Goal: Information Seeking & Learning: Learn about a topic

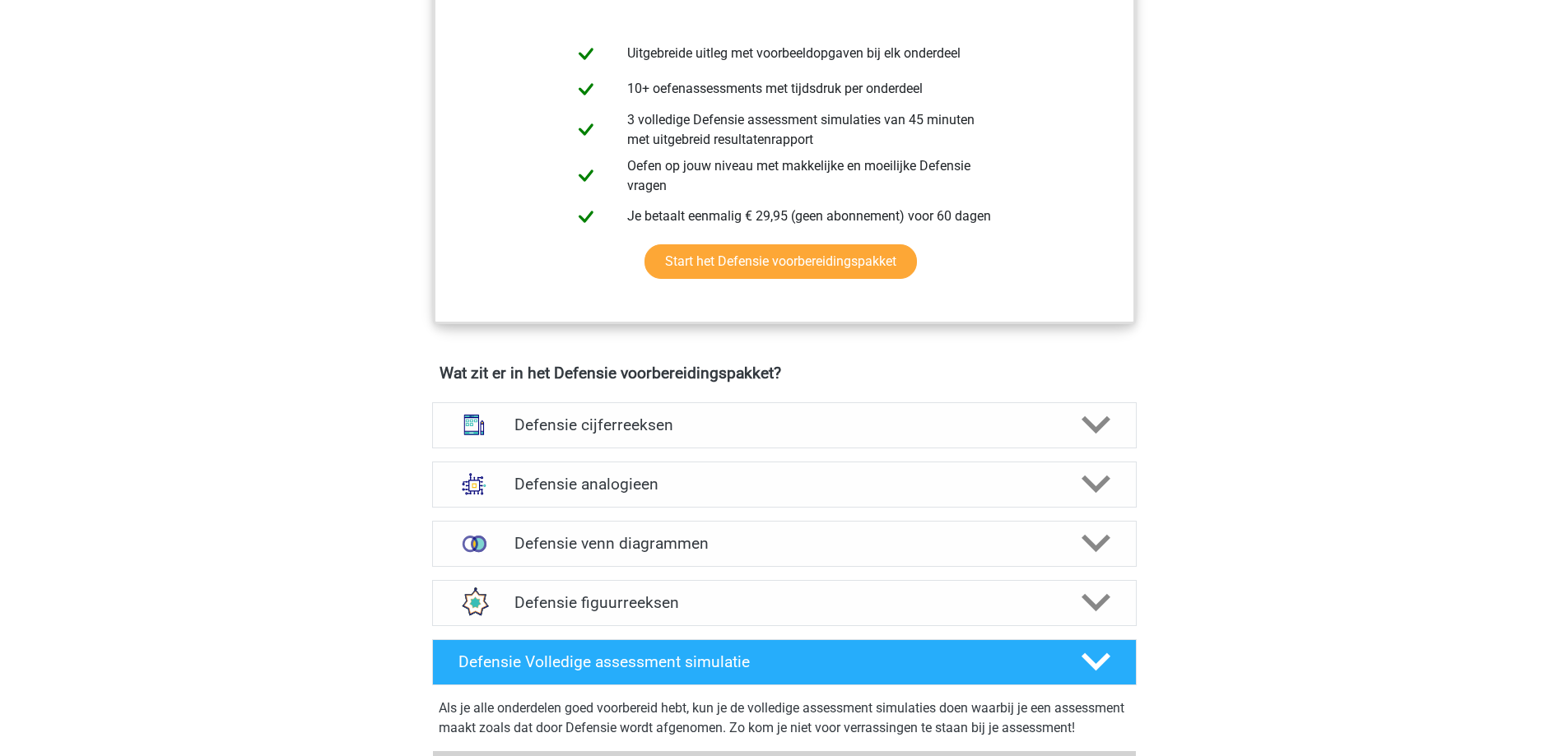
scroll to position [905, 0]
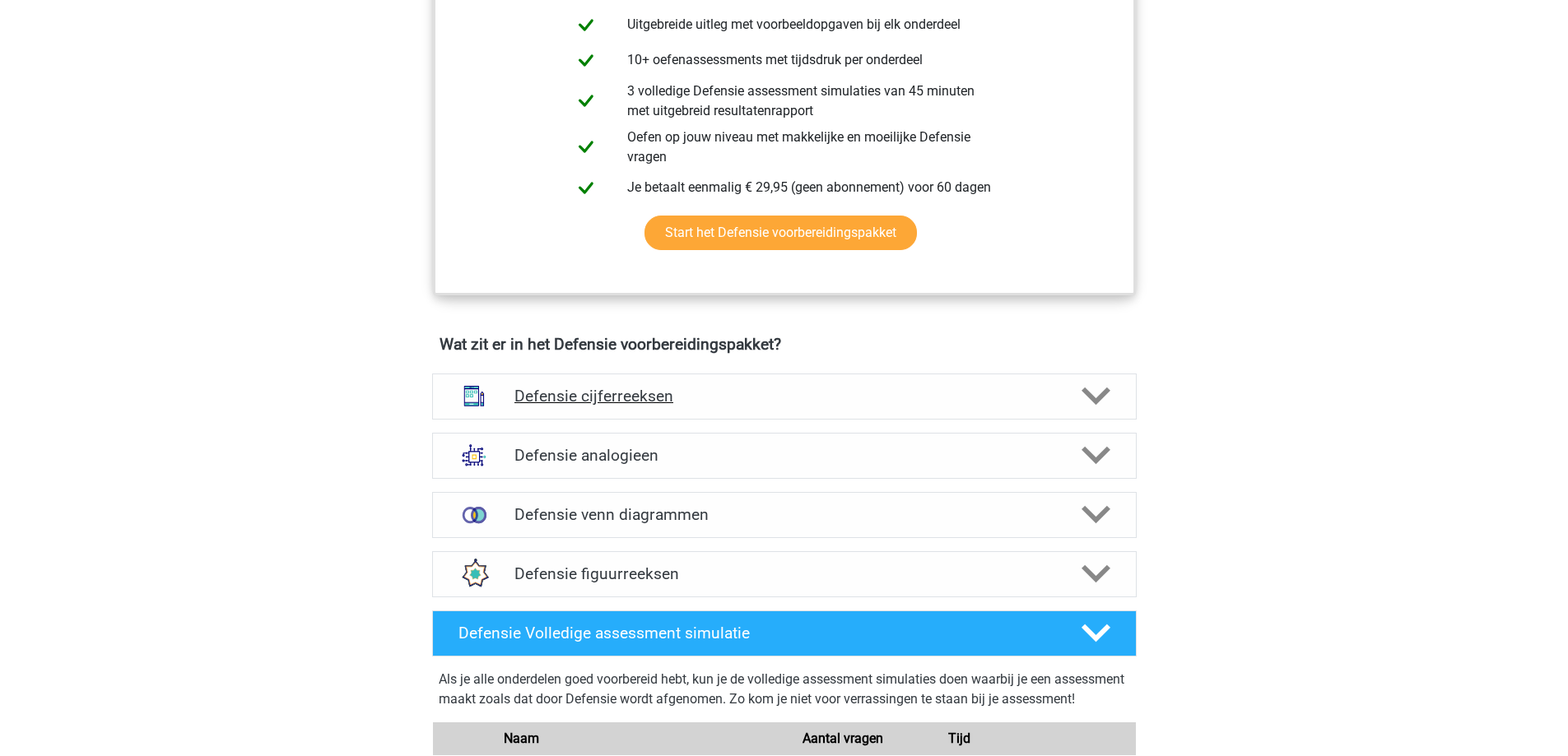
click at [1111, 403] on div at bounding box center [1094, 397] width 56 height 29
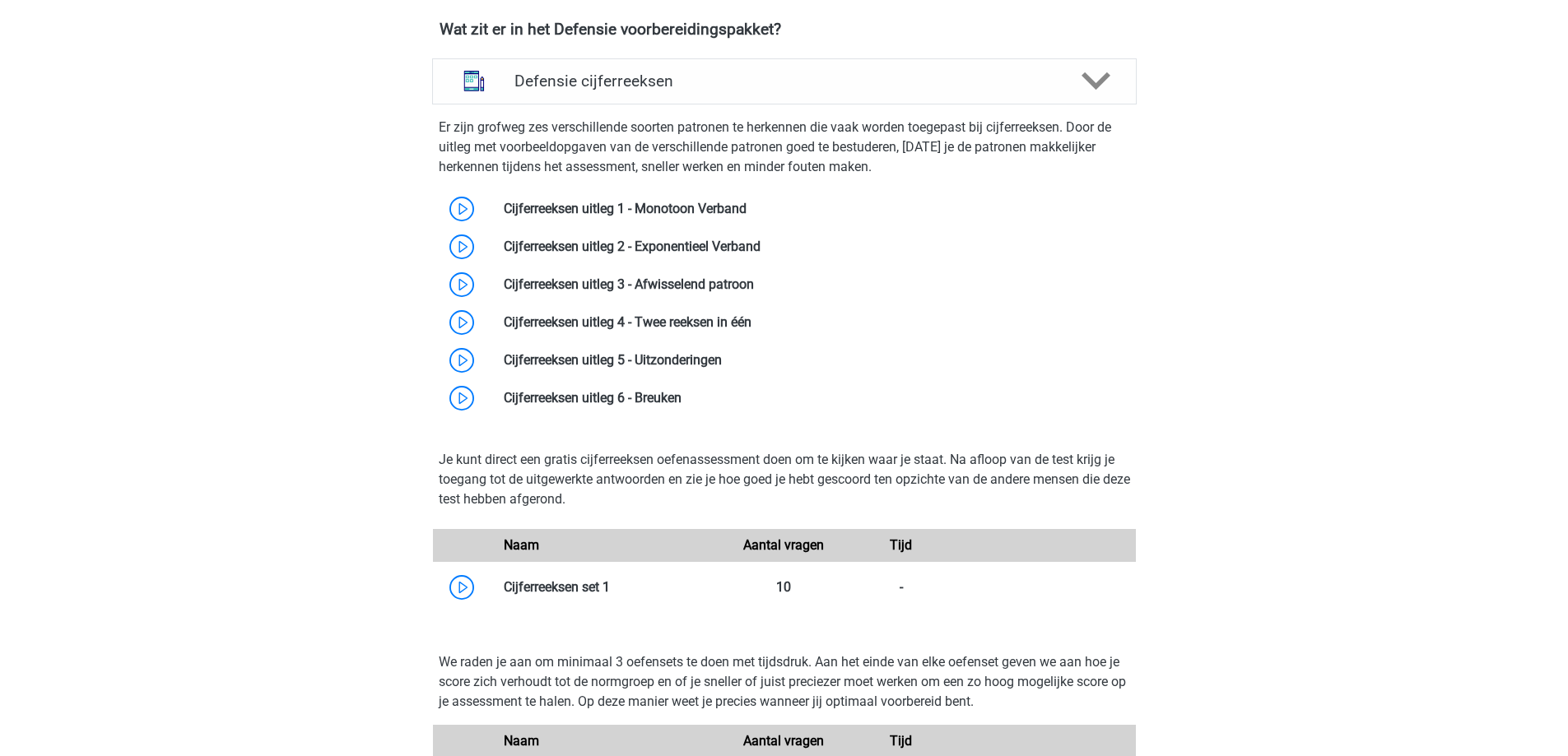
scroll to position [1234, 0]
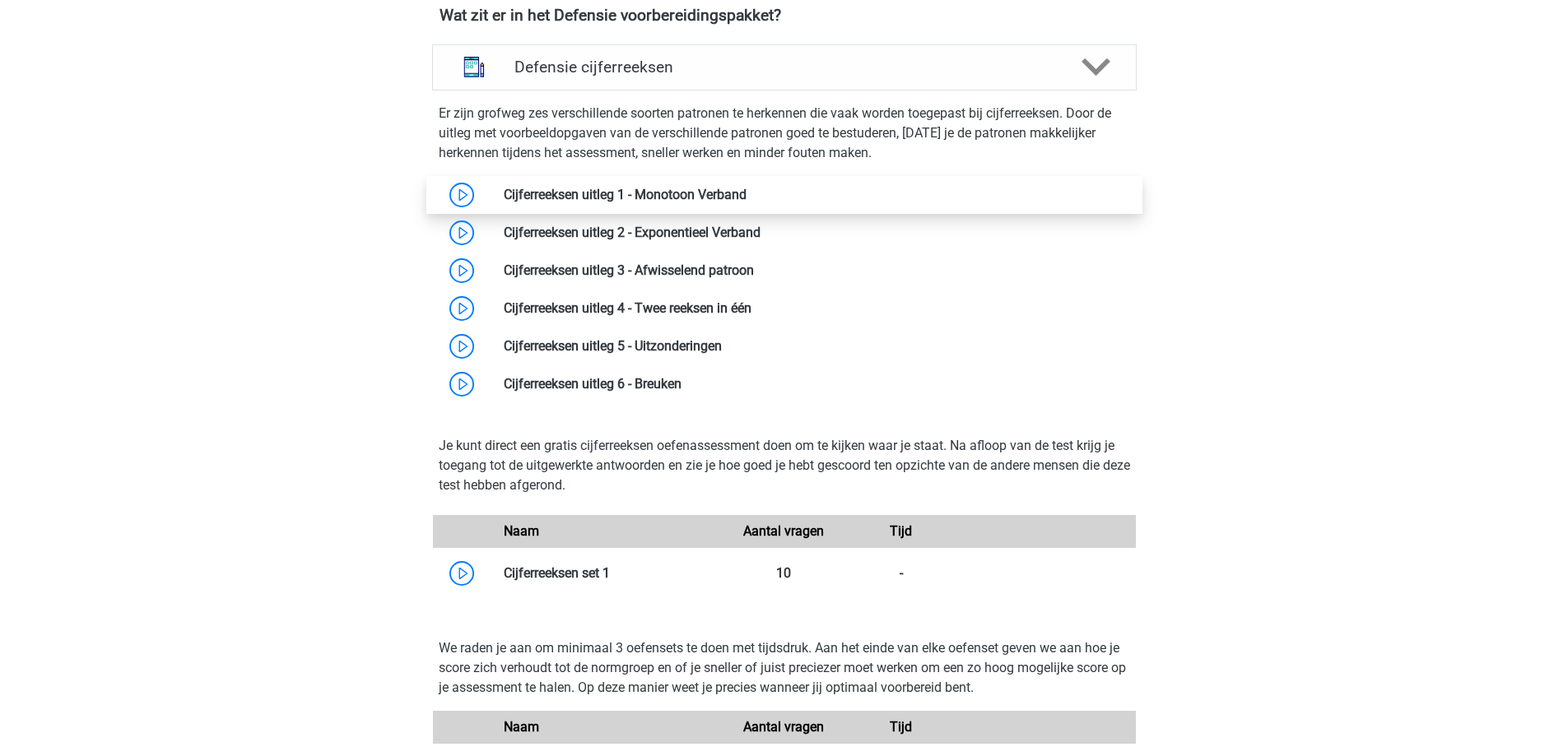
click at [746, 187] on link at bounding box center [746, 194] width 0 height 15
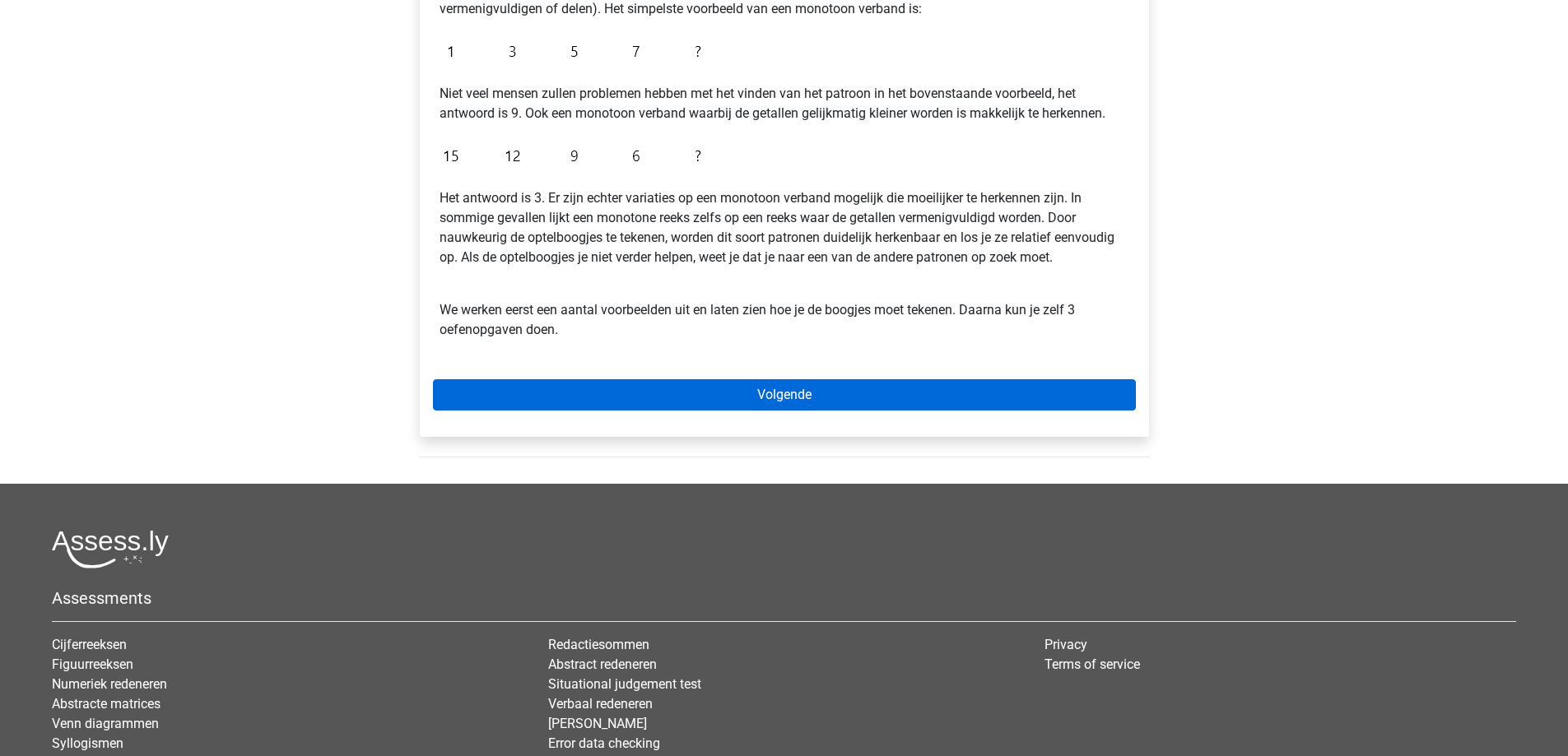
scroll to position [411, 0]
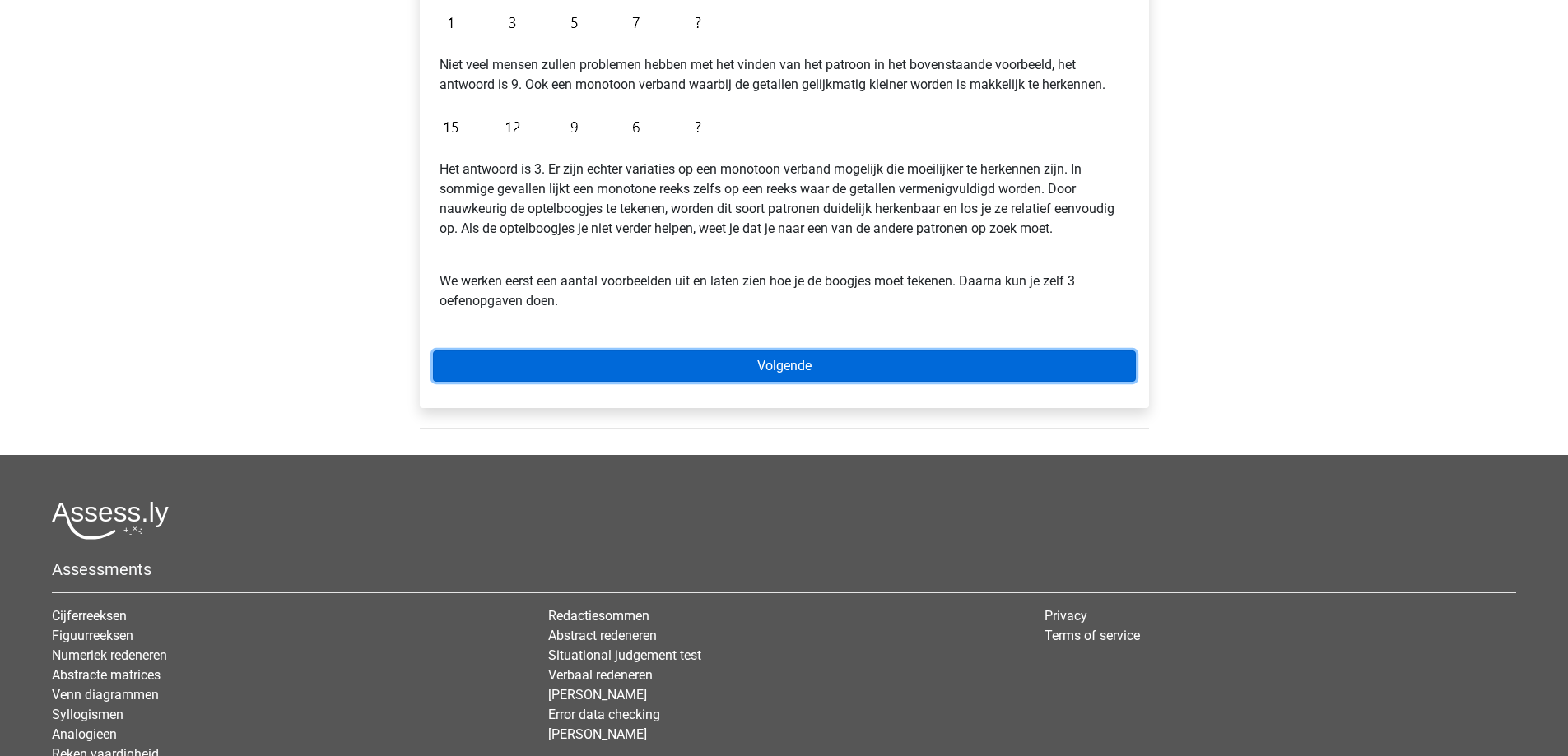
click at [803, 364] on link "Volgende" at bounding box center [784, 366] width 703 height 32
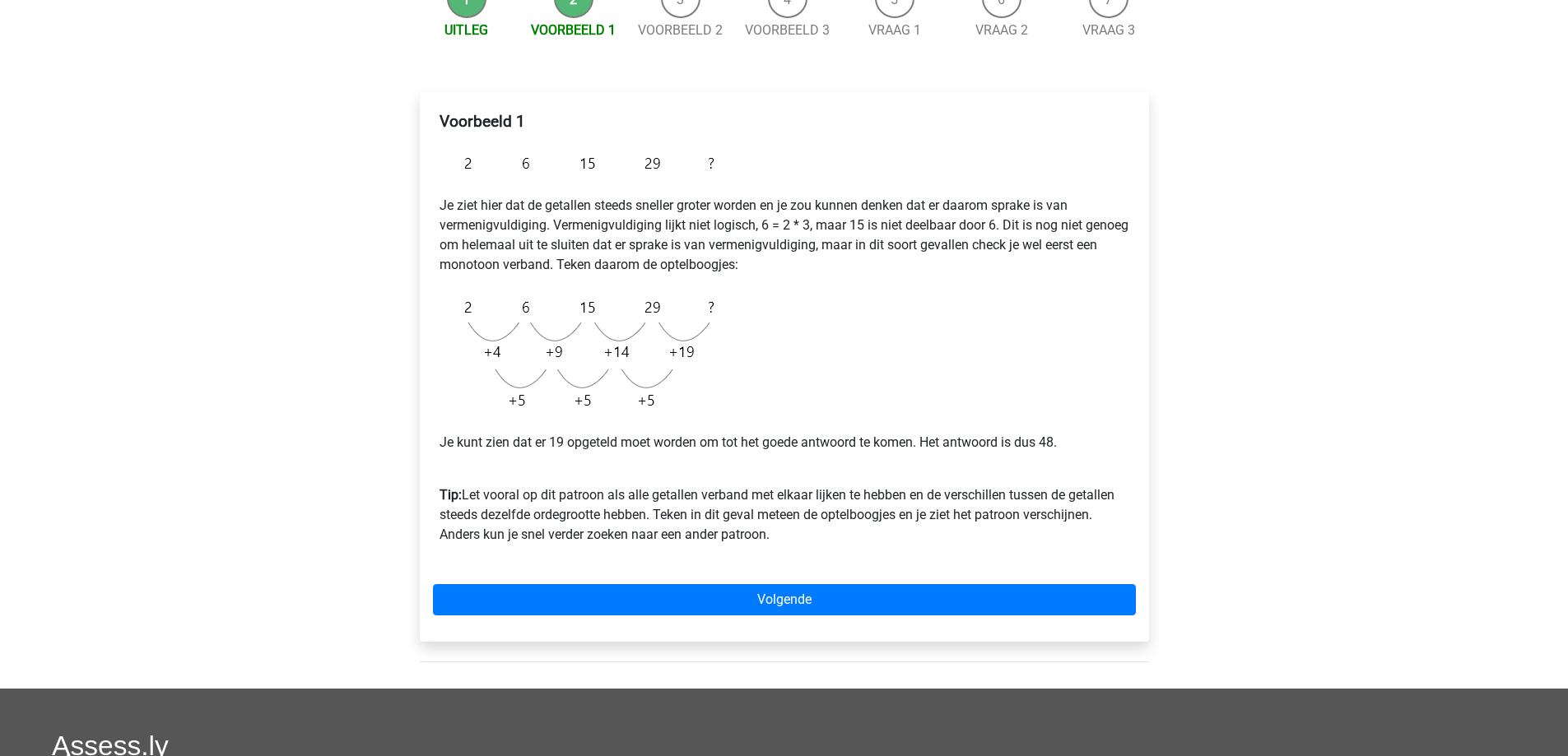
scroll to position [165, 0]
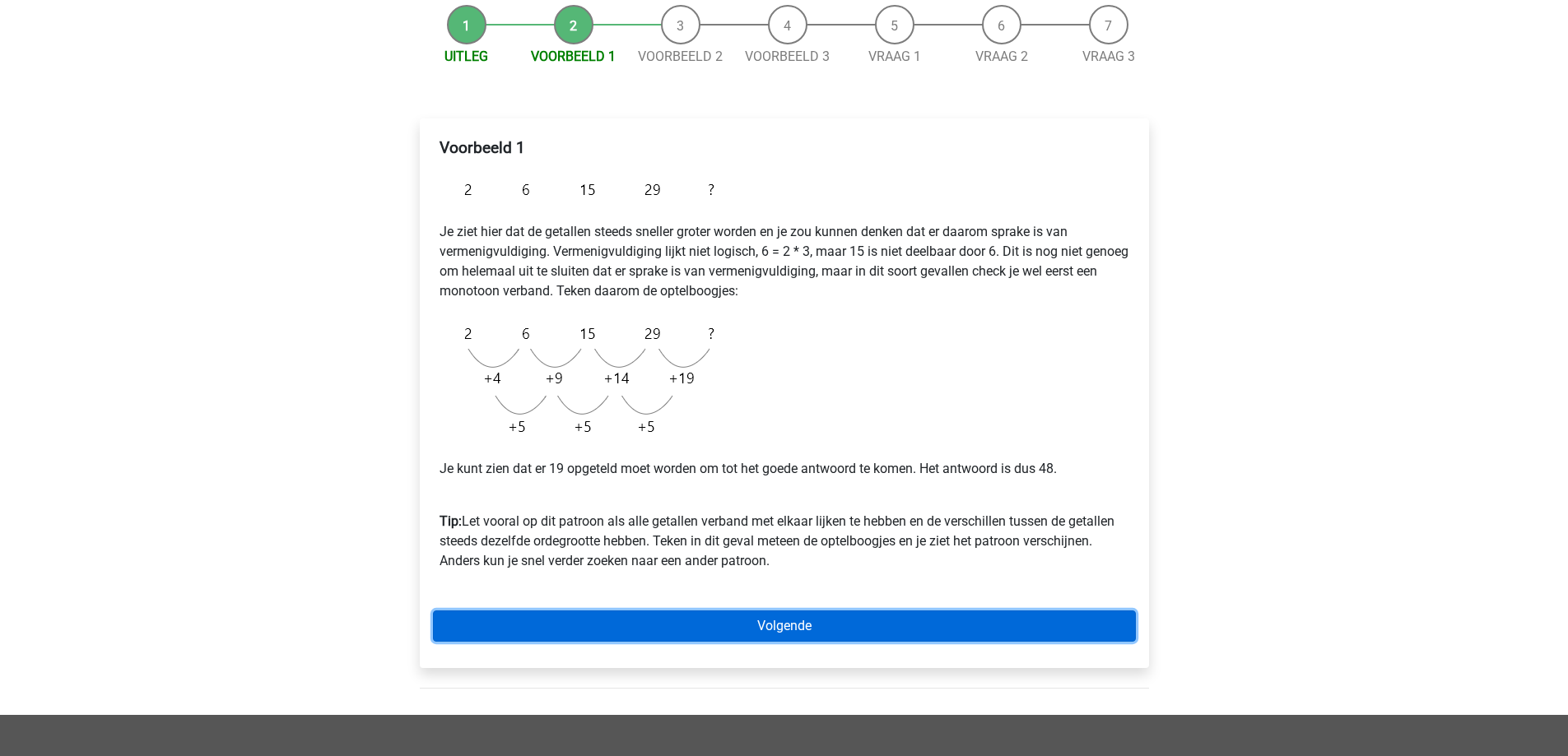
click at [756, 617] on link "Volgende" at bounding box center [784, 626] width 703 height 32
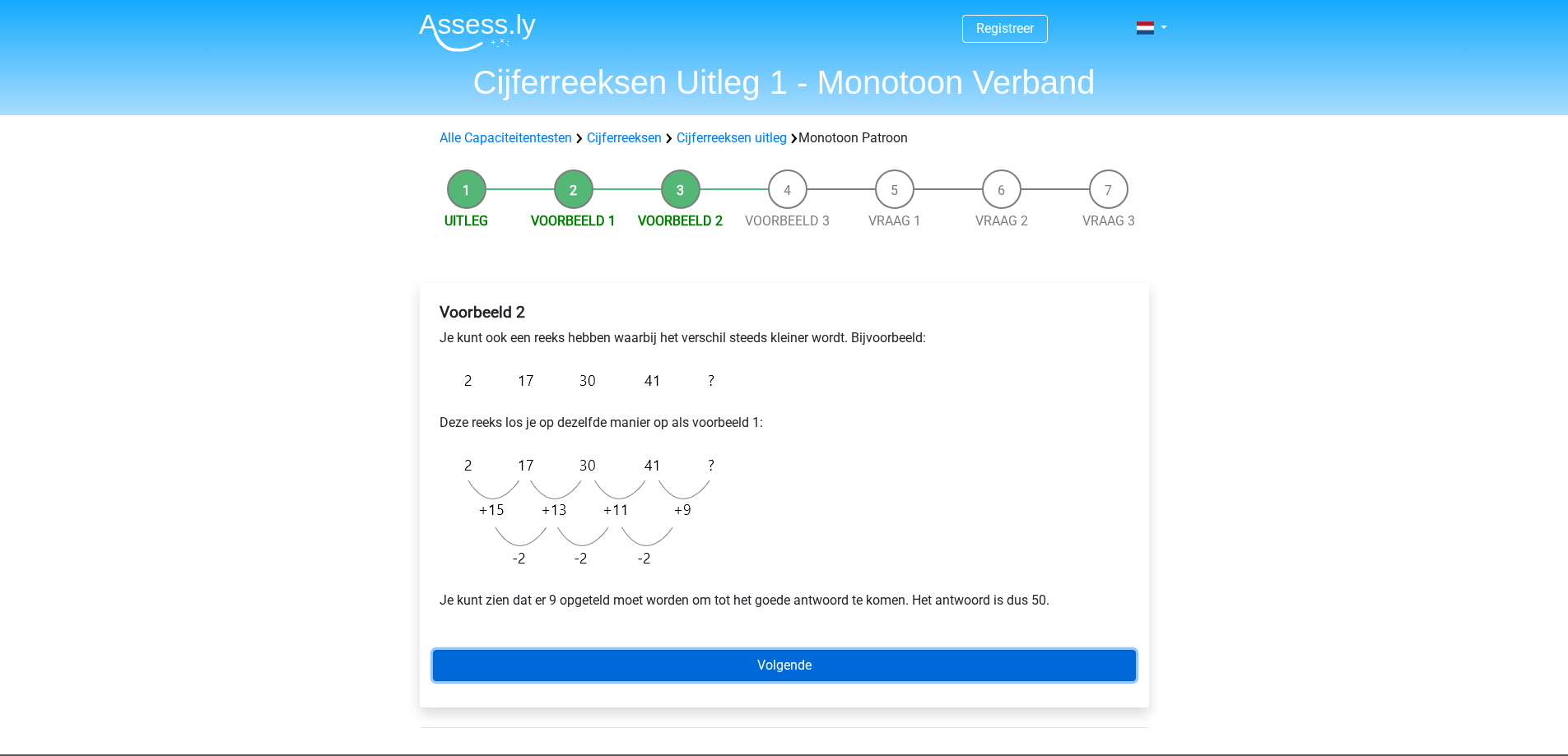
click at [704, 657] on link "Volgende" at bounding box center [784, 665] width 703 height 32
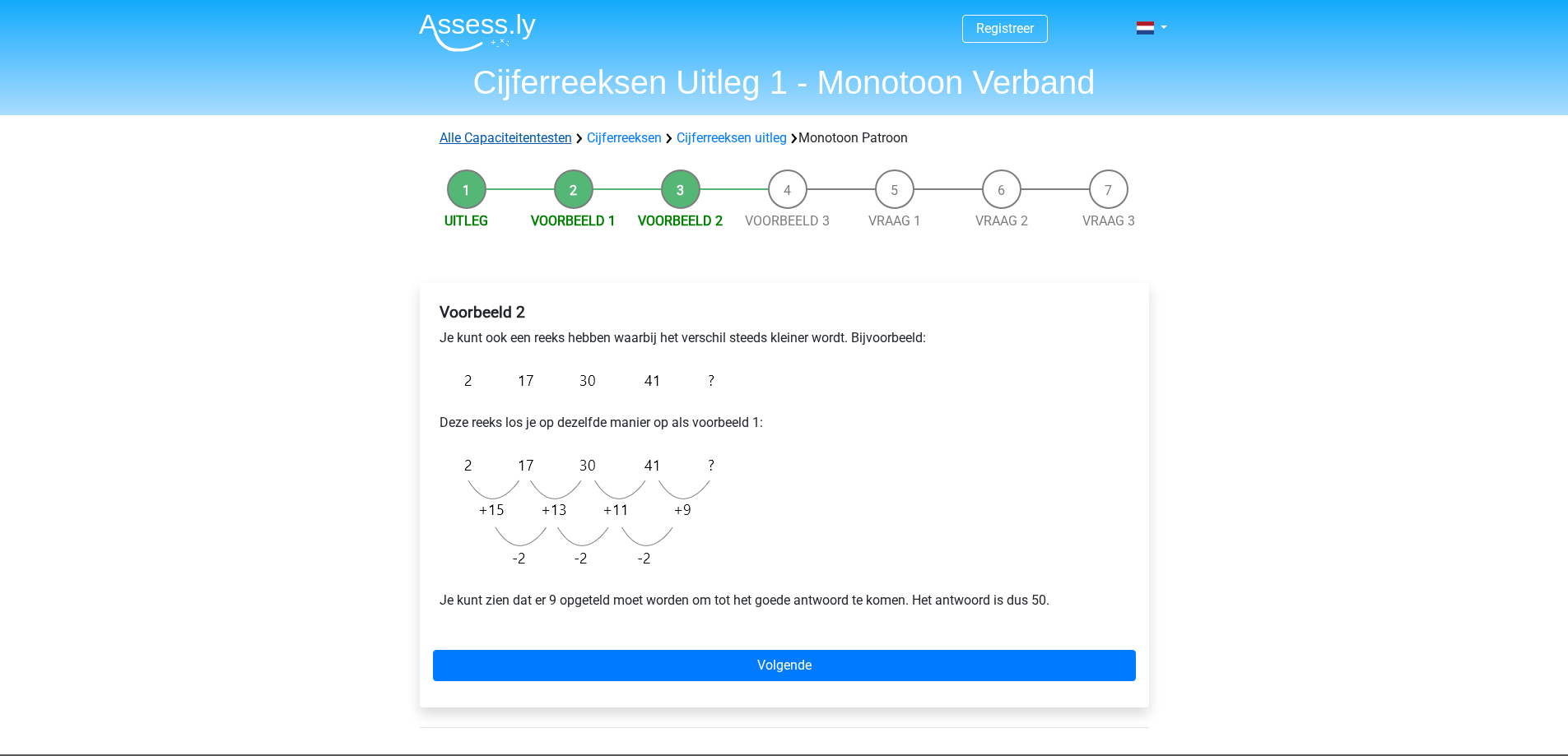
click at [479, 136] on link "Alle Capaciteitentesten" at bounding box center [505, 138] width 132 height 15
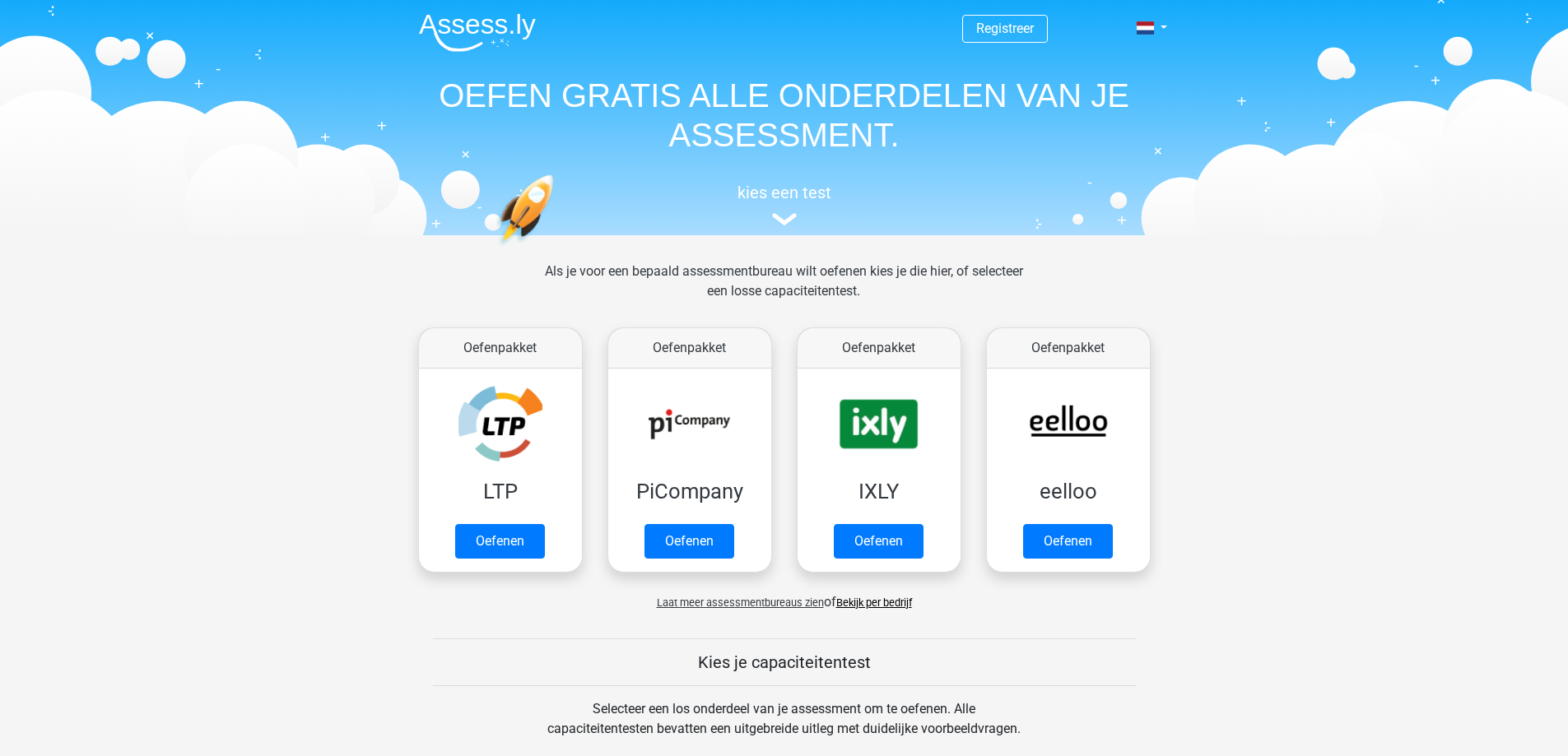
scroll to position [699, 0]
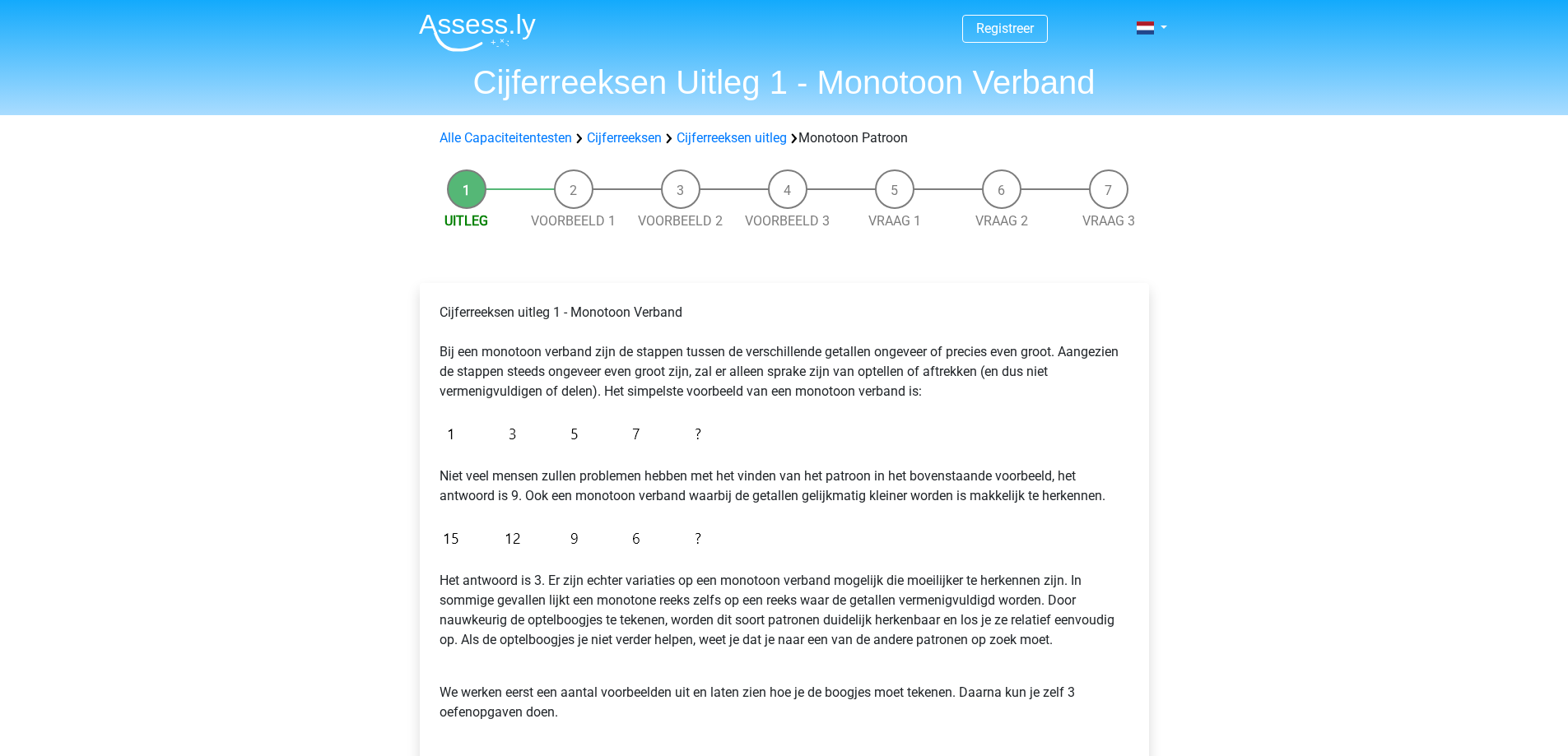
scroll to position [411, 0]
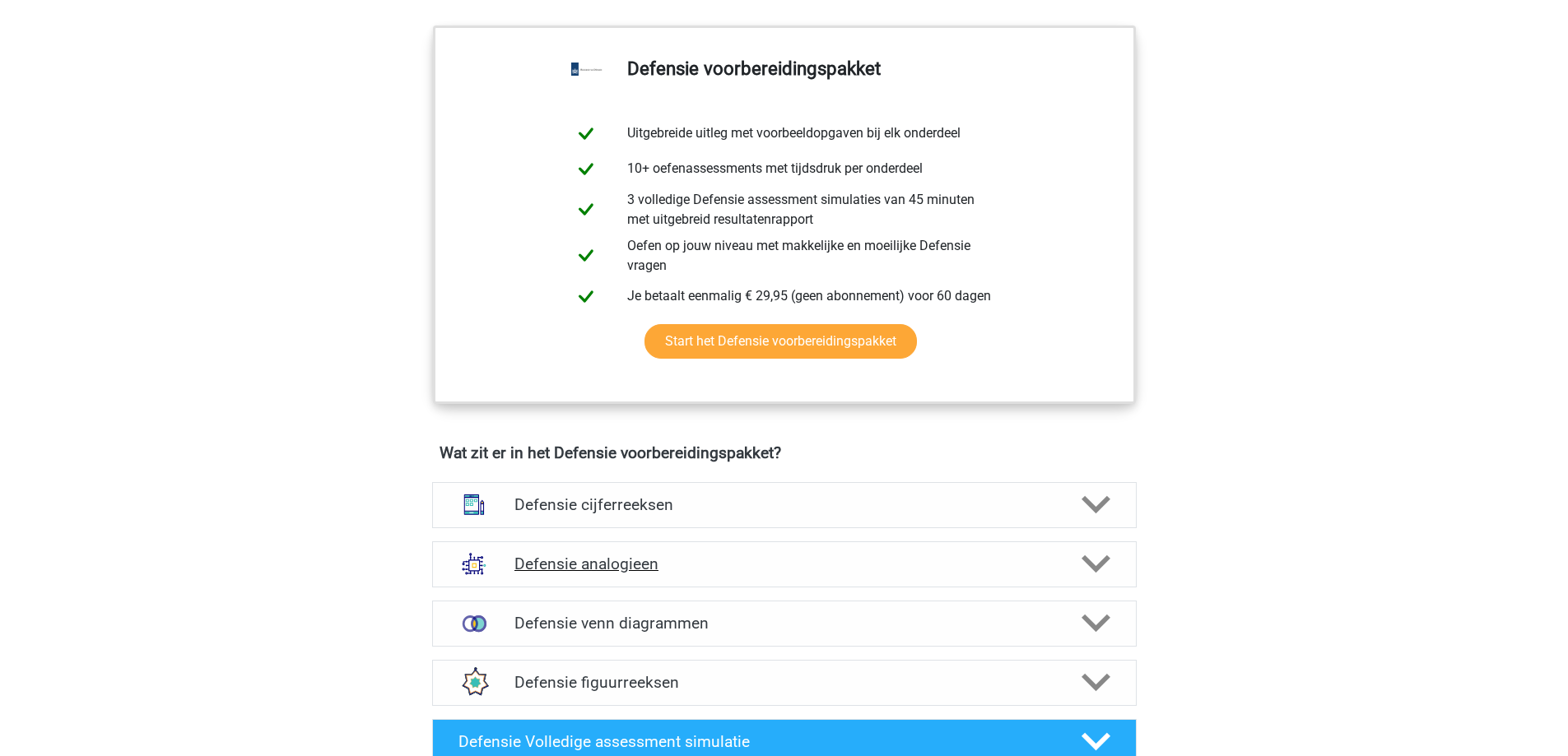
scroll to position [905, 0]
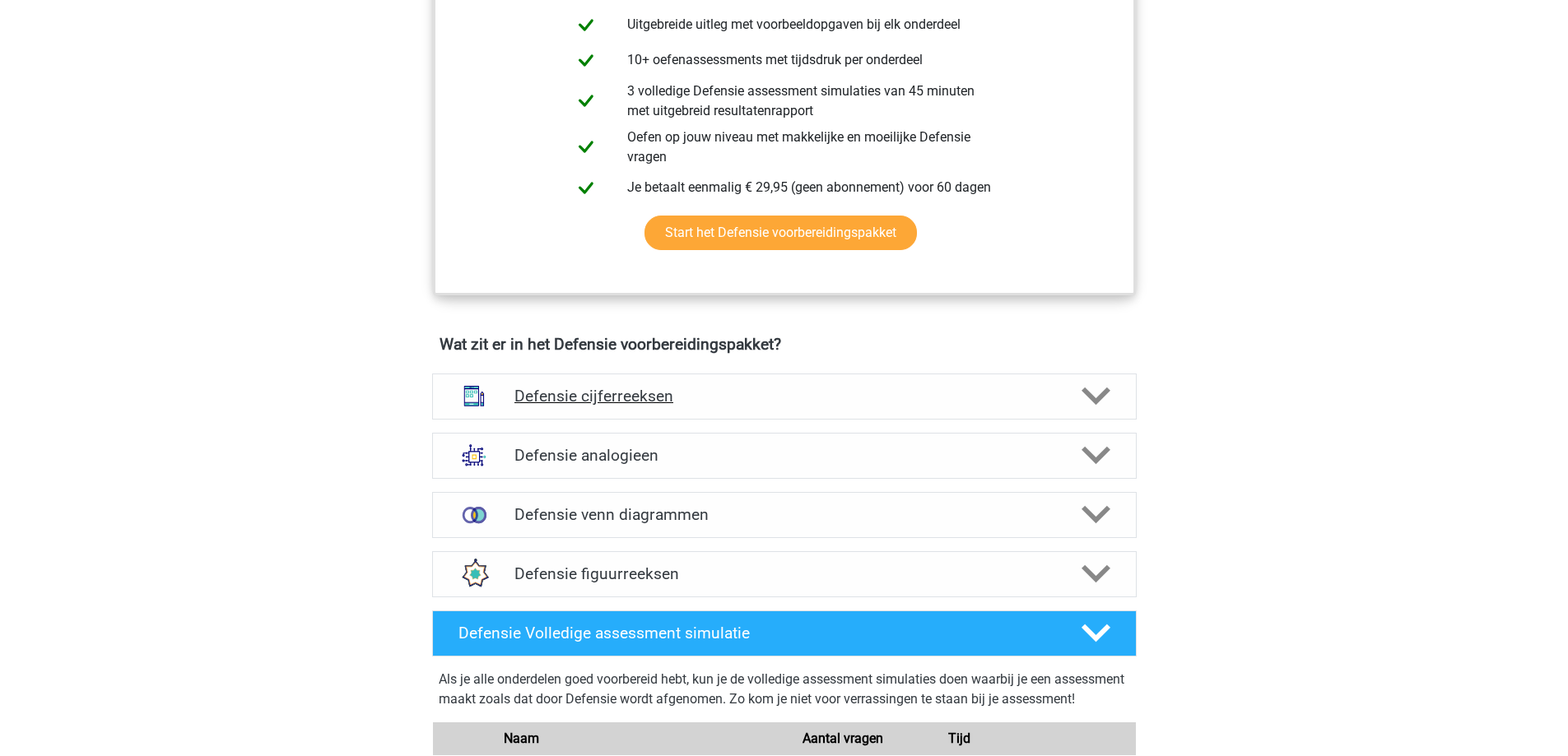
click at [902, 383] on div "Defensie cijferreeksen" at bounding box center [784, 397] width 705 height 46
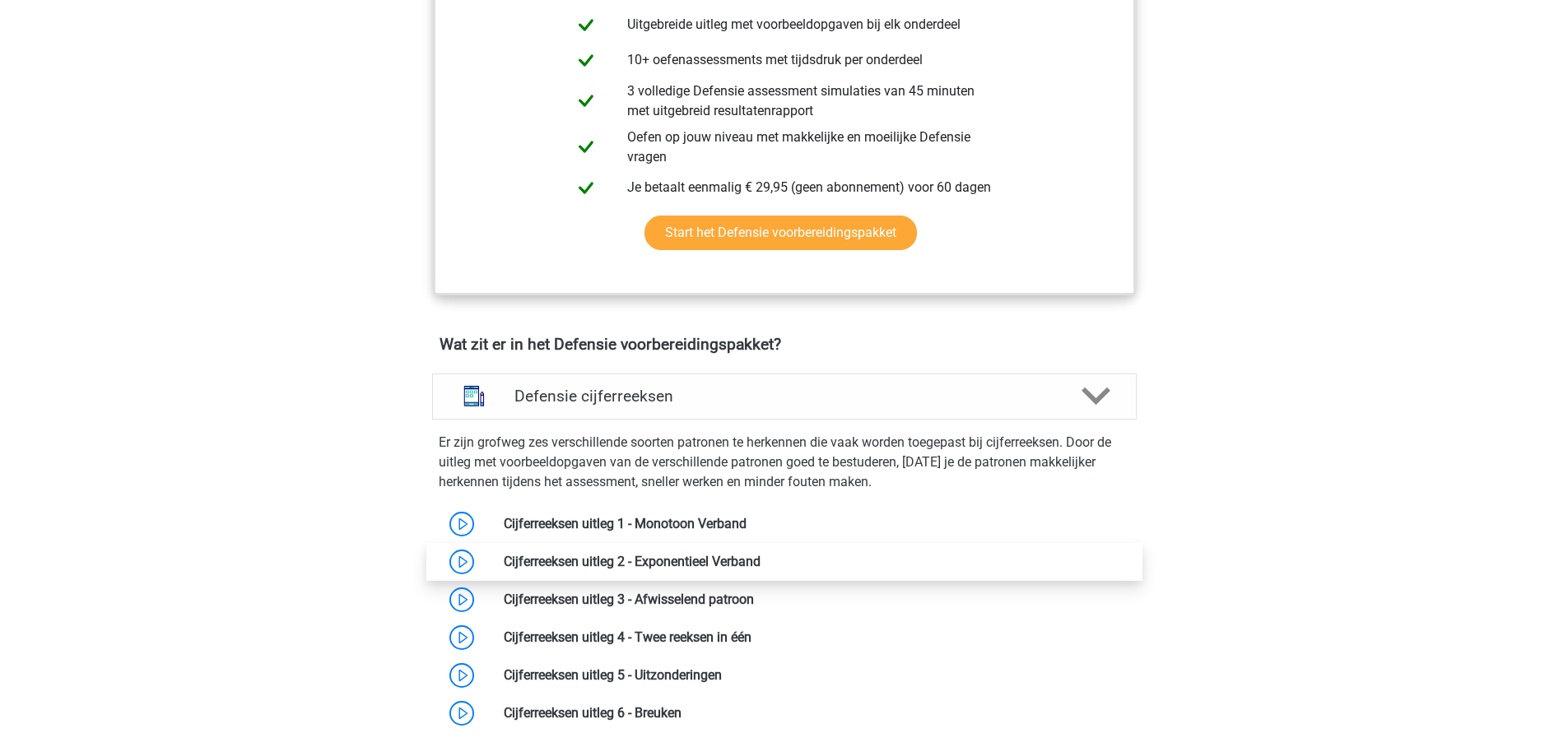
click at [761, 557] on link at bounding box center [761, 561] width 0 height 15
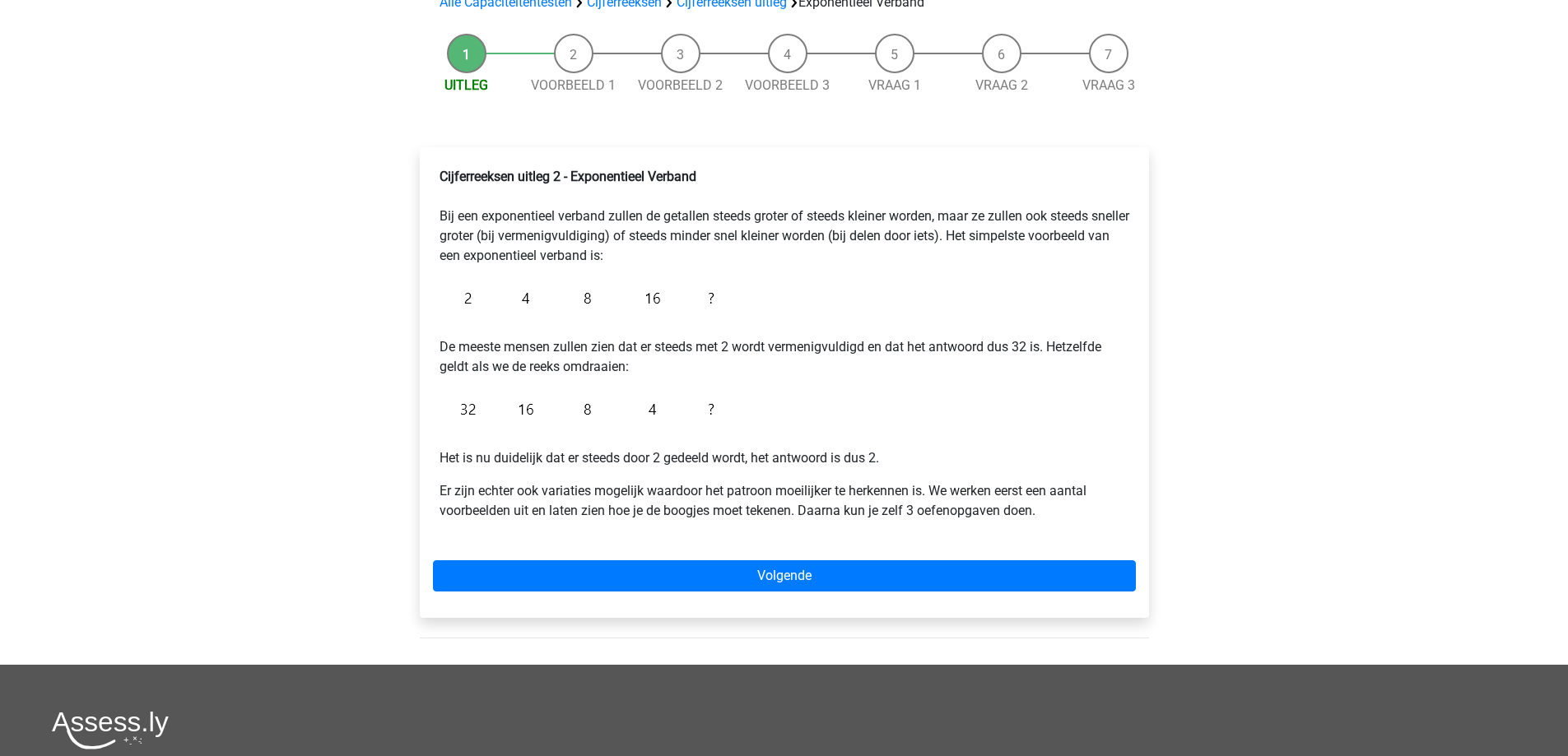
scroll to position [165, 0]
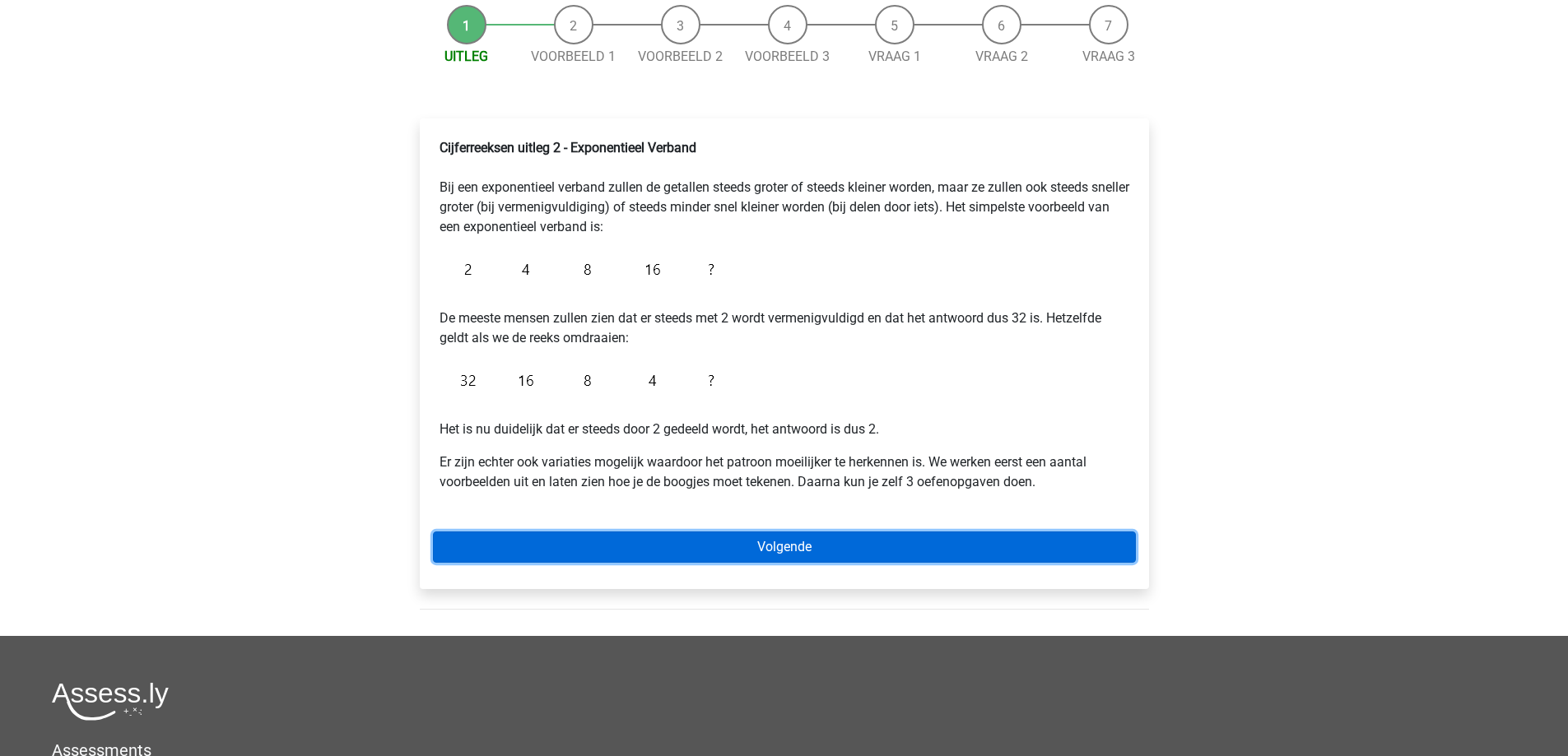
click at [761, 543] on link "Volgende" at bounding box center [784, 547] width 703 height 32
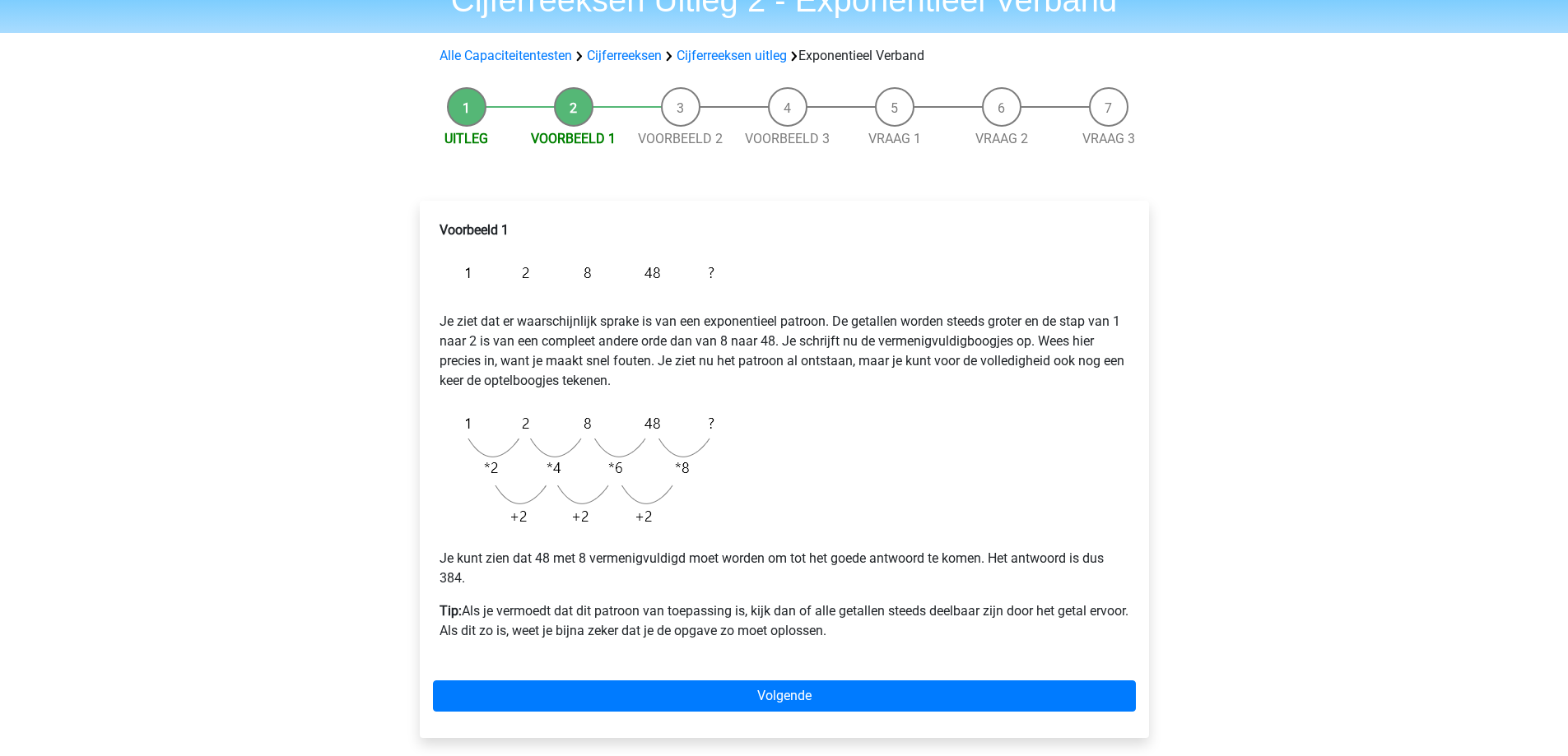
scroll to position [165, 0]
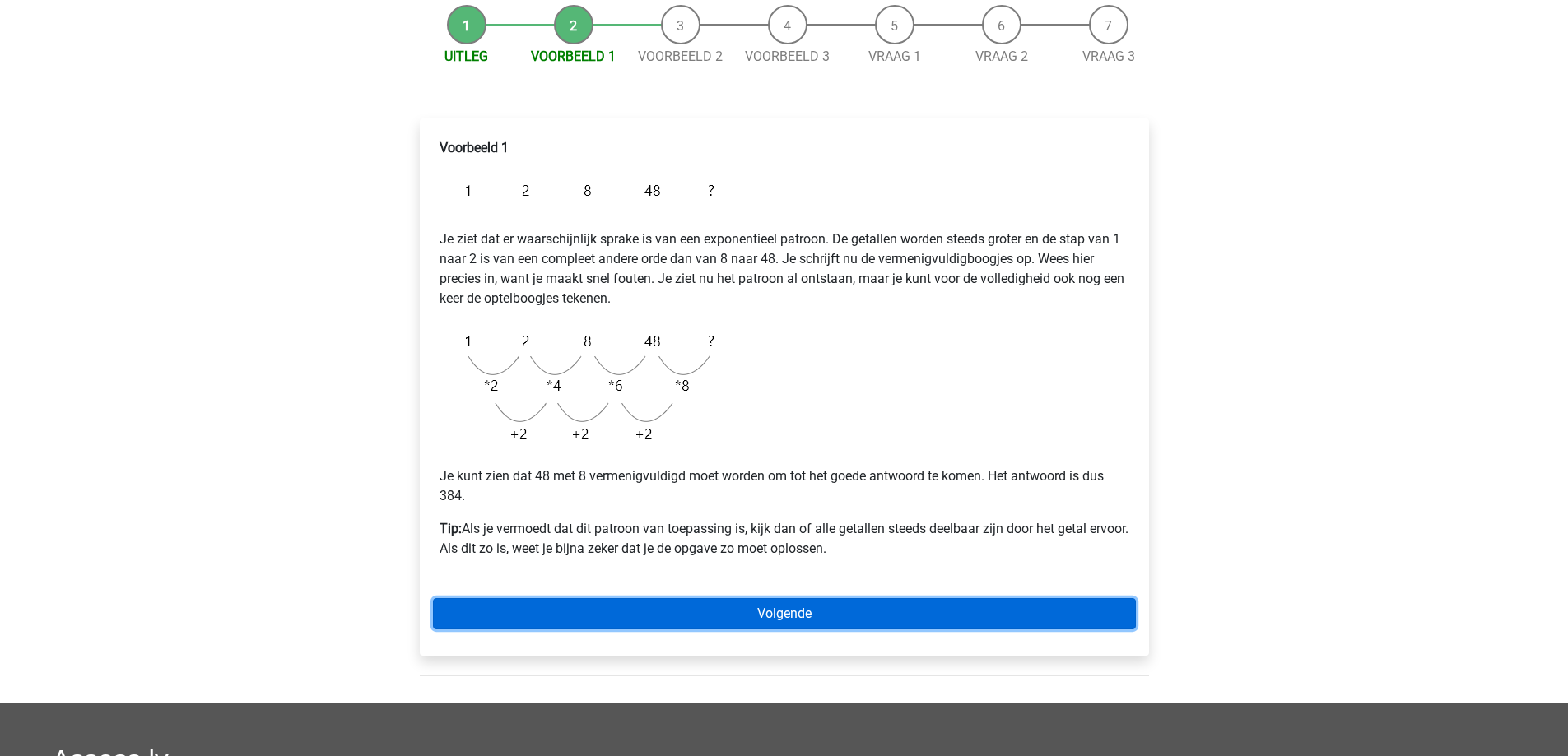
click at [698, 609] on link "Volgende" at bounding box center [784, 614] width 703 height 32
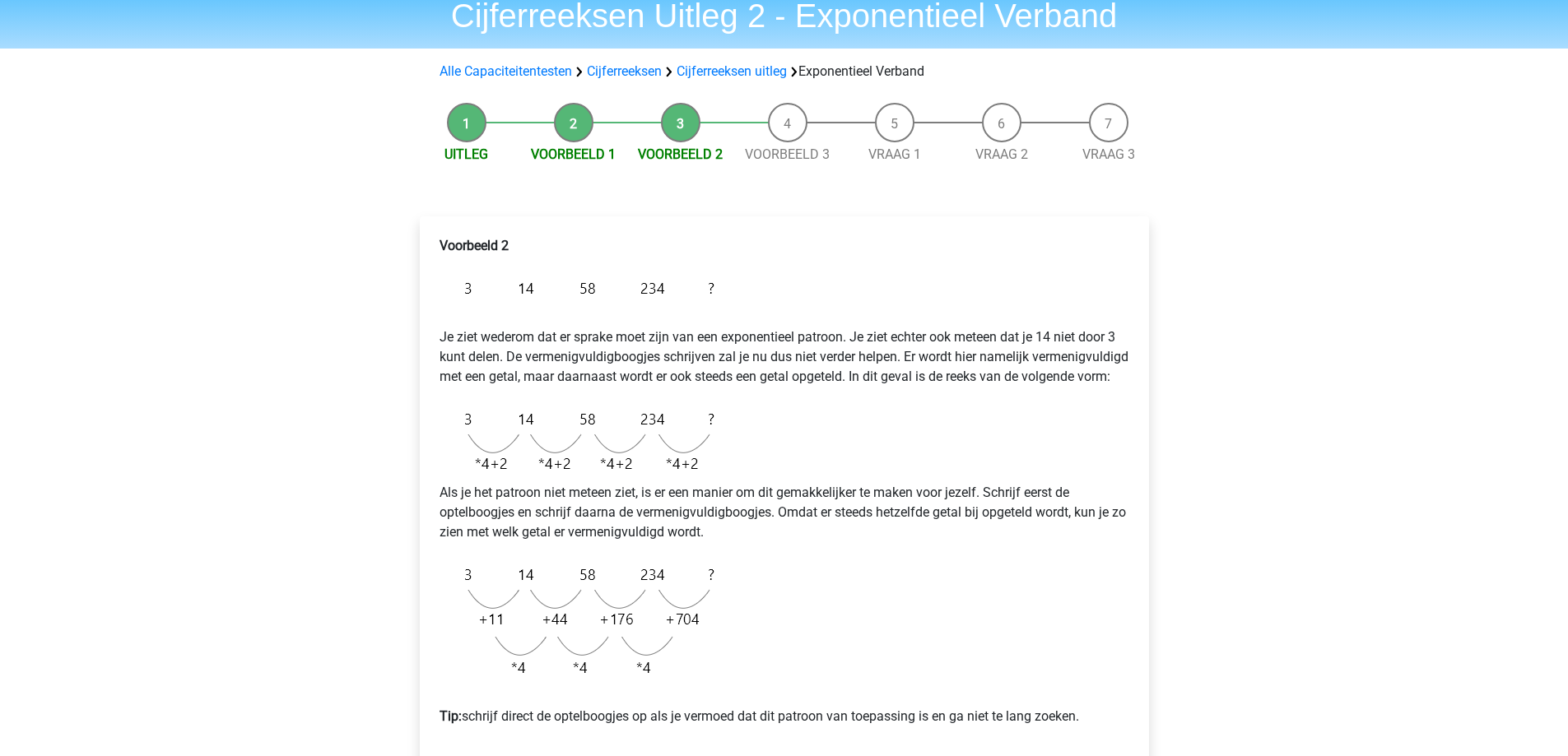
scroll to position [329, 0]
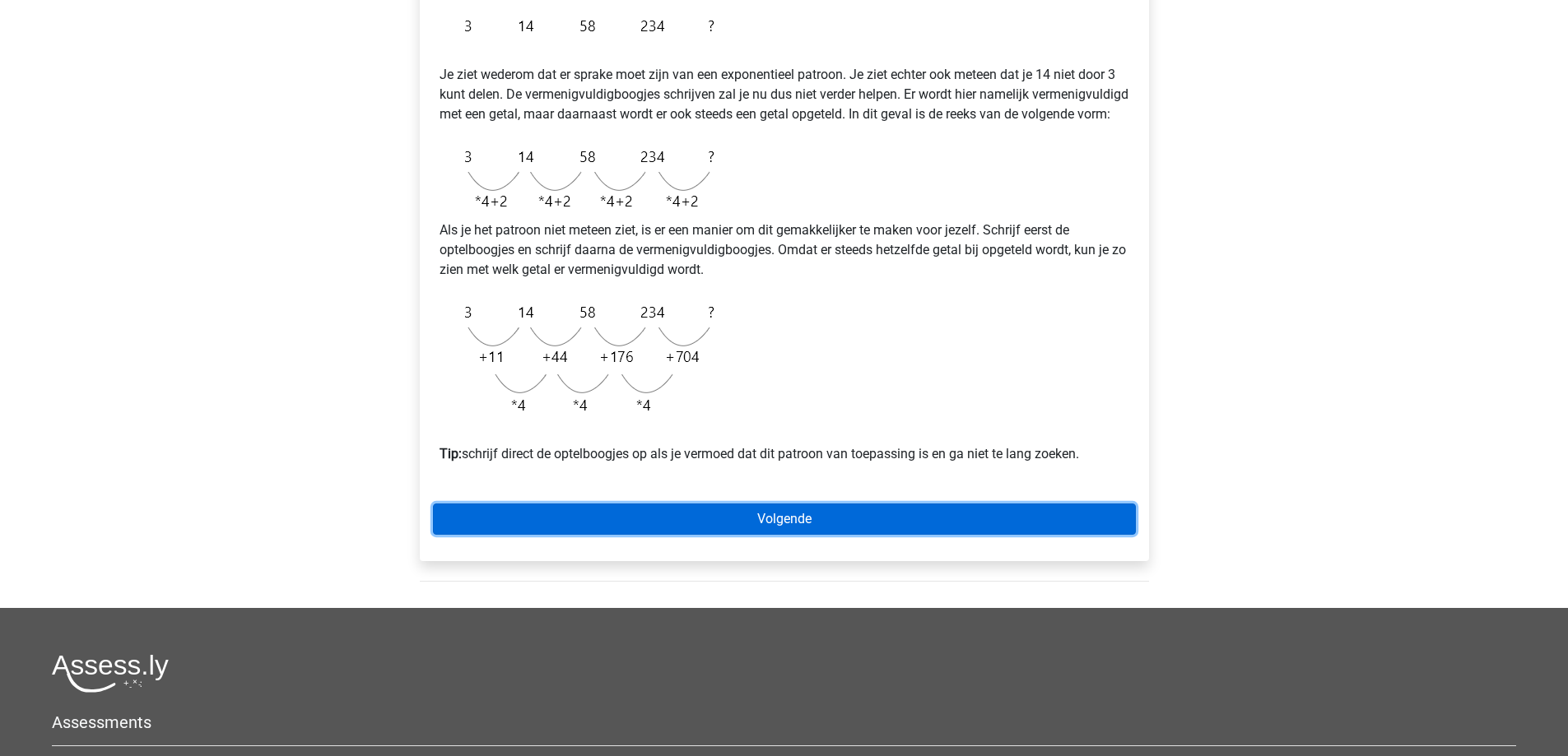
click at [761, 535] on link "Volgende" at bounding box center [784, 519] width 703 height 32
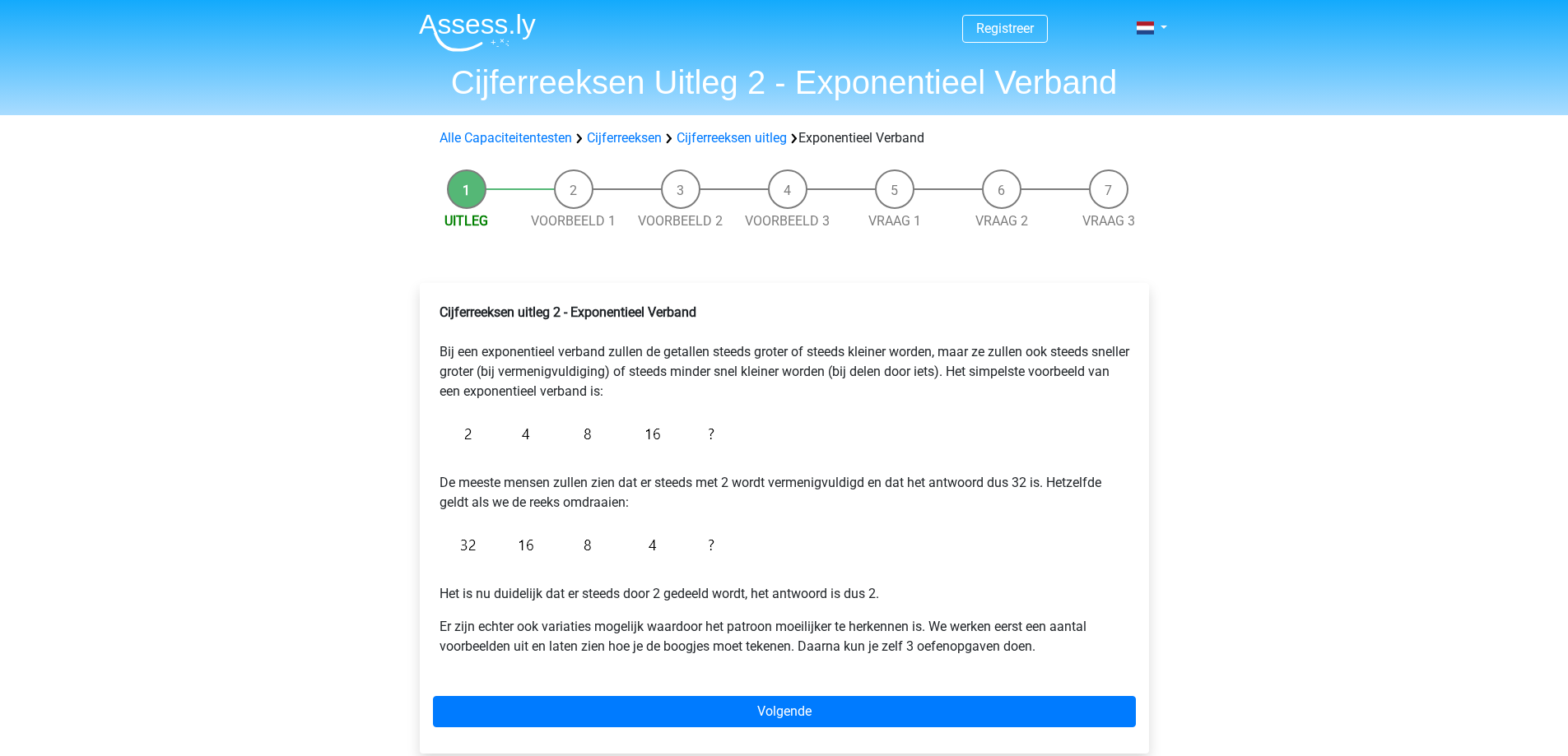
scroll to position [165, 0]
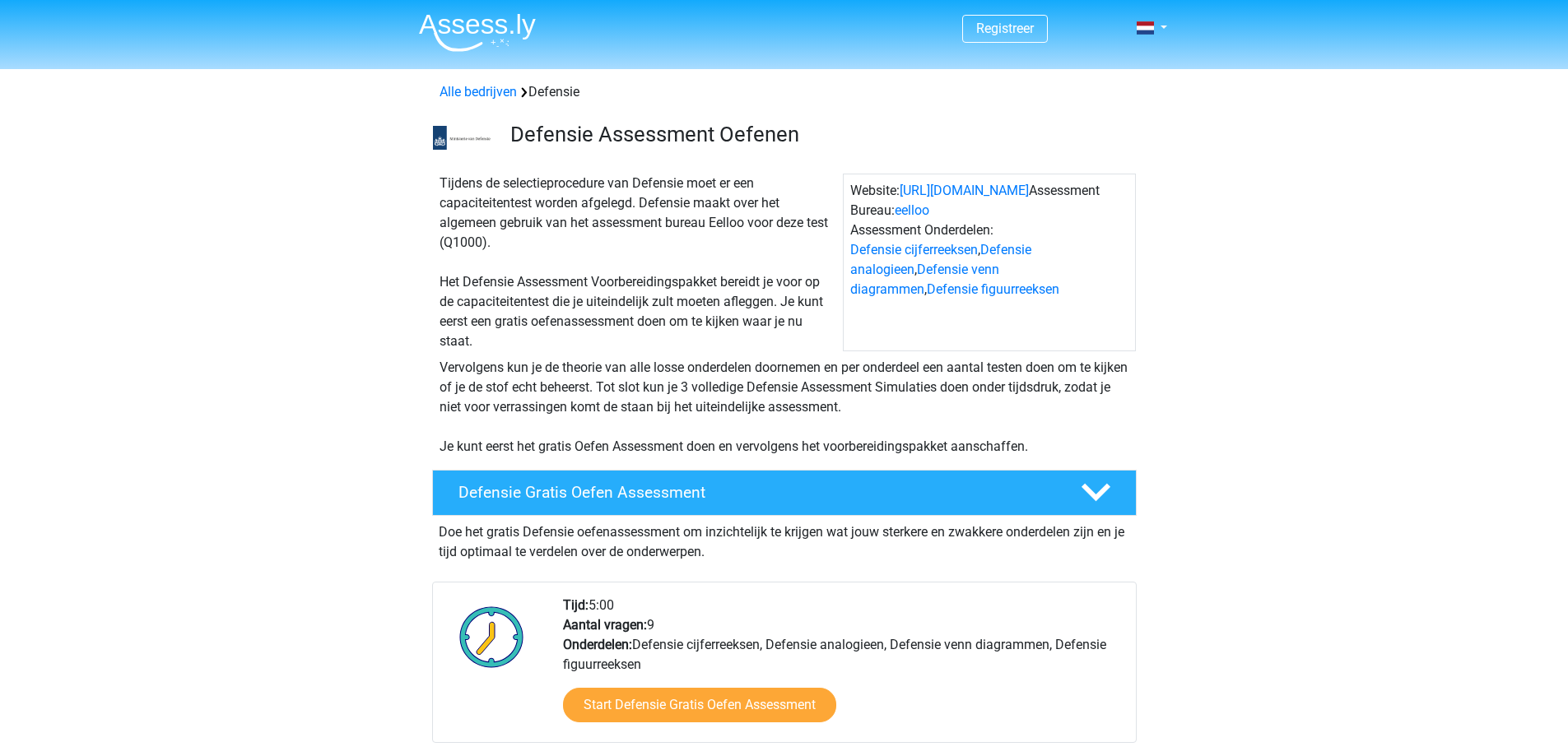
scroll to position [905, 0]
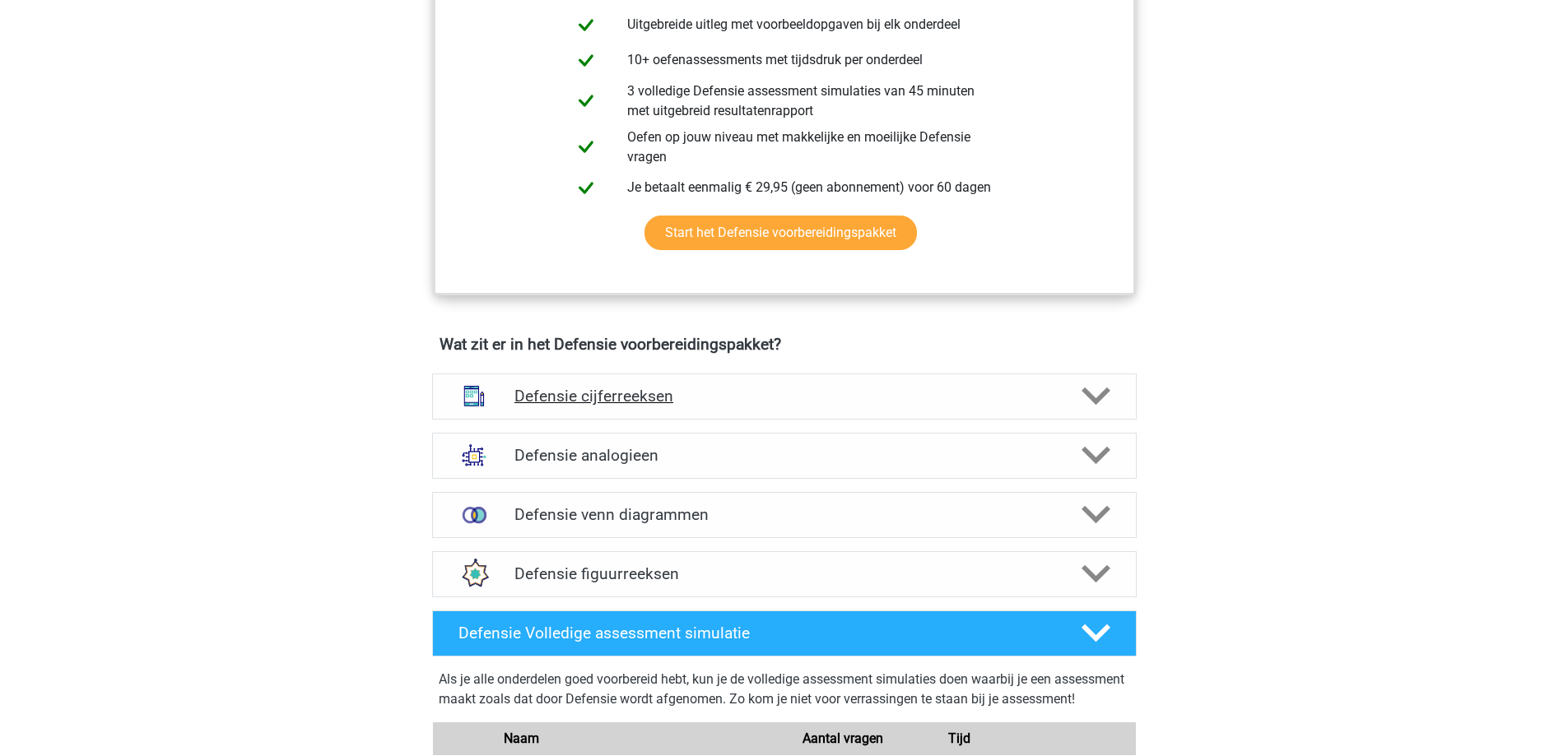
click at [832, 392] on h4 "Defensie cijferreeksen" at bounding box center [784, 396] width 539 height 19
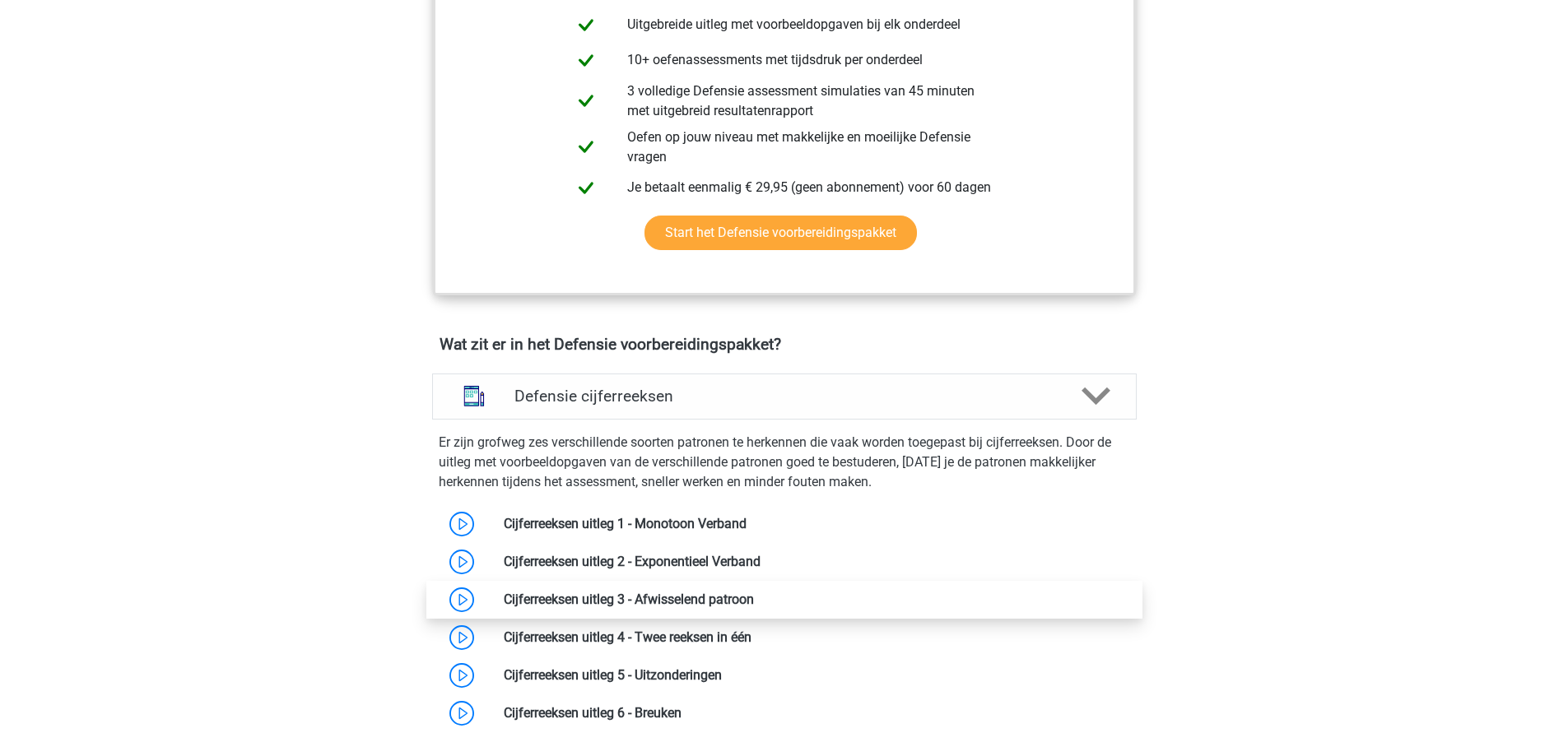
click at [754, 597] on link at bounding box center [754, 598] width 0 height 15
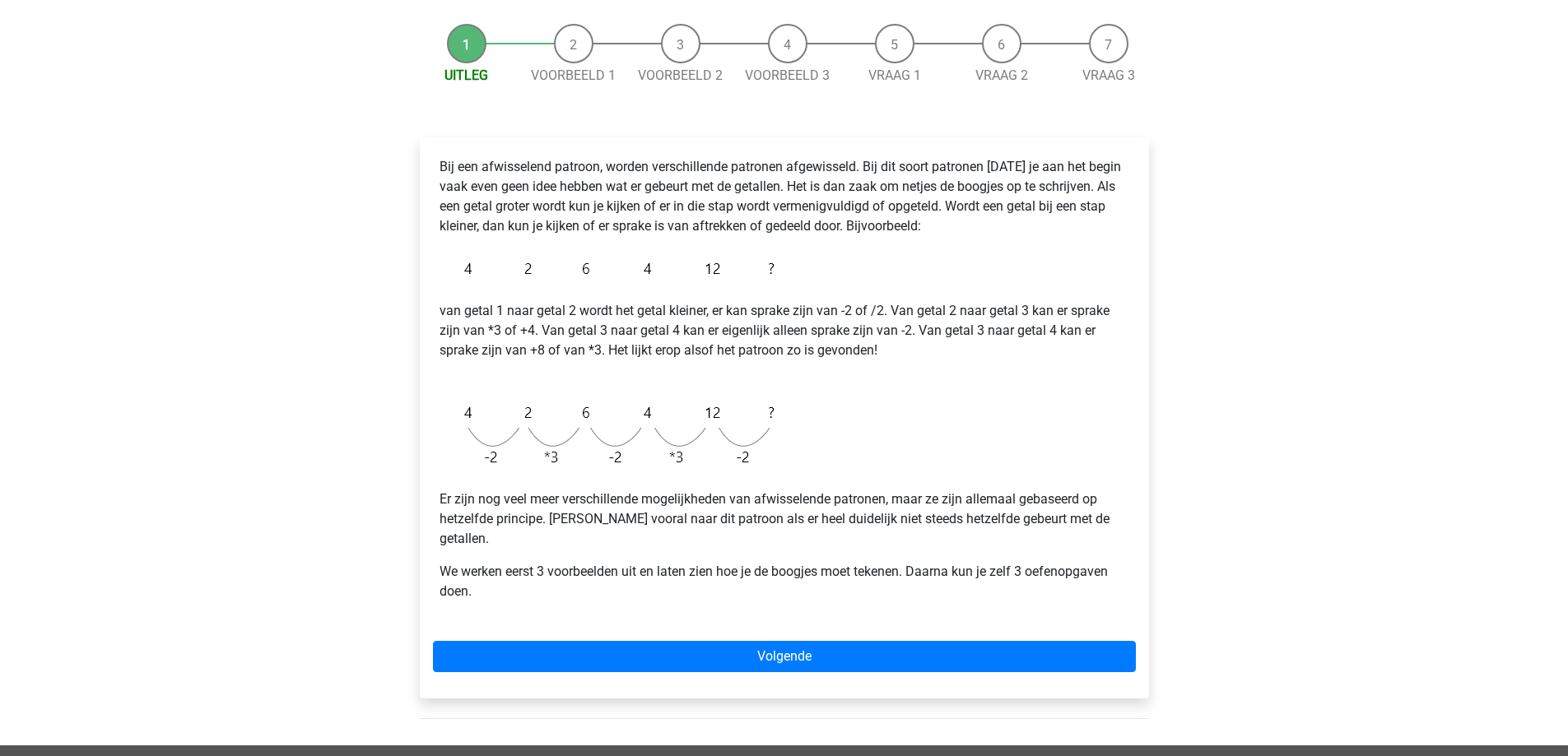
scroll to position [165, 0]
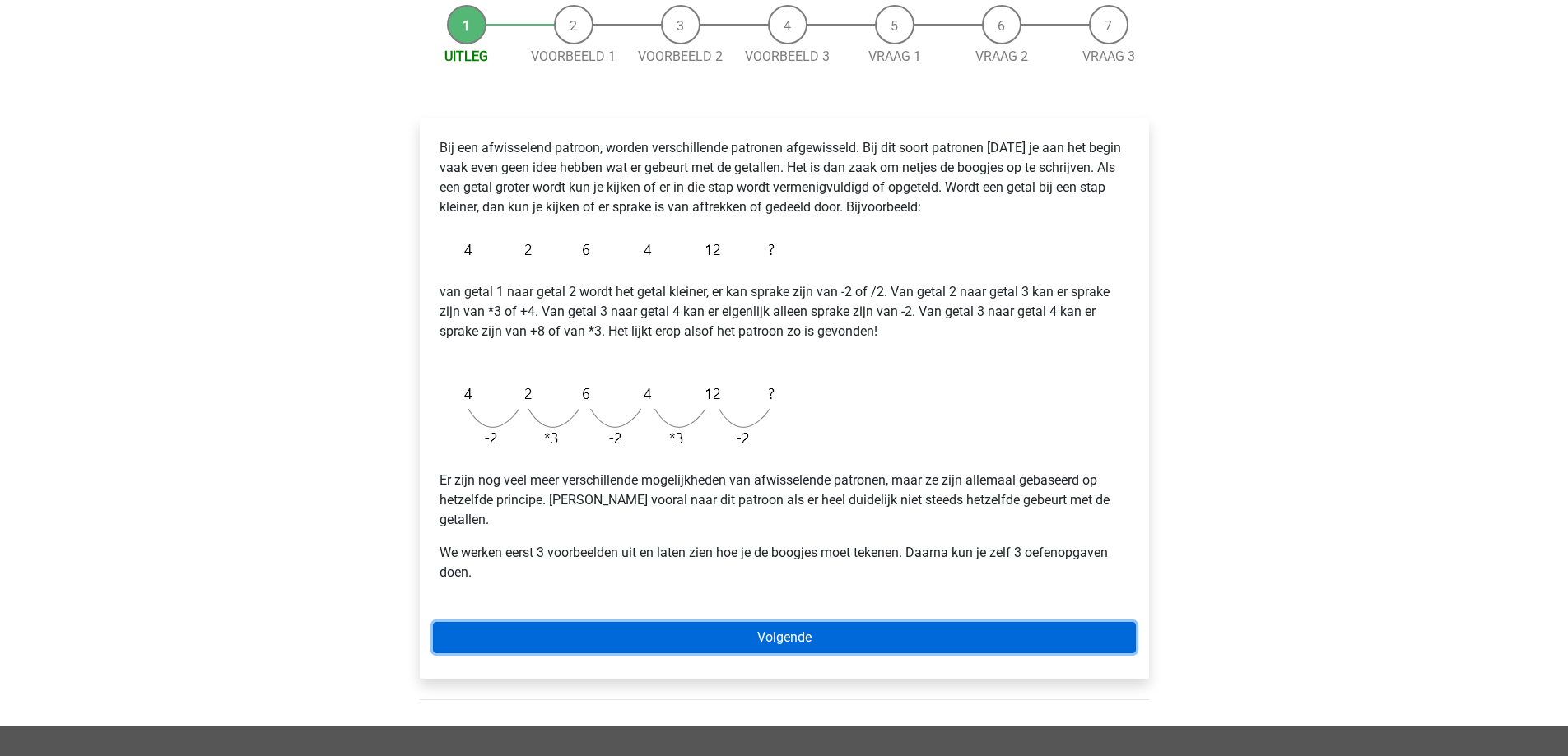
click at [813, 622] on link "Volgende" at bounding box center [784, 637] width 703 height 32
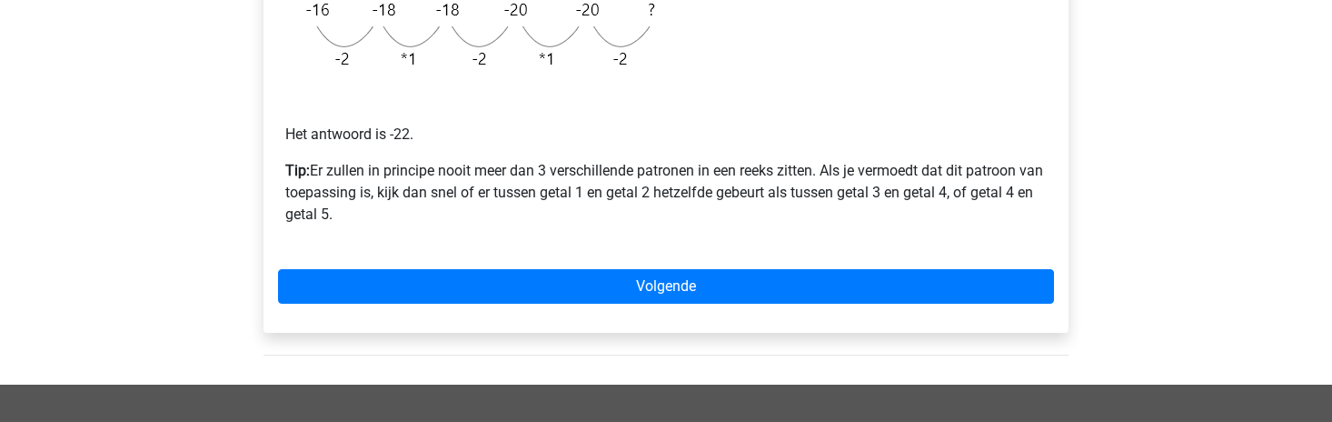
scroll to position [545, 0]
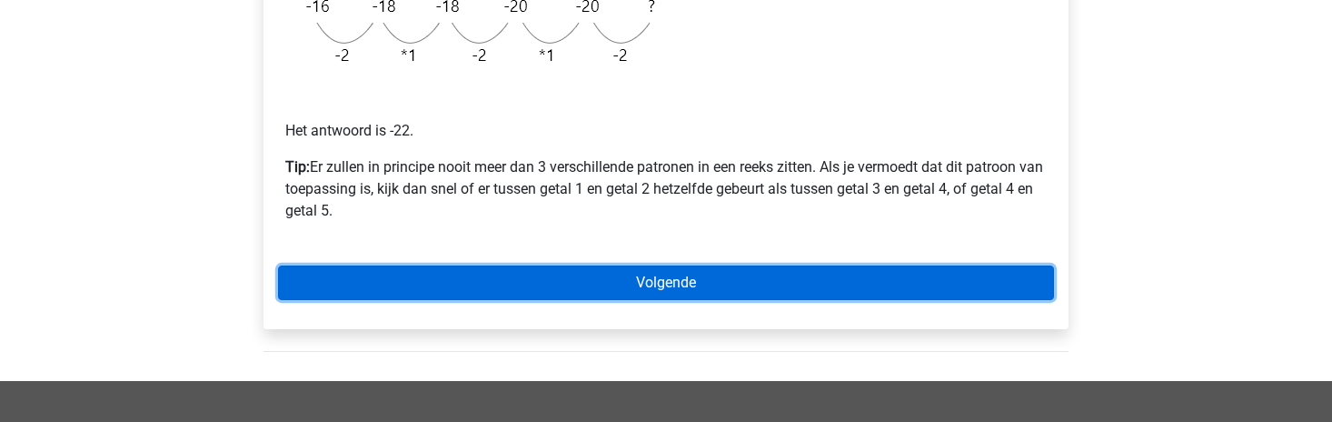
click at [703, 284] on link "Volgende" at bounding box center [666, 282] width 776 height 35
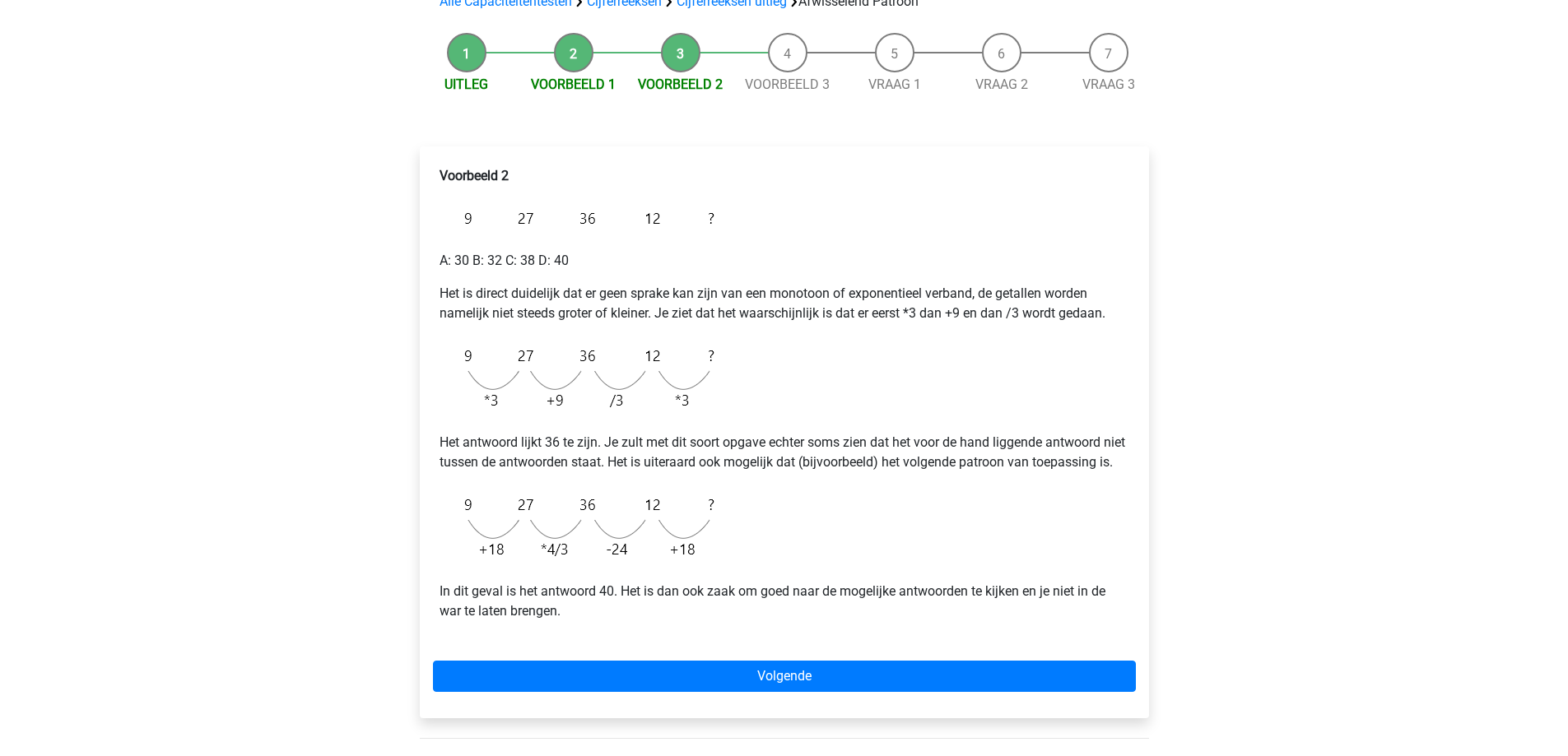
scroll to position [219, 0]
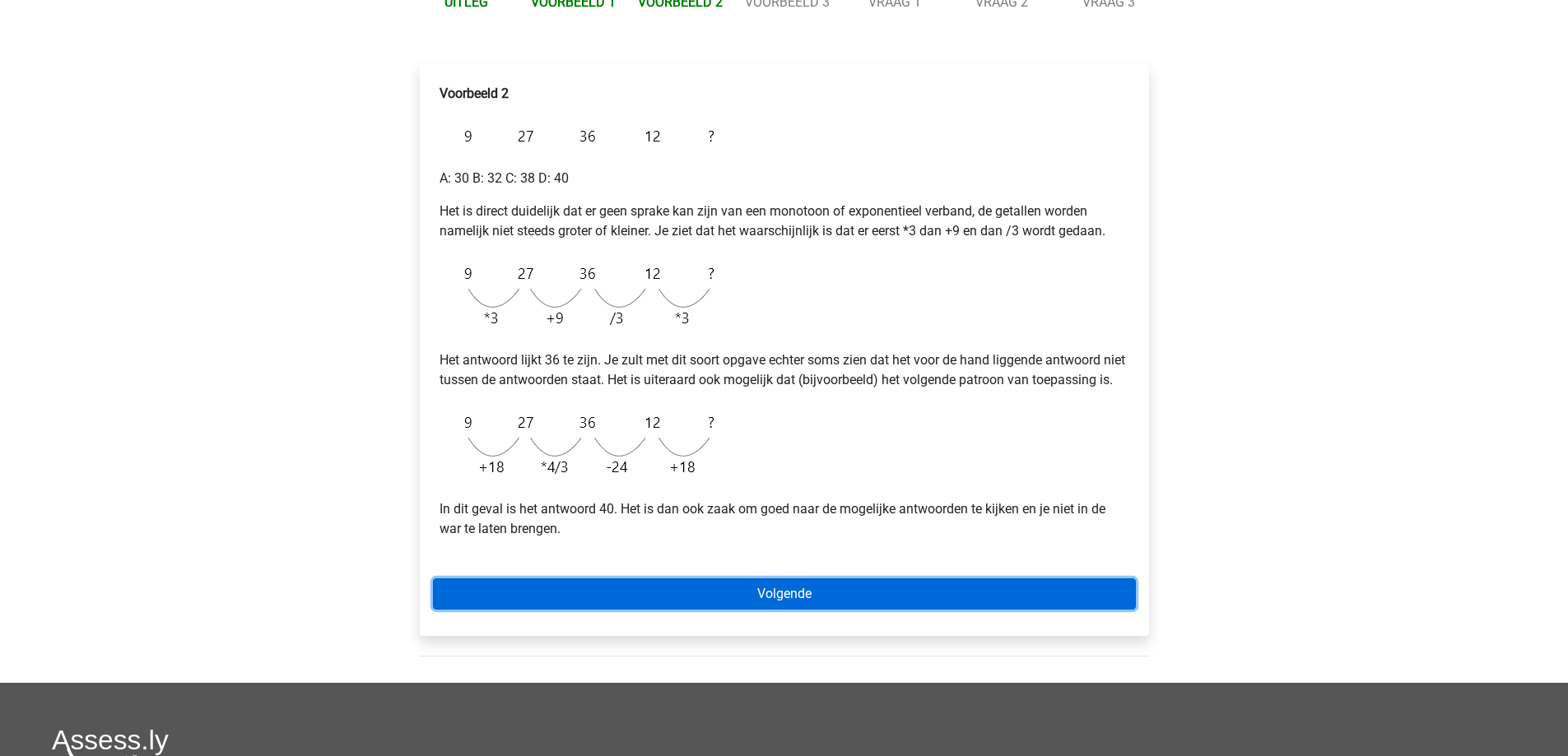
click at [706, 381] on link "Volgende" at bounding box center [784, 594] width 703 height 32
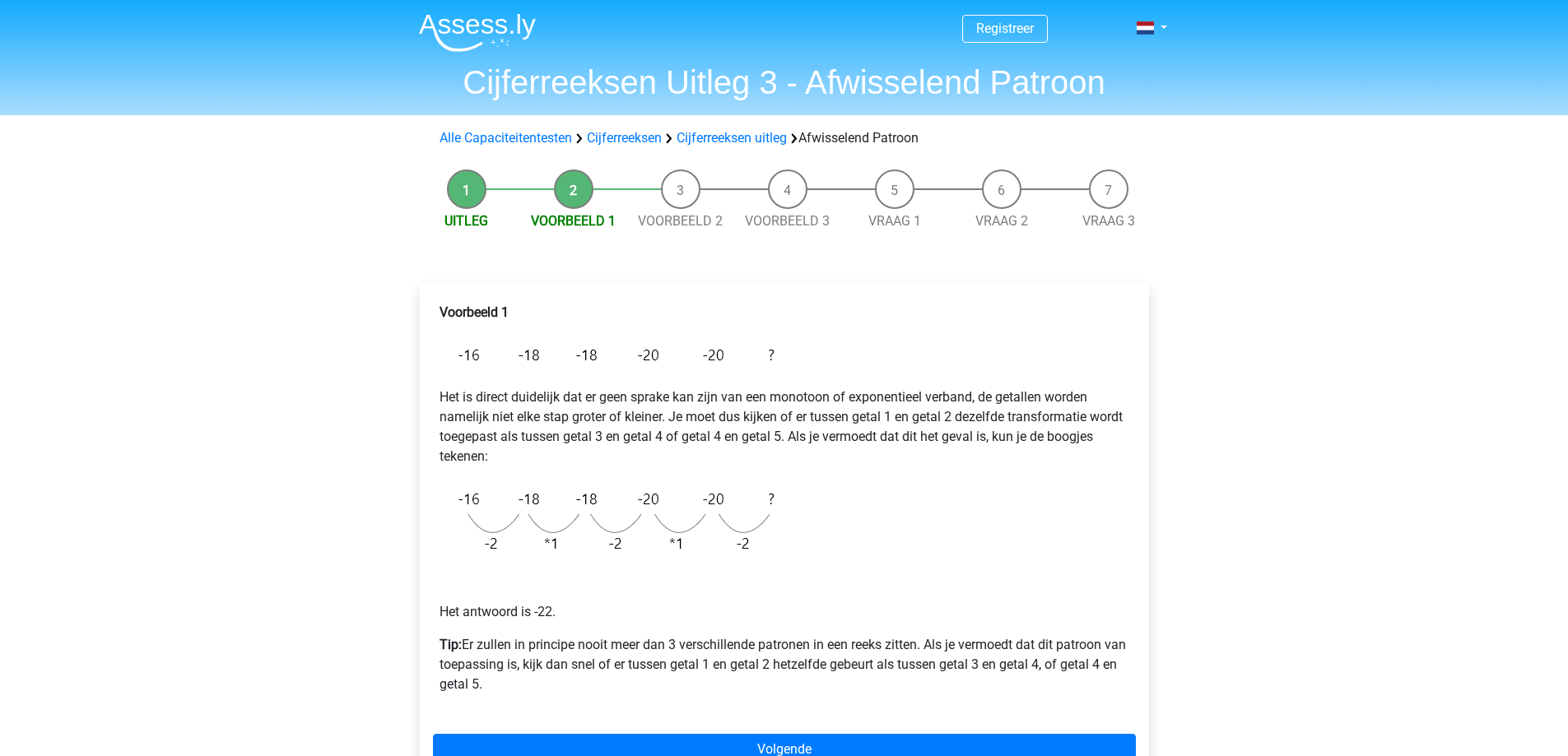
scroll to position [493, 0]
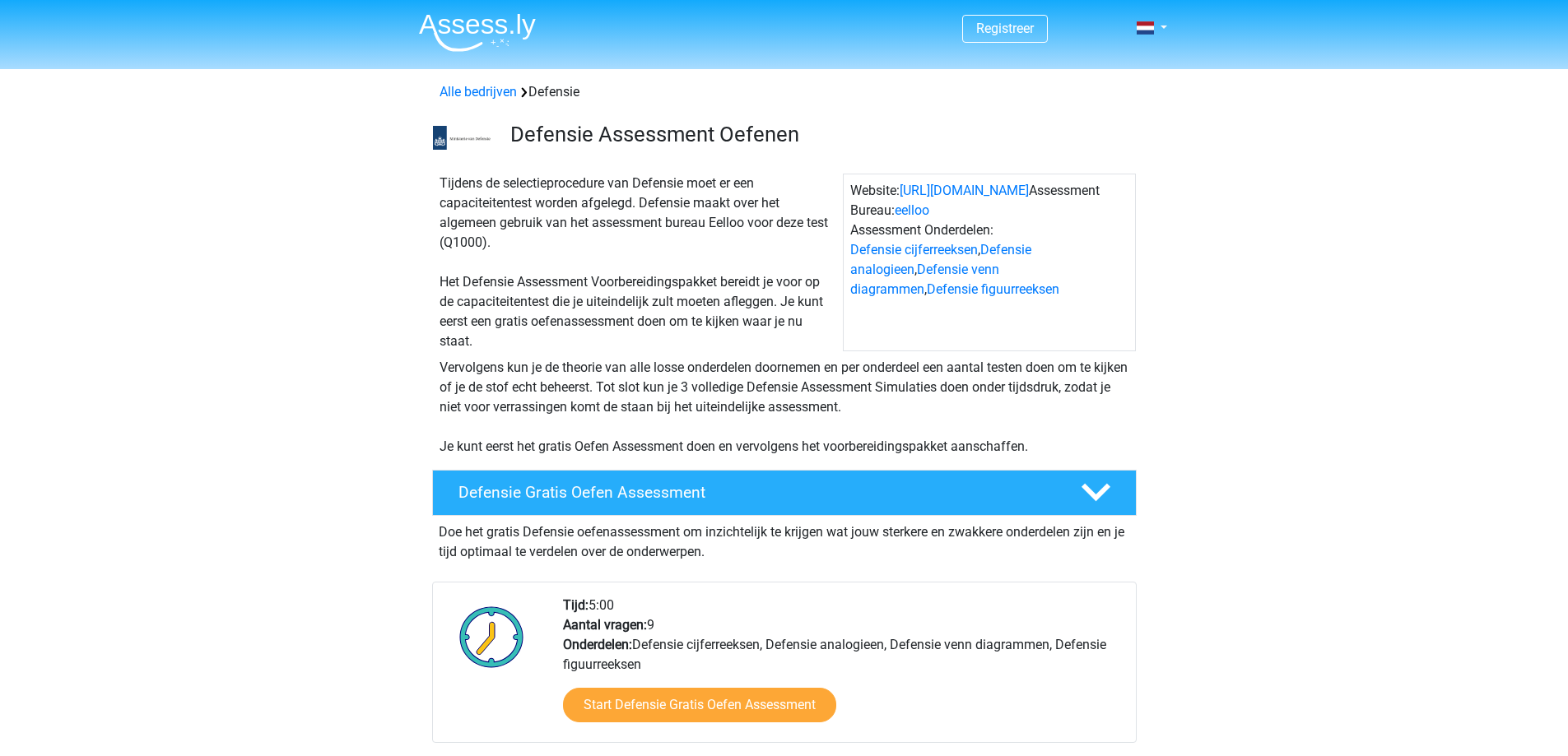
scroll to position [905, 0]
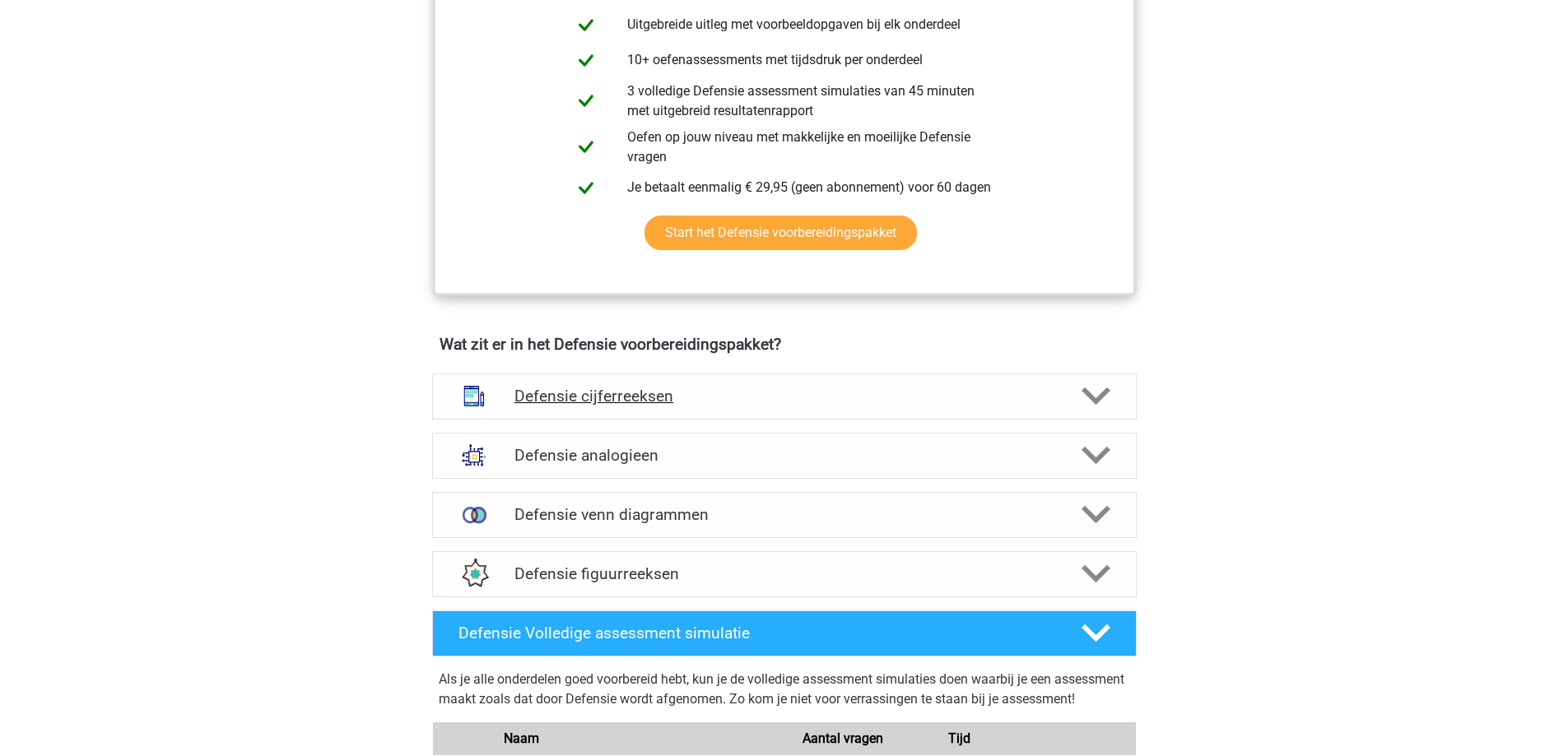
click at [938, 381] on div "Defensie cijferreeksen" at bounding box center [784, 397] width 705 height 46
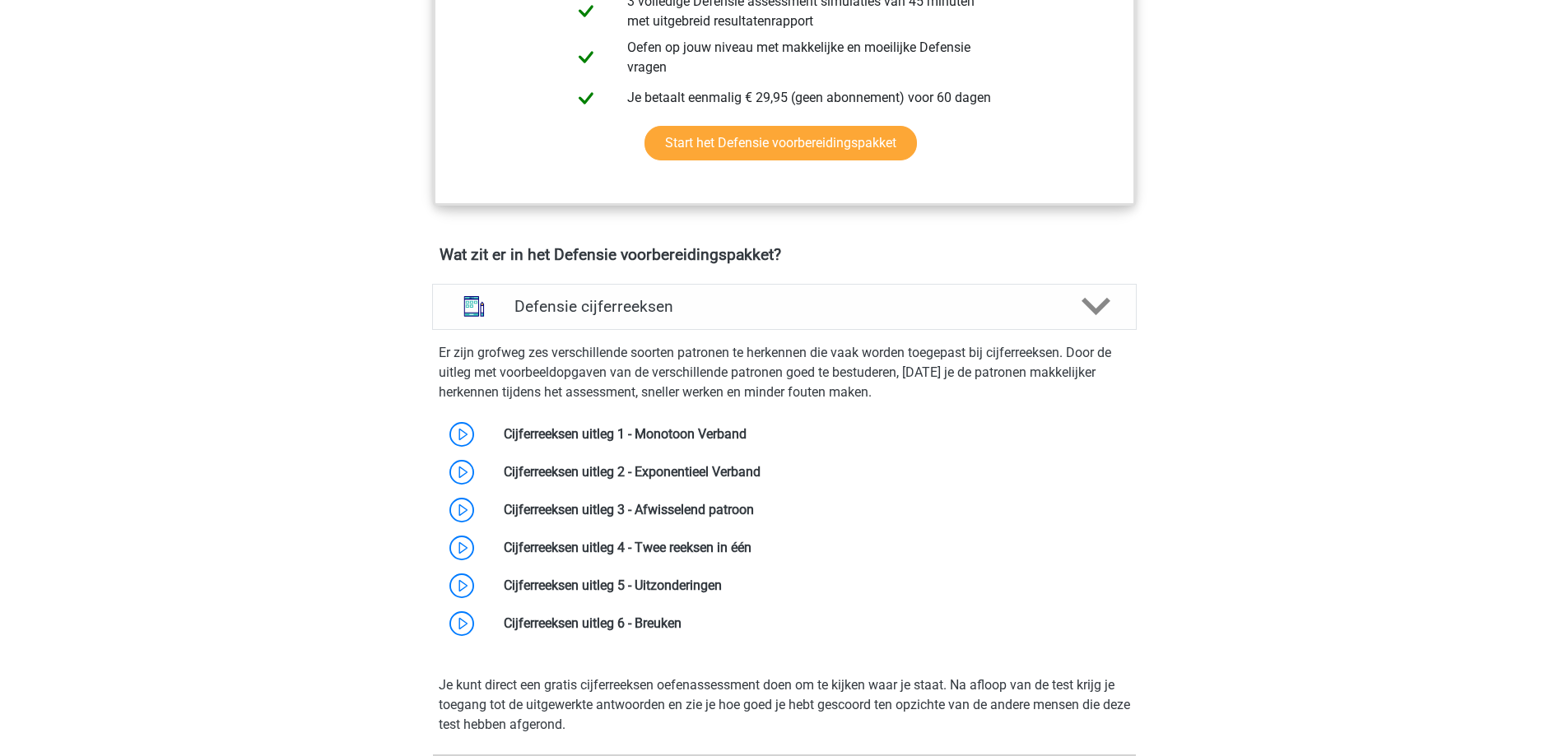
scroll to position [1069, 0]
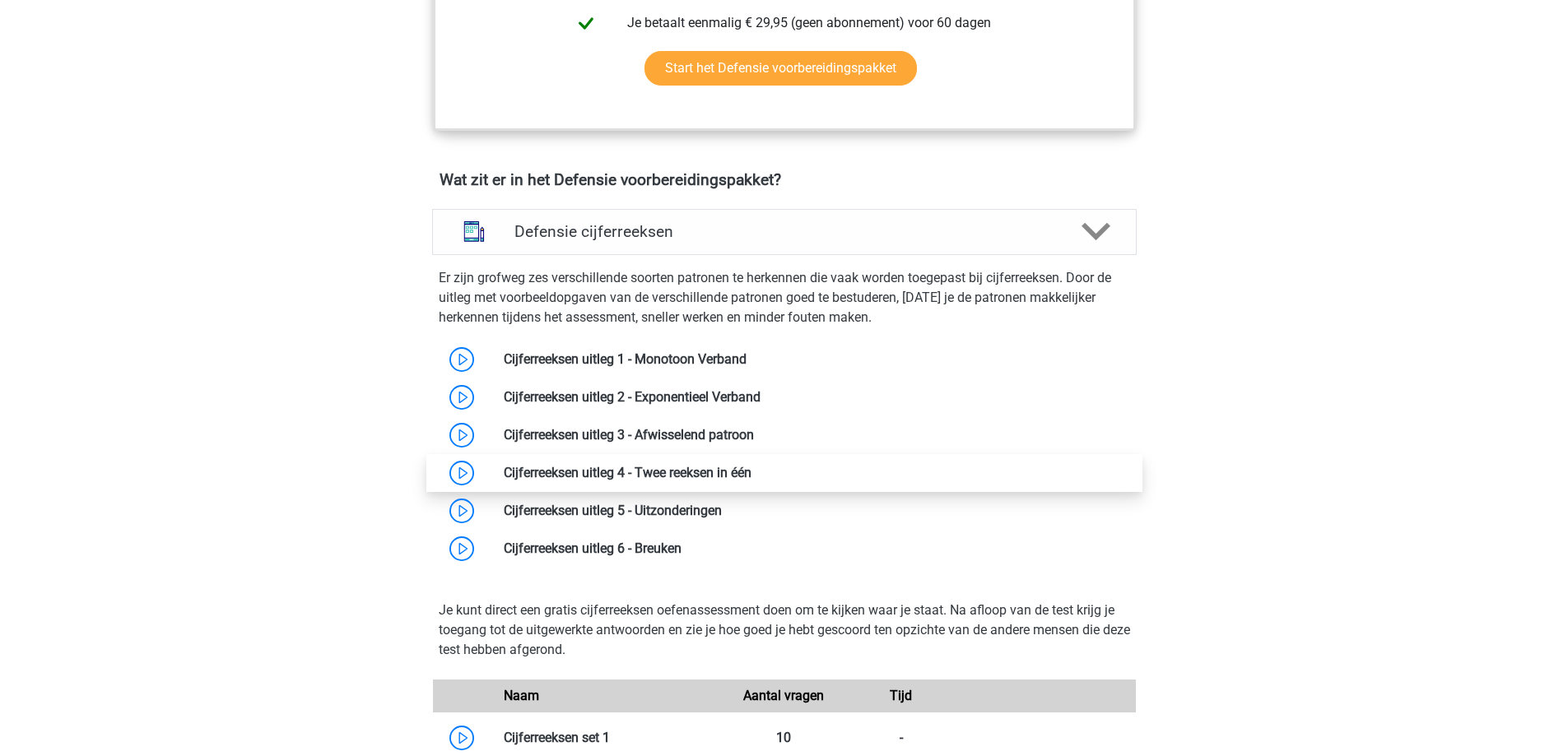
click at [752, 475] on link at bounding box center [752, 472] width 0 height 15
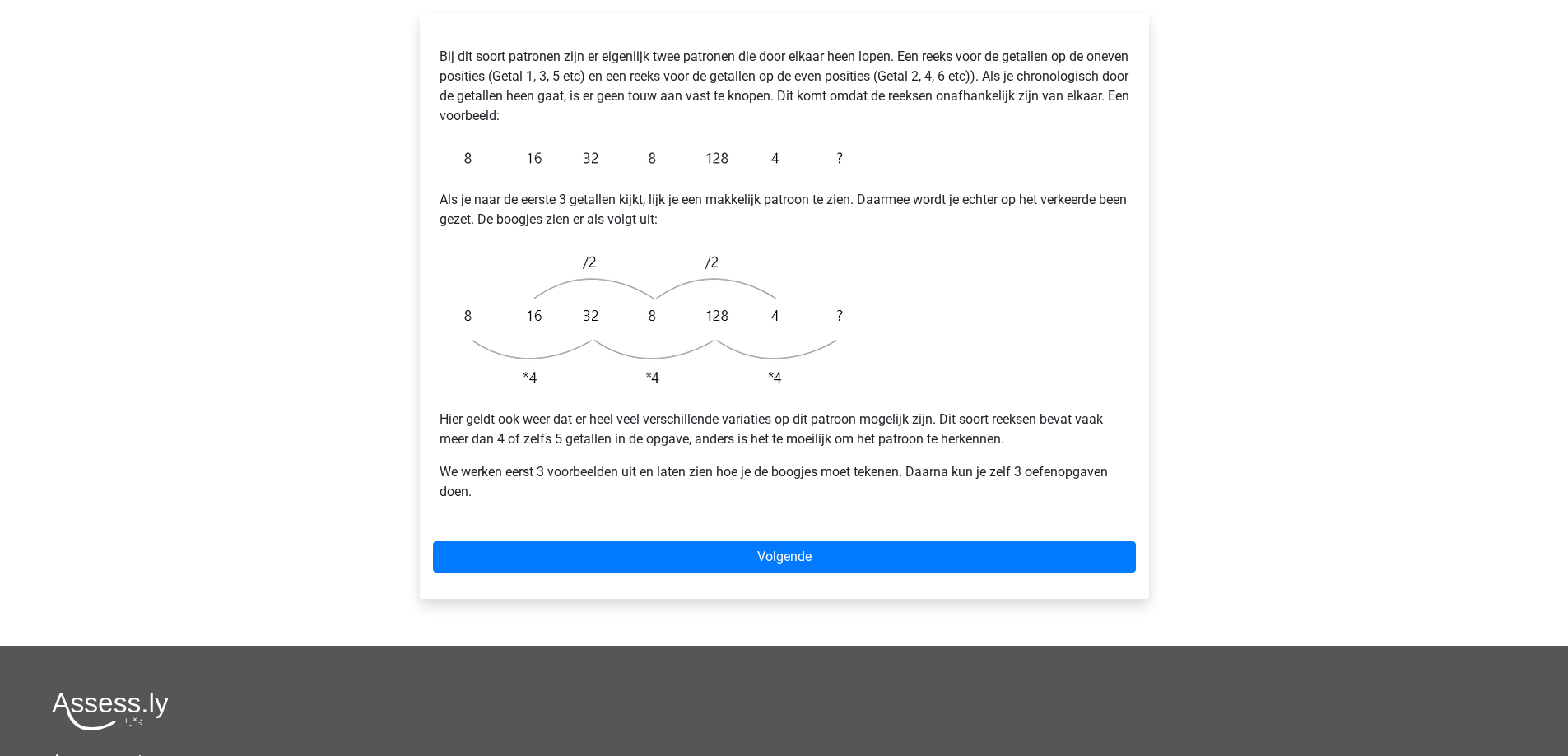
scroll to position [329, 0]
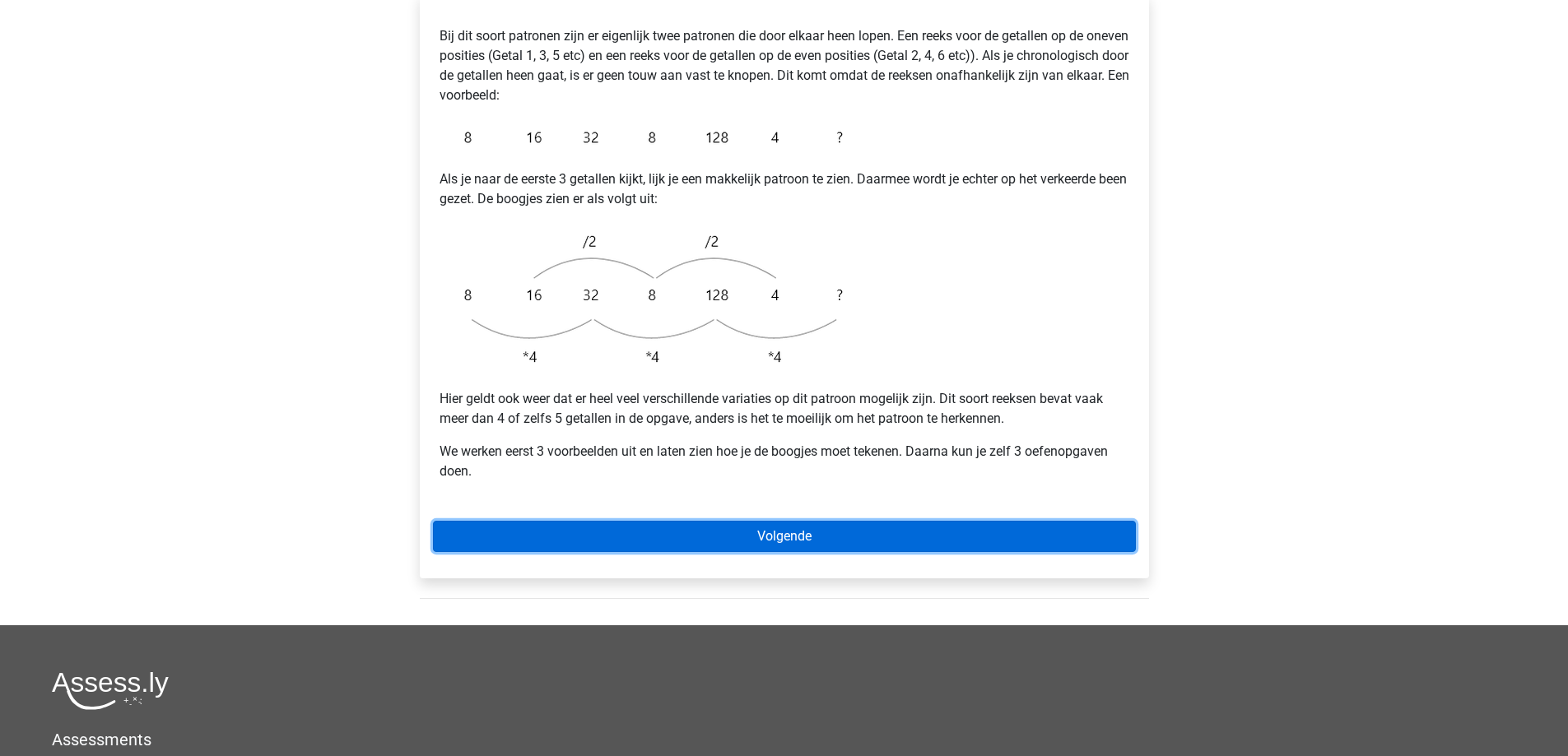
click at [849, 521] on link "Volgende" at bounding box center [784, 536] width 703 height 32
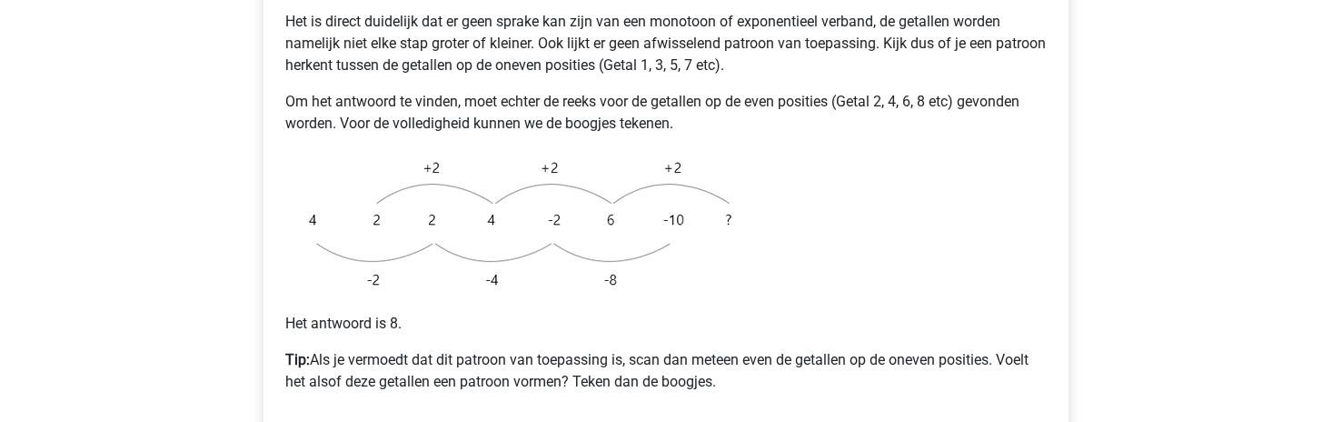
scroll to position [545, 0]
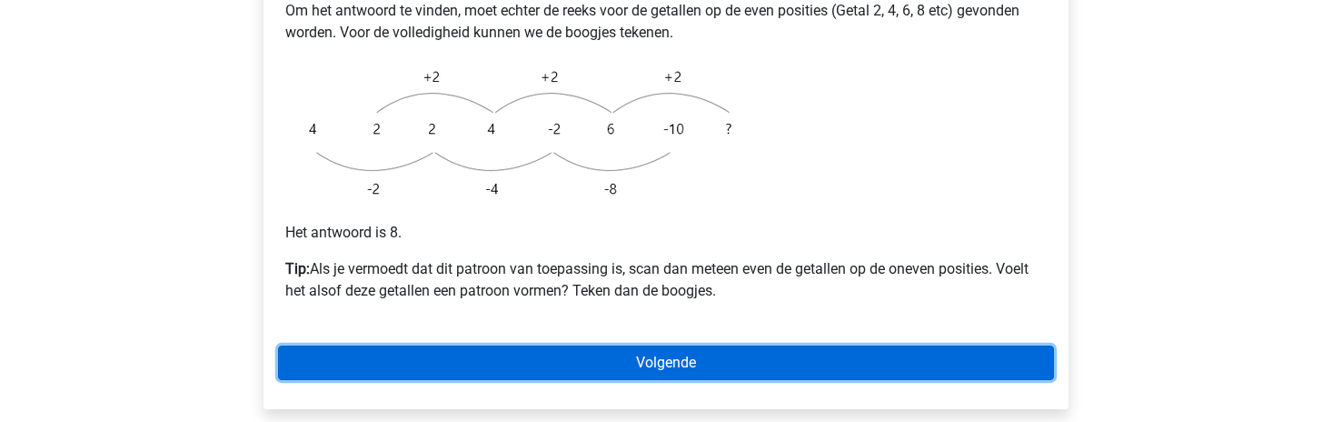
click at [696, 345] on link "Volgende" at bounding box center [666, 362] width 776 height 35
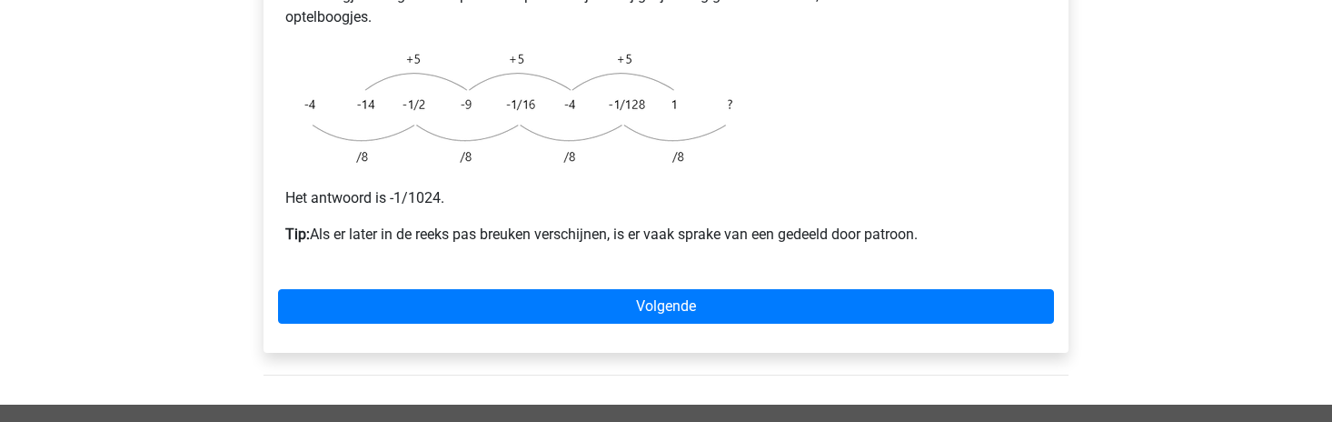
scroll to position [545, 0]
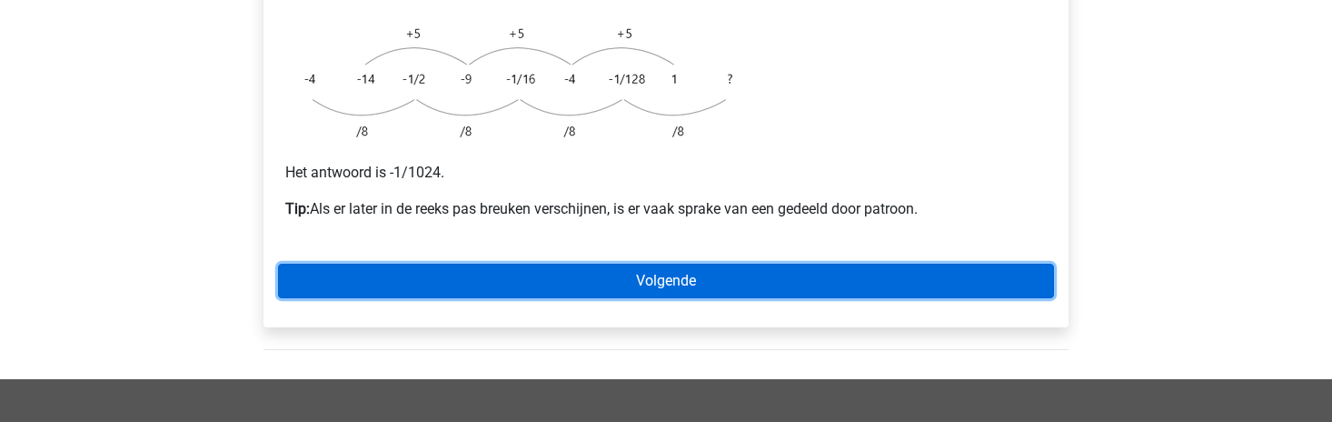
click at [686, 264] on link "Volgende" at bounding box center [666, 281] width 776 height 35
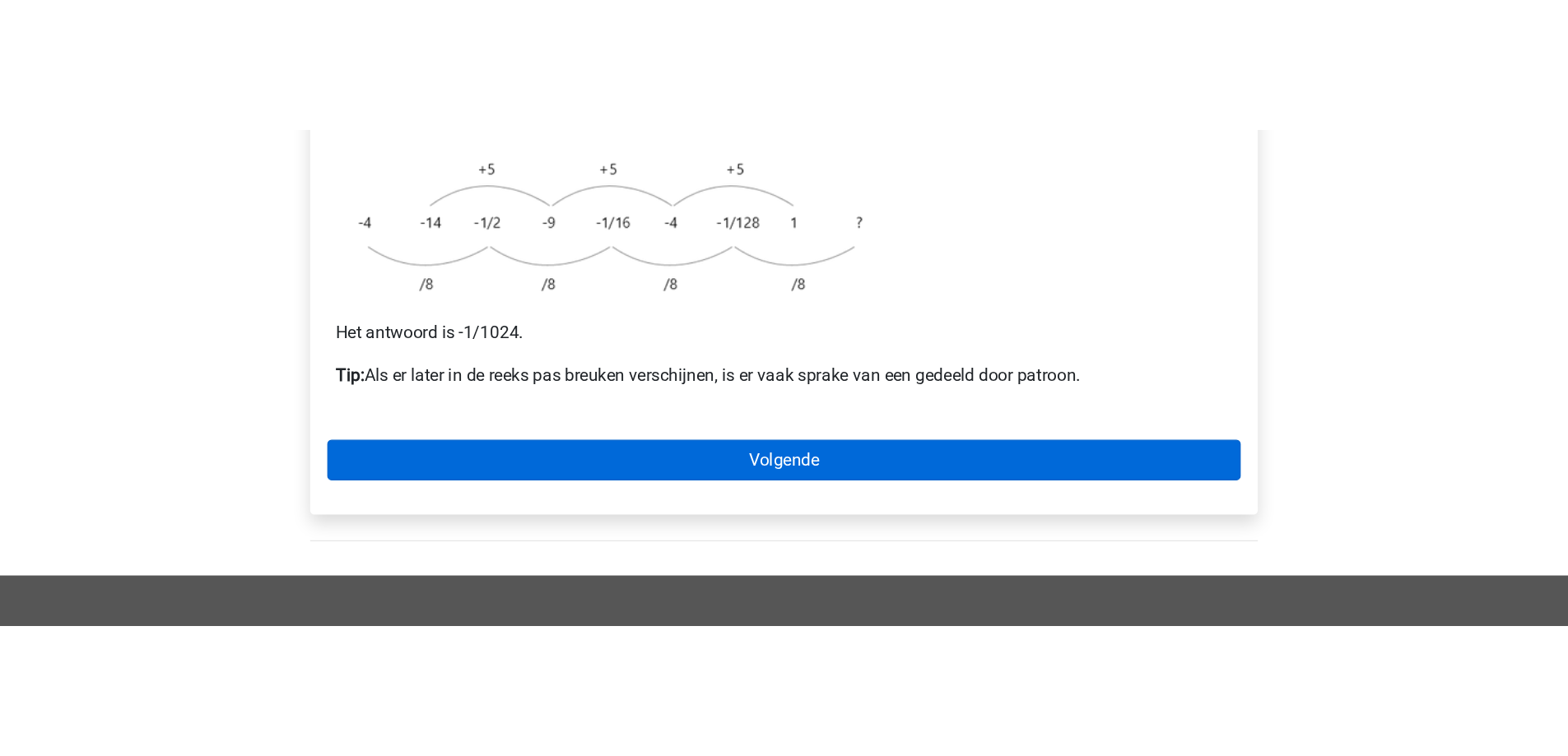
scroll to position [475, 0]
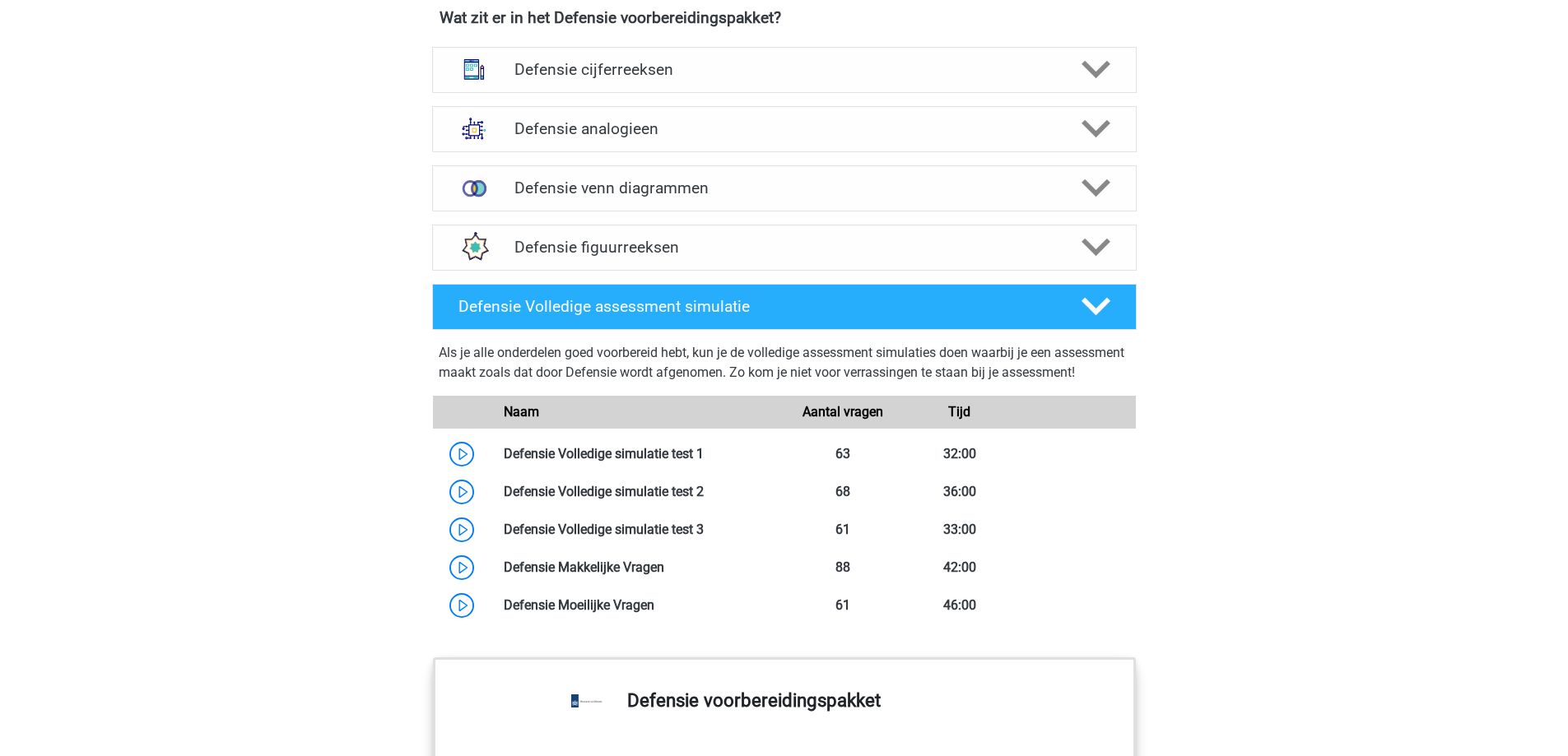
scroll to position [1152, 0]
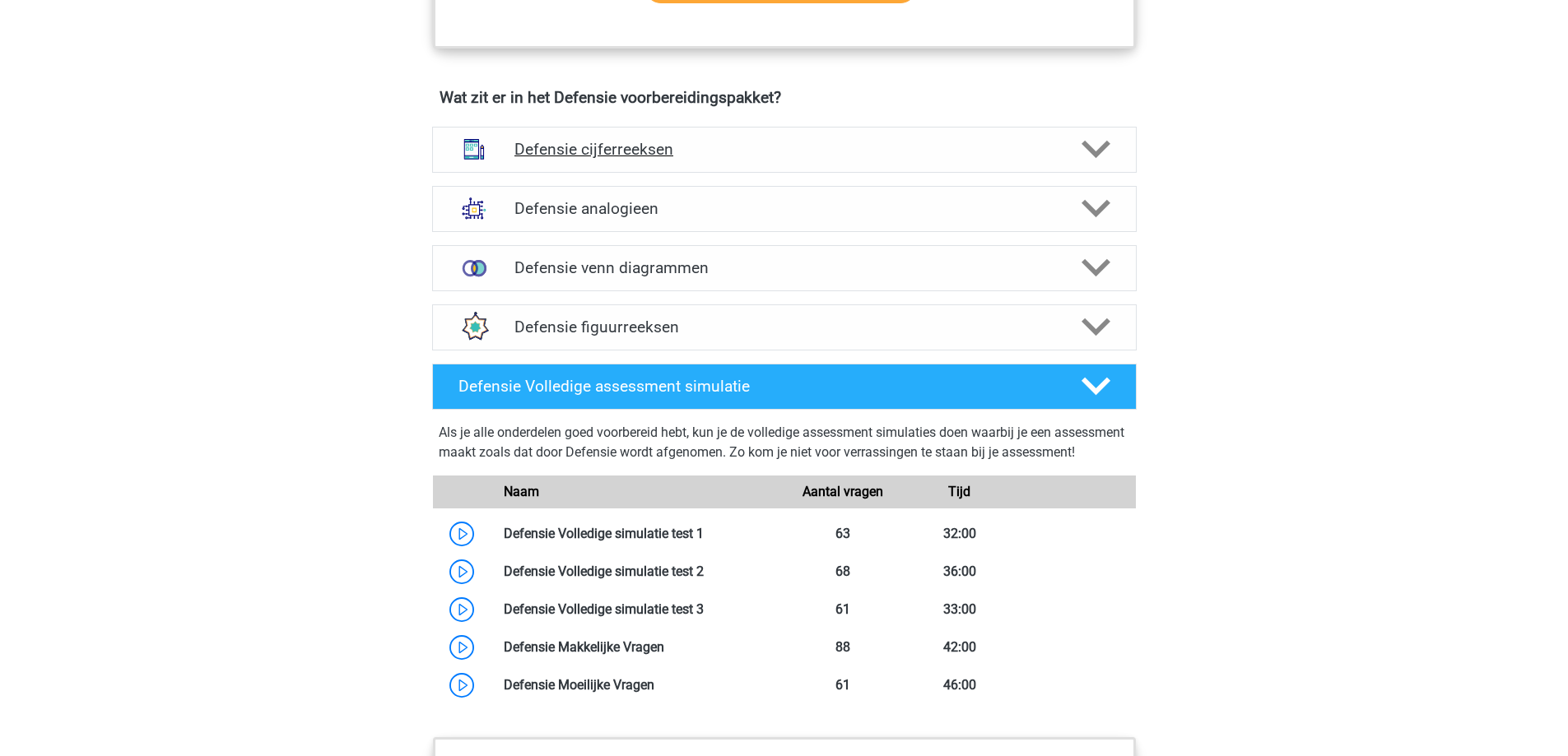
click at [728, 155] on h4 "Defensie cijferreeksen" at bounding box center [784, 148] width 539 height 19
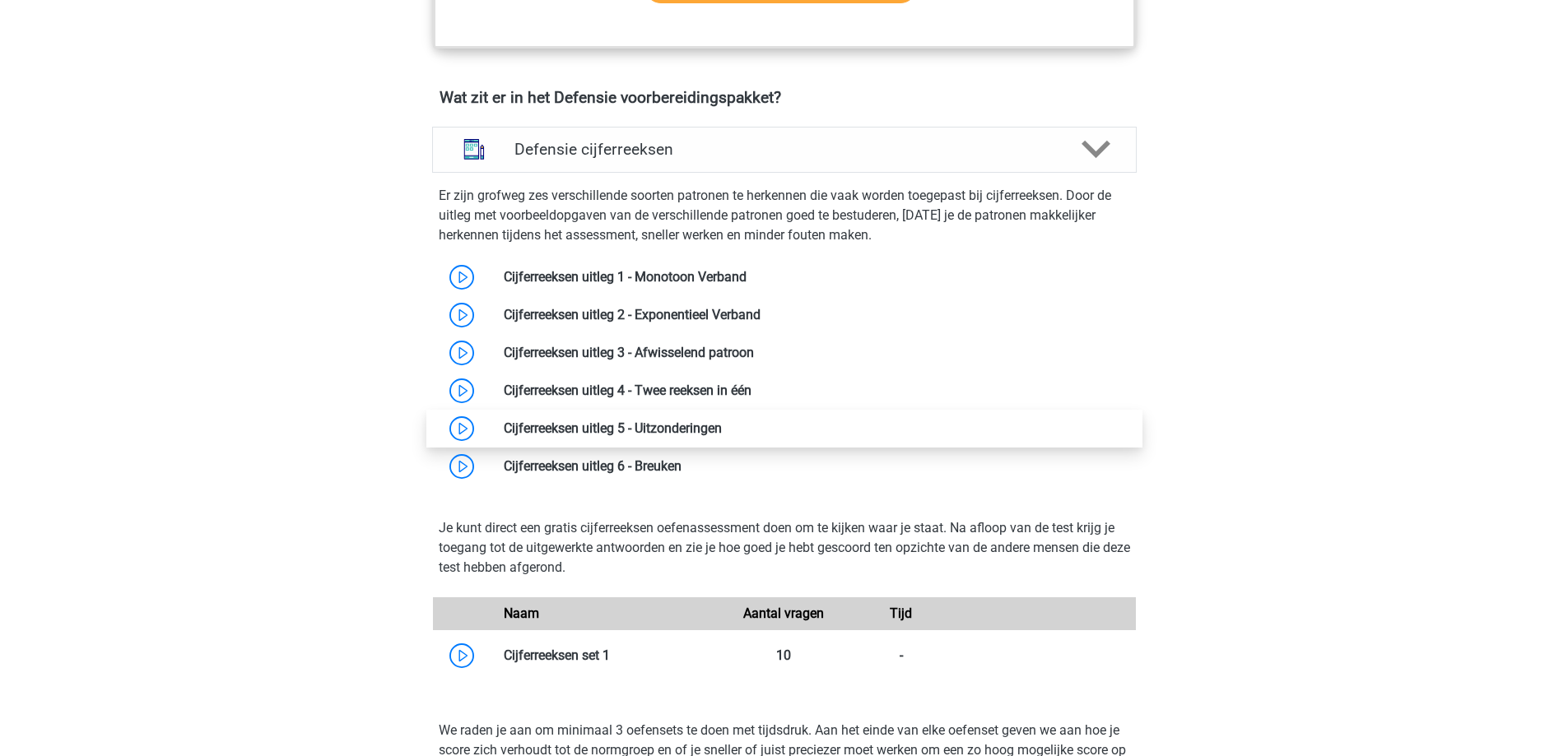
click at [722, 424] on link at bounding box center [722, 427] width 0 height 15
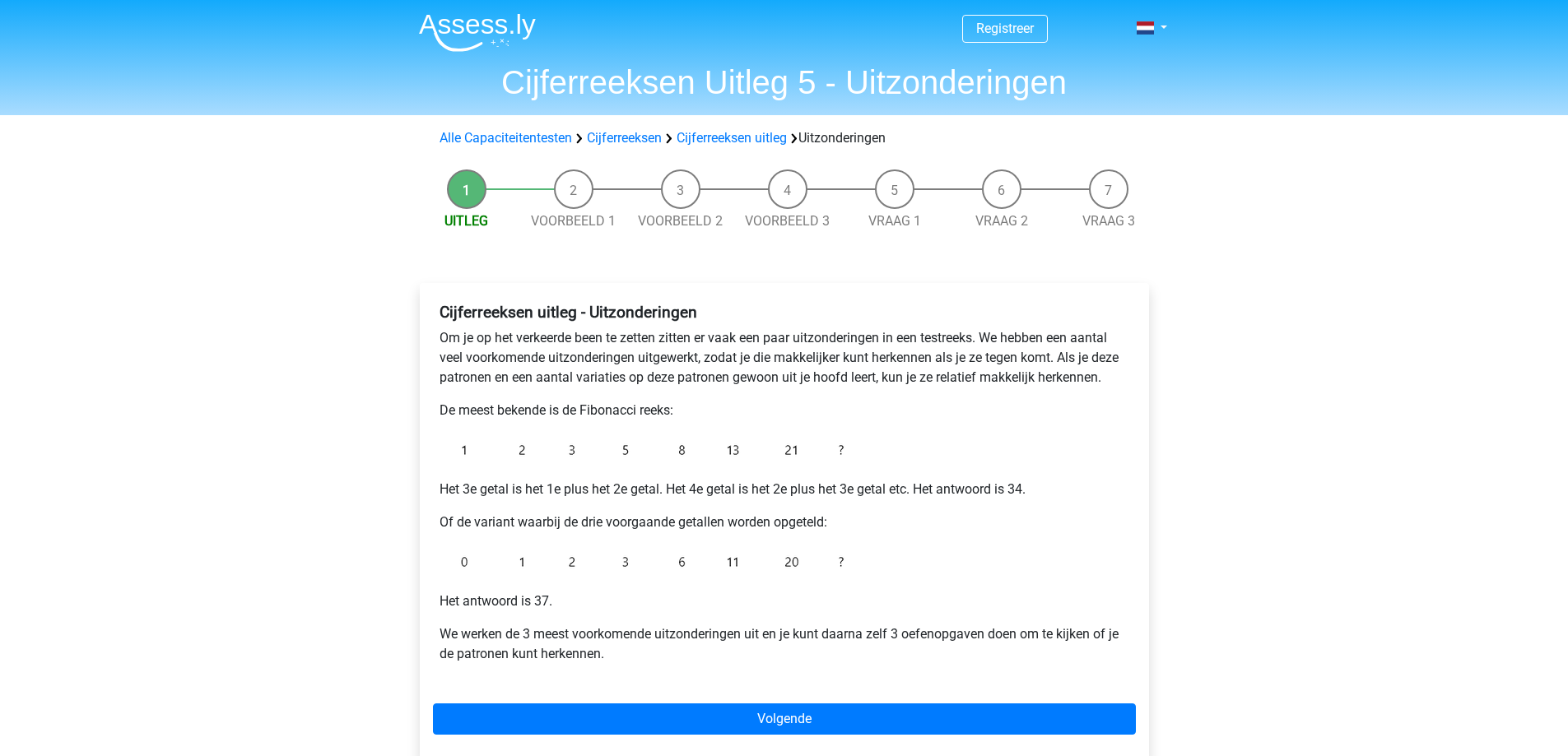
scroll to position [82, 0]
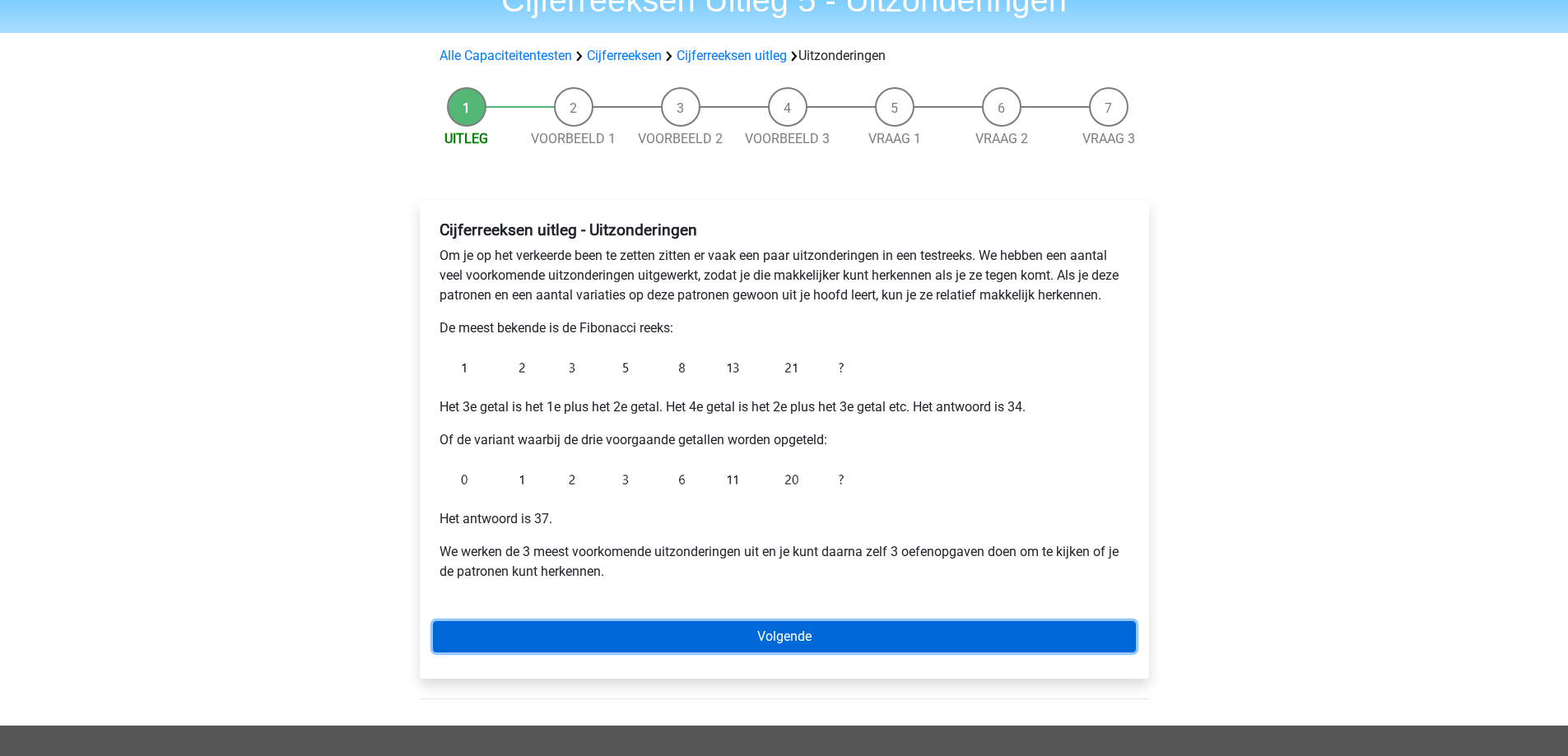
click at [775, 634] on link "Volgende" at bounding box center [784, 636] width 703 height 32
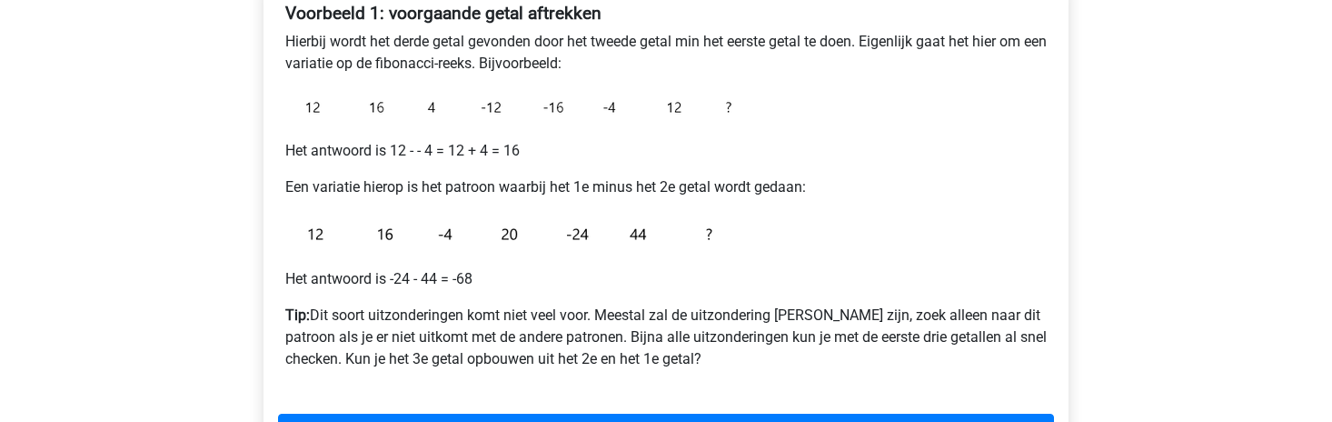
scroll to position [363, 0]
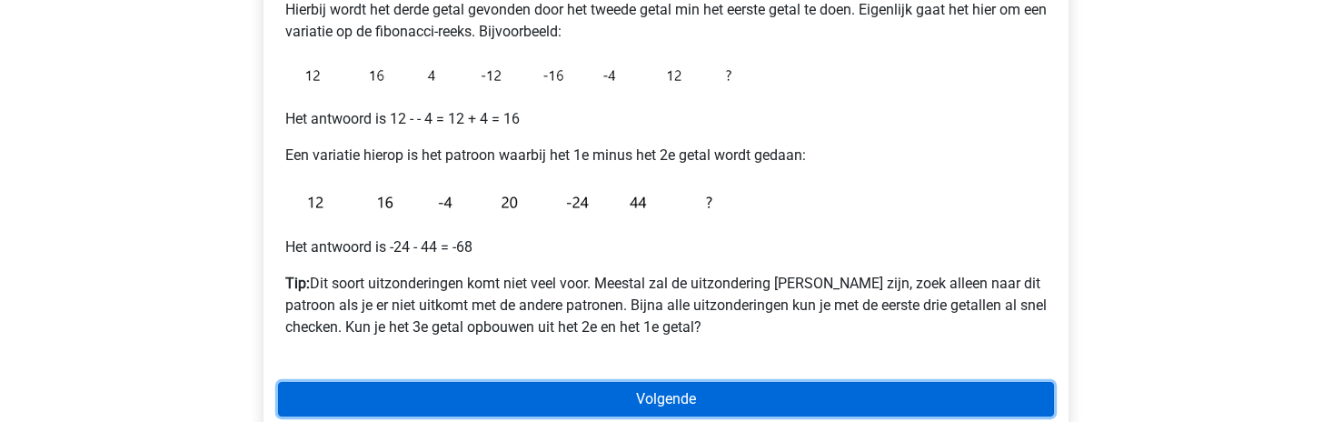
click at [563, 389] on link "Volgende" at bounding box center [666, 399] width 776 height 35
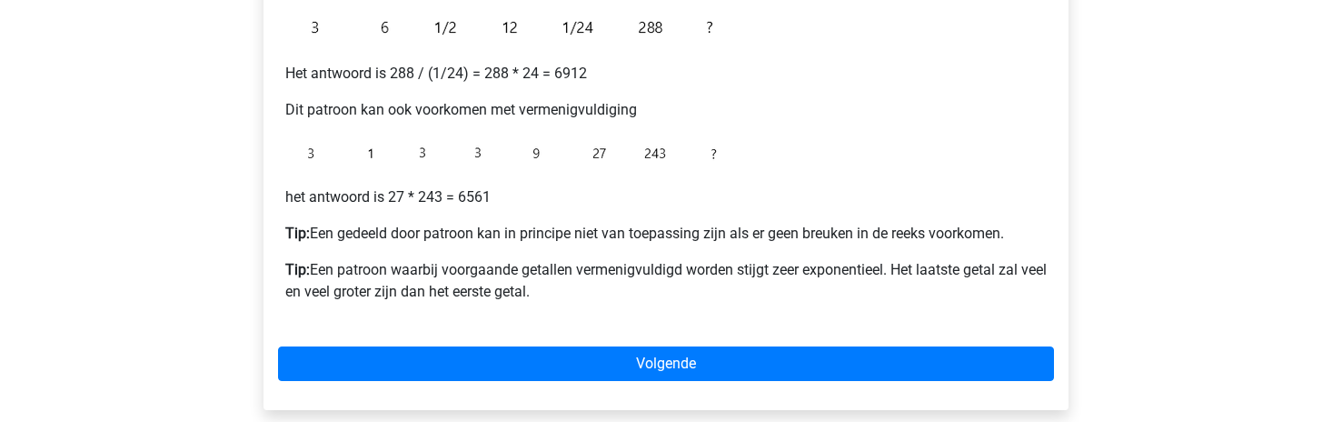
scroll to position [545, 0]
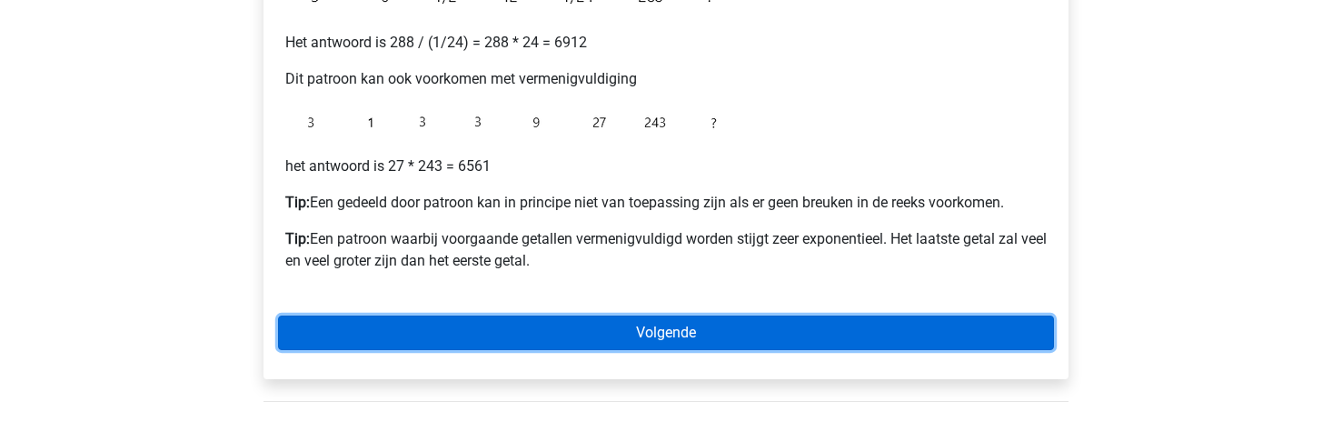
click at [696, 333] on link "Volgende" at bounding box center [666, 332] width 776 height 35
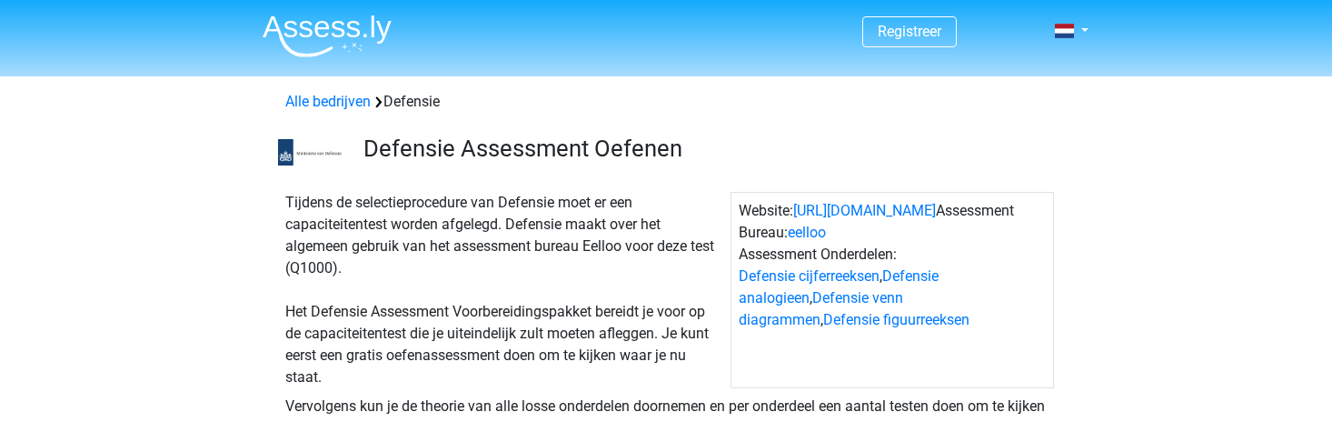
scroll to position [1272, 0]
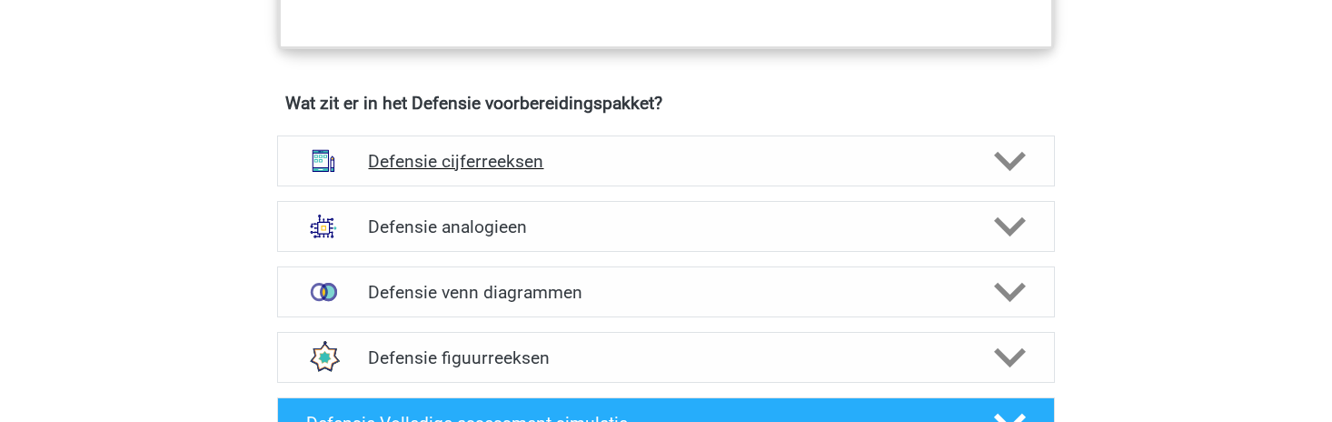
click at [592, 161] on h4 "Defensie cijferreeksen" at bounding box center [665, 161] width 595 height 21
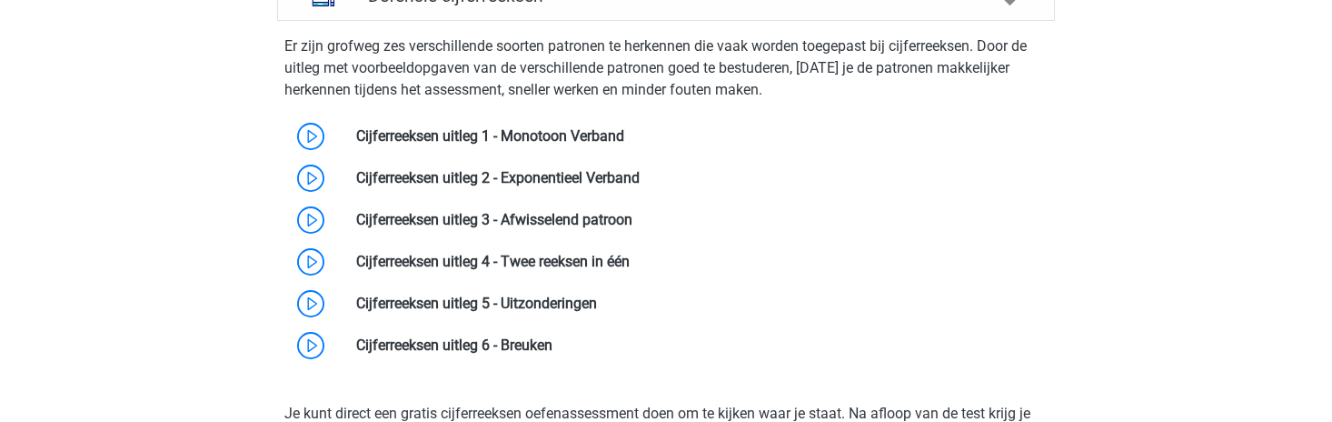
scroll to position [1454, 0]
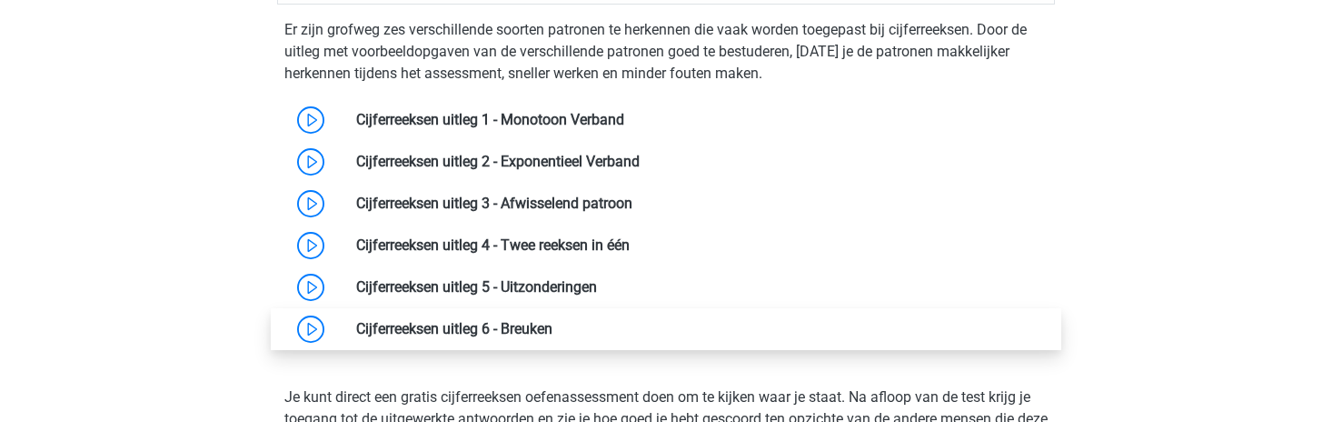
click at [552, 326] on link at bounding box center [552, 328] width 0 height 17
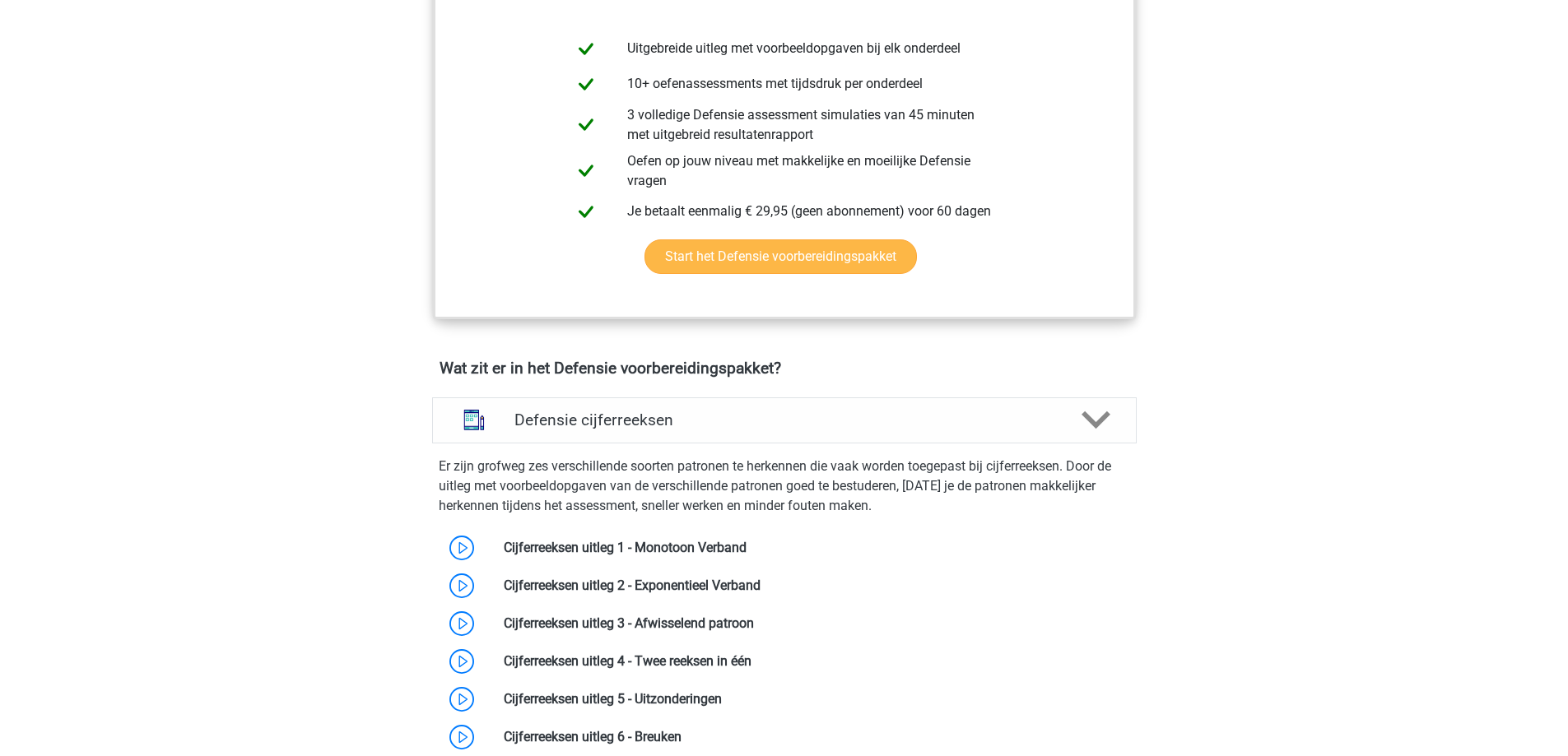
scroll to position [823, 0]
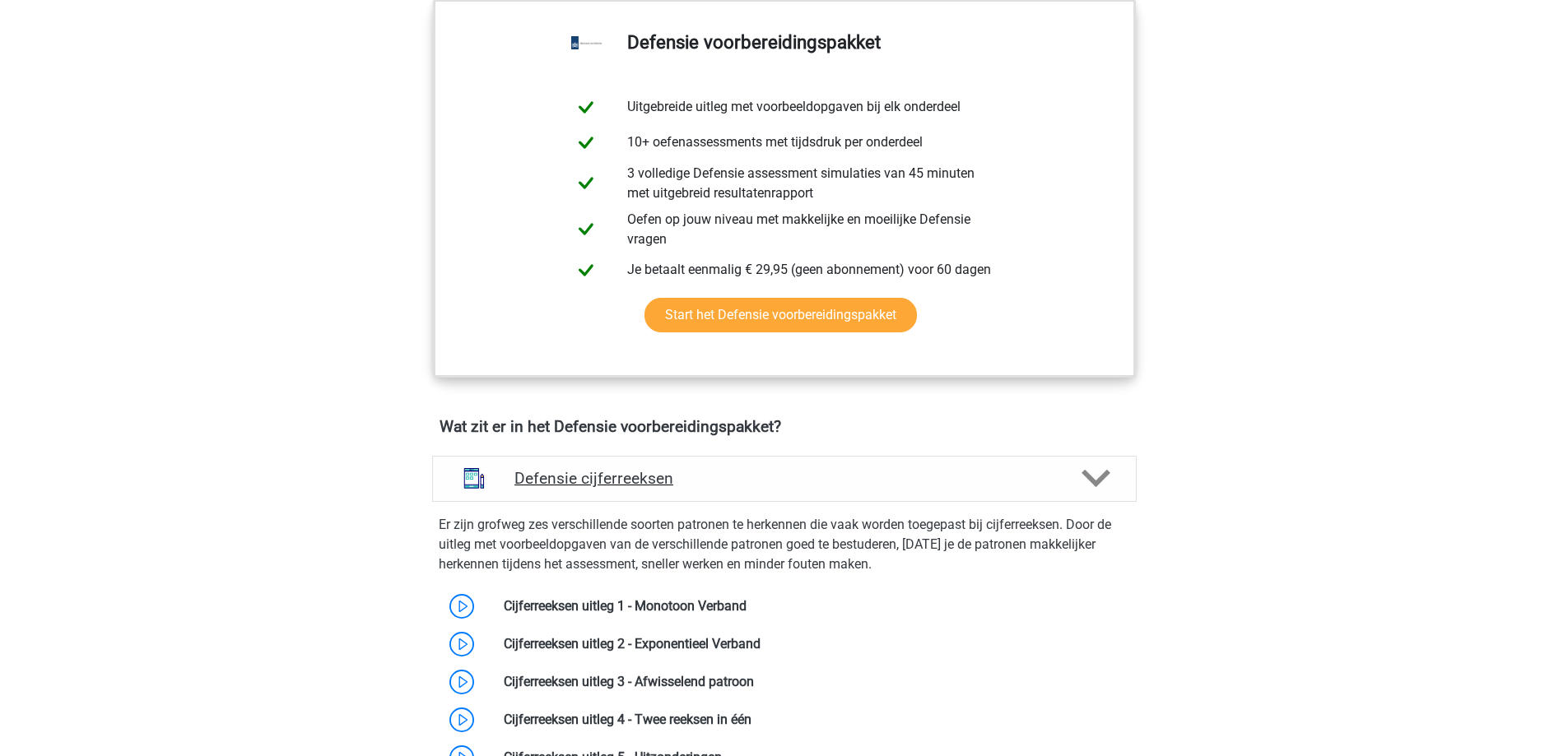
click at [709, 381] on h4 "Defensie cijferreeksen" at bounding box center [784, 478] width 539 height 19
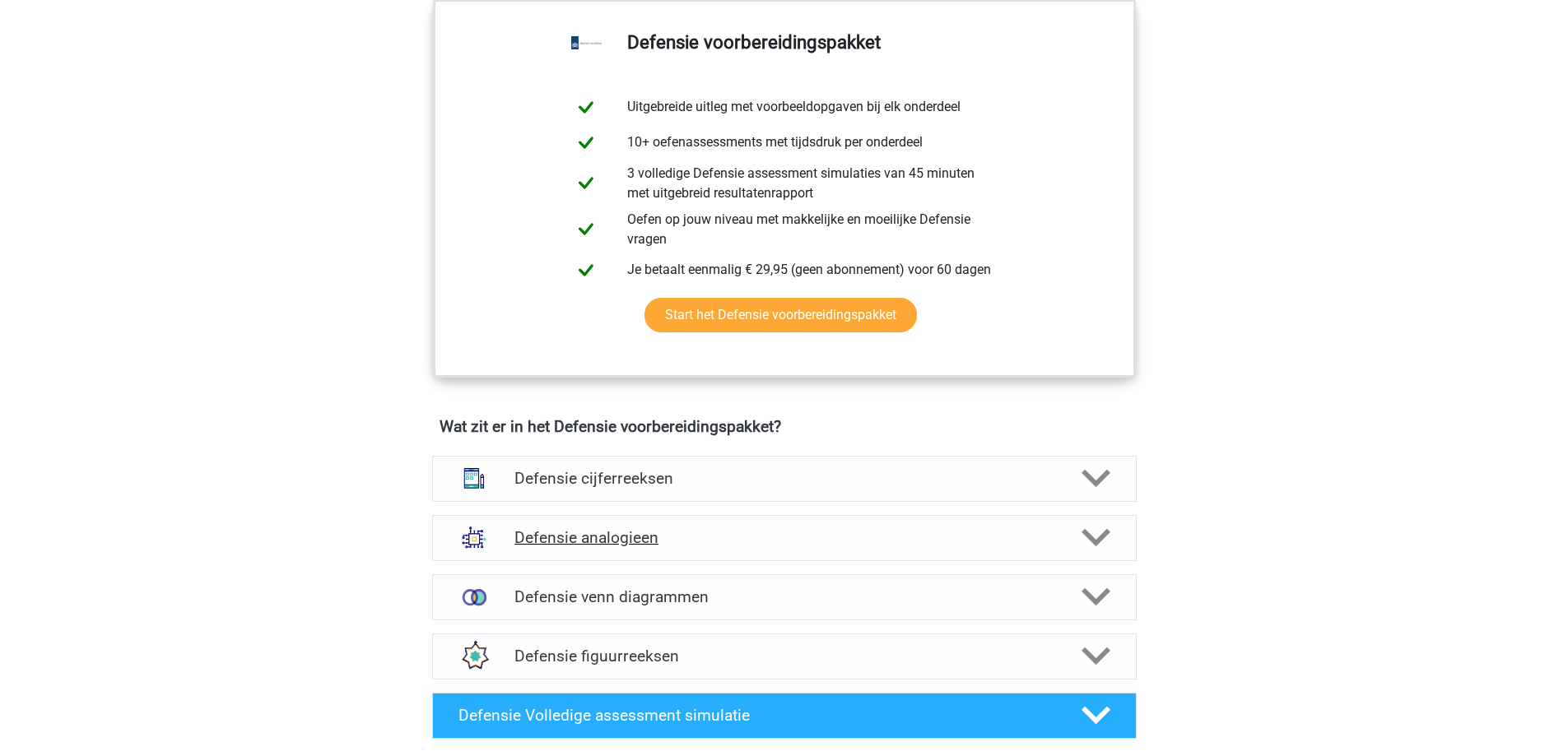
click at [688, 381] on h4 "Defensie analogieen" at bounding box center [784, 537] width 539 height 19
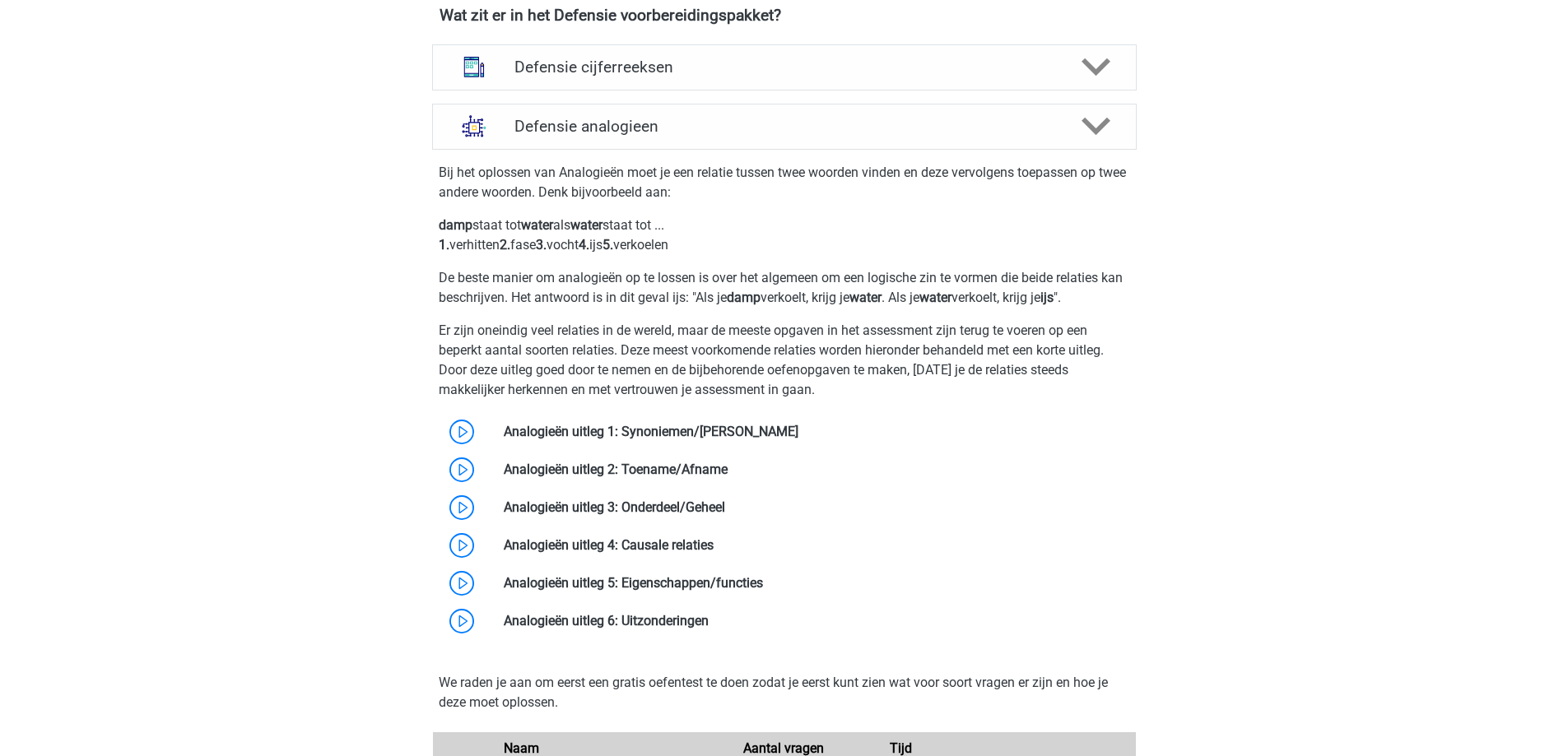
scroll to position [1316, 0]
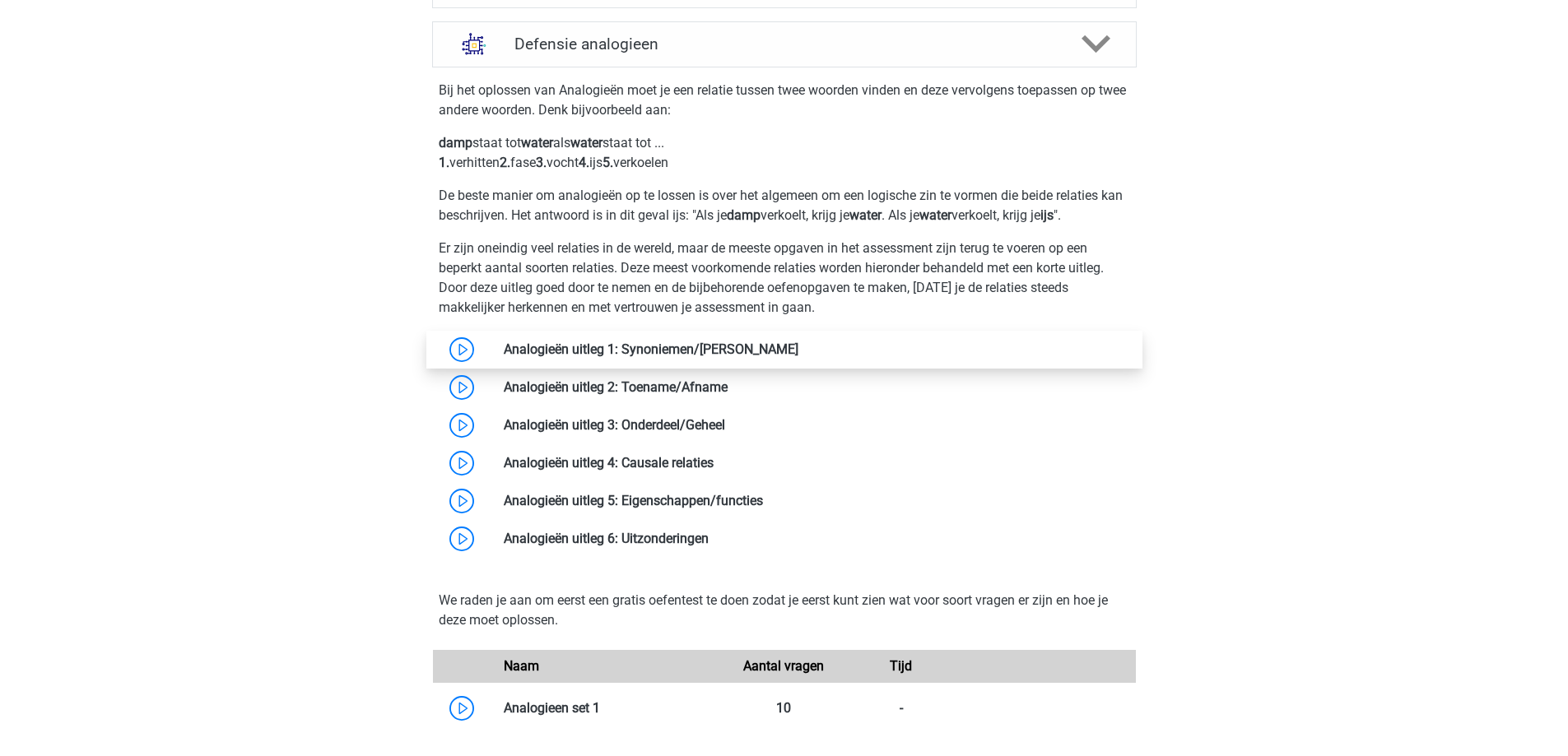
click at [798, 355] on link at bounding box center [798, 349] width 0 height 15
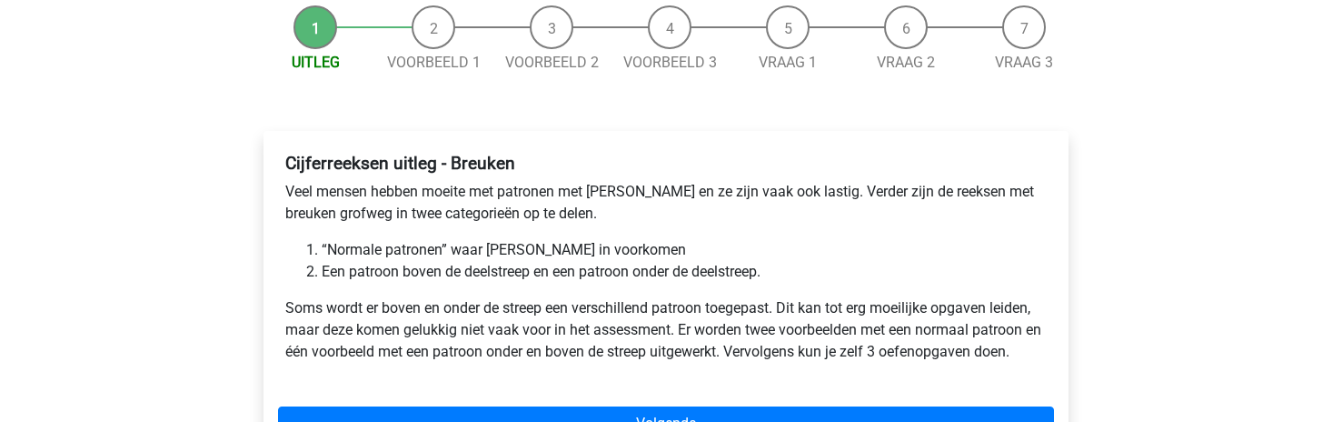
scroll to position [273, 0]
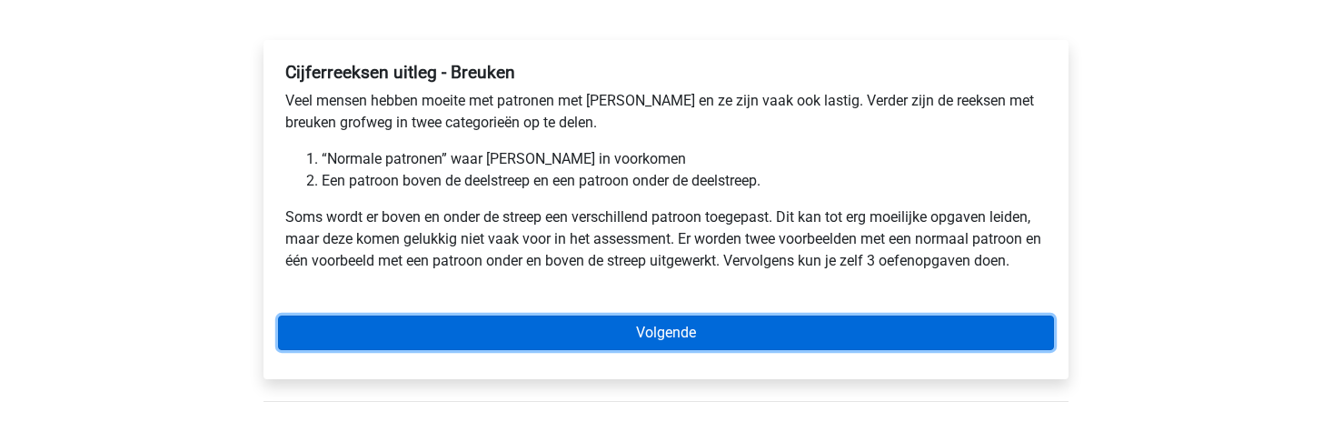
click at [556, 338] on link "Volgende" at bounding box center [666, 332] width 776 height 35
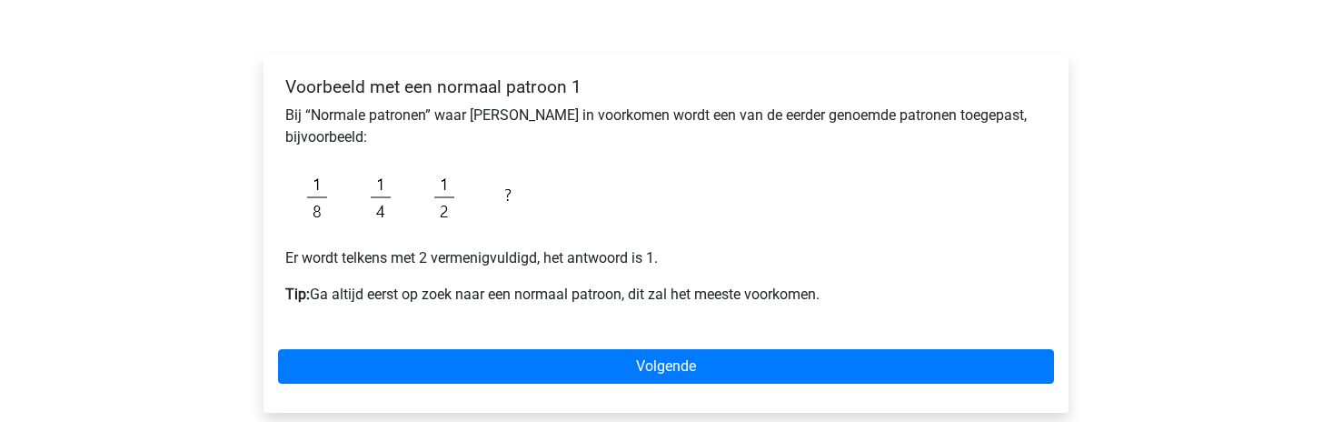
scroll to position [273, 0]
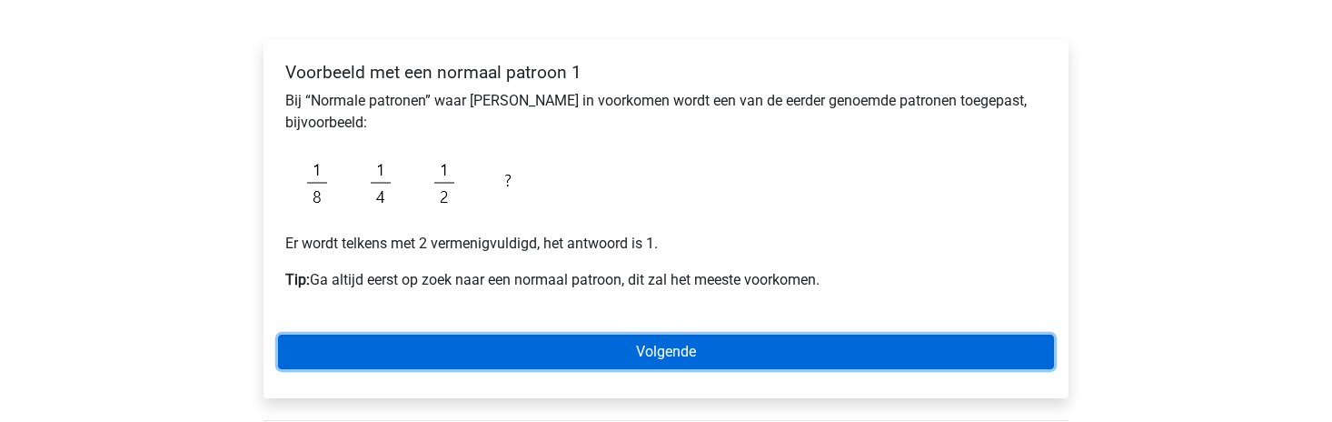
click at [593, 346] on link "Volgende" at bounding box center [666, 351] width 776 height 35
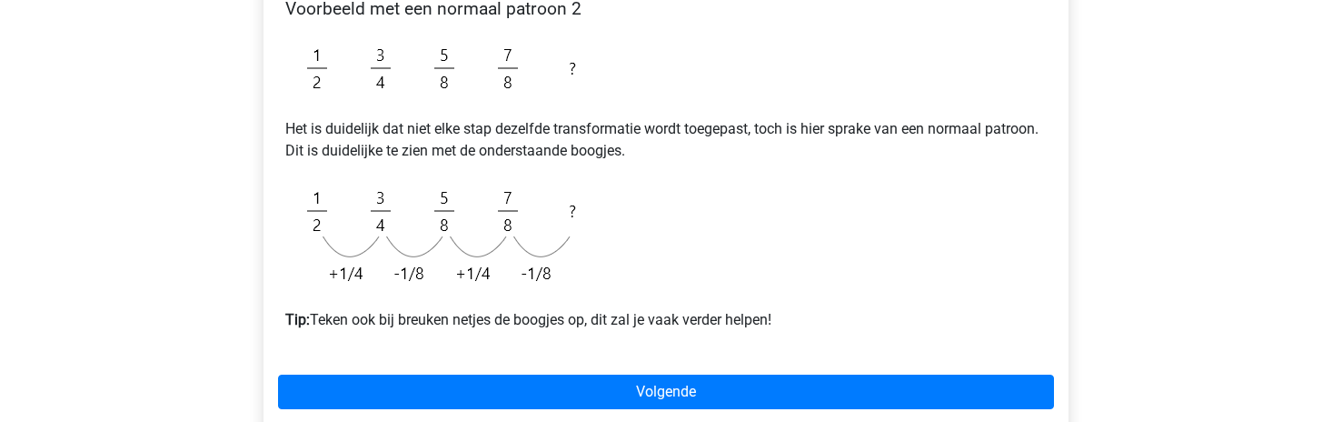
scroll to position [363, 0]
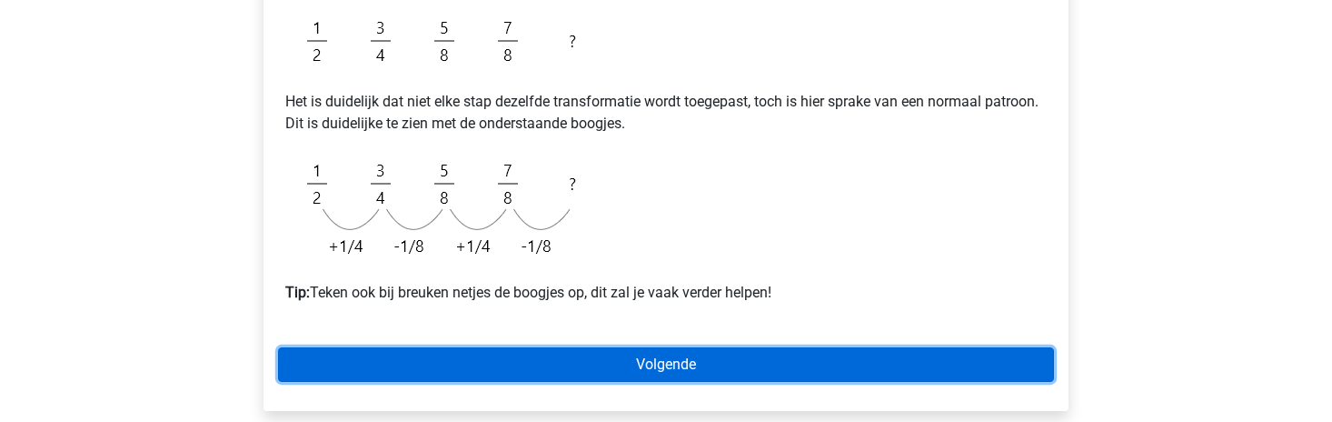
click at [650, 366] on link "Volgende" at bounding box center [666, 364] width 776 height 35
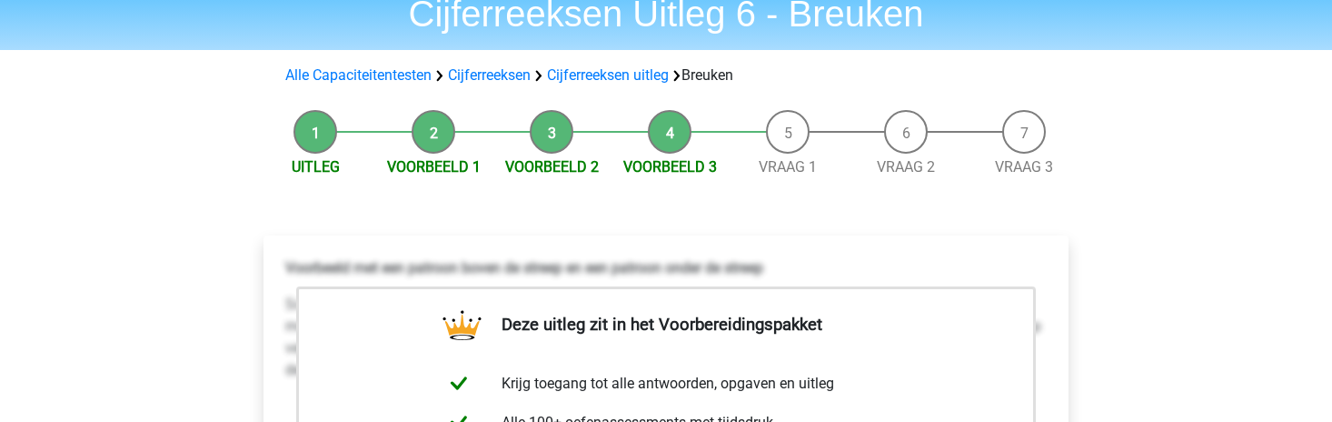
scroll to position [91, 0]
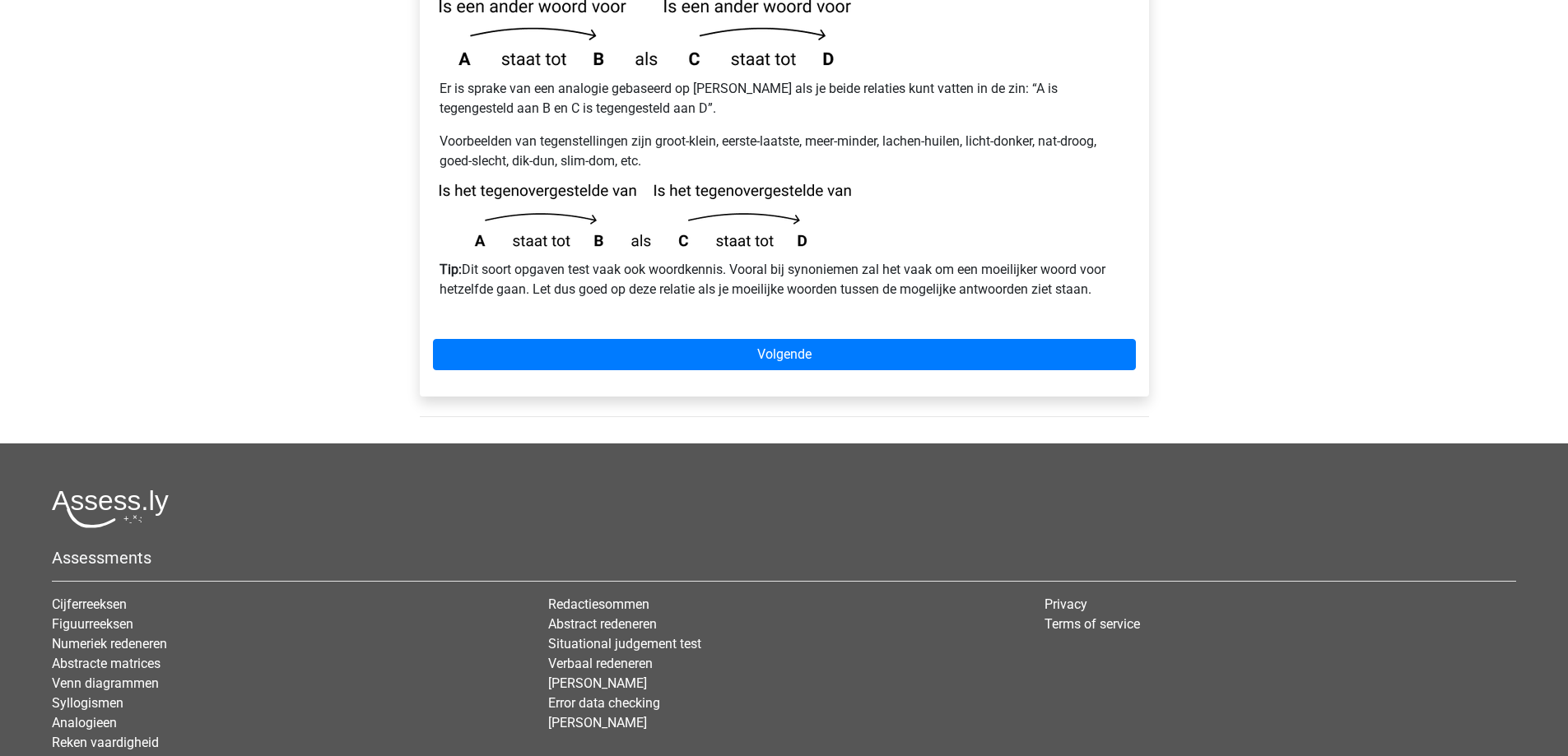
scroll to position [372, 0]
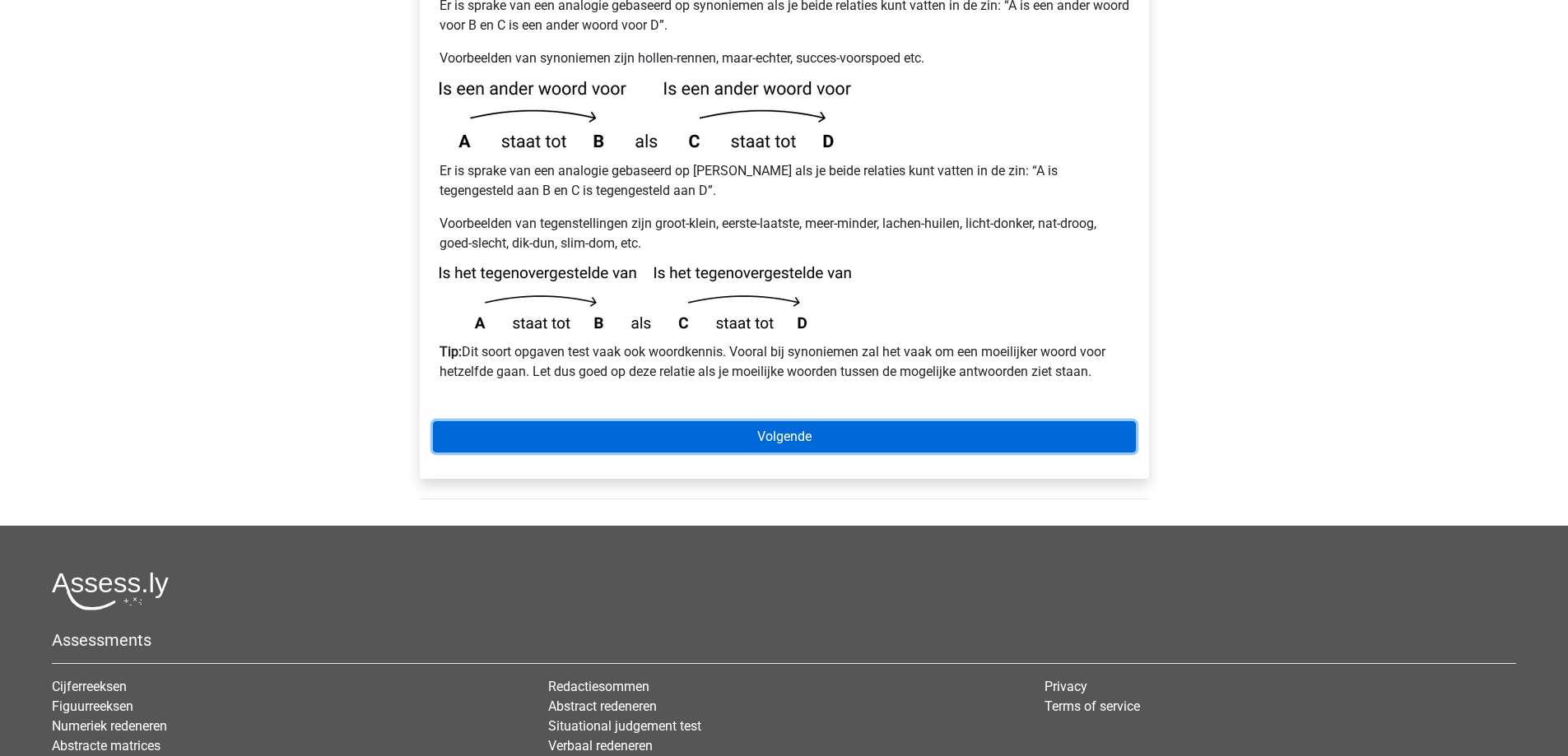
click at [656, 421] on link "Volgende" at bounding box center [784, 436] width 703 height 32
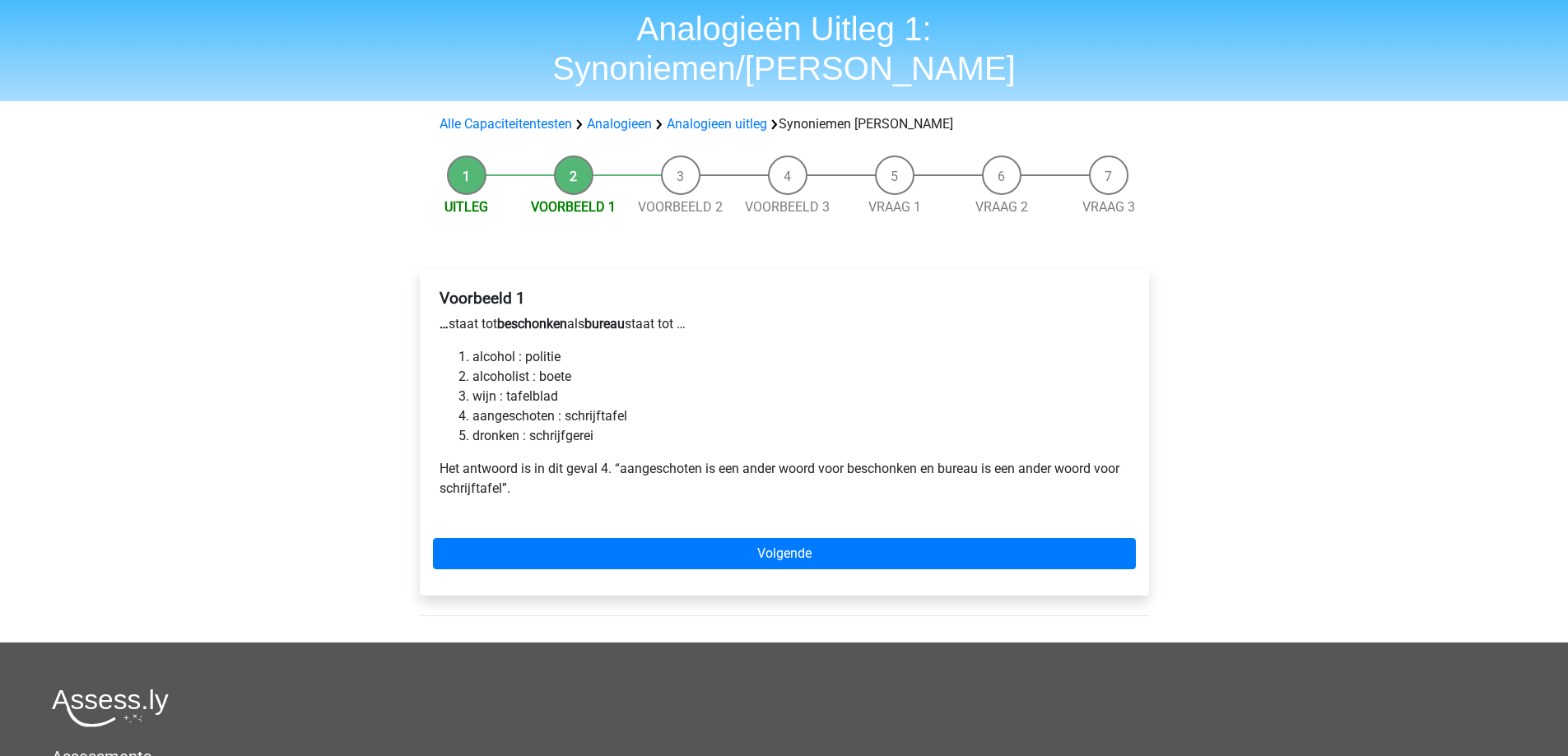
scroll to position [82, 0]
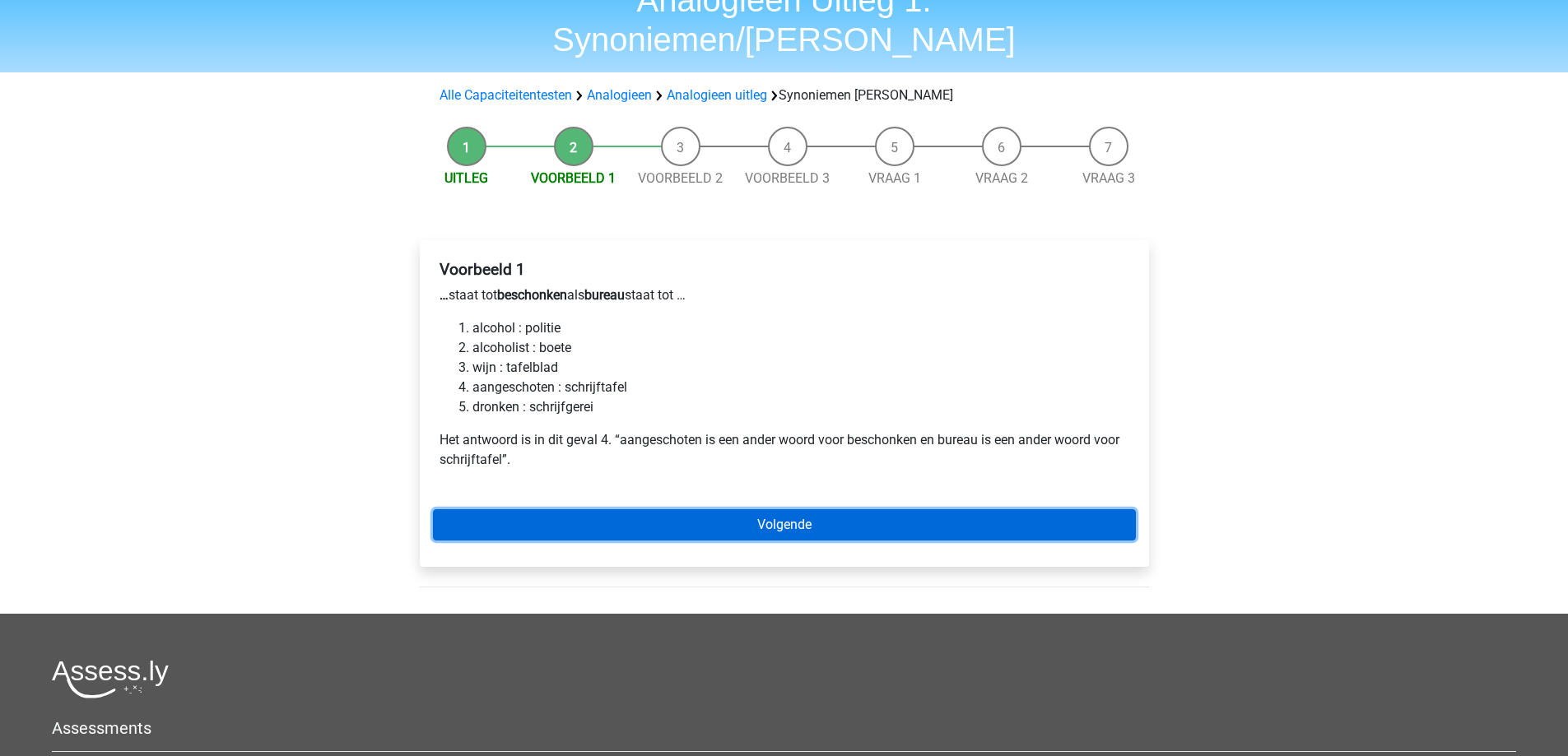
click at [698, 509] on link "Volgende" at bounding box center [784, 524] width 703 height 32
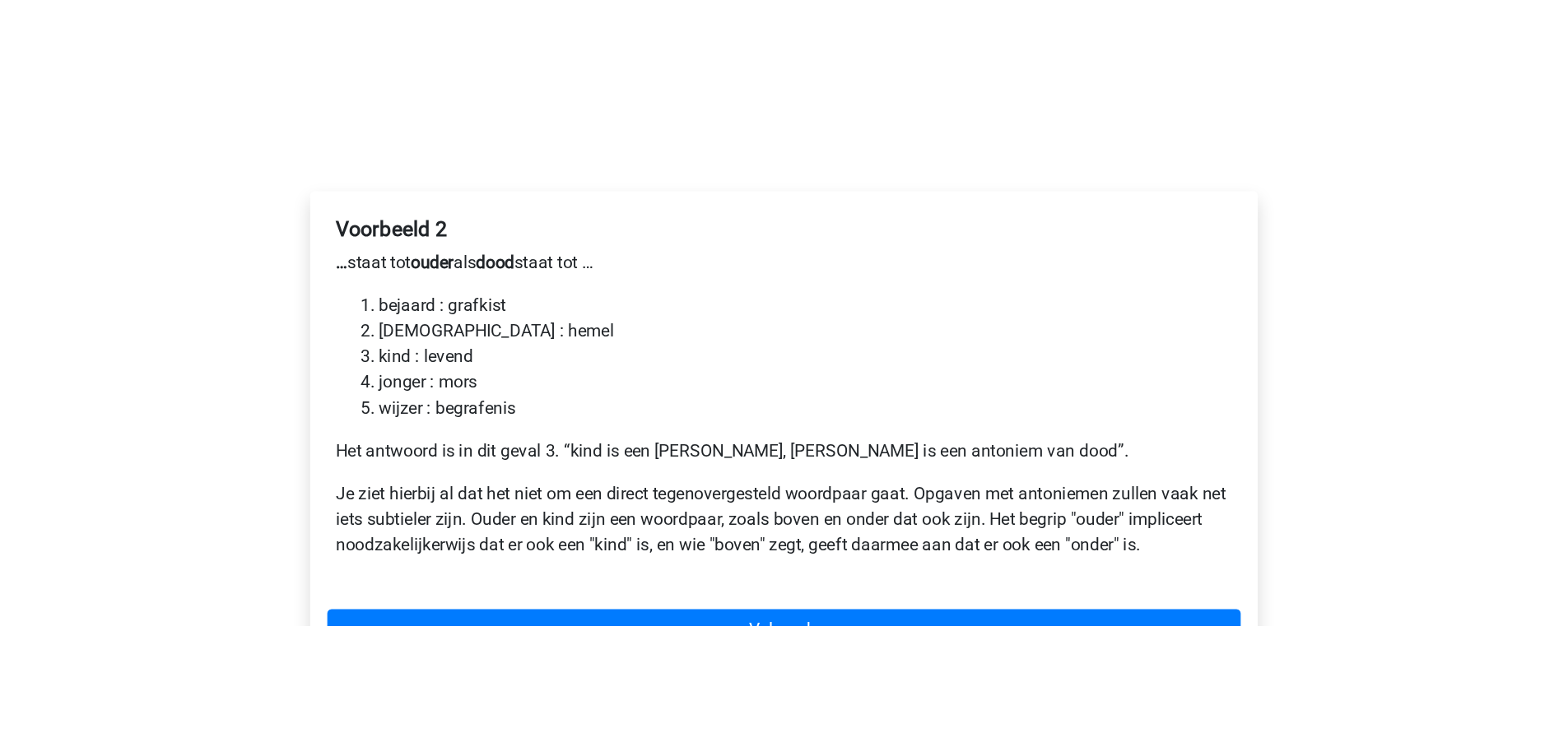
scroll to position [247, 0]
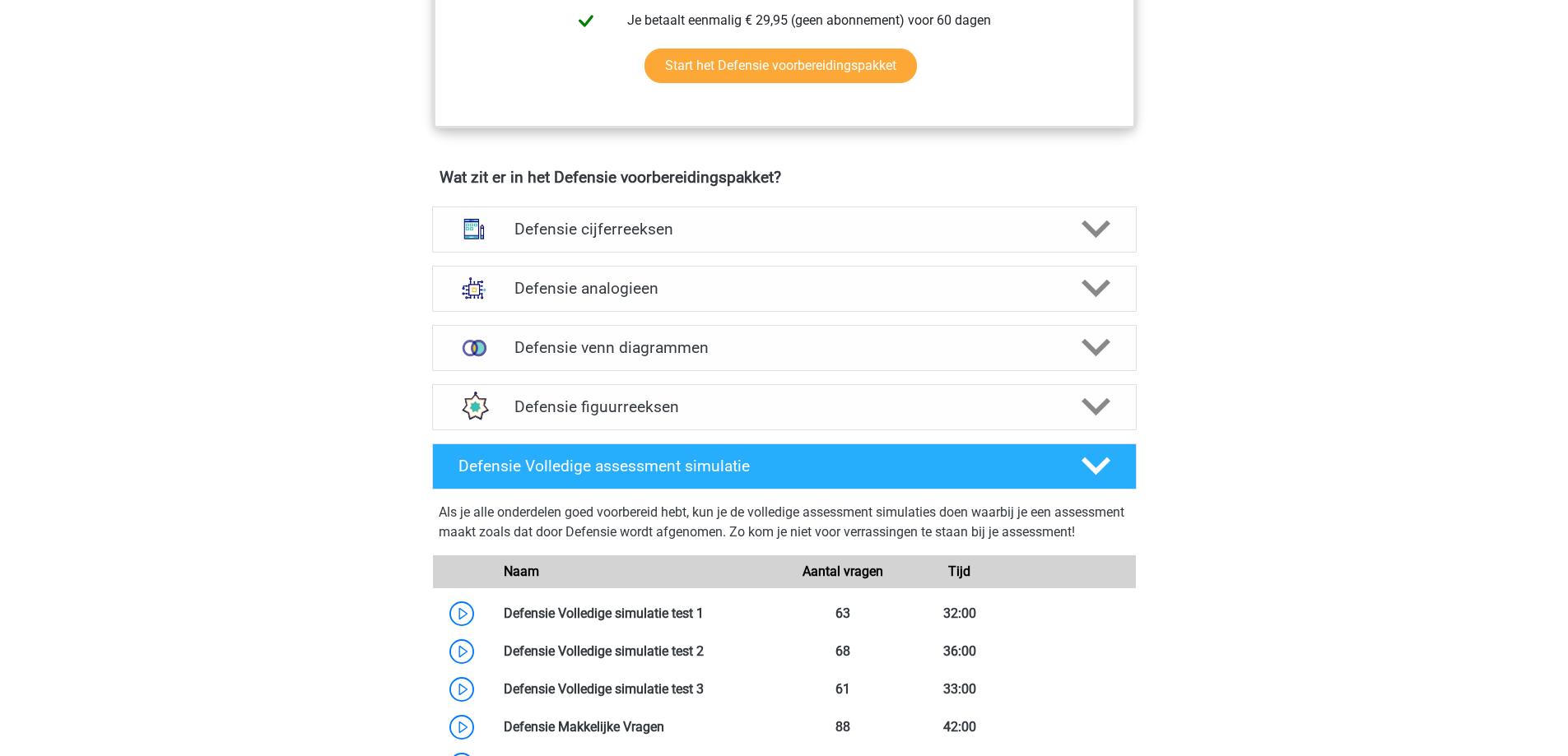
scroll to position [1069, 0]
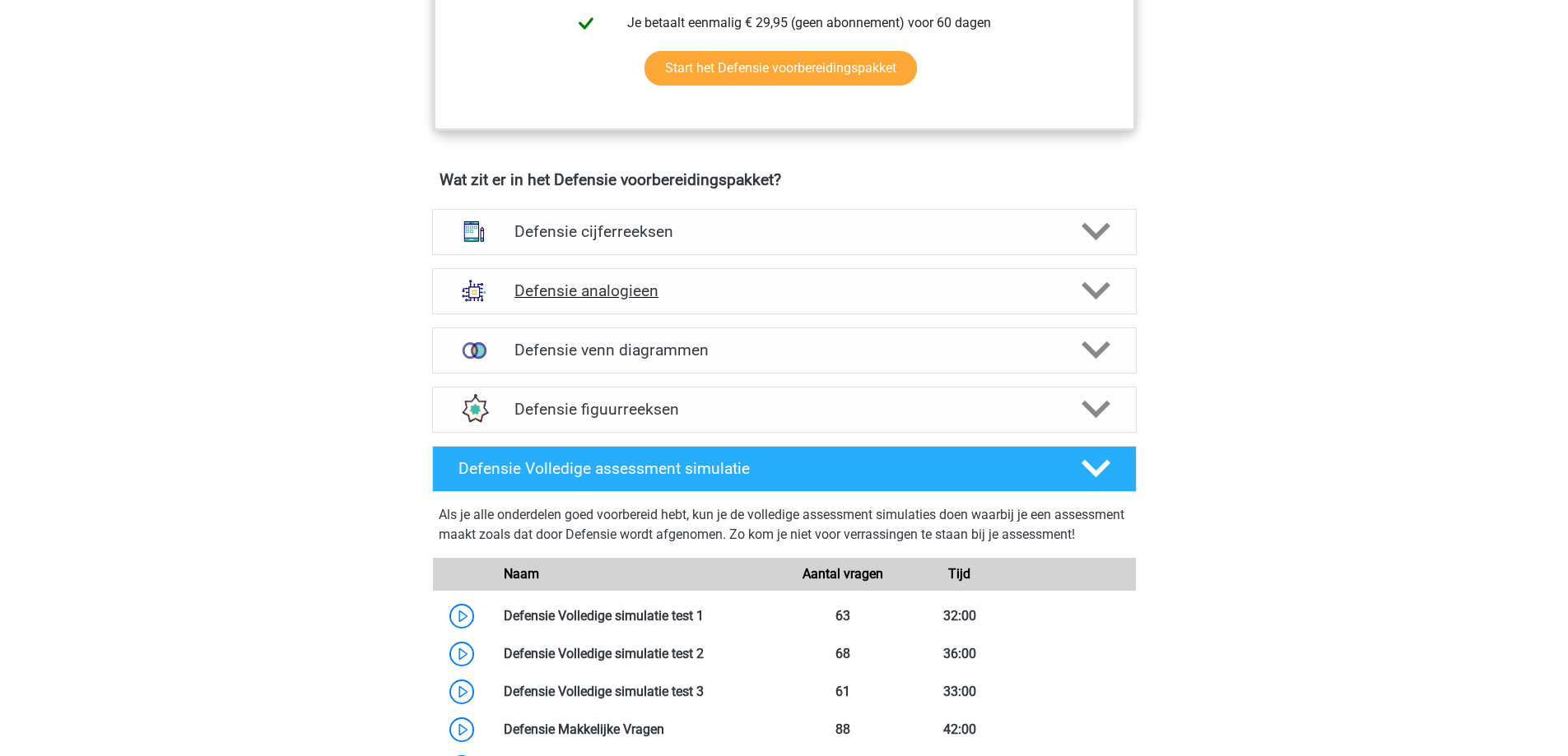
click at [779, 296] on h4 "Defensie analogieen" at bounding box center [784, 291] width 539 height 19
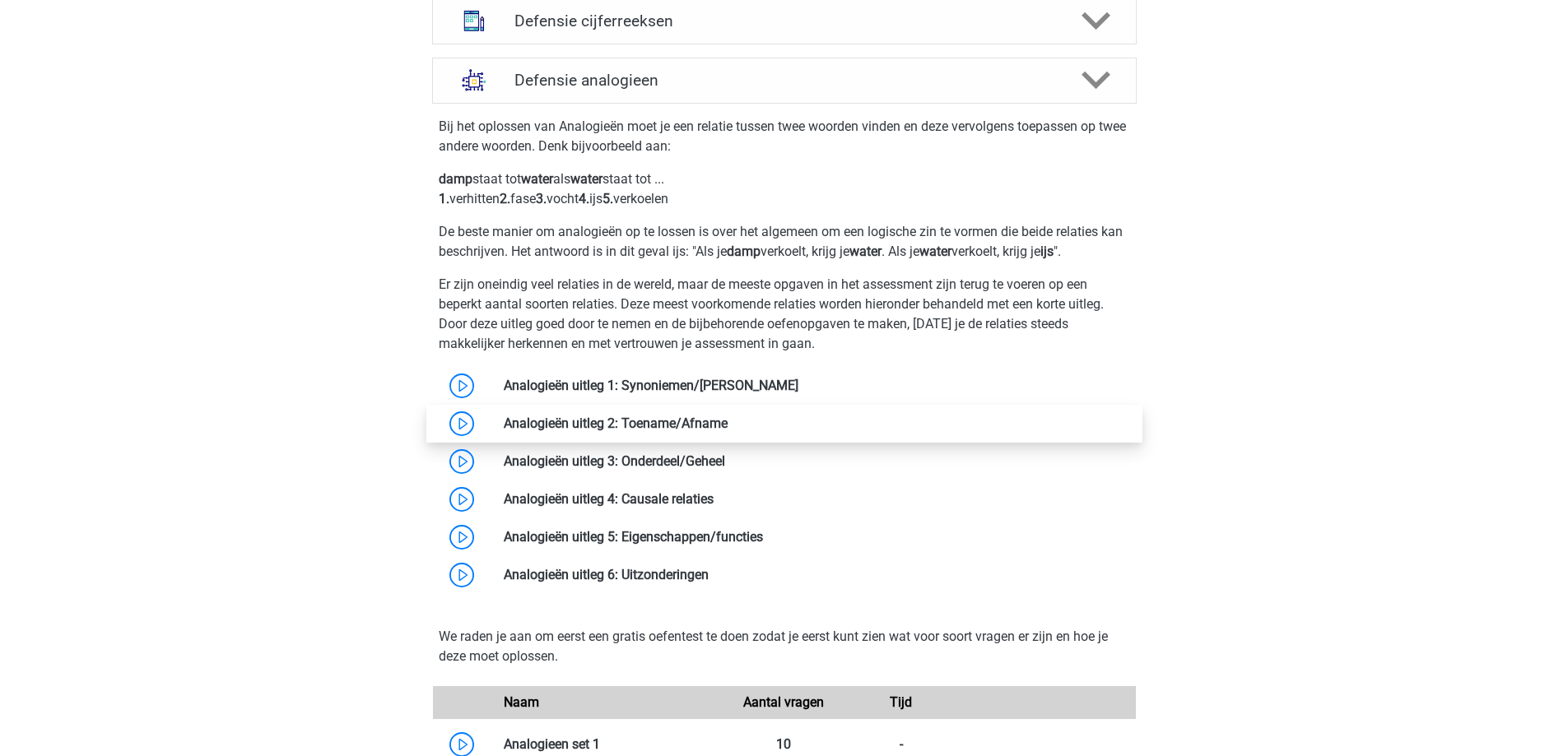
scroll to position [1316, 0]
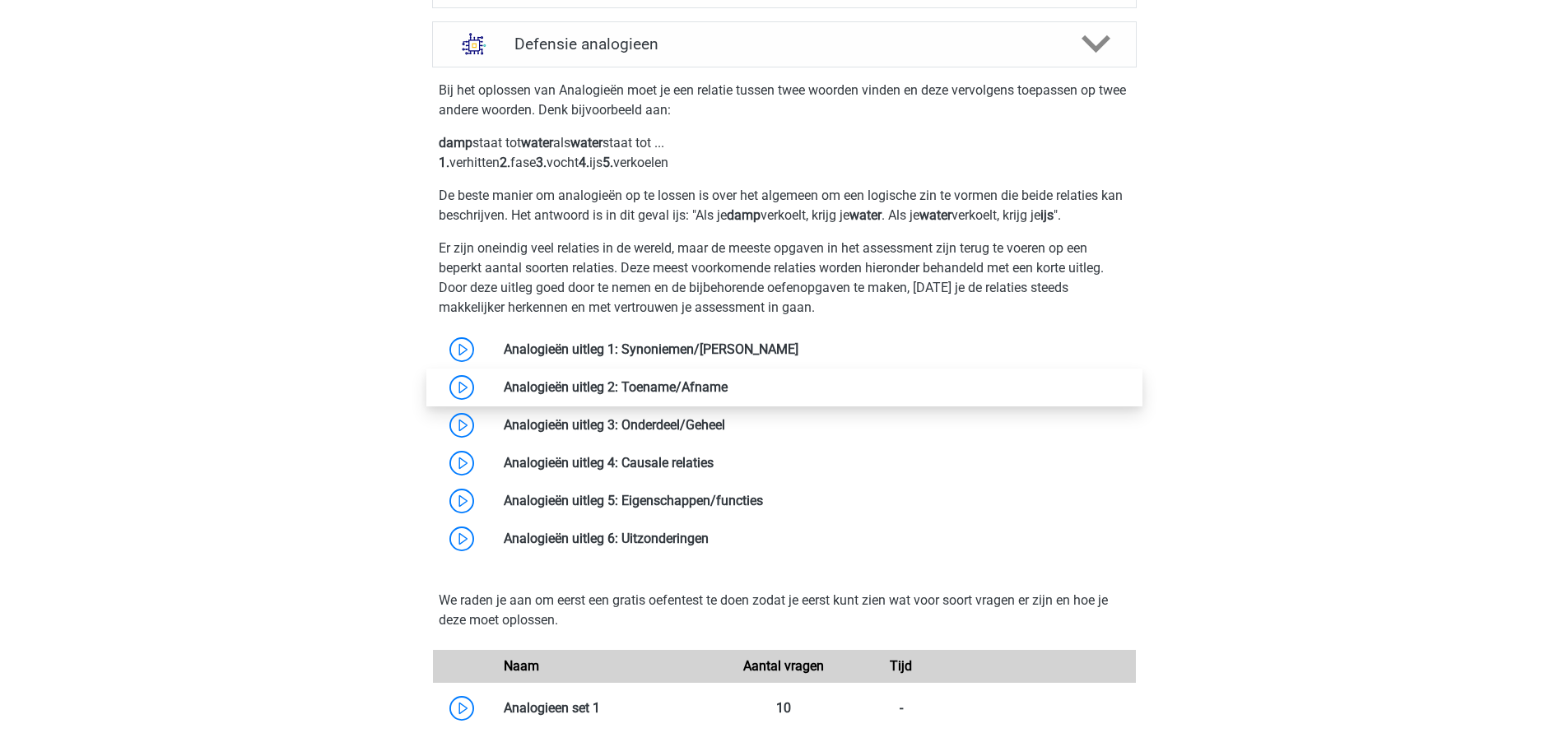
click at [727, 395] on link at bounding box center [727, 387] width 0 height 15
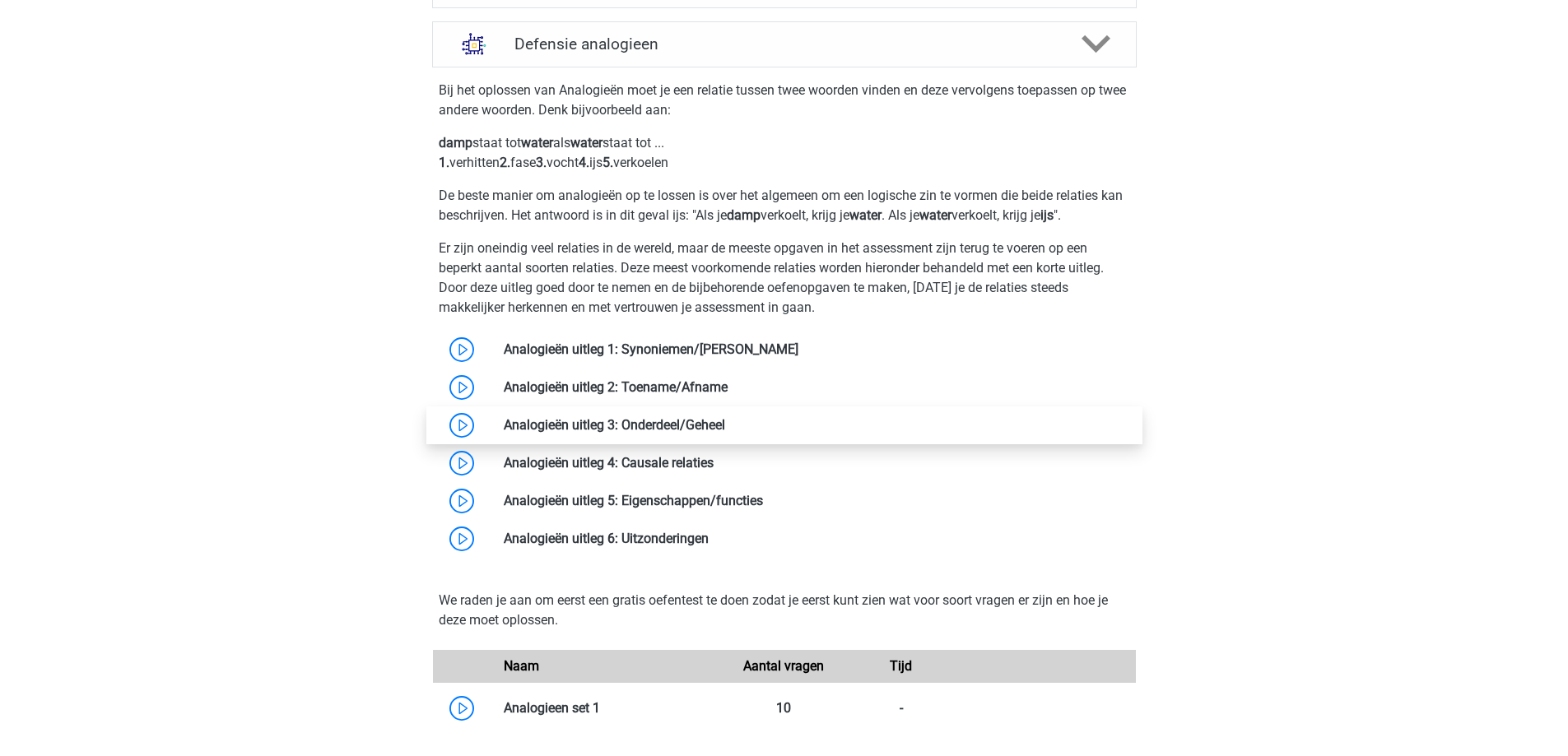
click at [726, 426] on link at bounding box center [726, 425] width 0 height 15
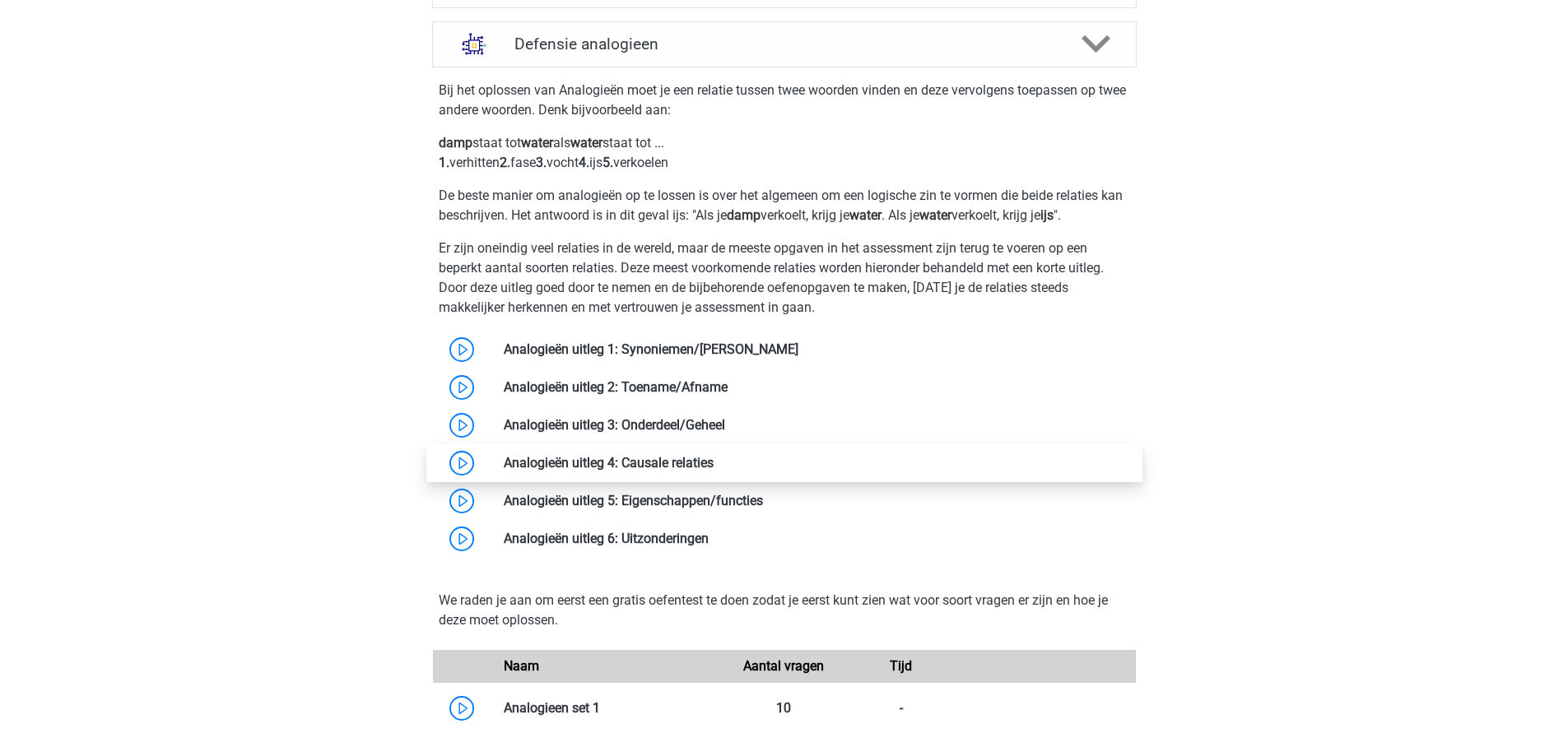
click at [714, 464] on link at bounding box center [714, 462] width 0 height 15
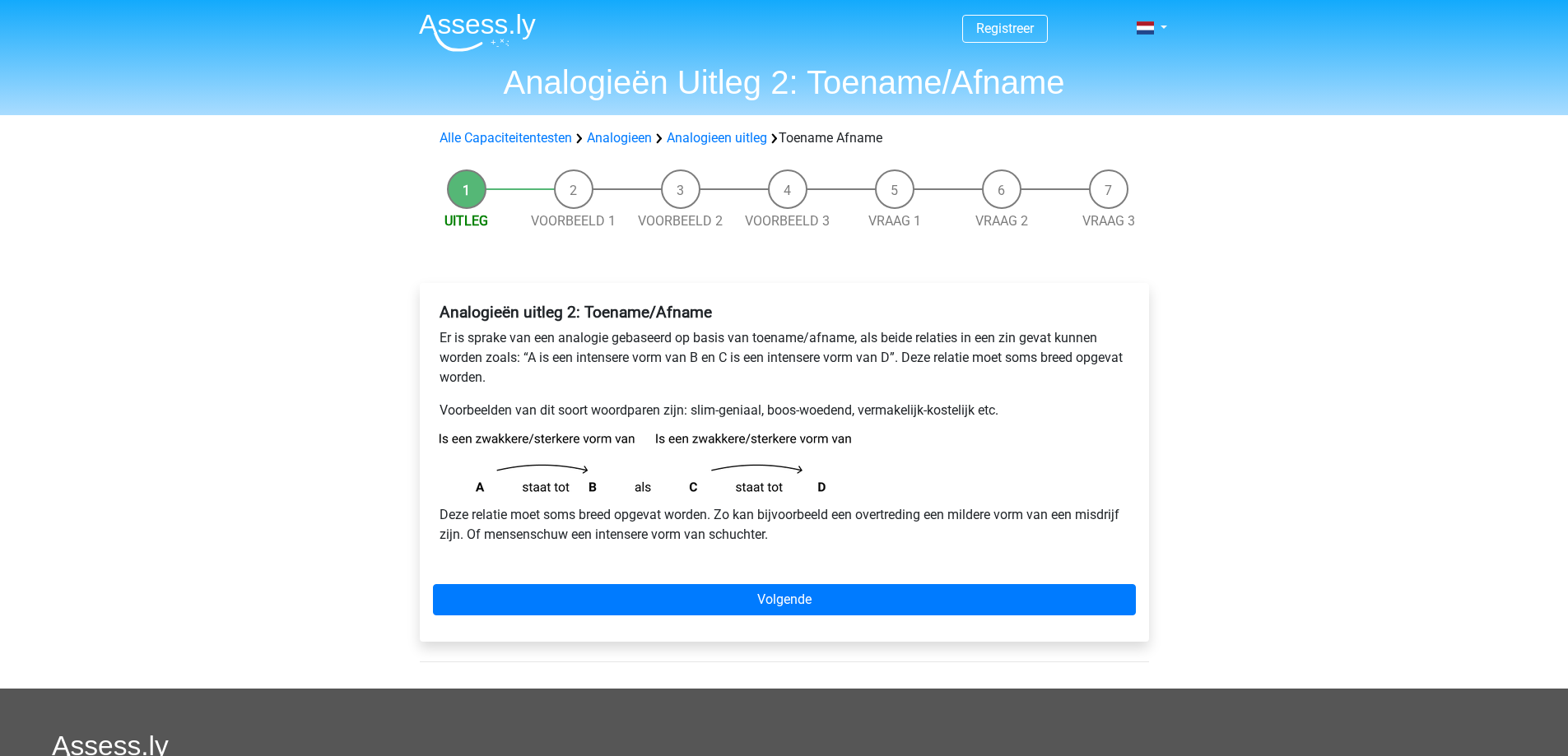
scroll to position [82, 0]
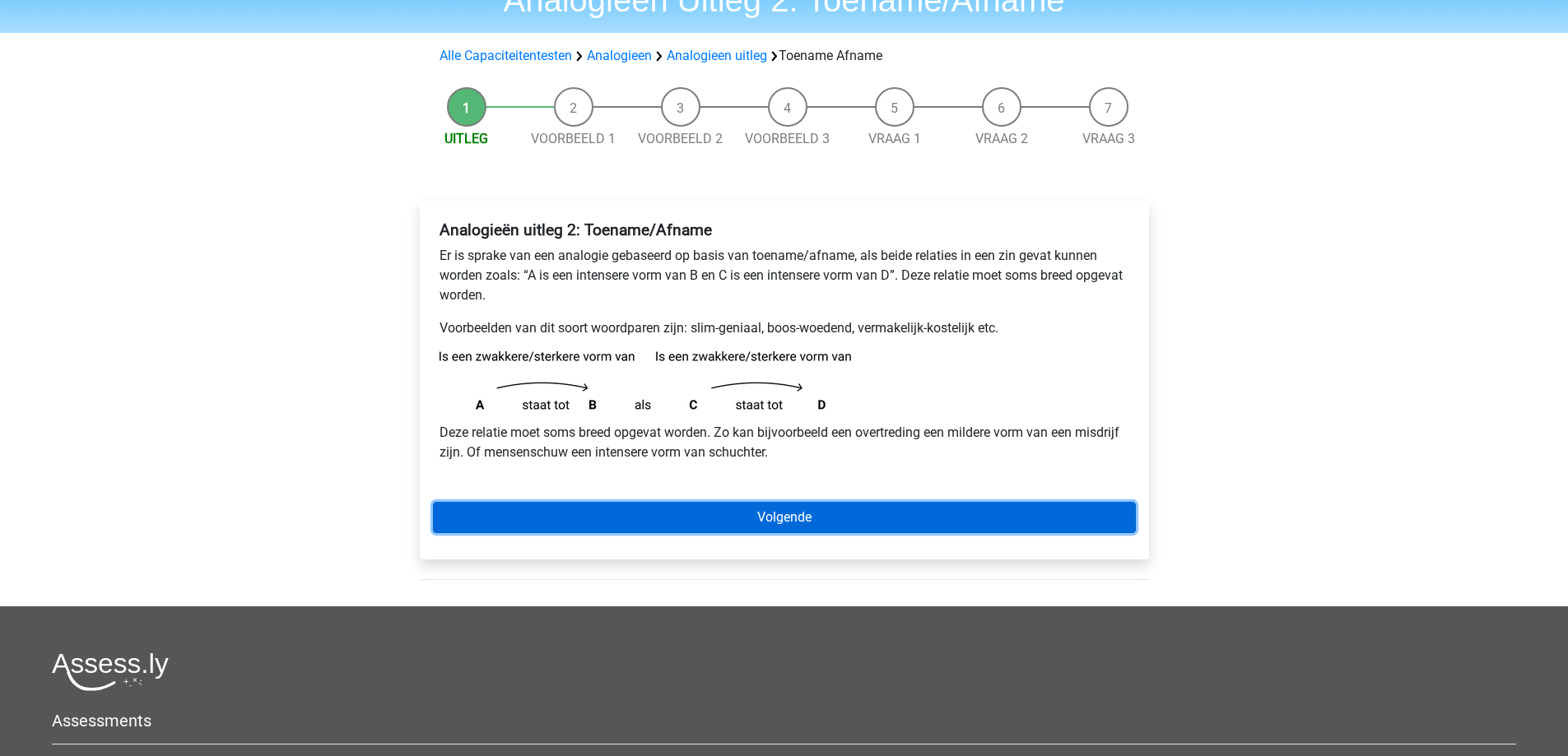
click at [809, 512] on link "Volgende" at bounding box center [784, 517] width 703 height 32
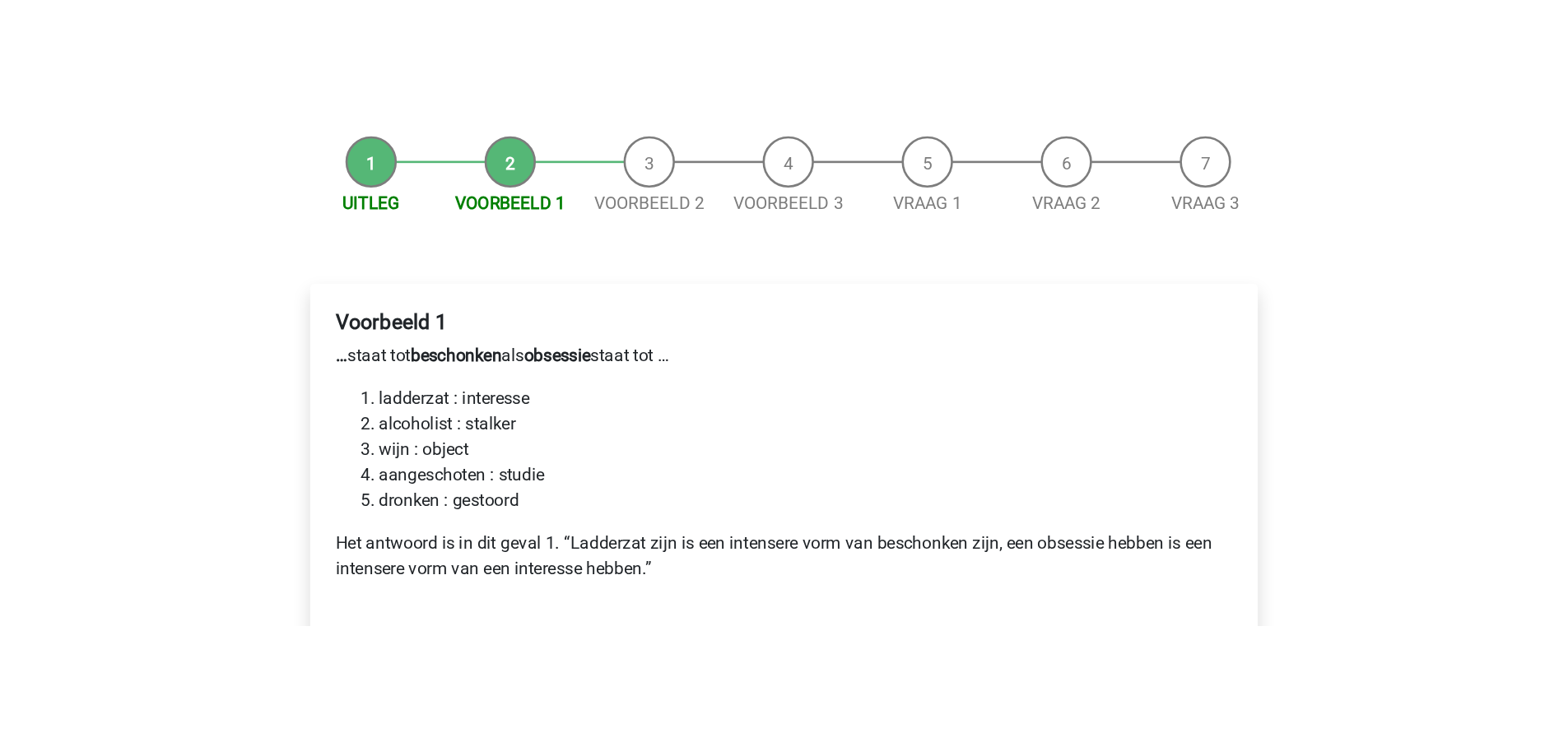
scroll to position [247, 0]
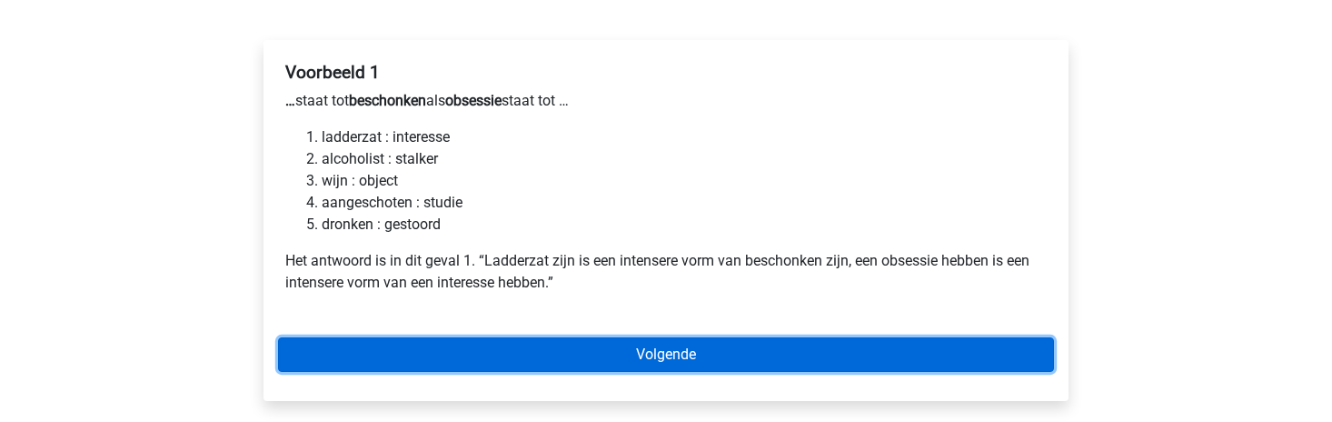
click at [532, 352] on link "Volgende" at bounding box center [666, 354] width 776 height 35
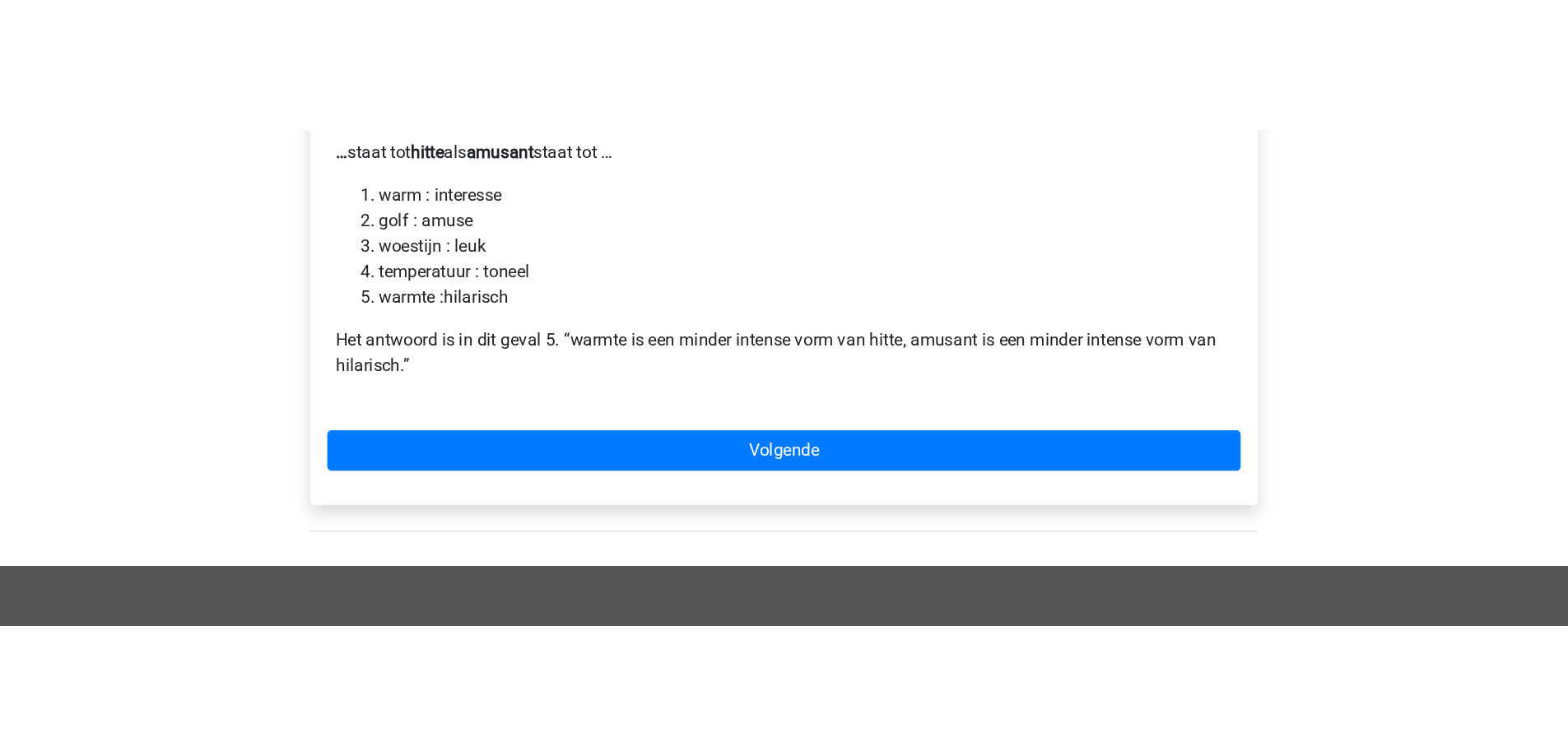
scroll to position [329, 0]
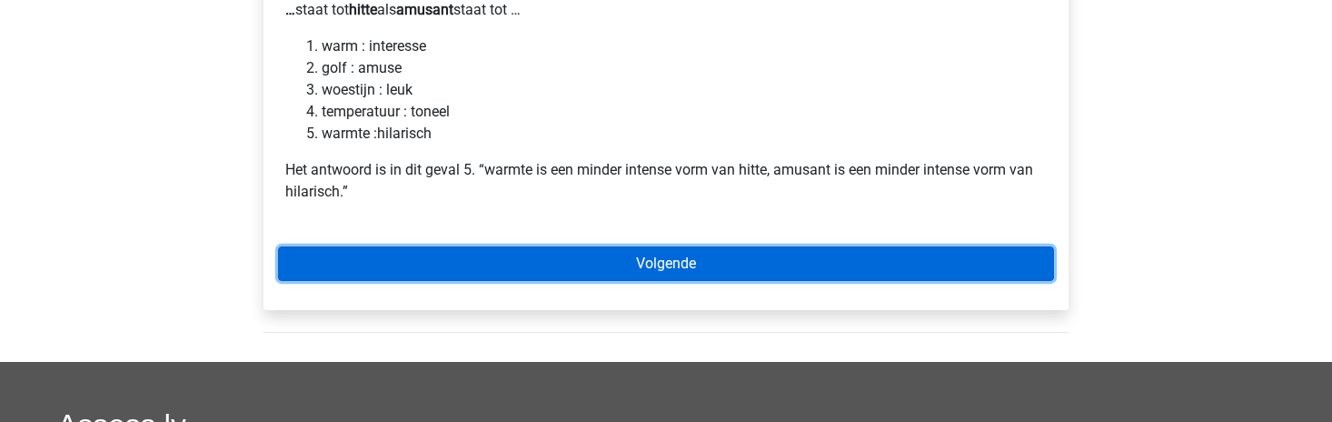
click at [678, 262] on link "Volgende" at bounding box center [666, 263] width 776 height 35
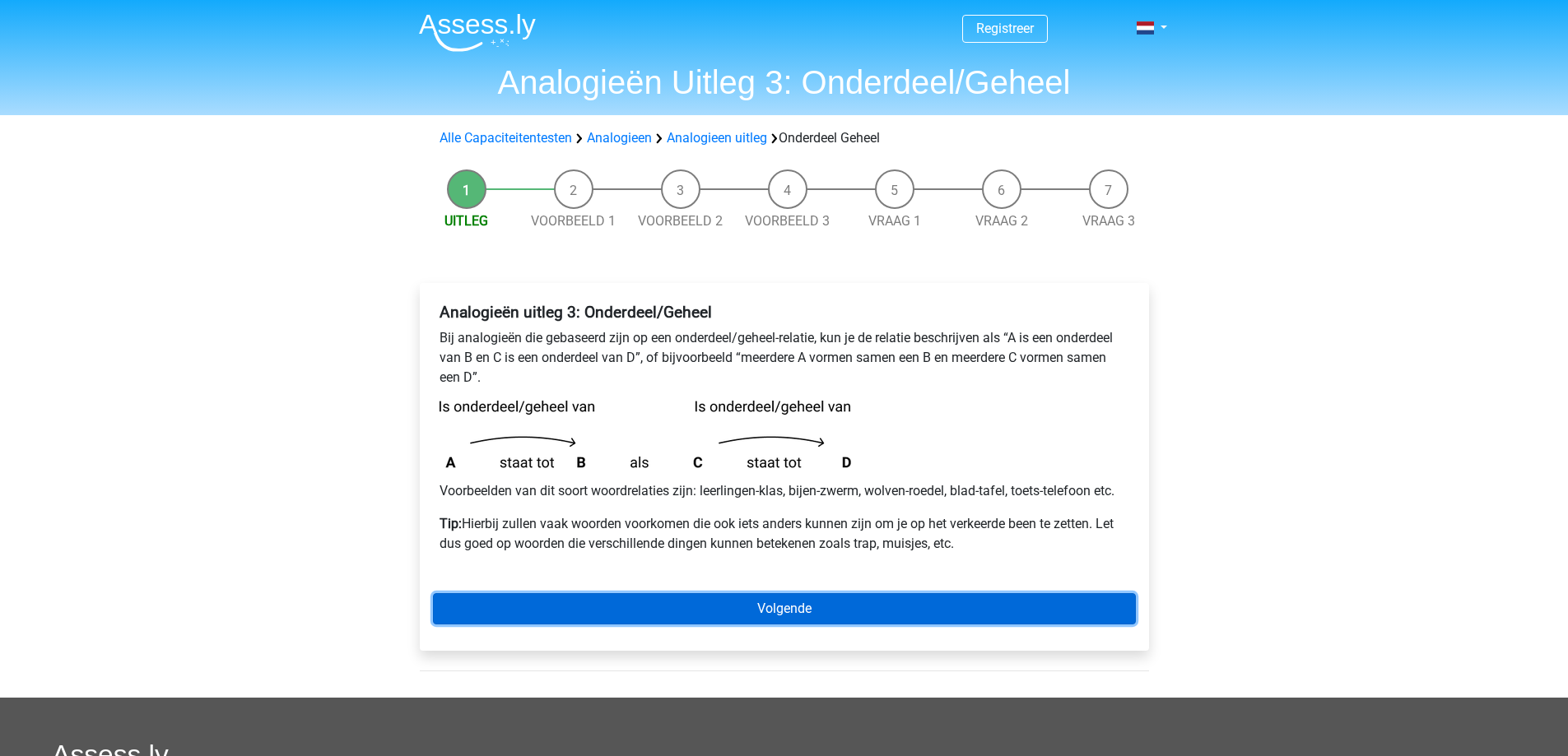
click at [665, 600] on link "Volgende" at bounding box center [784, 608] width 703 height 32
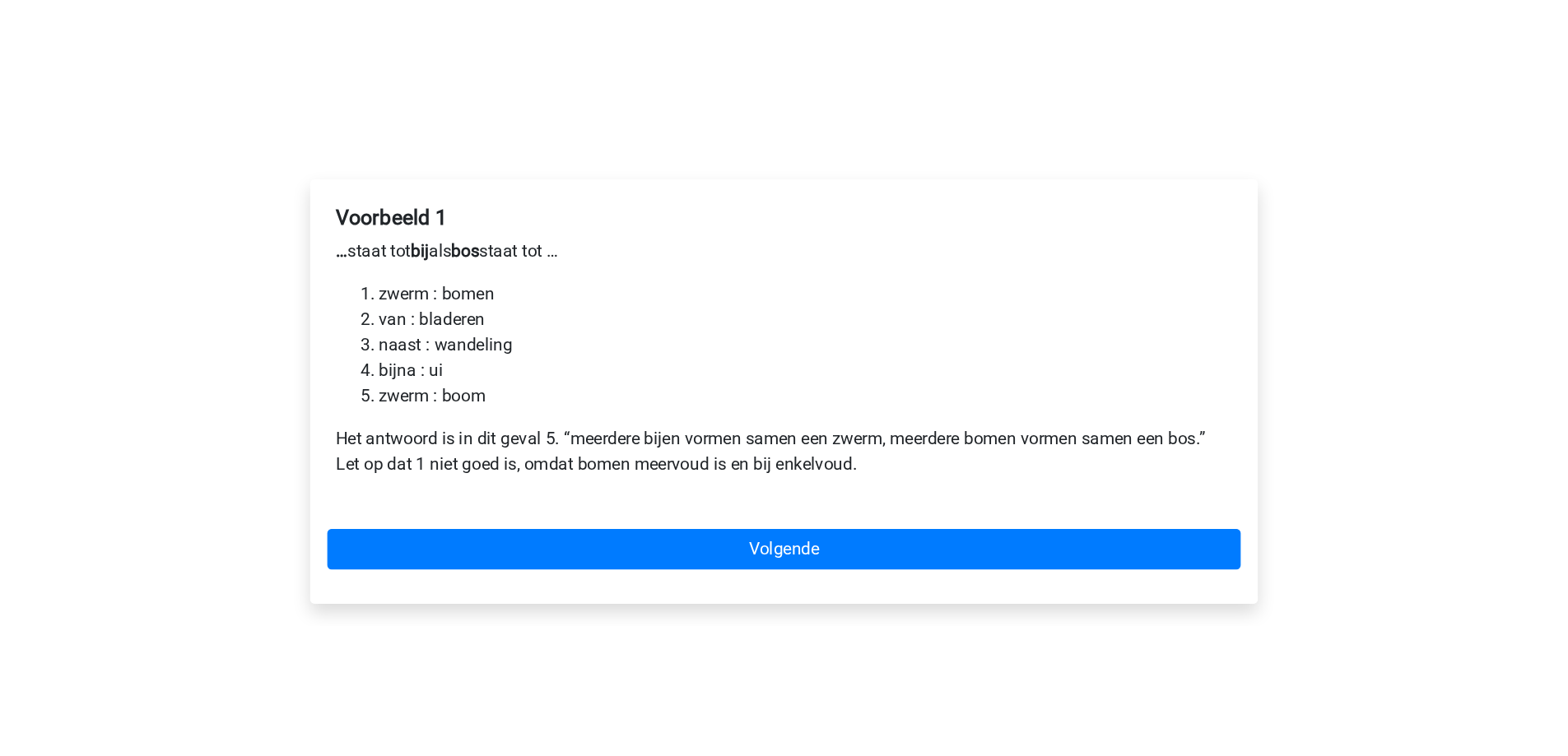
scroll to position [247, 0]
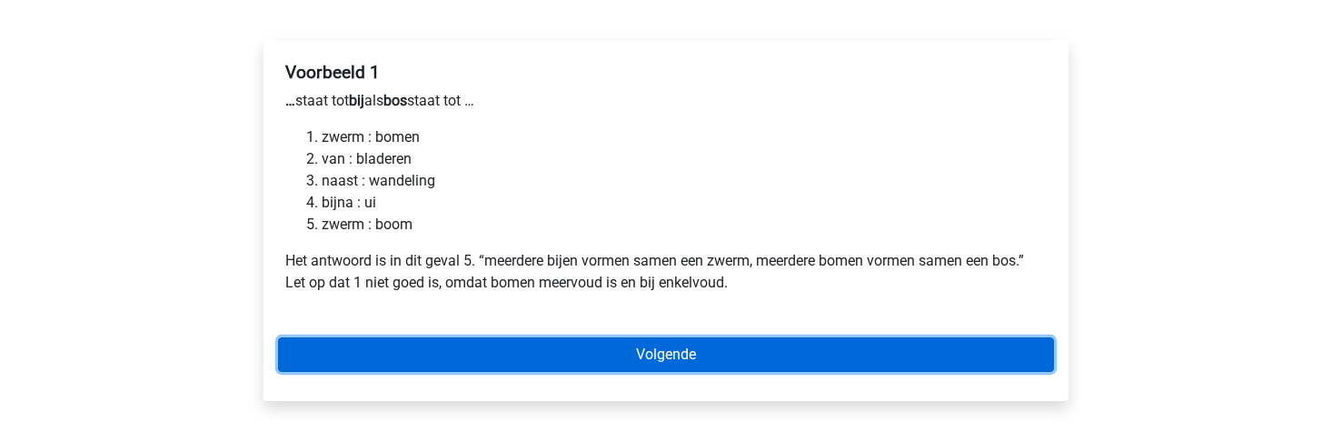
click at [597, 361] on link "Volgende" at bounding box center [666, 354] width 776 height 35
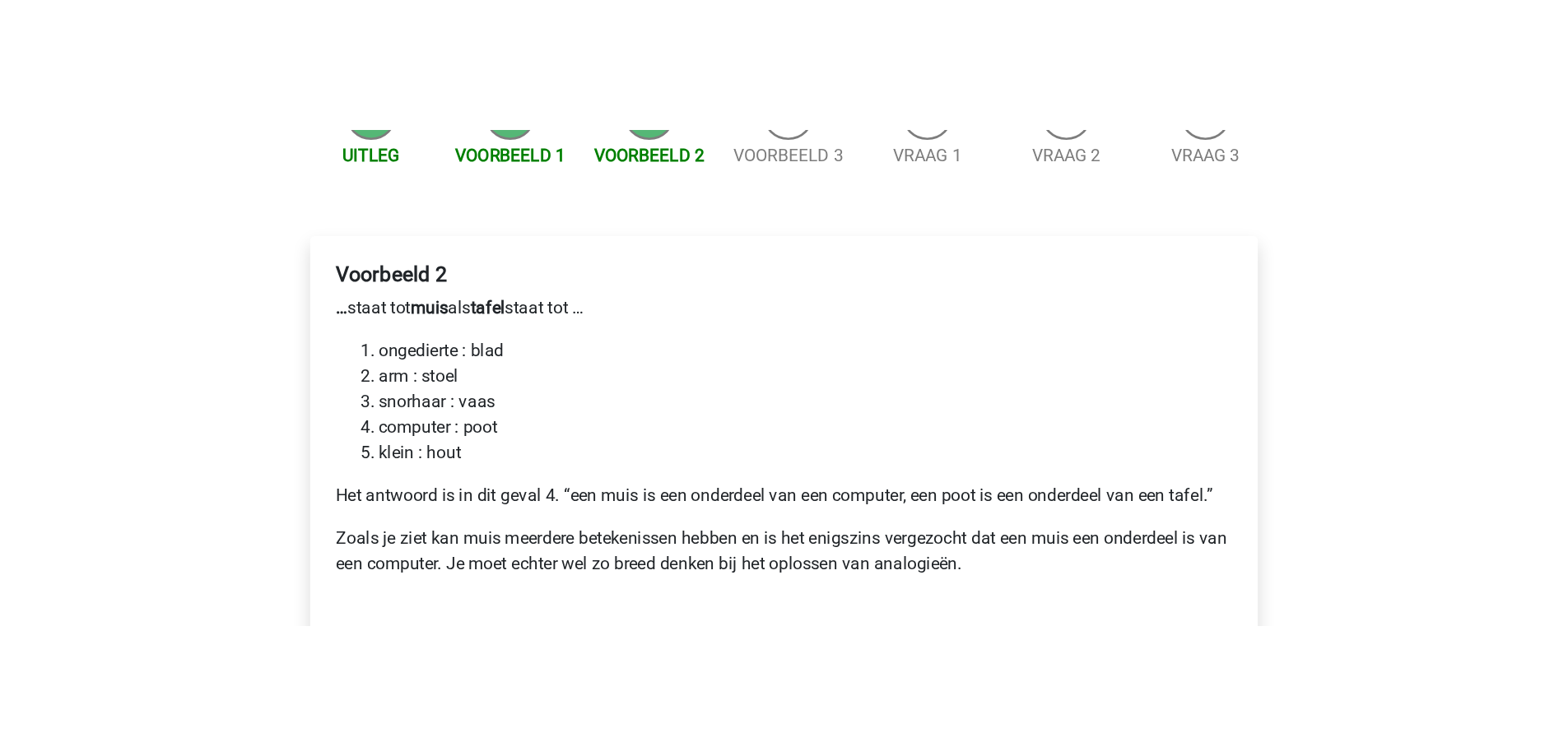
scroll to position [329, 0]
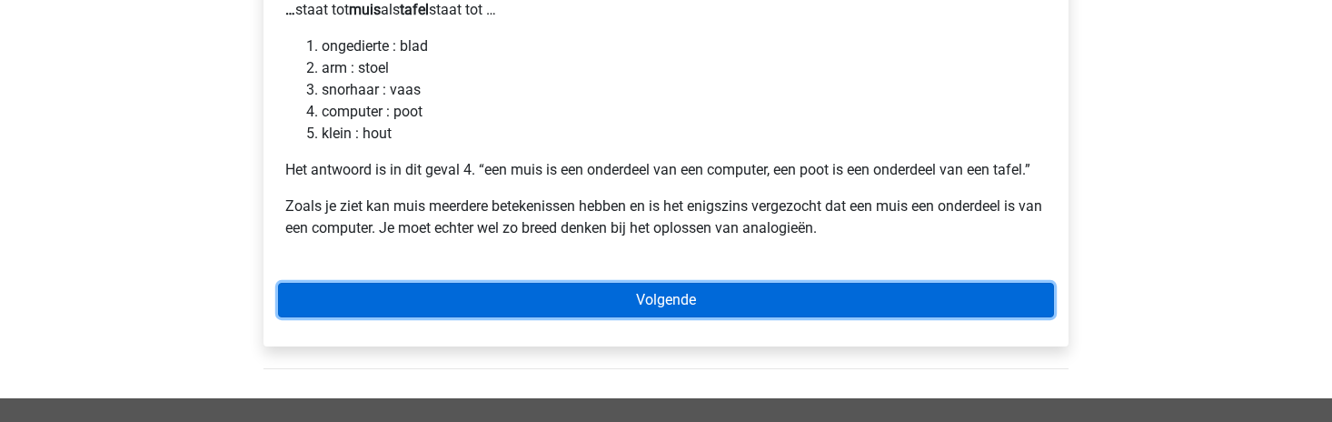
click at [582, 303] on link "Volgende" at bounding box center [666, 300] width 776 height 35
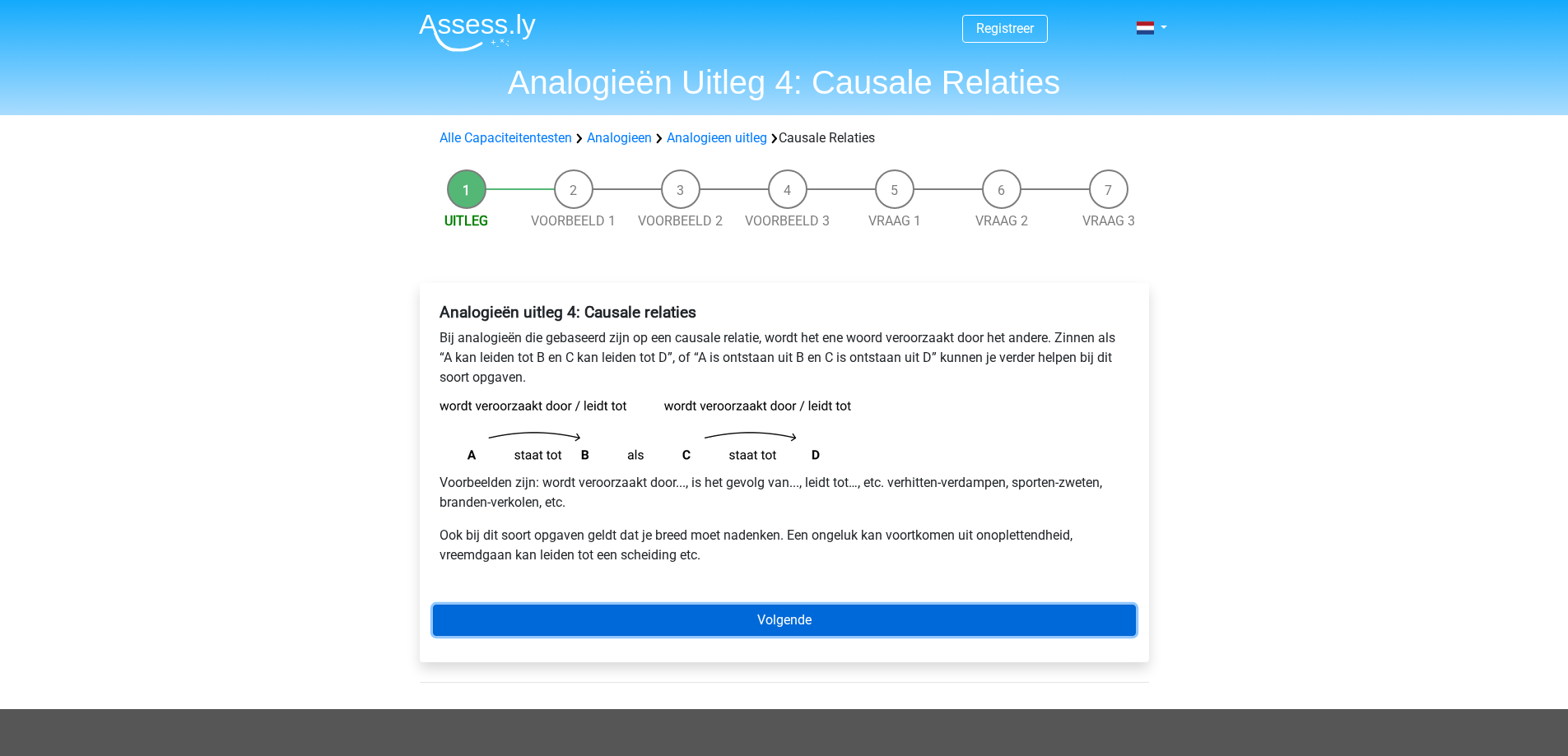
click at [709, 610] on link "Volgende" at bounding box center [784, 620] width 703 height 32
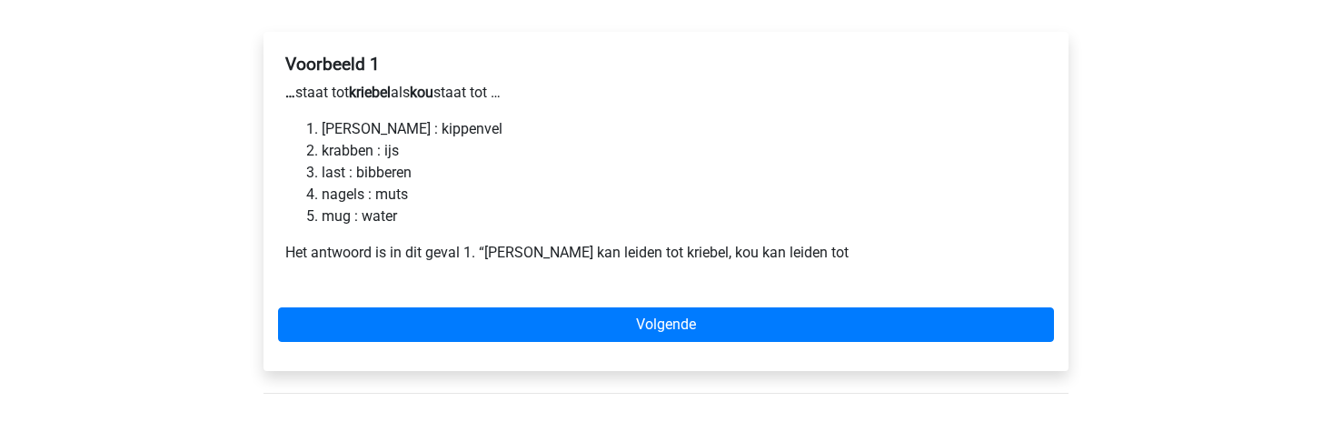
scroll to position [363, 0]
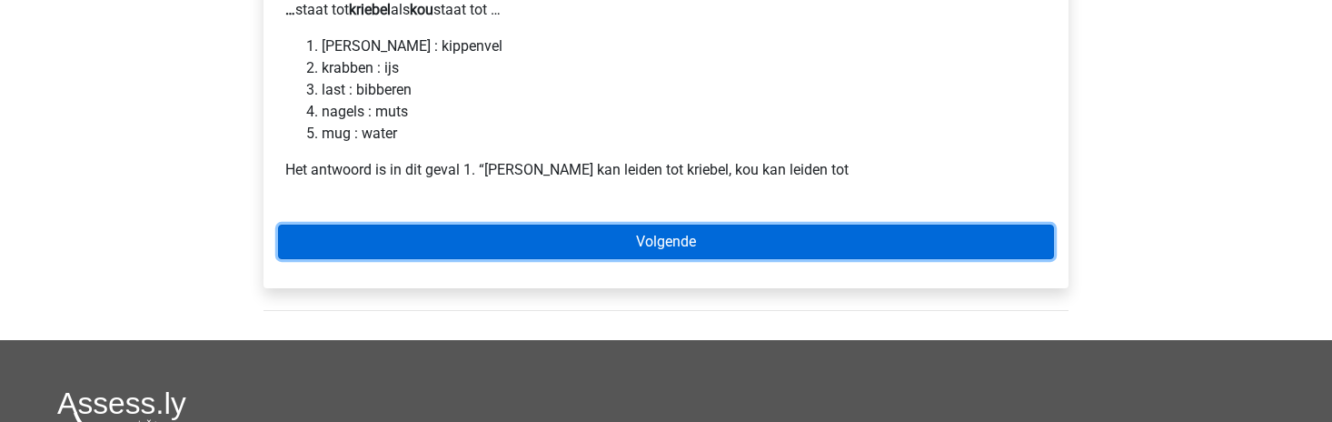
click at [677, 244] on link "Volgende" at bounding box center [666, 241] width 776 height 35
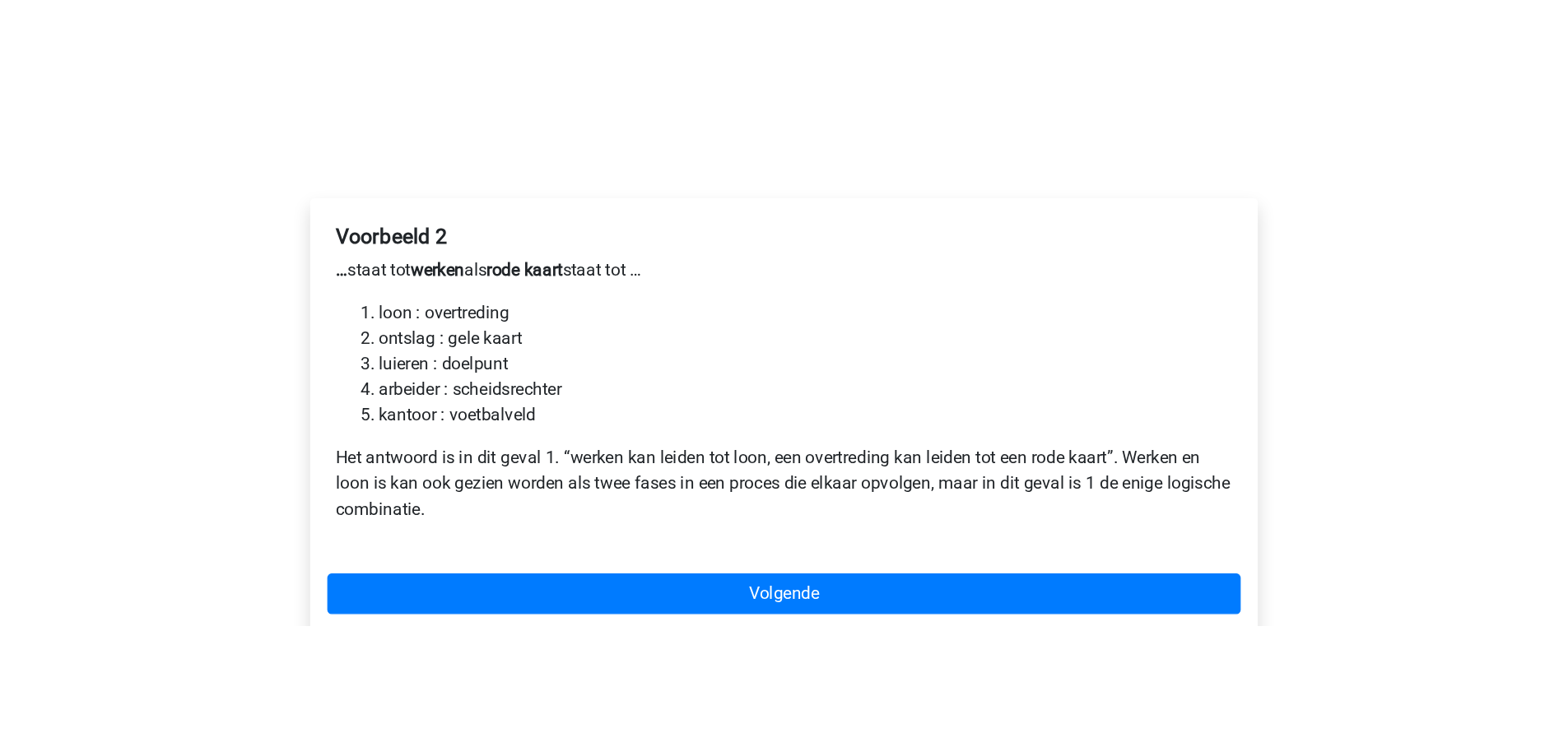
scroll to position [329, 0]
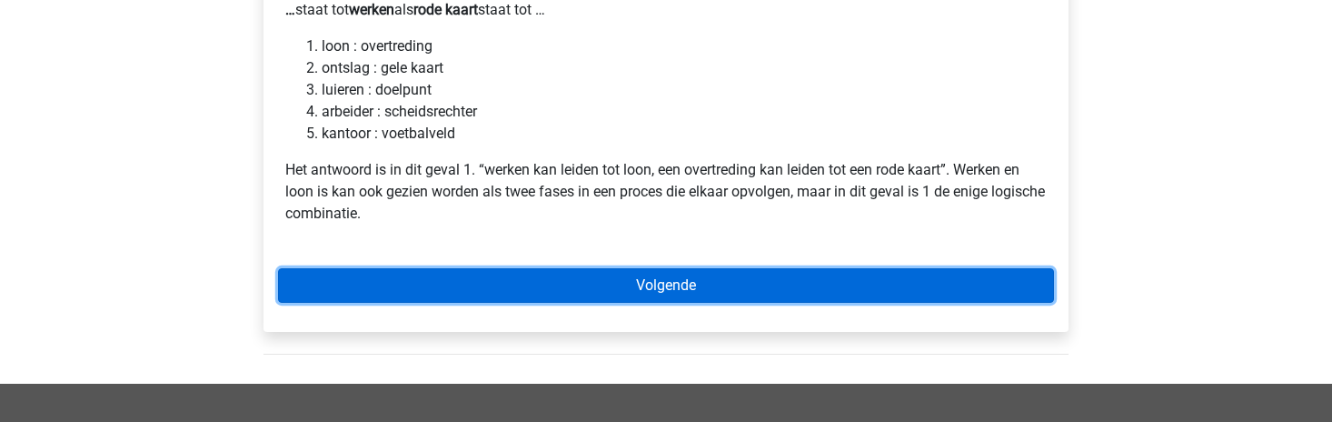
click at [643, 274] on link "Volgende" at bounding box center [666, 285] width 776 height 35
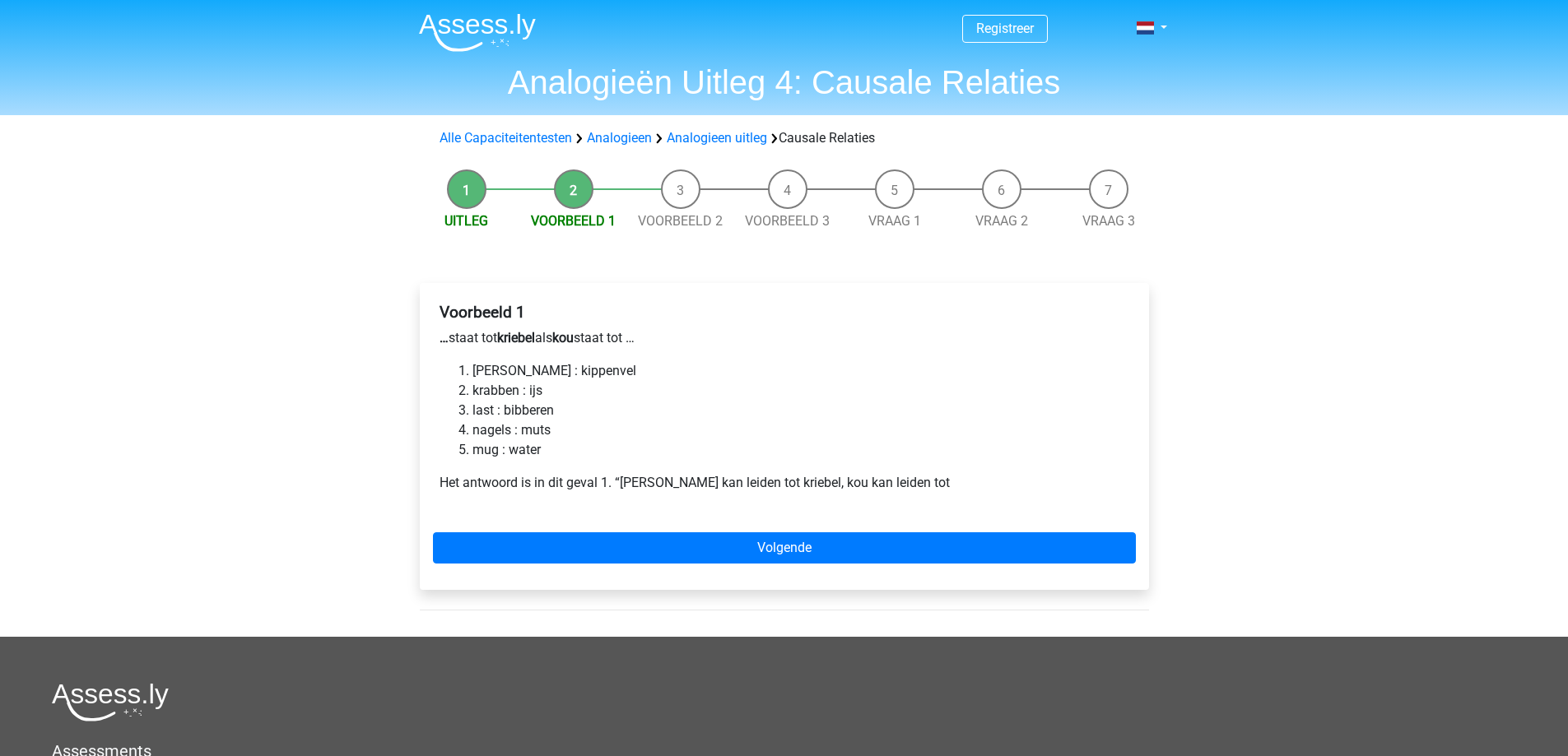
scroll to position [315, 0]
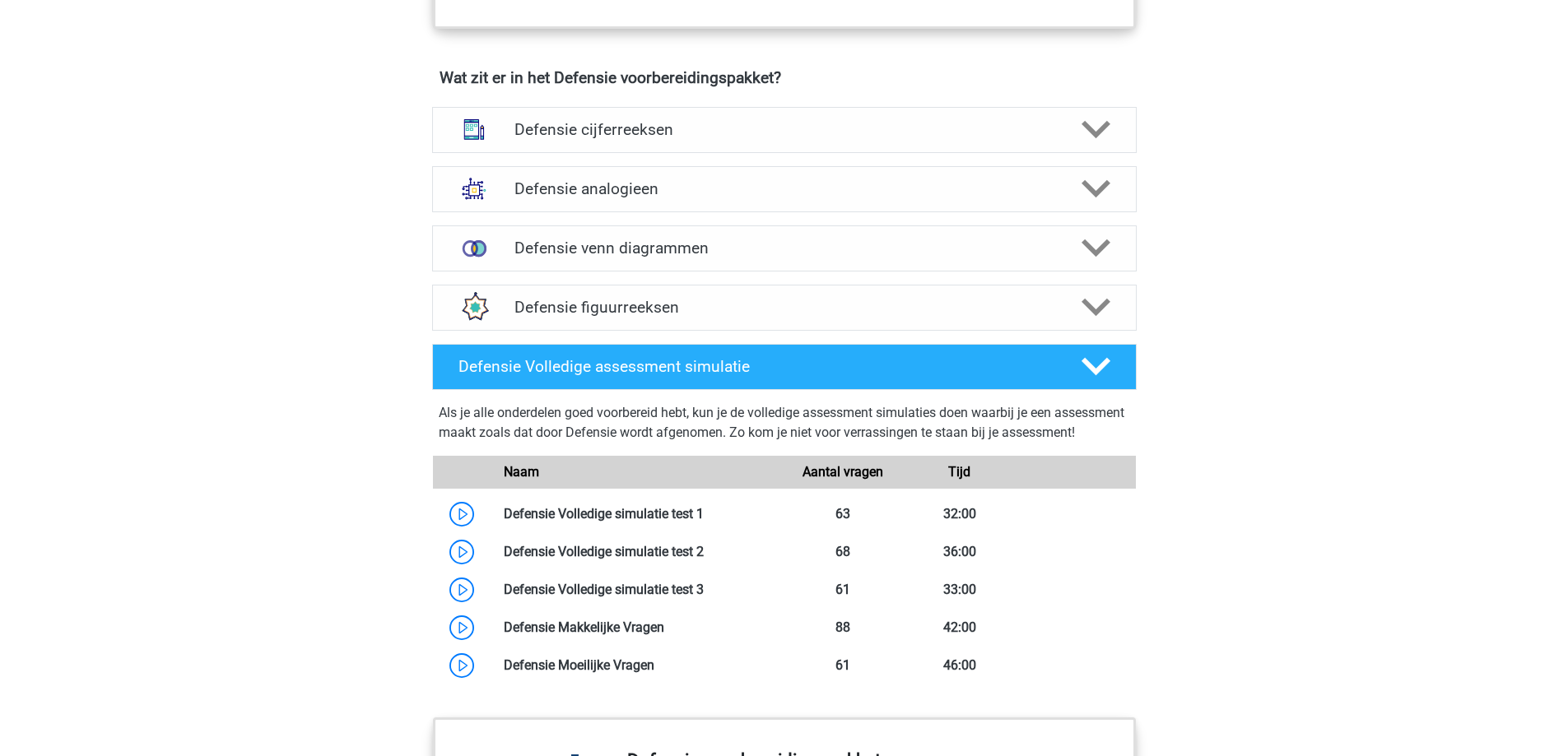
scroll to position [1152, 0]
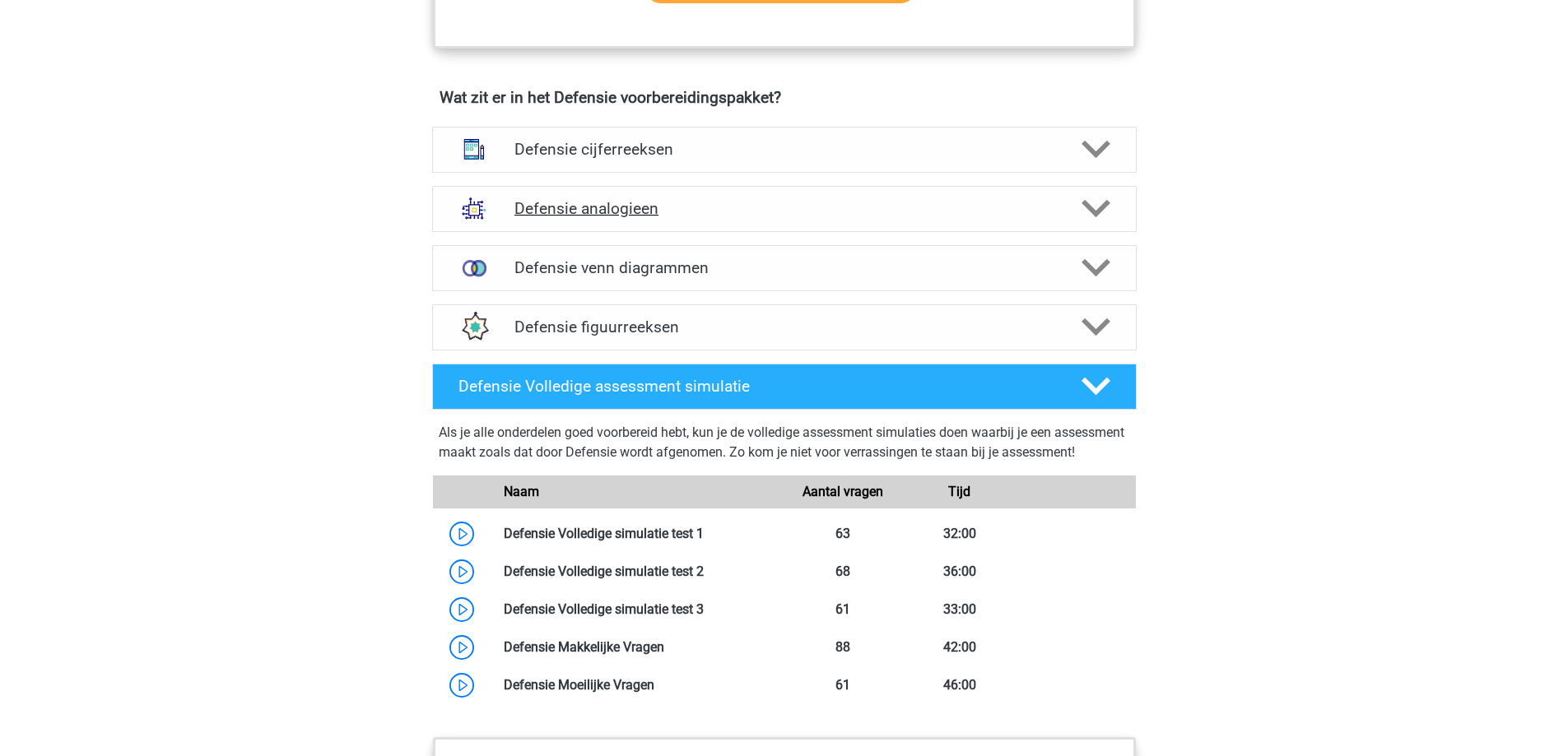
click at [659, 202] on h4 "Defensie analogieen" at bounding box center [784, 208] width 539 height 19
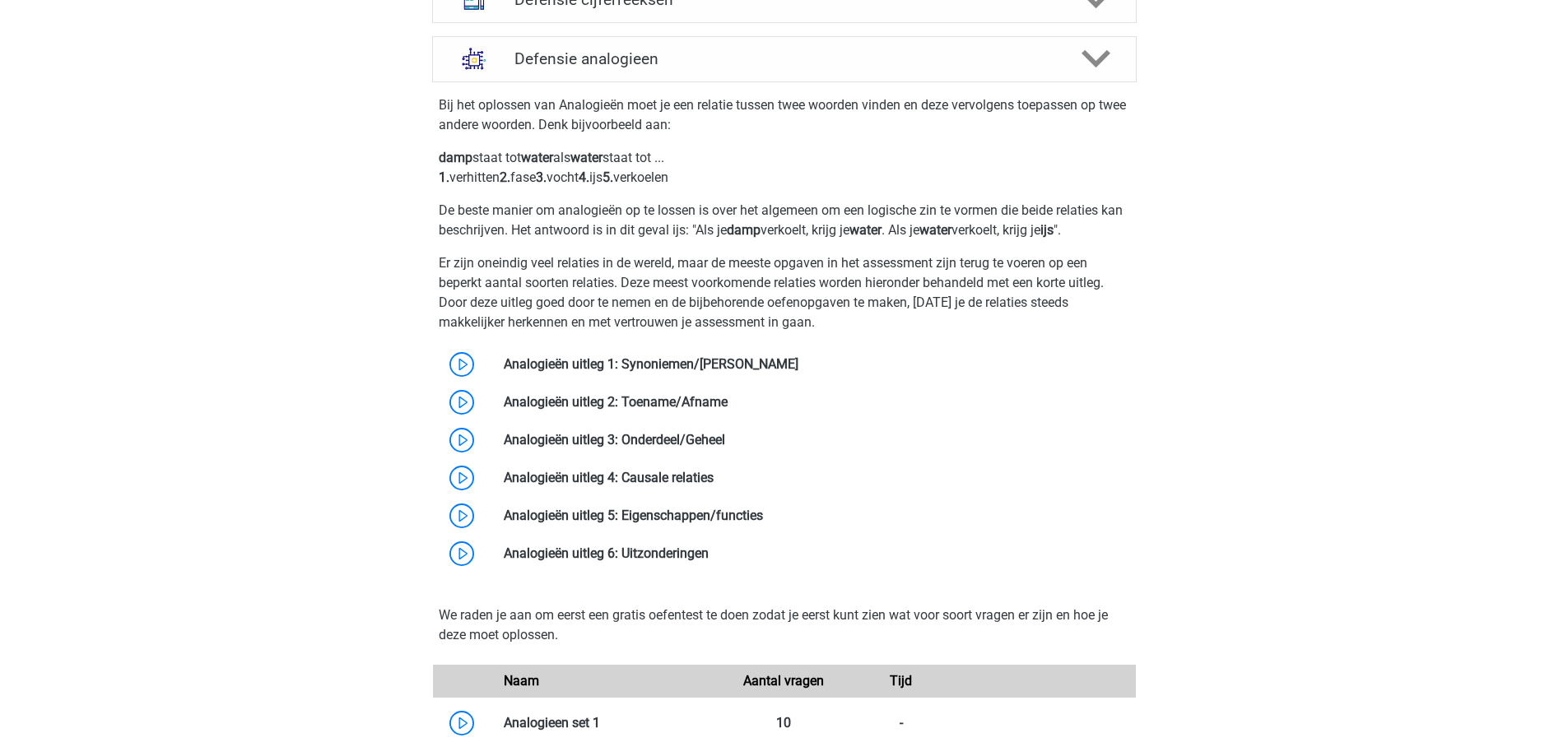
scroll to position [1316, 0]
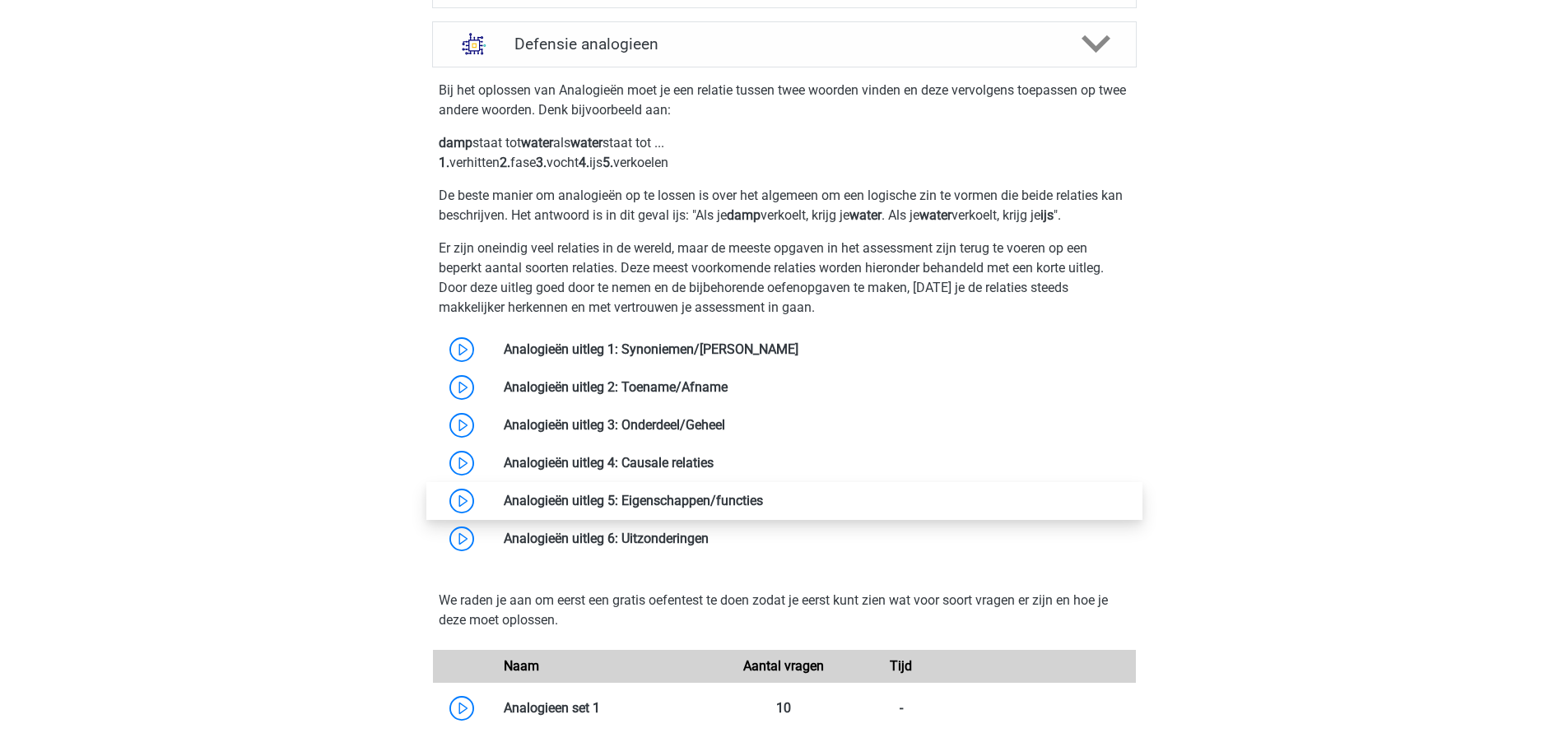
click at [763, 496] on link at bounding box center [763, 500] width 0 height 15
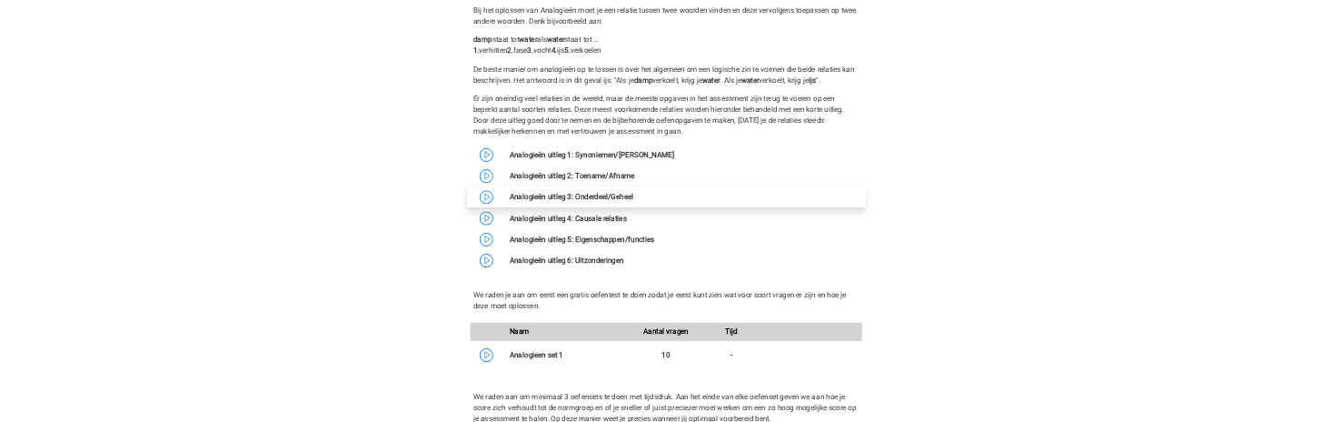
scroll to position [1545, 0]
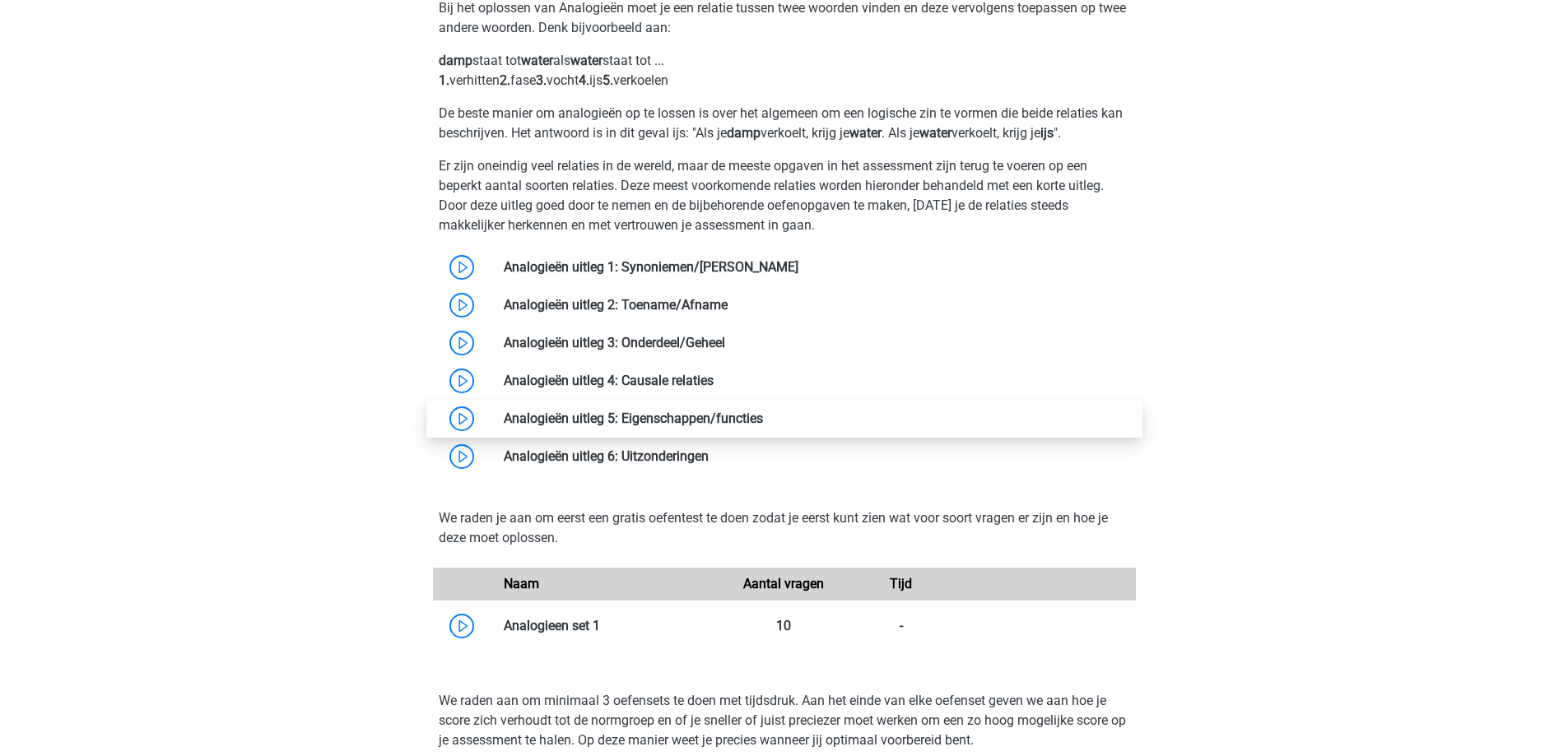
click at [763, 418] on link at bounding box center [763, 417] width 0 height 15
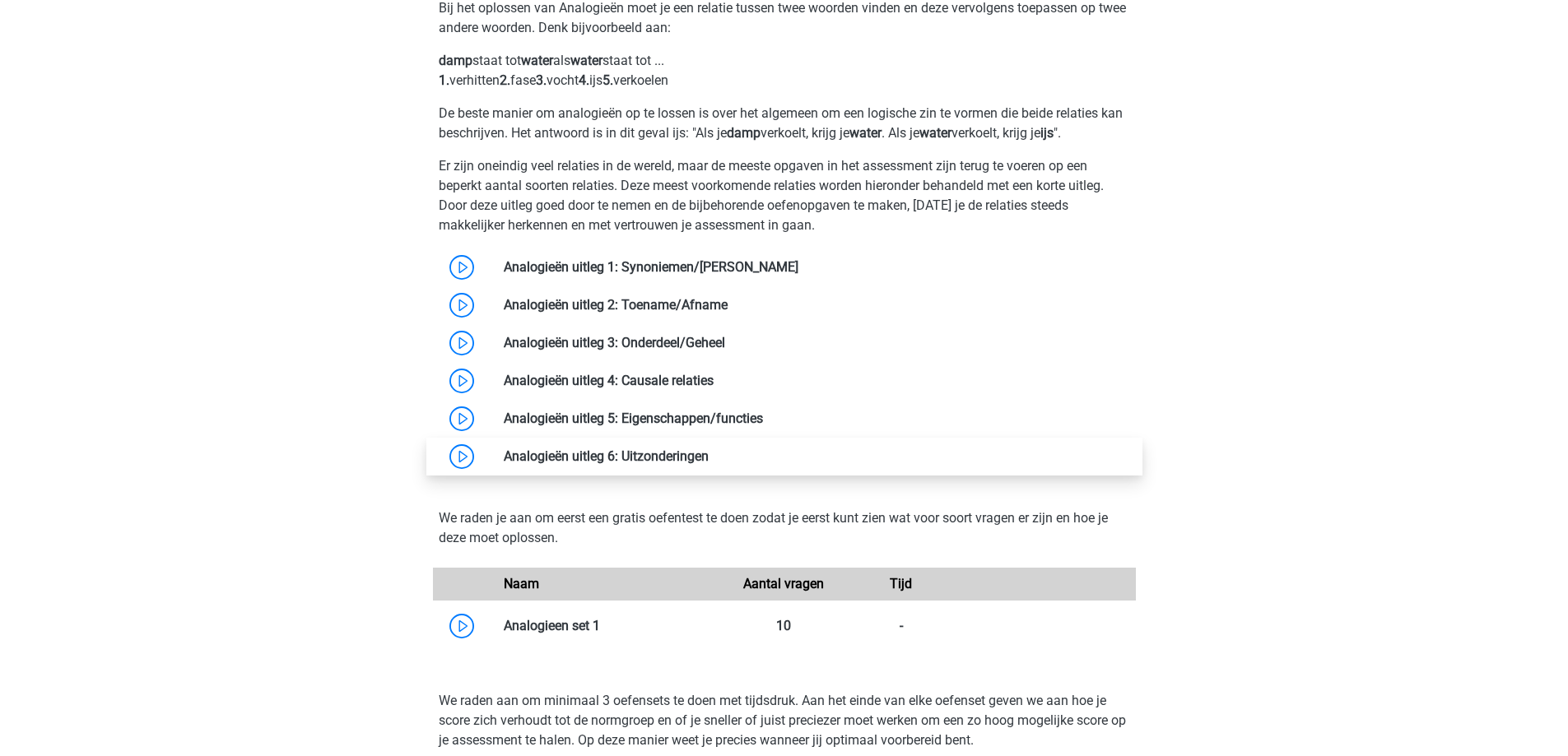
click at [708, 464] on link at bounding box center [708, 455] width 0 height 15
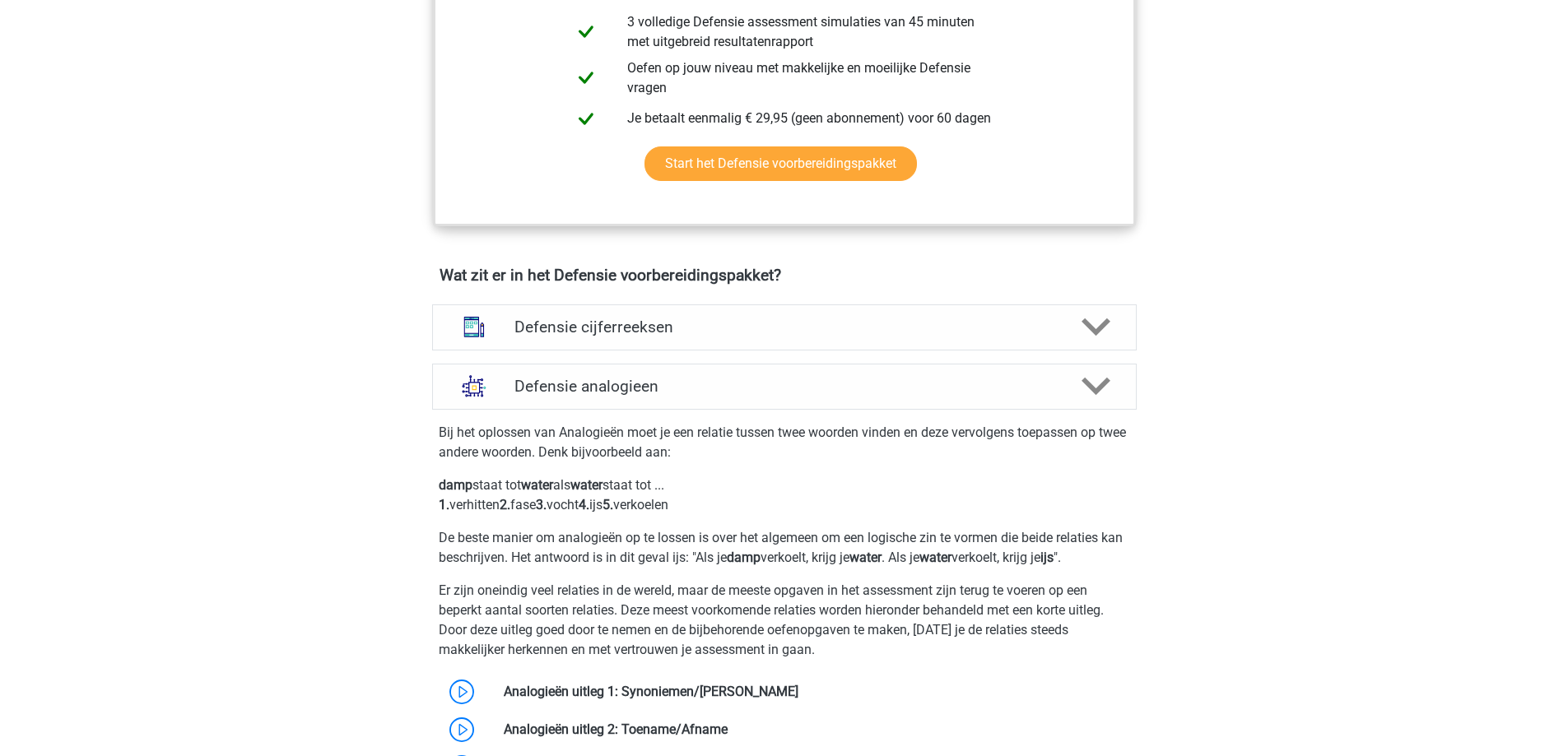
scroll to position [905, 0]
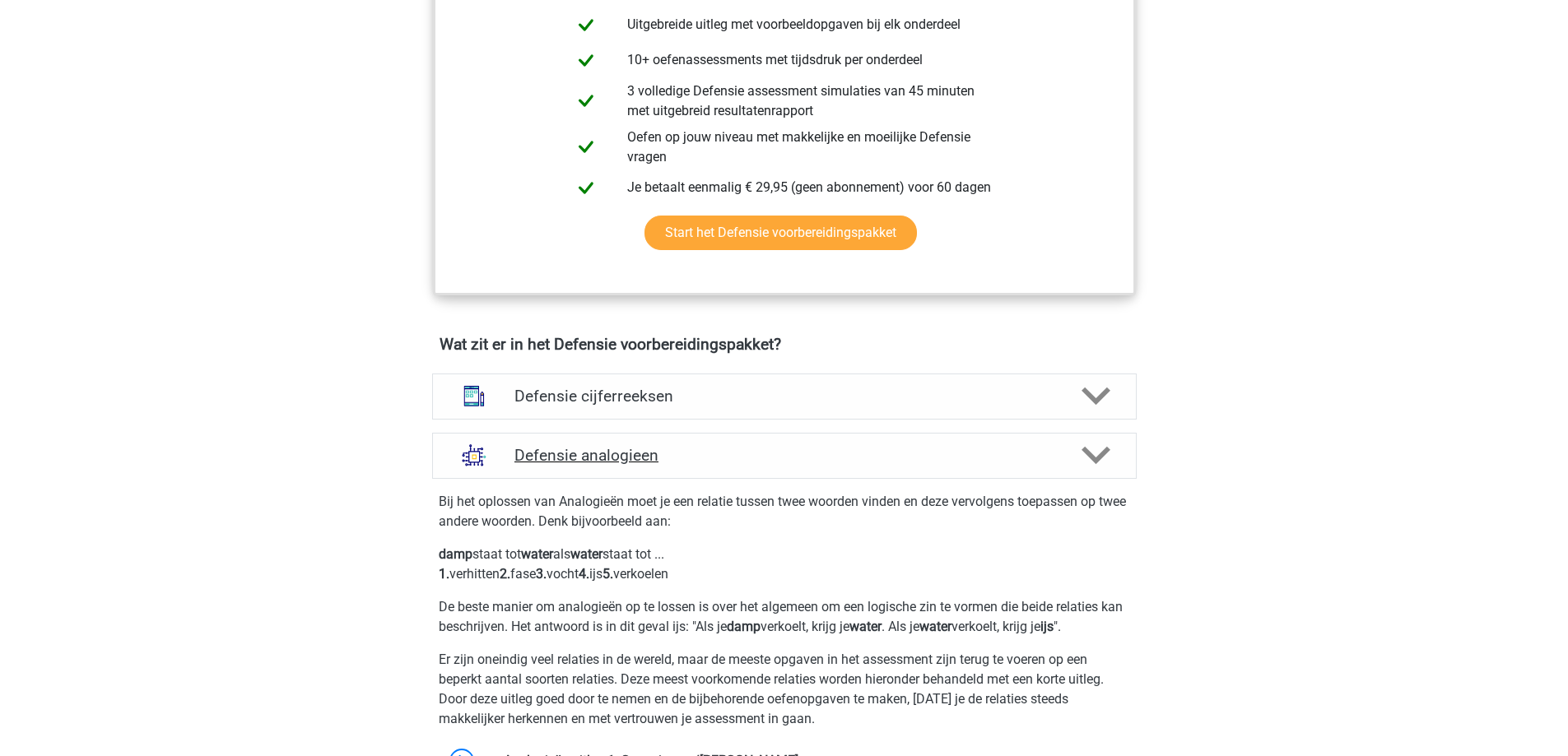
click at [755, 444] on div "Defensie analogieen" at bounding box center [784, 455] width 705 height 46
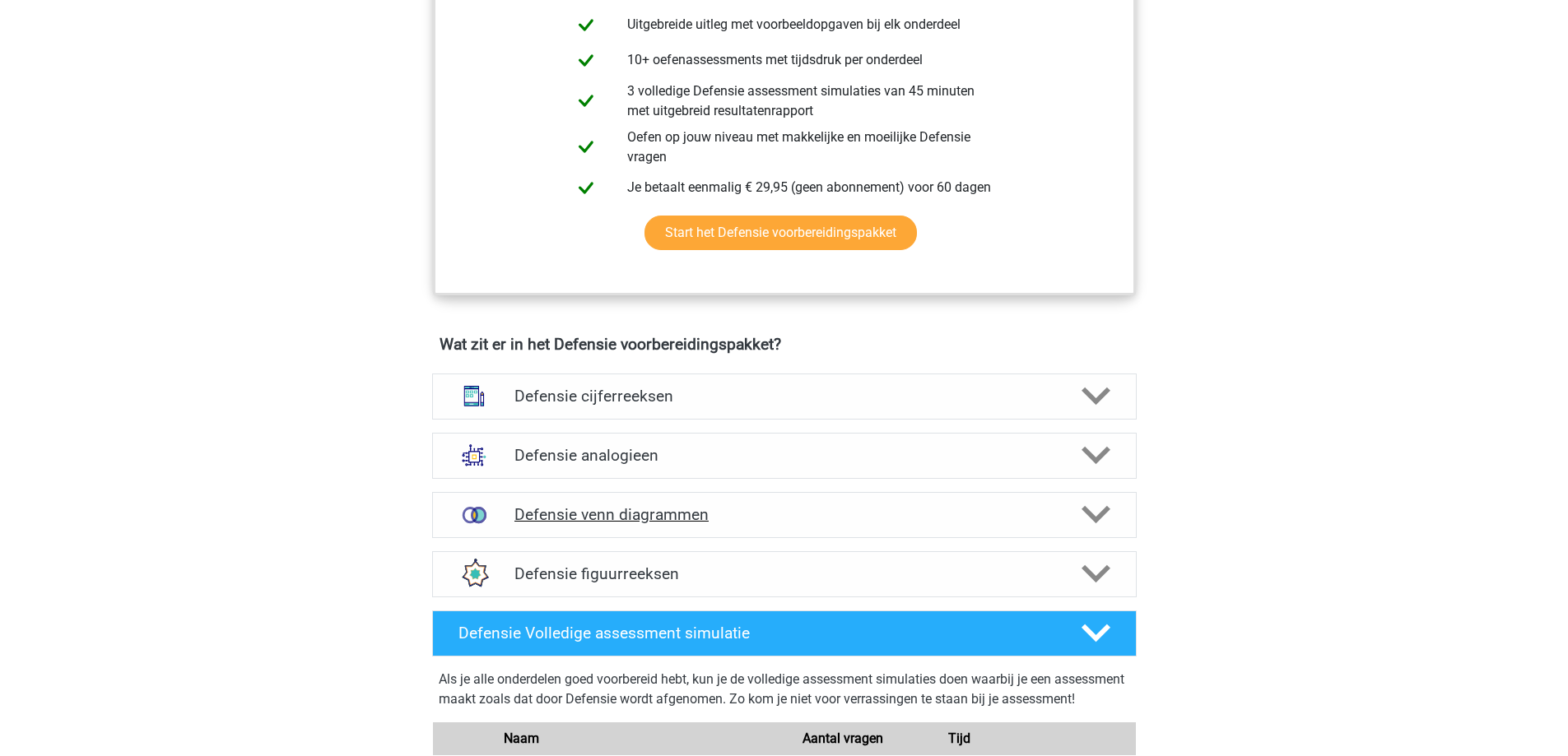
click at [796, 516] on h4 "Defensie venn diagrammen" at bounding box center [784, 514] width 539 height 19
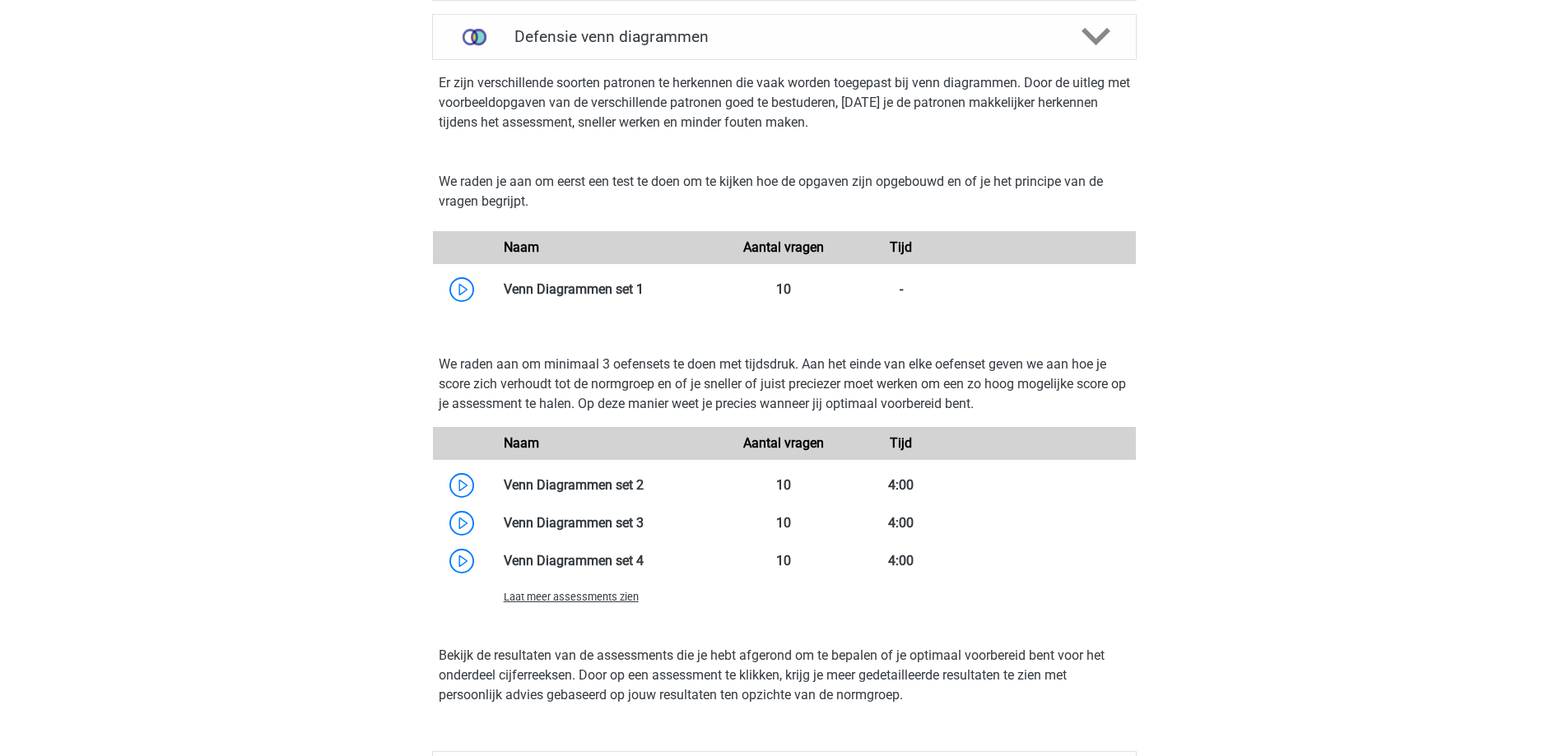
scroll to position [1399, 0]
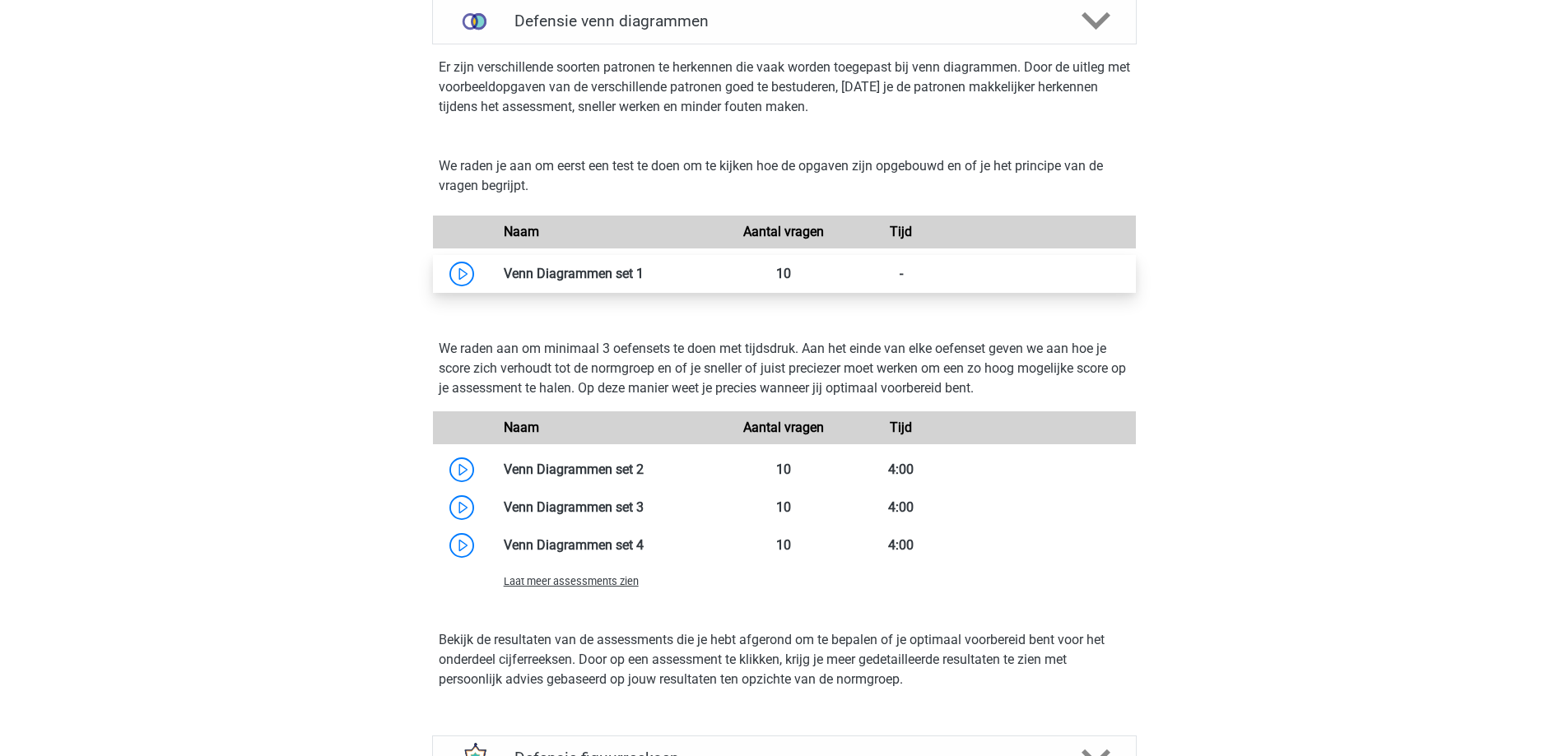
click at [644, 276] on link at bounding box center [644, 273] width 0 height 15
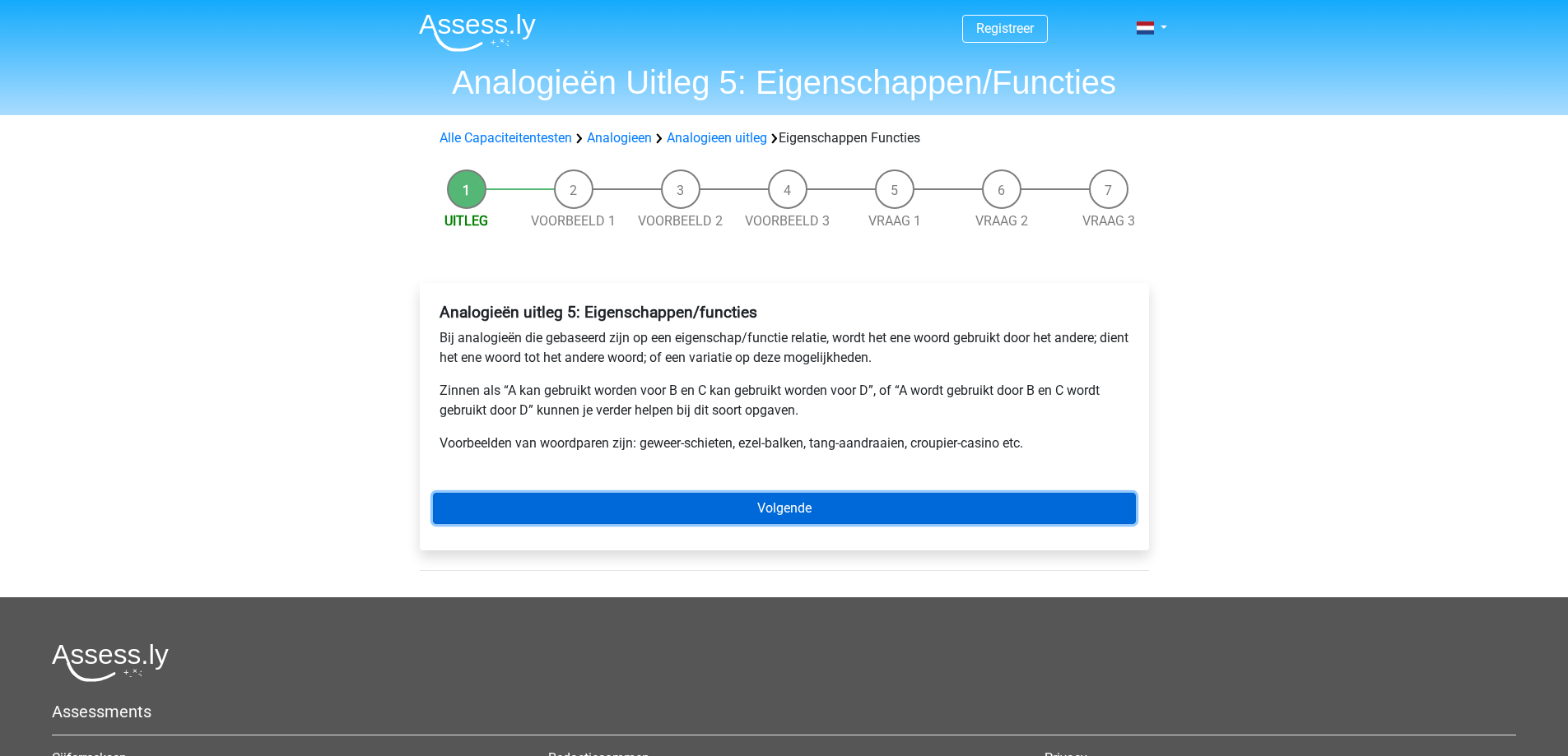
click at [644, 511] on link "Volgende" at bounding box center [784, 508] width 703 height 32
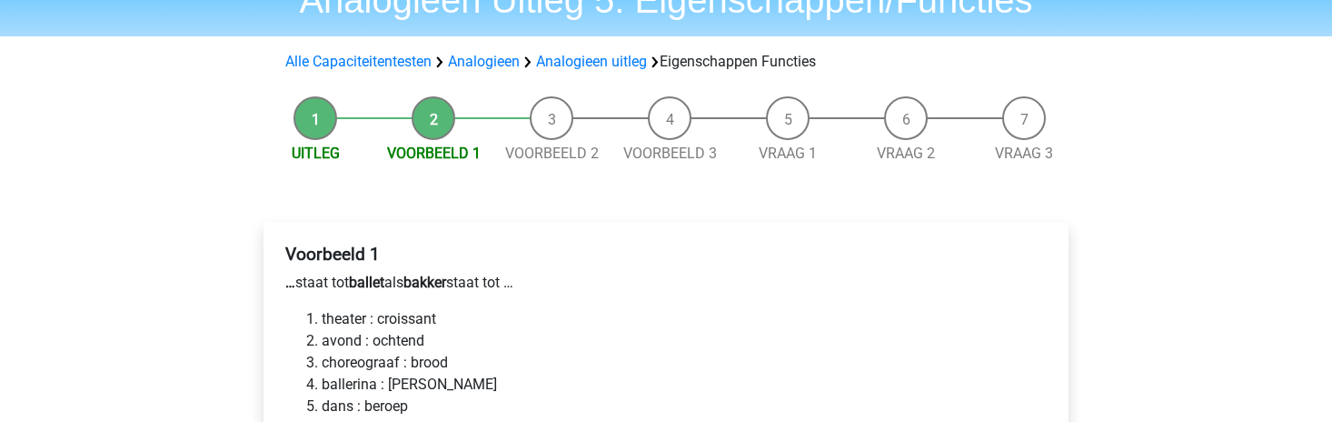
scroll to position [182, 0]
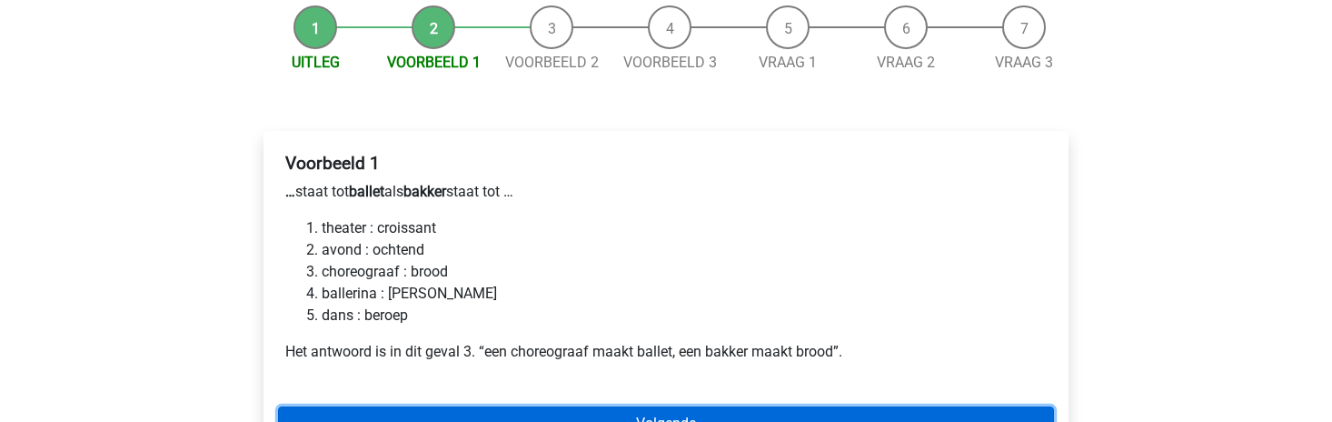
click at [469, 411] on link "Volgende" at bounding box center [666, 423] width 776 height 35
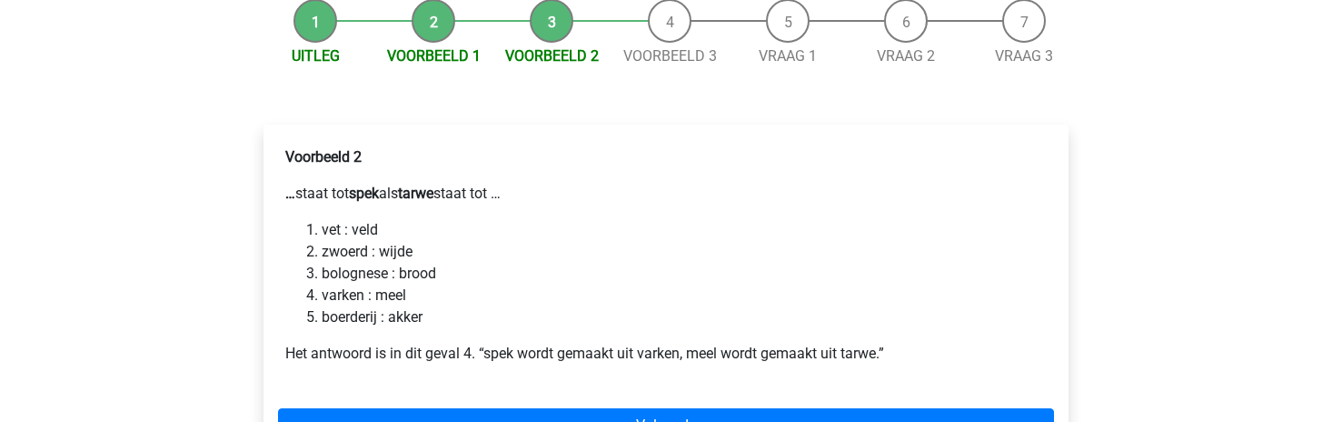
scroll to position [279, 0]
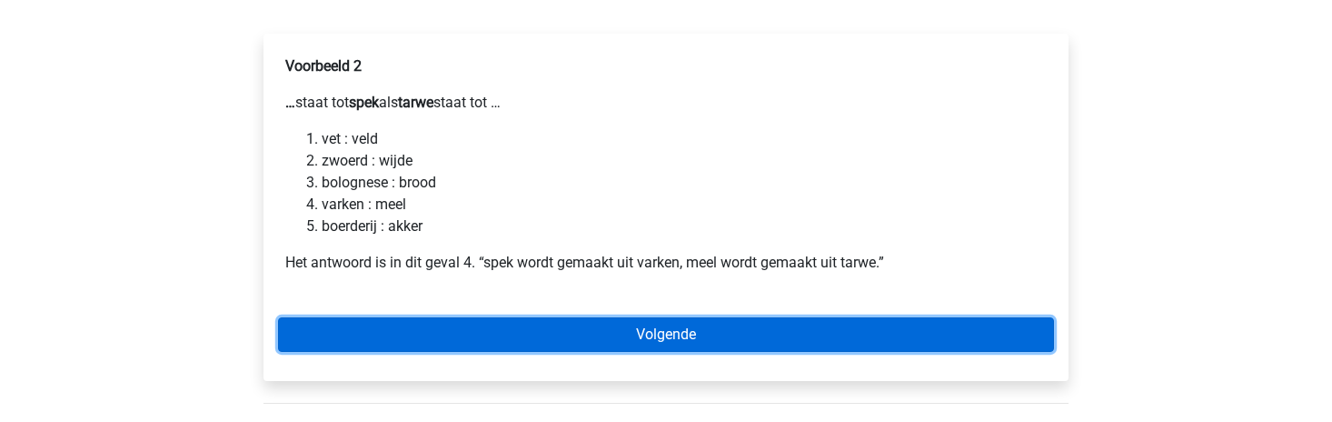
click at [703, 325] on link "Volgende" at bounding box center [666, 334] width 776 height 35
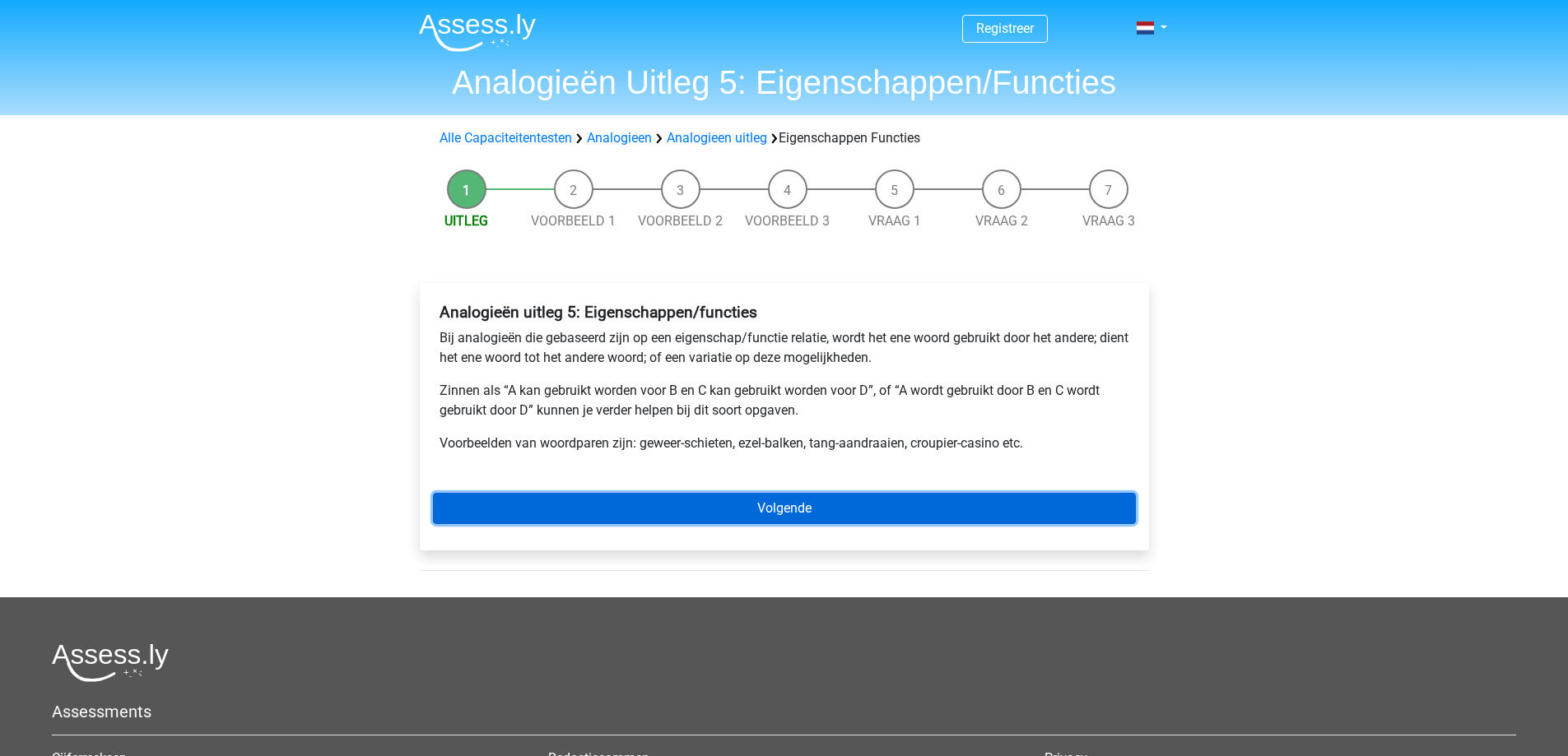
click at [476, 499] on link "Volgende" at bounding box center [784, 508] width 703 height 32
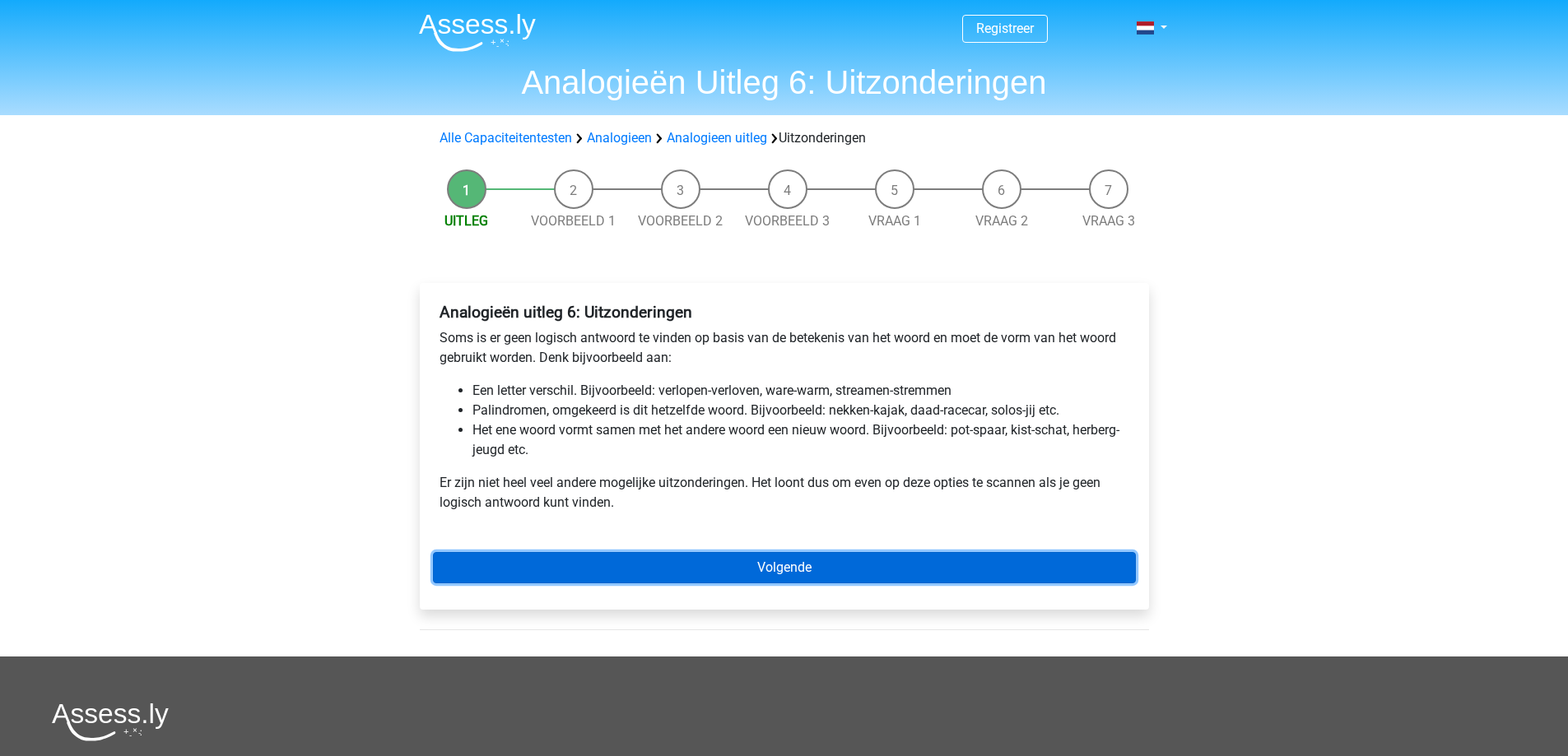
click at [906, 561] on link "Volgende" at bounding box center [784, 568] width 703 height 32
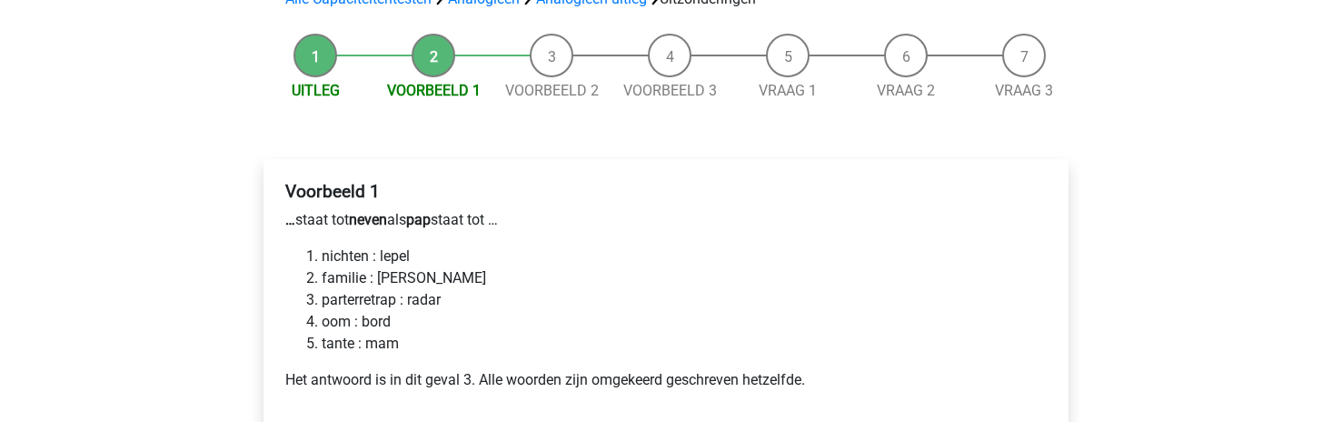
scroll to position [185, 0]
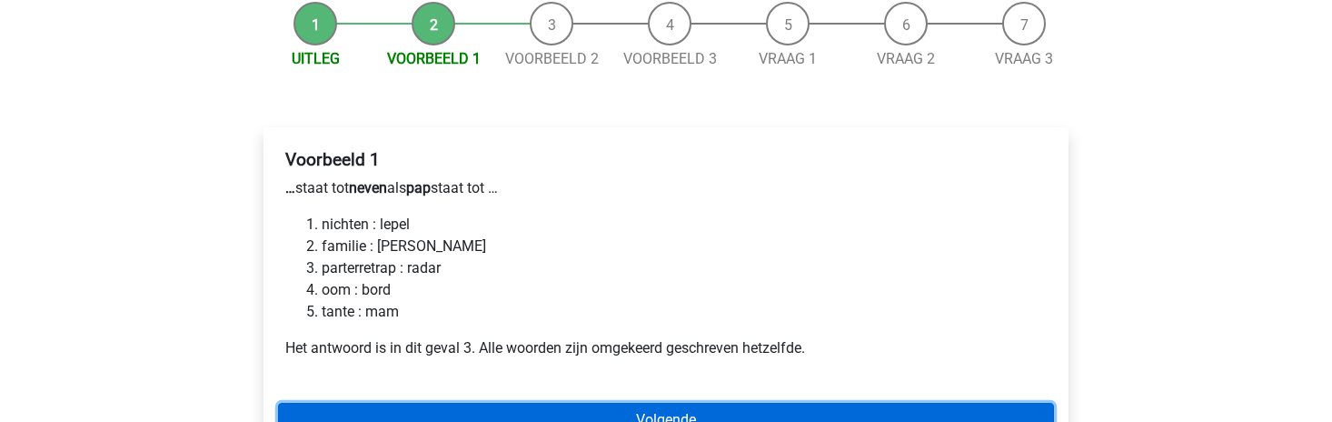
click at [679, 408] on link "Volgende" at bounding box center [666, 420] width 776 height 35
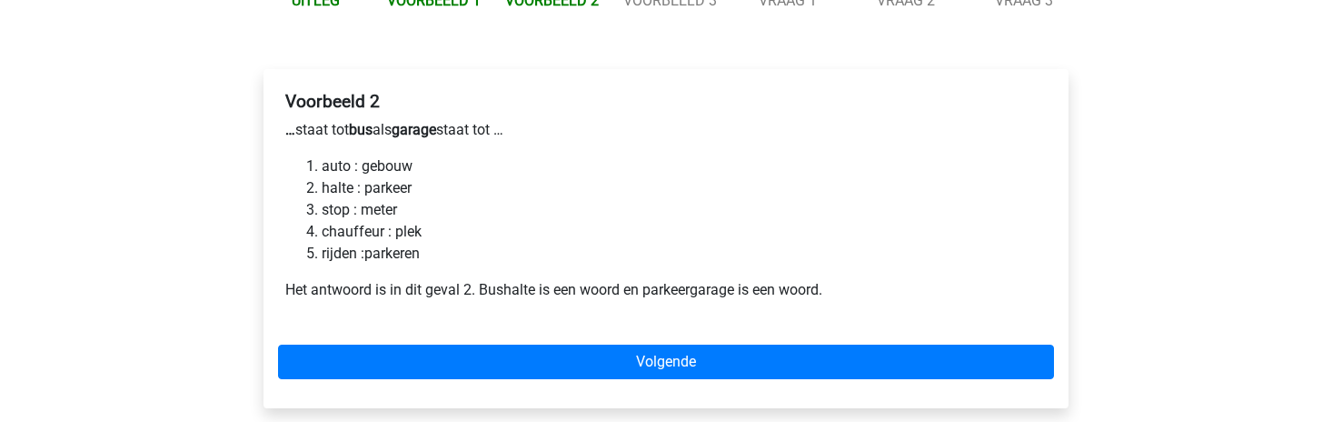
scroll to position [267, 0]
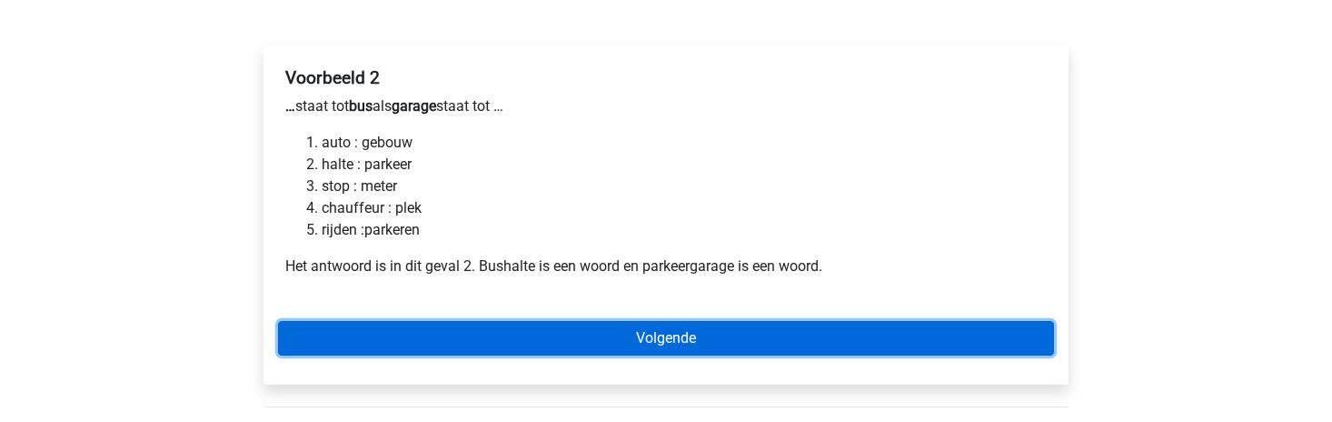
click at [406, 332] on link "Volgende" at bounding box center [666, 338] width 776 height 35
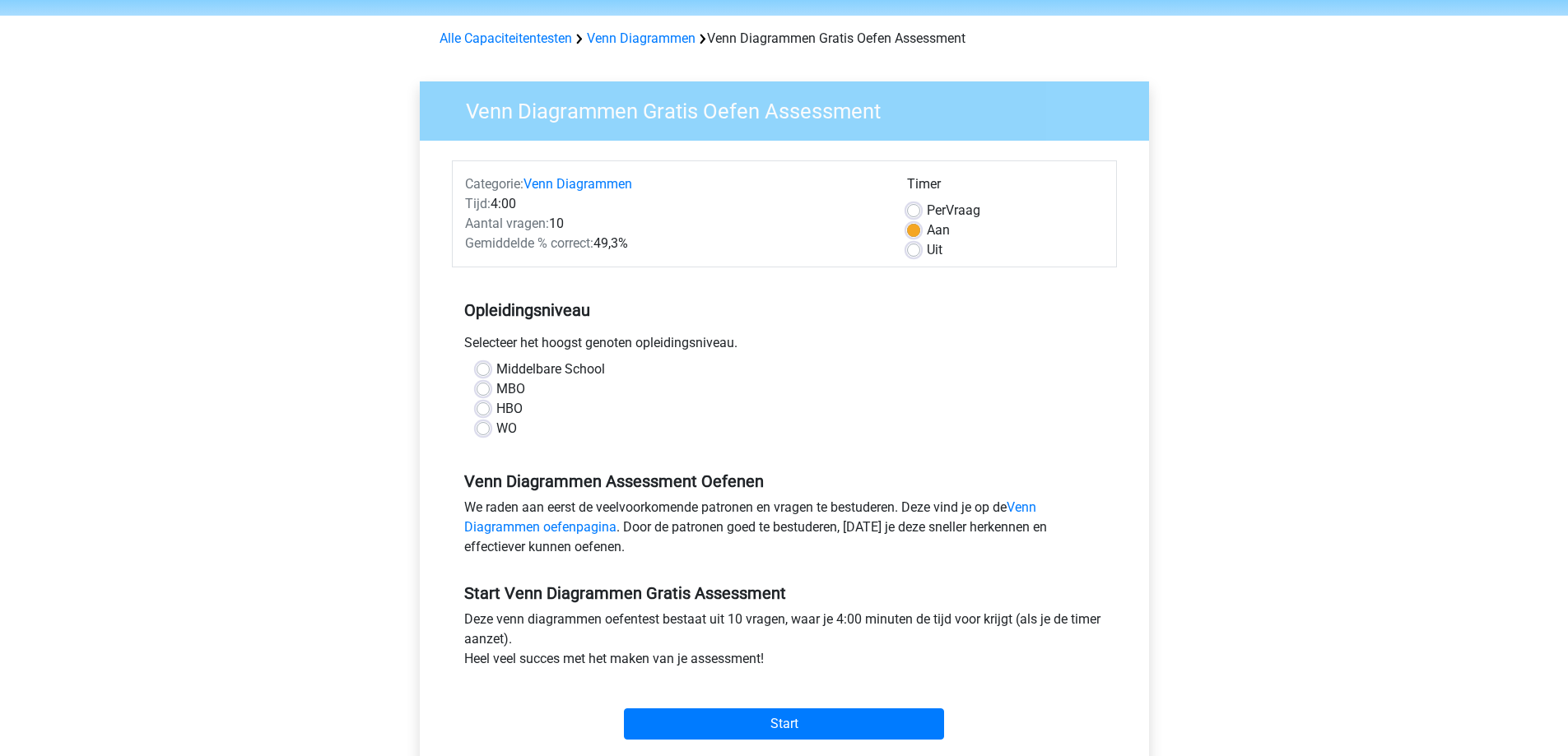
scroll to position [82, 0]
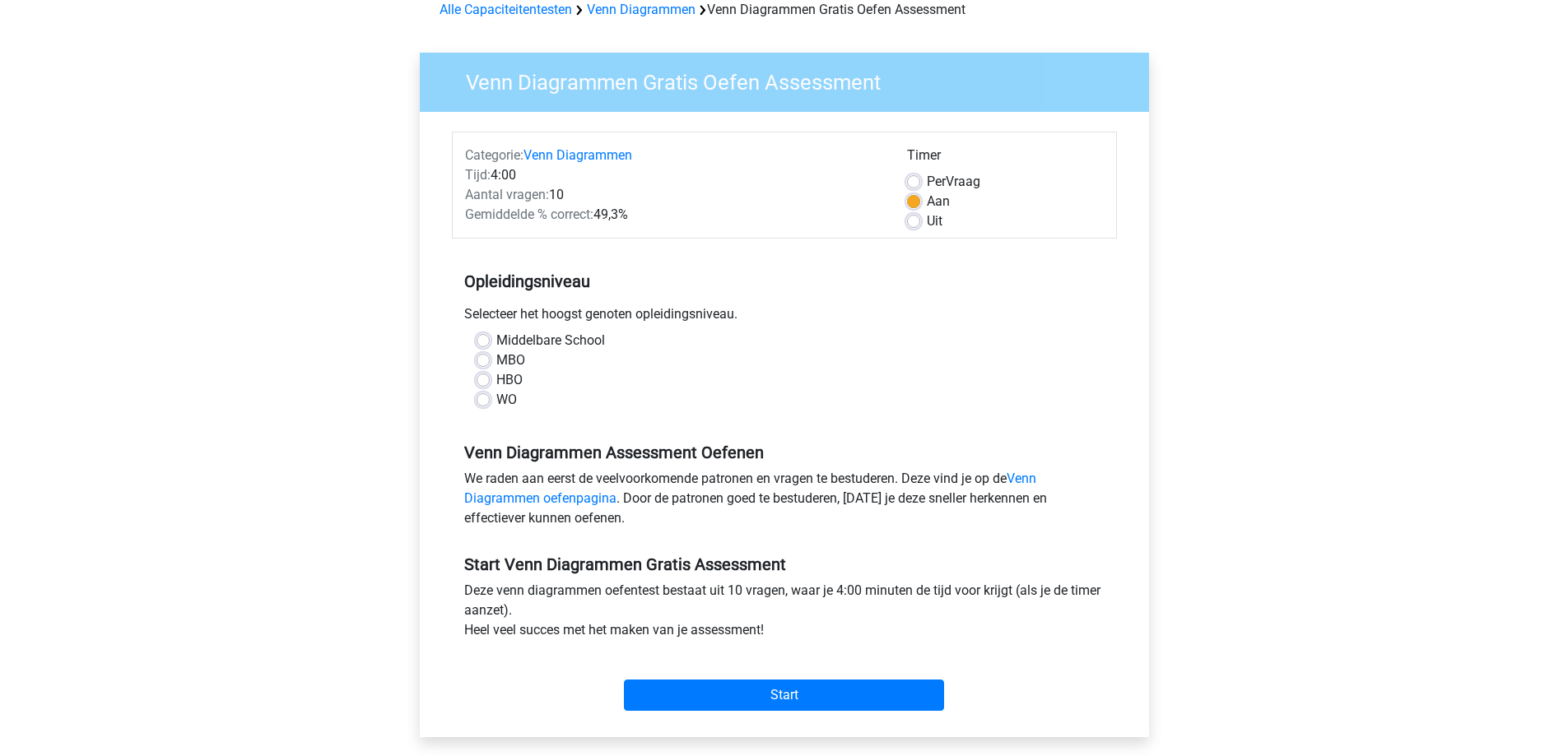
click at [496, 383] on label "HBO" at bounding box center [509, 380] width 26 height 20
click at [482, 383] on input "HBO" at bounding box center [483, 378] width 14 height 16
radio input "true"
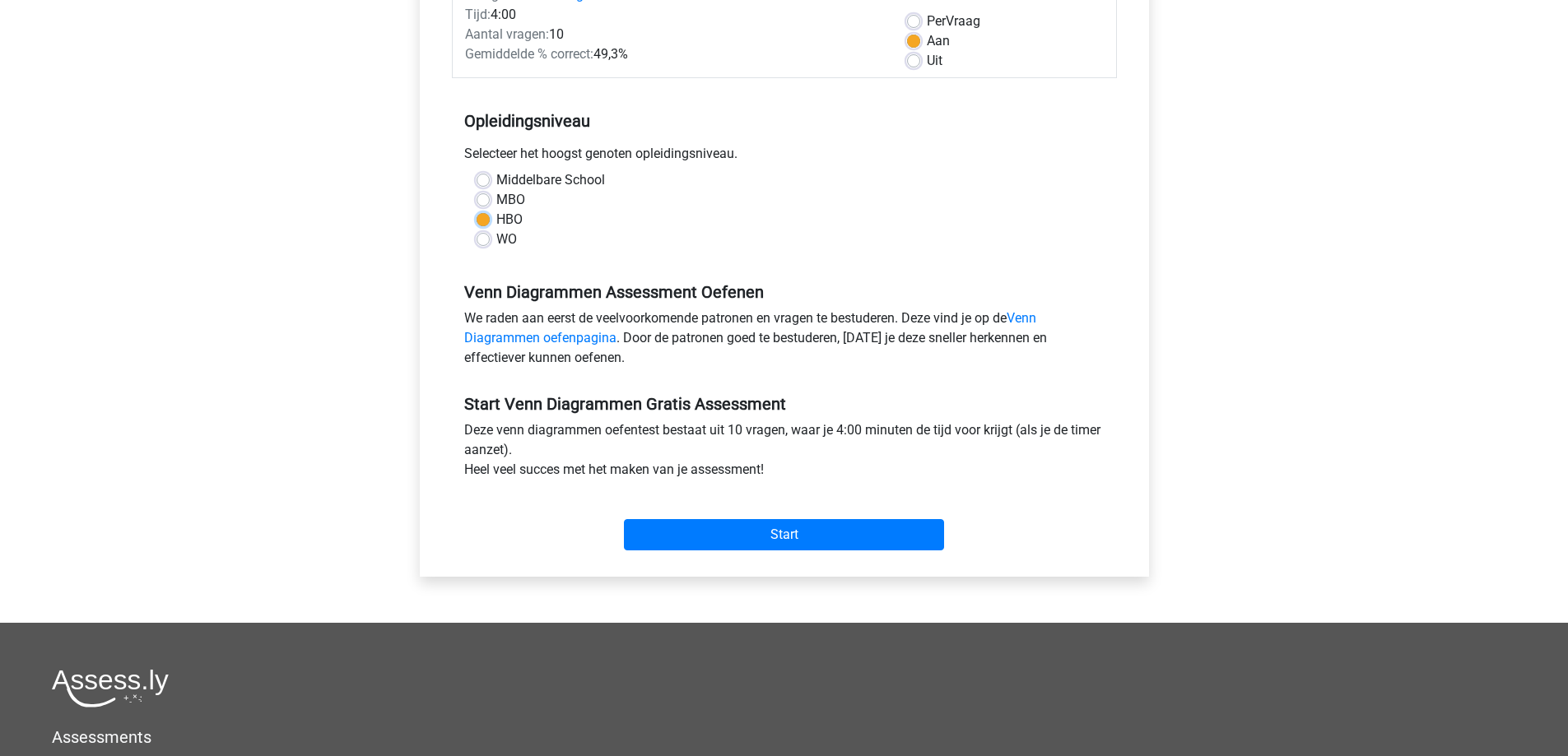
scroll to position [247, 0]
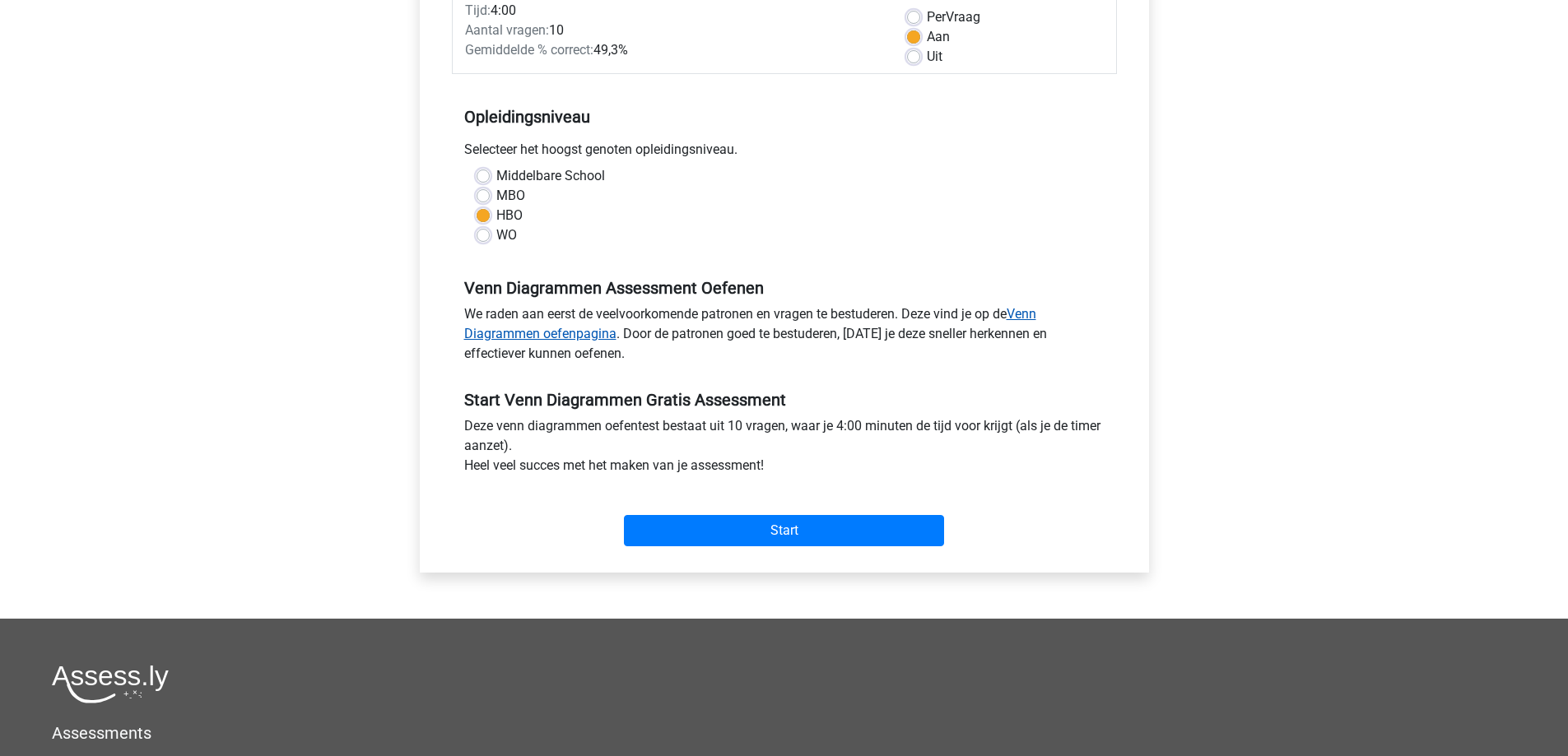
click at [562, 332] on link "Venn Diagrammen oefenpagina" at bounding box center [750, 323] width 572 height 35
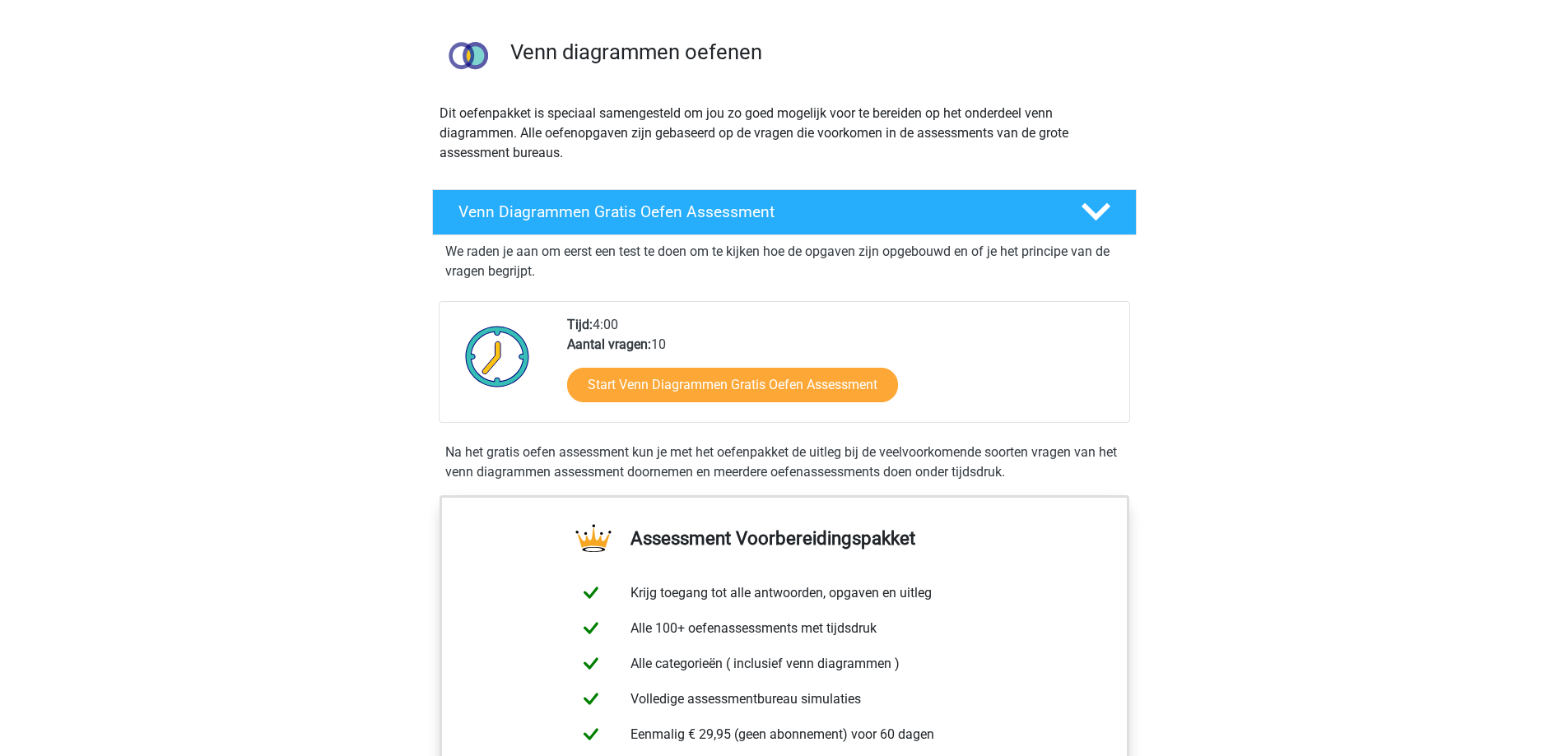
scroll to position [165, 0]
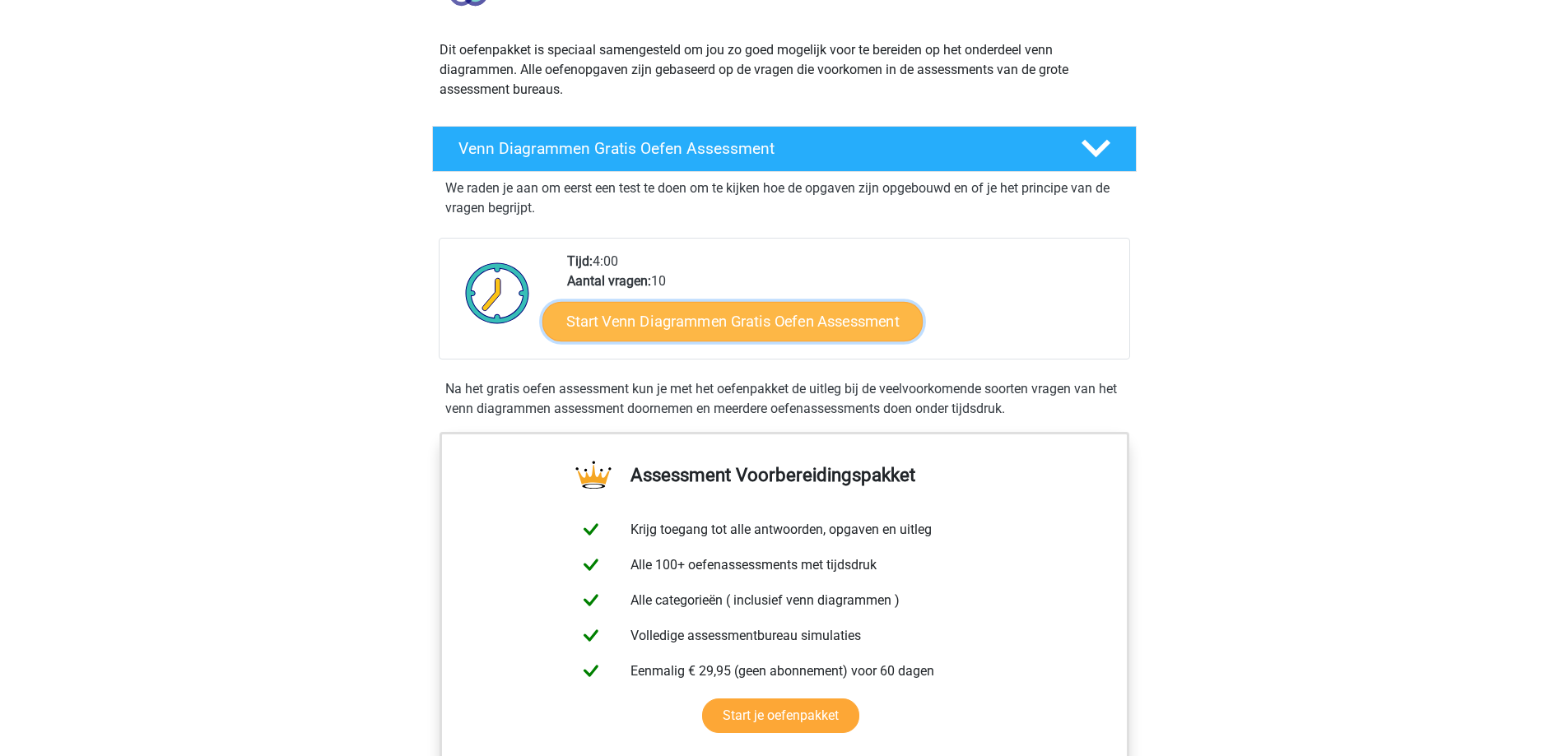
click at [698, 321] on link "Start Venn Diagrammen Gratis Oefen Assessment" at bounding box center [733, 321] width 380 height 40
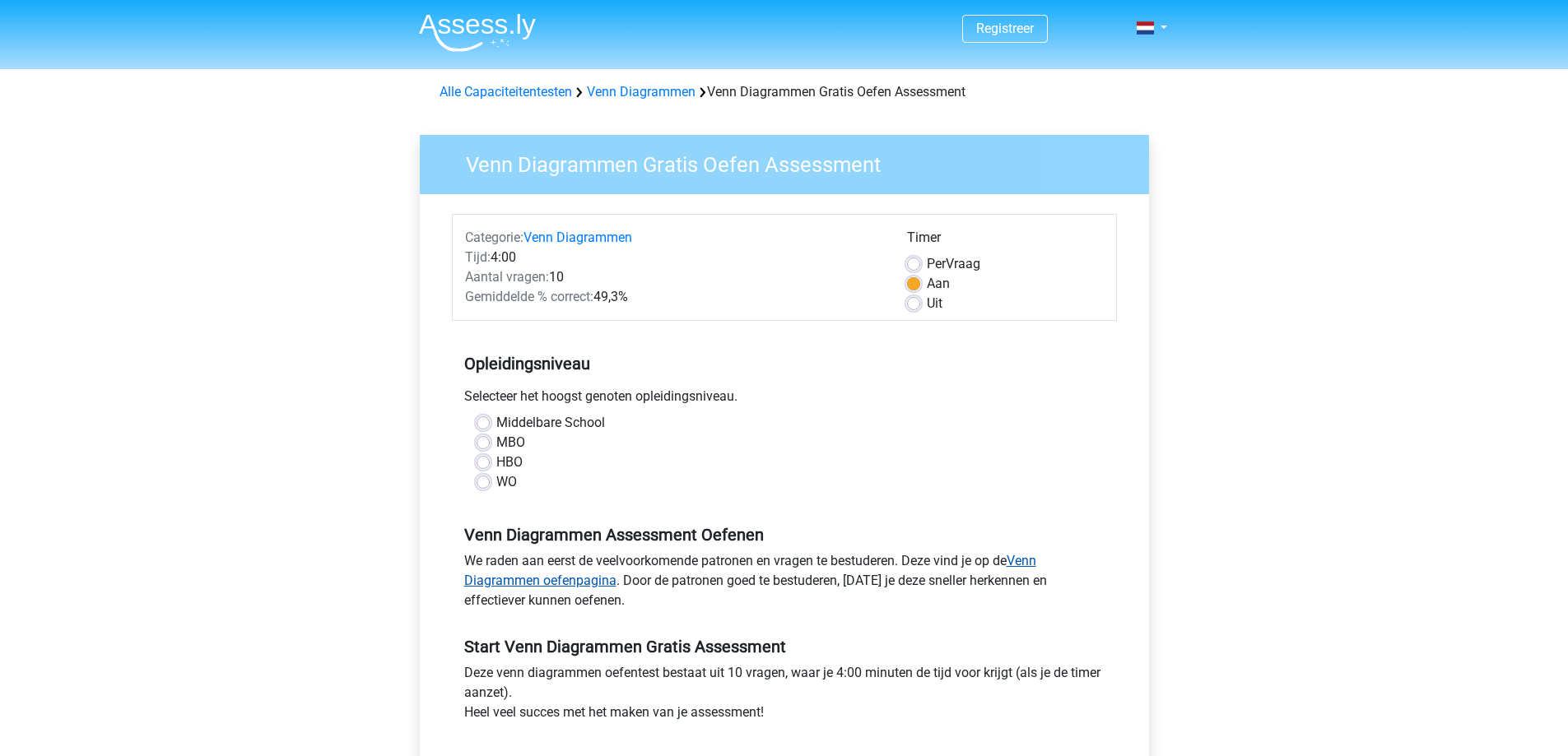
click at [582, 582] on link "Venn Diagrammen oefenpagina" at bounding box center [750, 570] width 572 height 35
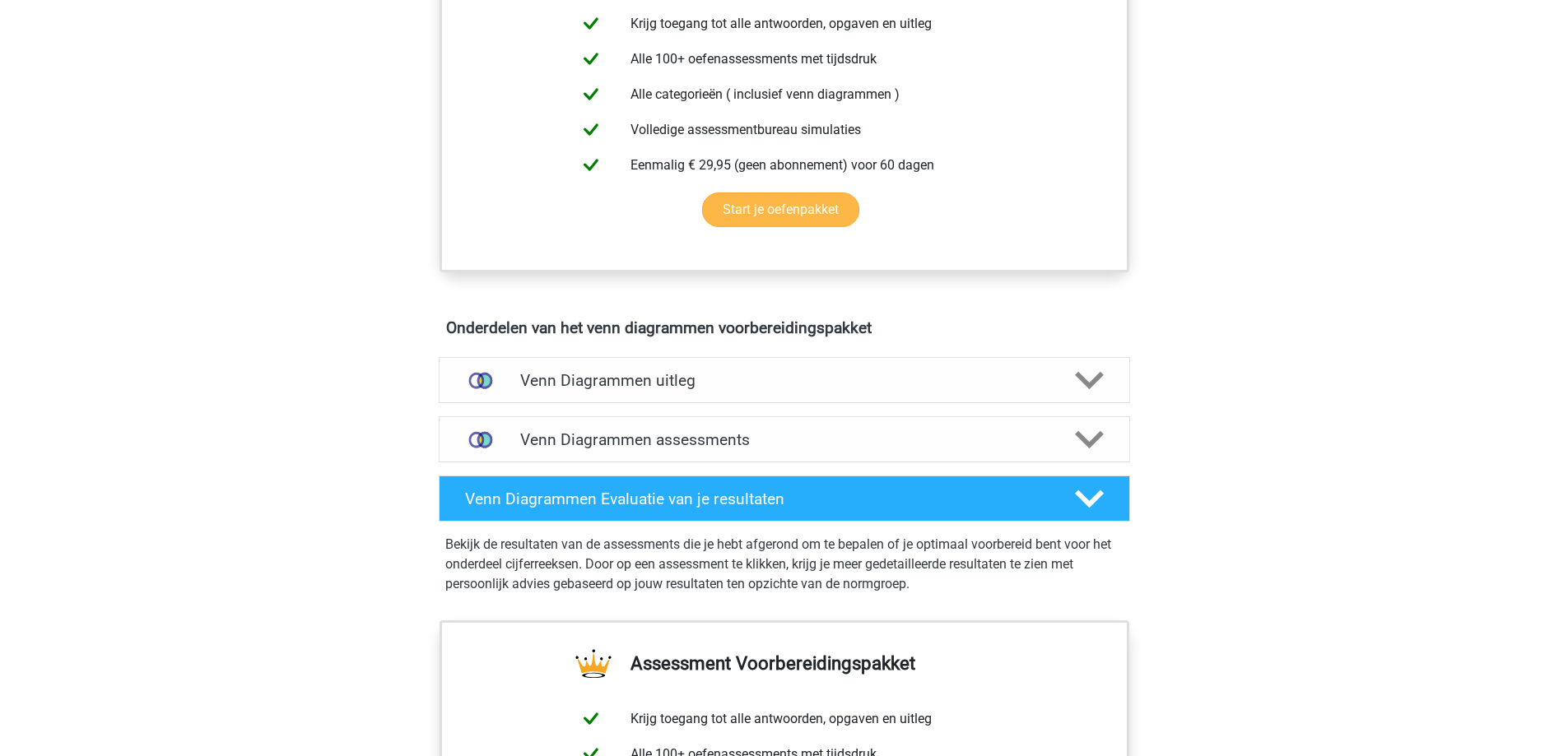
scroll to position [616, 0]
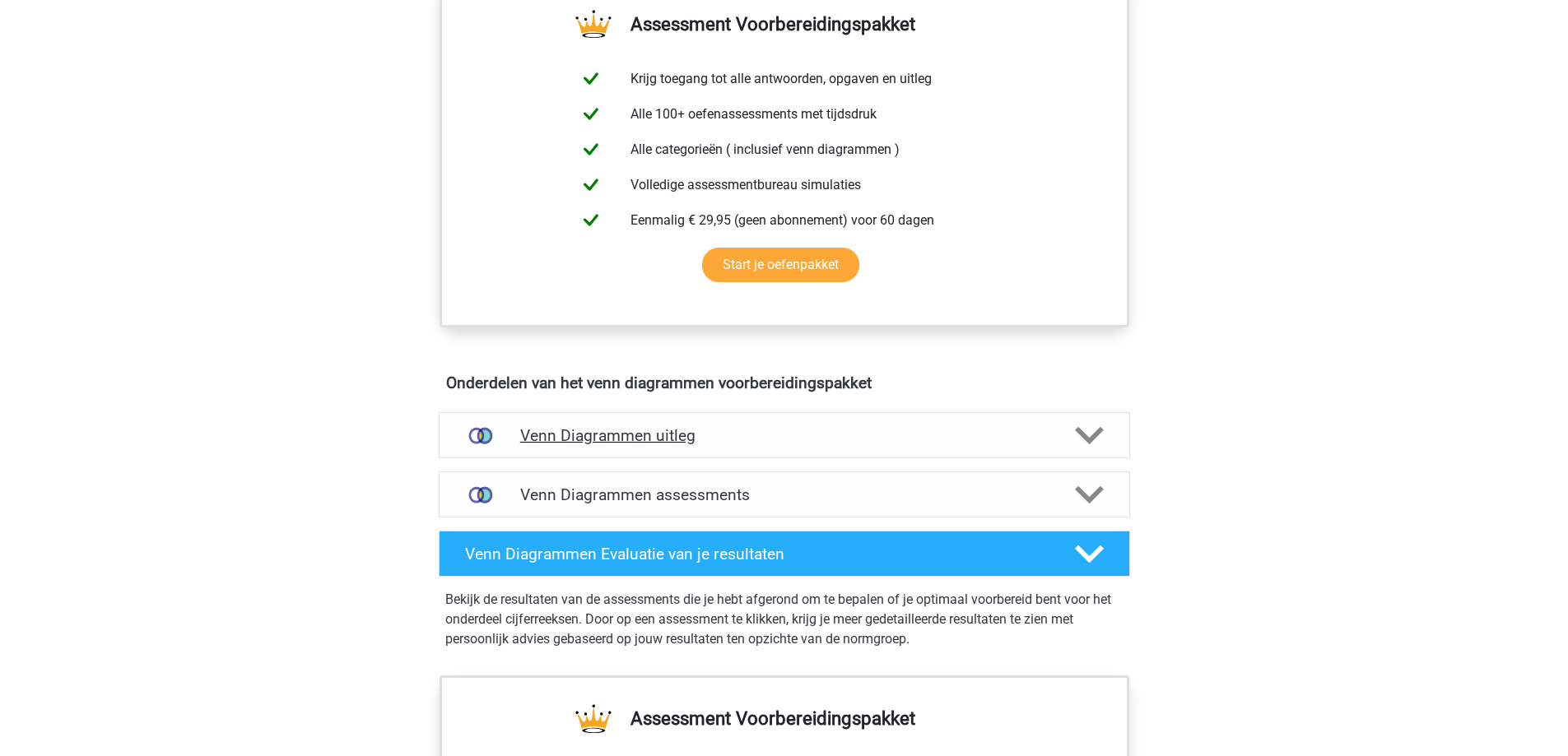
click at [833, 438] on h4 "Venn Diagrammen uitleg" at bounding box center [784, 435] width 528 height 19
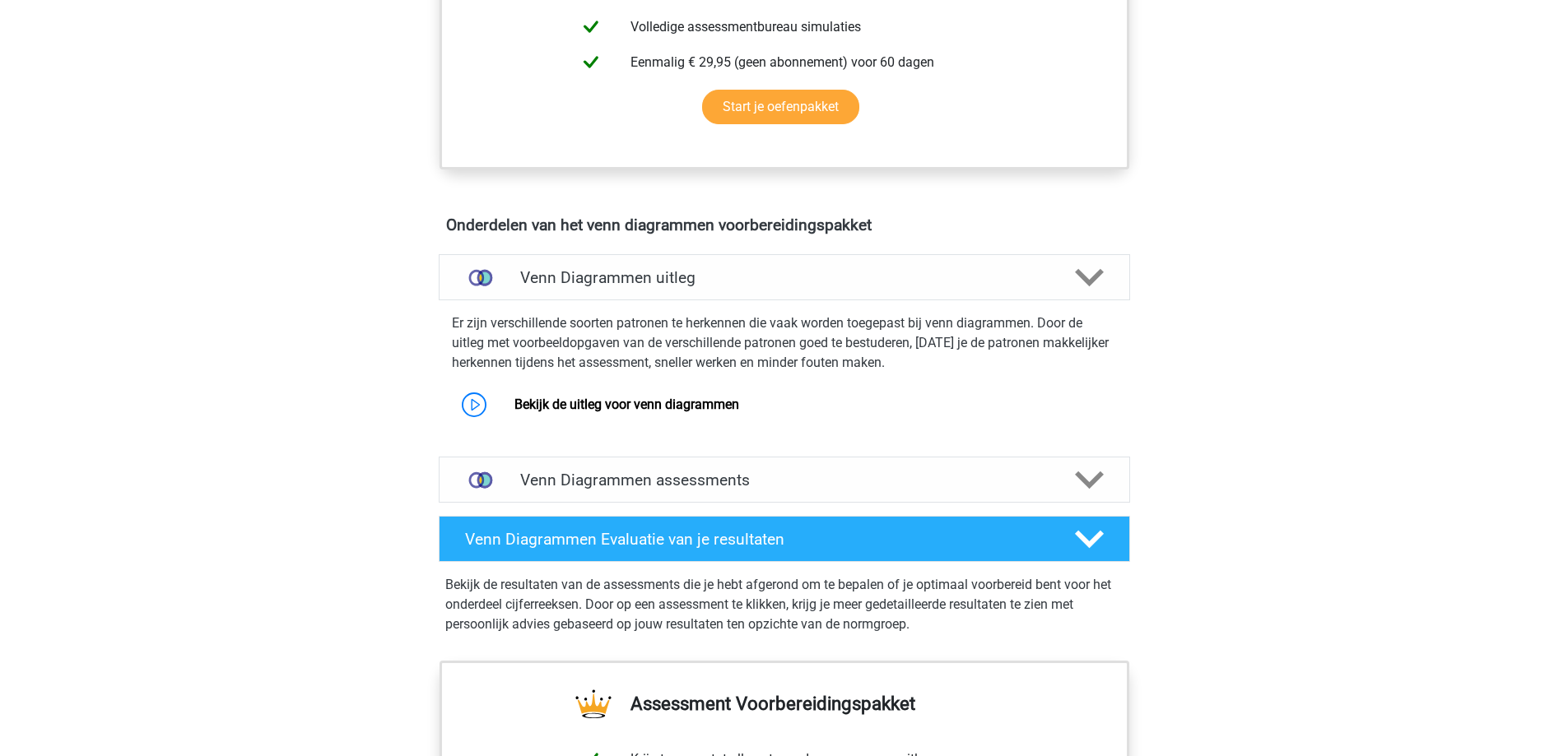
scroll to position [780, 0]
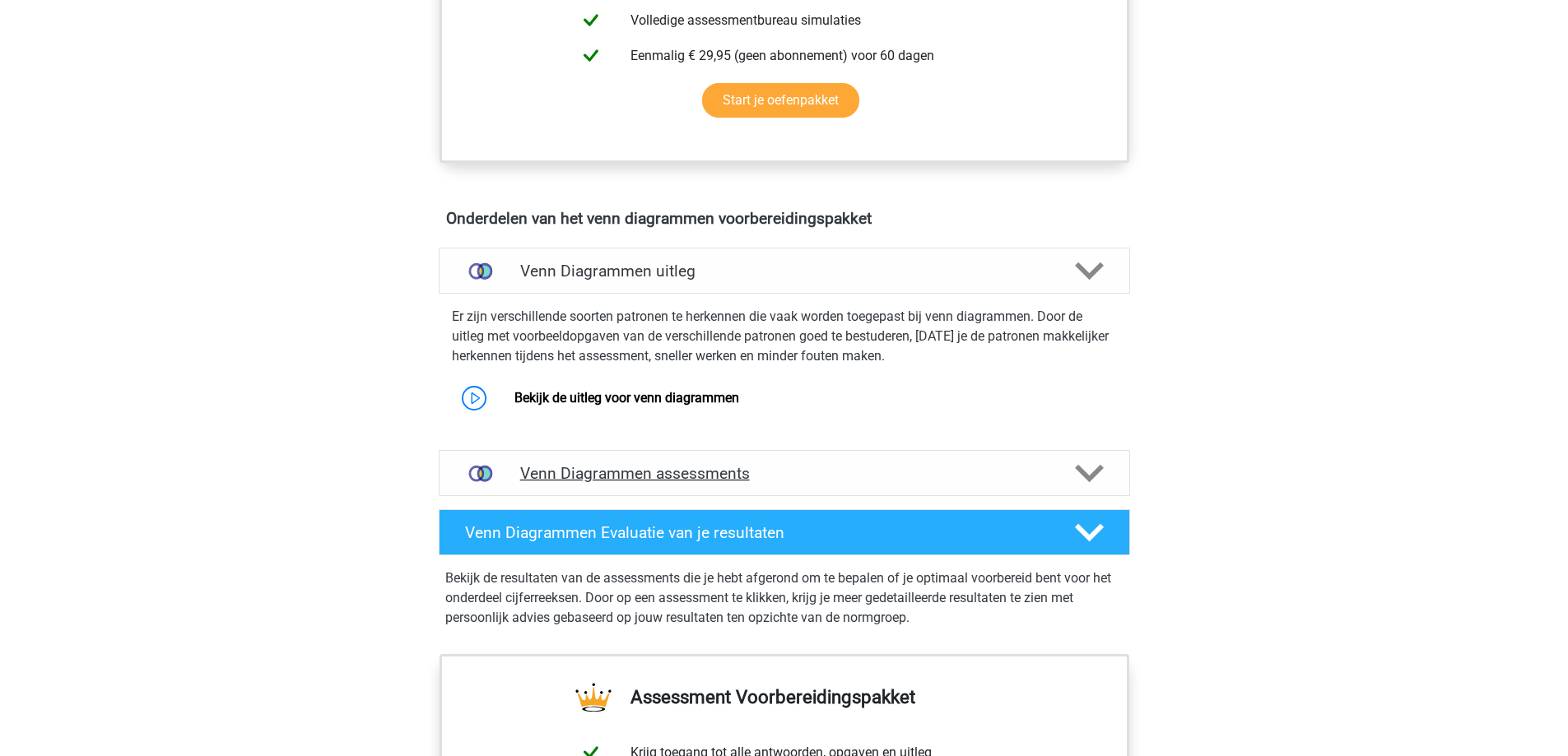
click at [635, 476] on h4 "Venn Diagrammen assessments" at bounding box center [784, 473] width 528 height 19
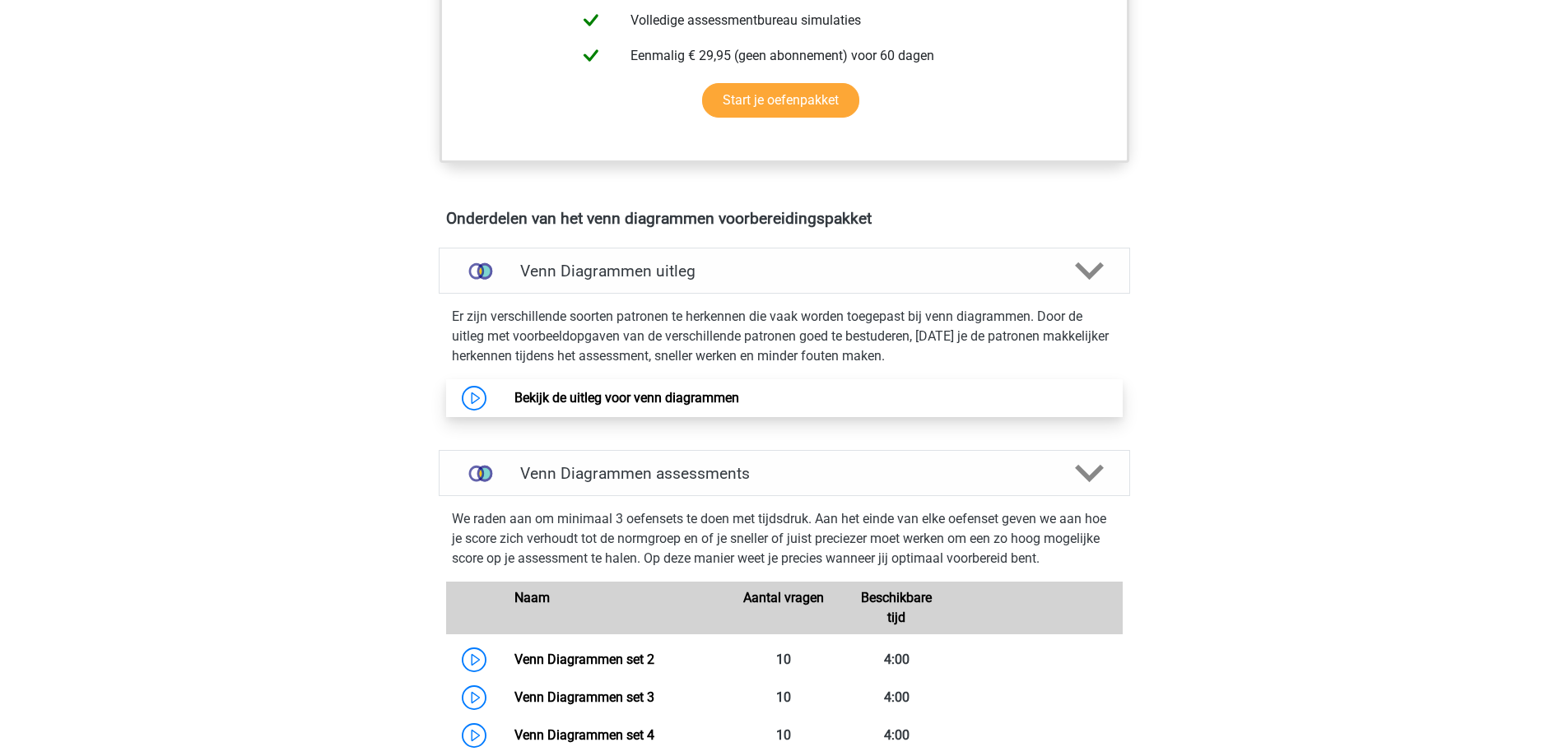
click at [653, 390] on link "Bekijk de uitleg voor venn diagrammen" at bounding box center [627, 397] width 225 height 15
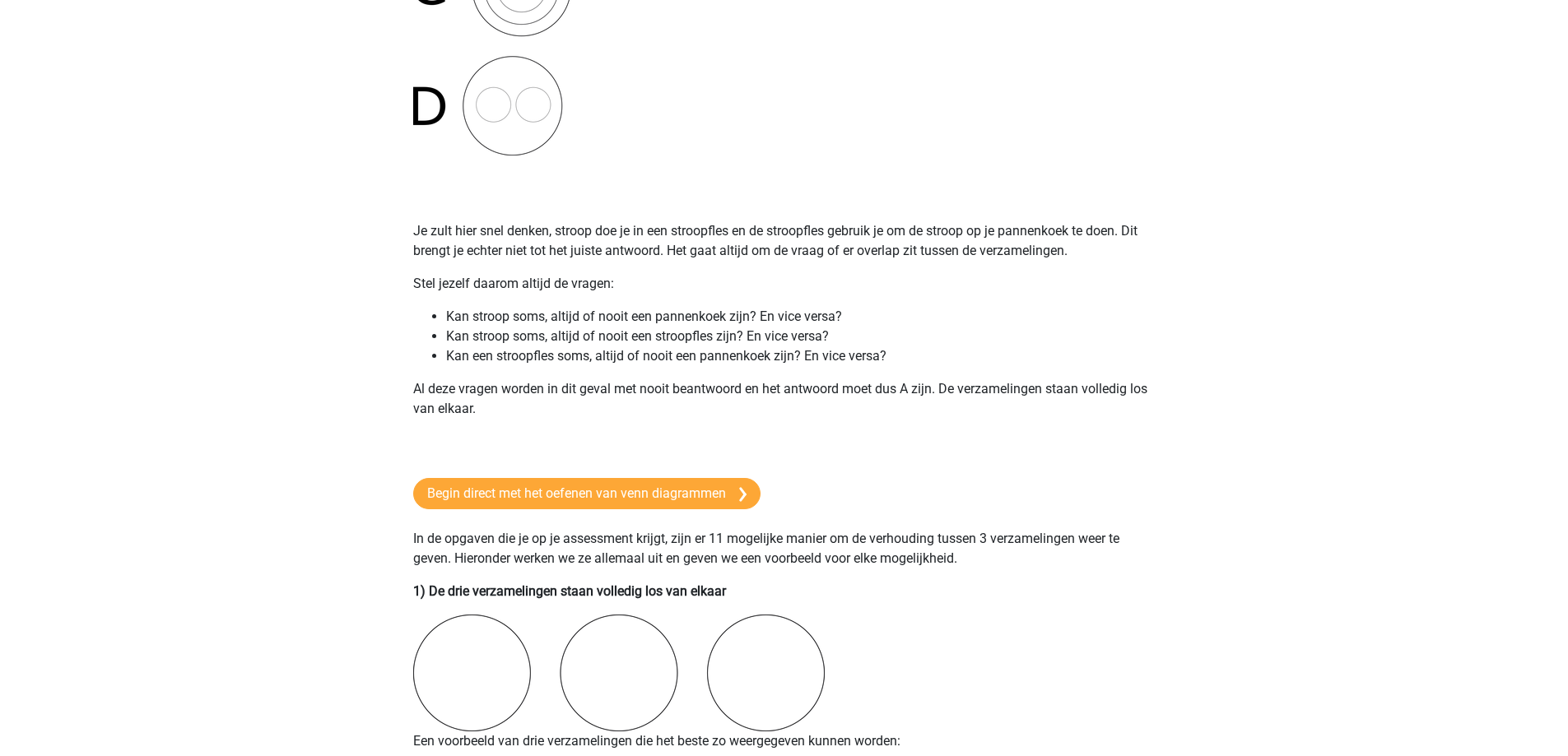
scroll to position [743, 0]
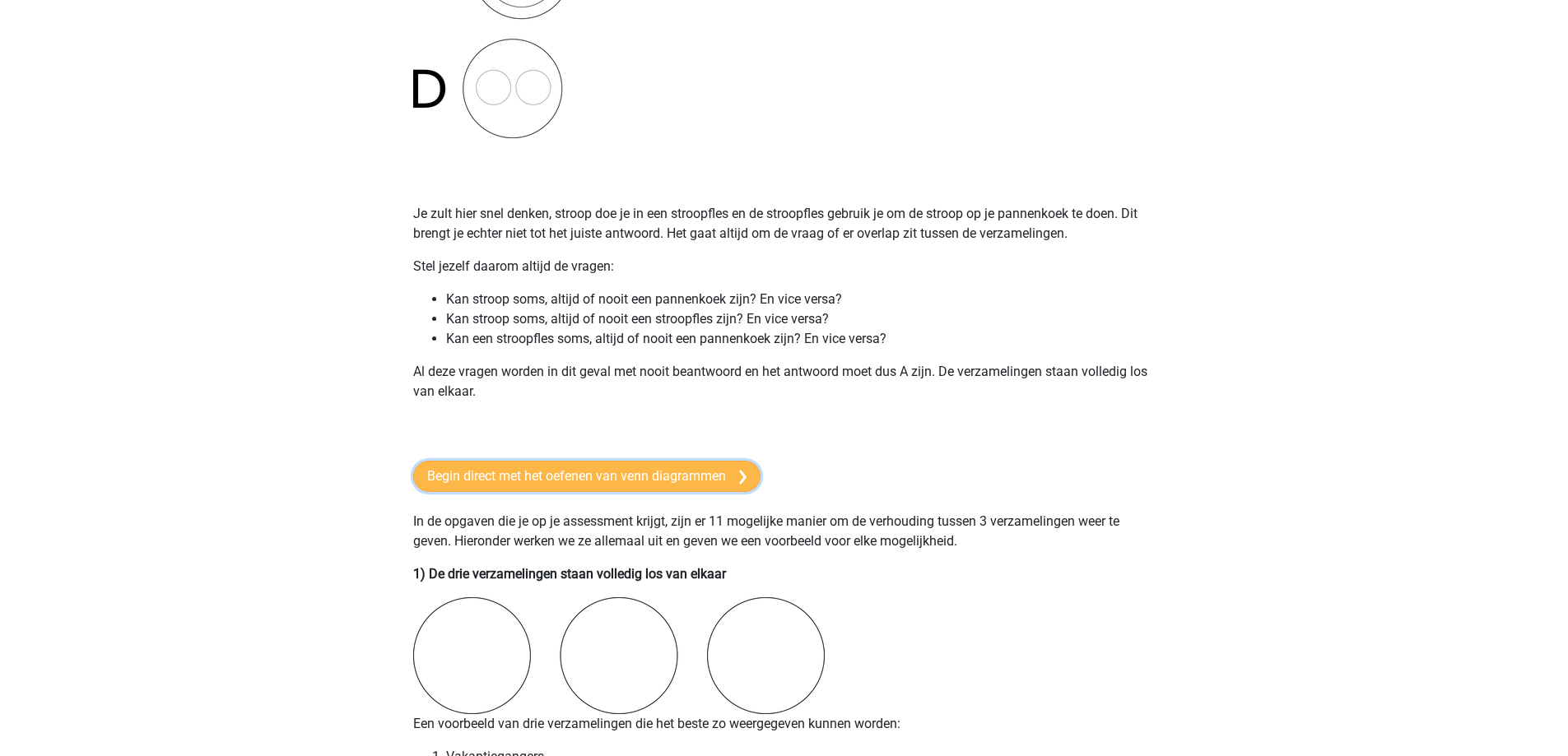
click at [651, 475] on link "Begin direct met het oefenen van venn diagrammen" at bounding box center [586, 476] width 347 height 32
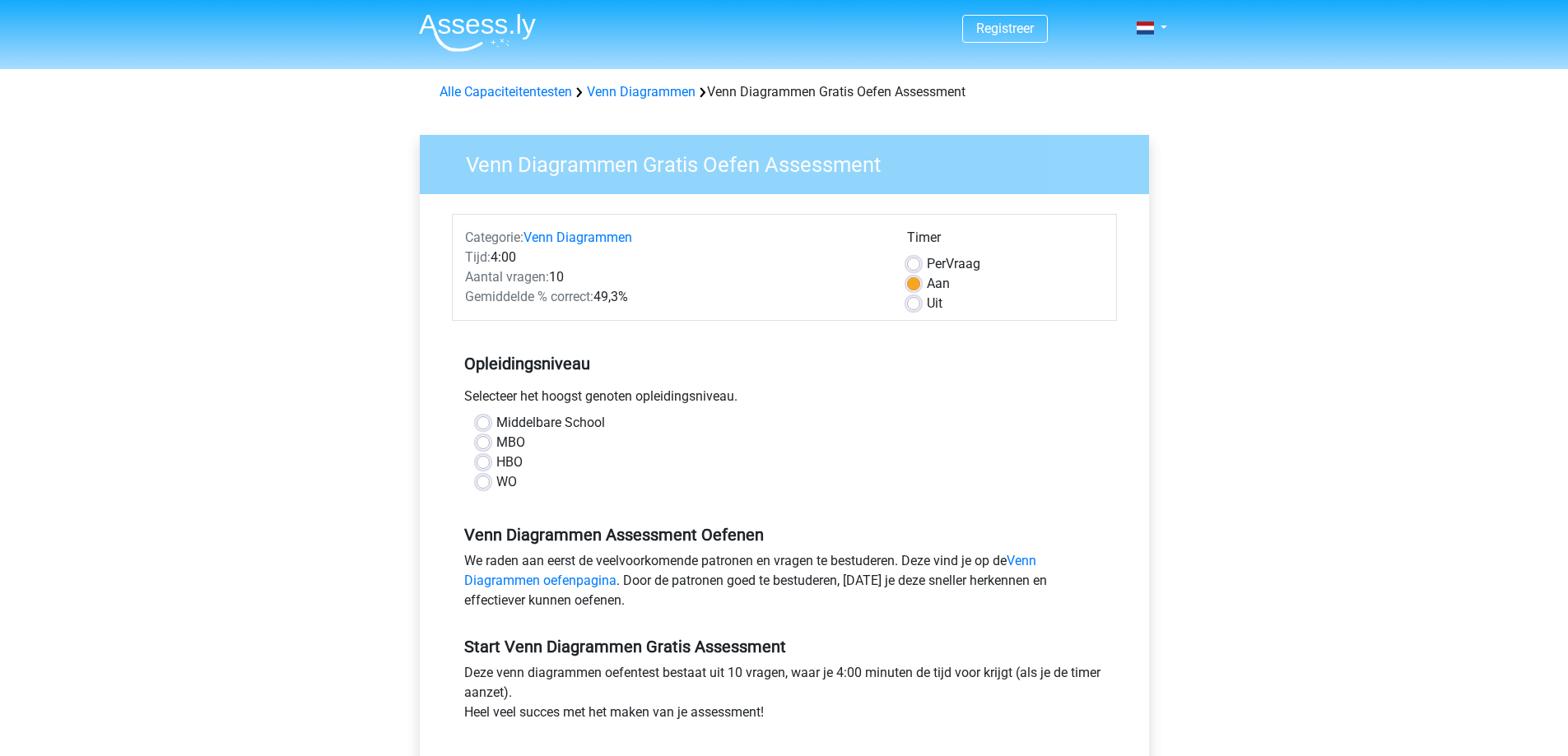
click at [491, 461] on div "HBO" at bounding box center [784, 463] width 616 height 20
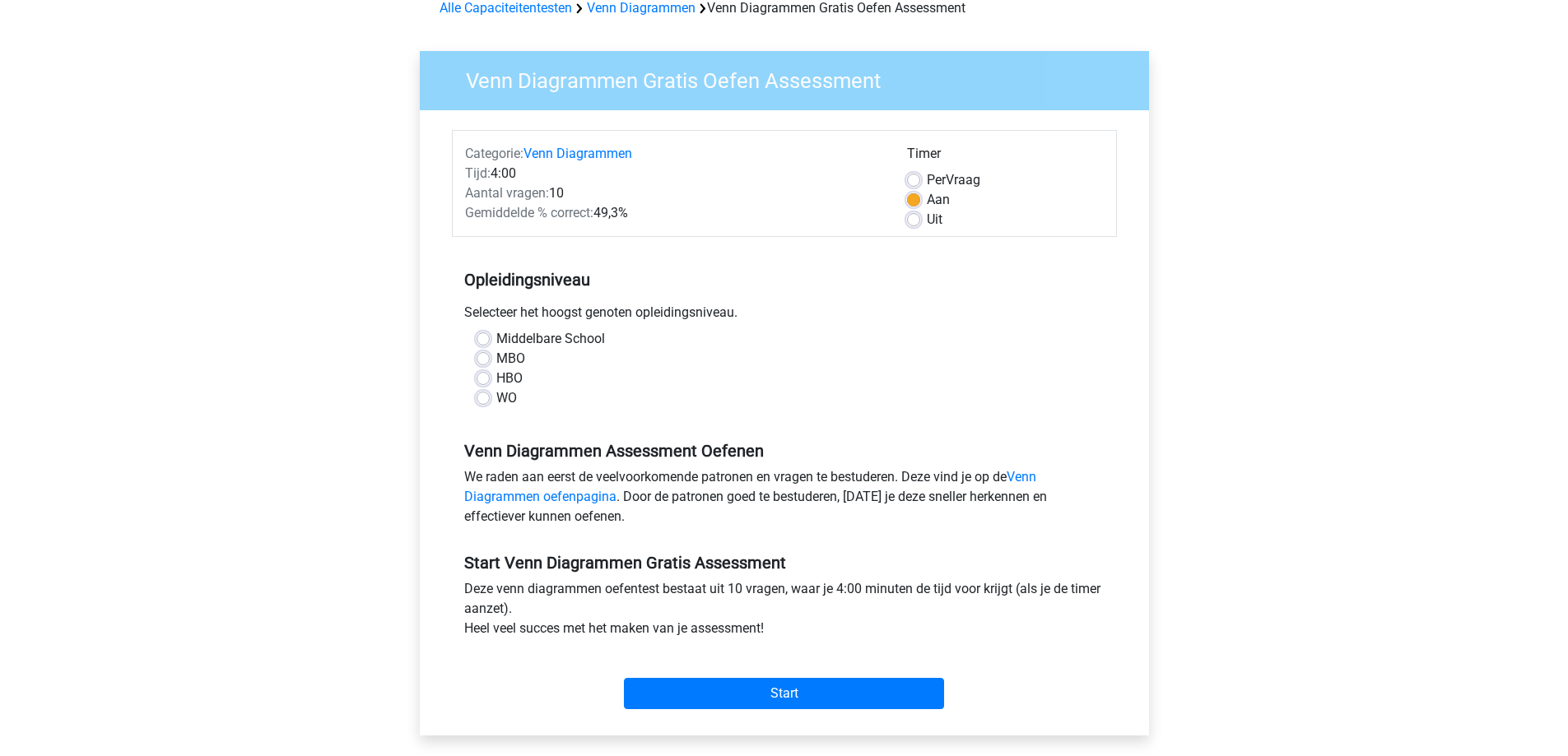
scroll to position [247, 0]
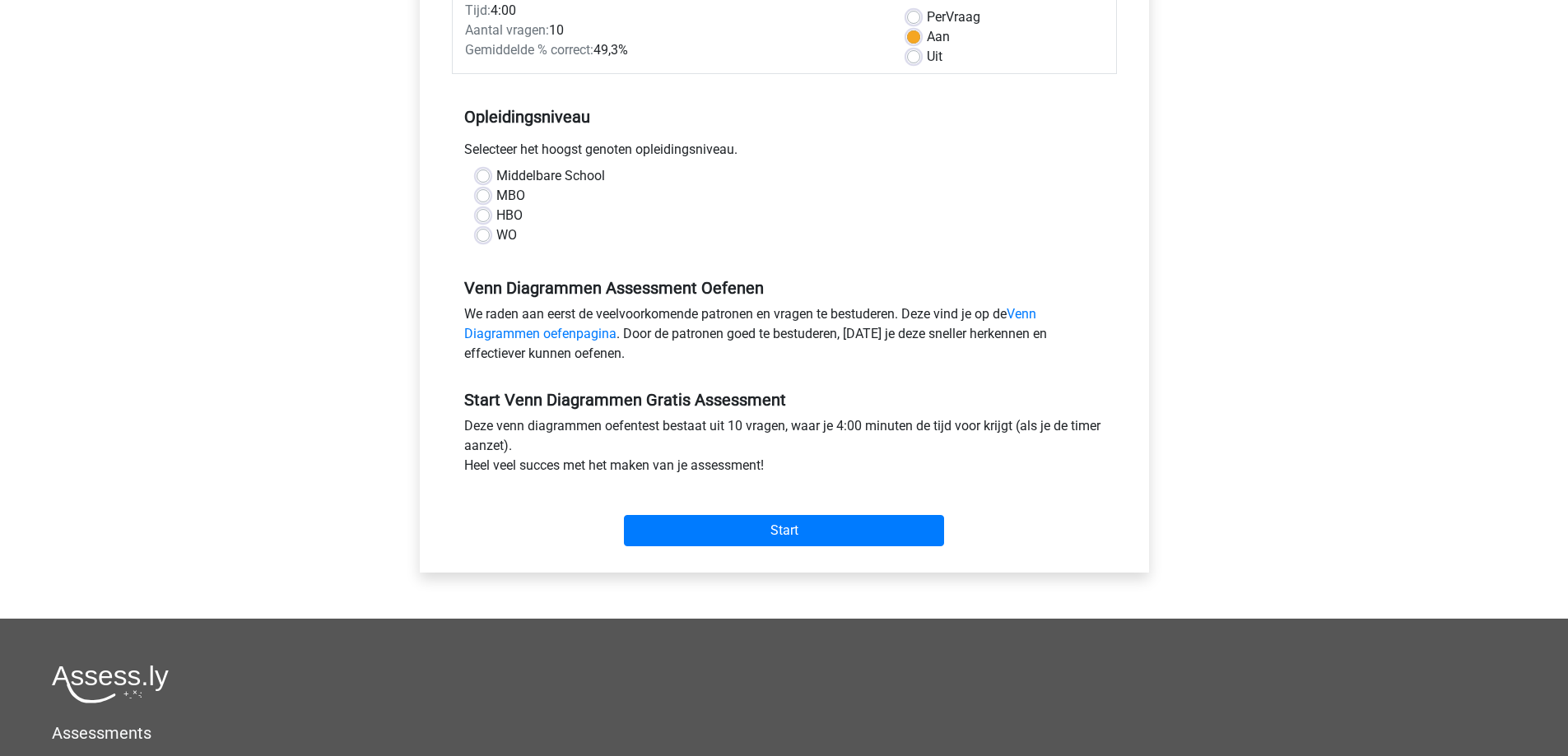
click at [496, 219] on label "HBO" at bounding box center [509, 215] width 26 height 20
click at [483, 219] on input "HBO" at bounding box center [483, 214] width 14 height 16
radio input "true"
click at [759, 536] on input "Start" at bounding box center [784, 531] width 320 height 32
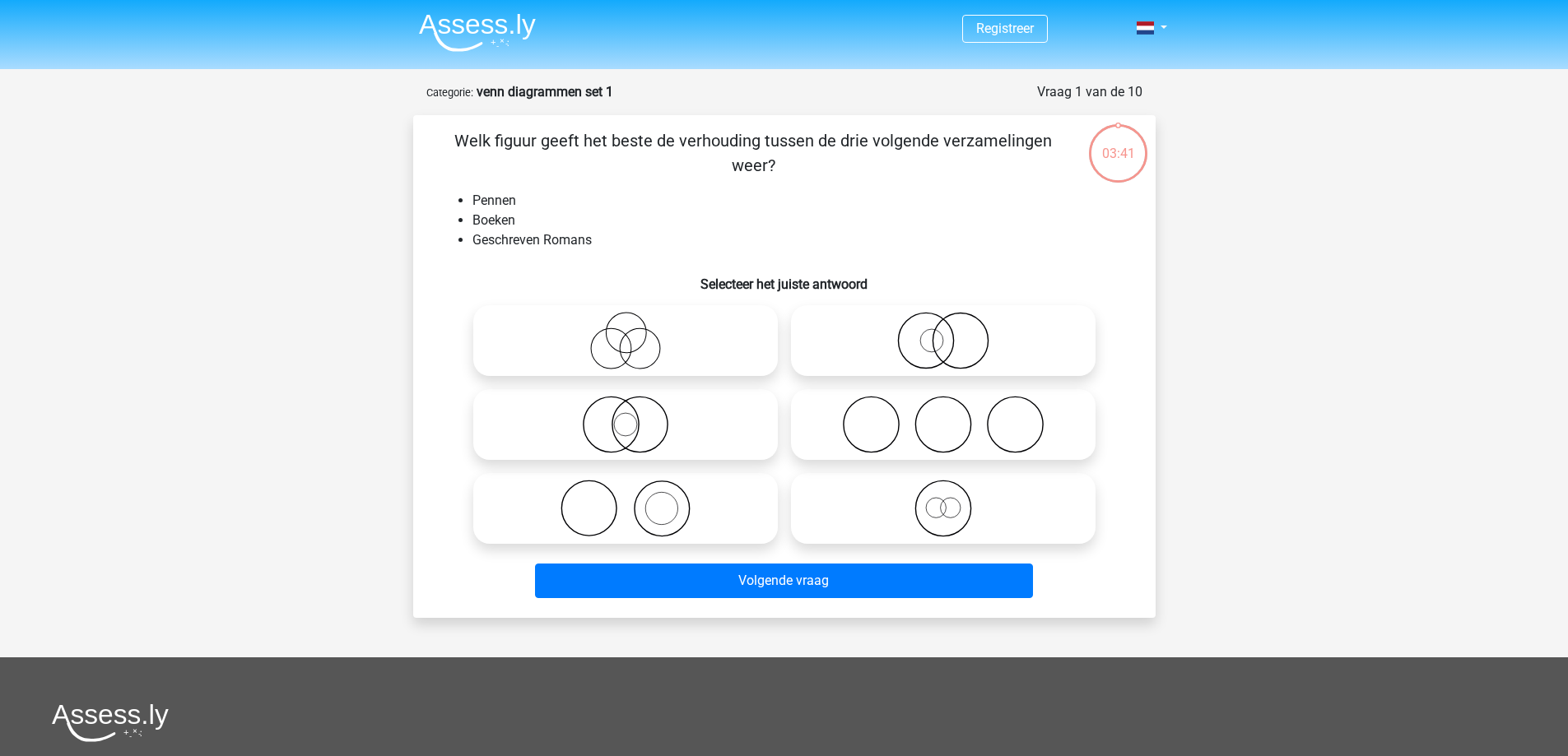
click at [684, 502] on icon at bounding box center [626, 509] width 292 height 58
click at [636, 500] on input "radio" at bounding box center [631, 495] width 11 height 11
radio input "true"
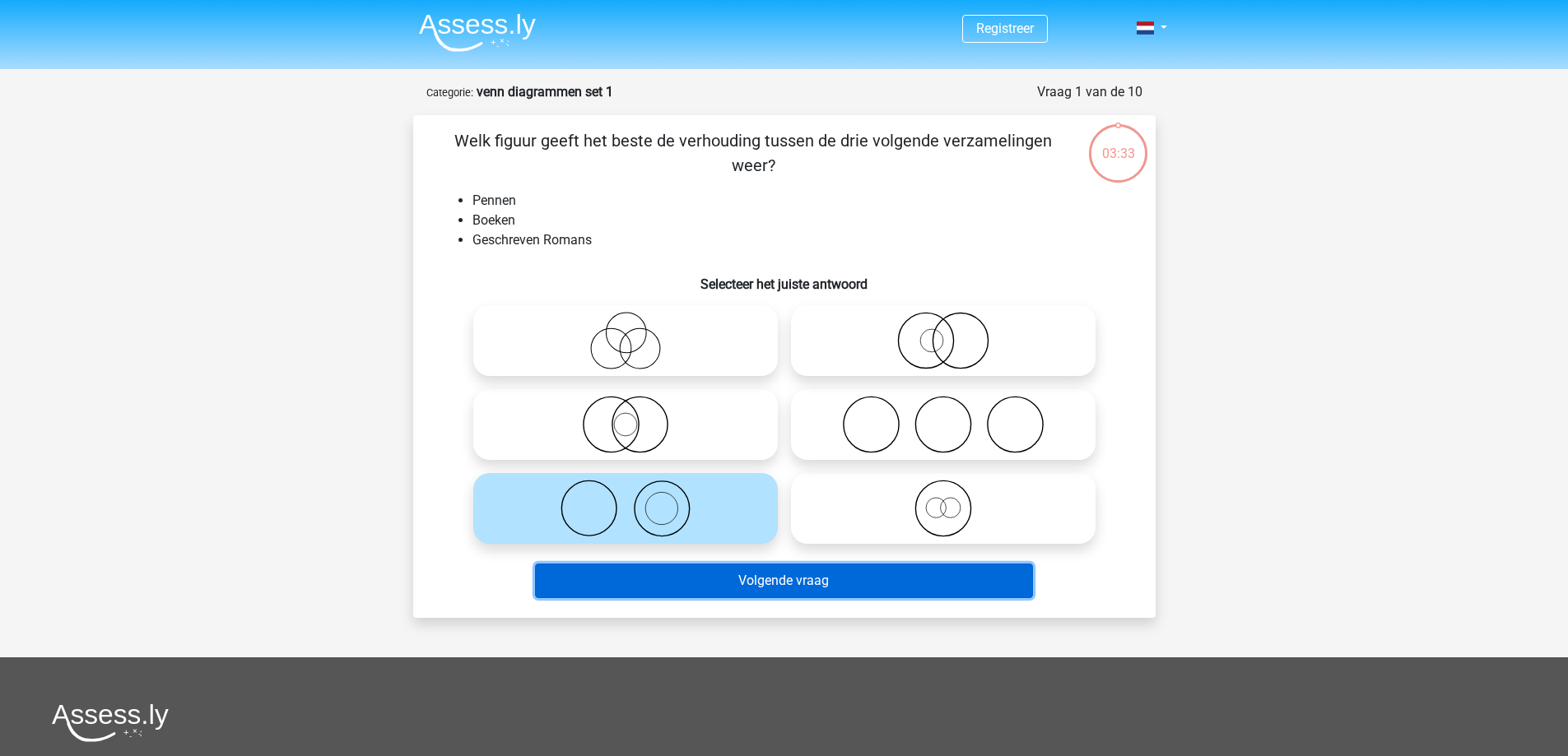
click at [689, 583] on button "Volgende vraag" at bounding box center [784, 580] width 498 height 34
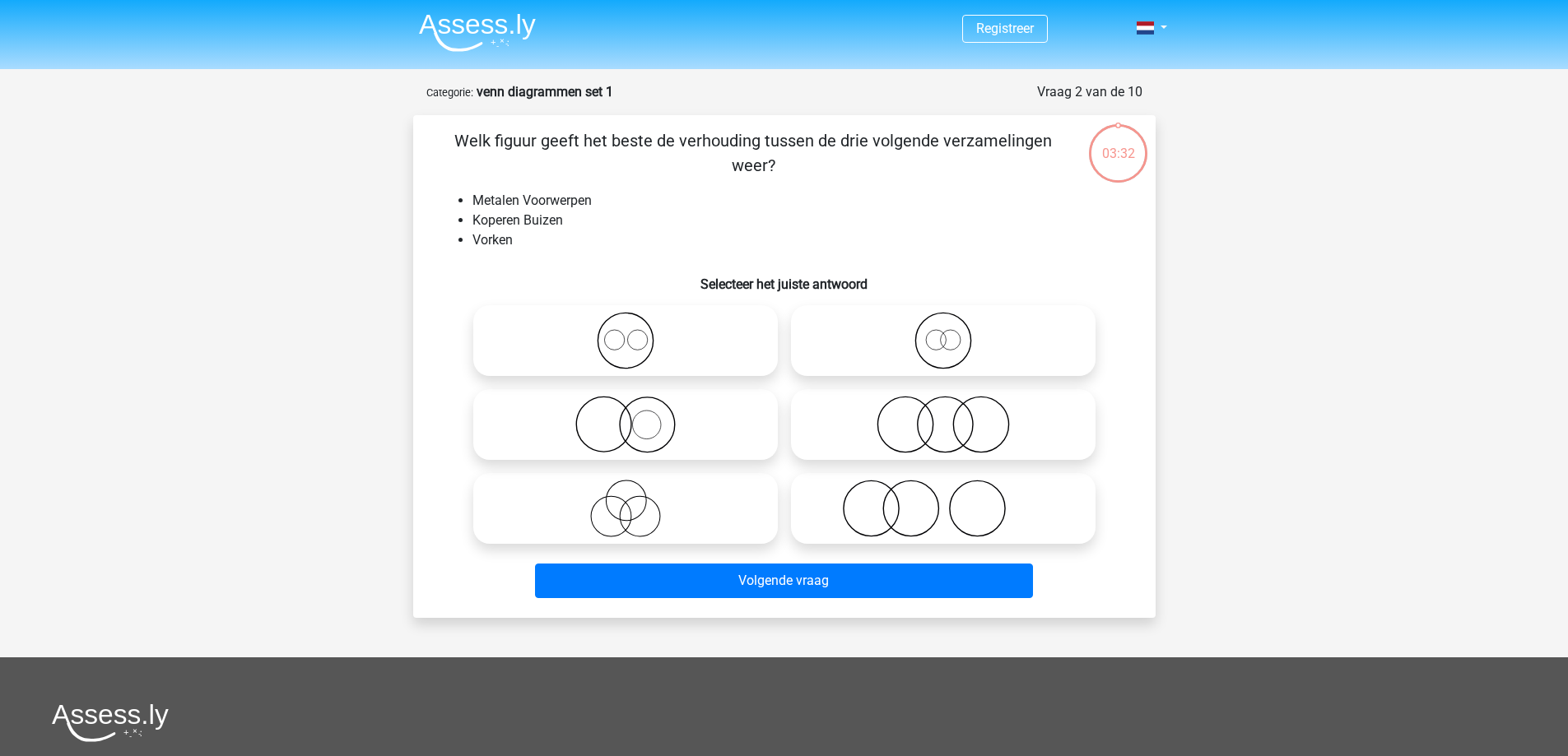
scroll to position [82, 0]
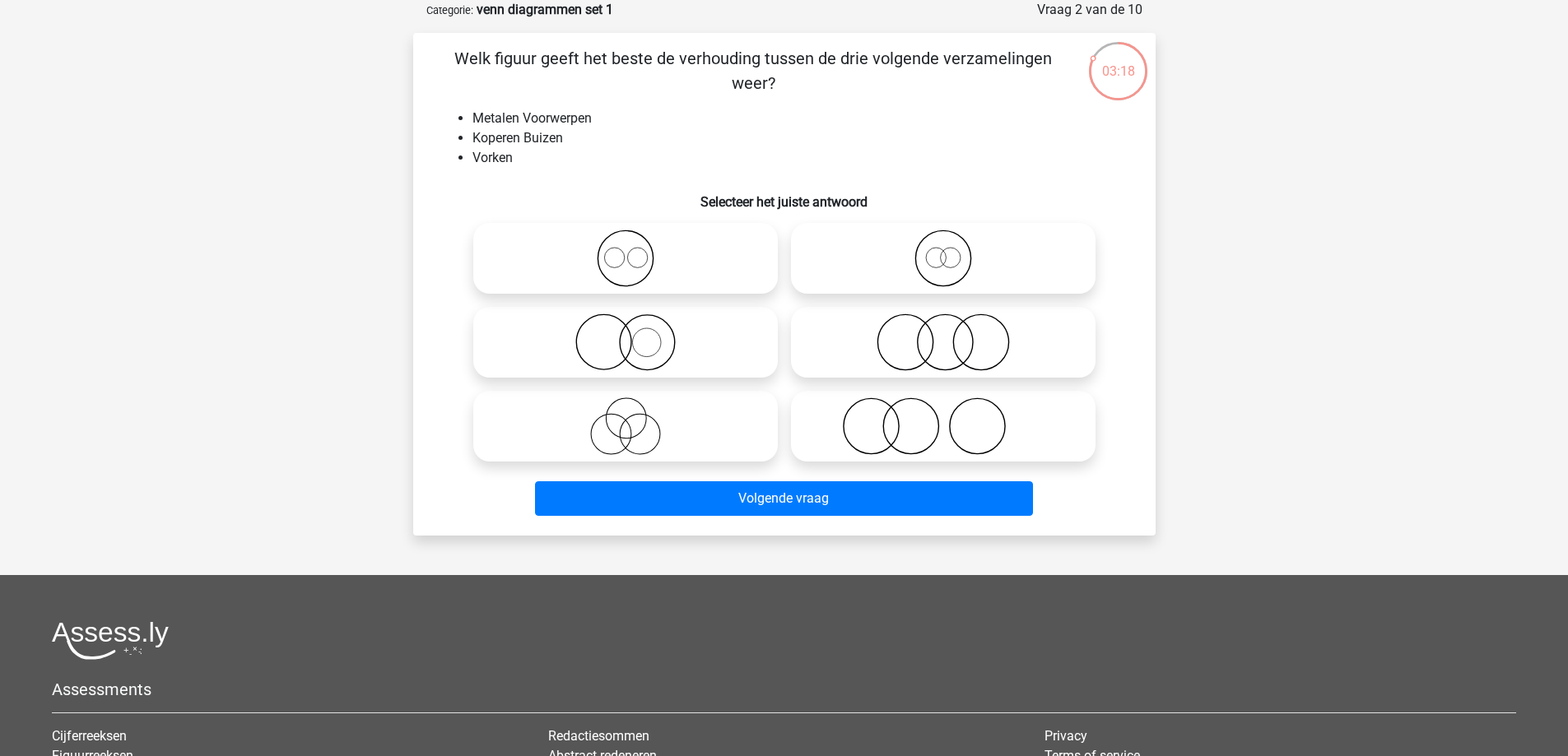
click at [694, 271] on icon at bounding box center [626, 259] width 292 height 58
click at [636, 250] on input "radio" at bounding box center [631, 244] width 11 height 11
radio input "true"
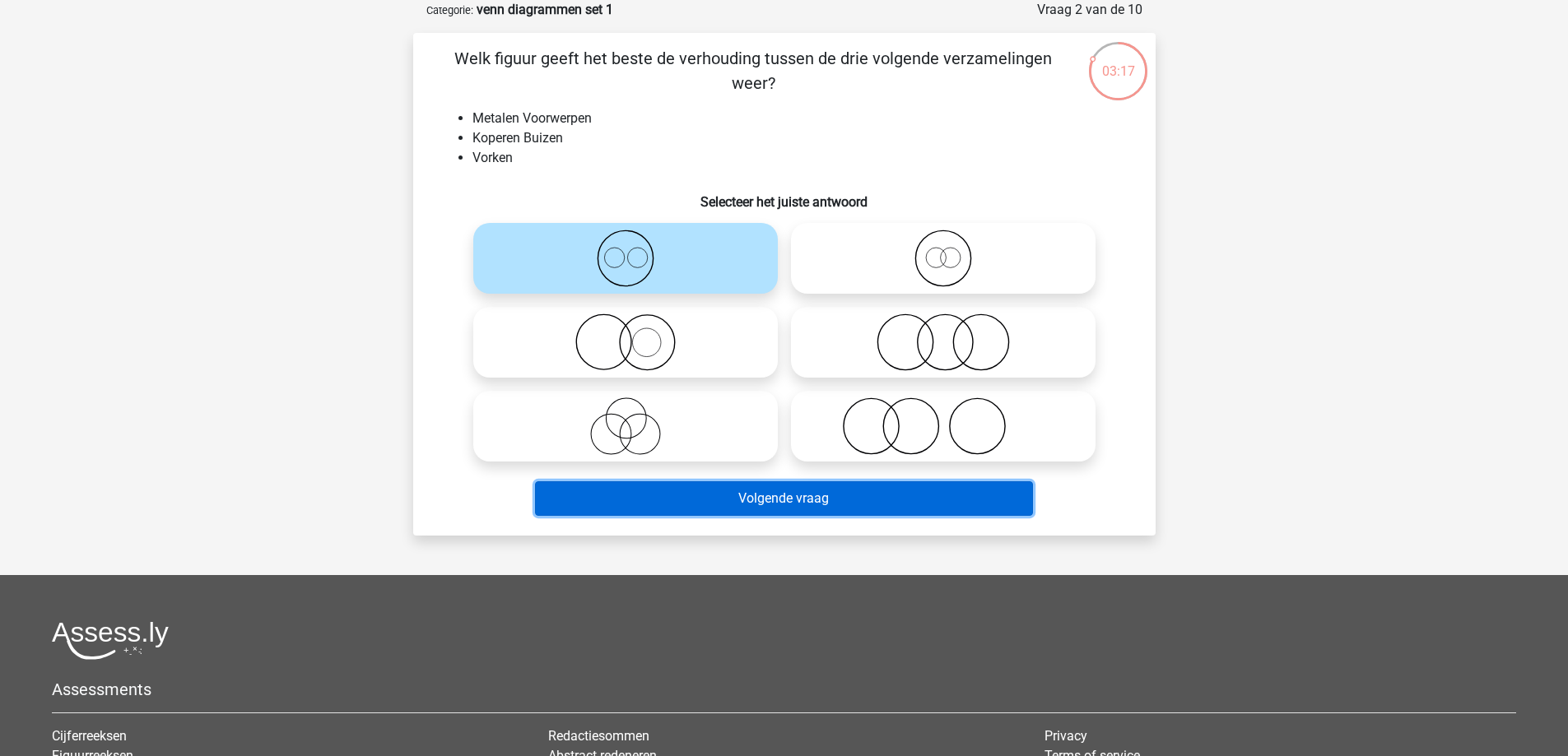
click at [703, 495] on button "Volgende vraag" at bounding box center [784, 499] width 498 height 34
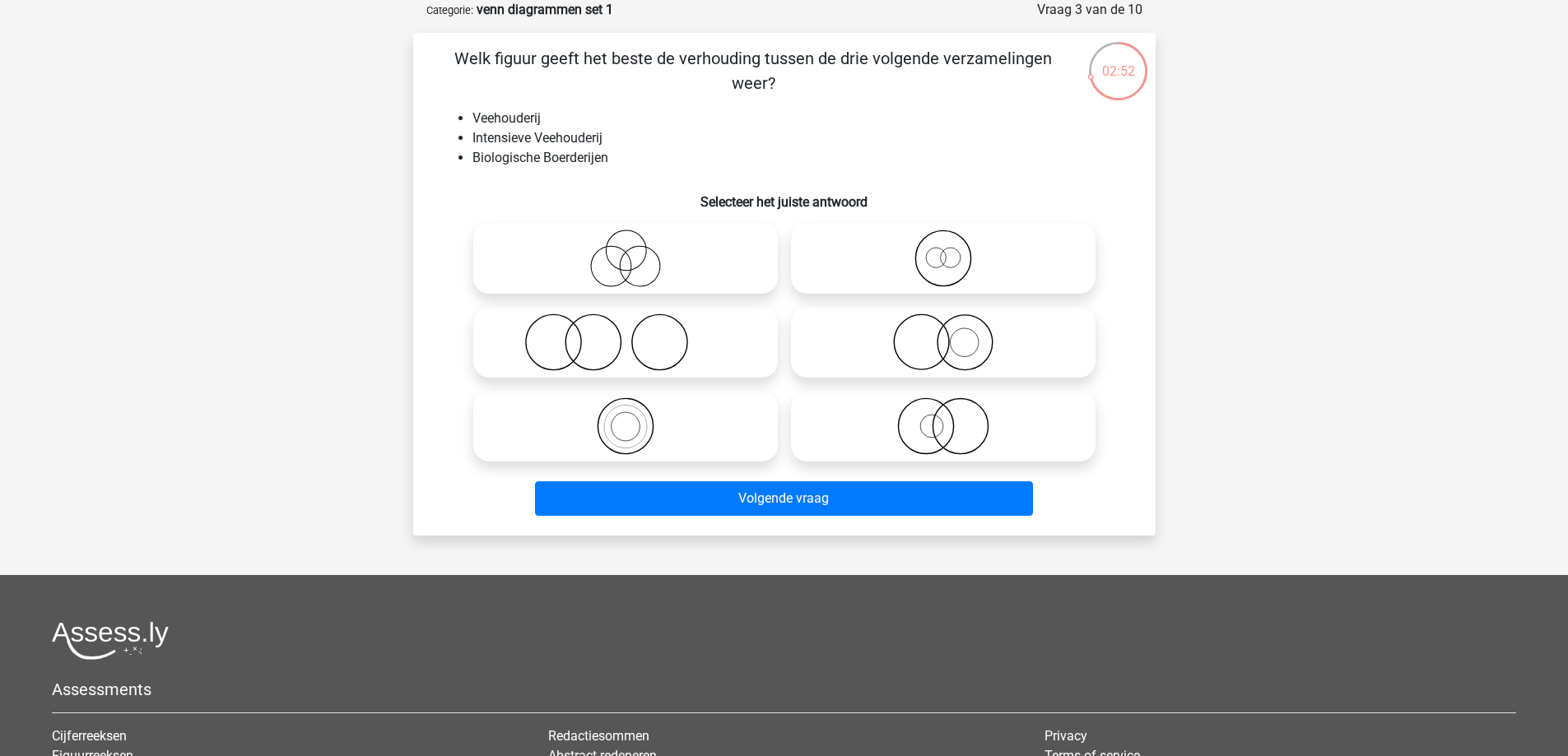
click at [876, 346] on icon at bounding box center [943, 342] width 292 height 58
click at [943, 334] on input "radio" at bounding box center [948, 329] width 11 height 11
radio input "true"
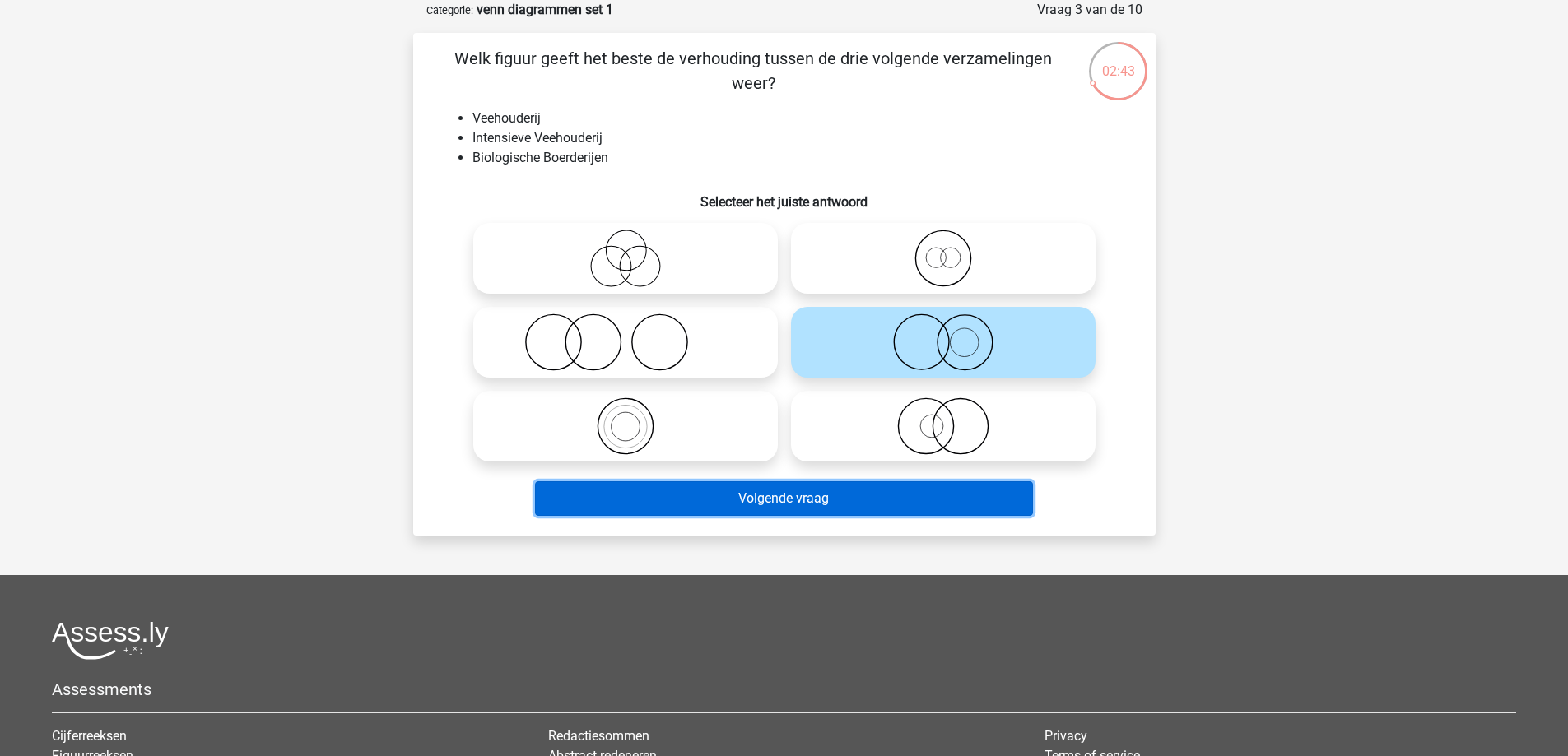
click at [841, 495] on button "Volgende vraag" at bounding box center [784, 499] width 498 height 34
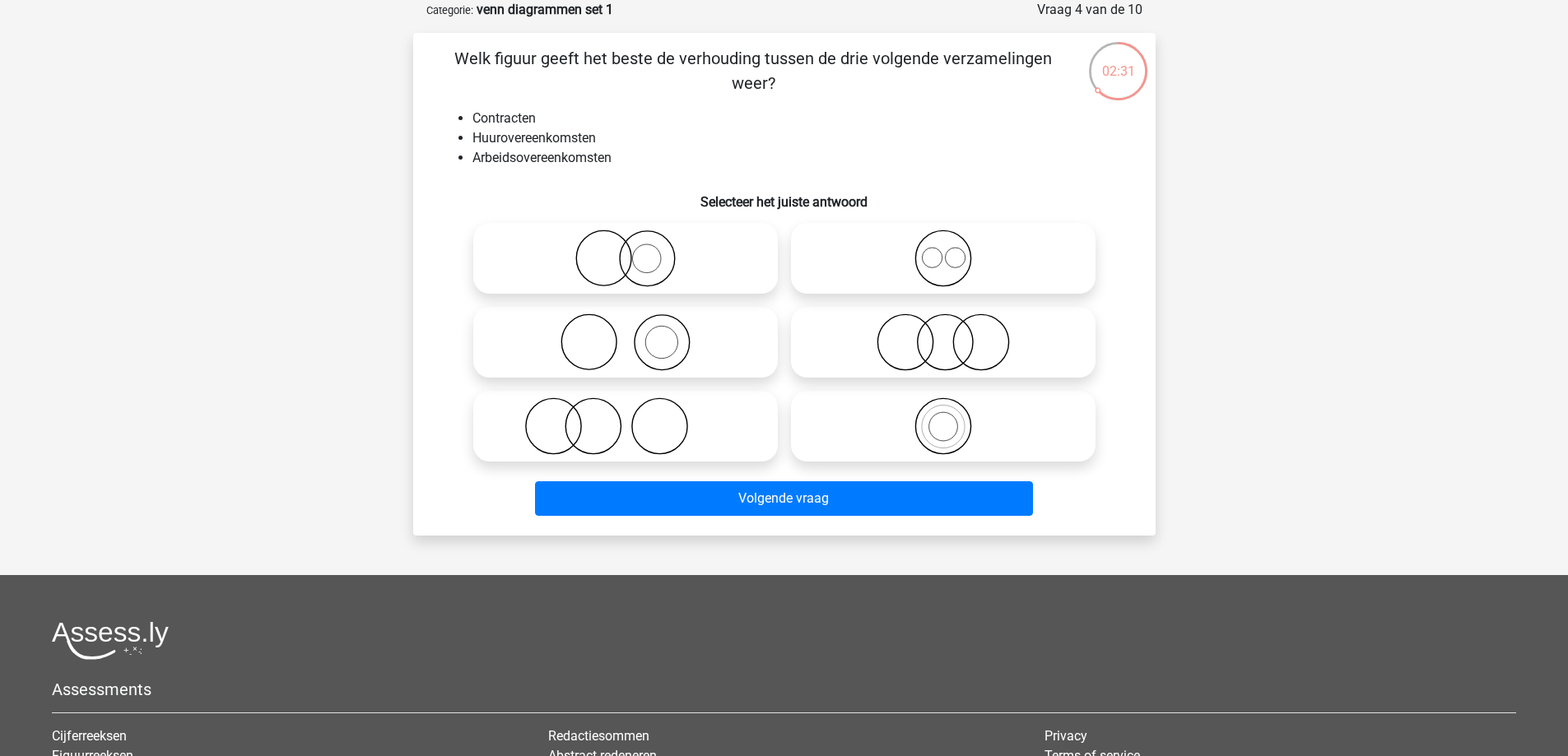
click at [930, 343] on icon at bounding box center [943, 342] width 292 height 58
click at [943, 334] on input "radio" at bounding box center [948, 329] width 11 height 11
radio input "true"
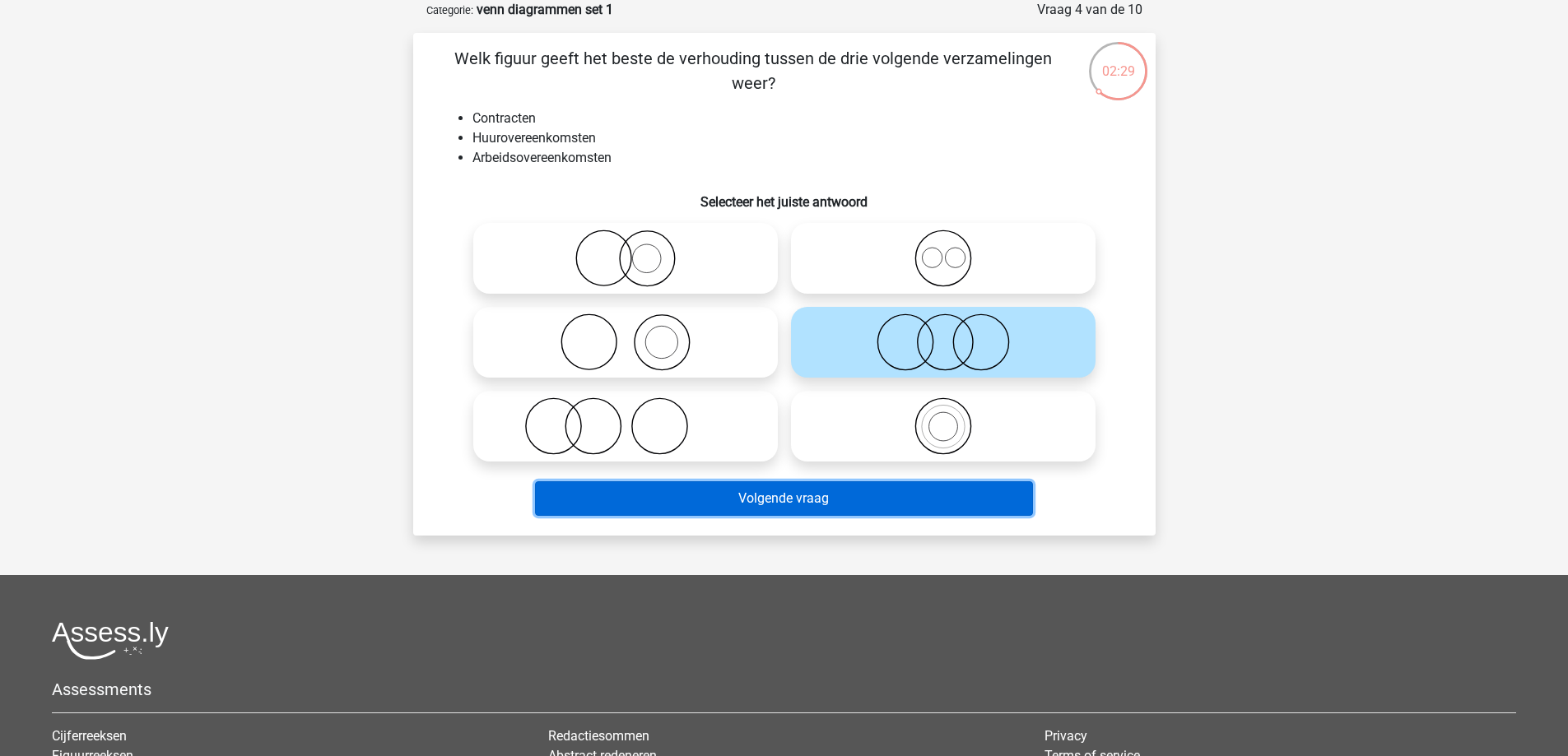
click at [826, 493] on button "Volgende vraag" at bounding box center [784, 499] width 498 height 34
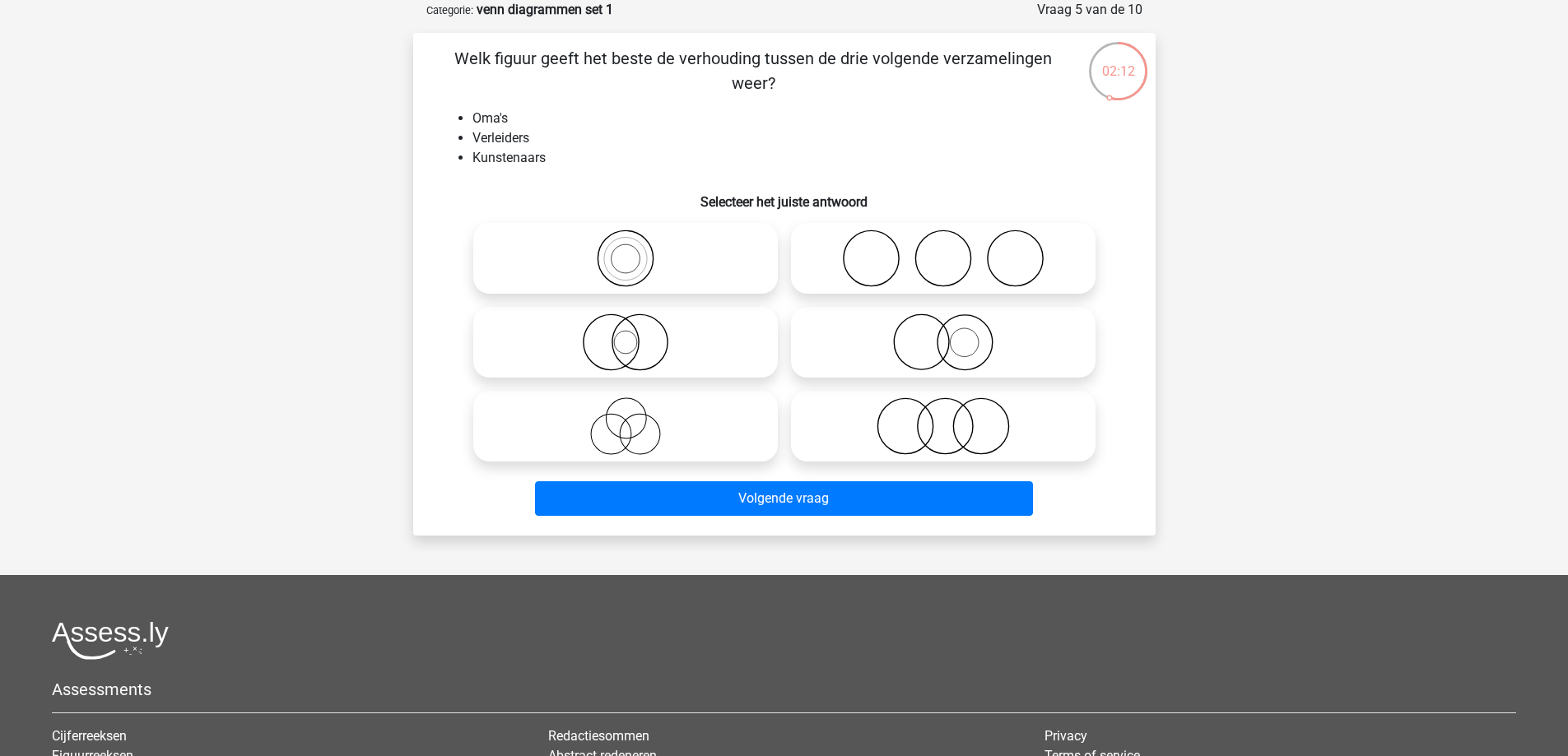
click at [711, 427] on icon at bounding box center [626, 426] width 292 height 58
click at [636, 418] on input "radio" at bounding box center [631, 413] width 11 height 11
radio input "true"
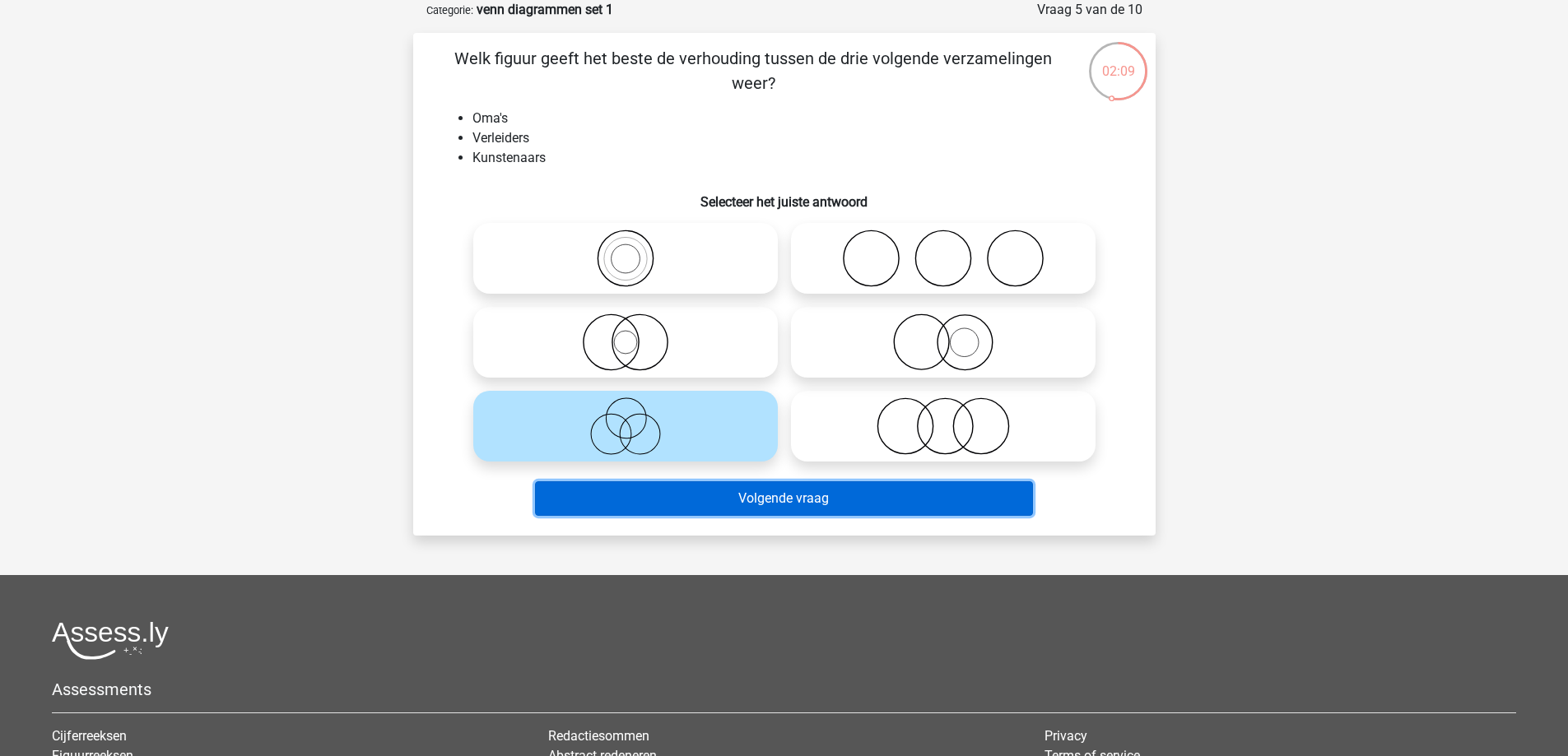
click at [708, 495] on button "Volgende vraag" at bounding box center [784, 499] width 498 height 34
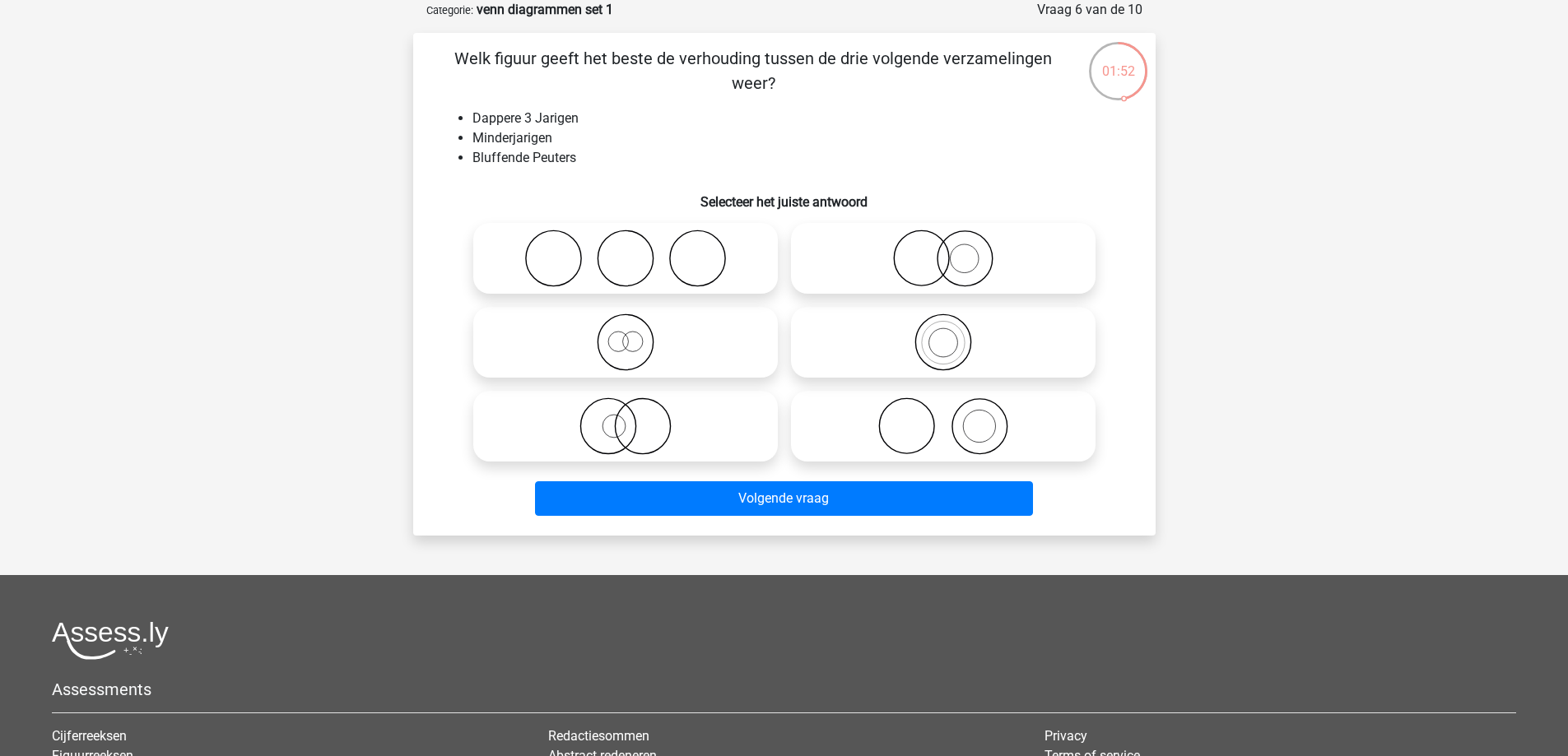
click at [913, 265] on icon at bounding box center [943, 259] width 292 height 58
click at [943, 250] on input "radio" at bounding box center [948, 244] width 11 height 11
radio input "true"
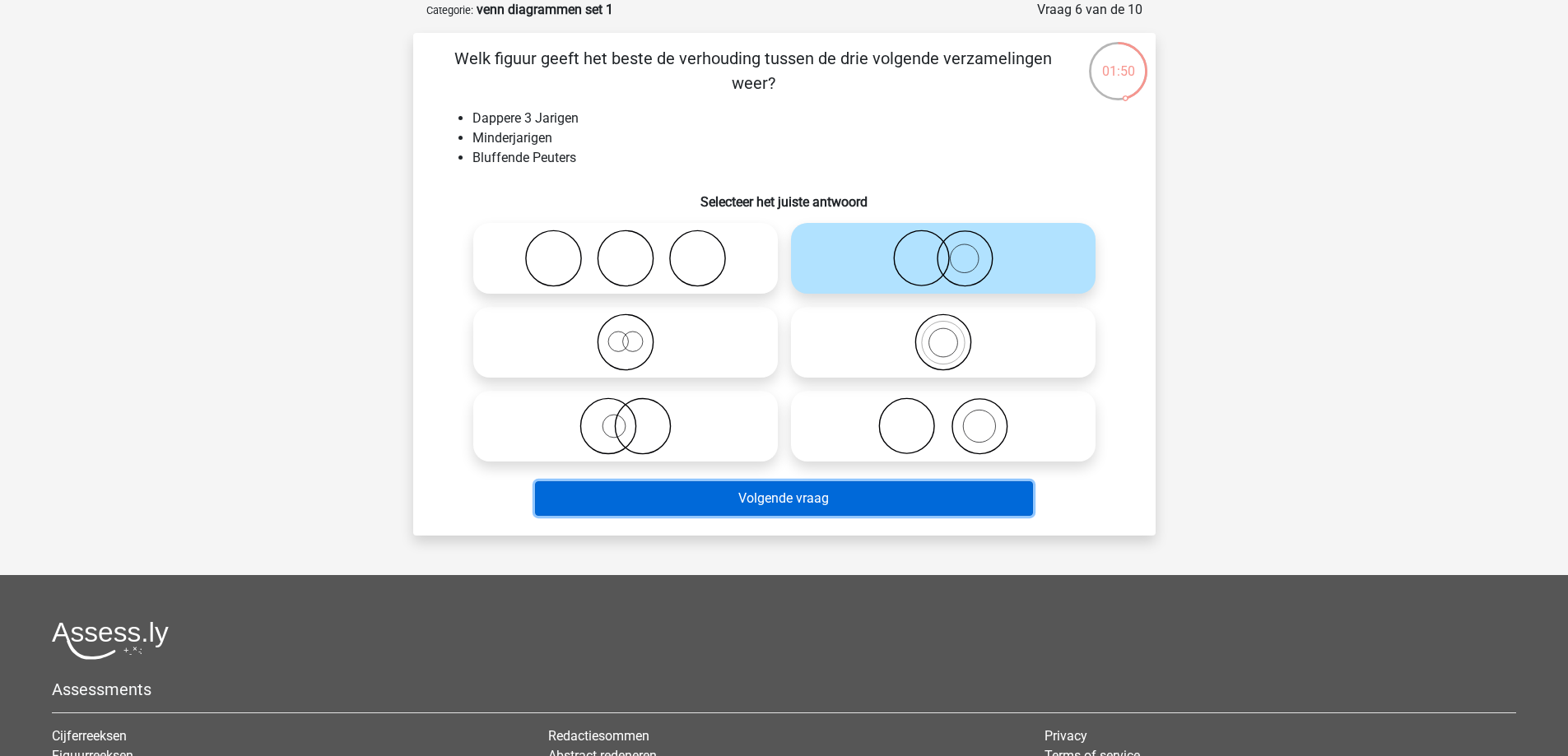
click at [872, 502] on button "Volgende vraag" at bounding box center [784, 499] width 498 height 34
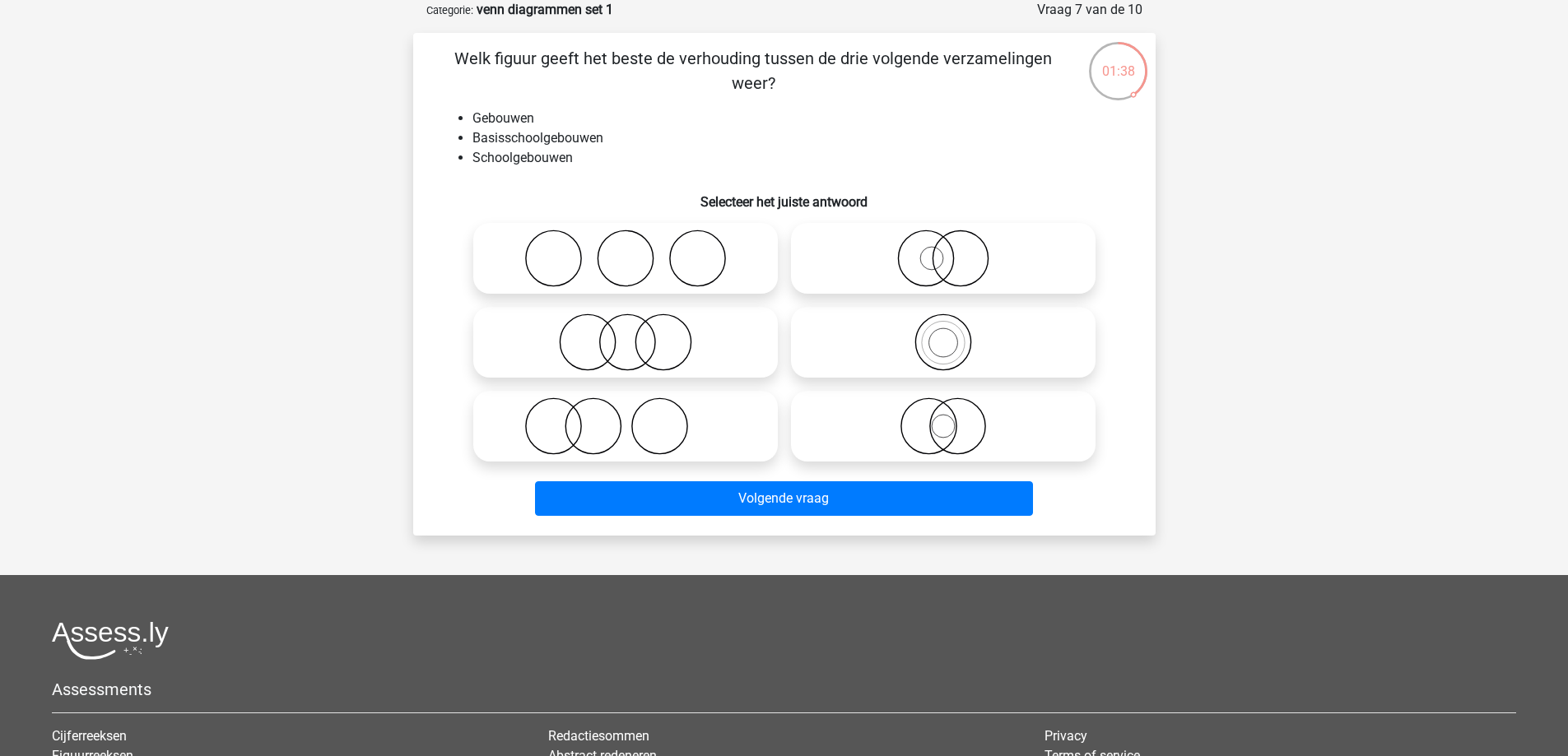
click at [926, 343] on icon at bounding box center [943, 342] width 292 height 58
click at [943, 334] on input "radio" at bounding box center [948, 329] width 11 height 11
radio input "true"
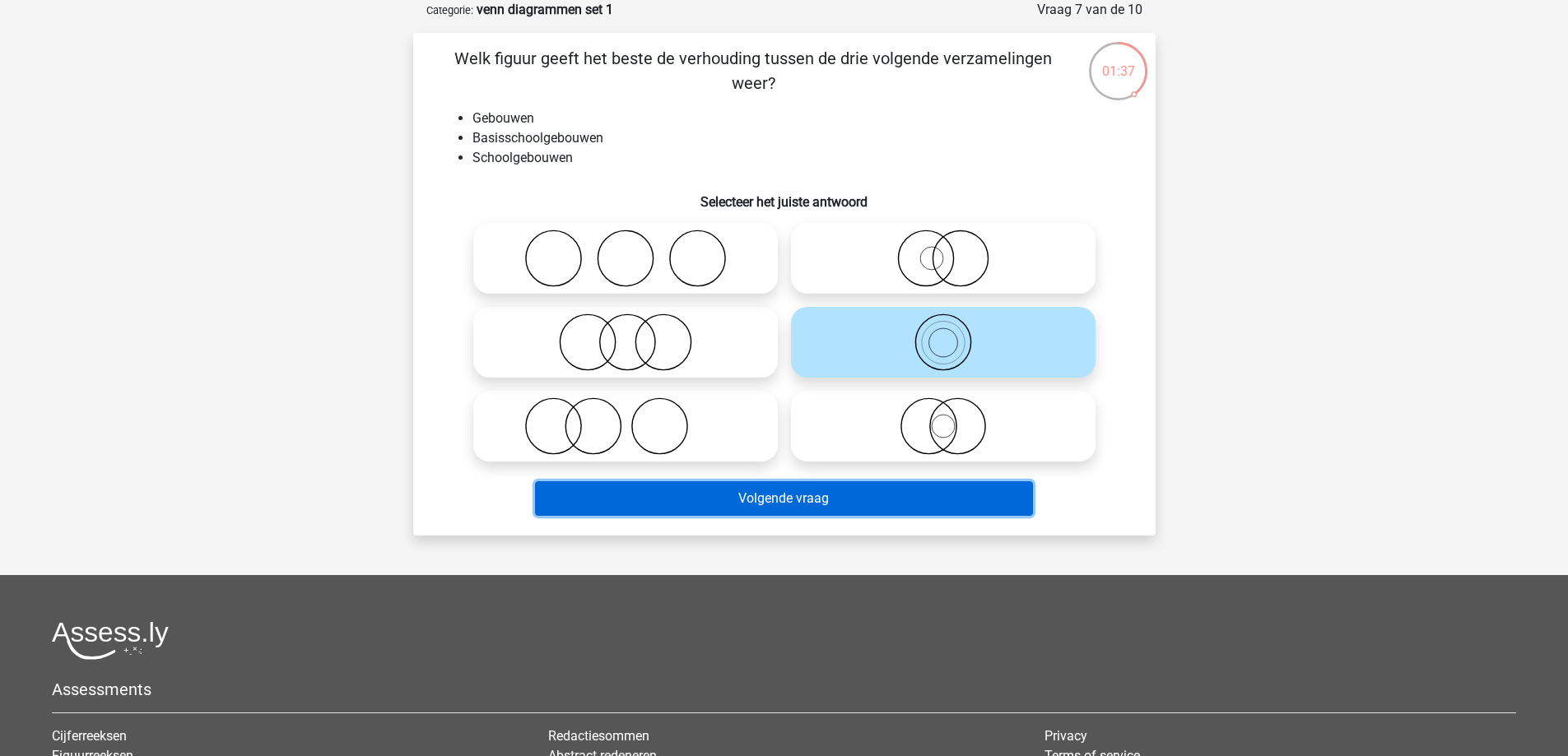
click at [806, 498] on button "Volgende vraag" at bounding box center [784, 499] width 498 height 34
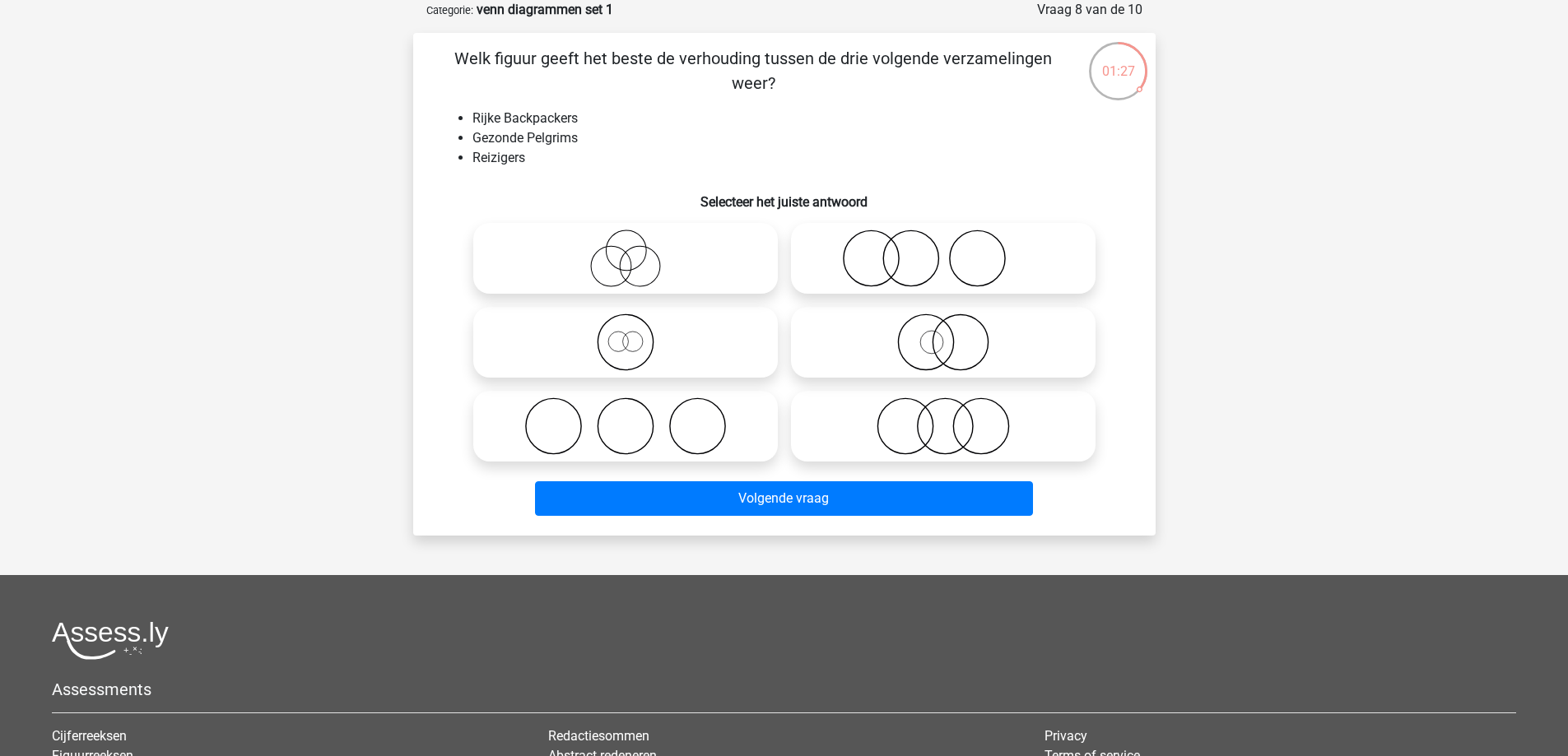
click at [642, 341] on icon at bounding box center [626, 342] width 292 height 58
click at [636, 334] on input "radio" at bounding box center [631, 329] width 11 height 11
radio input "true"
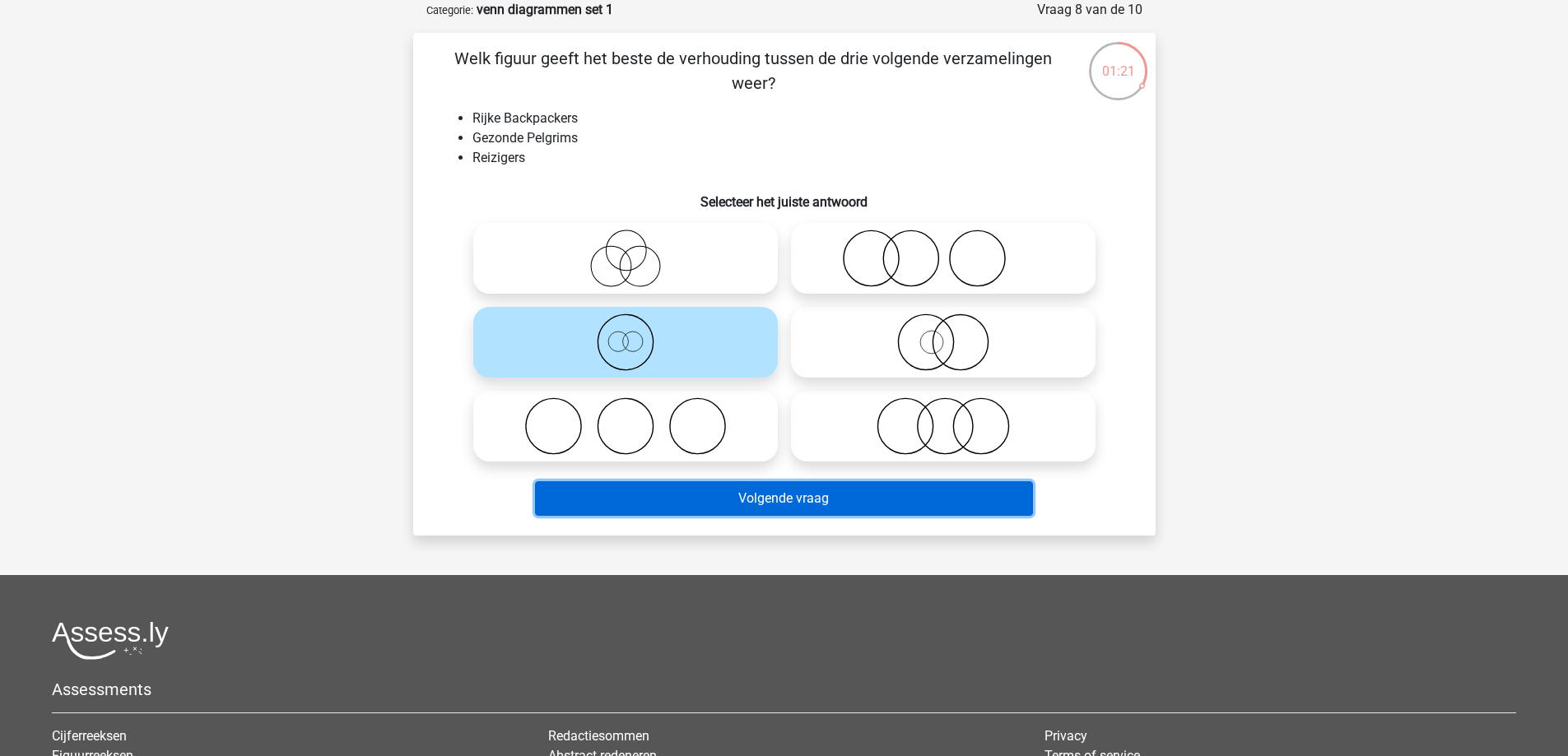
click at [669, 508] on button "Volgende vraag" at bounding box center [784, 499] width 498 height 34
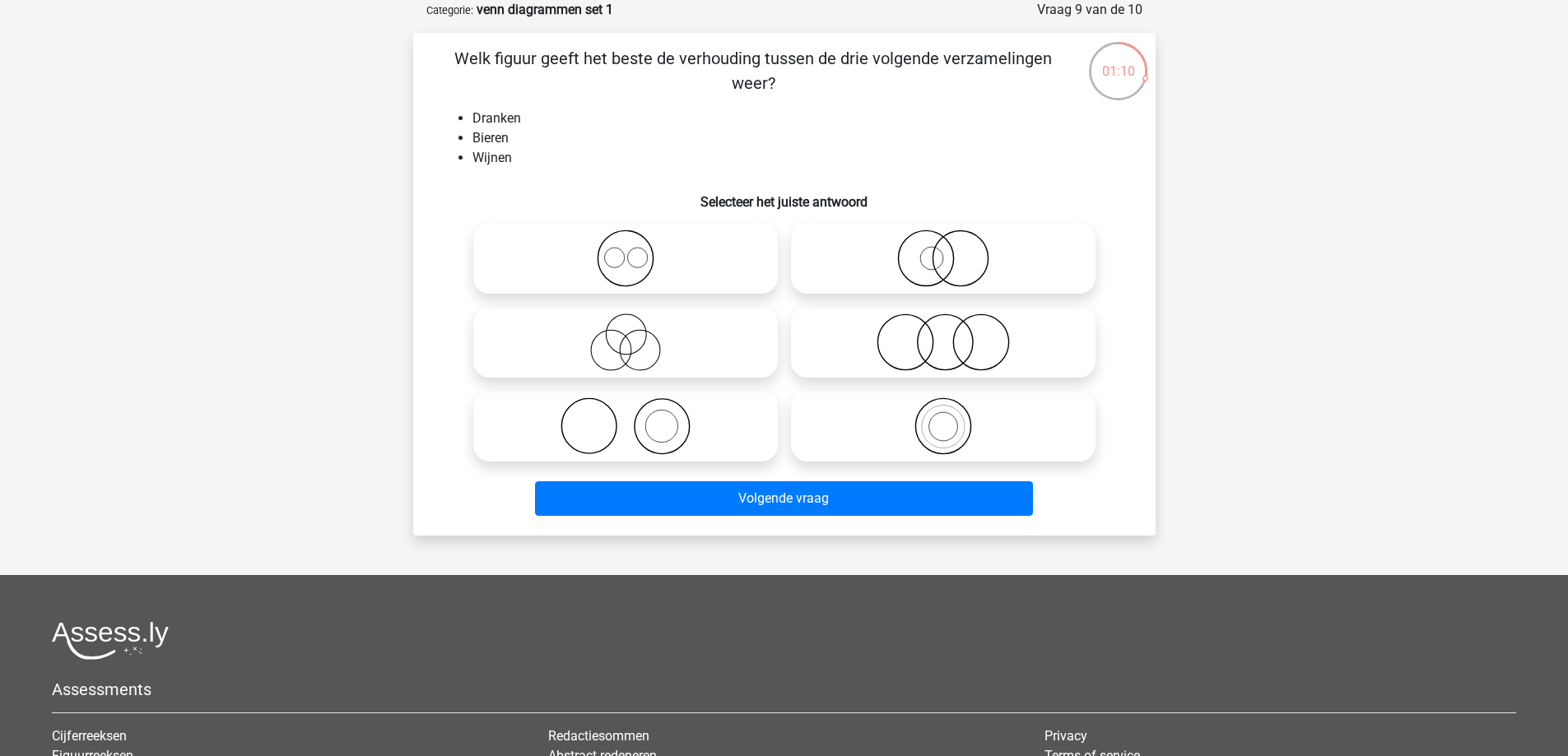
click at [690, 255] on icon at bounding box center [626, 259] width 292 height 58
click at [636, 250] on input "radio" at bounding box center [631, 244] width 11 height 11
radio input "true"
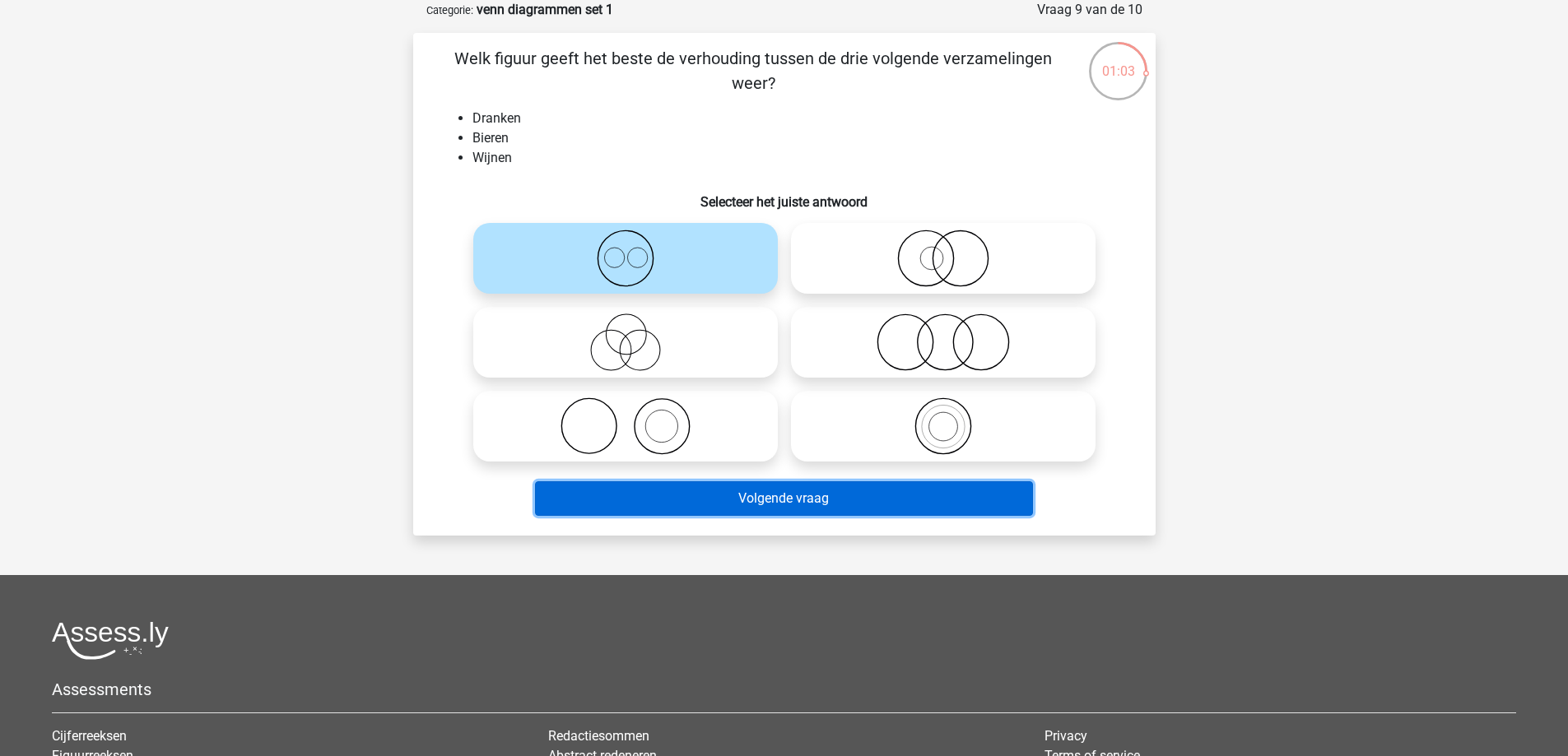
click at [683, 499] on button "Volgende vraag" at bounding box center [784, 499] width 498 height 34
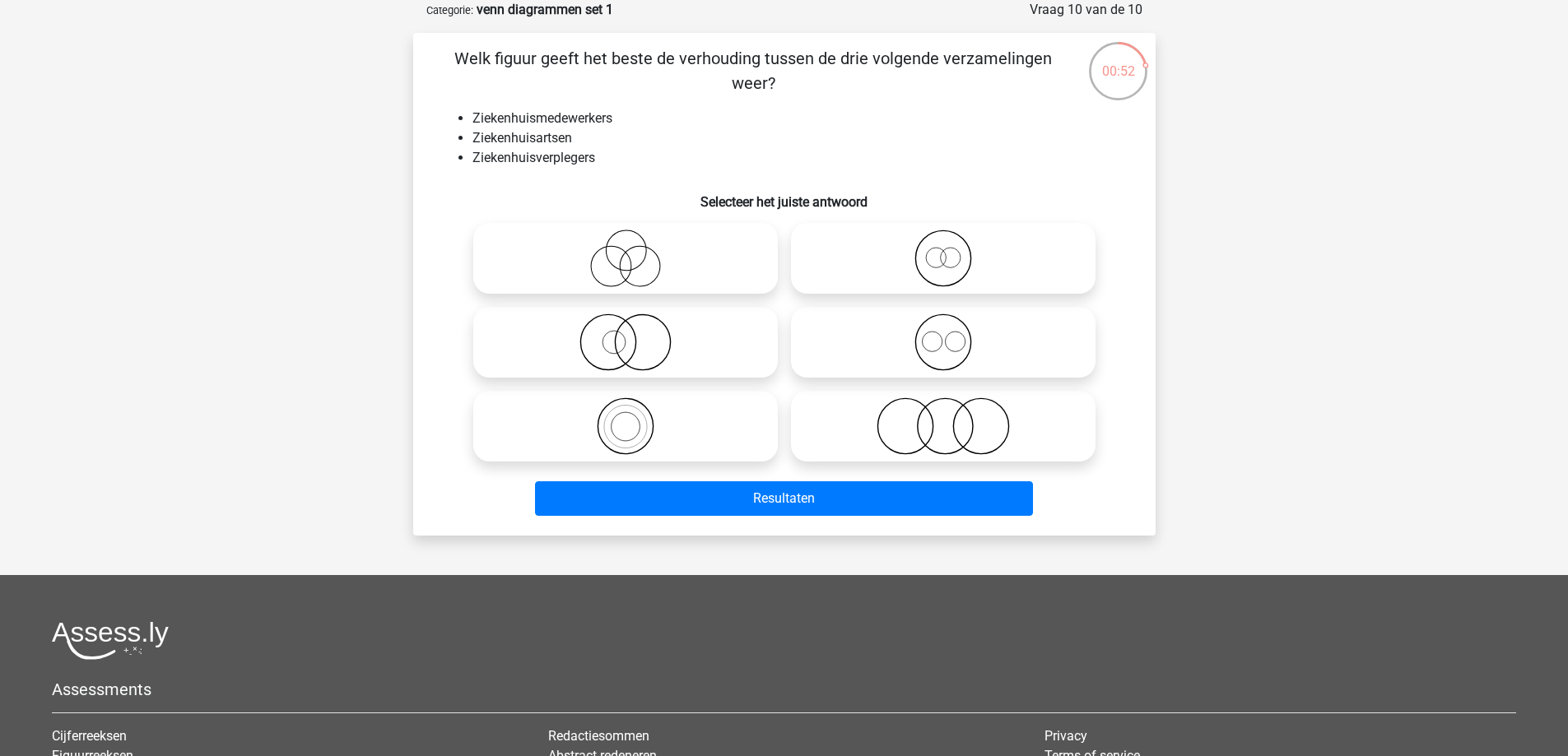
click at [872, 334] on icon at bounding box center [943, 342] width 292 height 58
click at [943, 334] on input "radio" at bounding box center [948, 329] width 11 height 11
radio input "true"
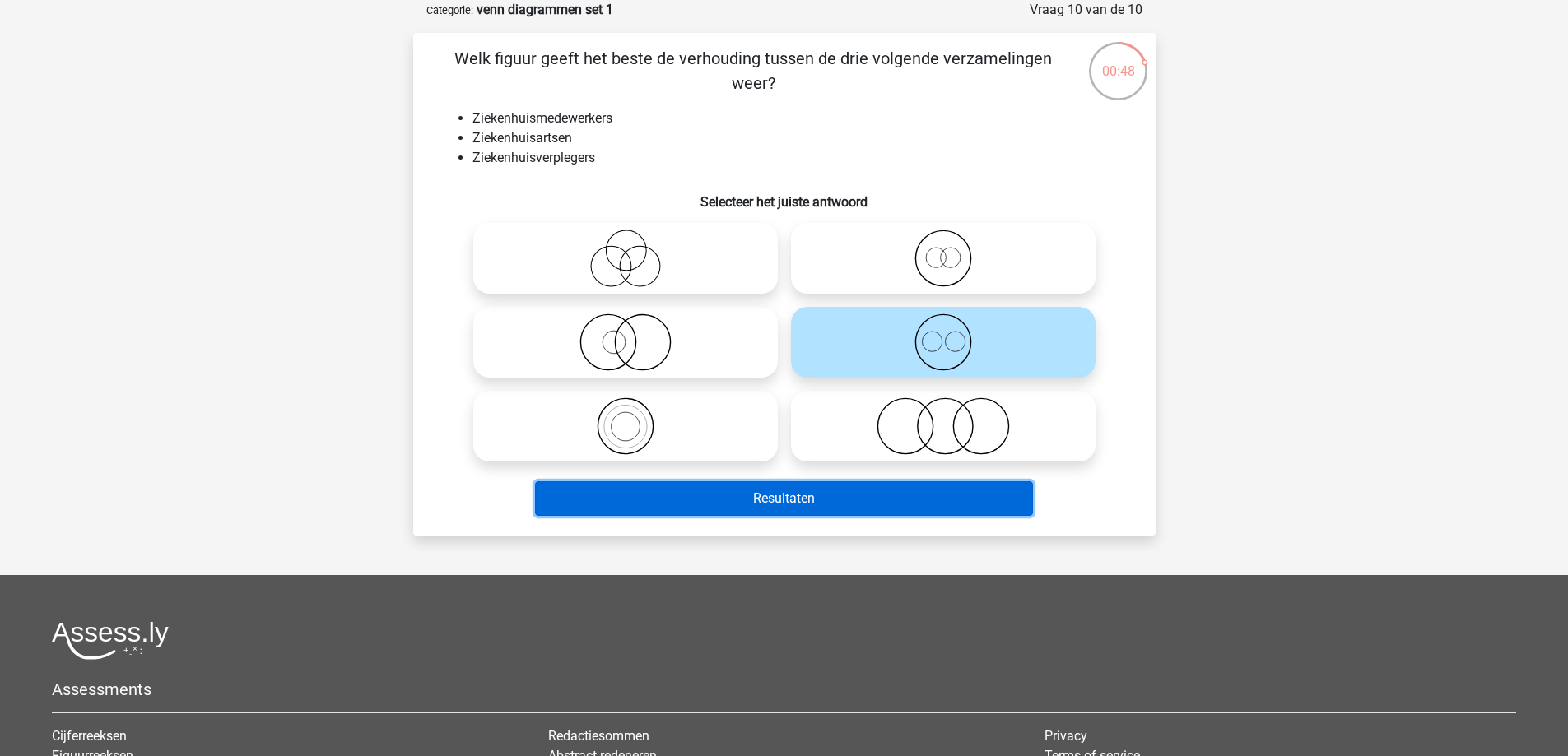
click at [813, 507] on button "Resultaten" at bounding box center [784, 499] width 498 height 34
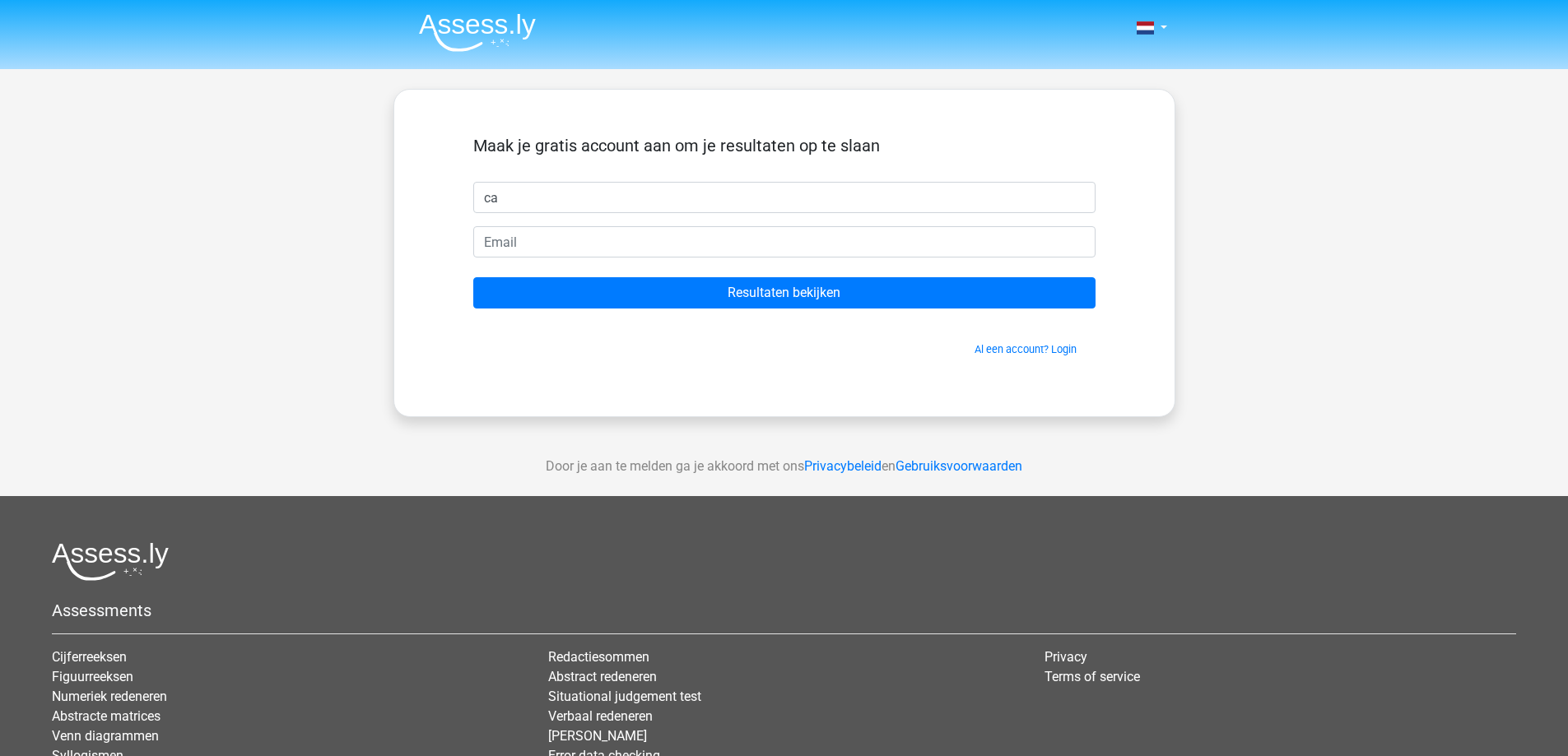
type input "[PERSON_NAME]"
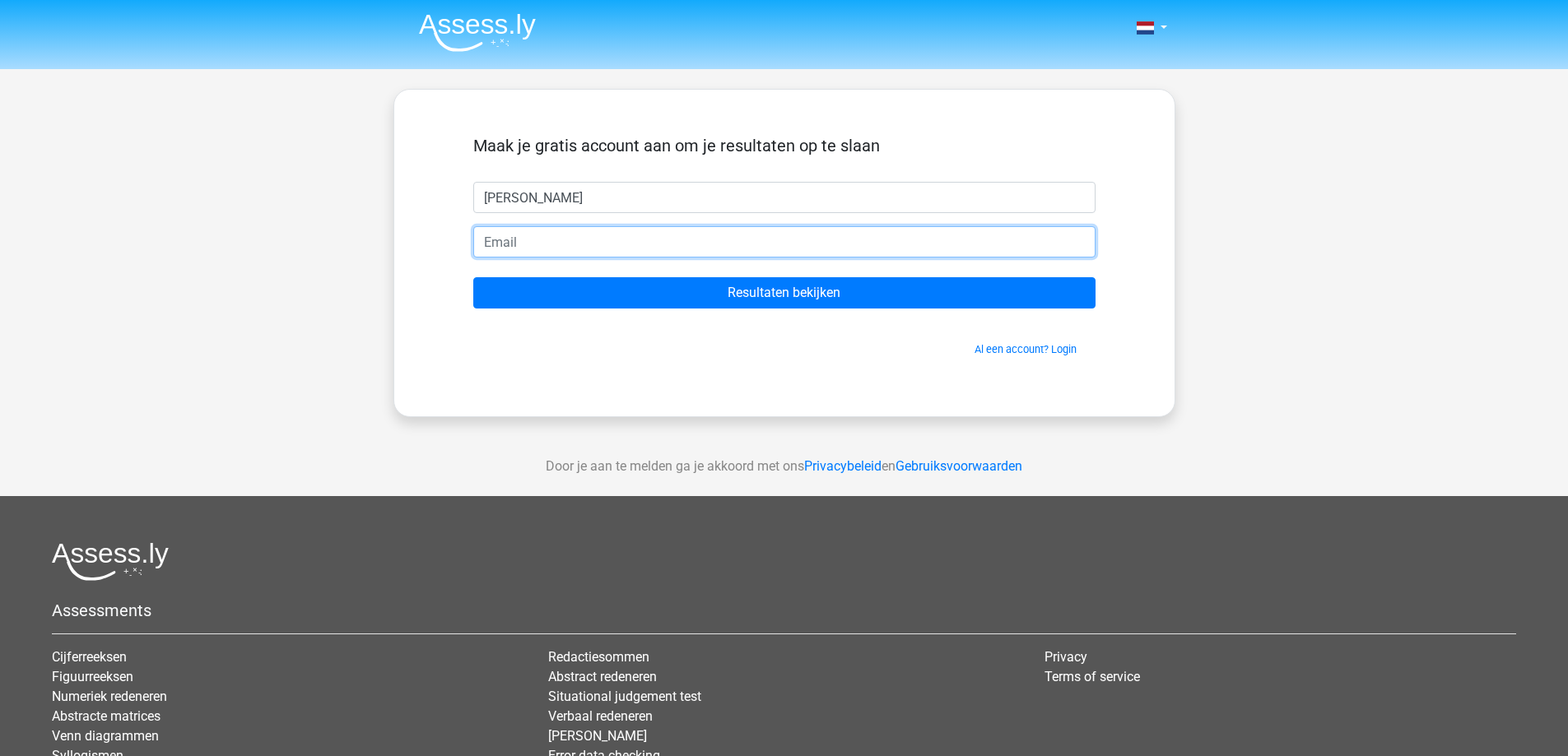
drag, startPoint x: 578, startPoint y: 242, endPoint x: 565, endPoint y: 231, distance: 17.0
click at [578, 242] on input "email" at bounding box center [784, 242] width 622 height 32
type input "[EMAIL_ADDRESS][DOMAIN_NAME]"
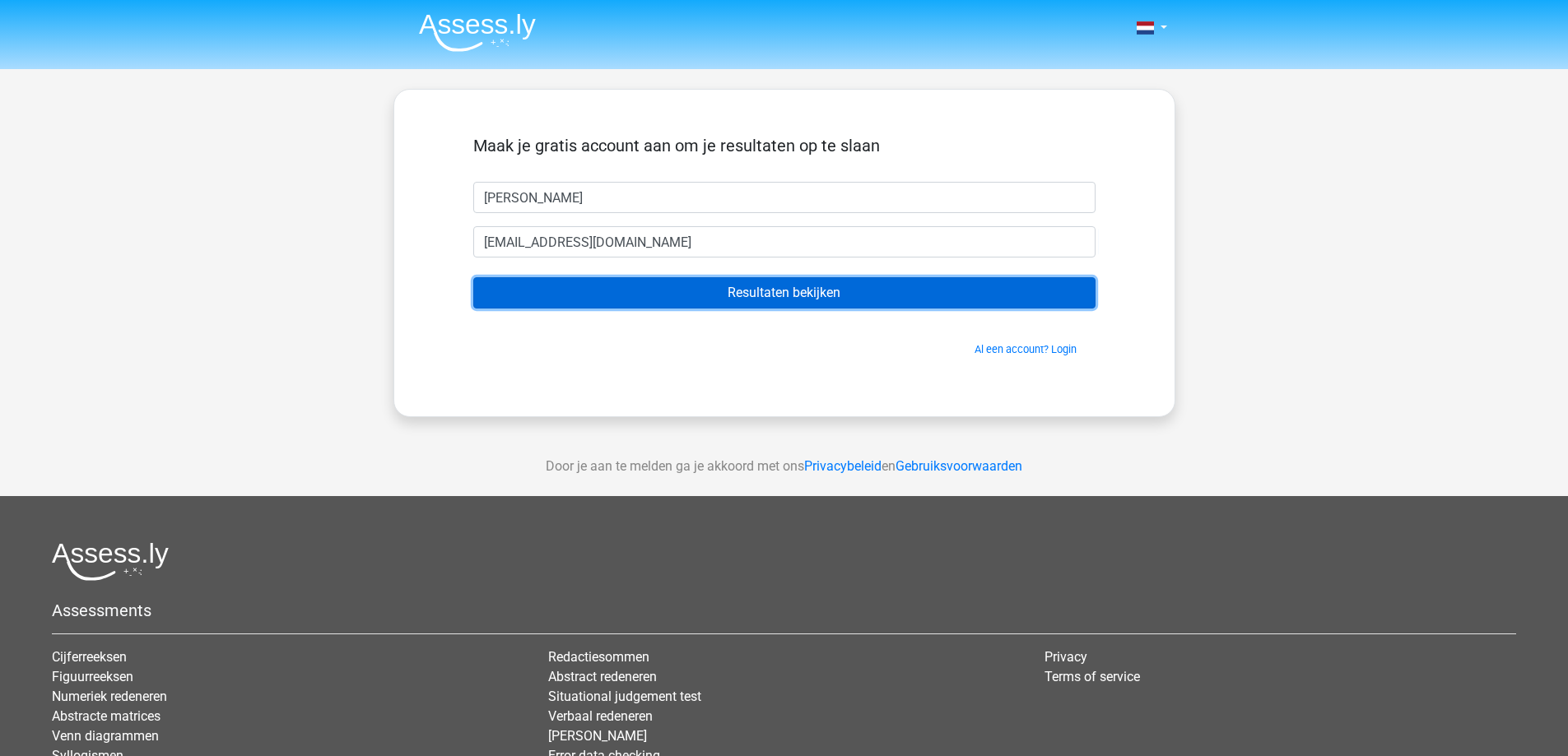
click at [636, 301] on input "Resultaten bekijken" at bounding box center [784, 292] width 622 height 32
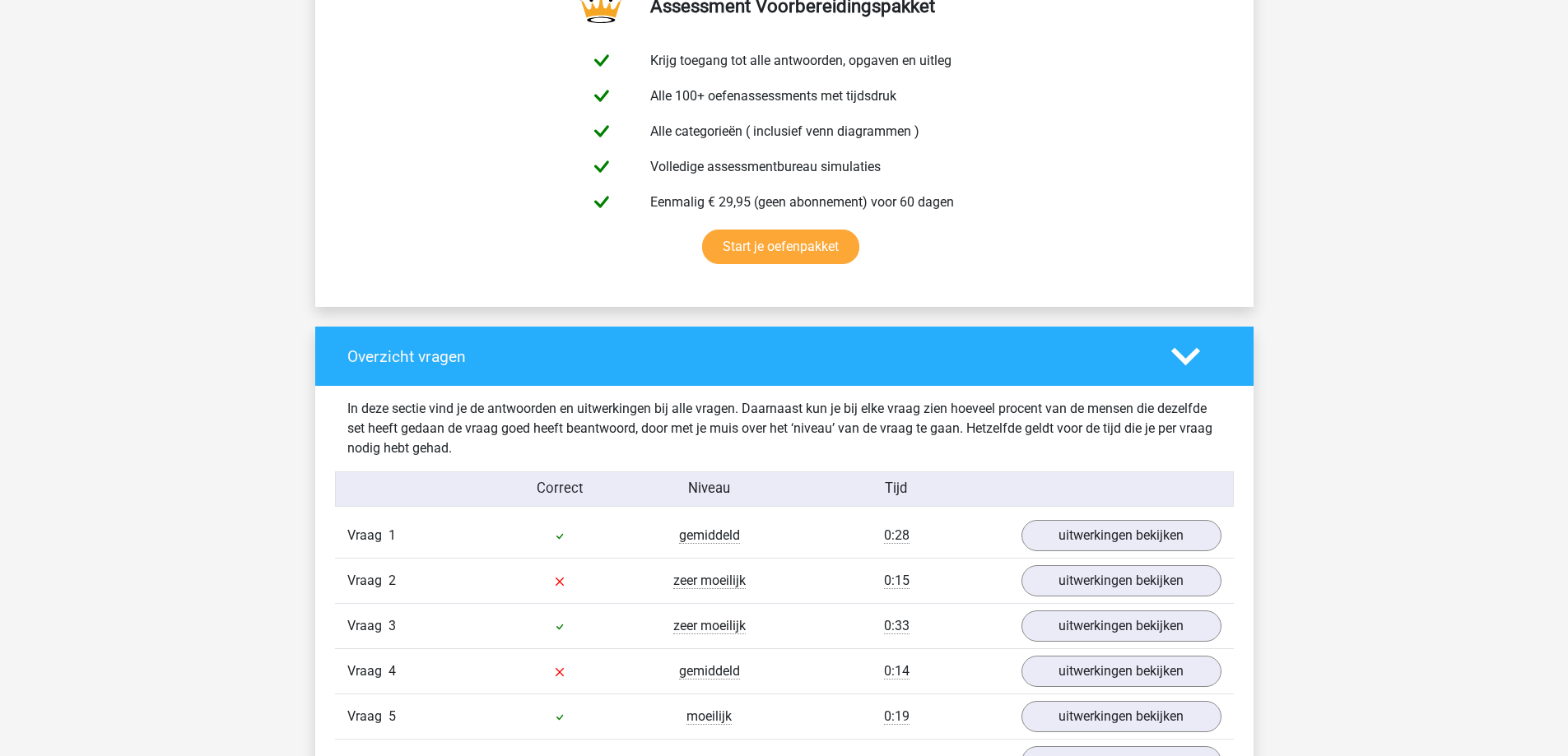
scroll to position [1152, 0]
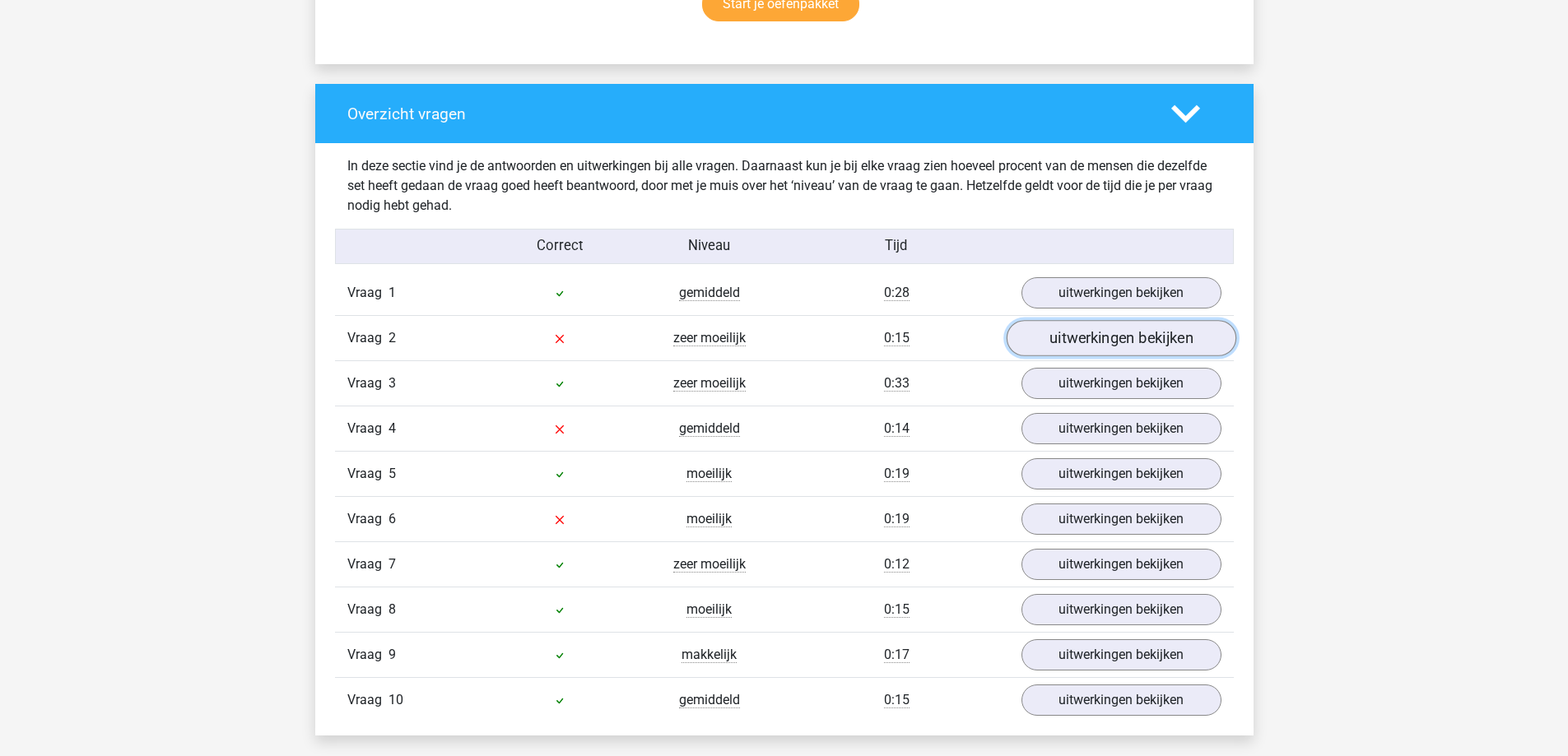
click at [1114, 339] on link "uitwerkingen bekijken" at bounding box center [1121, 339] width 230 height 36
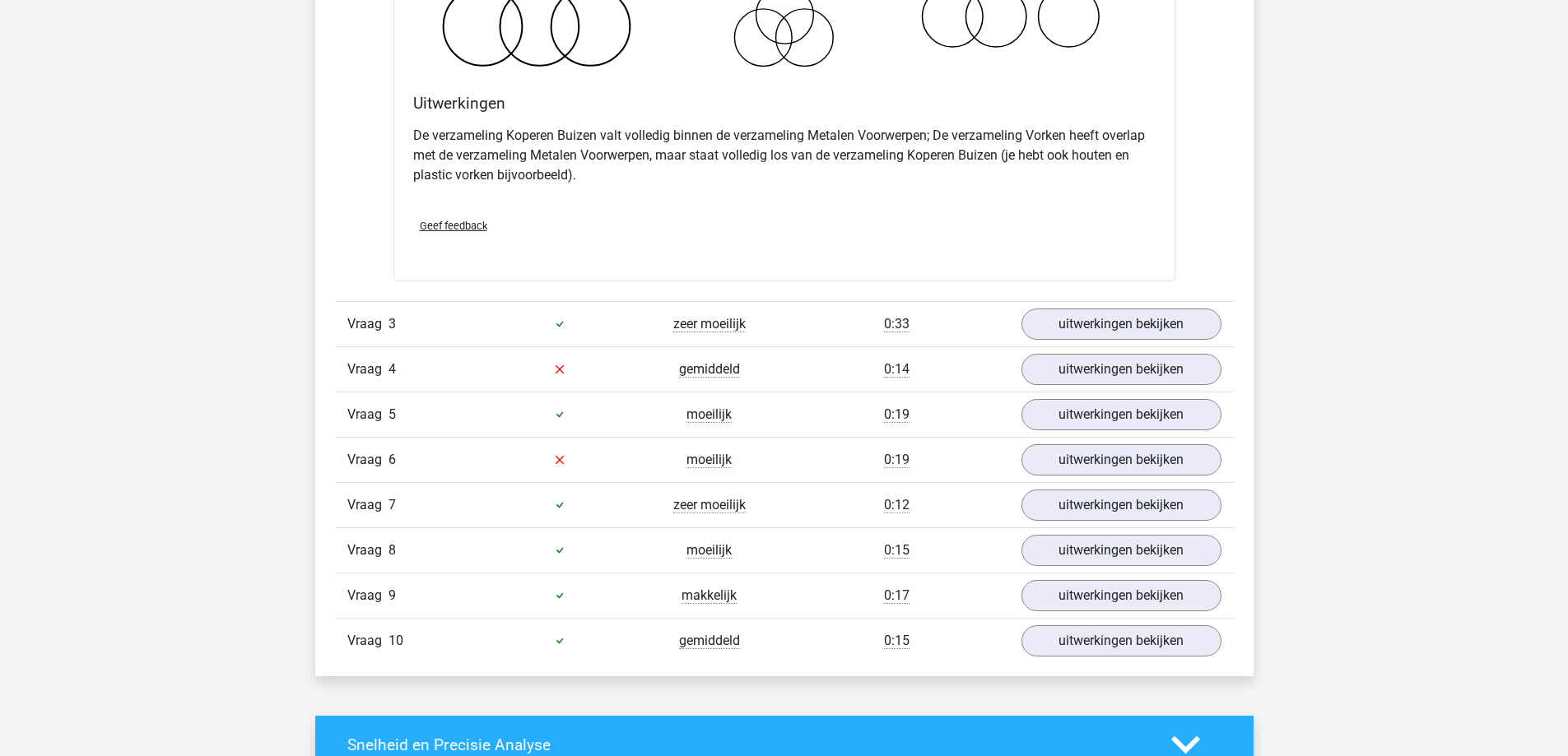
scroll to position [1892, 0]
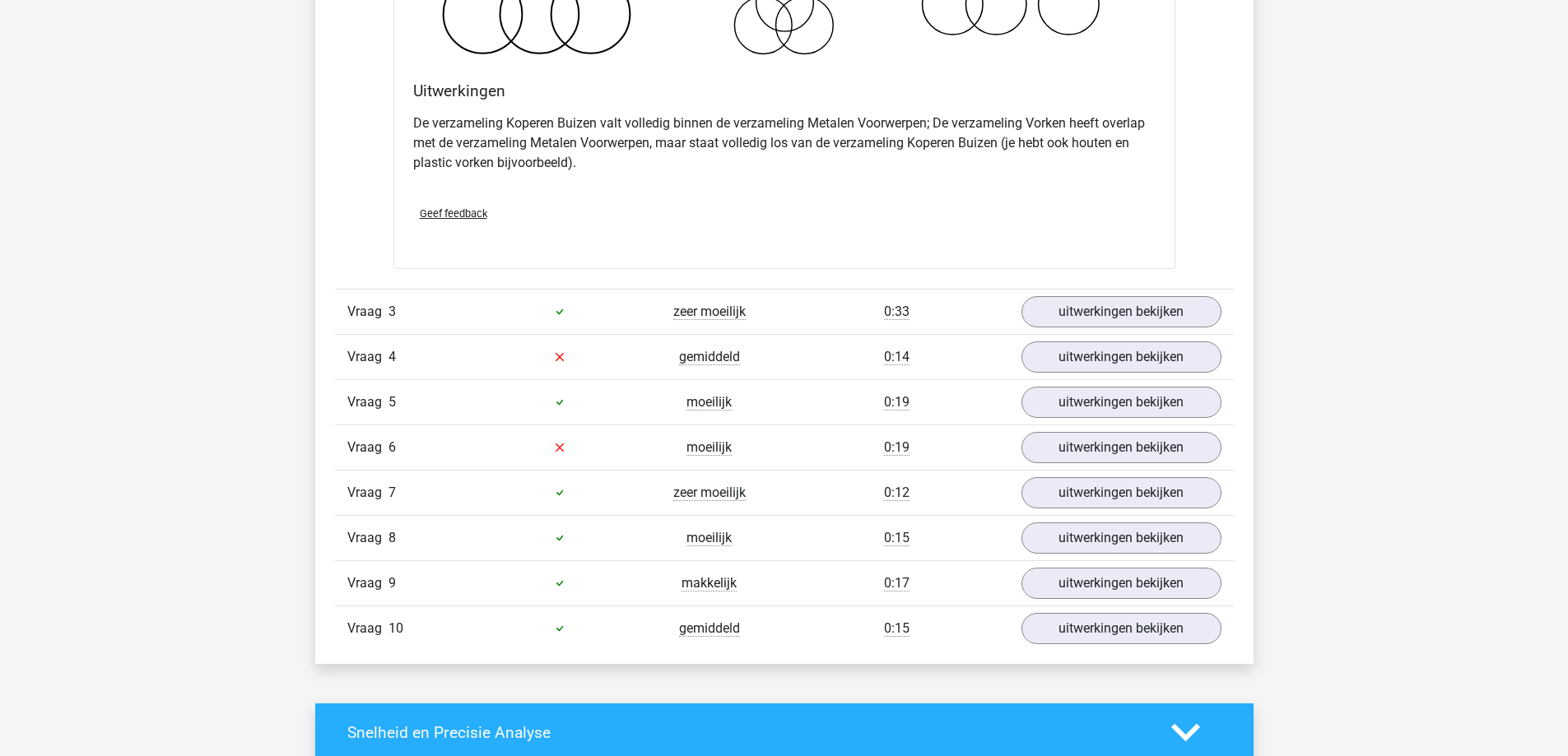
click at [635, 354] on div "gemiddeld" at bounding box center [709, 357] width 149 height 20
click at [1164, 356] on link "uitwerkingen bekijken" at bounding box center [1121, 357] width 230 height 36
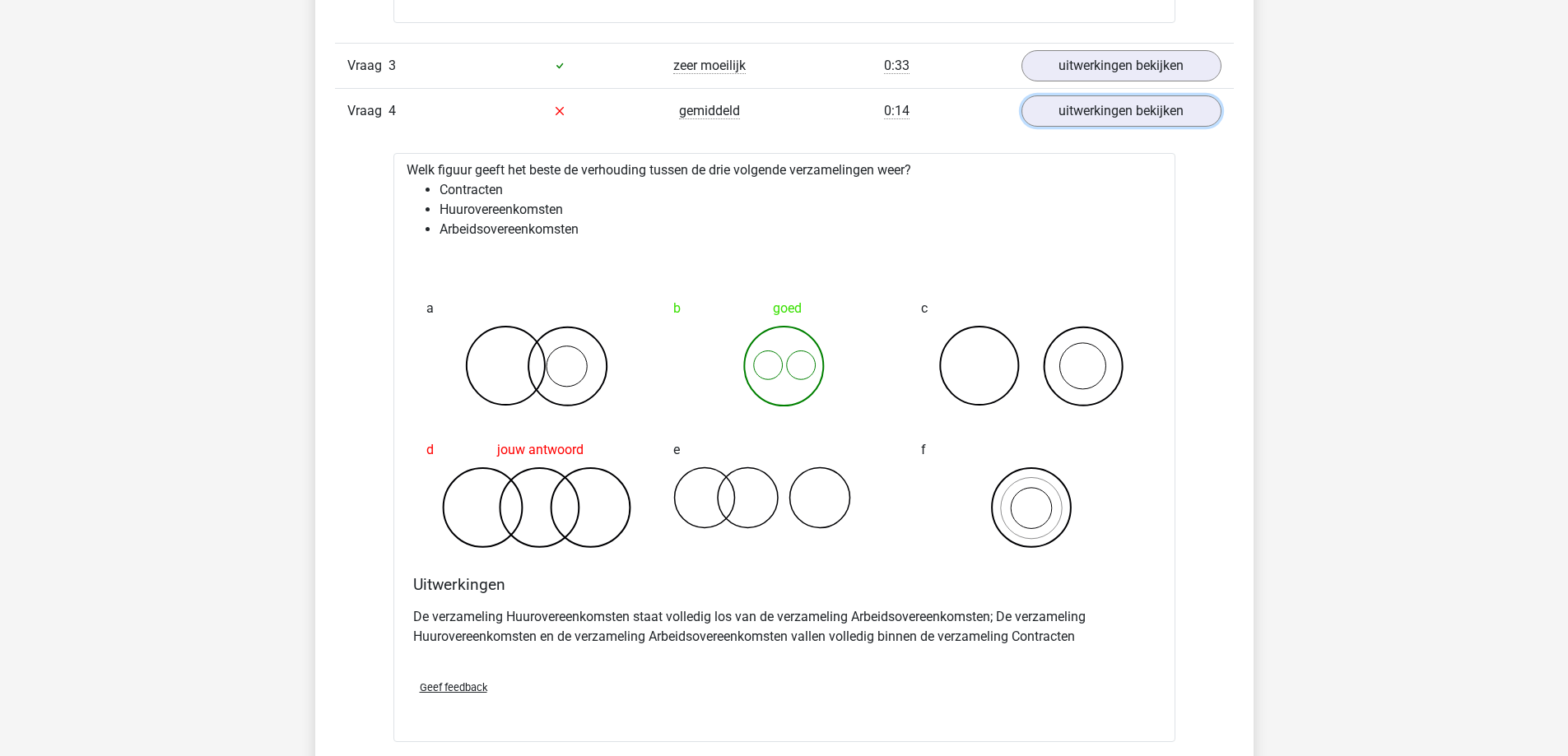
scroll to position [2139, 0]
click at [936, 120] on div "0:14" at bounding box center [897, 110] width 225 height 20
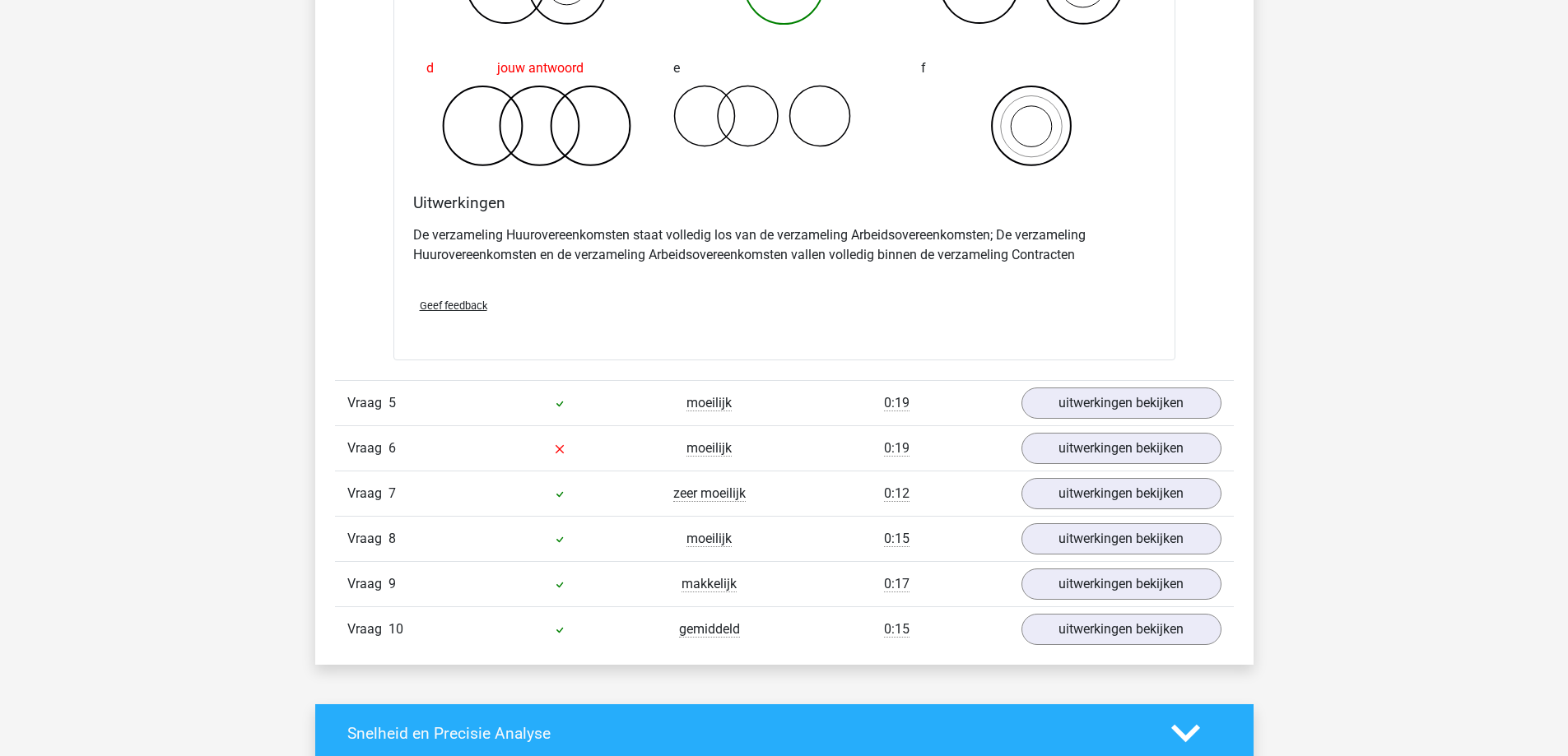
scroll to position [2550, 0]
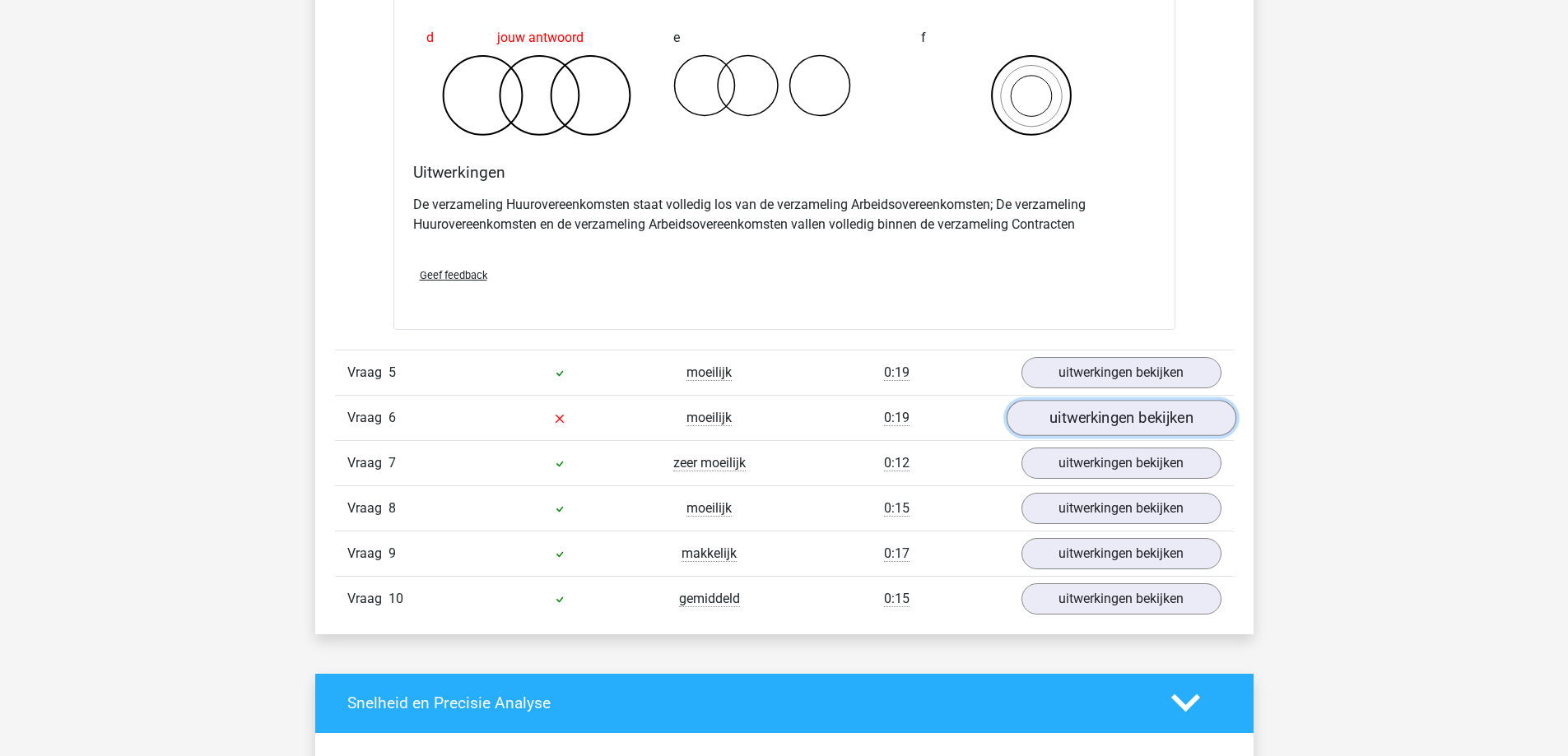
click at [1092, 414] on link "uitwerkingen bekijken" at bounding box center [1121, 418] width 230 height 36
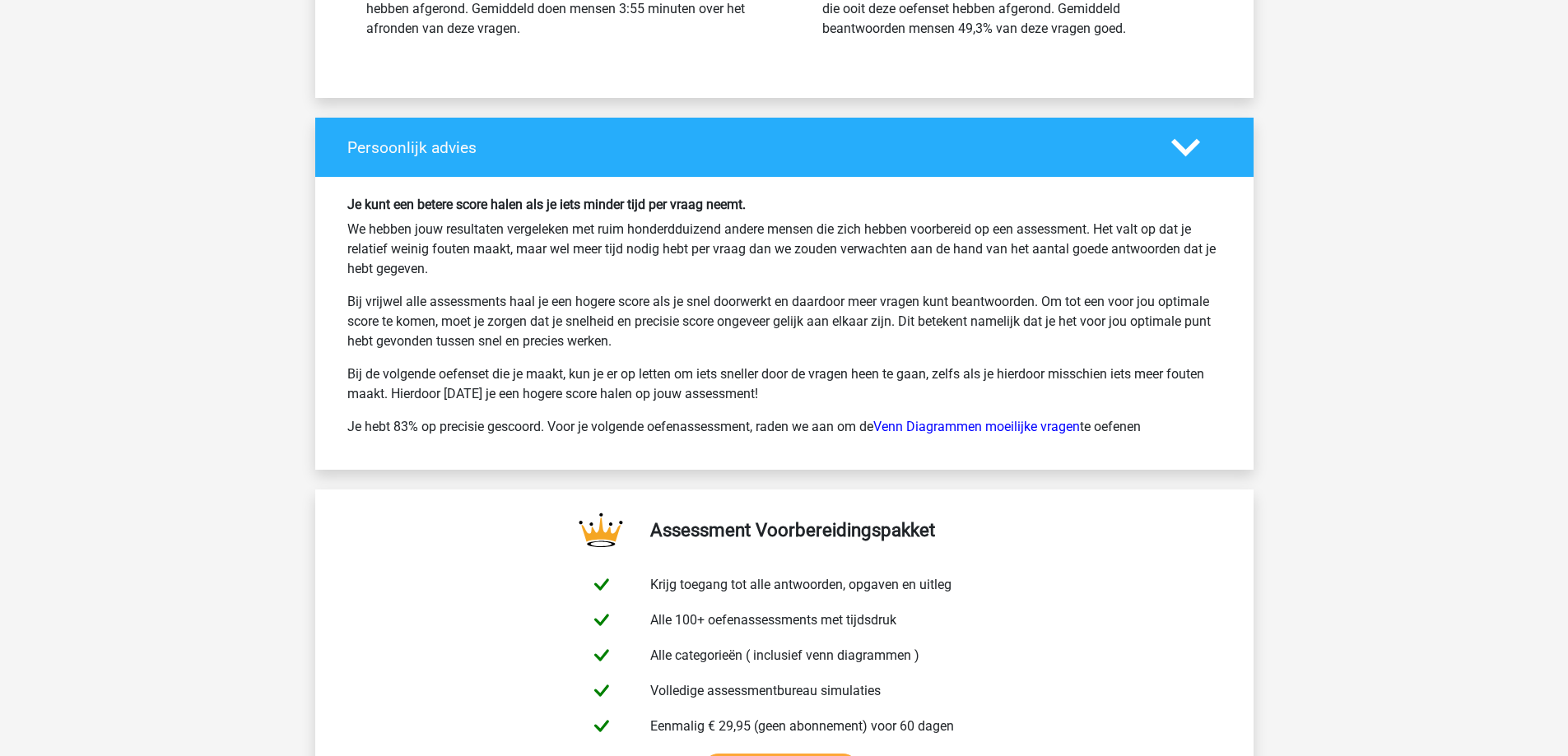
scroll to position [4360, 0]
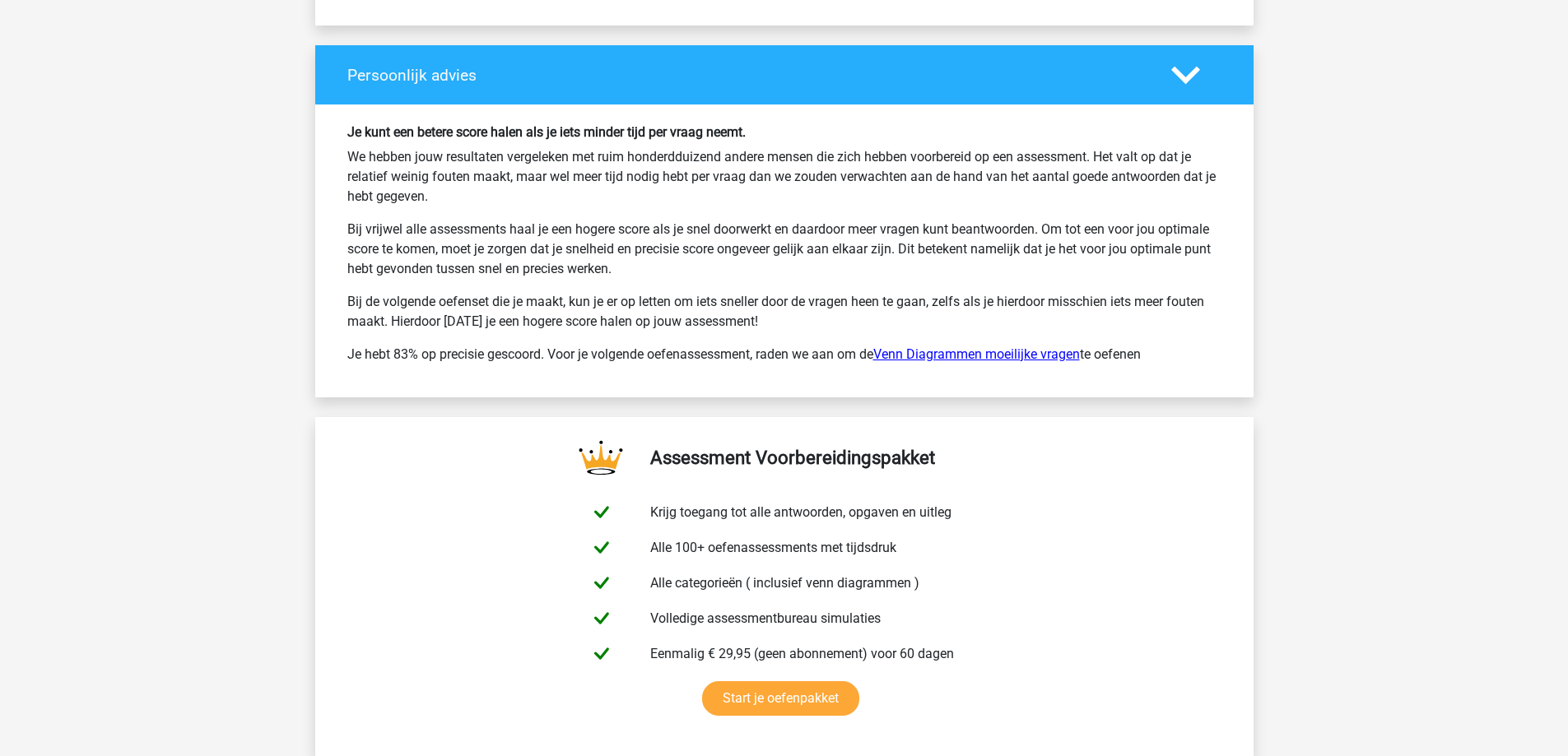
click at [927, 354] on link "Venn Diagrammen moeilijke vragen" at bounding box center [976, 354] width 207 height 15
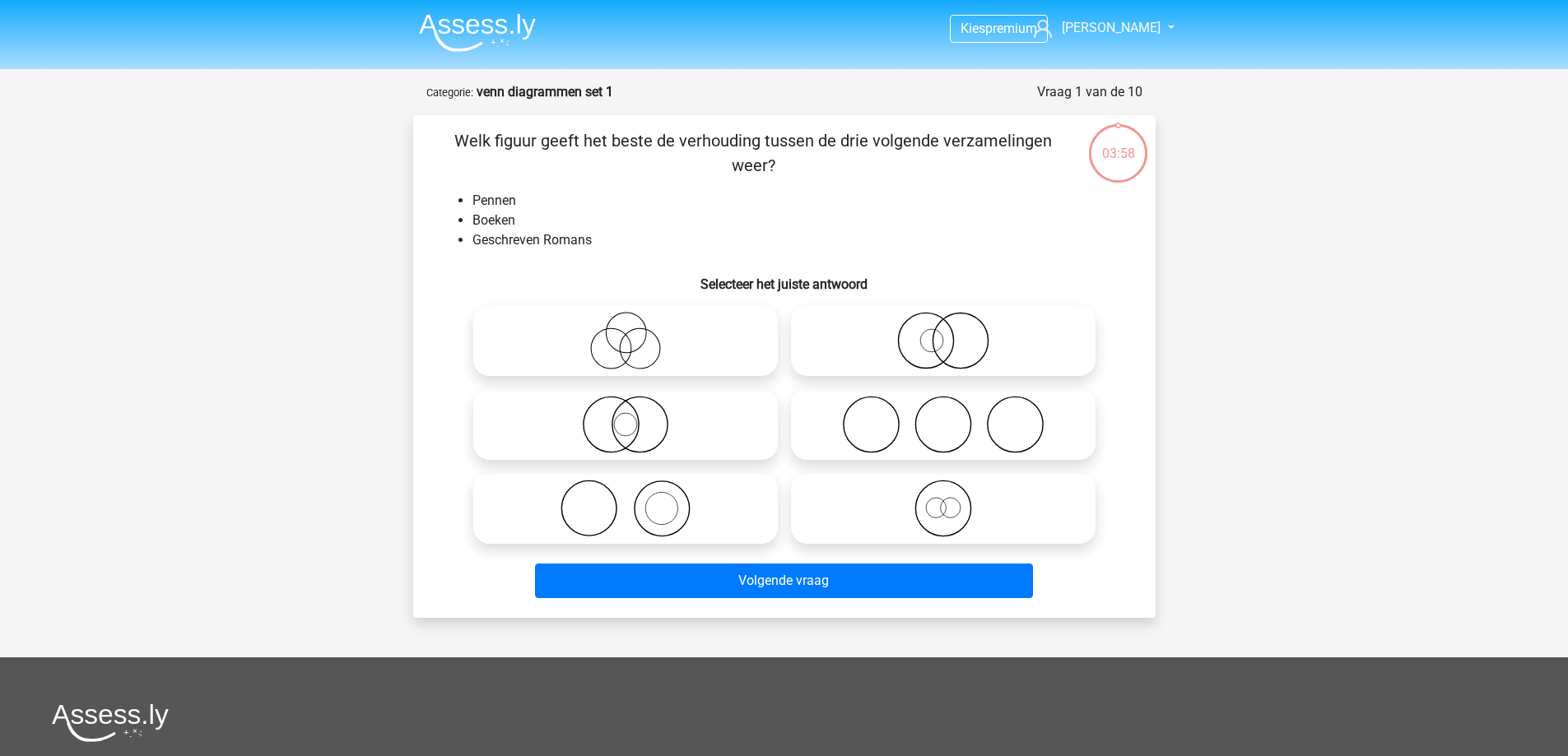
click at [446, 31] on img at bounding box center [477, 33] width 117 height 39
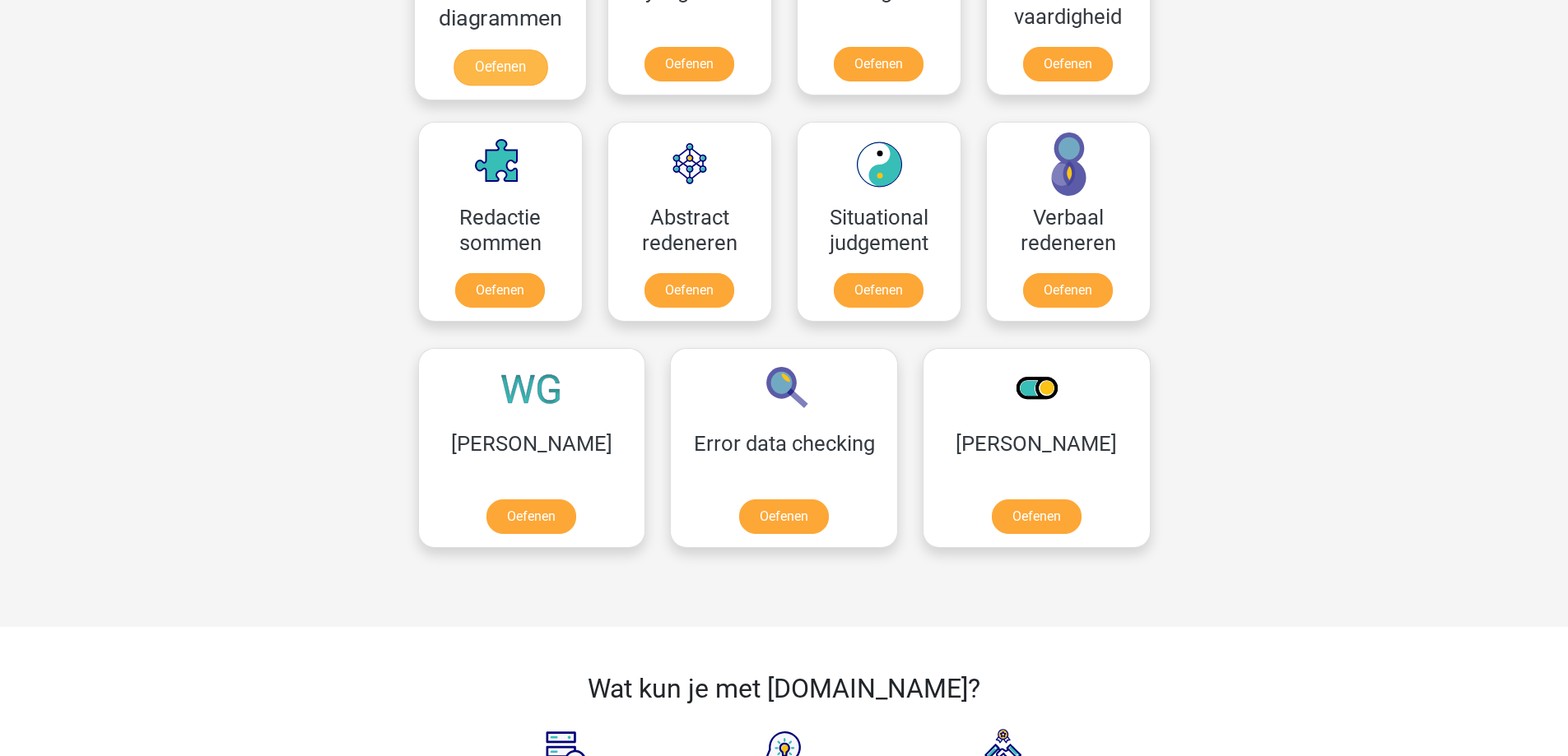
scroll to position [1069, 0]
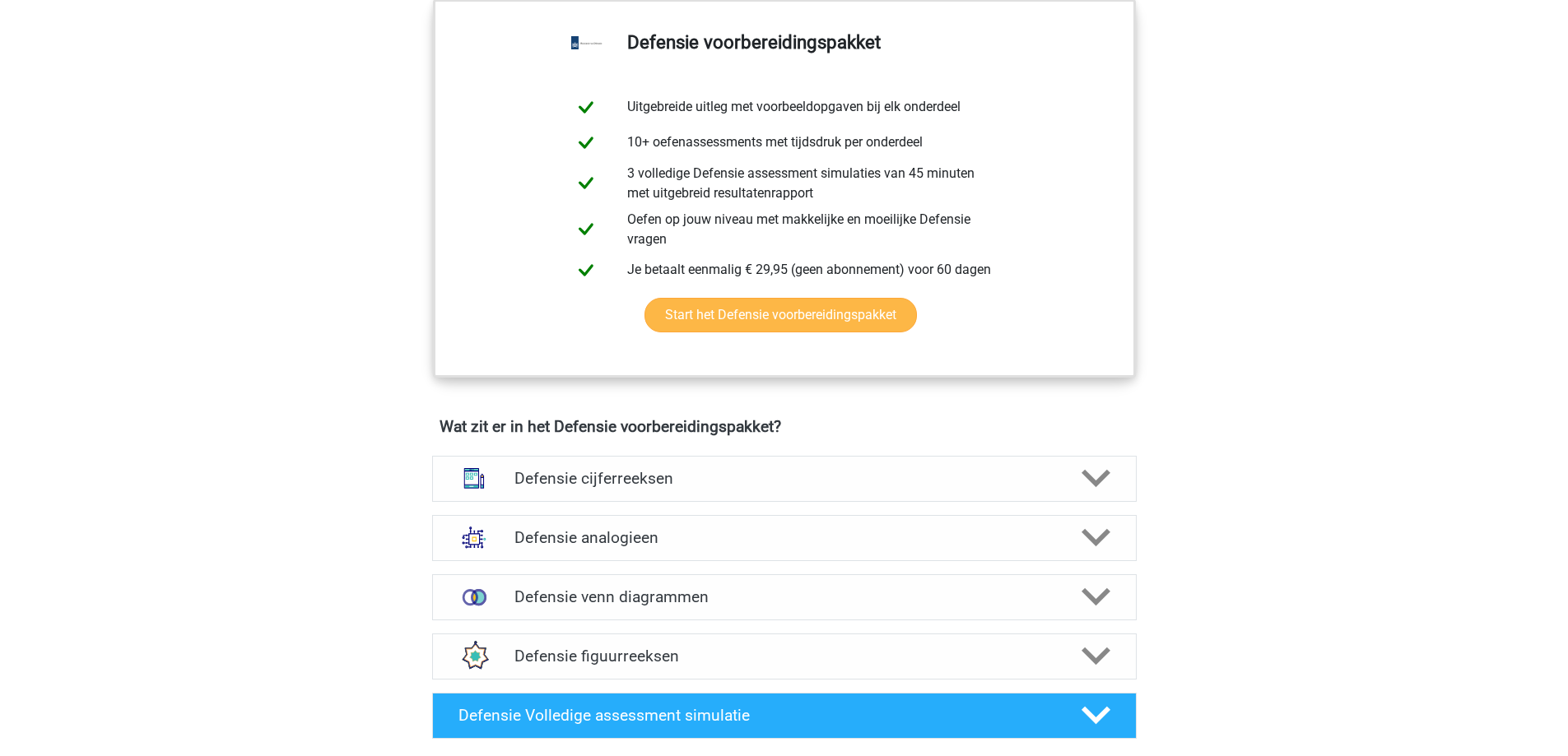
scroll to position [1069, 0]
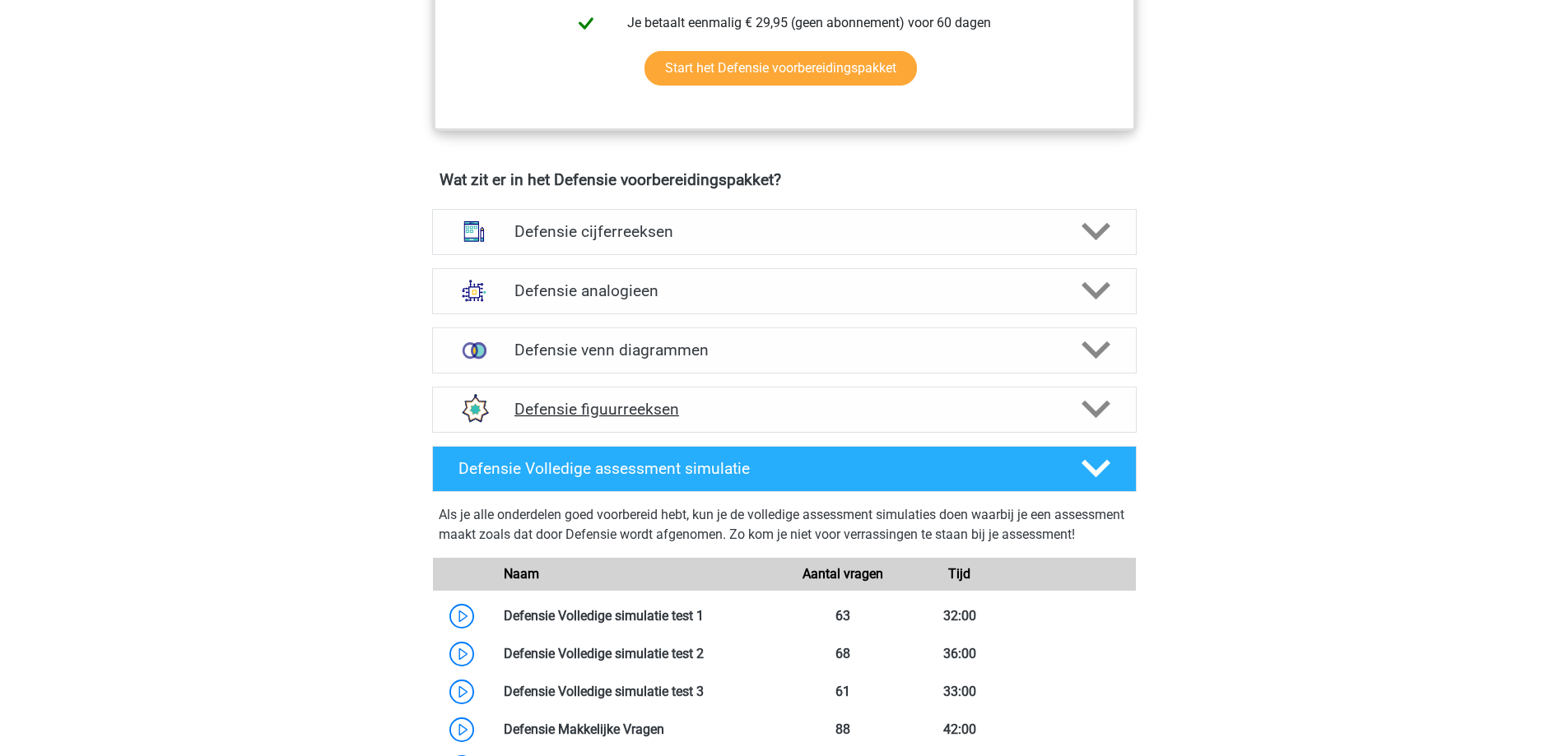
click at [770, 404] on h4 "Defensie figuurreeksen" at bounding box center [784, 409] width 539 height 19
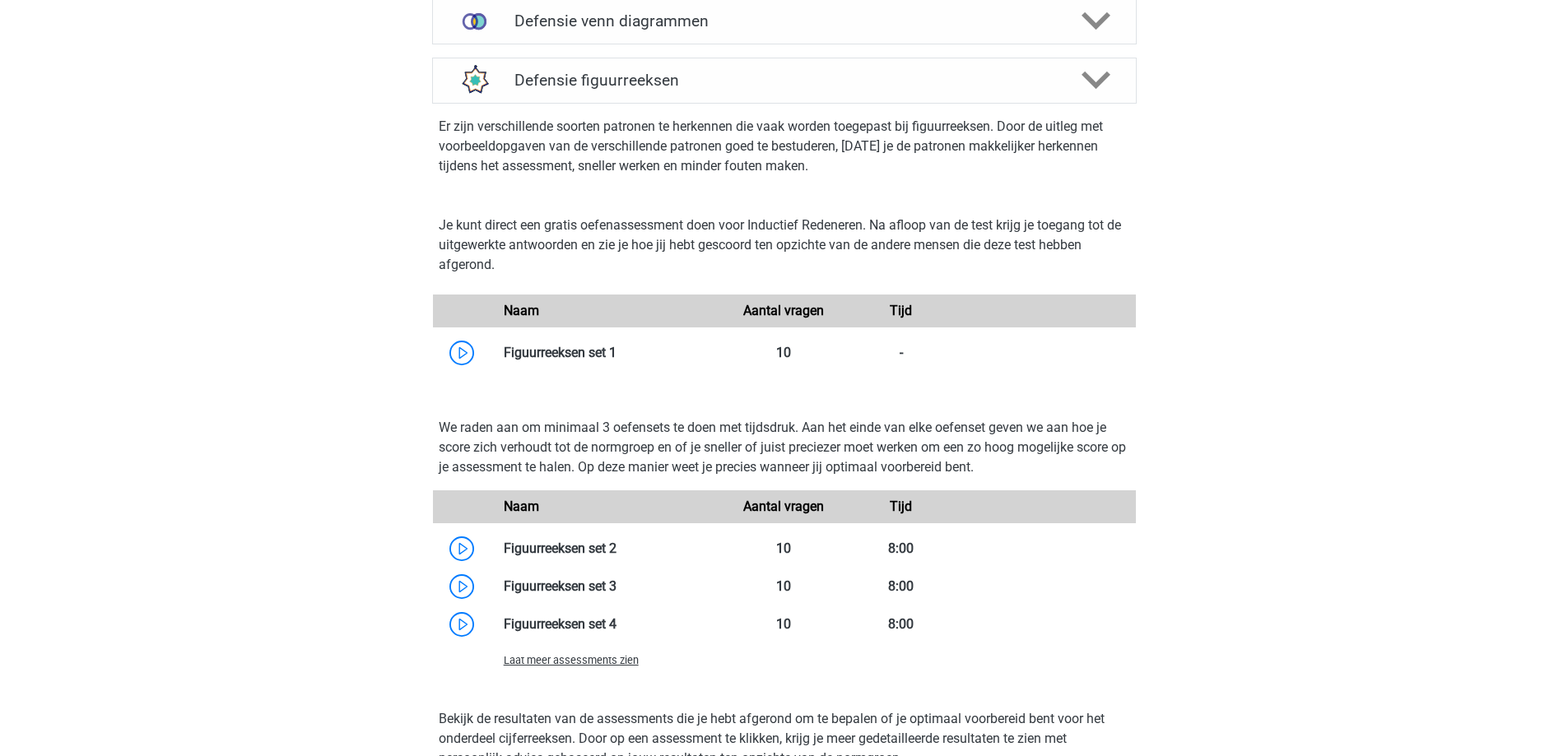
scroll to position [1481, 0]
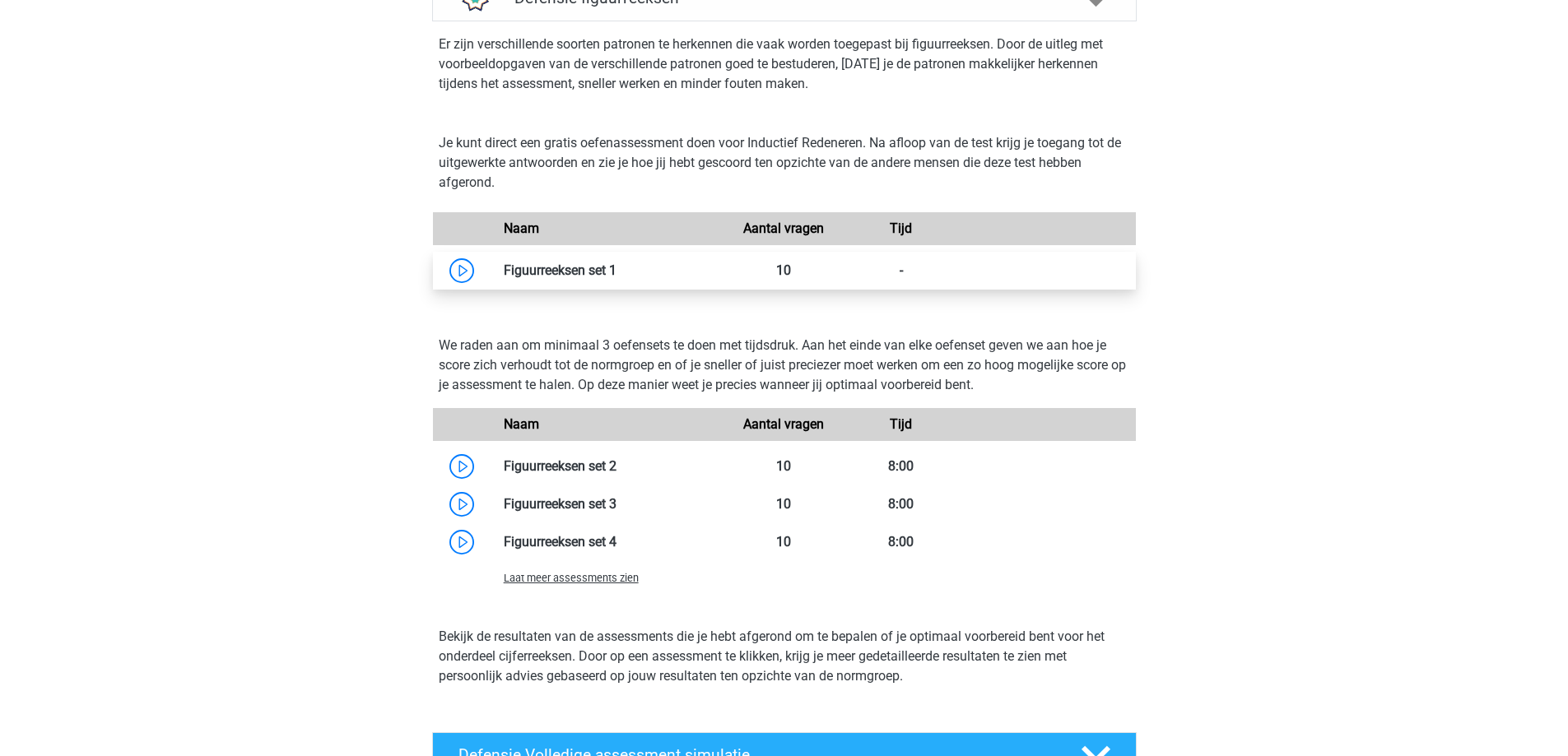
click at [617, 273] on link at bounding box center [617, 270] width 0 height 15
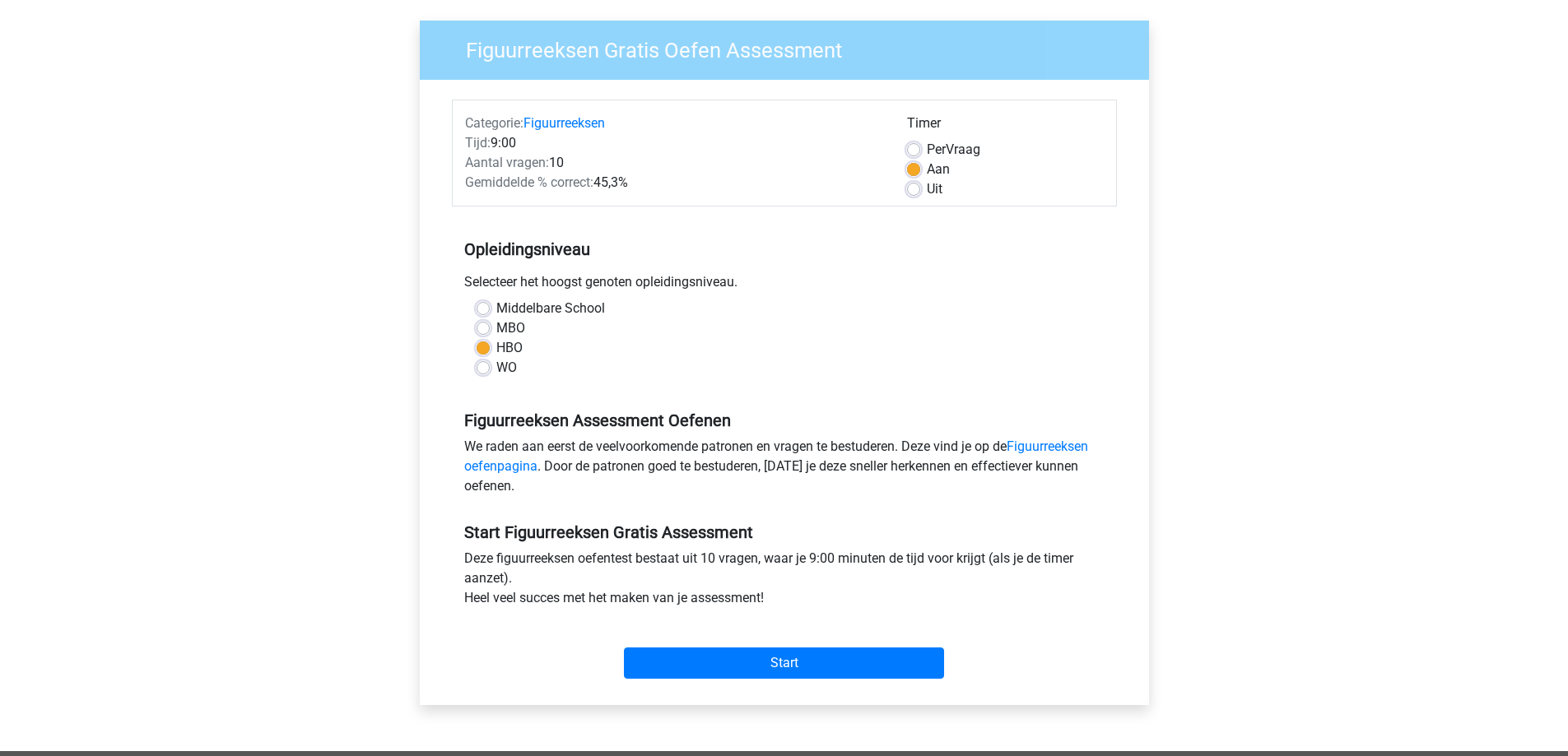
scroll to position [165, 0]
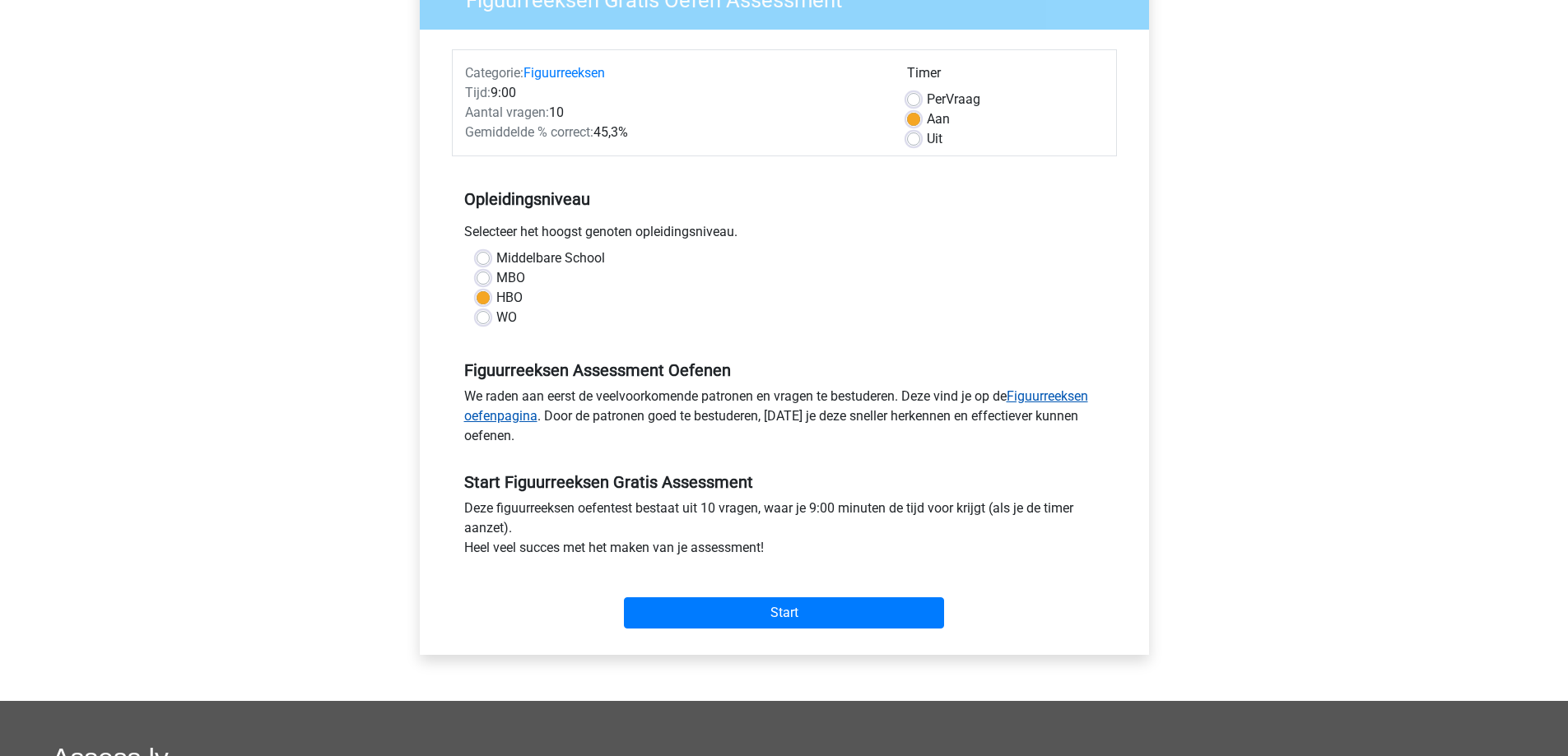
click at [1085, 392] on link "Figuurreeksen oefenpagina" at bounding box center [775, 406] width 624 height 35
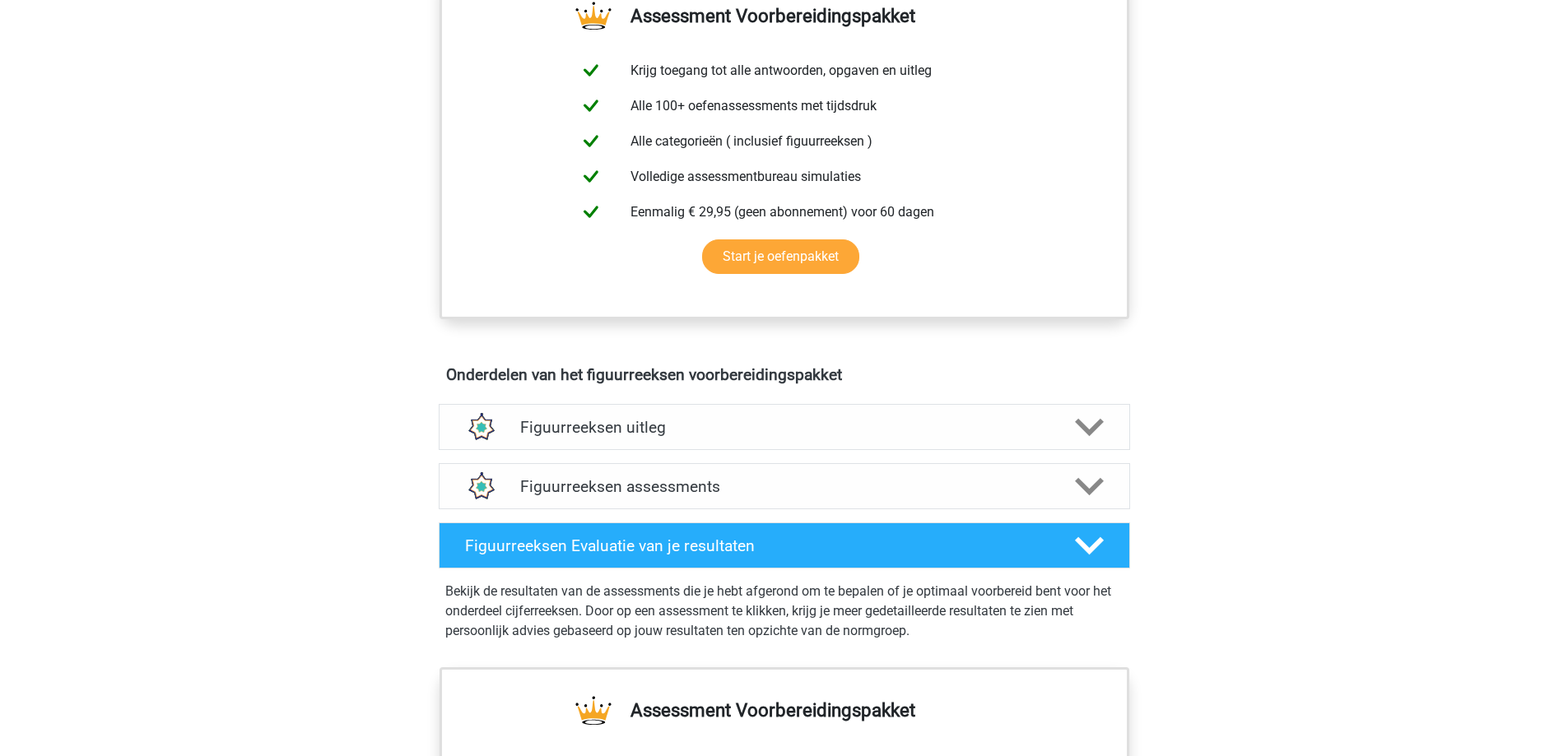
scroll to position [658, 0]
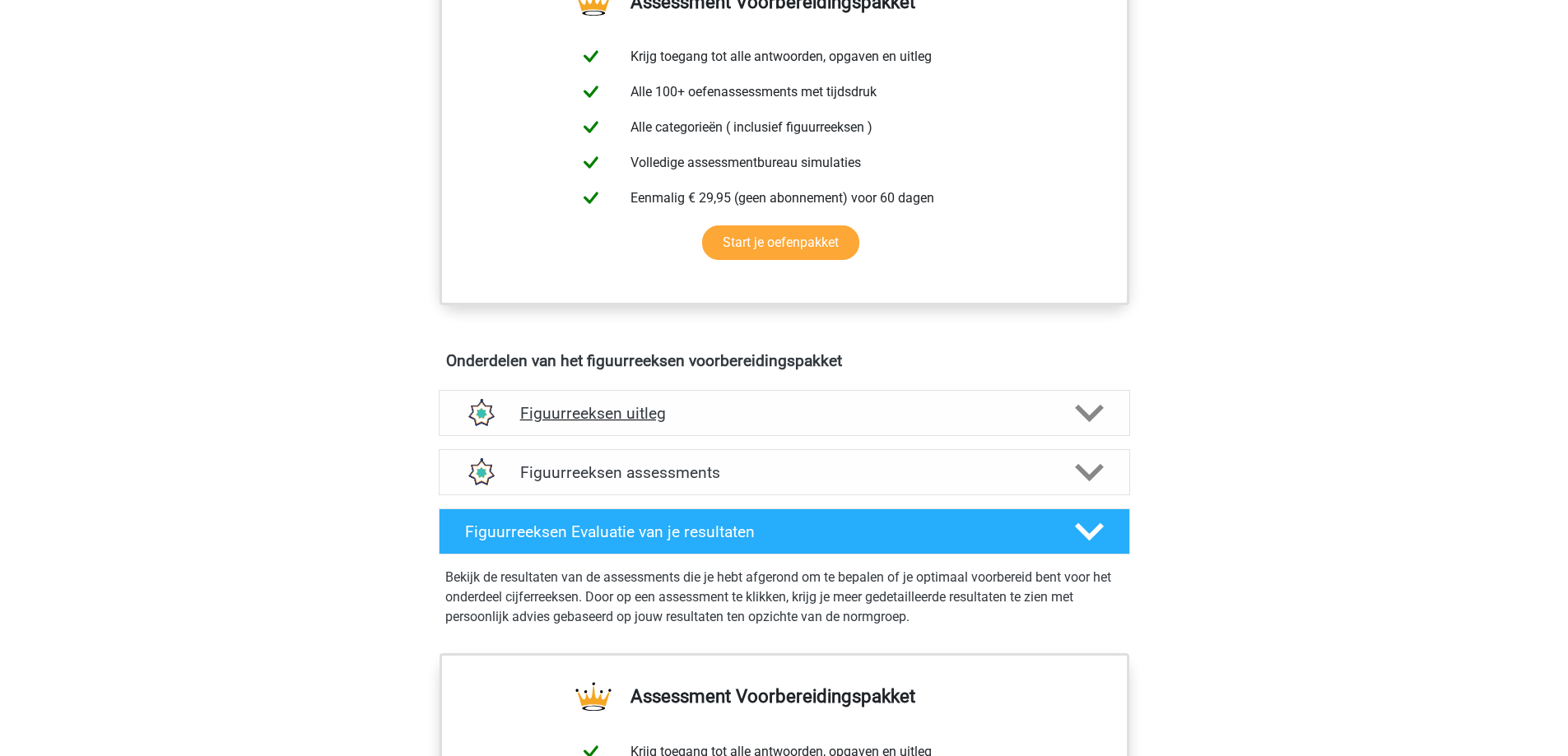
click at [853, 404] on h4 "Figuurreeksen uitleg" at bounding box center [784, 413] width 528 height 19
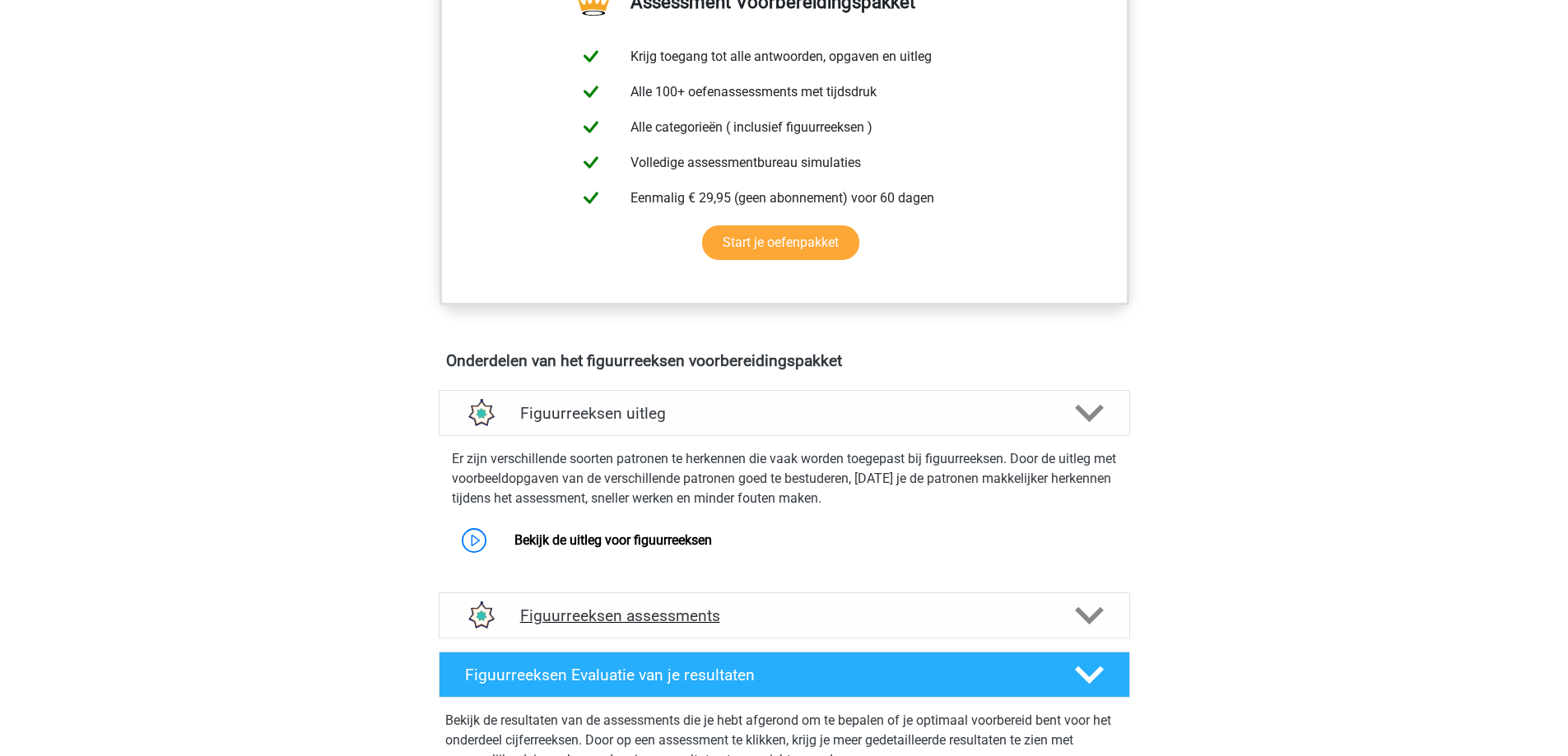
click at [684, 624] on h4 "Figuurreeksen assessments" at bounding box center [784, 616] width 528 height 19
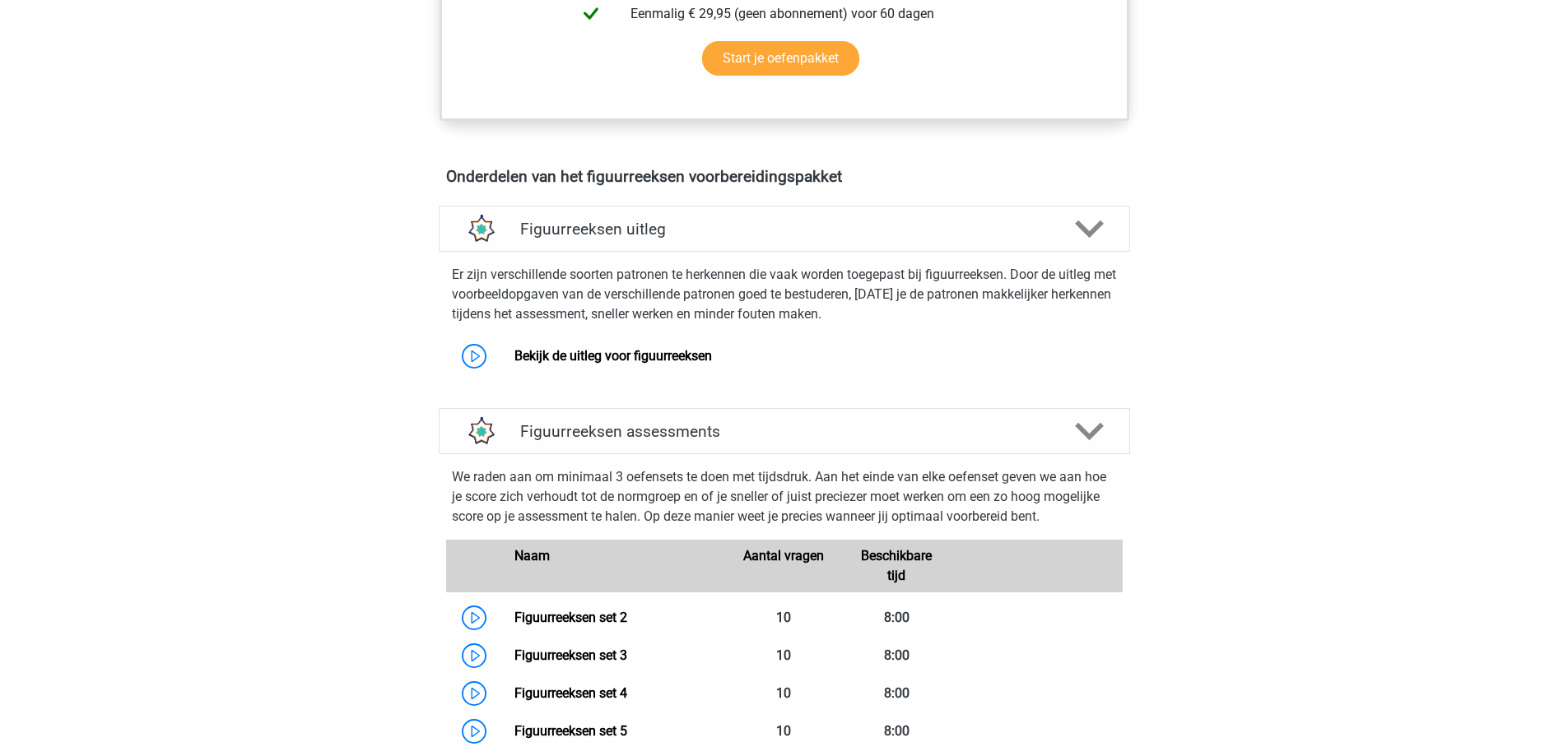
scroll to position [823, 0]
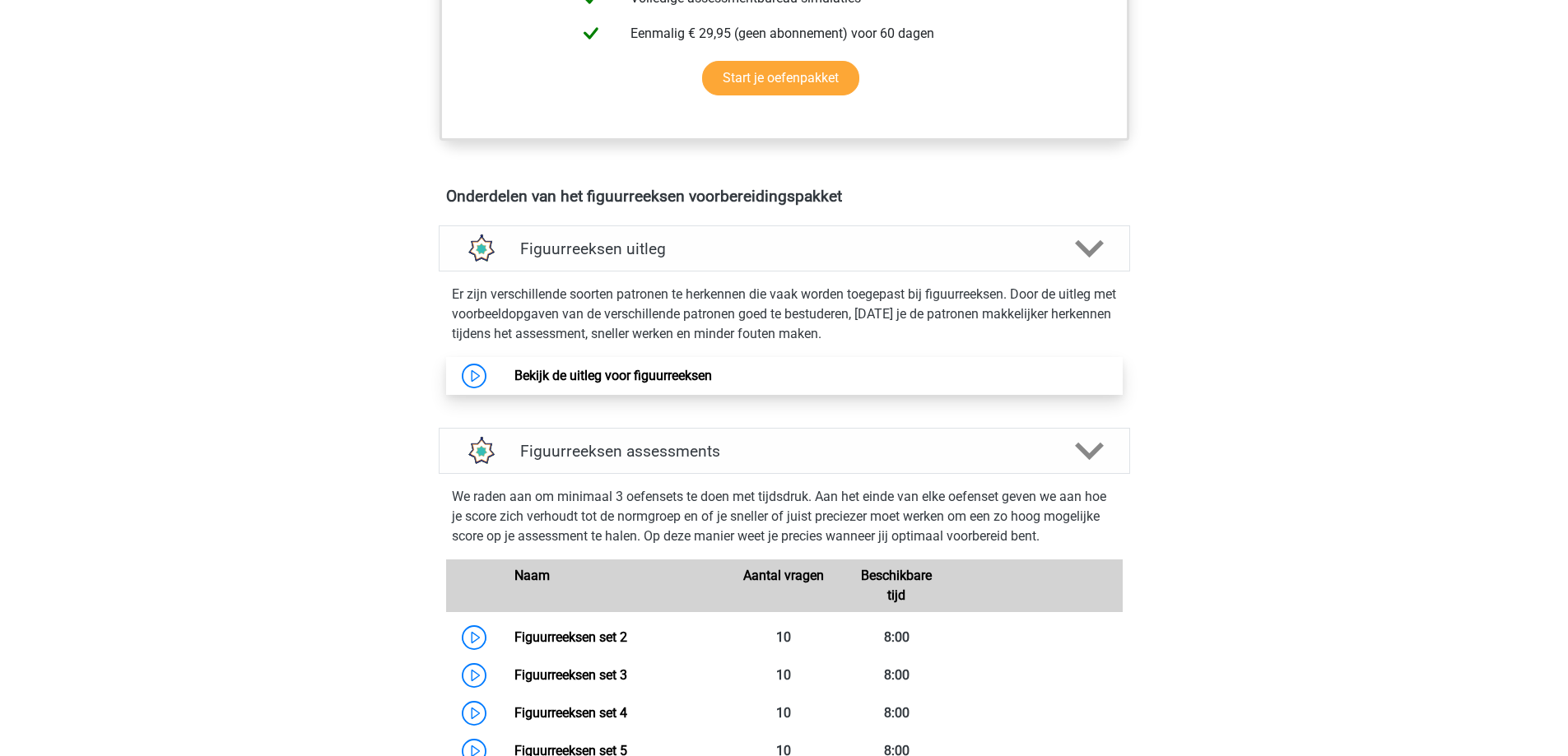
click at [660, 376] on link "Bekijk de uitleg voor figuurreeksen" at bounding box center [613, 375] width 197 height 15
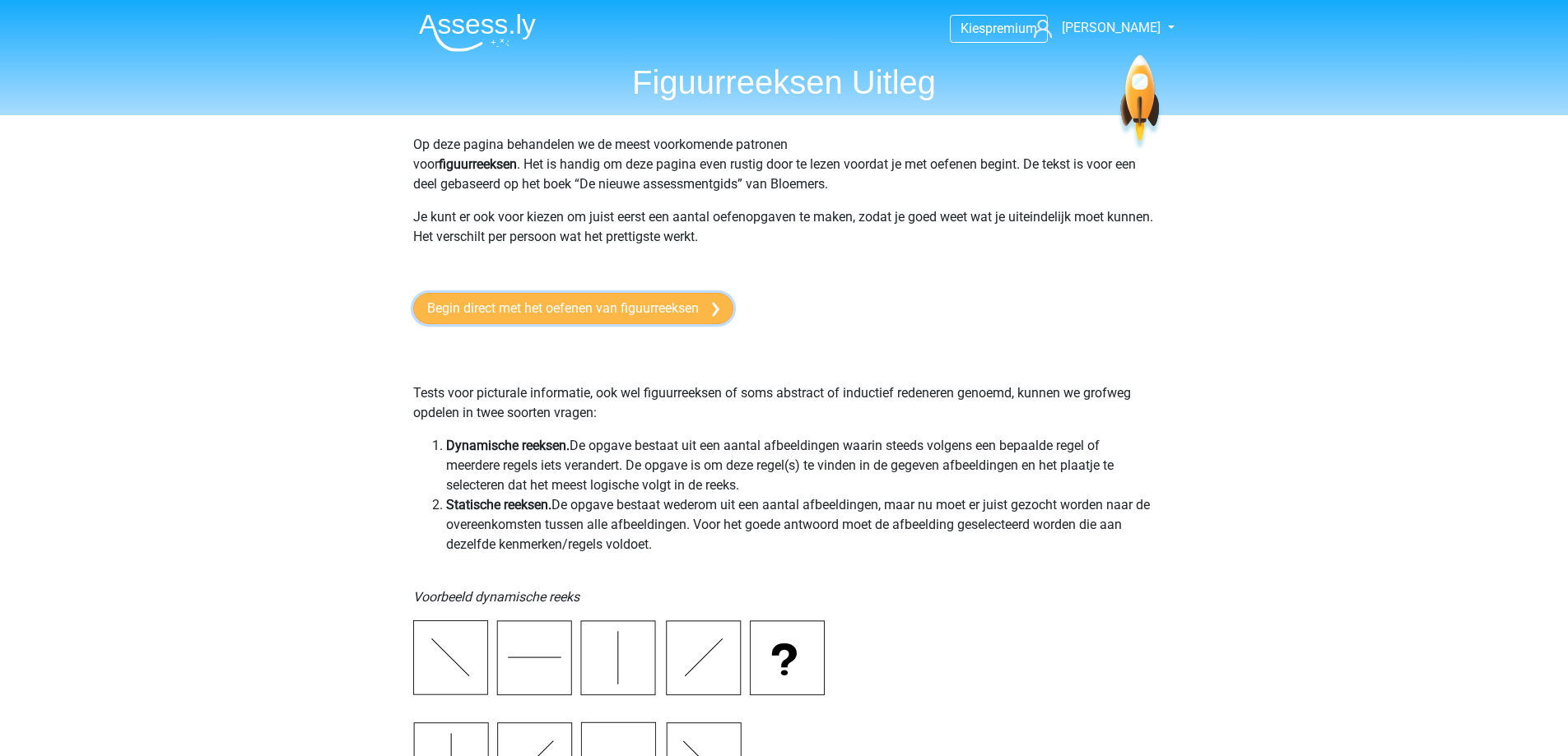
click at [603, 316] on link "Begin direct met het oefenen van figuurreeksen" at bounding box center [572, 308] width 320 height 32
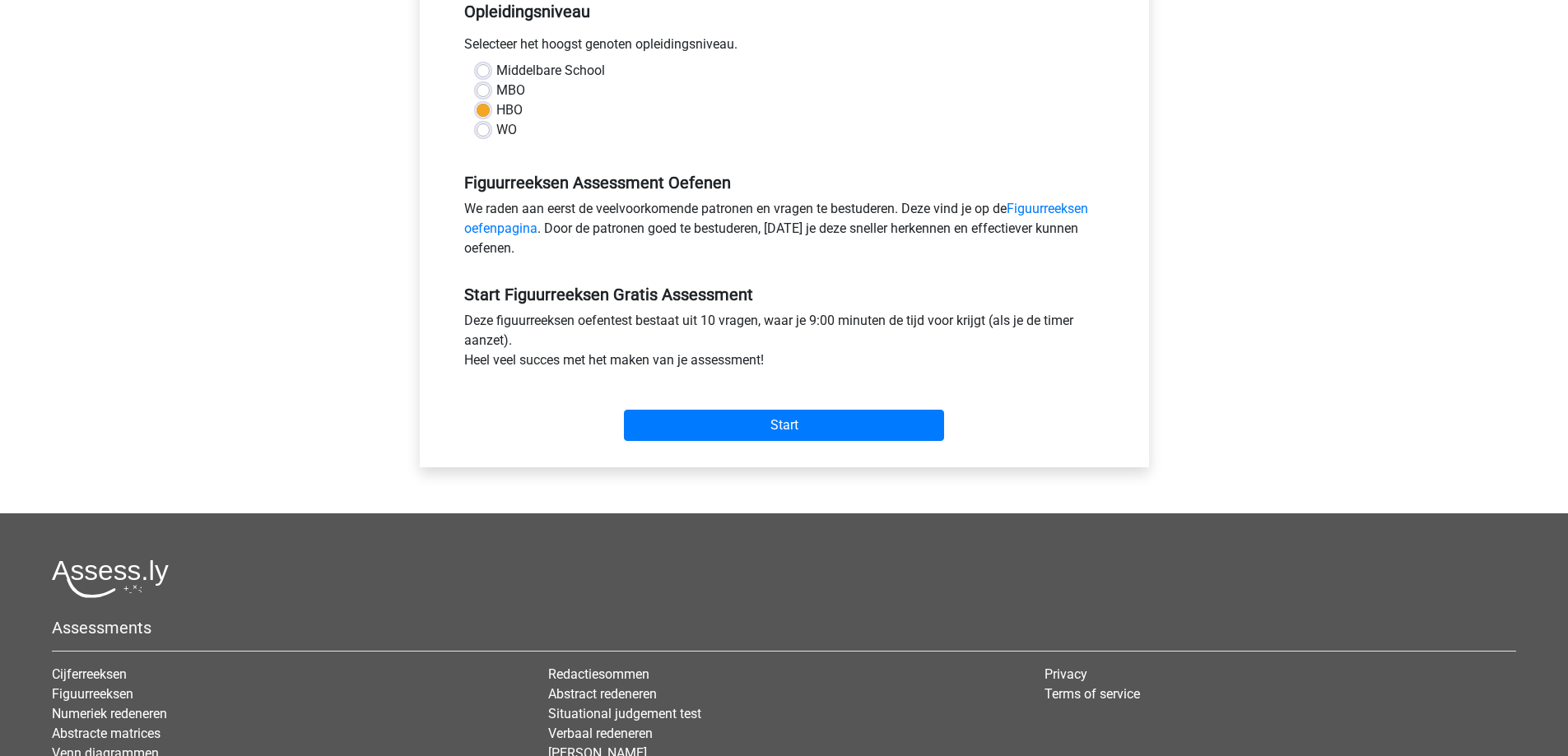
scroll to position [411, 0]
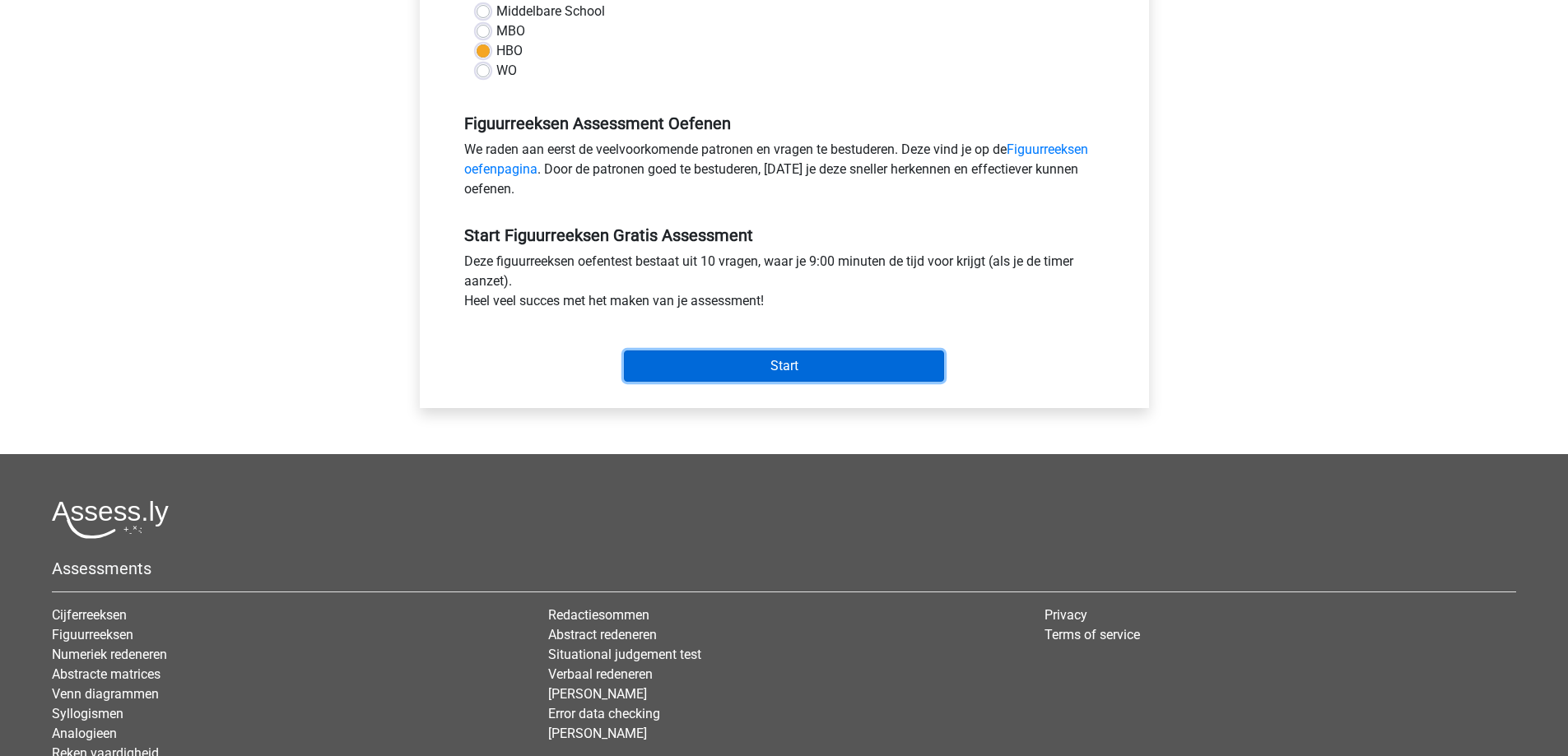
click at [803, 373] on input "Start" at bounding box center [784, 366] width 320 height 32
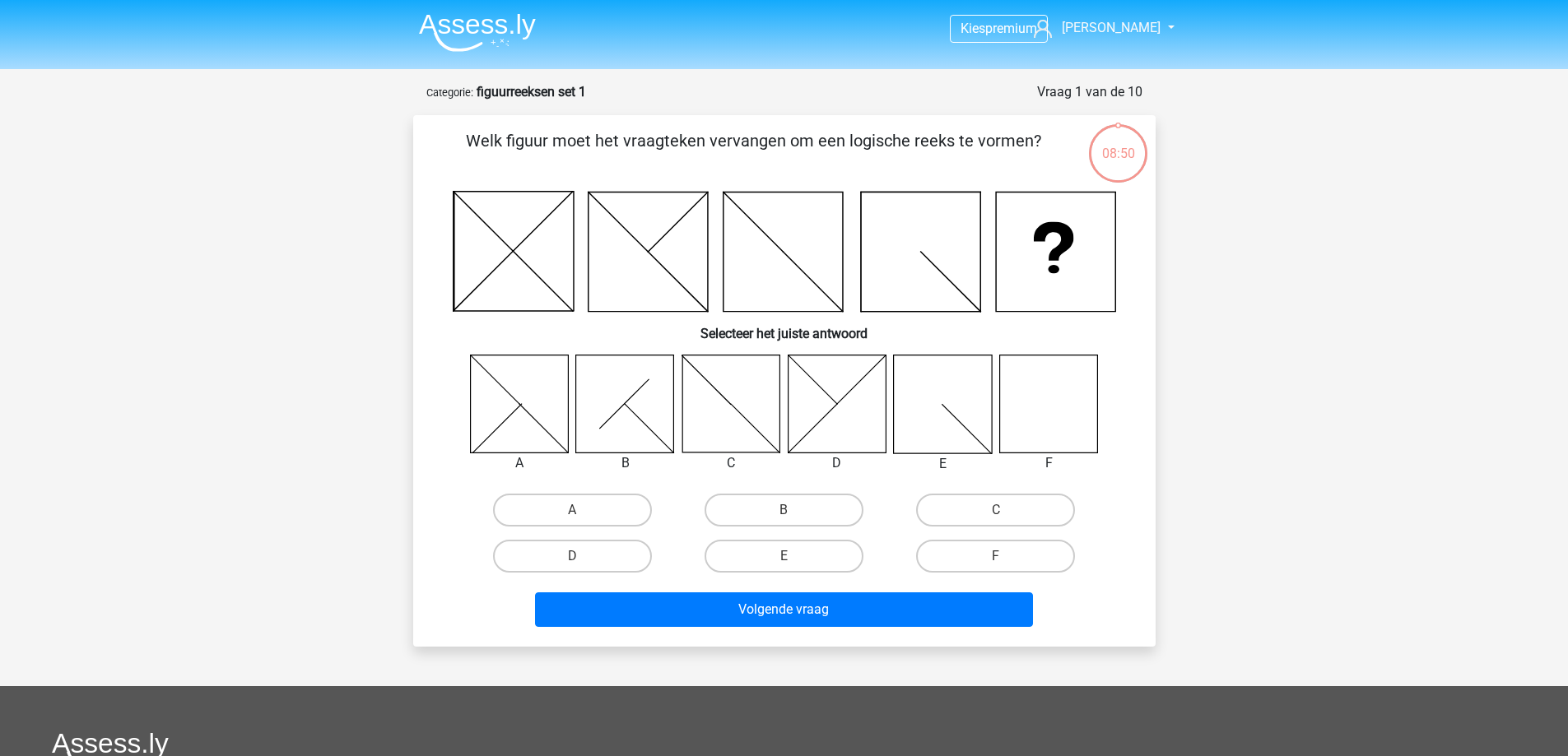
click at [1054, 396] on icon at bounding box center [1048, 404] width 98 height 98
click at [967, 552] on label "F" at bounding box center [995, 556] width 159 height 33
click at [996, 556] on input "F" at bounding box center [1001, 561] width 11 height 11
radio input "true"
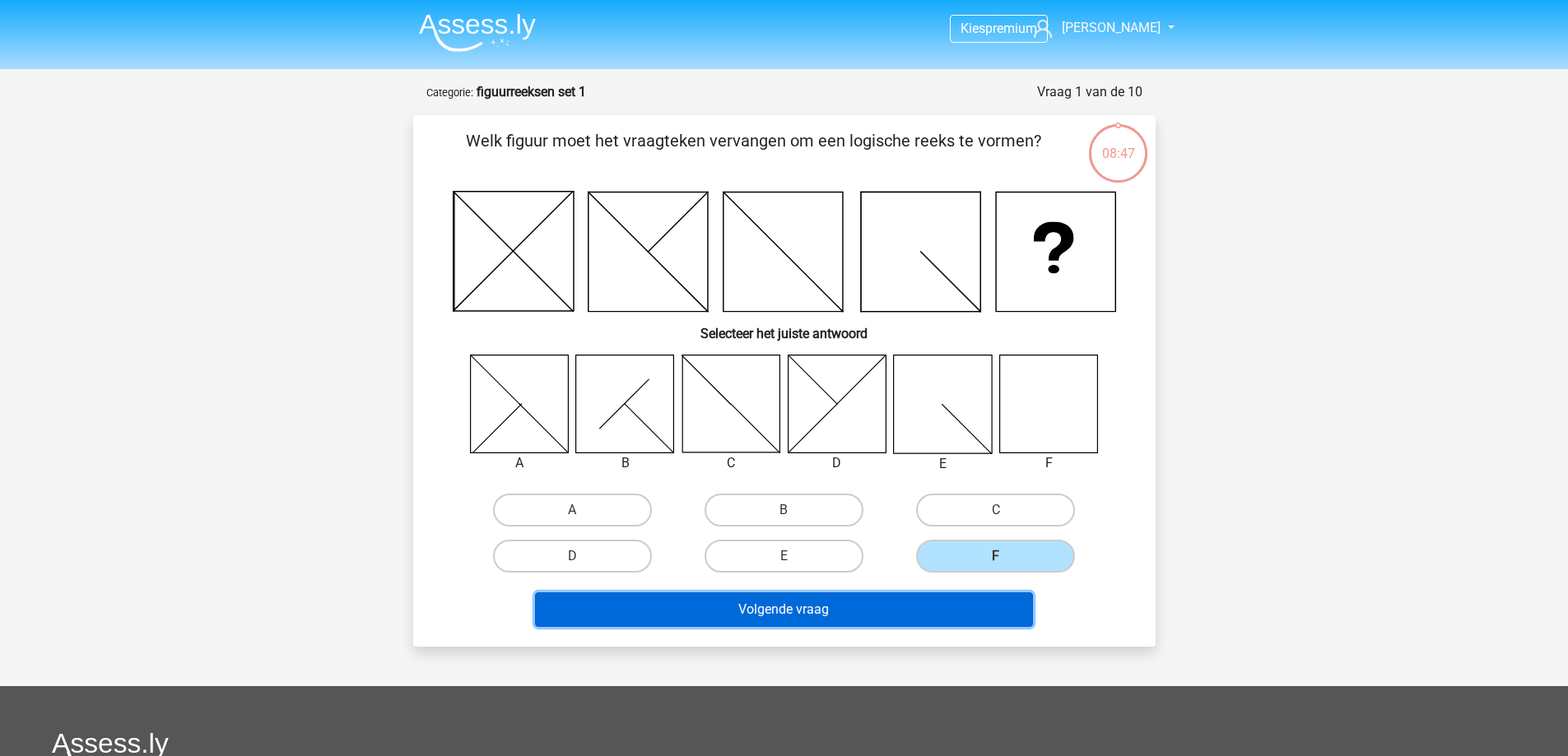
click at [877, 610] on button "Volgende vraag" at bounding box center [784, 609] width 498 height 34
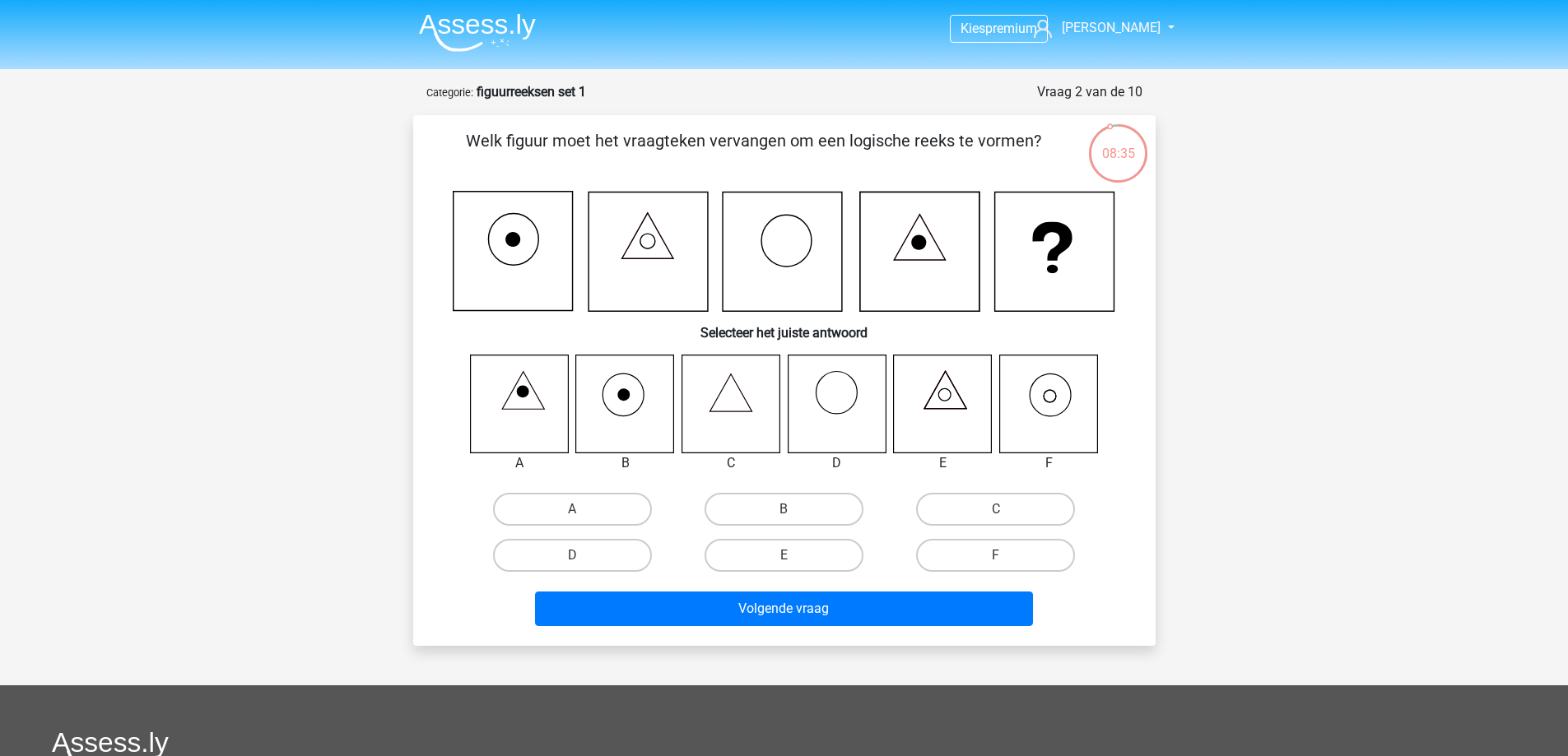
click at [1050, 405] on icon at bounding box center [1048, 404] width 98 height 98
click at [984, 553] on label "F" at bounding box center [995, 555] width 159 height 33
click at [996, 555] on input "F" at bounding box center [1001, 560] width 11 height 11
radio input "true"
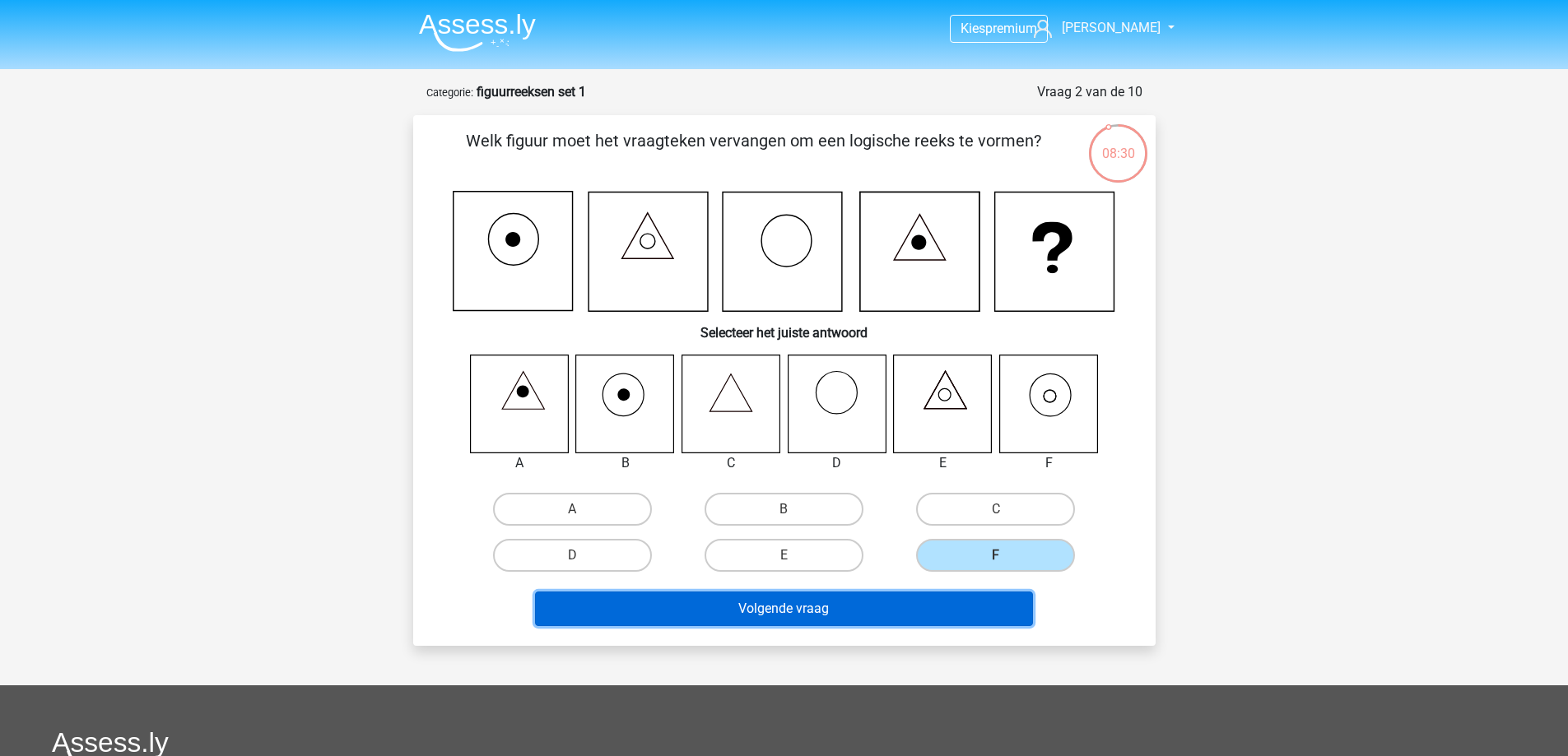
click at [867, 601] on button "Volgende vraag" at bounding box center [784, 608] width 498 height 34
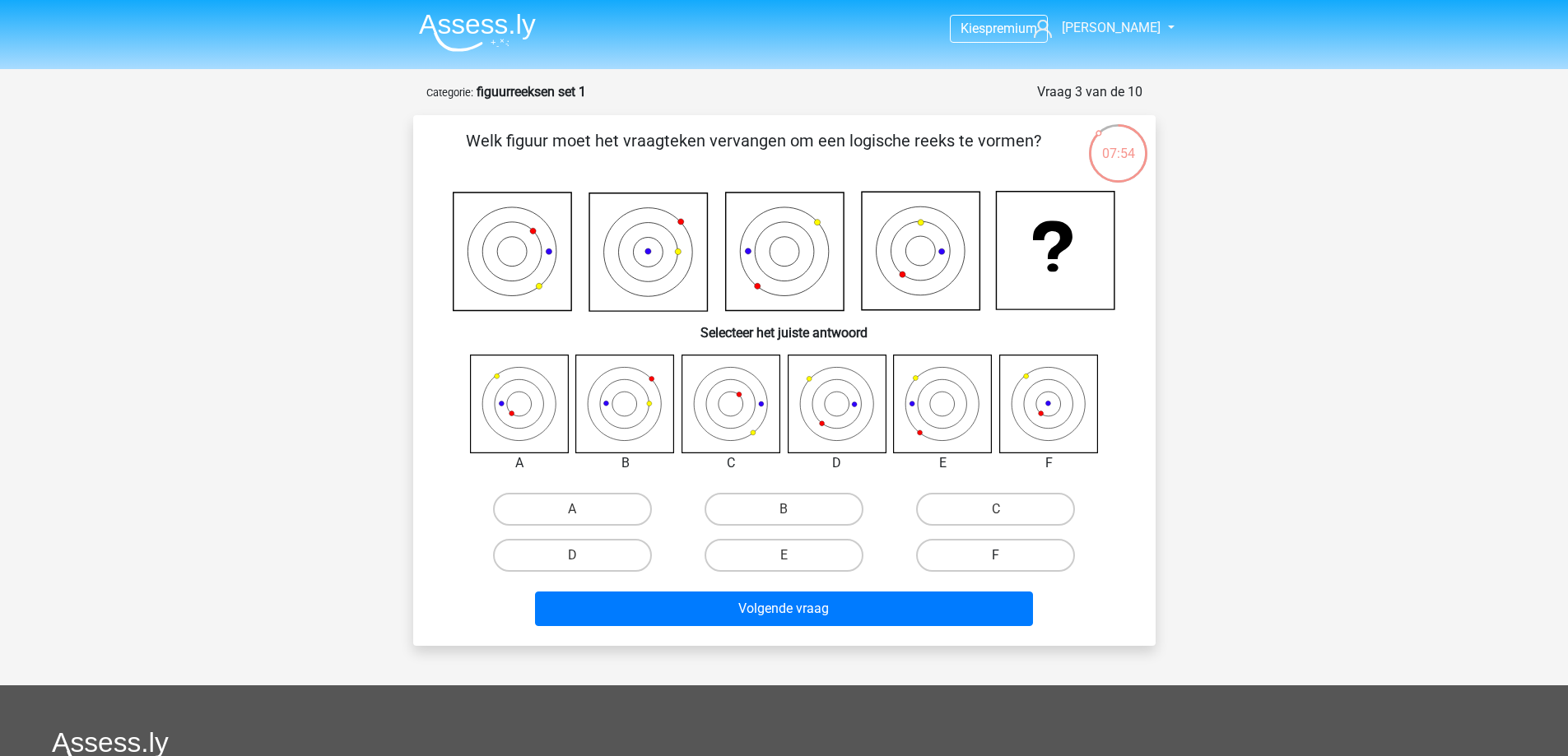
click at [962, 549] on label "F" at bounding box center [995, 555] width 159 height 33
click at [996, 555] on input "F" at bounding box center [1001, 560] width 11 height 11
radio input "true"
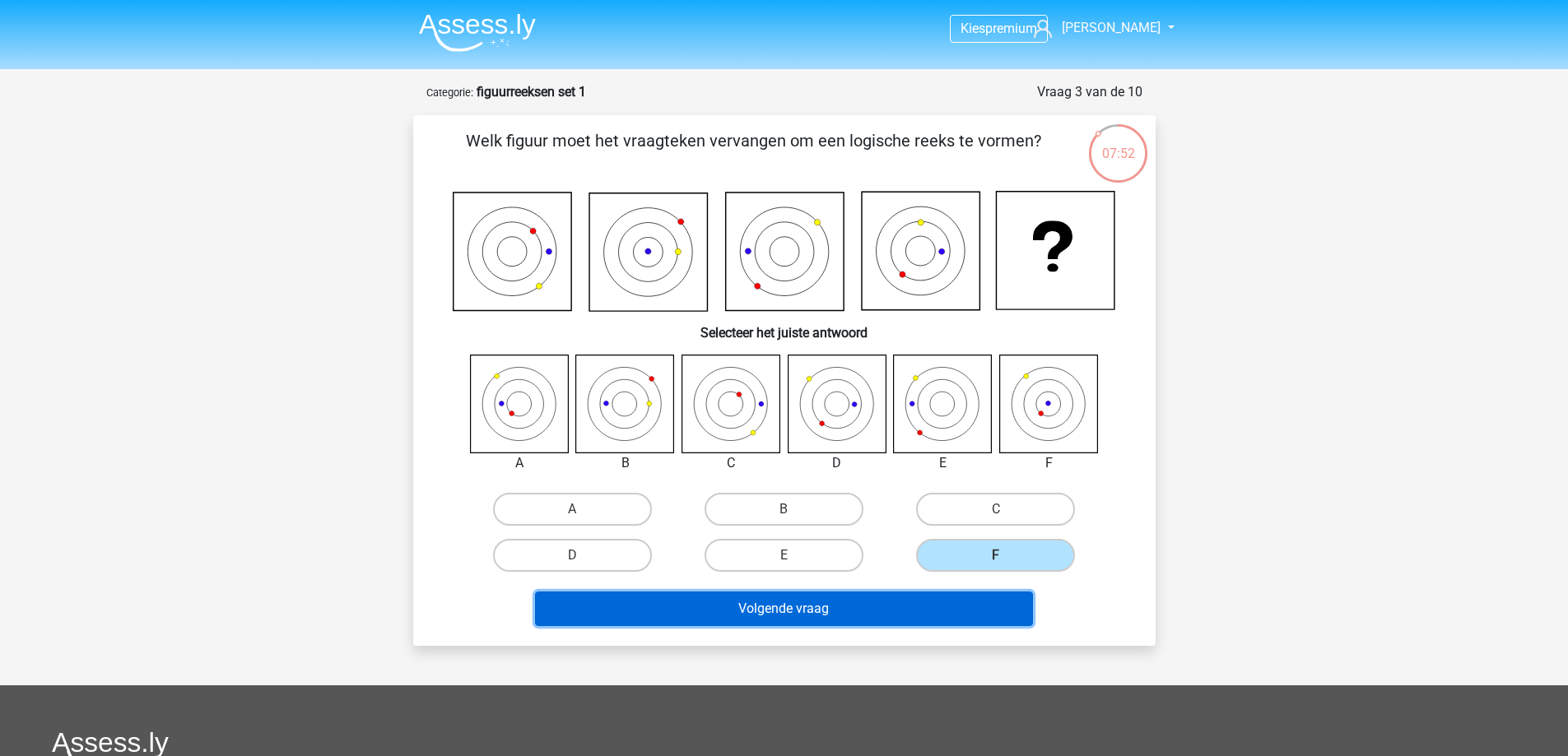
click at [879, 609] on button "Volgende vraag" at bounding box center [784, 608] width 498 height 34
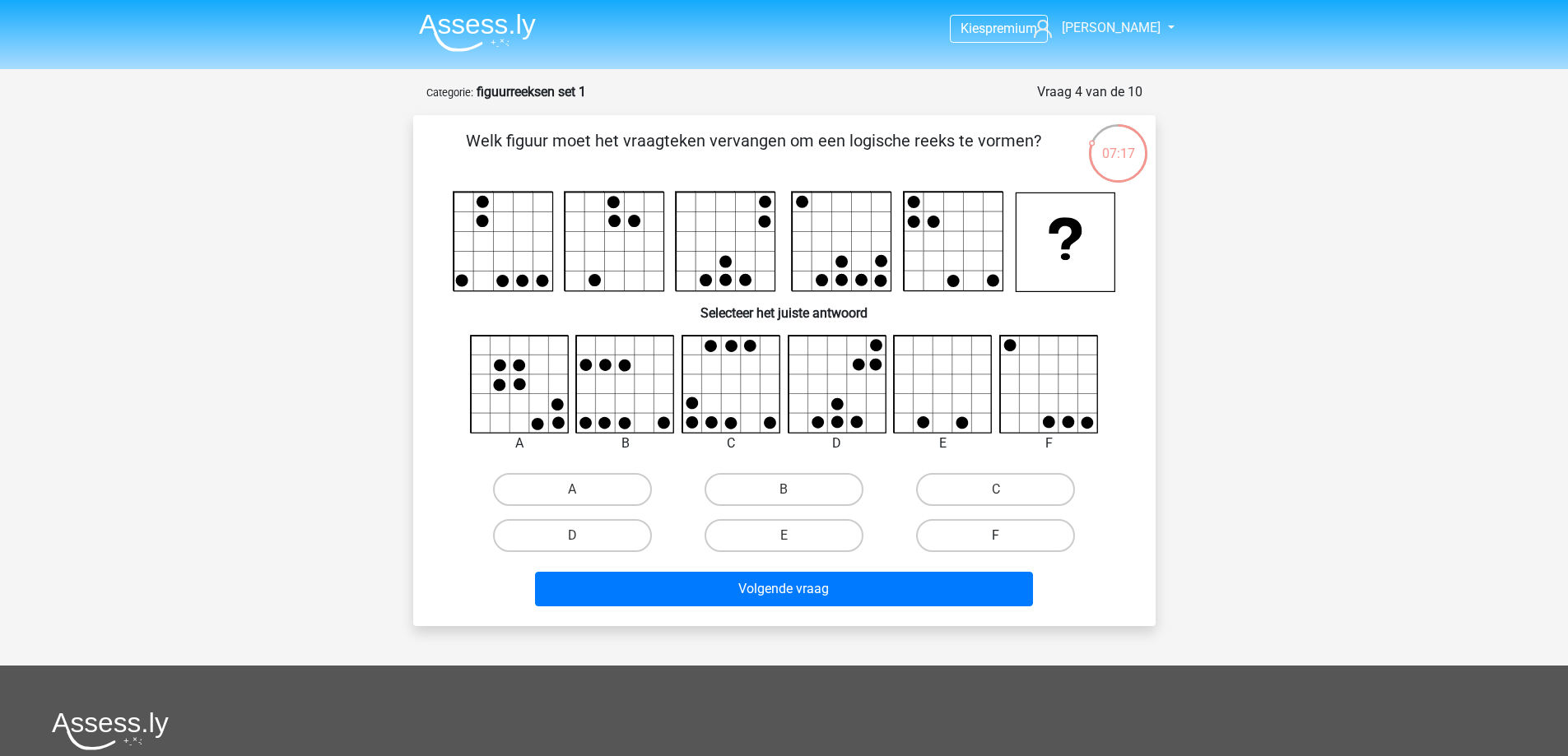
click at [975, 532] on label "F" at bounding box center [995, 535] width 159 height 33
click at [996, 536] on input "F" at bounding box center [1001, 541] width 11 height 11
radio input "true"
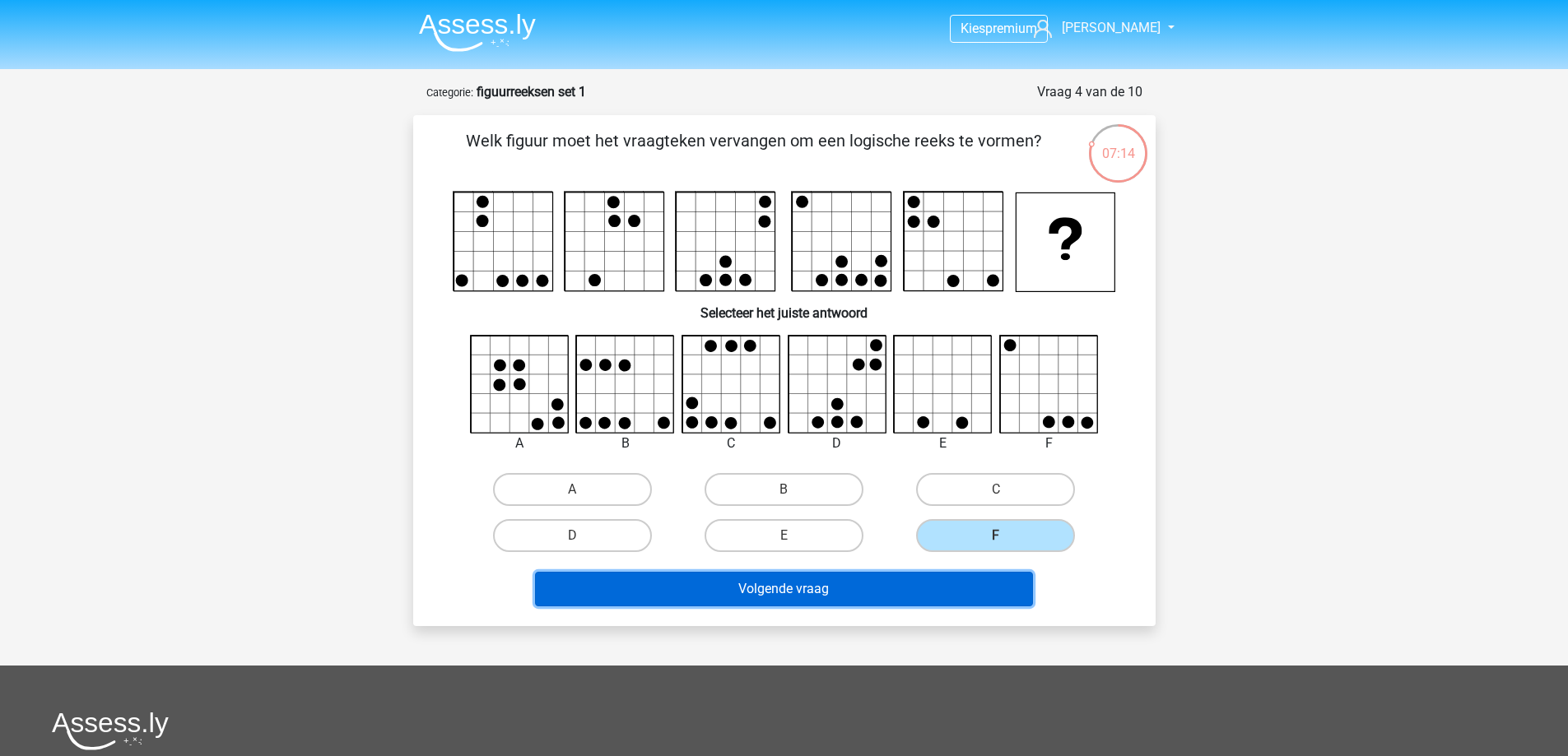
click at [854, 592] on button "Volgende vraag" at bounding box center [784, 589] width 498 height 34
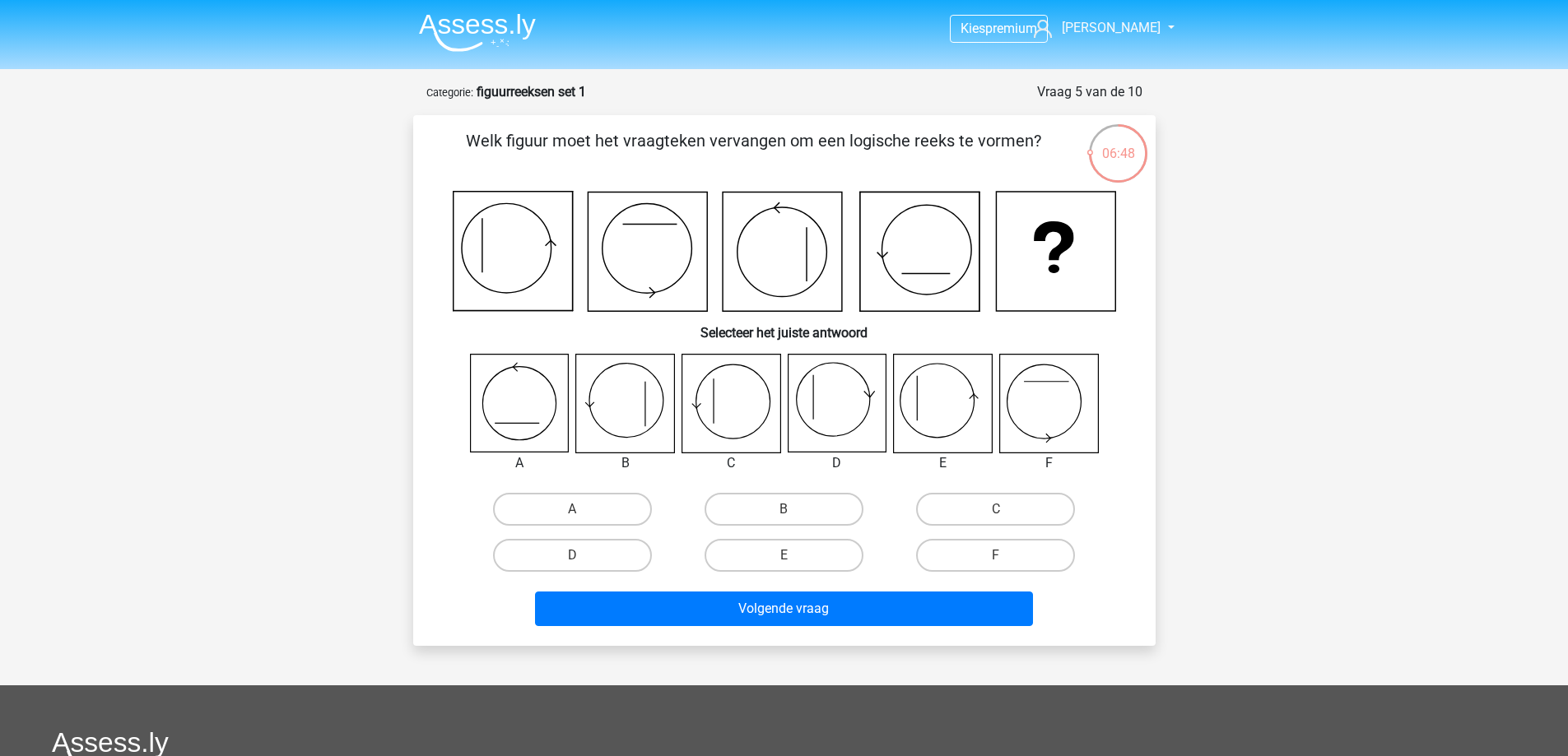
click at [938, 408] on icon at bounding box center [943, 404] width 98 height 98
drag, startPoint x: 791, startPoint y: 553, endPoint x: 797, endPoint y: 579, distance: 26.7
click at [791, 554] on label "E" at bounding box center [784, 555] width 159 height 33
click at [791, 555] on input "E" at bounding box center [789, 560] width 11 height 11
radio input "true"
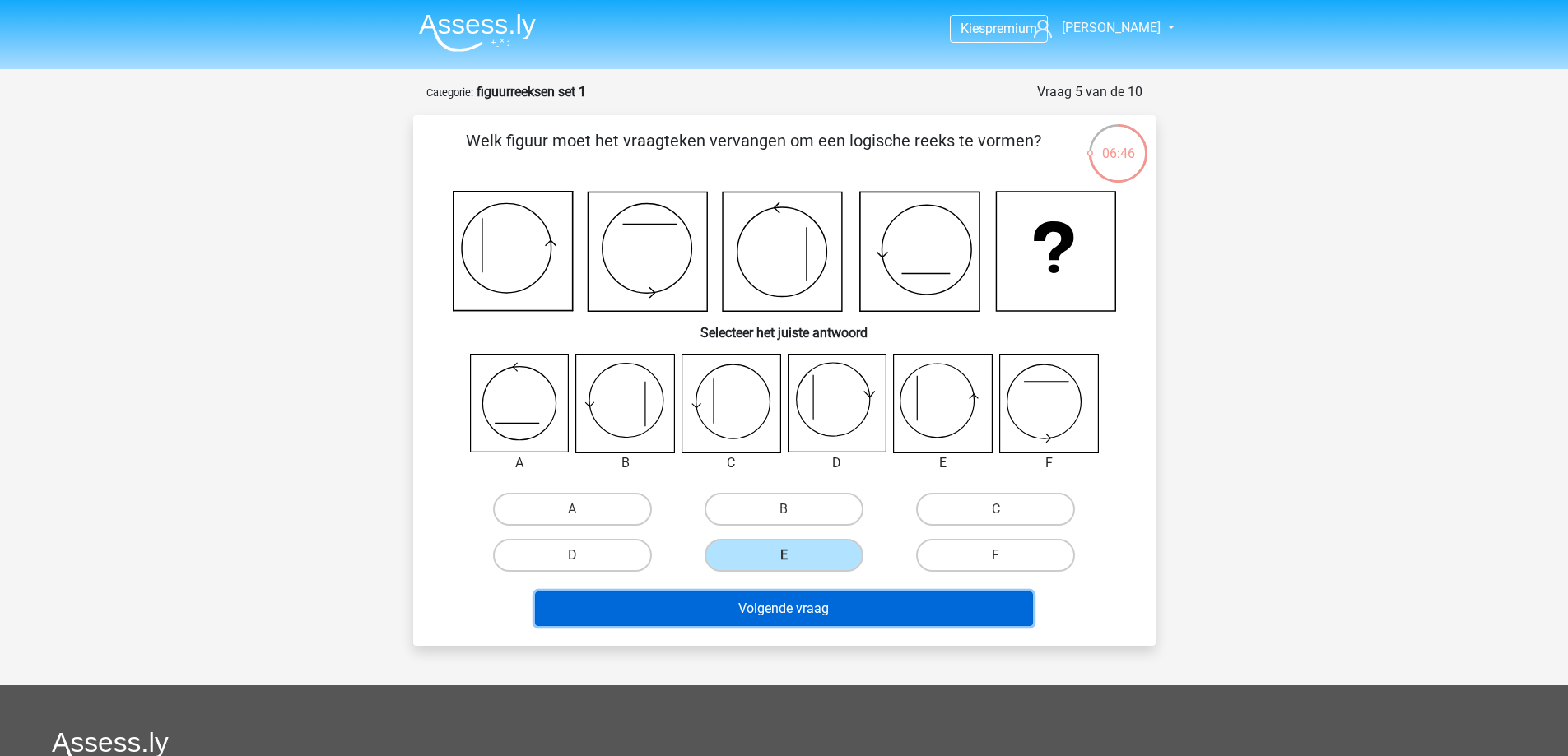
click at [797, 610] on button "Volgende vraag" at bounding box center [784, 608] width 498 height 34
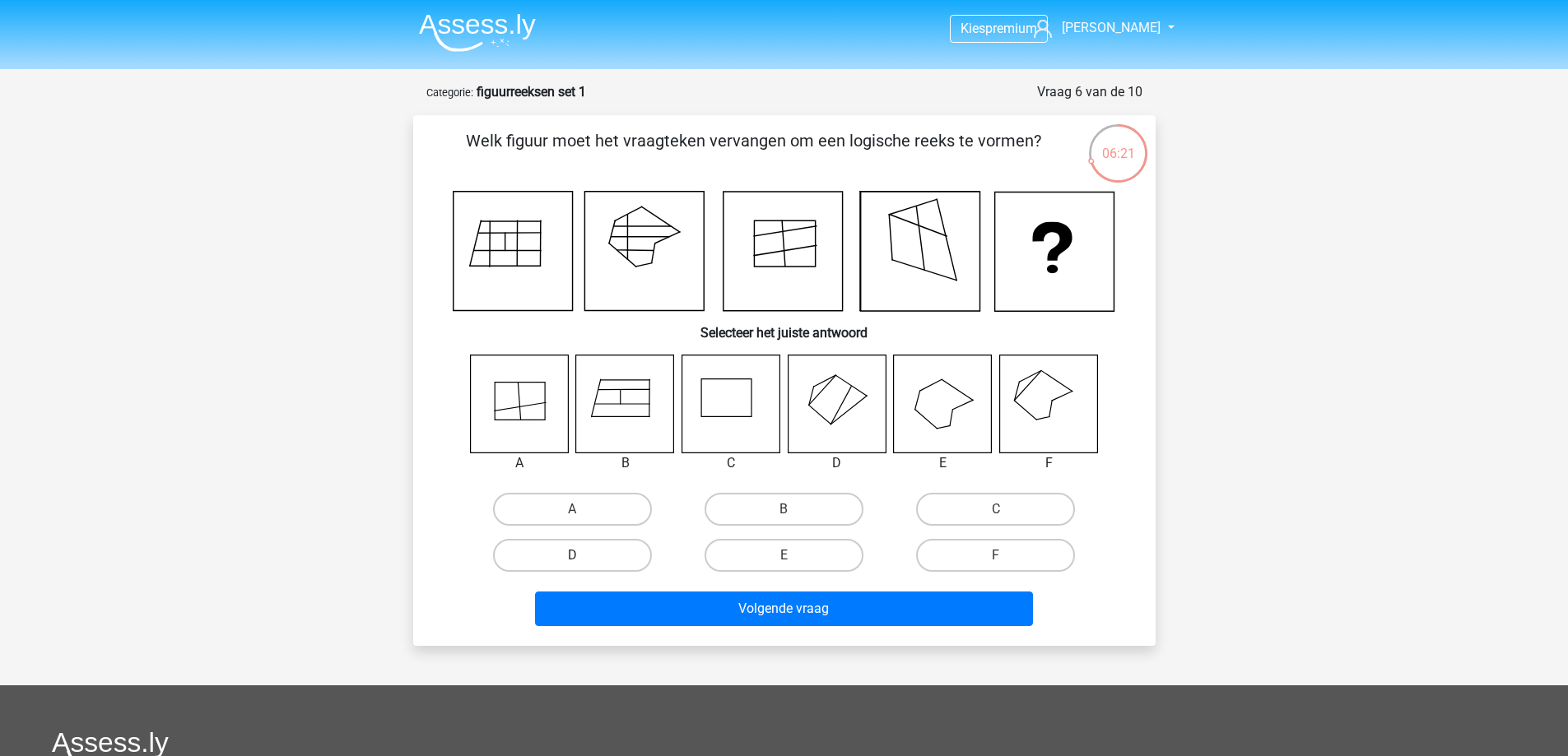
click at [589, 551] on label "D" at bounding box center [572, 555] width 159 height 33
click at [582, 555] on input "D" at bounding box center [578, 560] width 11 height 11
radio input "true"
click at [607, 554] on label "D" at bounding box center [572, 555] width 159 height 33
click at [582, 555] on input "D" at bounding box center [578, 560] width 11 height 11
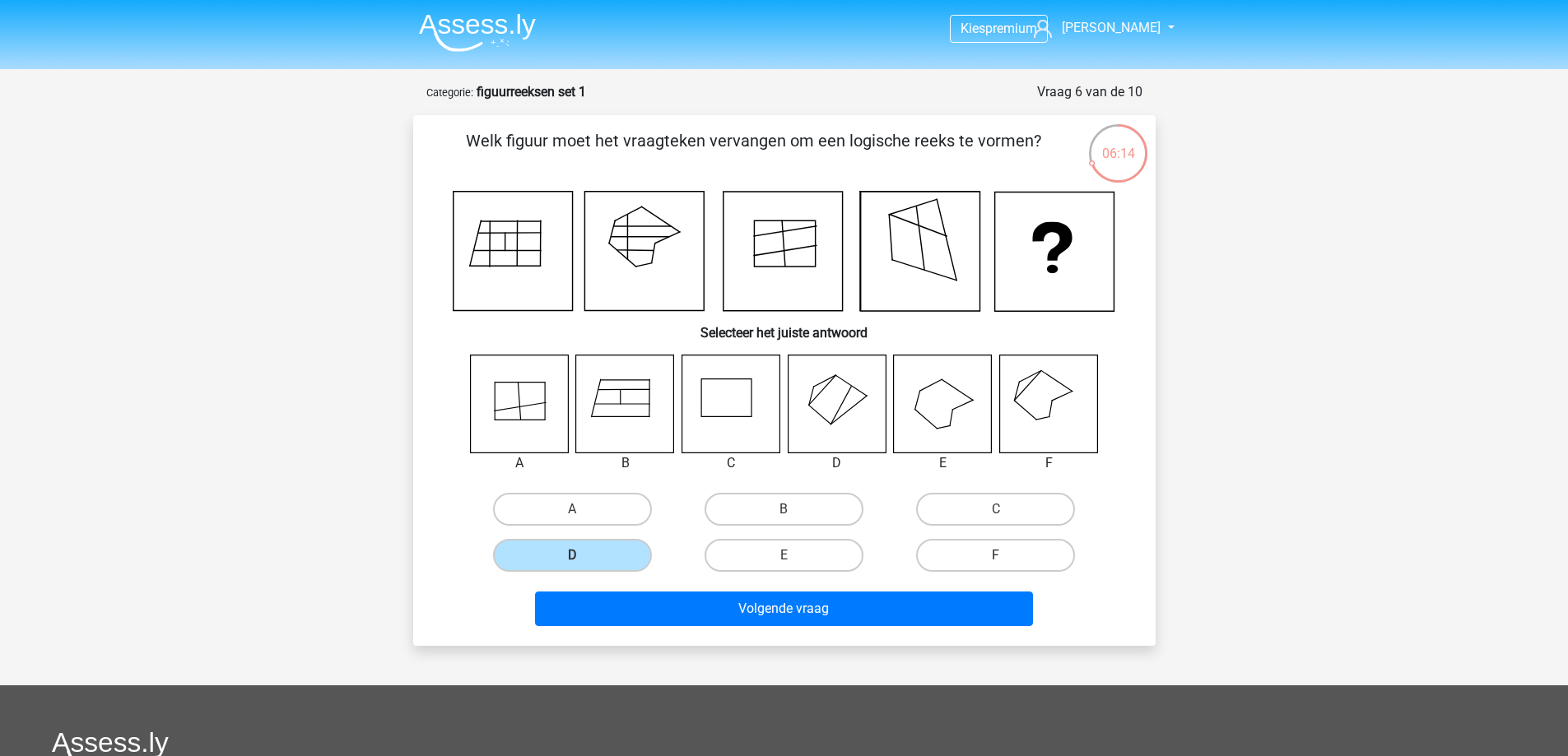
click at [972, 547] on label "F" at bounding box center [995, 555] width 159 height 33
click at [996, 555] on input "F" at bounding box center [1001, 560] width 11 height 11
radio input "true"
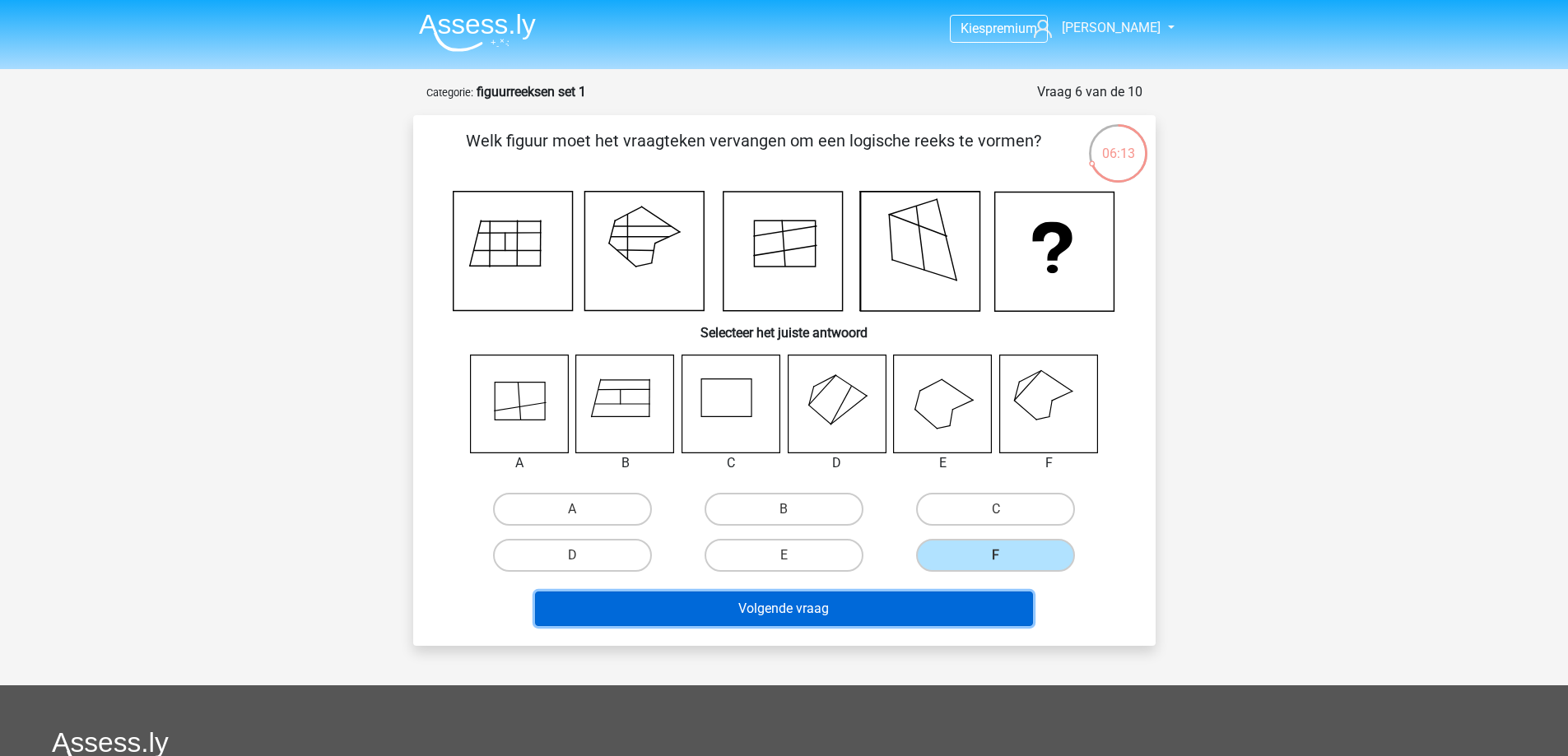
click at [903, 603] on button "Volgende vraag" at bounding box center [784, 608] width 498 height 34
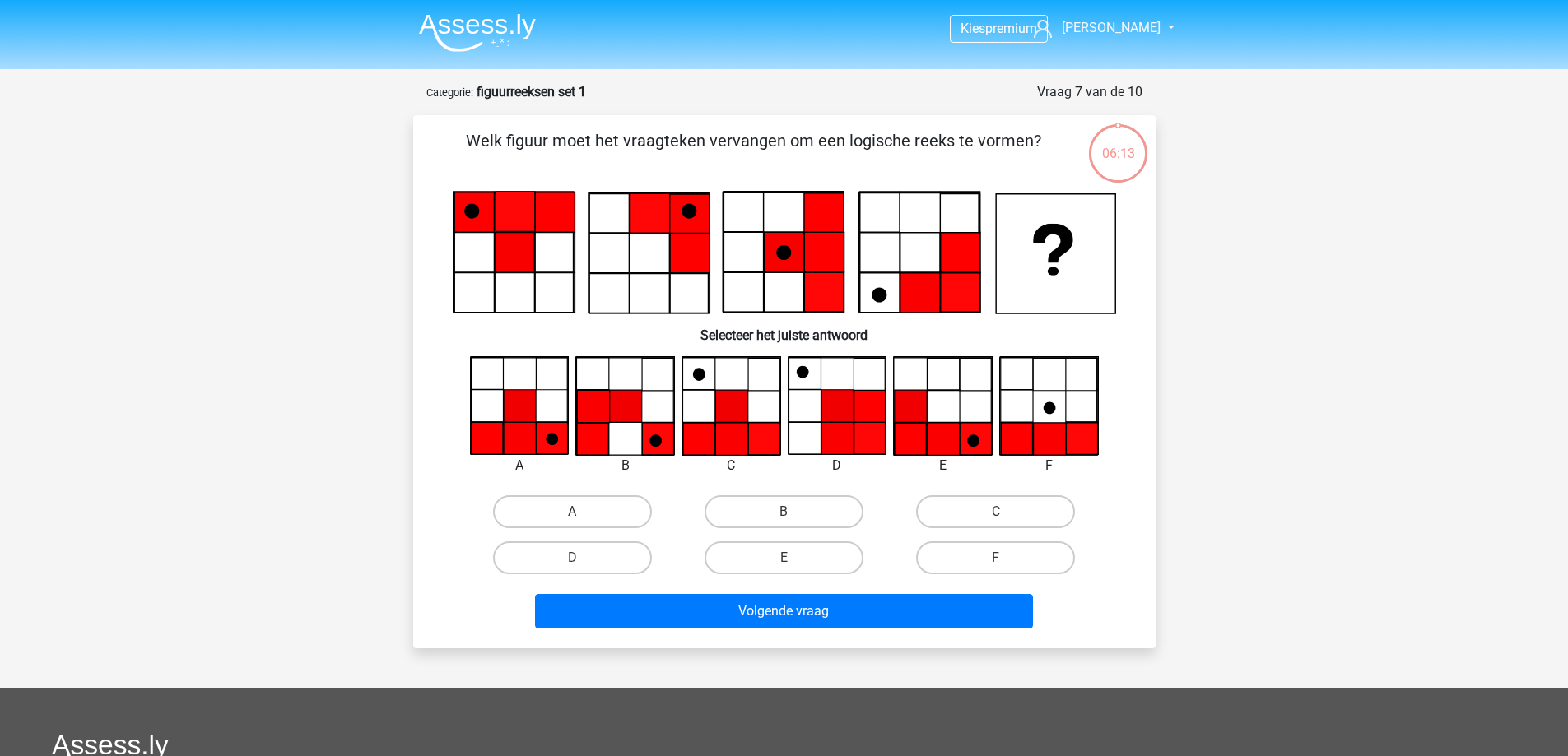
scroll to position [82, 0]
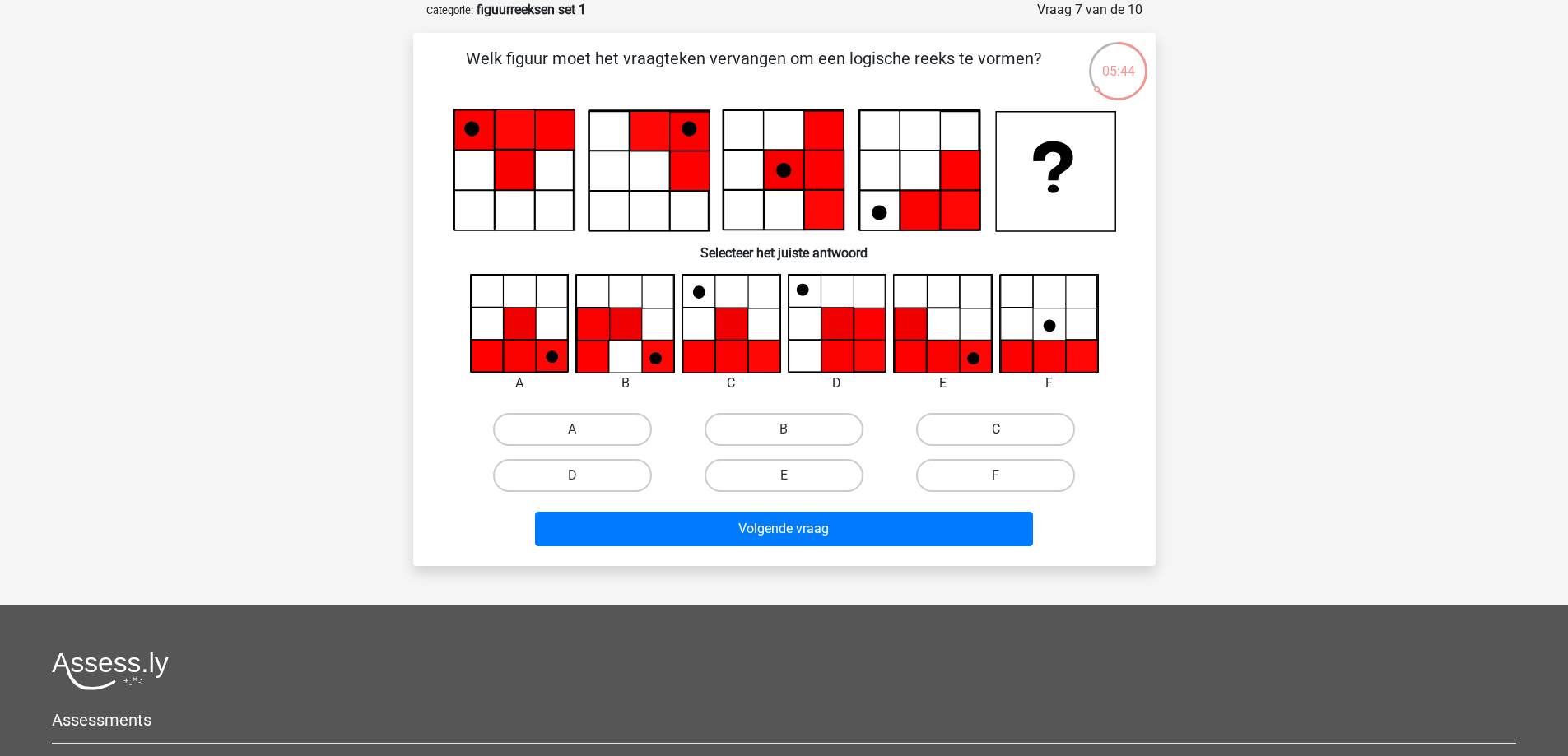
click at [1003, 422] on label "C" at bounding box center [995, 429] width 159 height 33
click at [1003, 429] on input "C" at bounding box center [1001, 435] width 11 height 11
radio input "true"
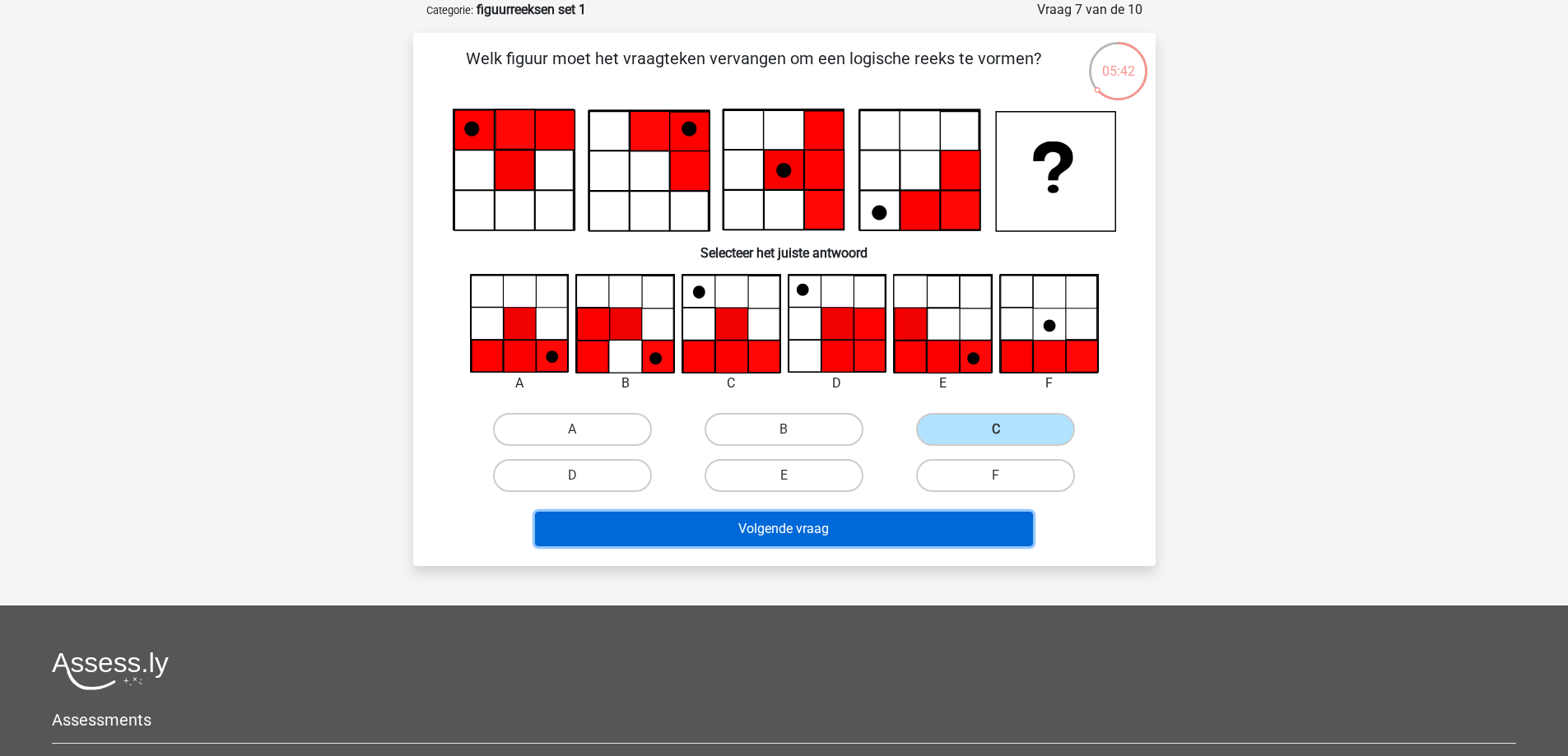
click at [755, 531] on button "Volgende vraag" at bounding box center [784, 529] width 498 height 34
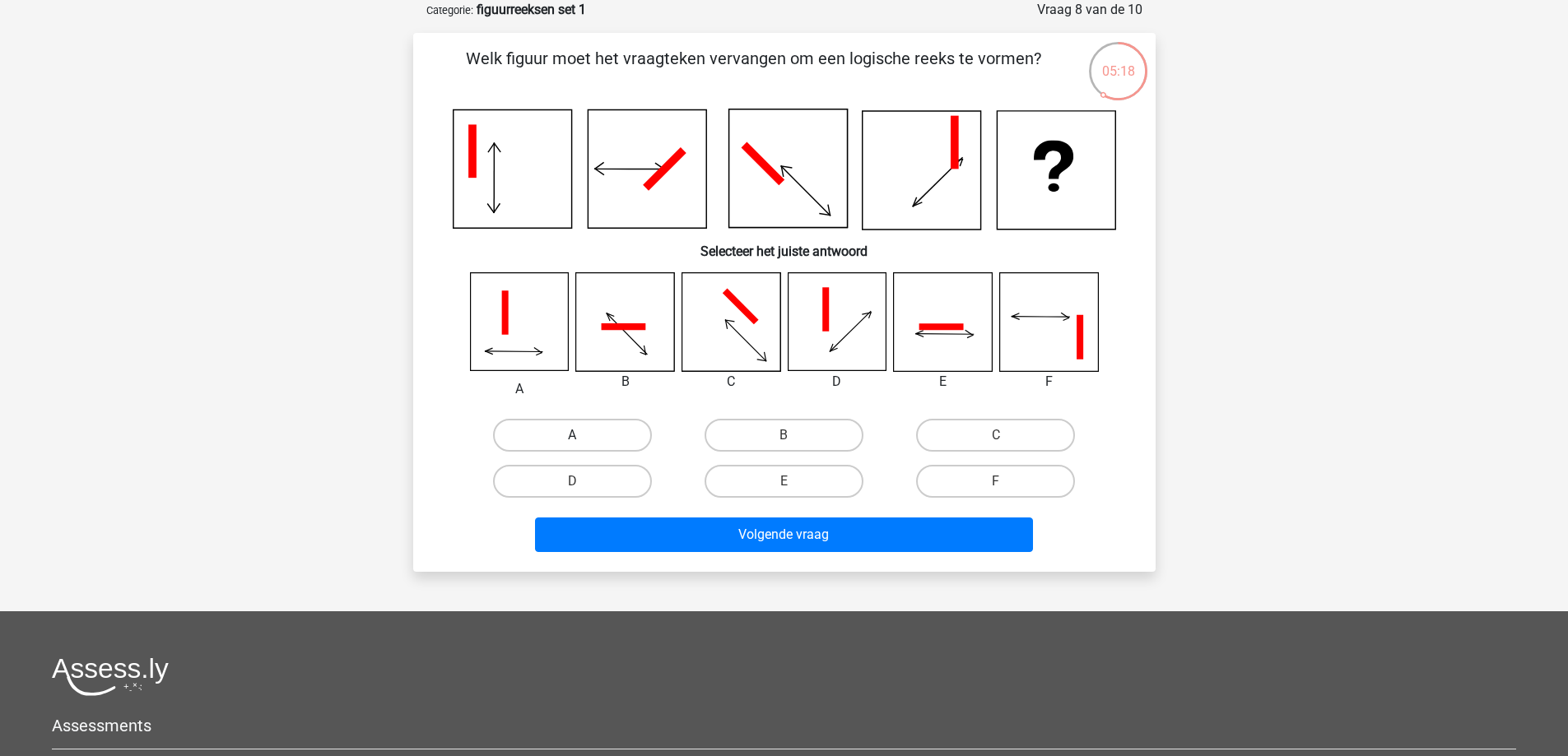
click at [550, 438] on label "A" at bounding box center [572, 435] width 159 height 33
click at [572, 438] on input "A" at bounding box center [578, 441] width 11 height 11
radio input "true"
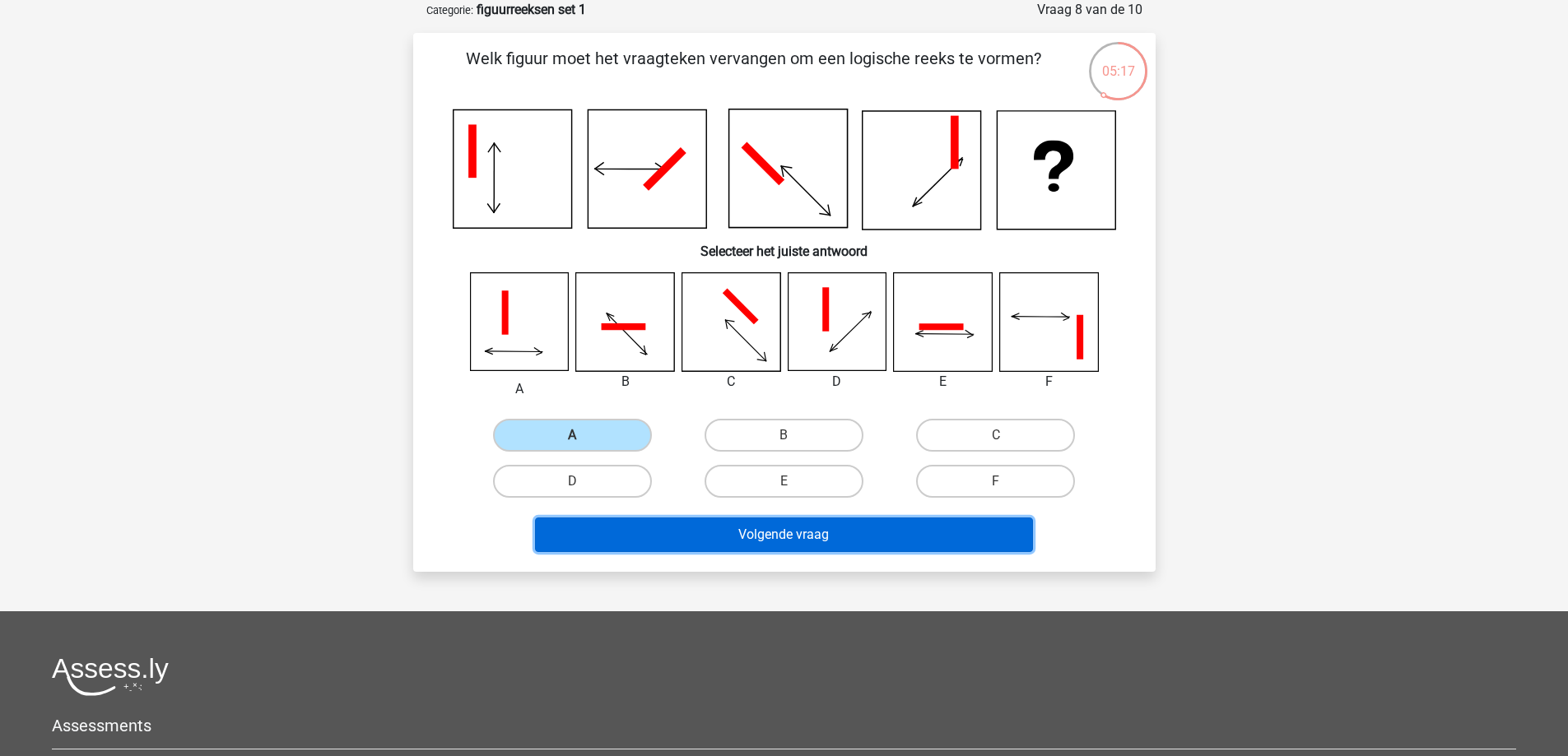
click at [746, 530] on button "Volgende vraag" at bounding box center [784, 535] width 498 height 34
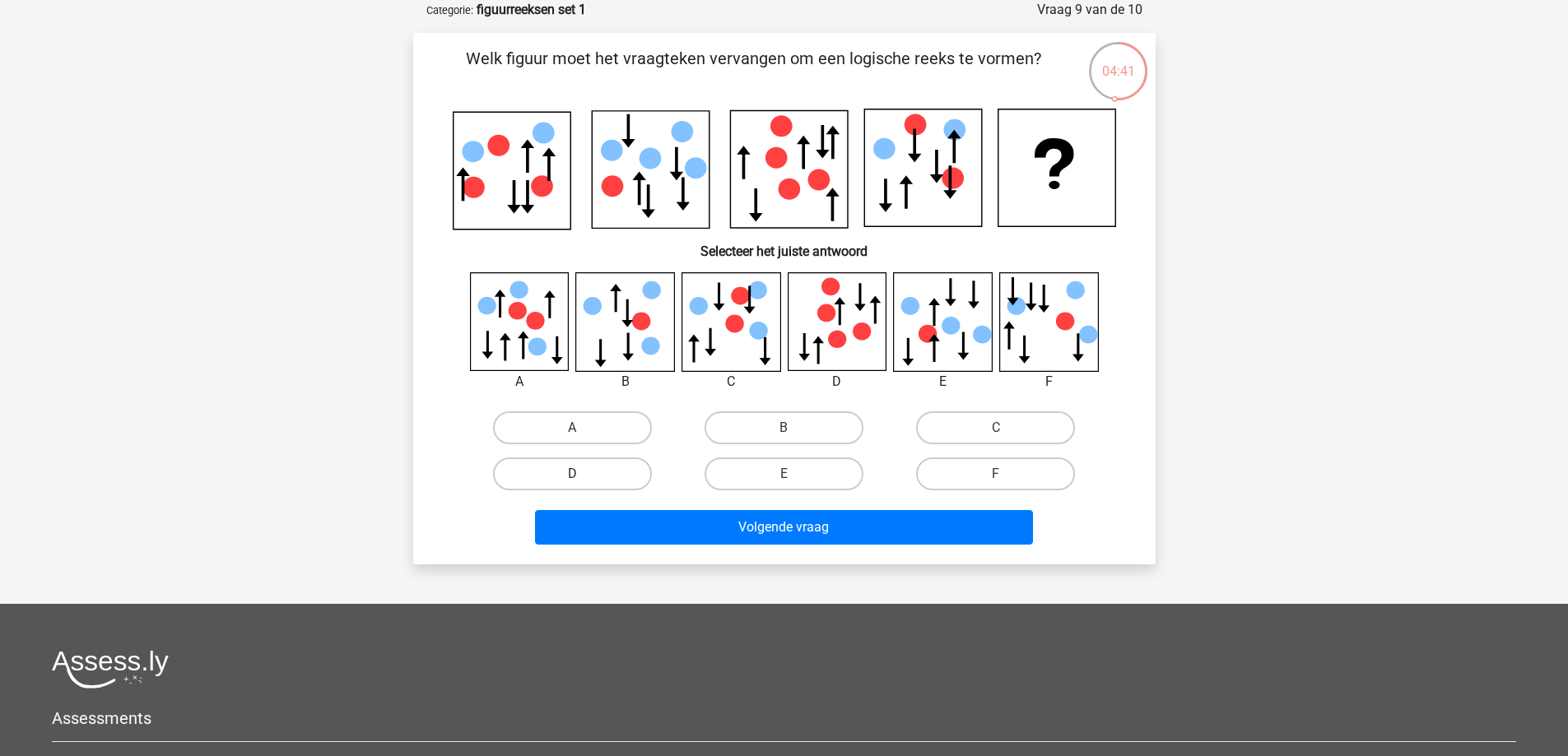
click at [624, 485] on label "D" at bounding box center [572, 474] width 159 height 33
click at [582, 484] on input "D" at bounding box center [578, 479] width 11 height 11
radio input "true"
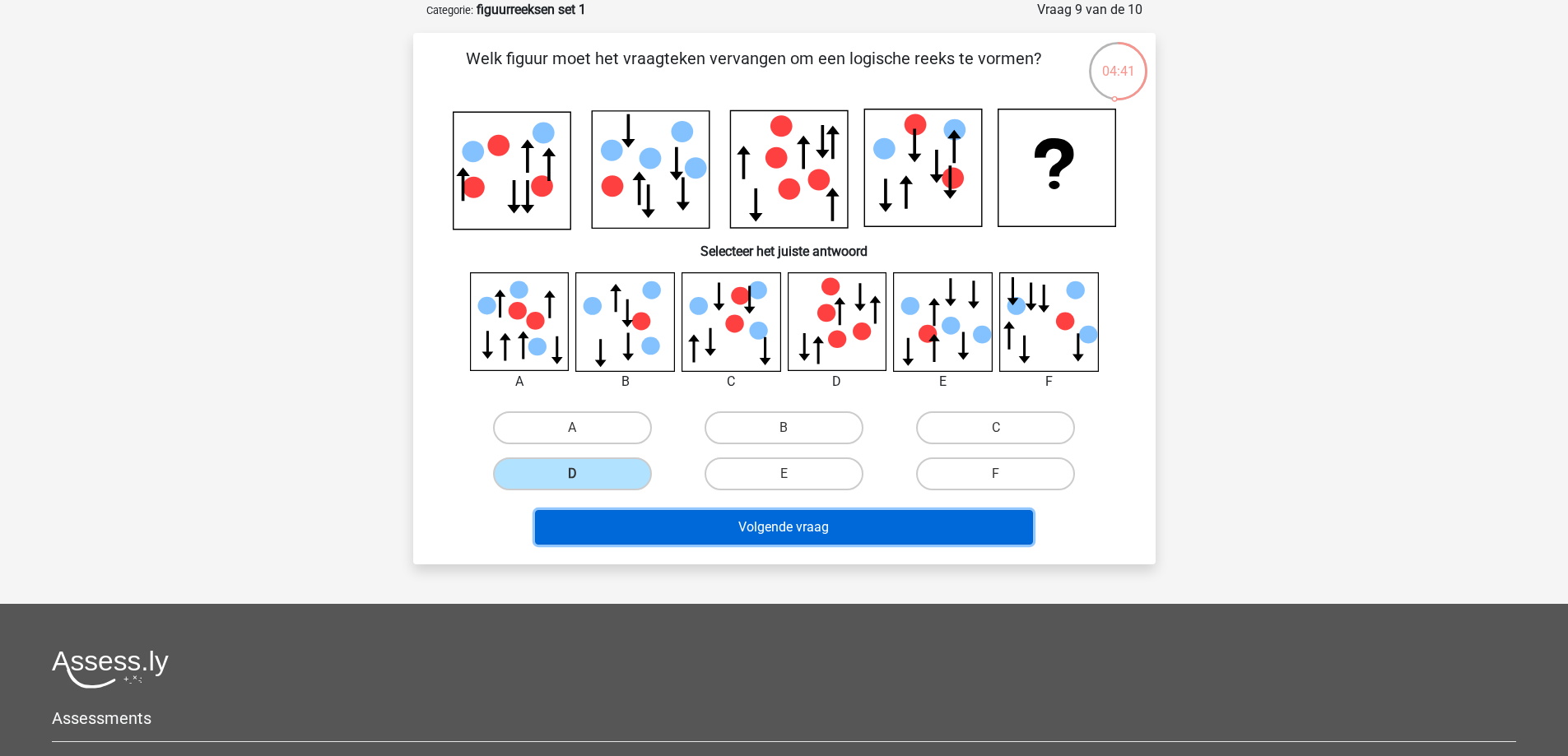
click at [673, 521] on button "Volgende vraag" at bounding box center [784, 527] width 498 height 34
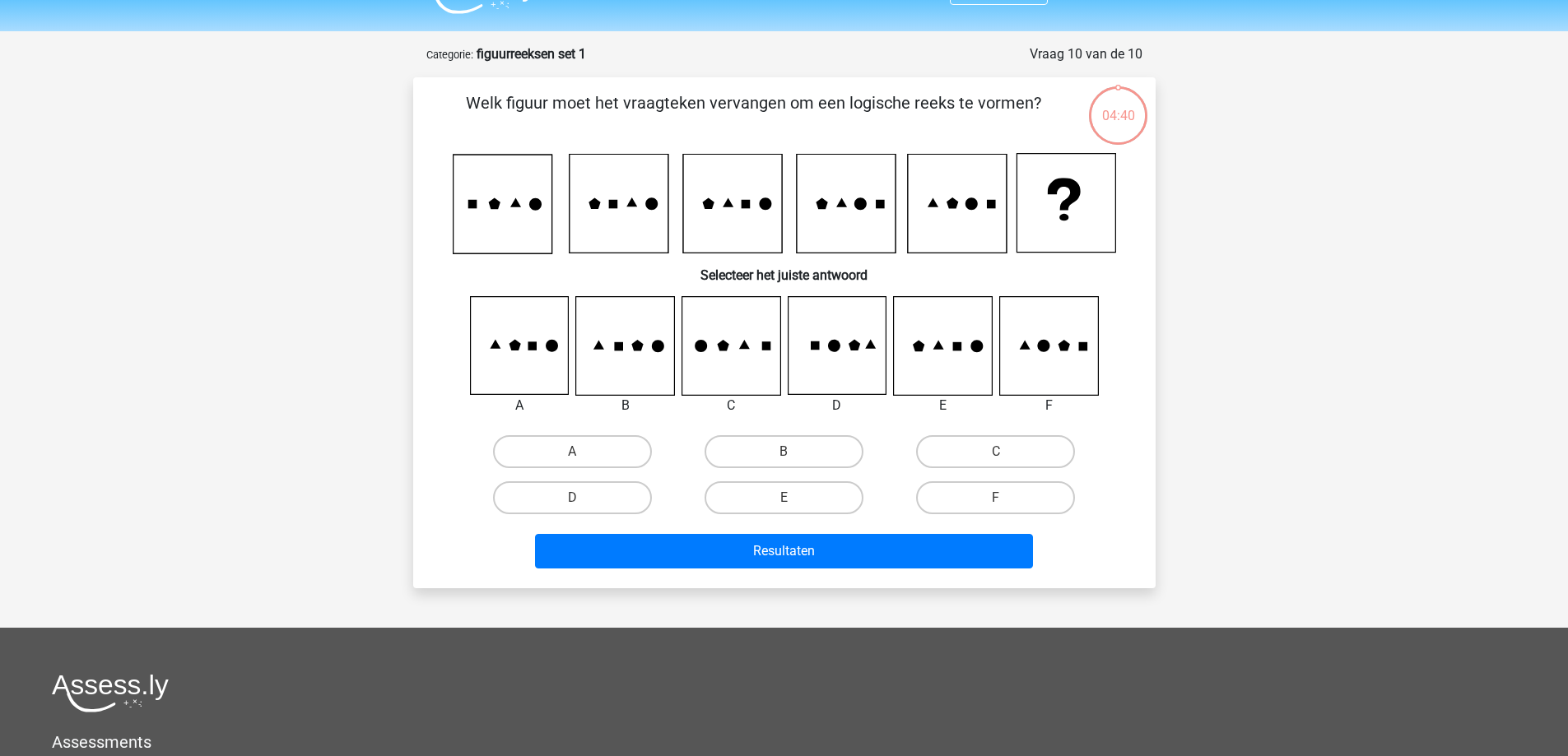
scroll to position [0, 0]
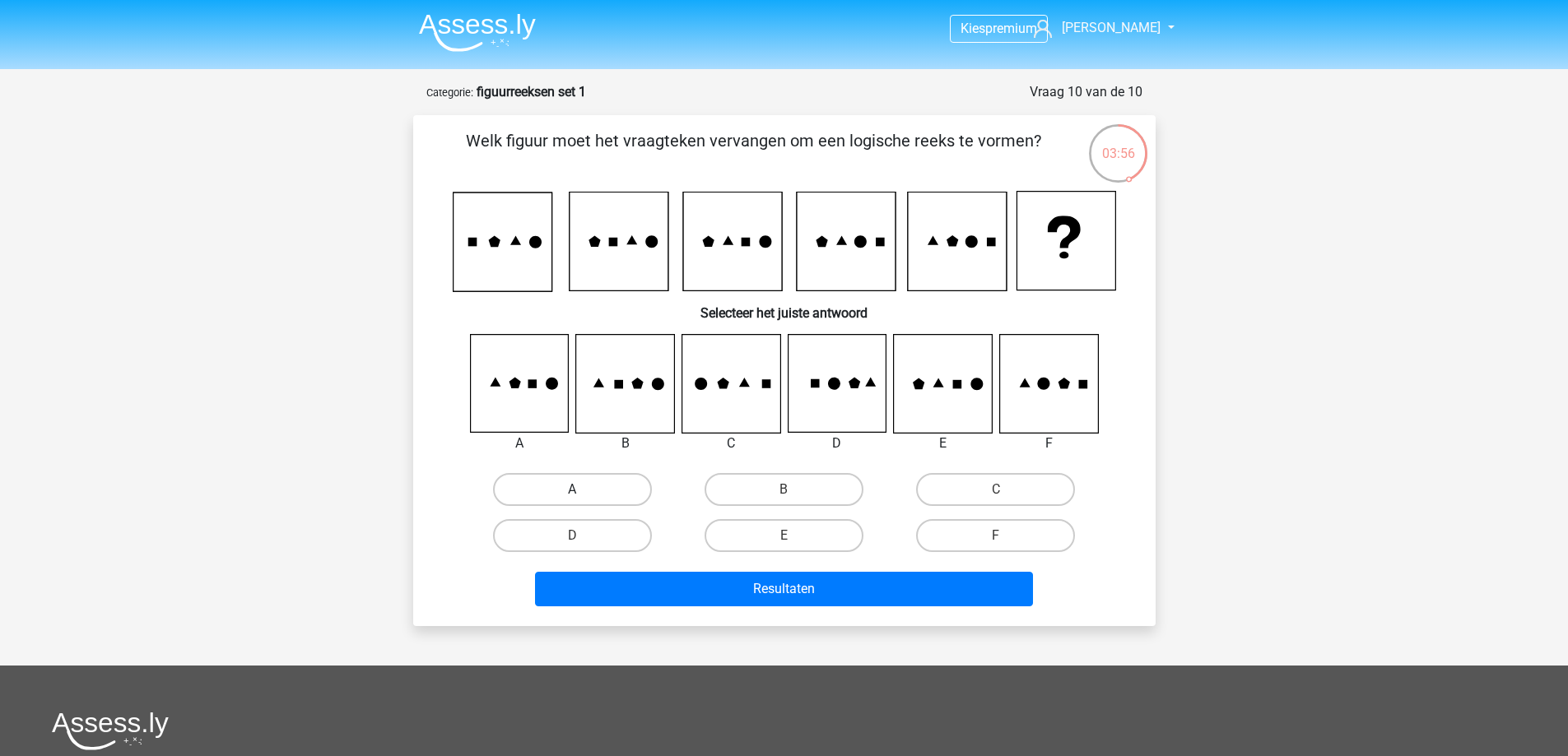
click at [553, 483] on label "A" at bounding box center [572, 489] width 159 height 33
click at [572, 490] on input "A" at bounding box center [578, 495] width 11 height 11
radio input "true"
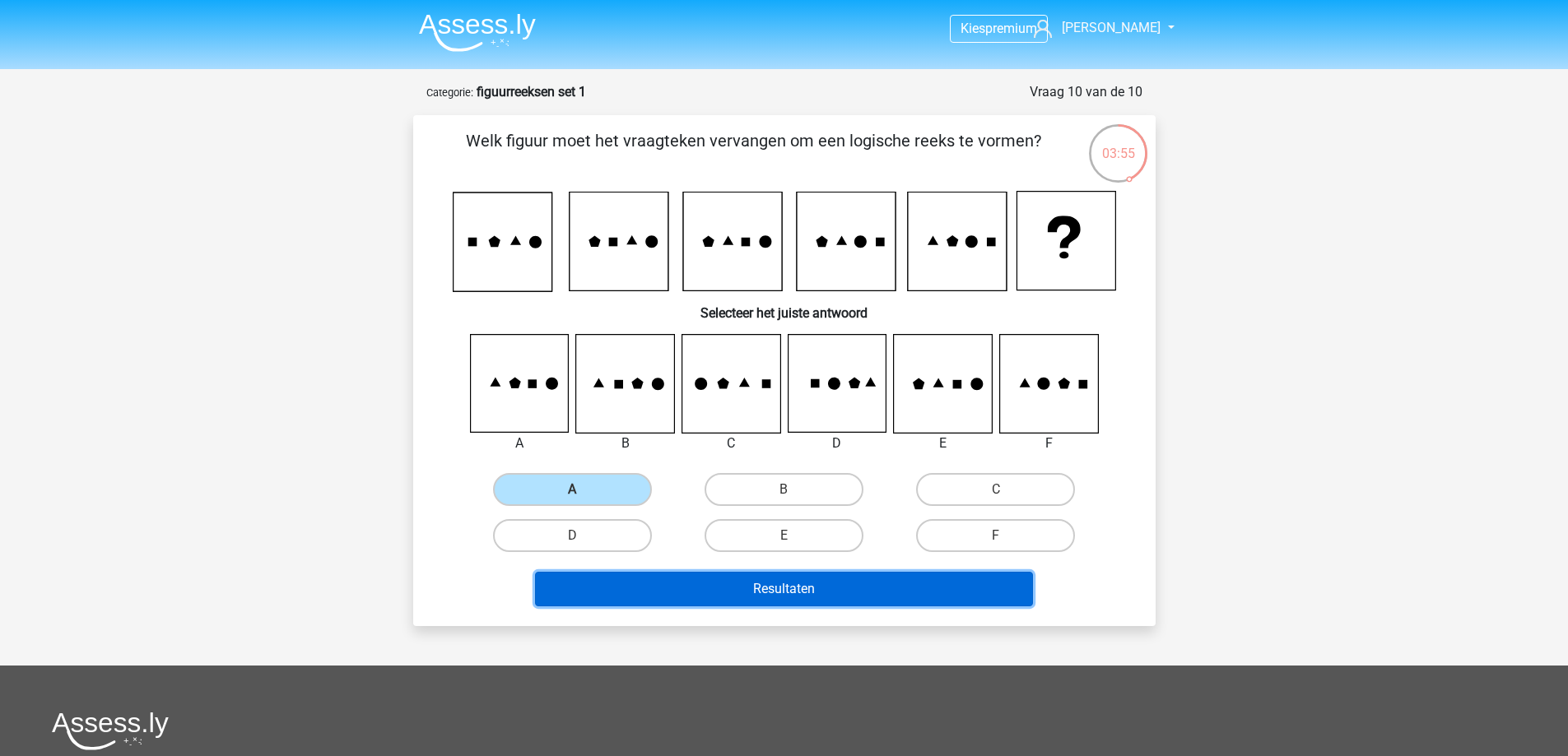
click at [649, 582] on button "Resultaten" at bounding box center [784, 589] width 498 height 34
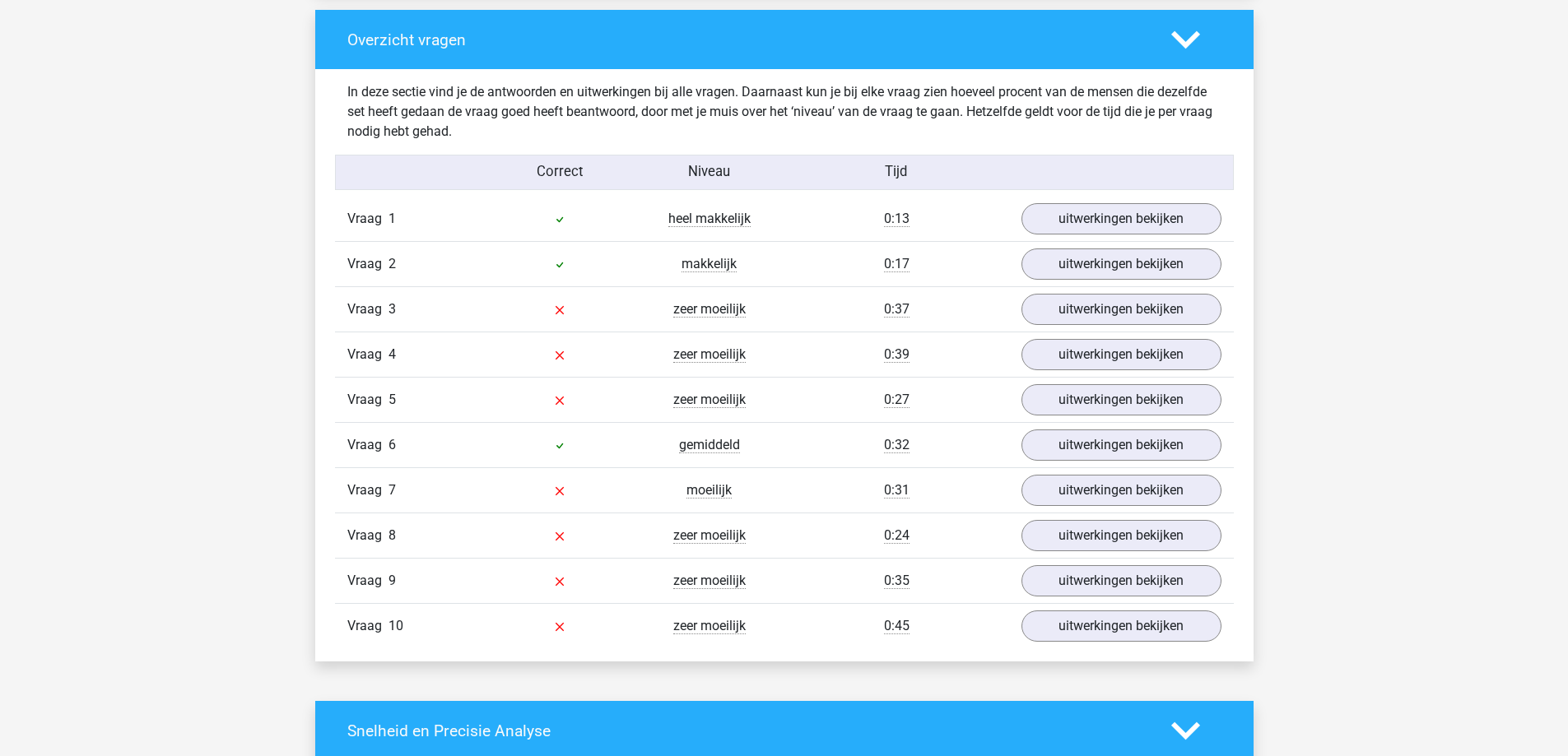
scroll to position [1234, 0]
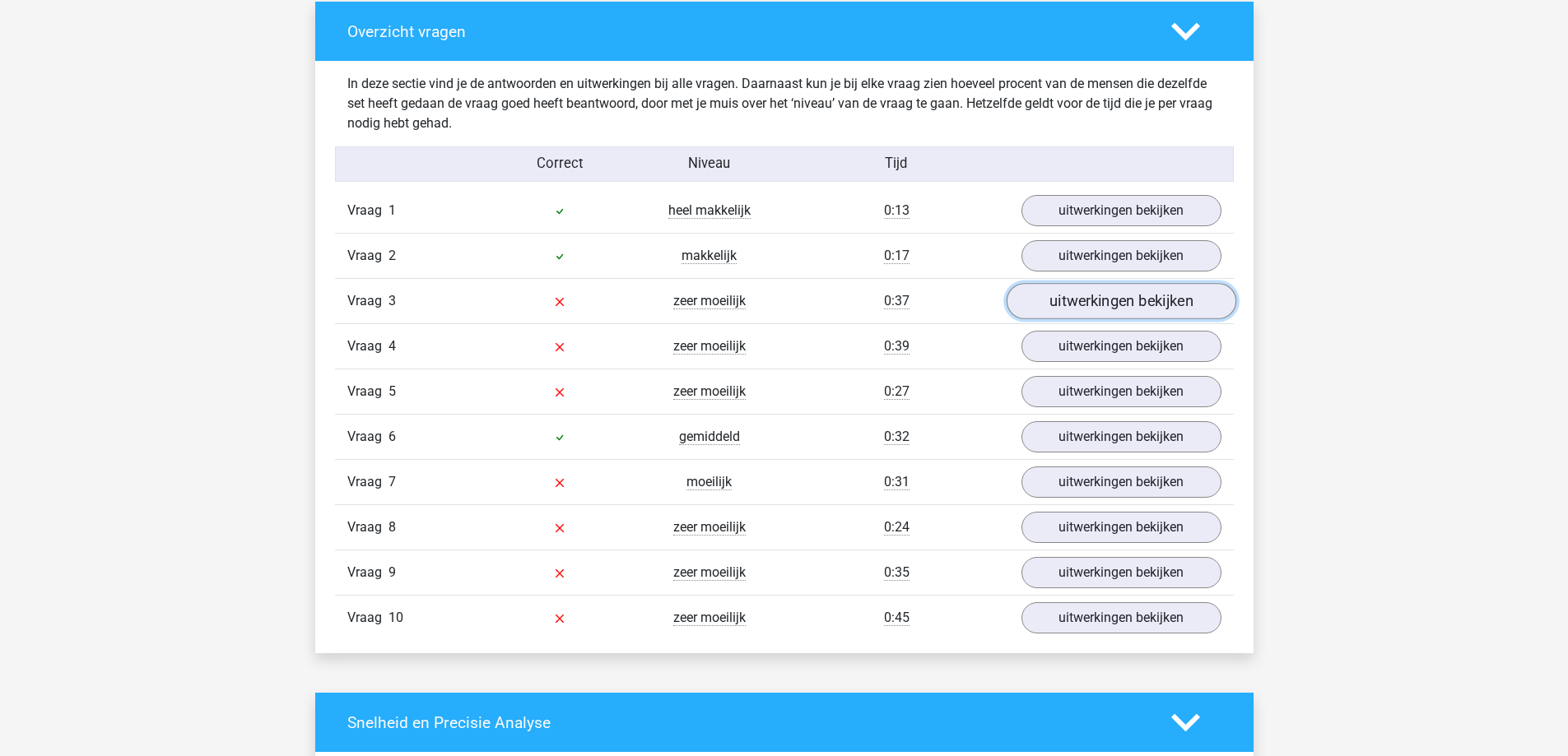
click at [1082, 305] on link "uitwerkingen bekijken" at bounding box center [1121, 301] width 230 height 36
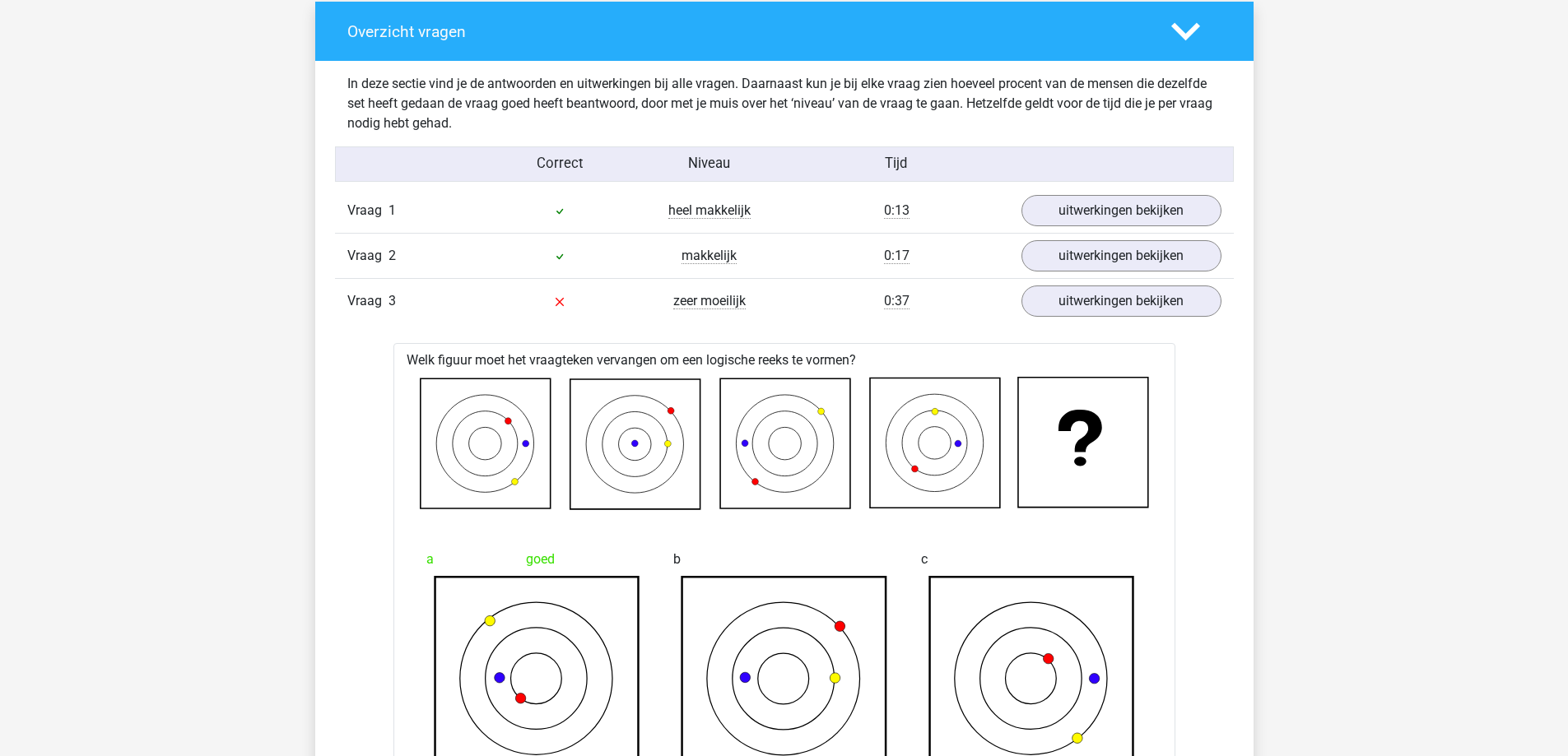
click at [549, 311] on div at bounding box center [559, 301] width 149 height 20
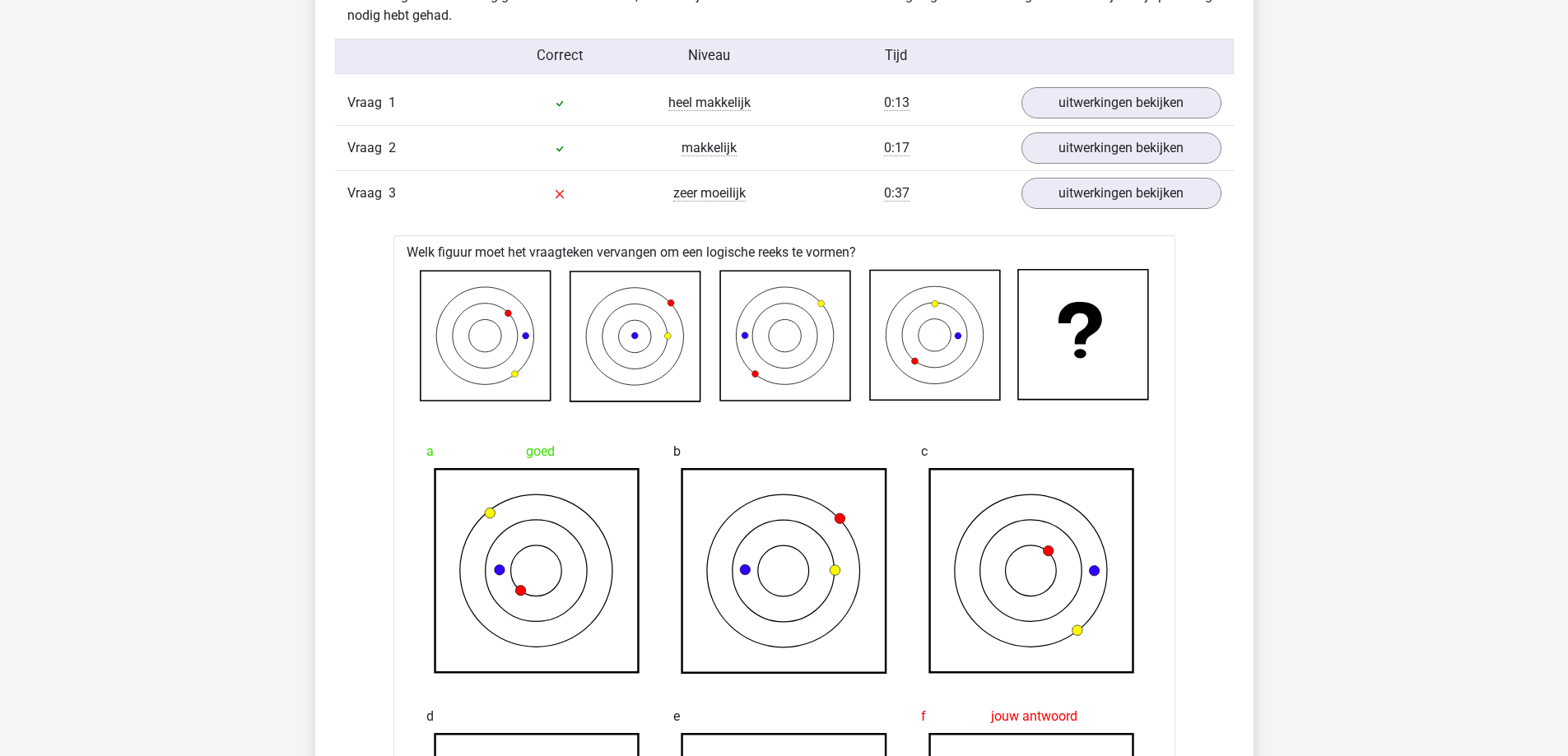
scroll to position [1069, 0]
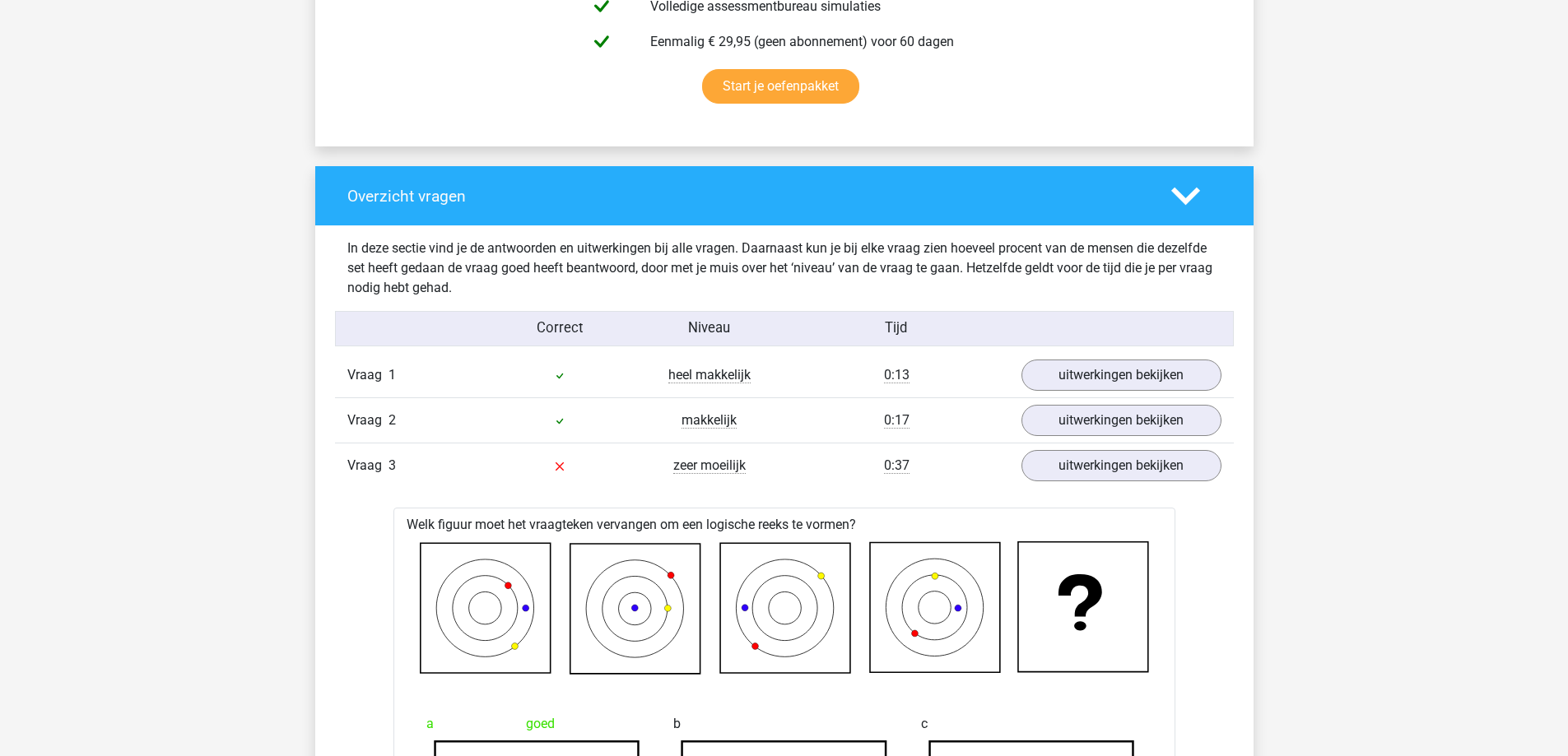
click at [544, 473] on div at bounding box center [559, 465] width 149 height 20
click at [1094, 466] on link "uitwerkingen bekijken" at bounding box center [1121, 466] width 230 height 36
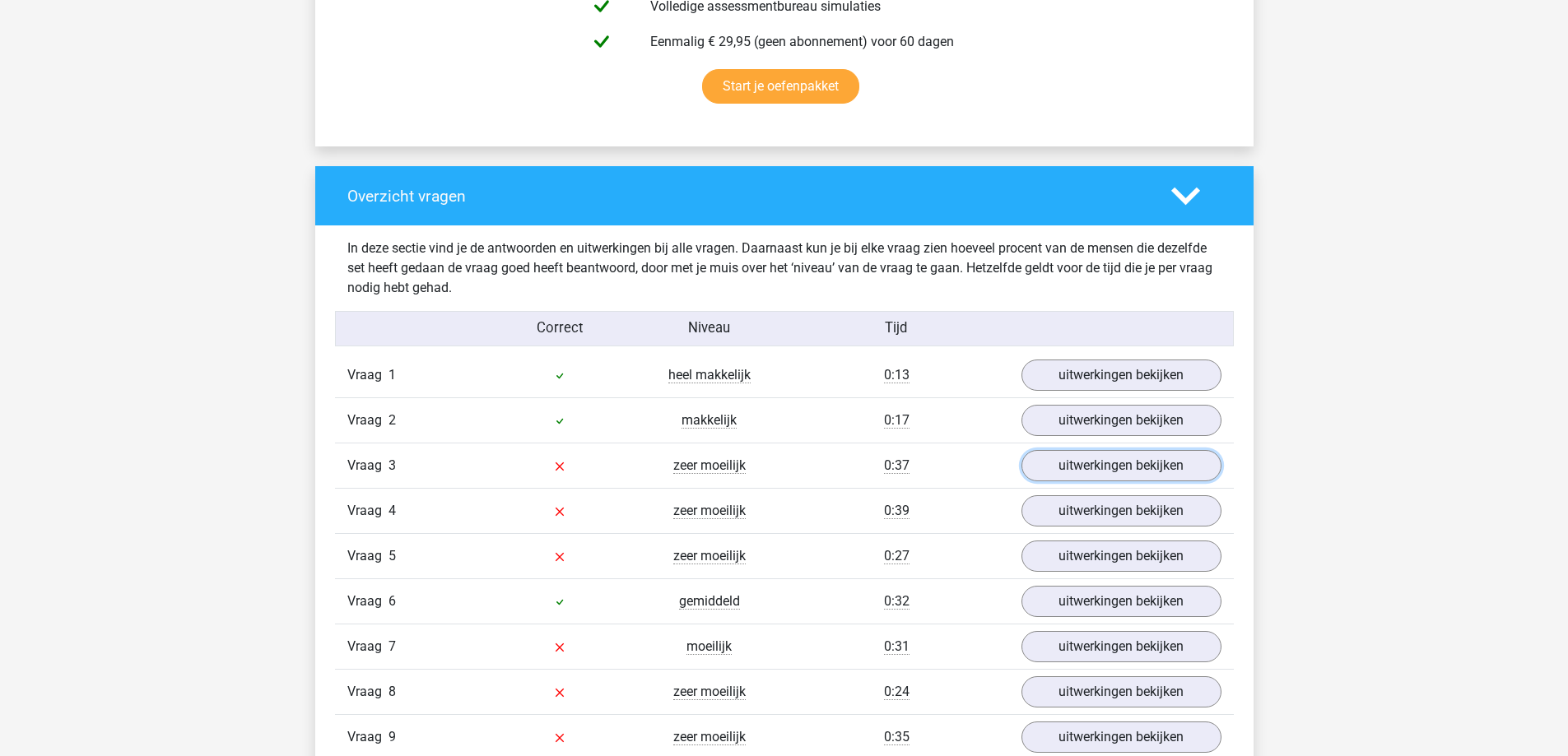
scroll to position [1152, 0]
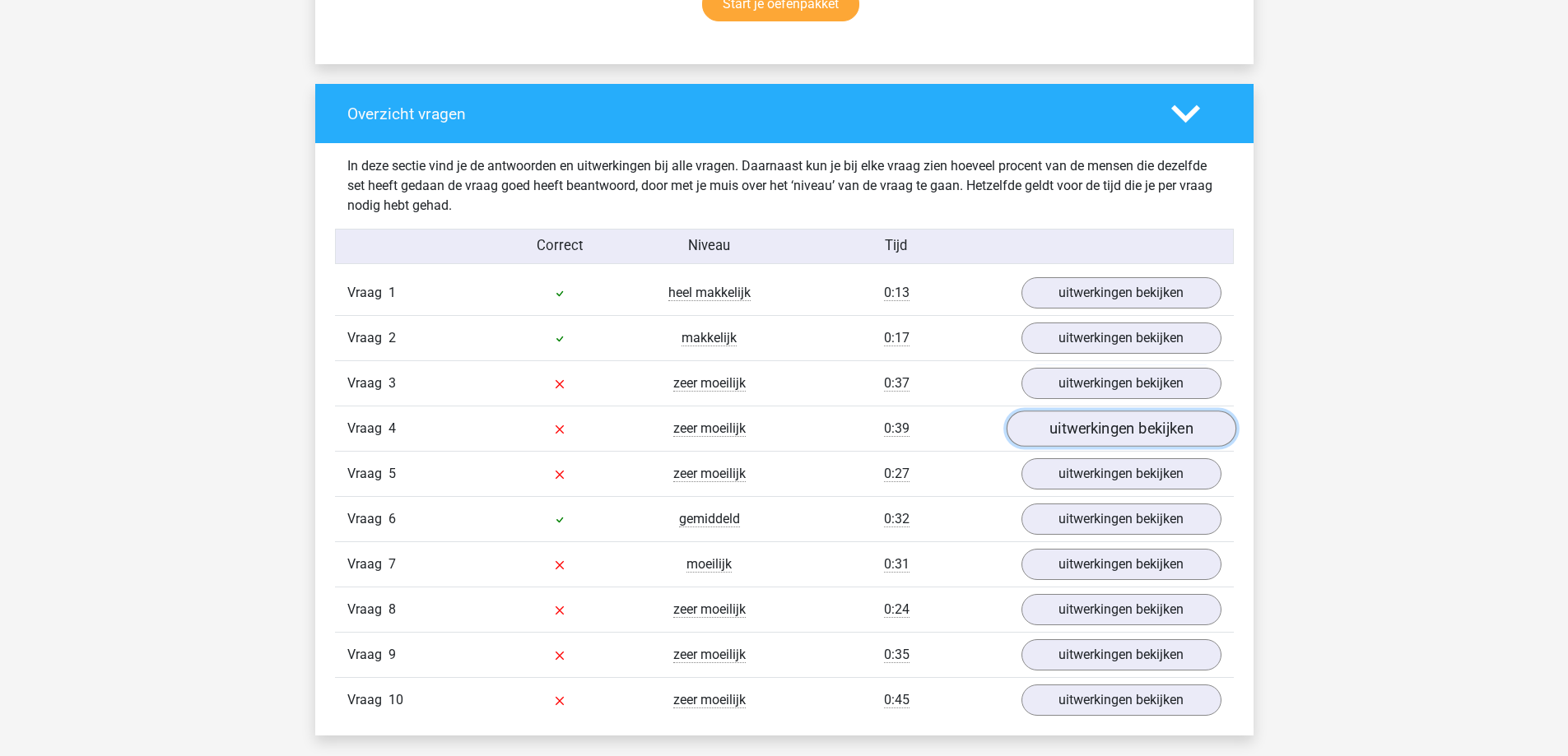
click at [1053, 433] on link "uitwerkingen bekijken" at bounding box center [1121, 429] width 230 height 36
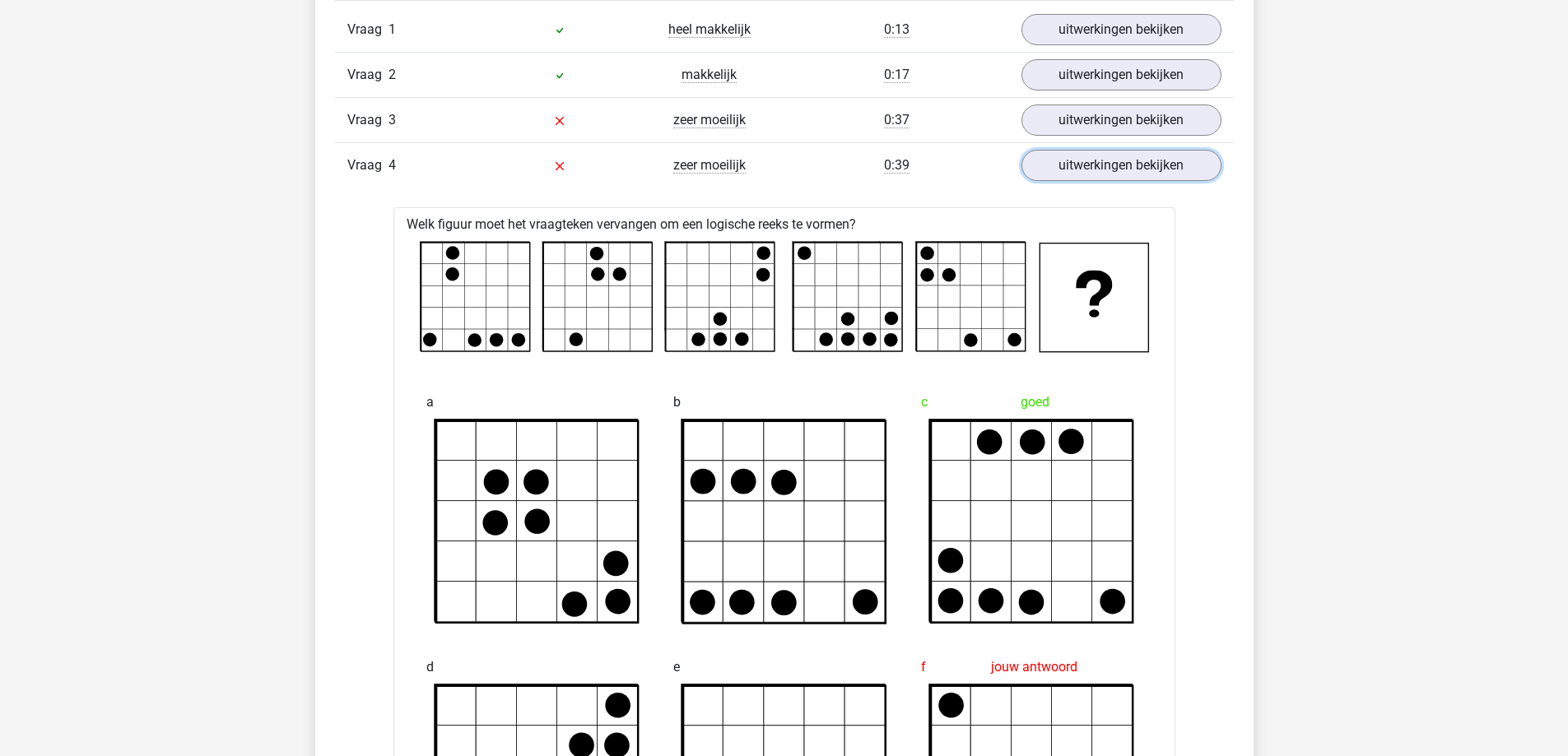
scroll to position [1316, 0]
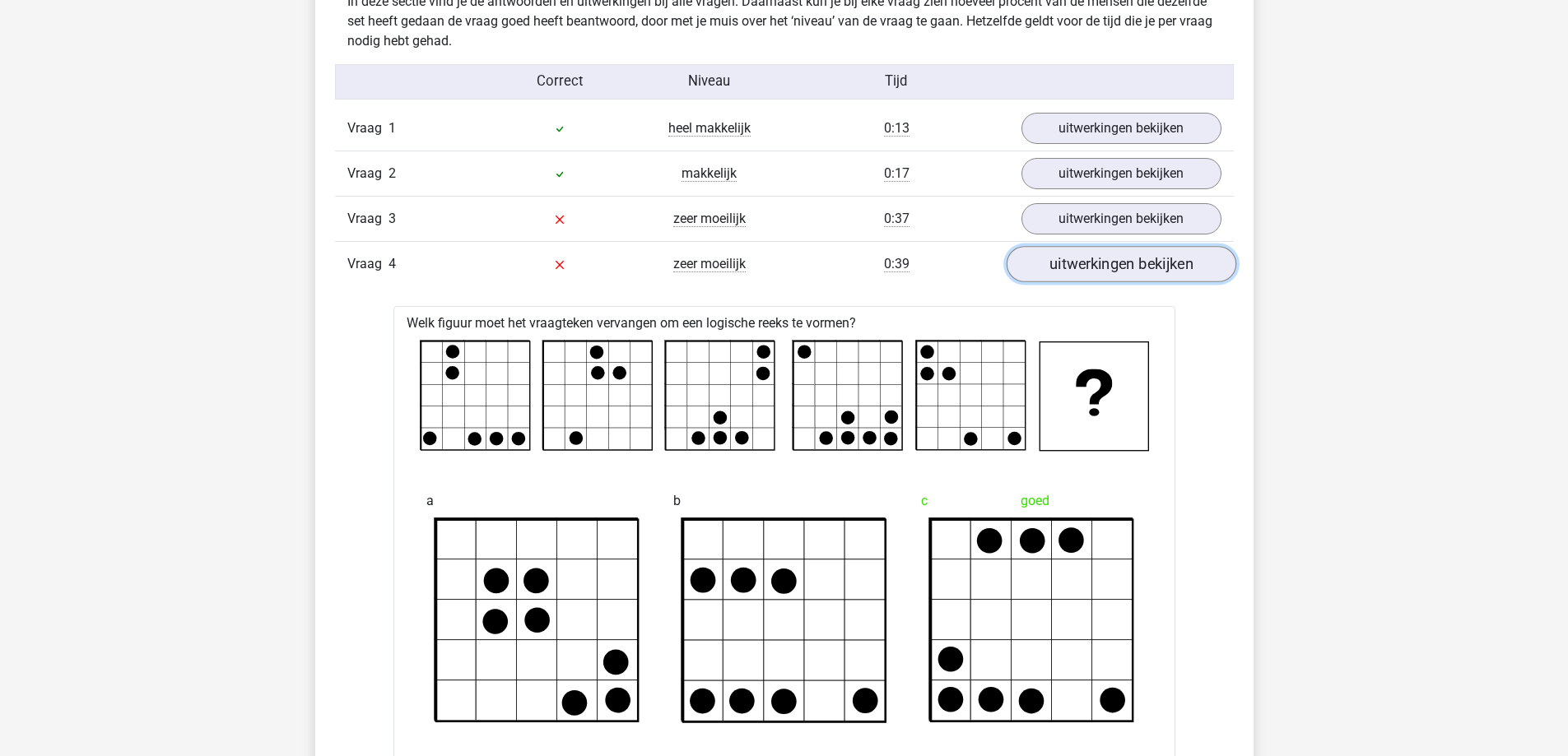
click at [1052, 277] on link "uitwerkingen bekijken" at bounding box center [1121, 265] width 230 height 36
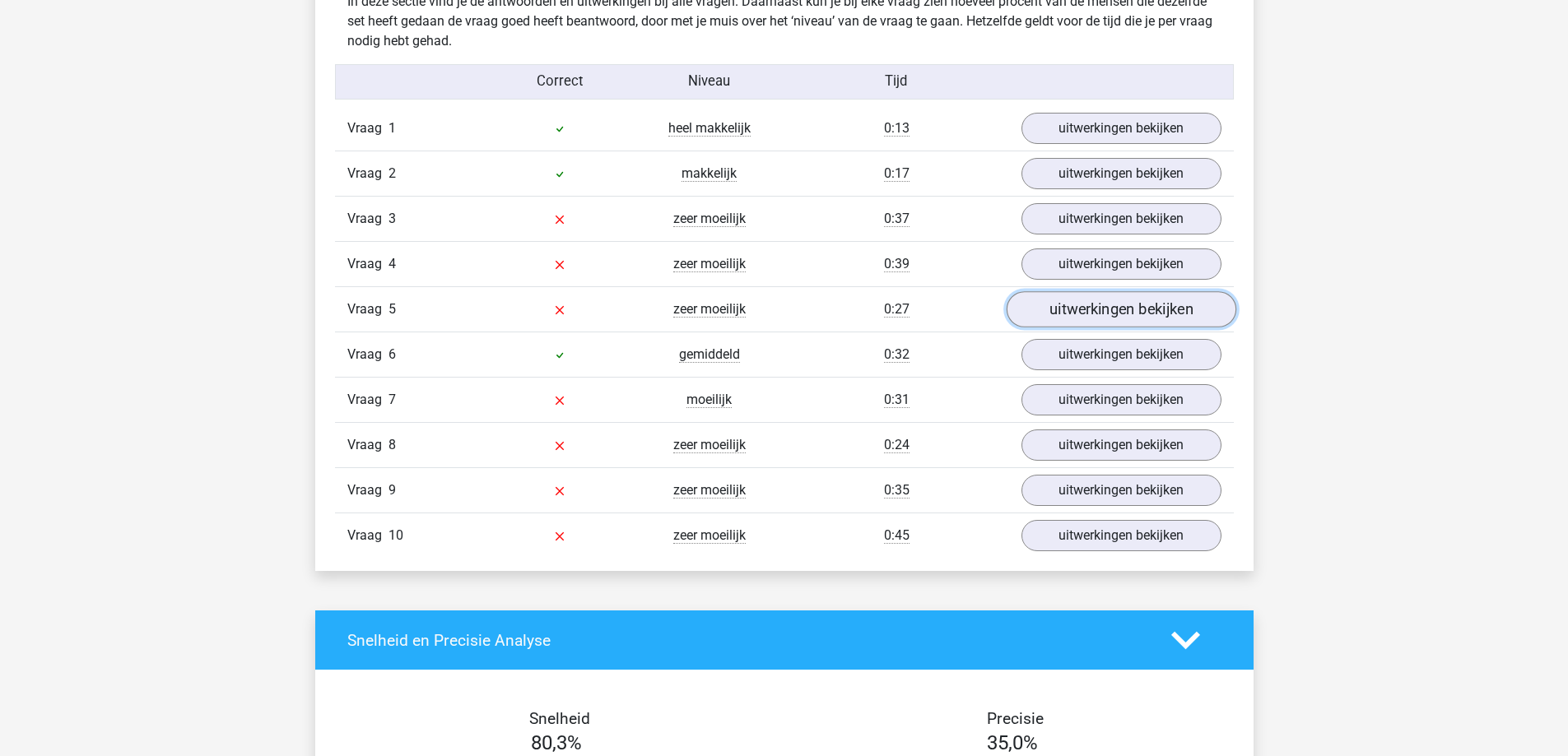
click at [1050, 317] on link "uitwerkingen bekijken" at bounding box center [1121, 311] width 230 height 36
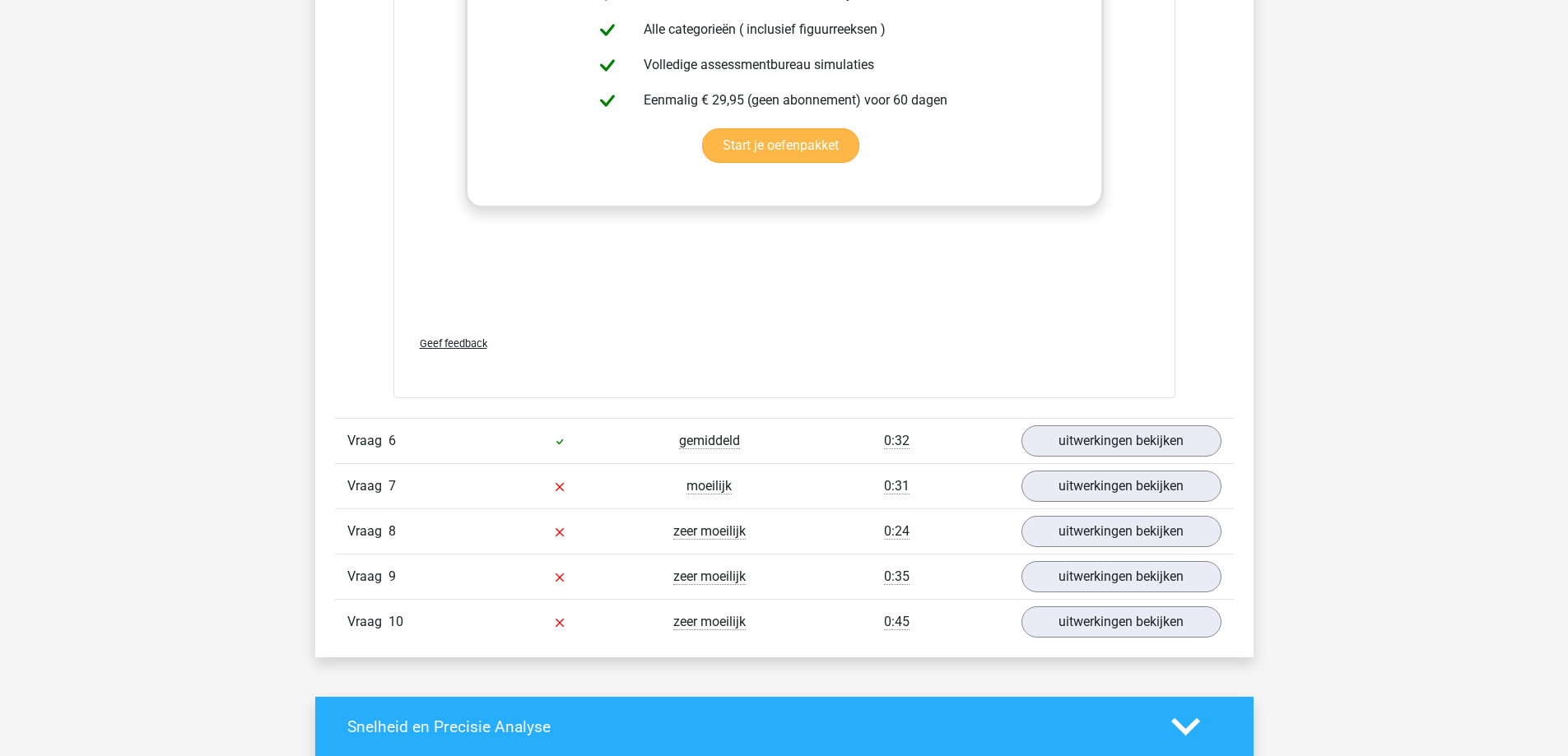
scroll to position [2633, 0]
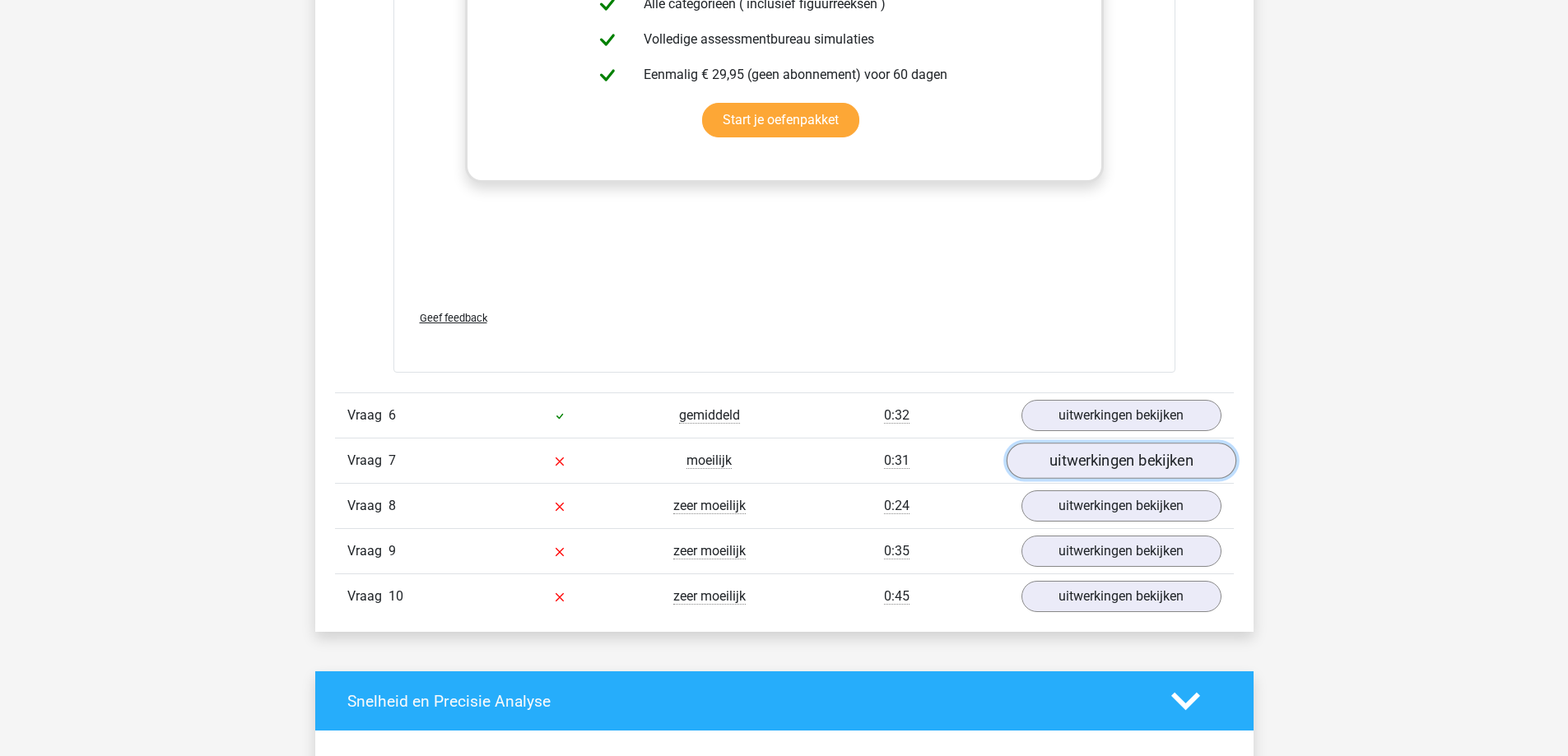
click at [1084, 455] on link "uitwerkingen bekijken" at bounding box center [1121, 461] width 230 height 36
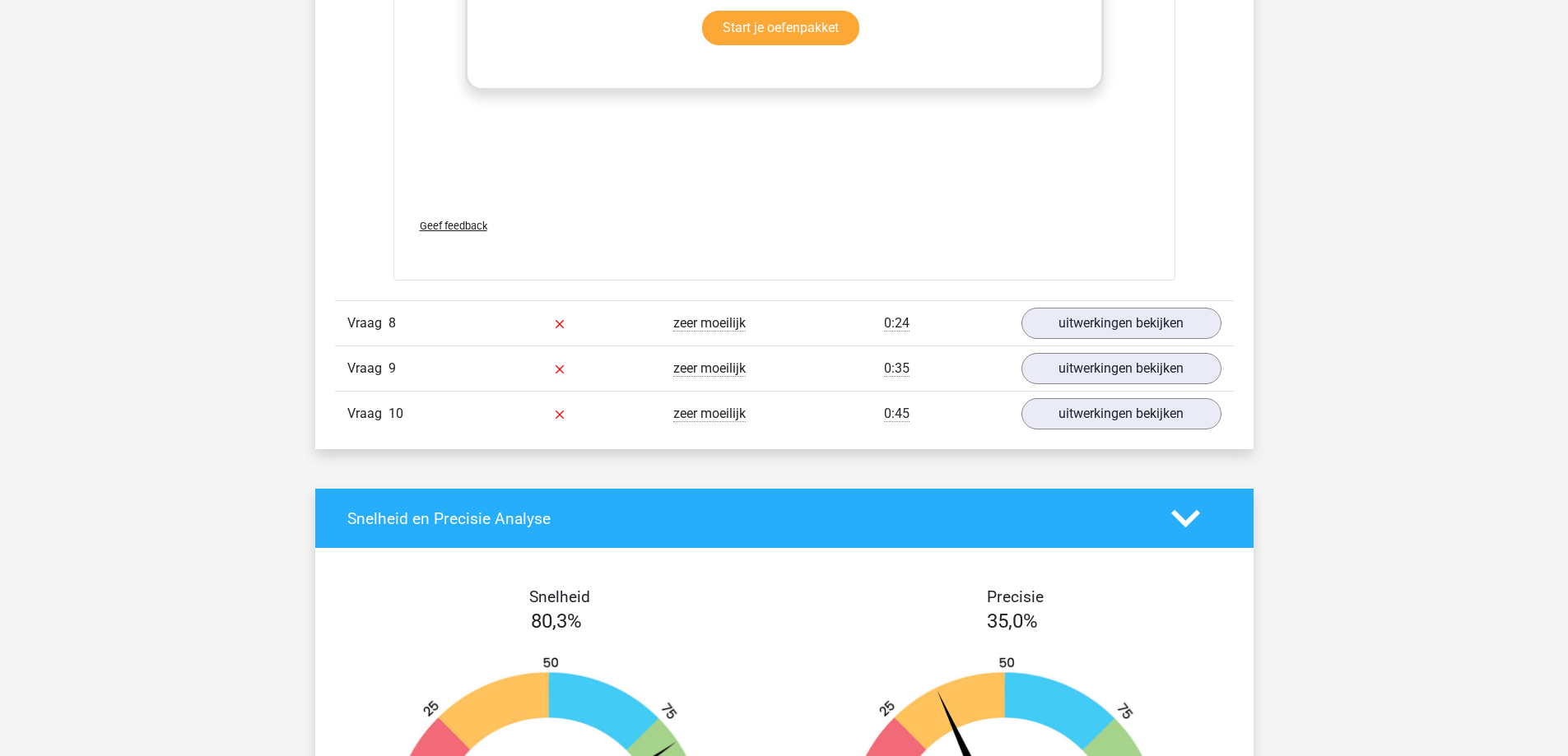
scroll to position [4196, 0]
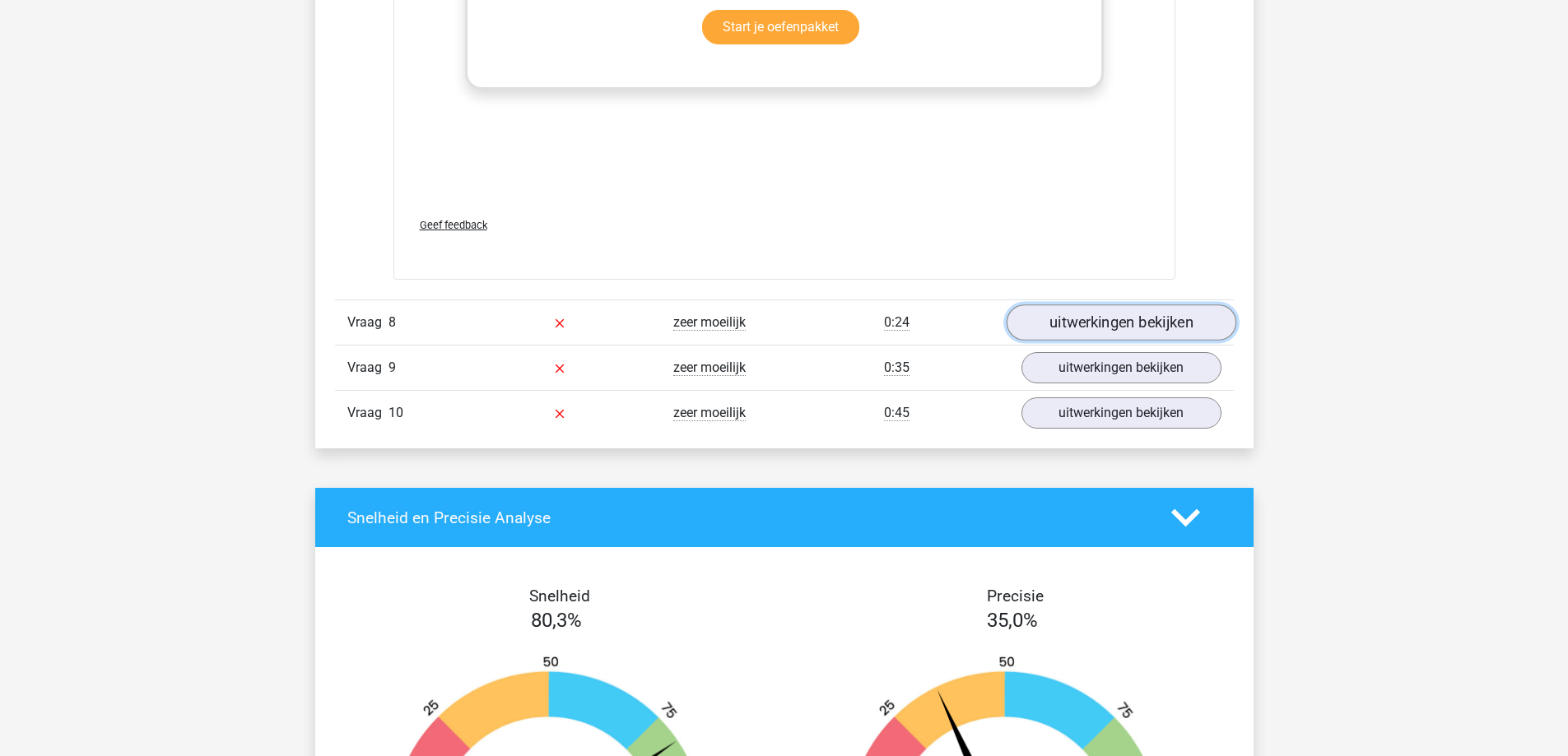
click at [1150, 330] on link "uitwerkingen bekijken" at bounding box center [1121, 322] width 230 height 36
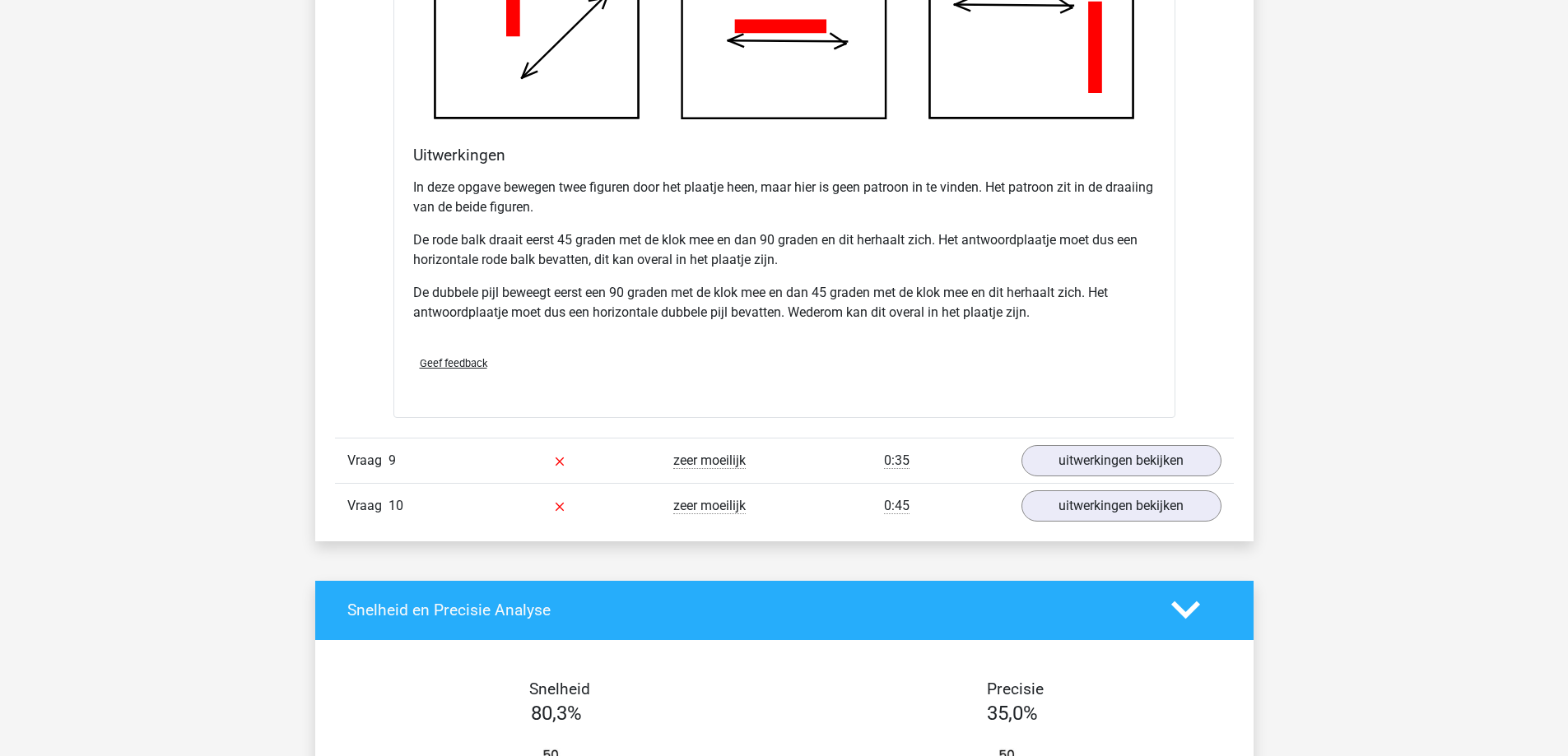
scroll to position [5182, 0]
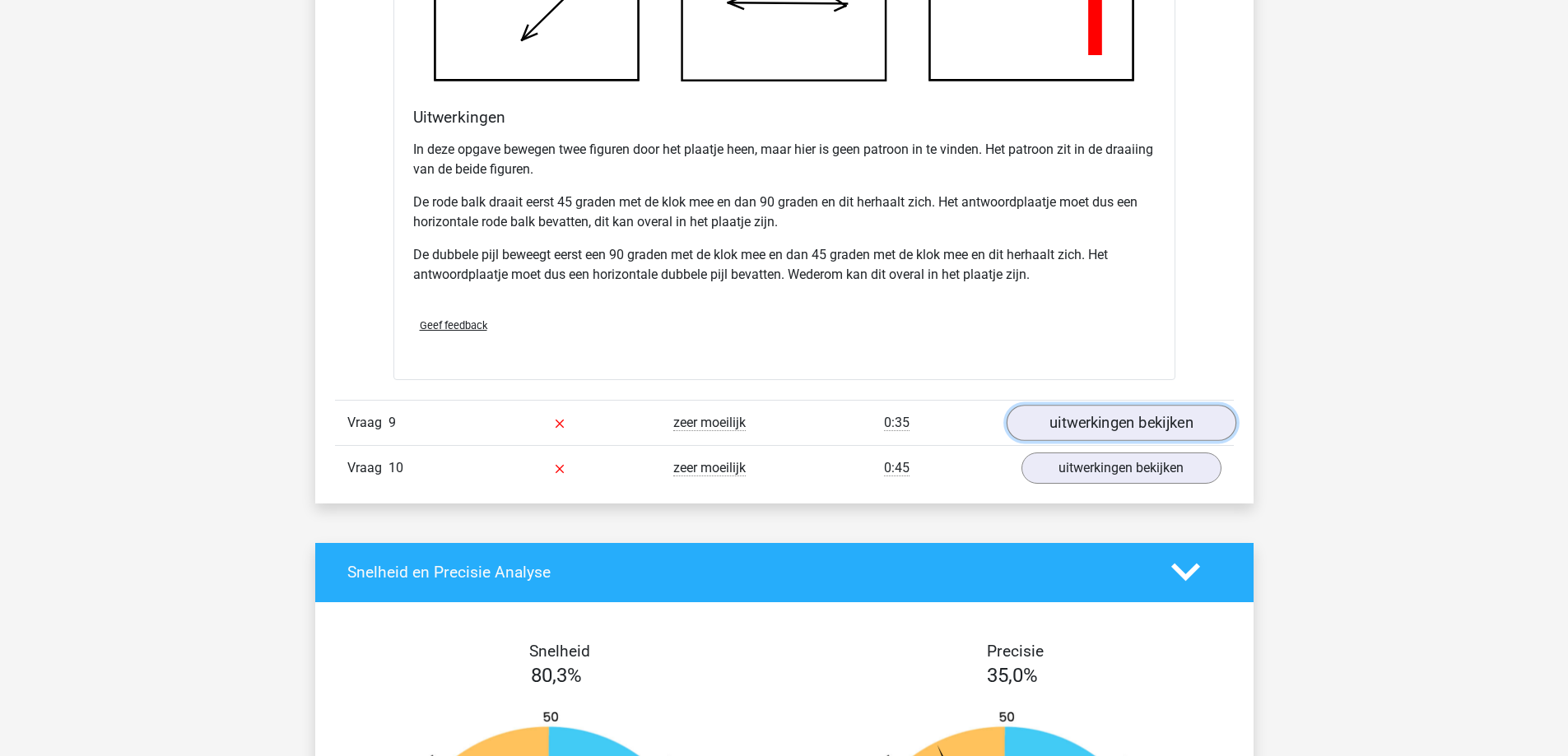
click at [1126, 419] on link "uitwerkingen bekijken" at bounding box center [1121, 423] width 230 height 36
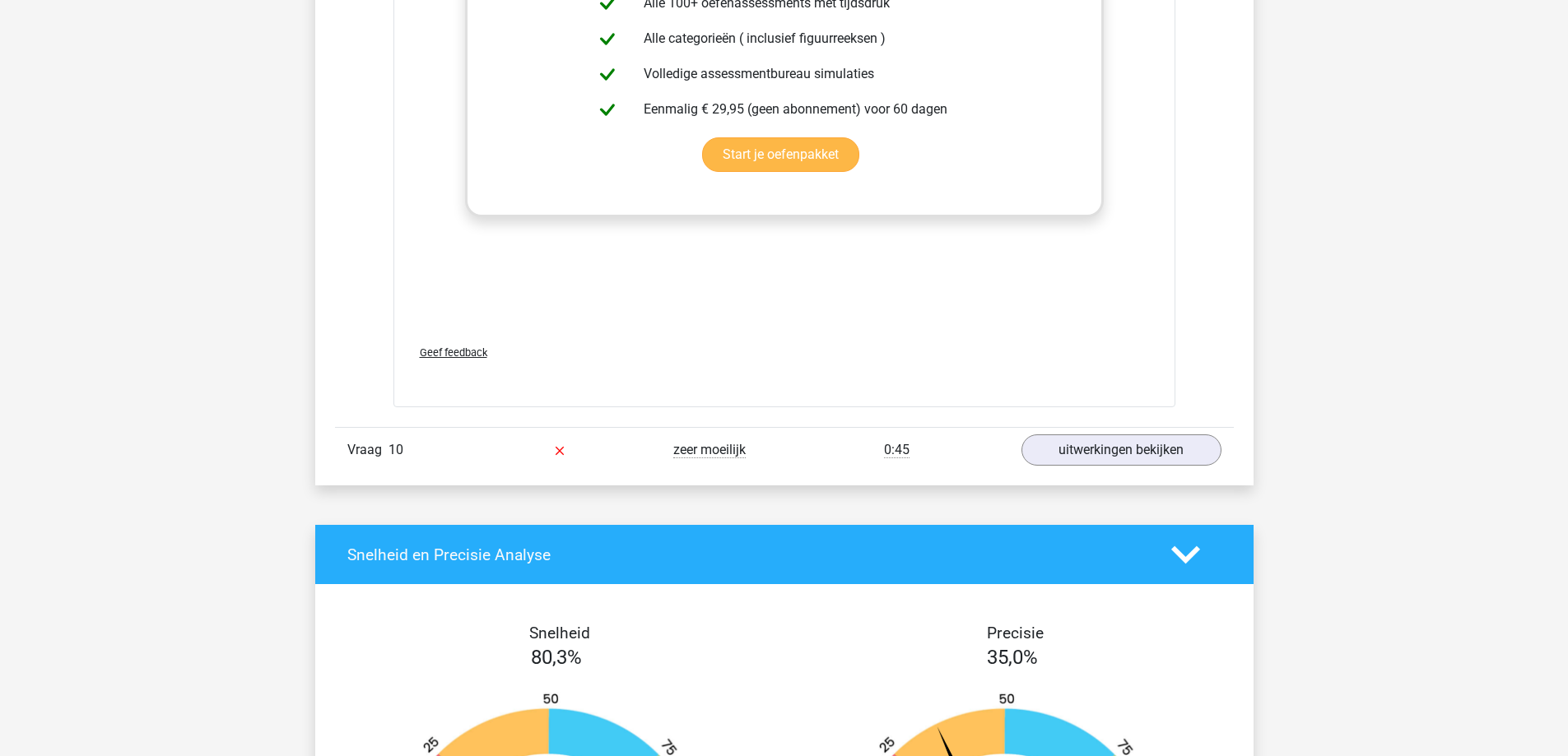
scroll to position [6581, 0]
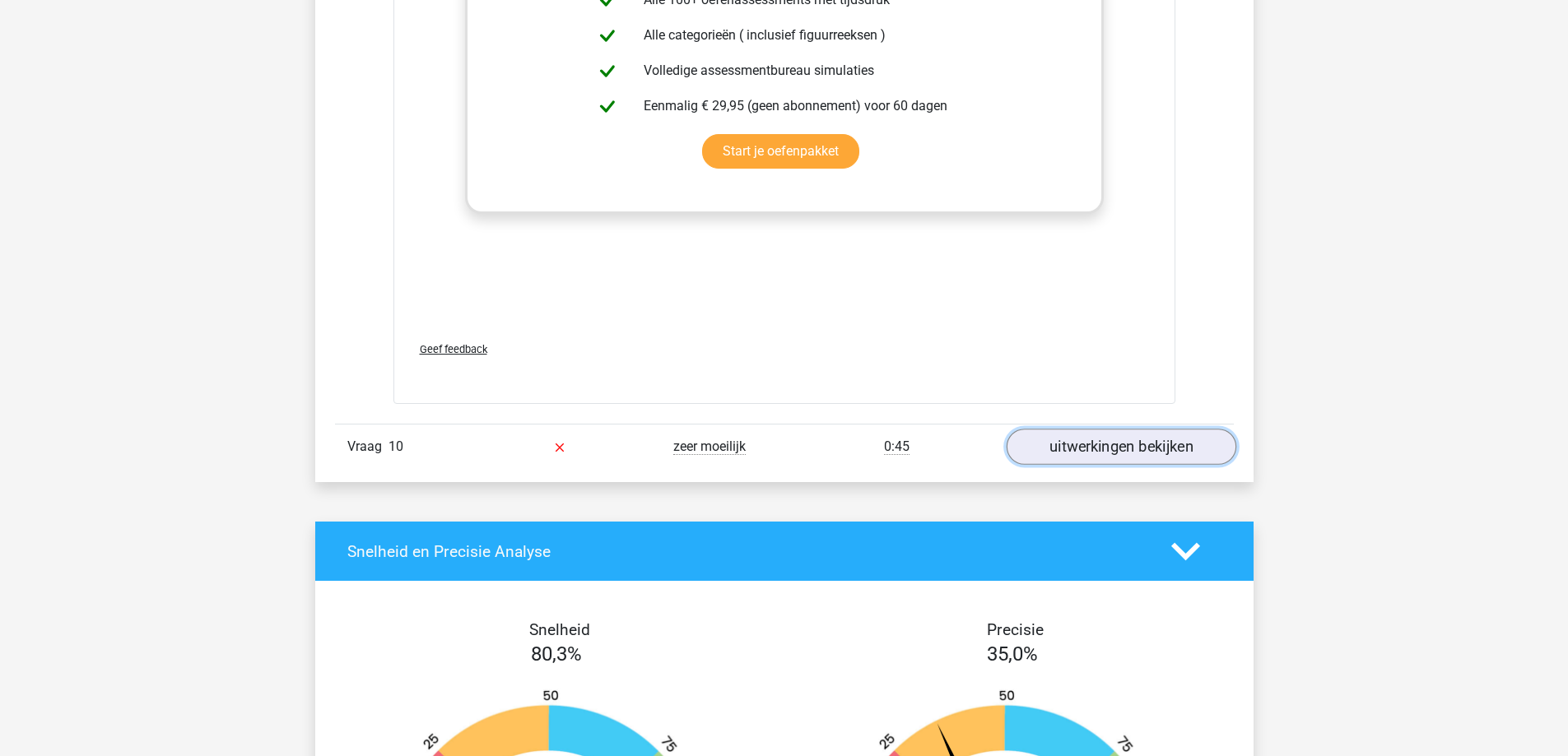
click at [1068, 450] on link "uitwerkingen bekijken" at bounding box center [1121, 446] width 230 height 36
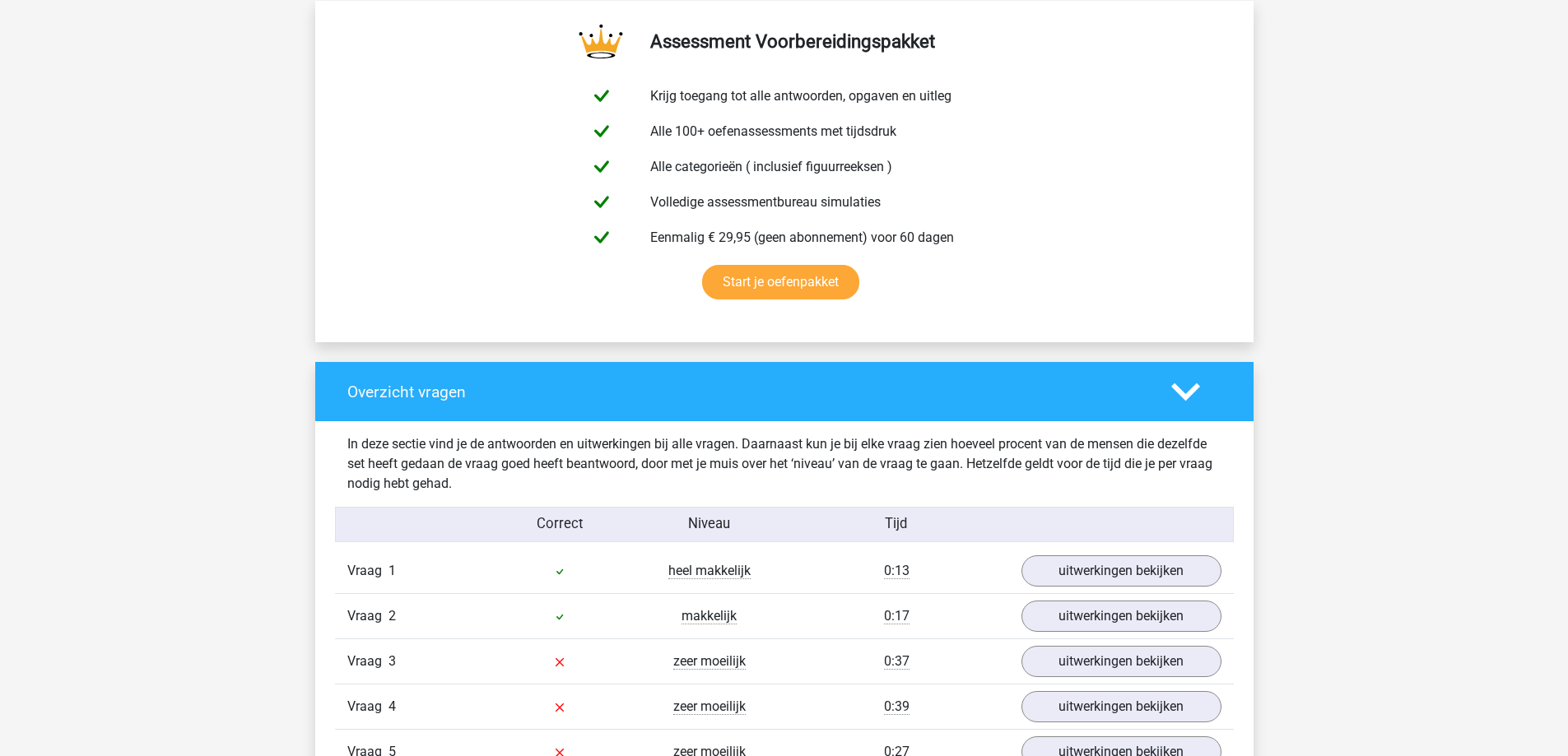
scroll to position [0, 0]
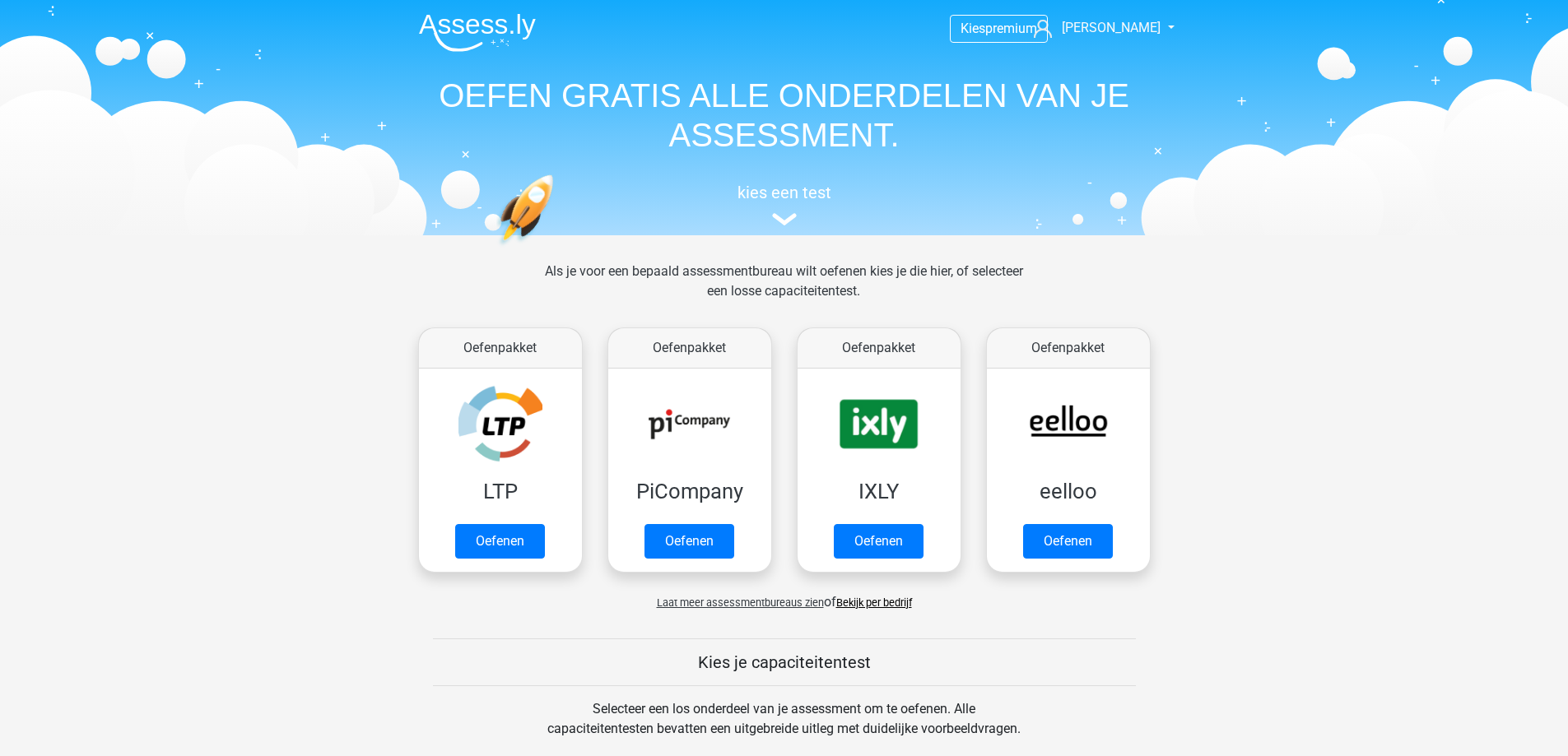
scroll to position [493, 0]
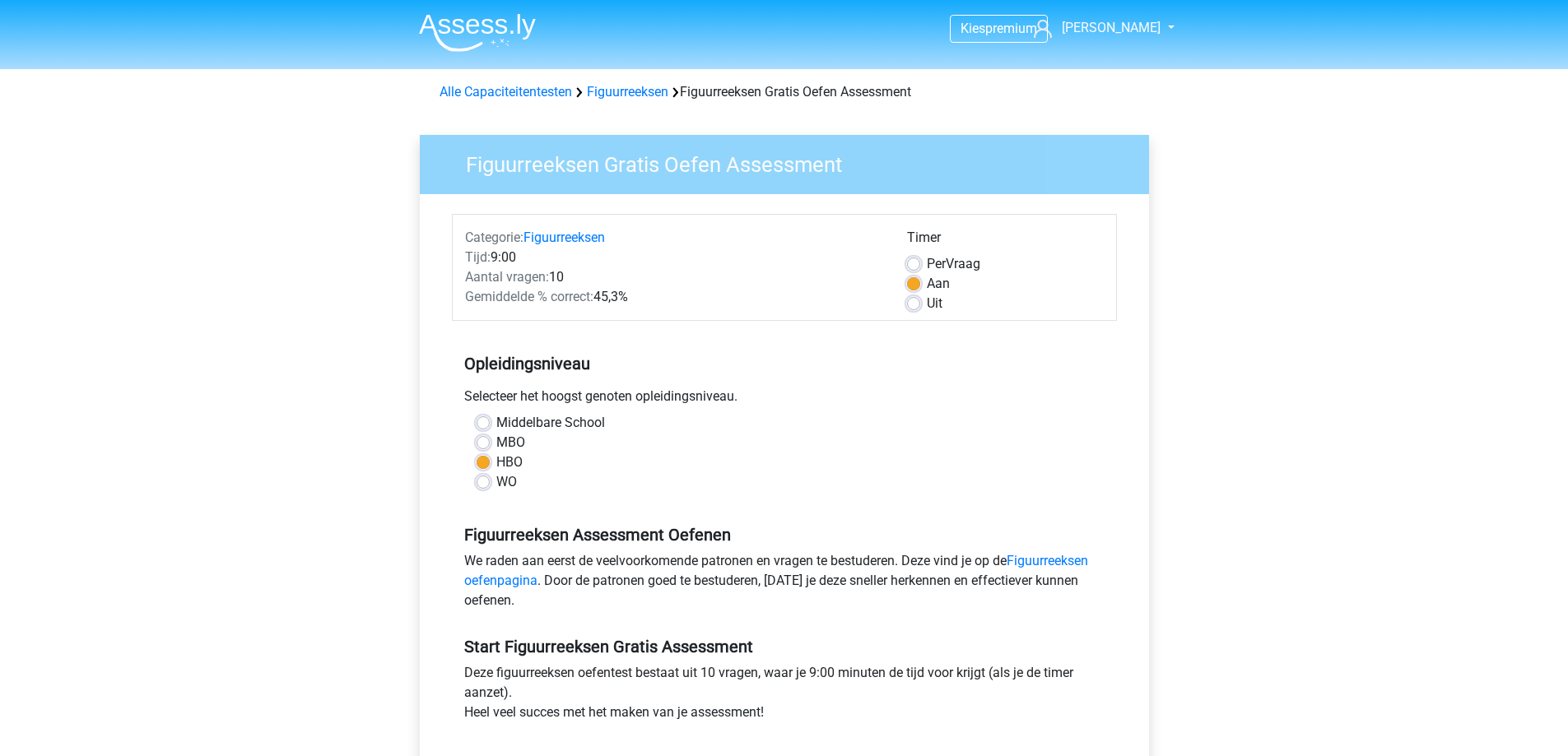
scroll to position [411, 0]
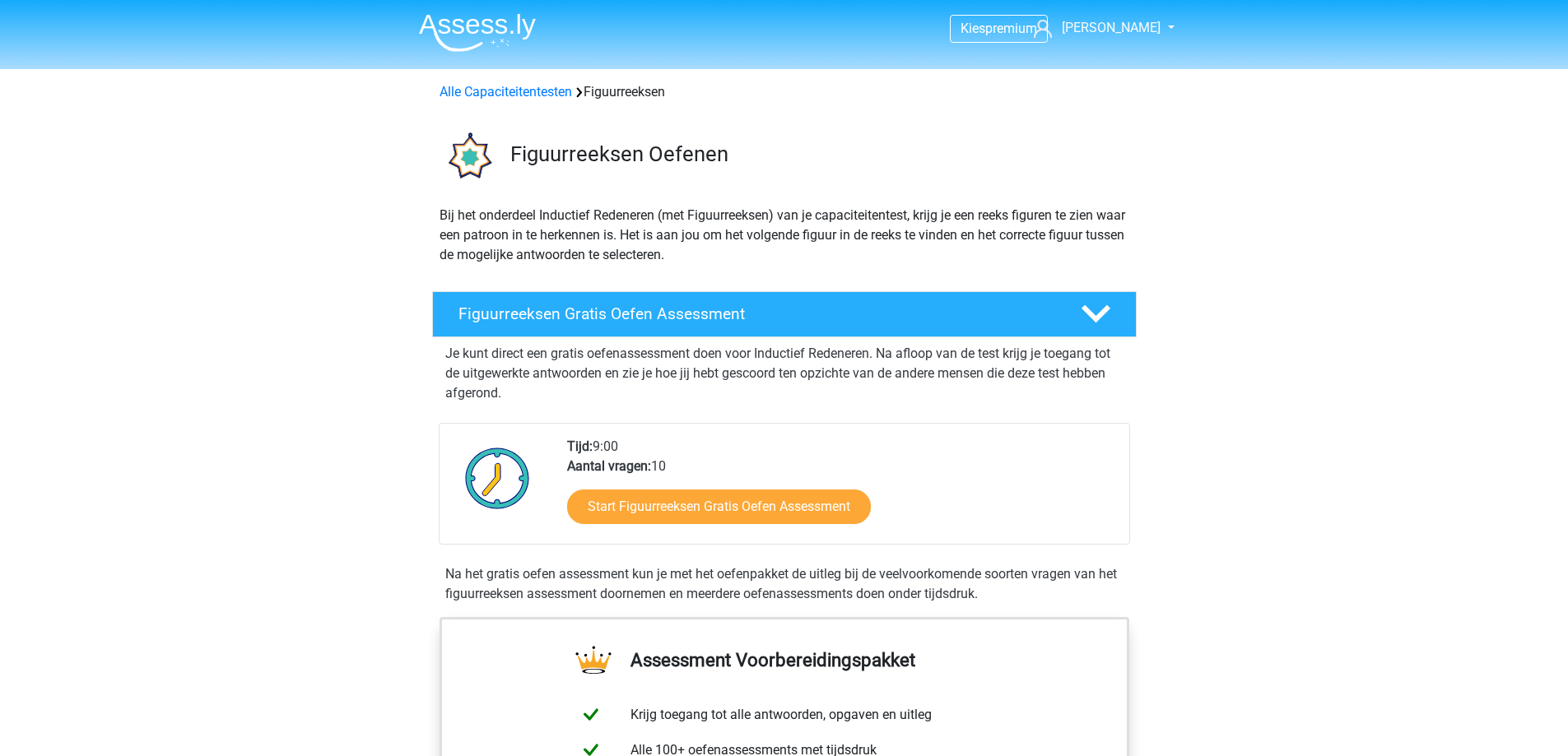
scroll to position [823, 0]
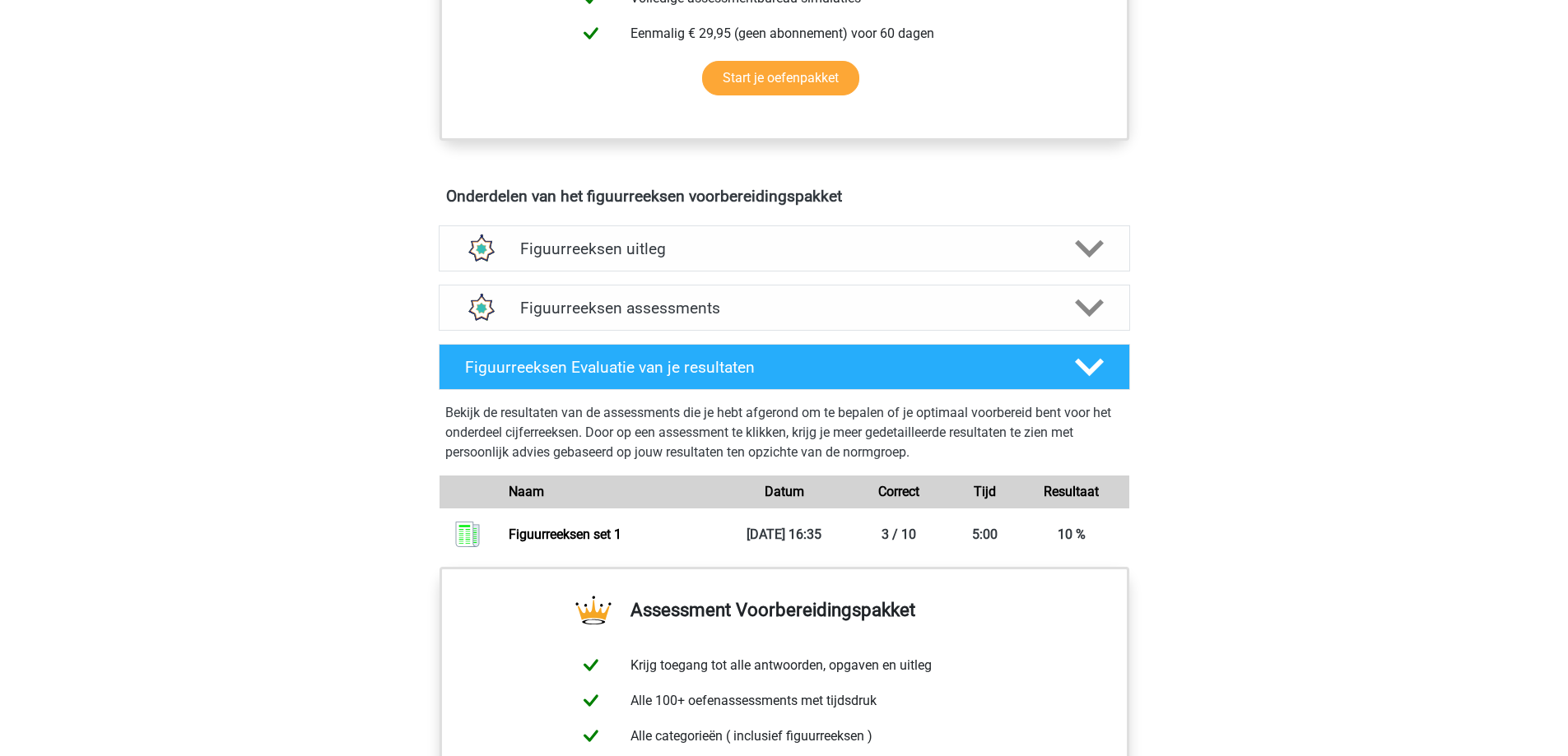
click at [1094, 332] on div "Figuurreeksen assessments We raden aan om minimaal 3 oefensets te doen met tijd…" at bounding box center [784, 307] width 755 height 59
click at [1094, 359] on icon at bounding box center [1090, 368] width 29 height 29
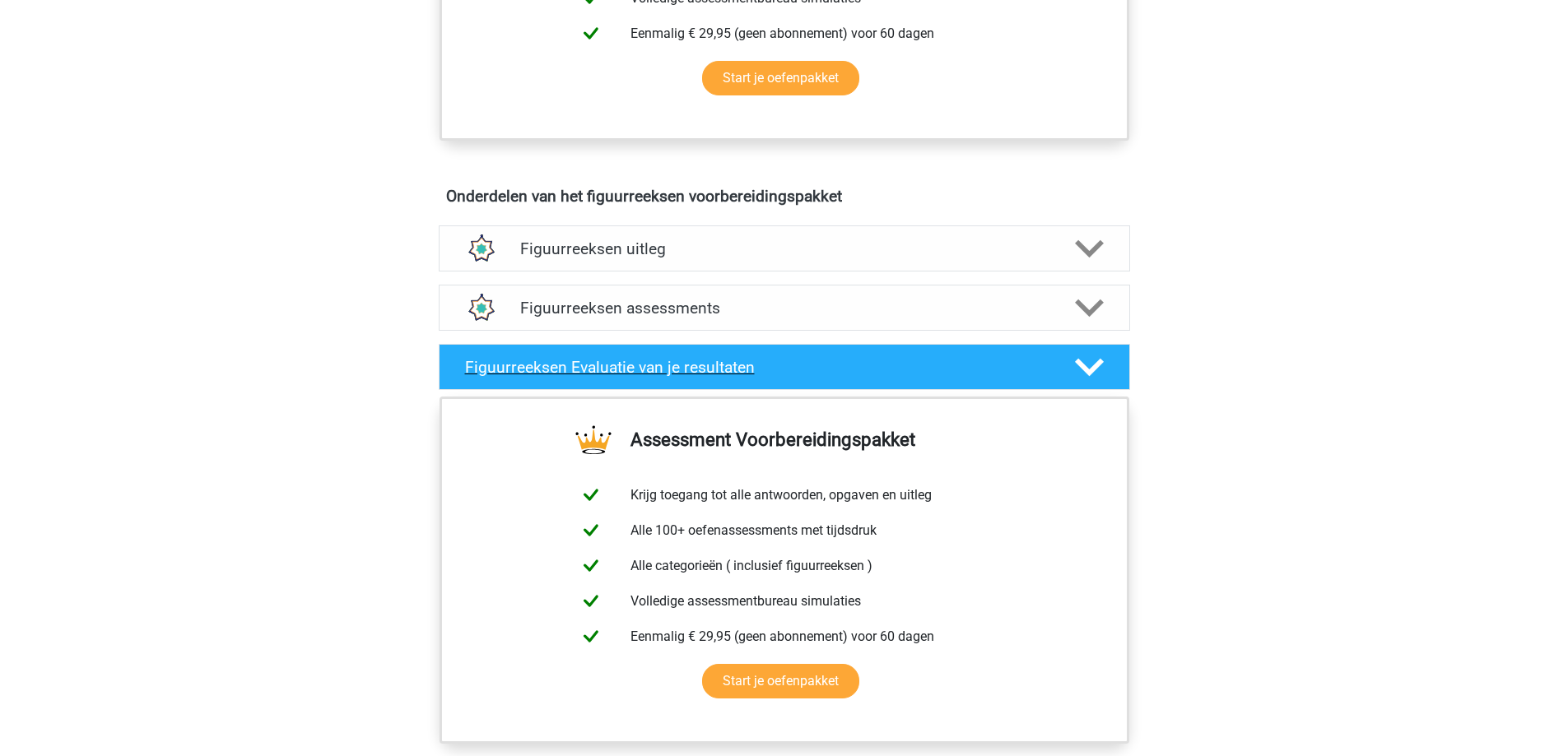
click at [1094, 368] on polygon at bounding box center [1090, 367] width 29 height 18
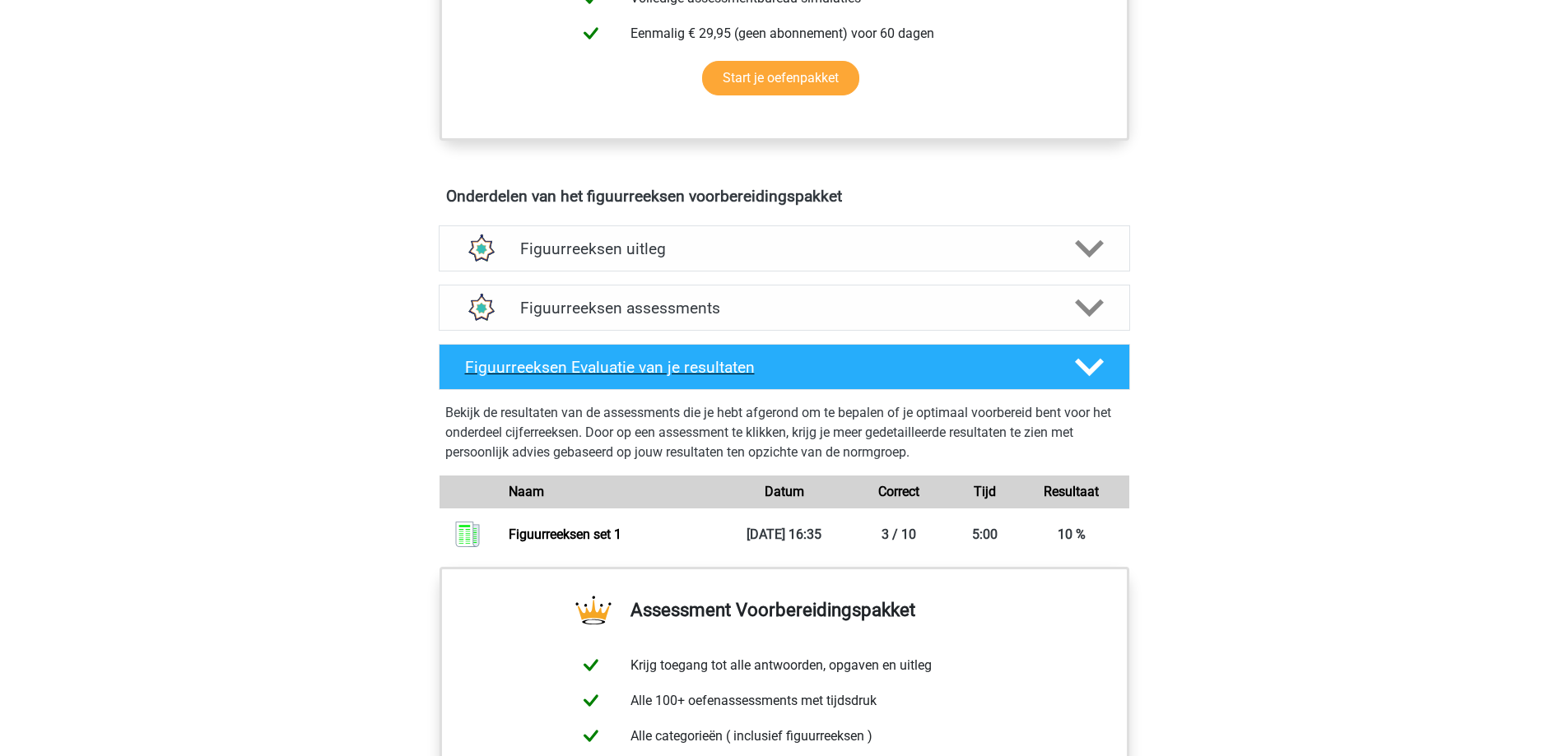
click at [1094, 368] on polygon at bounding box center [1090, 367] width 29 height 18
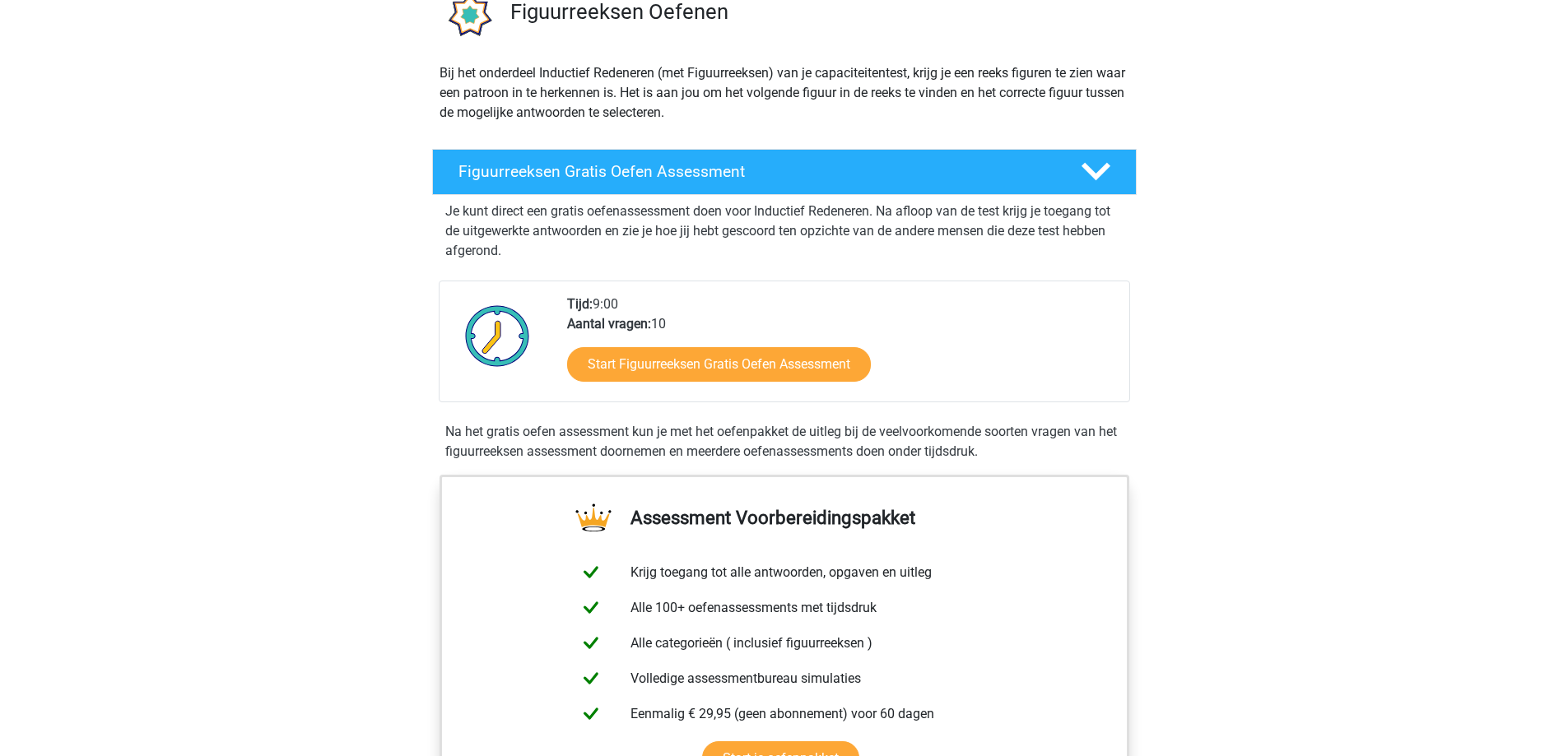
scroll to position [0, 0]
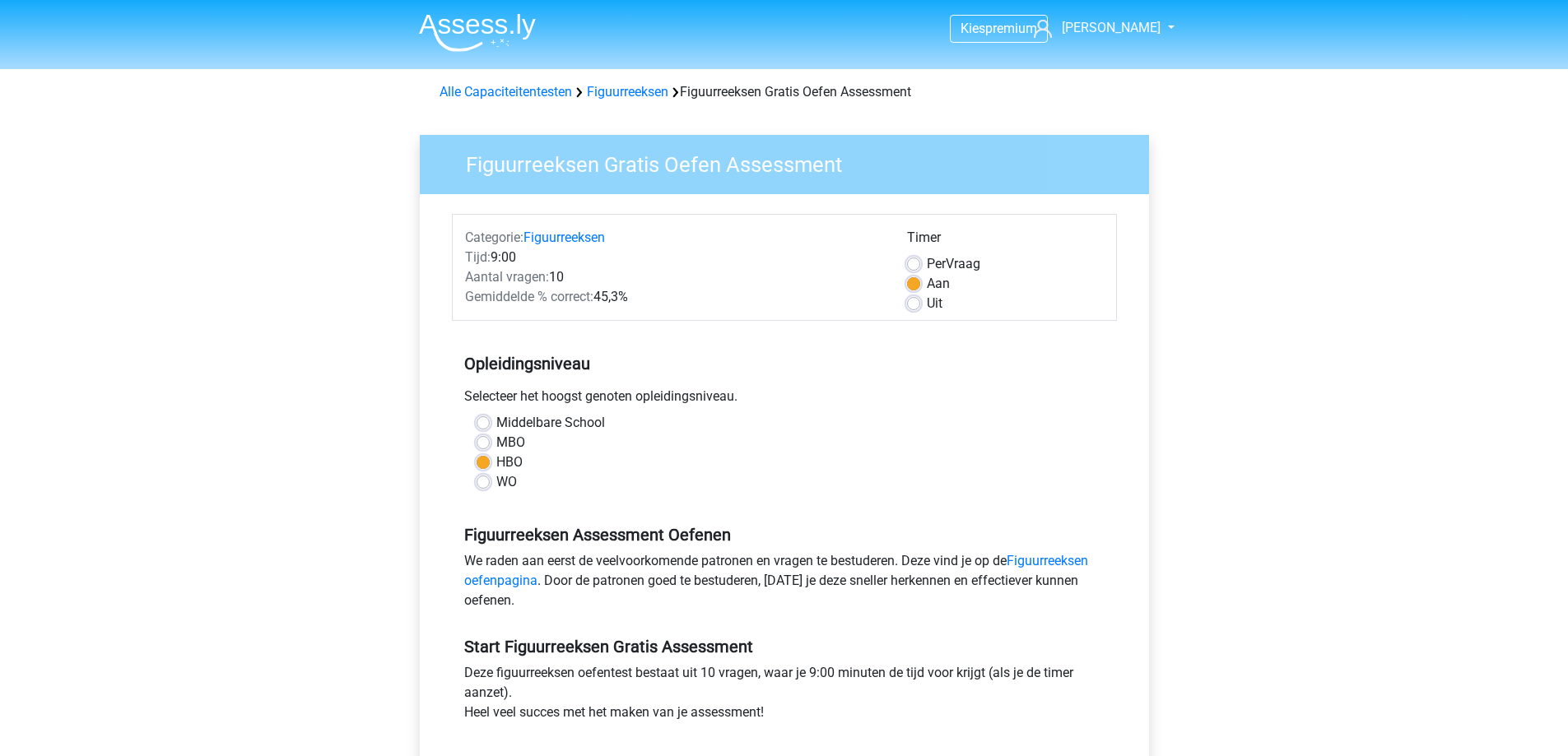
scroll to position [165, 0]
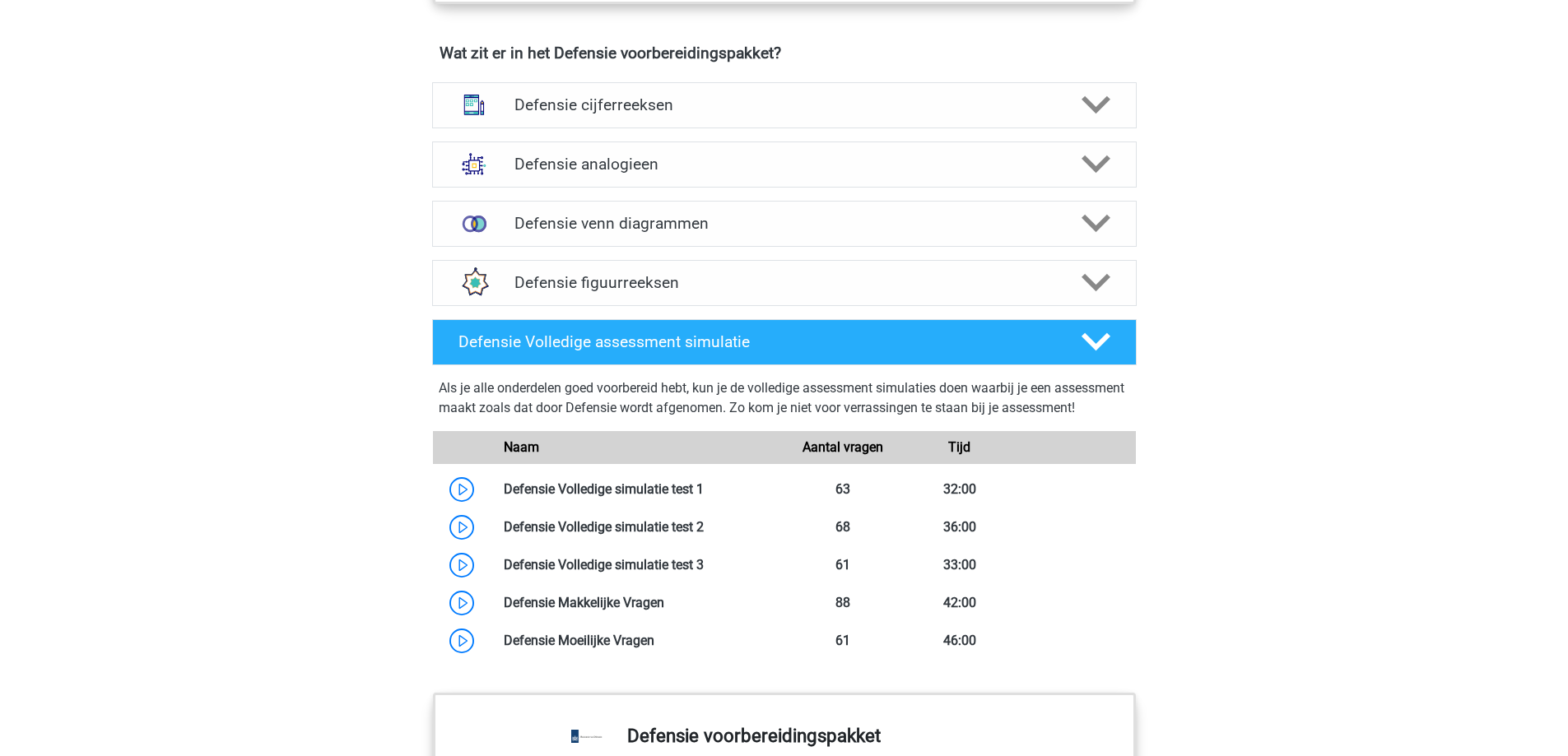
scroll to position [1300, 0]
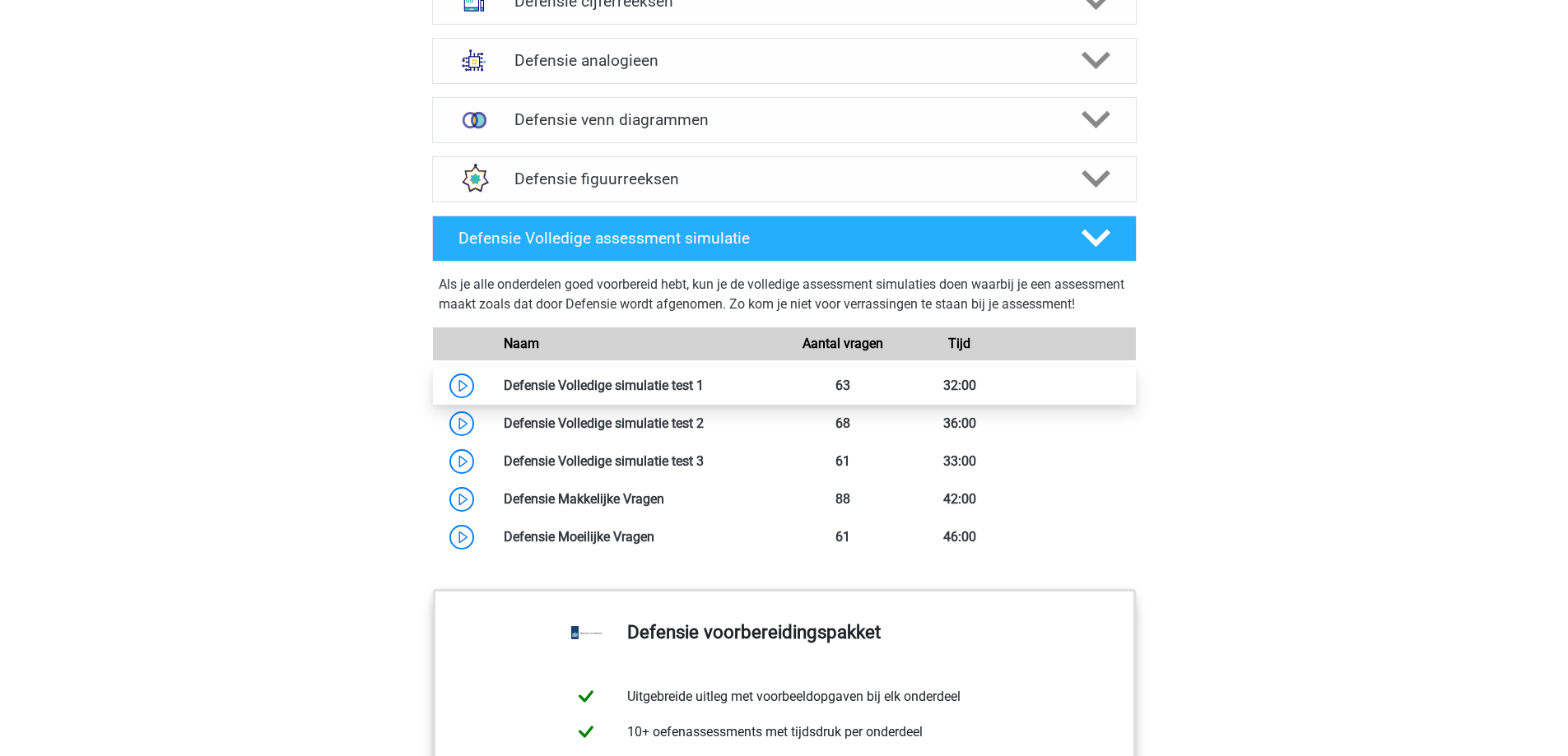
click at [704, 393] on link at bounding box center [704, 385] width 0 height 15
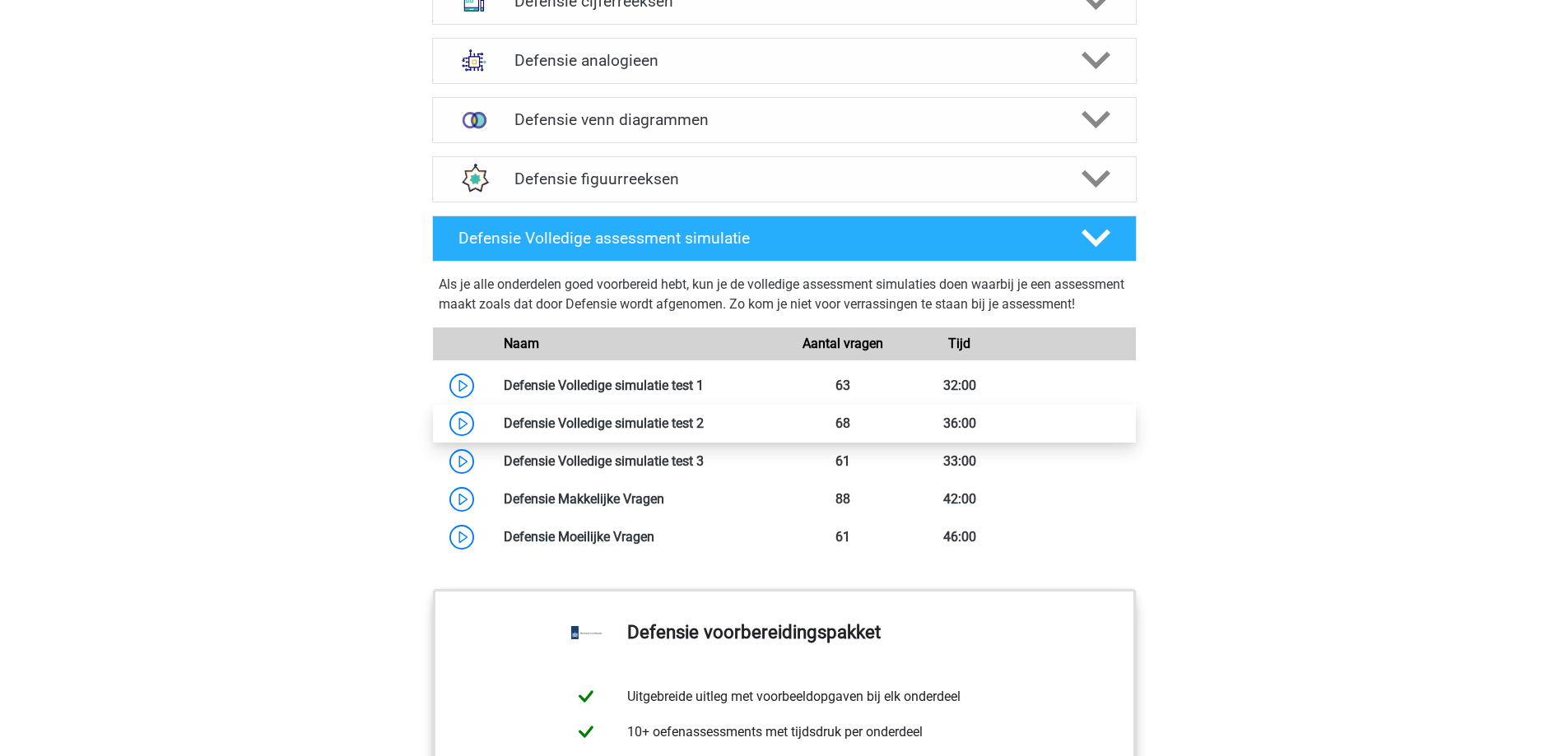
click at [704, 431] on link at bounding box center [704, 423] width 0 height 15
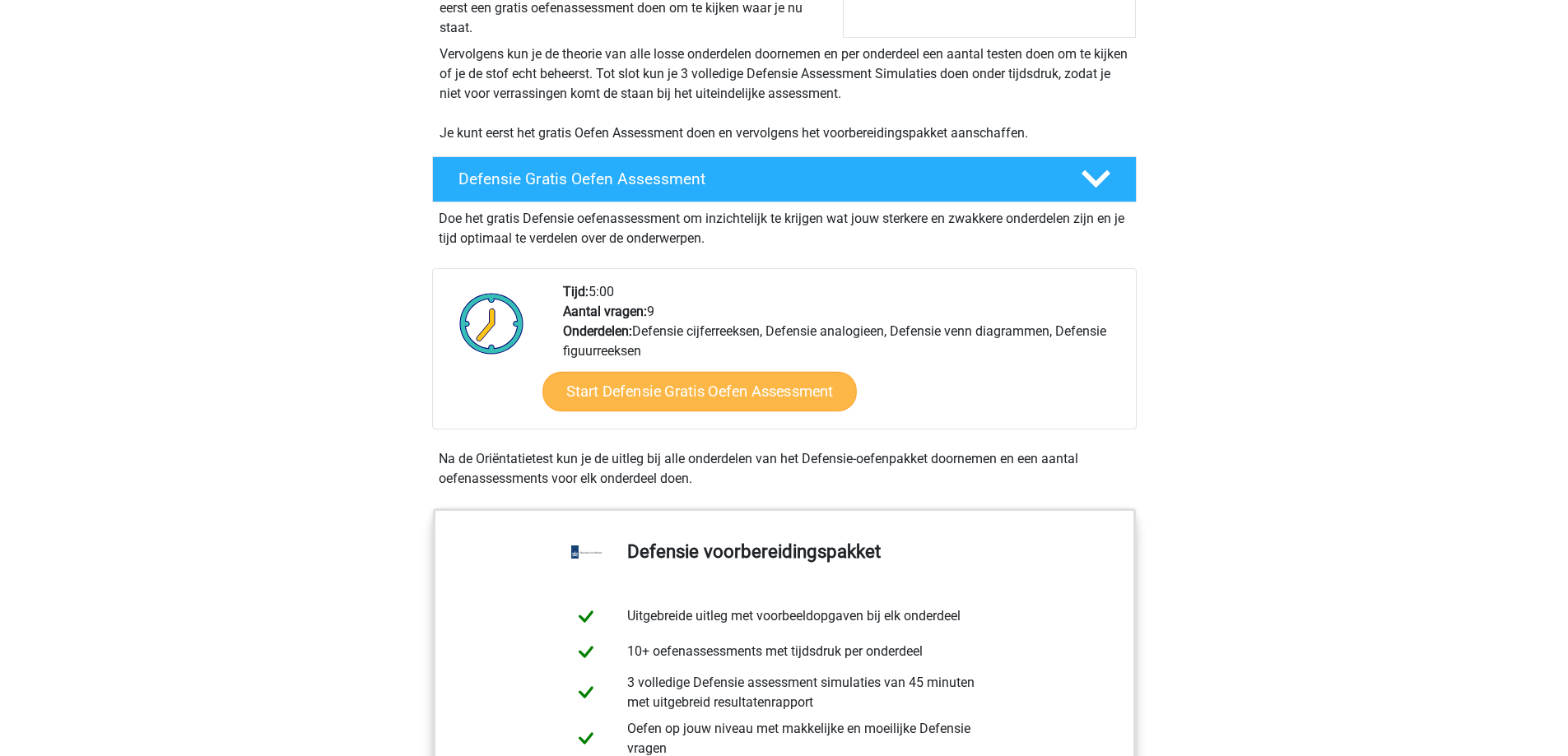
scroll to position [312, 0]
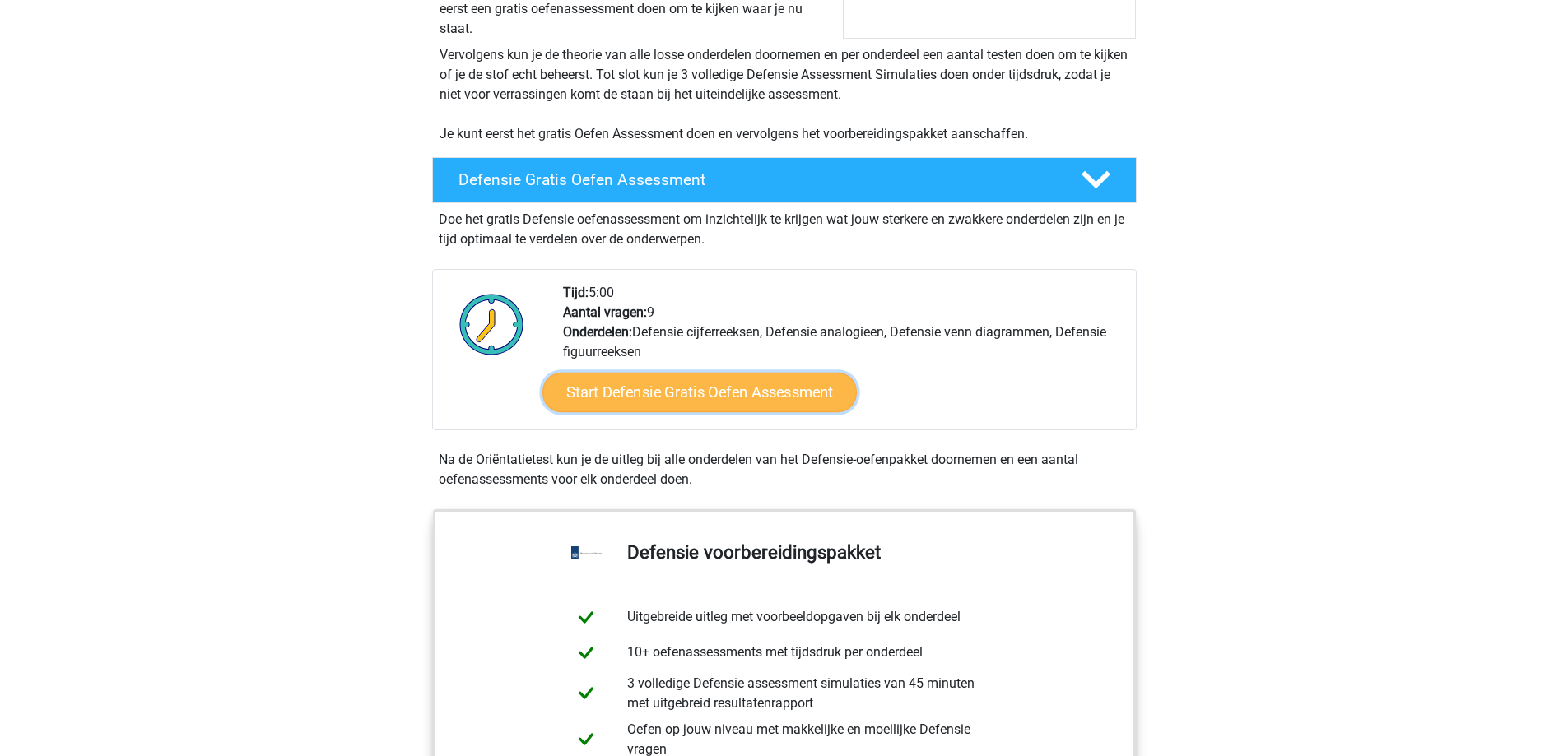
click at [673, 396] on link "Start Defensie Gratis Oefen Assessment" at bounding box center [699, 393] width 314 height 40
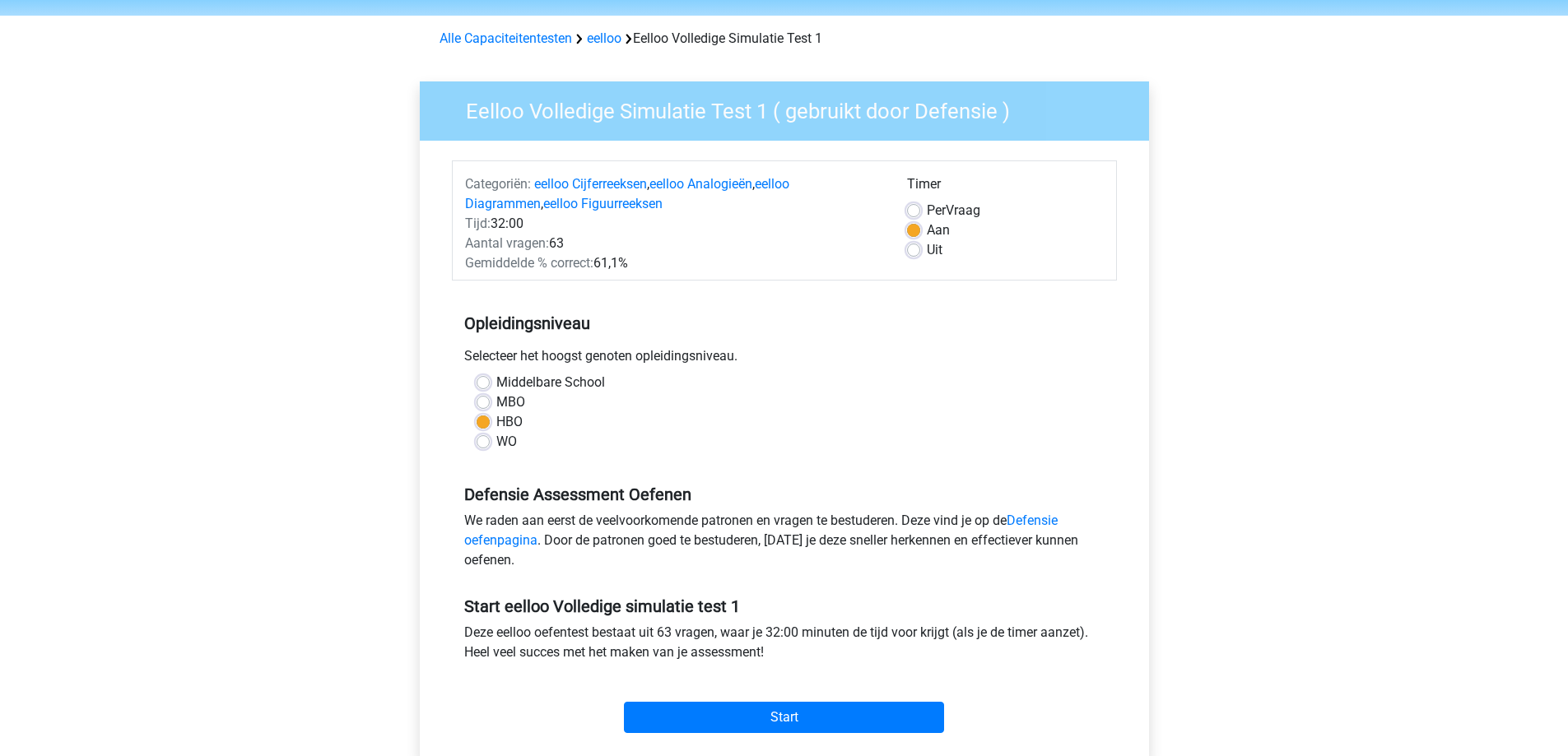
scroll to position [82, 0]
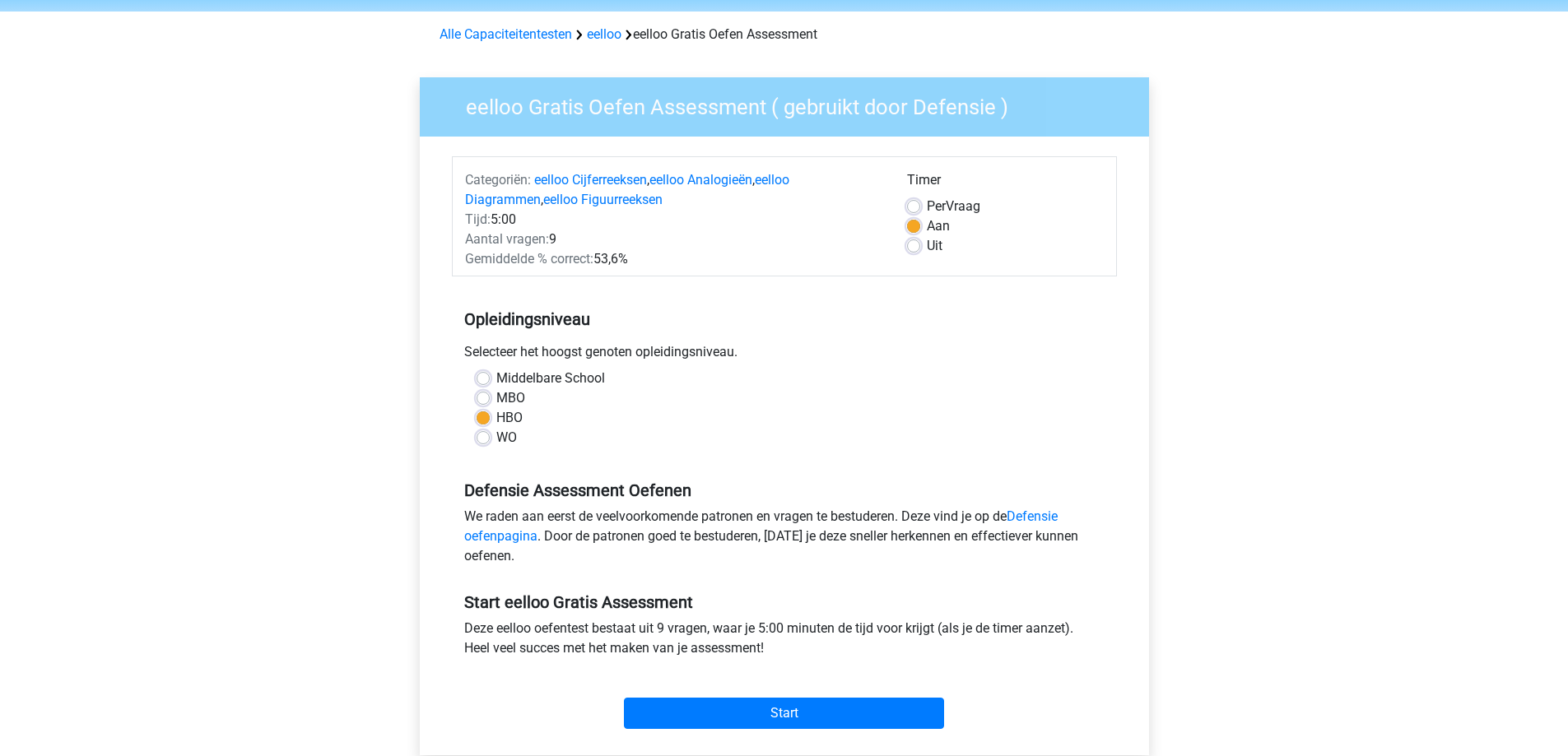
scroll to position [247, 0]
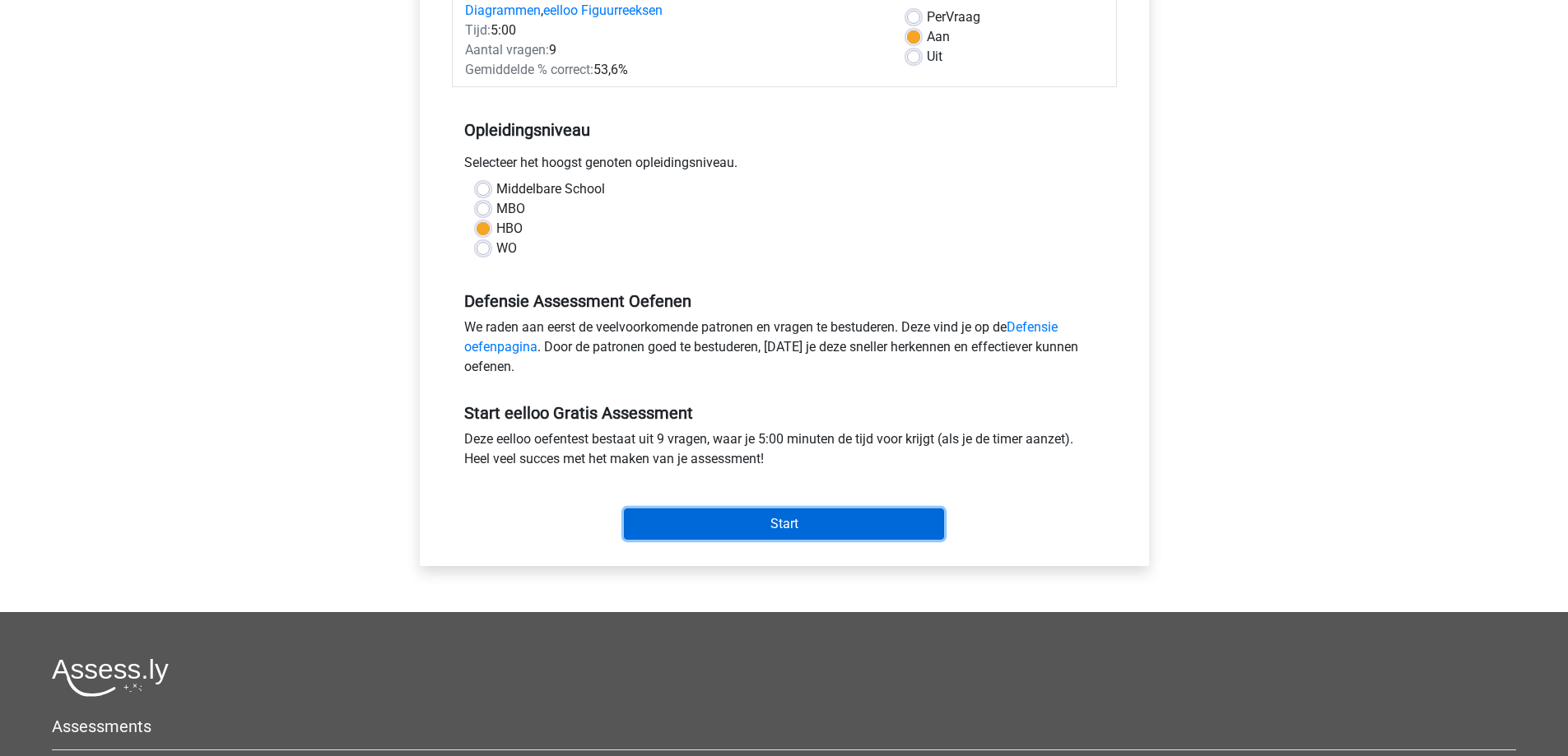
click at [770, 531] on input "Start" at bounding box center [784, 524] width 320 height 32
click at [731, 531] on input "Start" at bounding box center [784, 524] width 320 height 32
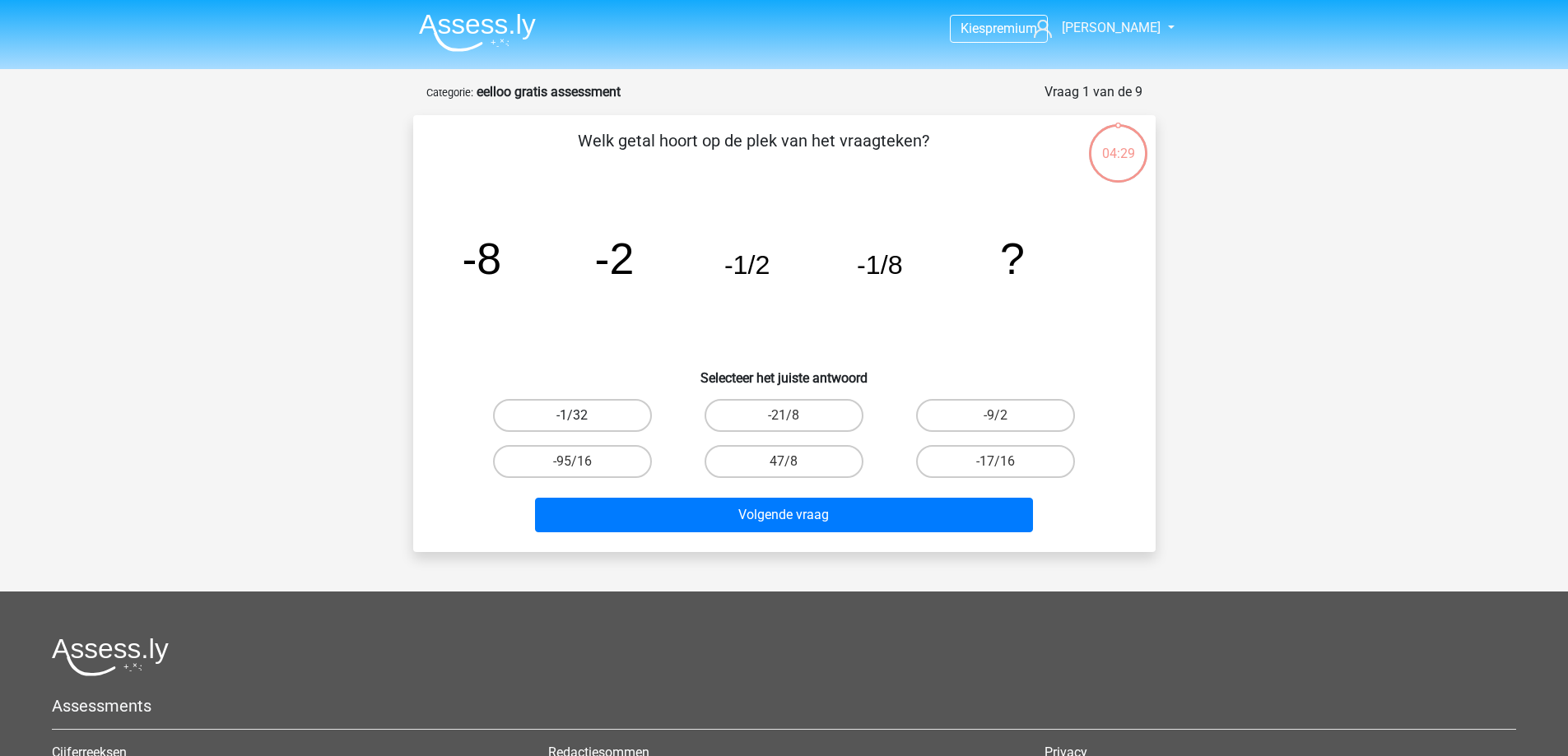
click at [615, 408] on label "-1/32" at bounding box center [572, 416] width 159 height 33
click at [582, 416] on input "-1/32" at bounding box center [578, 421] width 11 height 11
radio input "true"
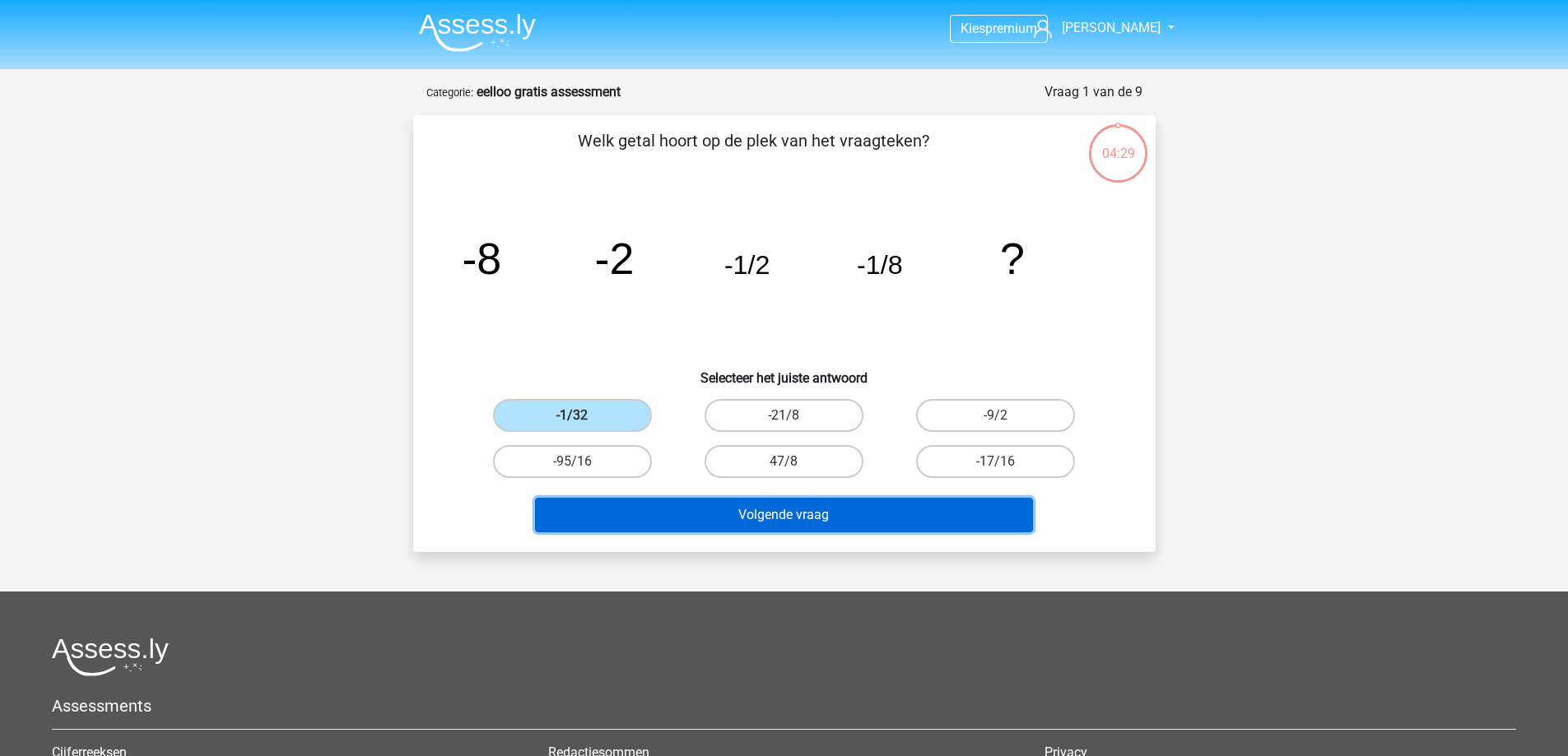
click at [712, 512] on button "Volgende vraag" at bounding box center [784, 515] width 498 height 34
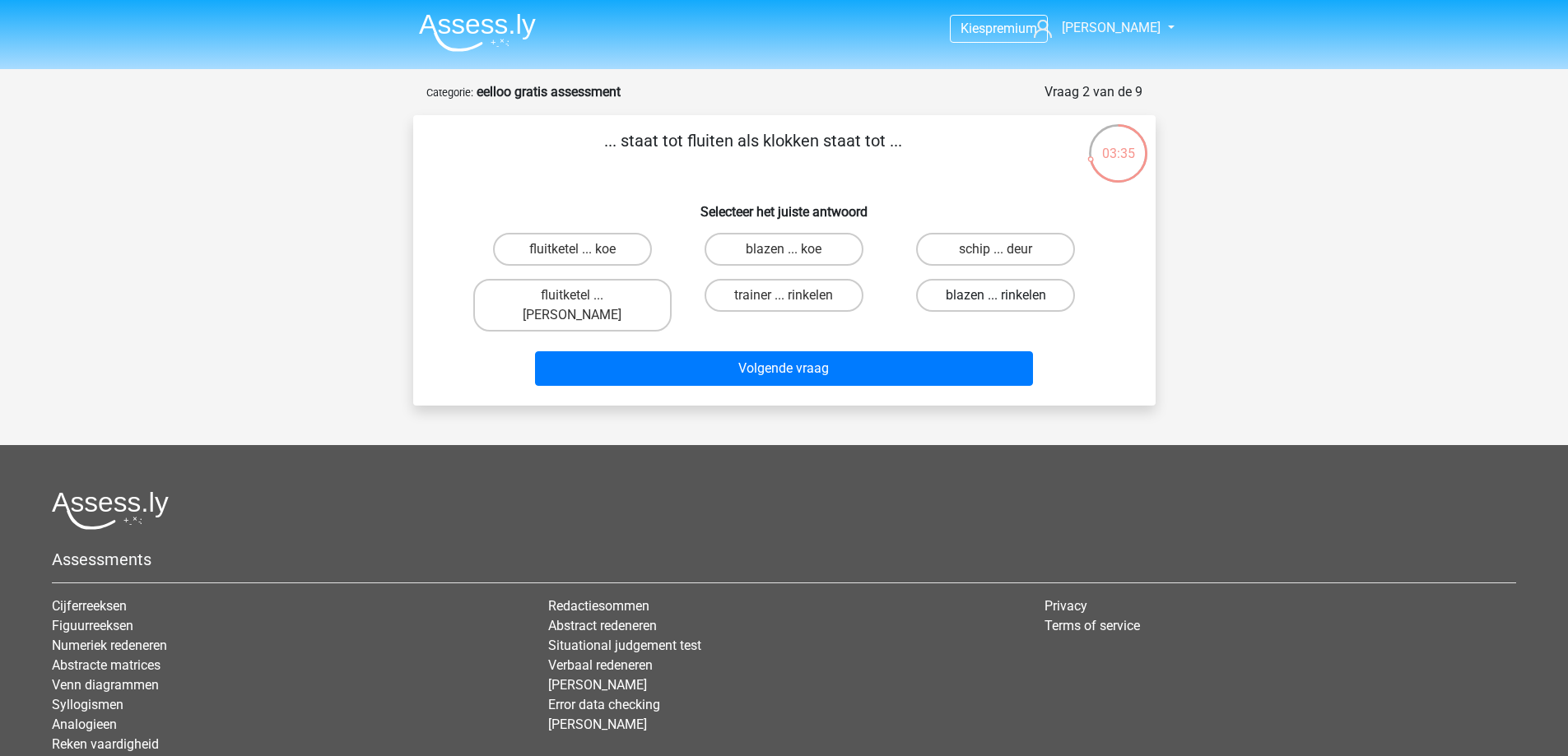
click at [981, 300] on label "blazen ... rinkelen" at bounding box center [995, 295] width 159 height 33
click at [996, 300] on input "blazen ... rinkelen" at bounding box center [1001, 301] width 11 height 11
radio input "true"
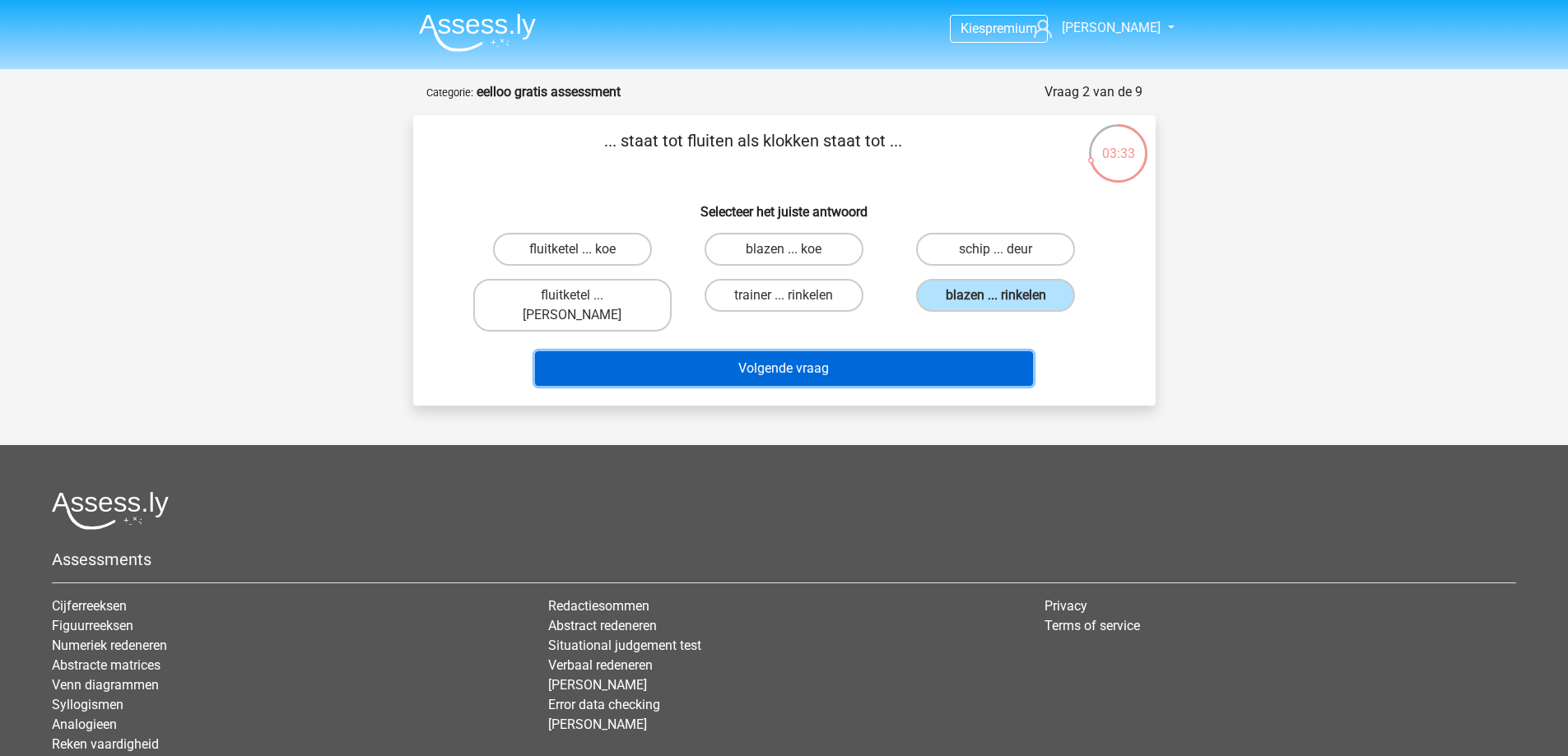
click at [833, 351] on button "Volgende vraag" at bounding box center [784, 368] width 498 height 34
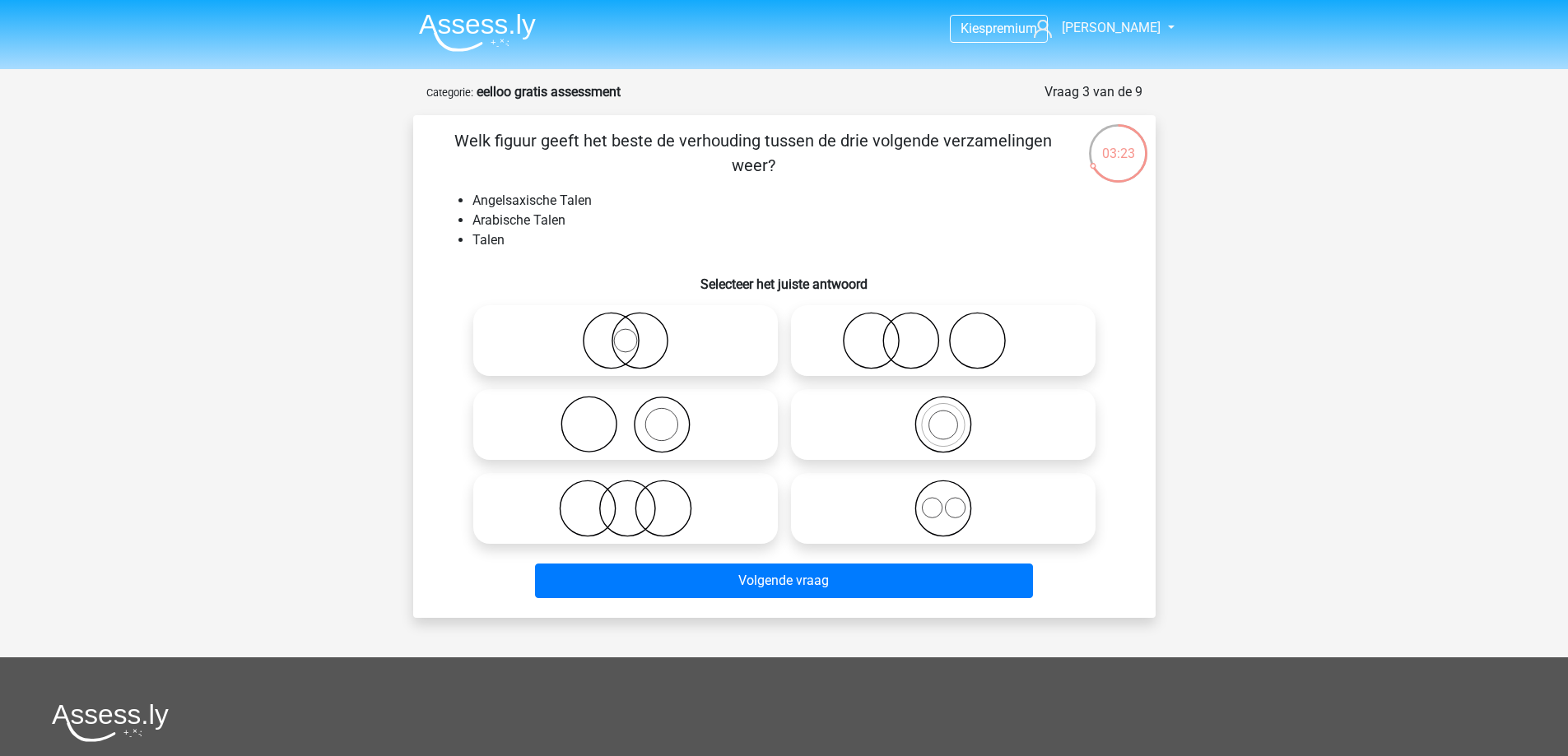
click at [895, 502] on icon at bounding box center [943, 509] width 292 height 58
click at [943, 500] on input "radio" at bounding box center [948, 495] width 11 height 11
radio input "true"
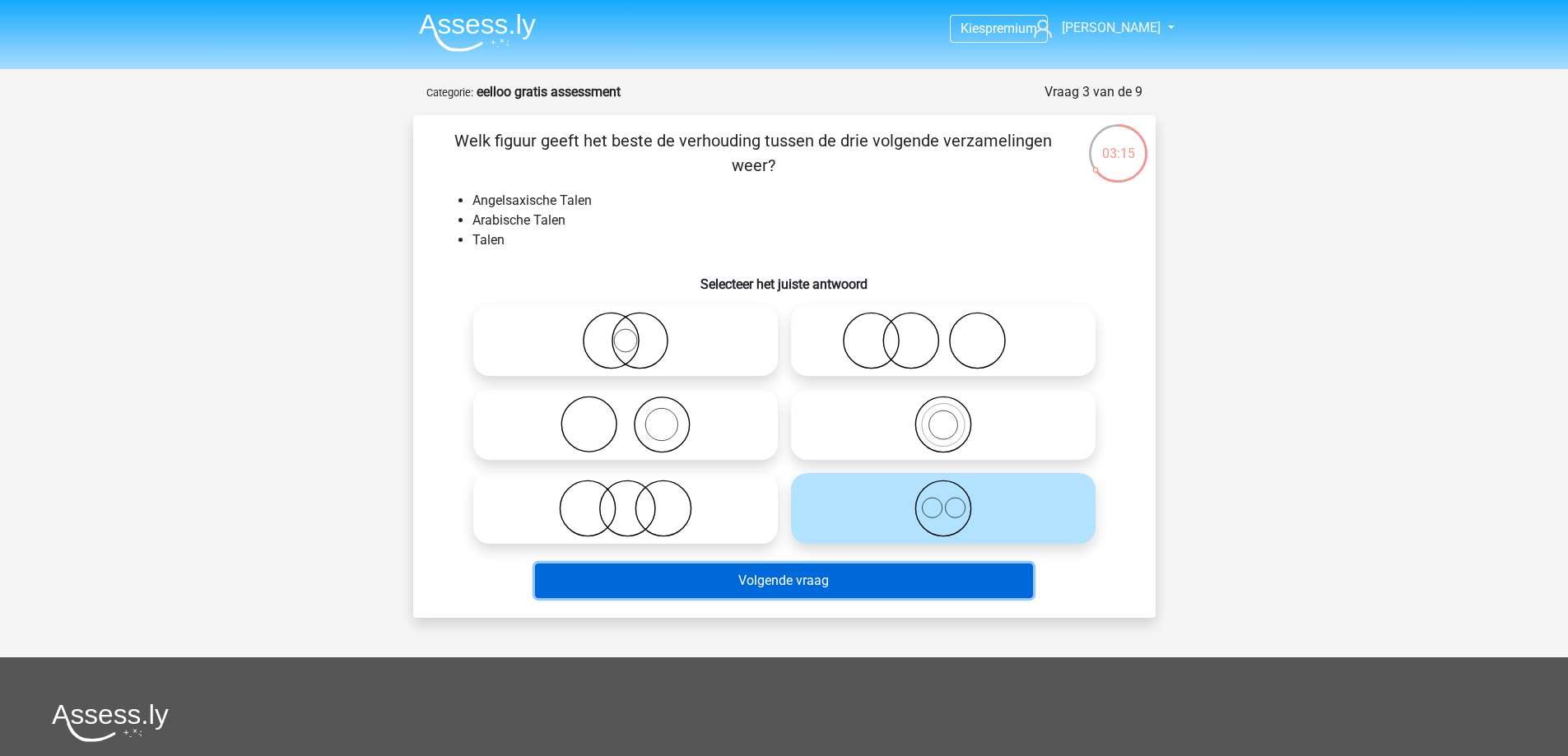
click at [820, 579] on button "Volgende vraag" at bounding box center [784, 580] width 498 height 34
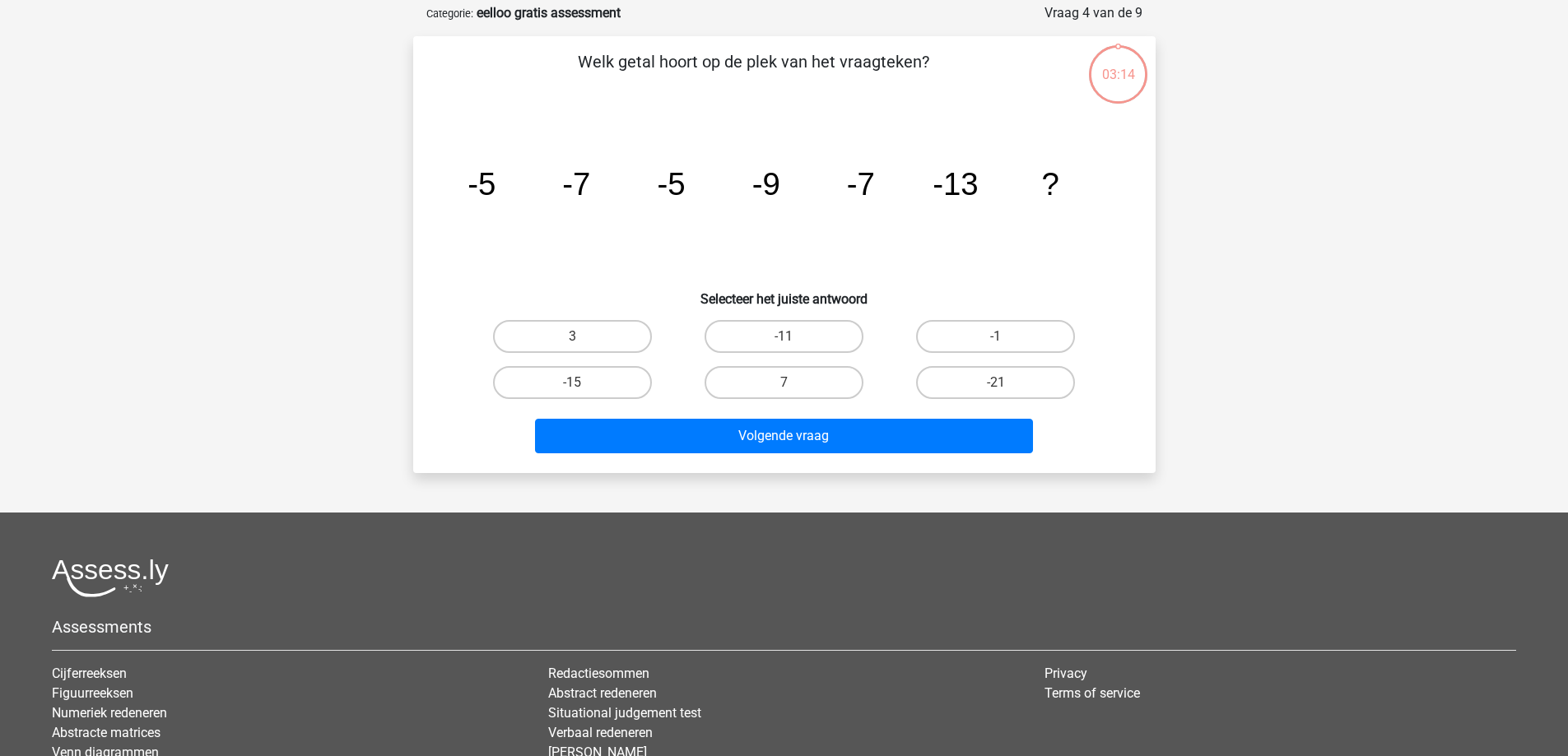
scroll to position [82, 0]
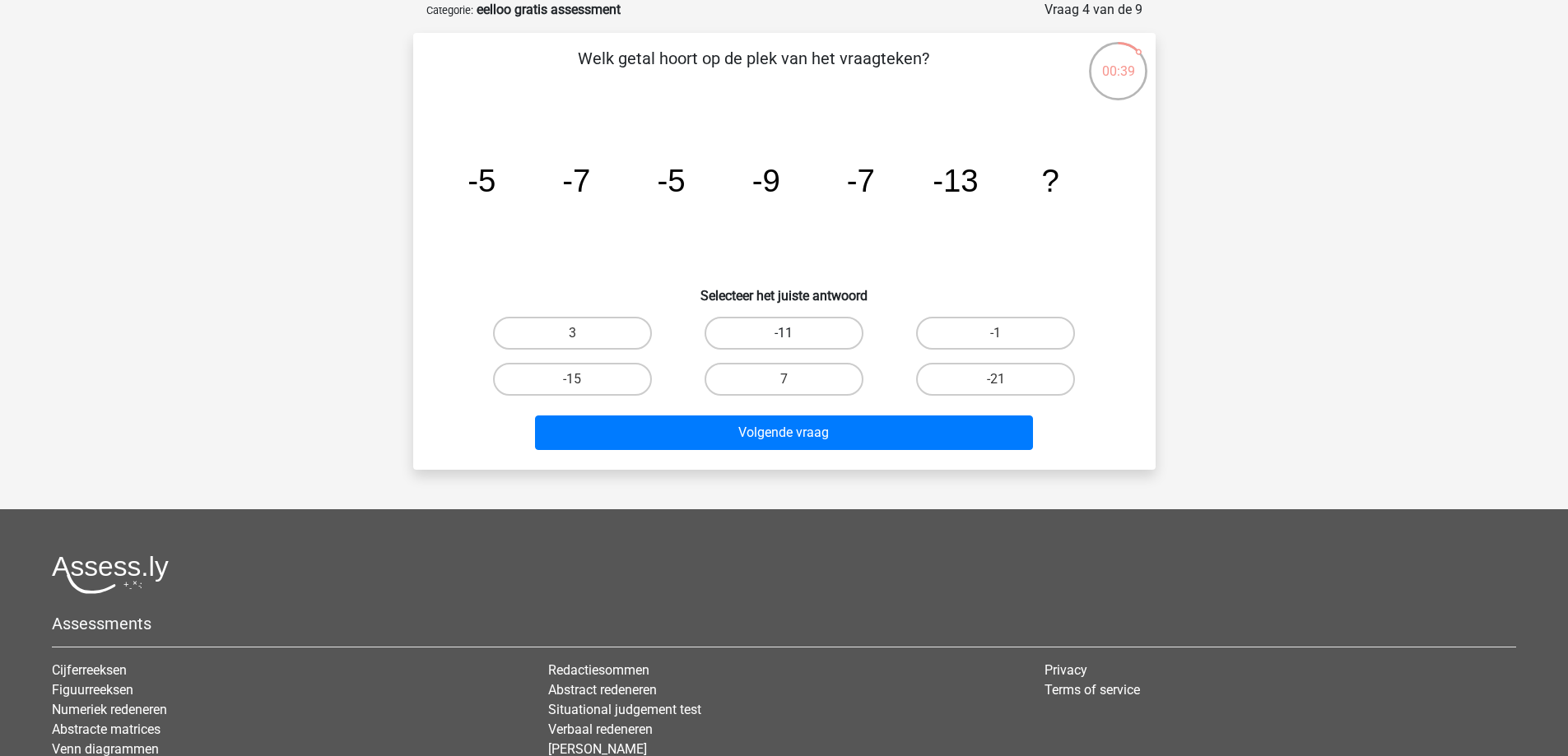
click at [760, 323] on label "-11" at bounding box center [784, 333] width 159 height 33
click at [784, 333] on input "-11" at bounding box center [789, 339] width 11 height 11
radio input "true"
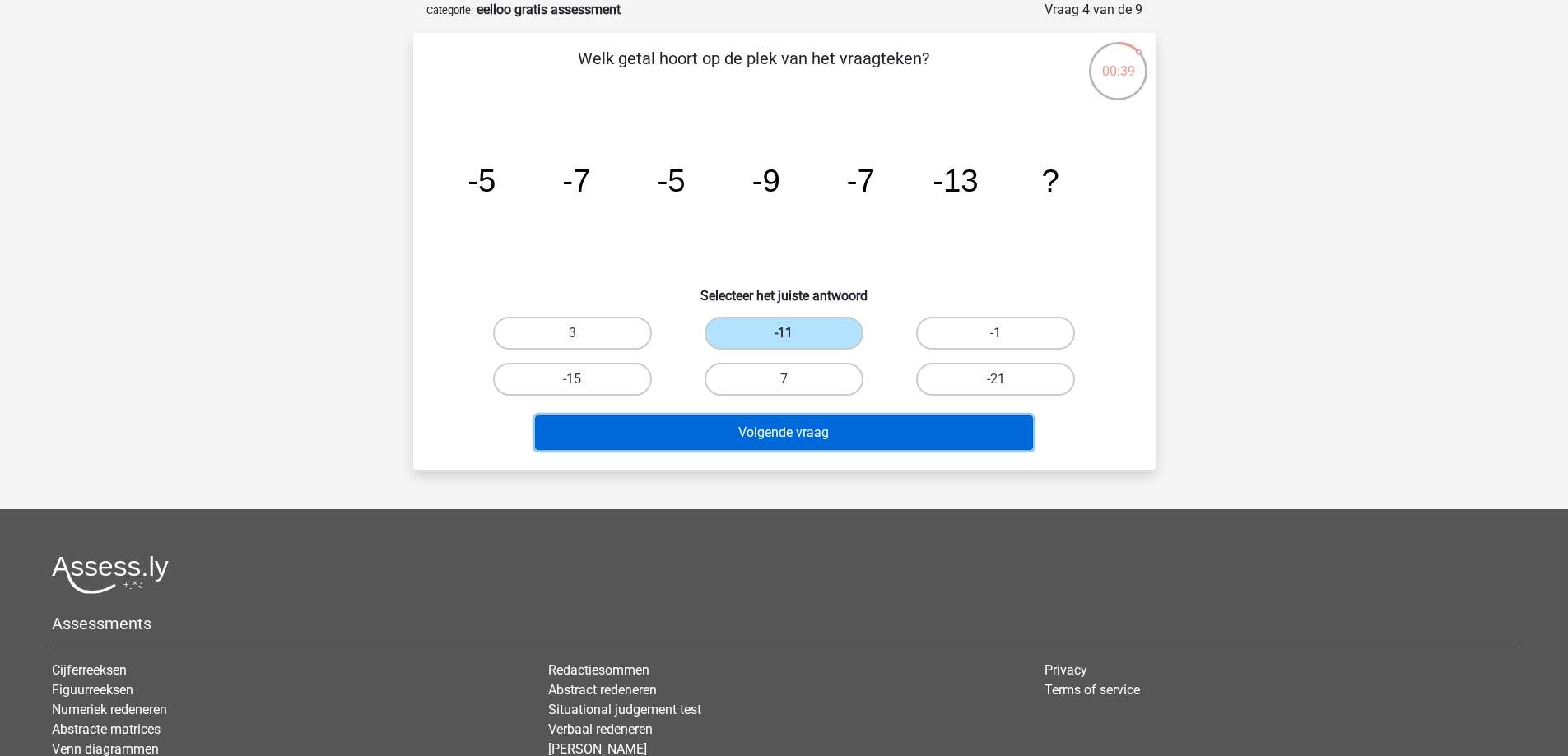
click at [783, 440] on button "Volgende vraag" at bounding box center [784, 433] width 498 height 34
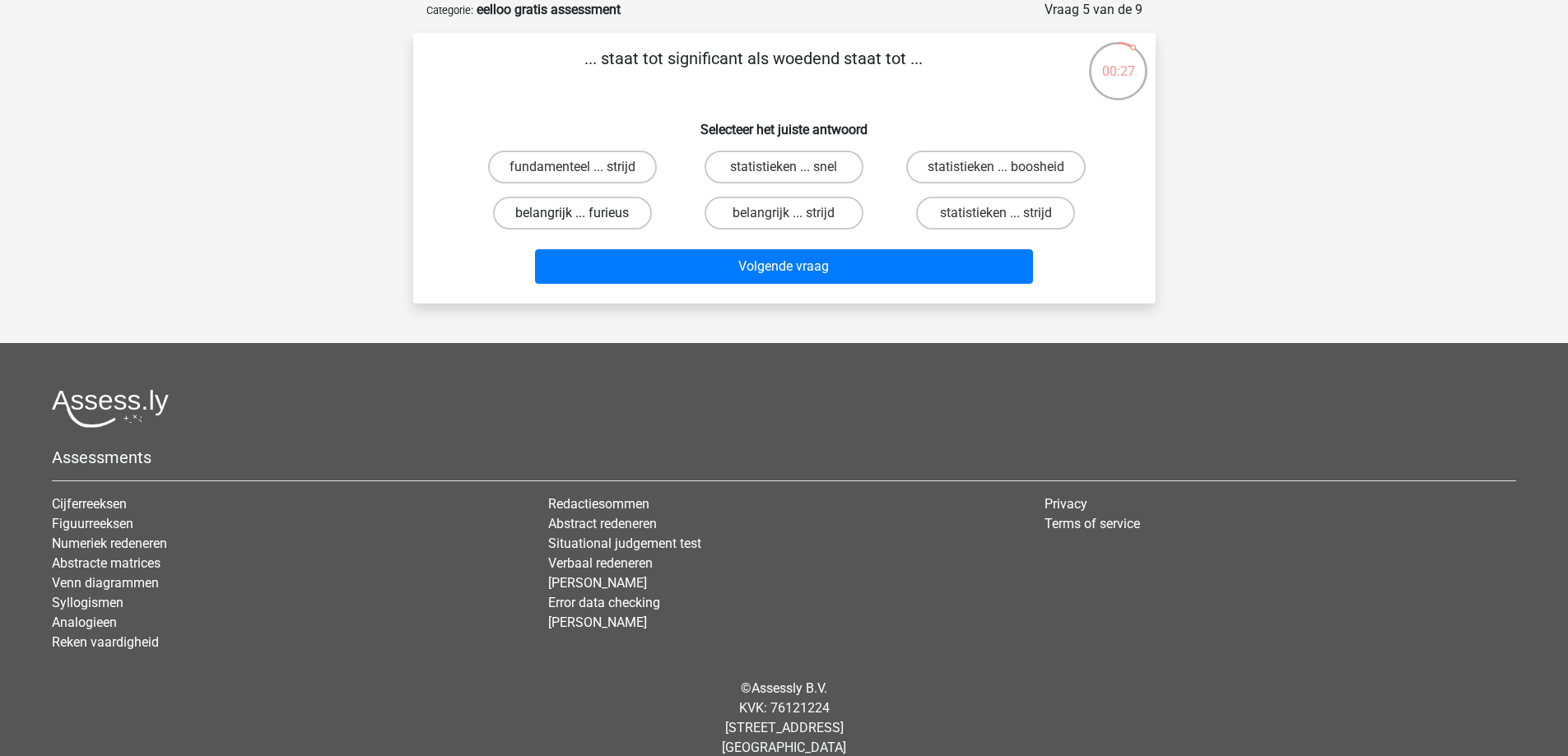
click at [601, 214] on label "belangrijk ... furieus" at bounding box center [572, 213] width 159 height 33
click at [582, 214] on input "belangrijk ... furieus" at bounding box center [578, 218] width 11 height 11
radio input "true"
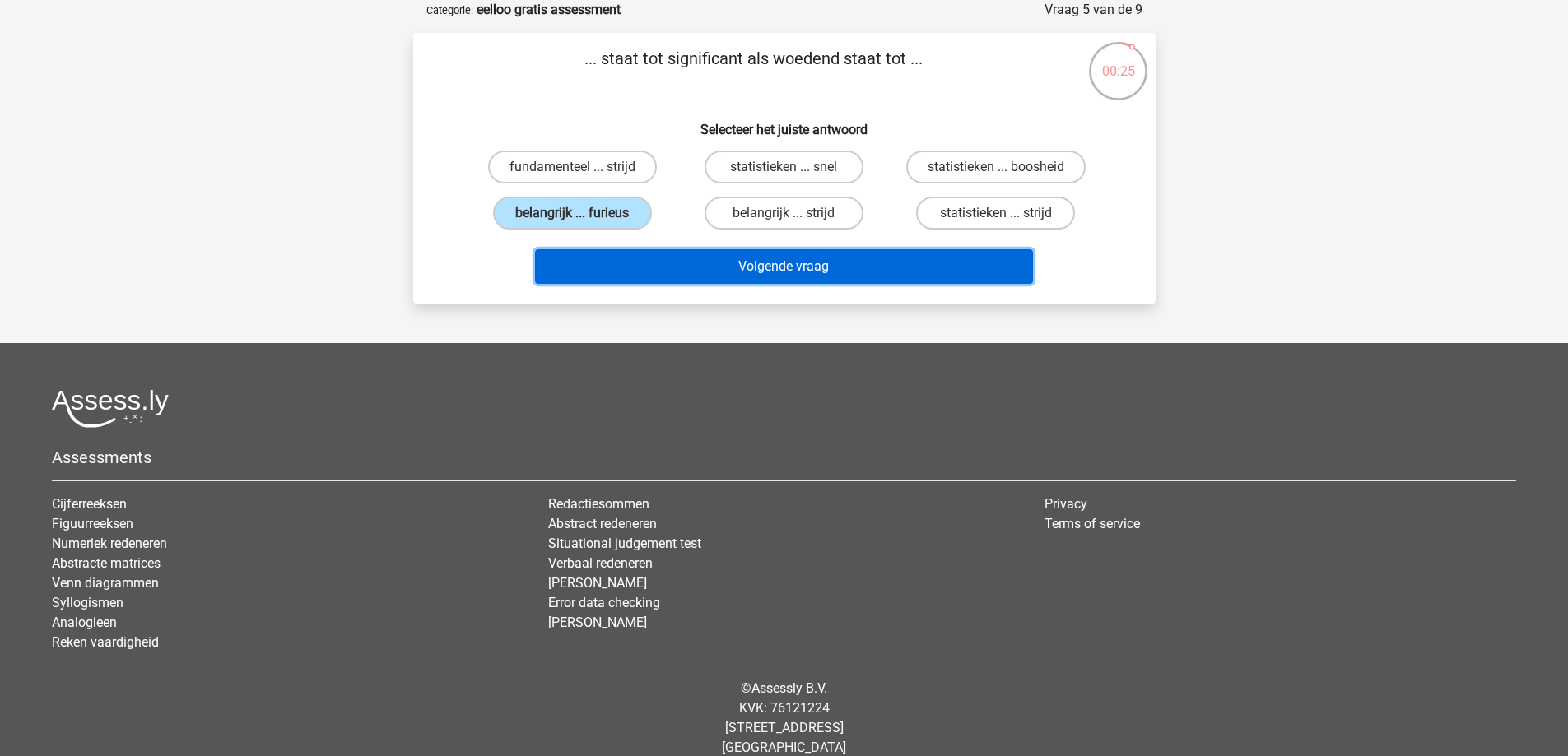
click at [696, 263] on button "Volgende vraag" at bounding box center [784, 266] width 498 height 34
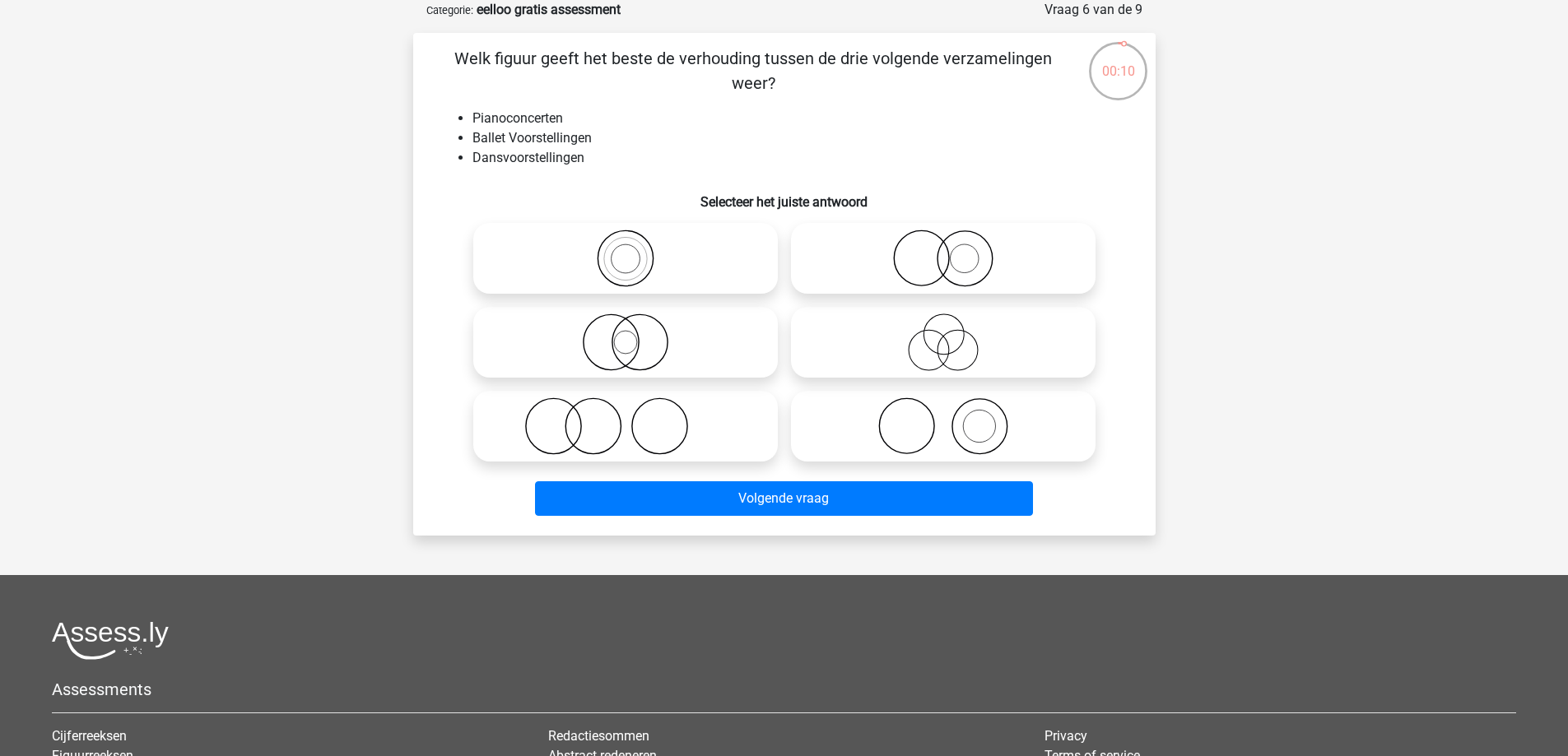
click at [906, 254] on icon at bounding box center [943, 259] width 292 height 58
click at [943, 250] on input "radio" at bounding box center [948, 244] width 11 height 11
radio input "true"
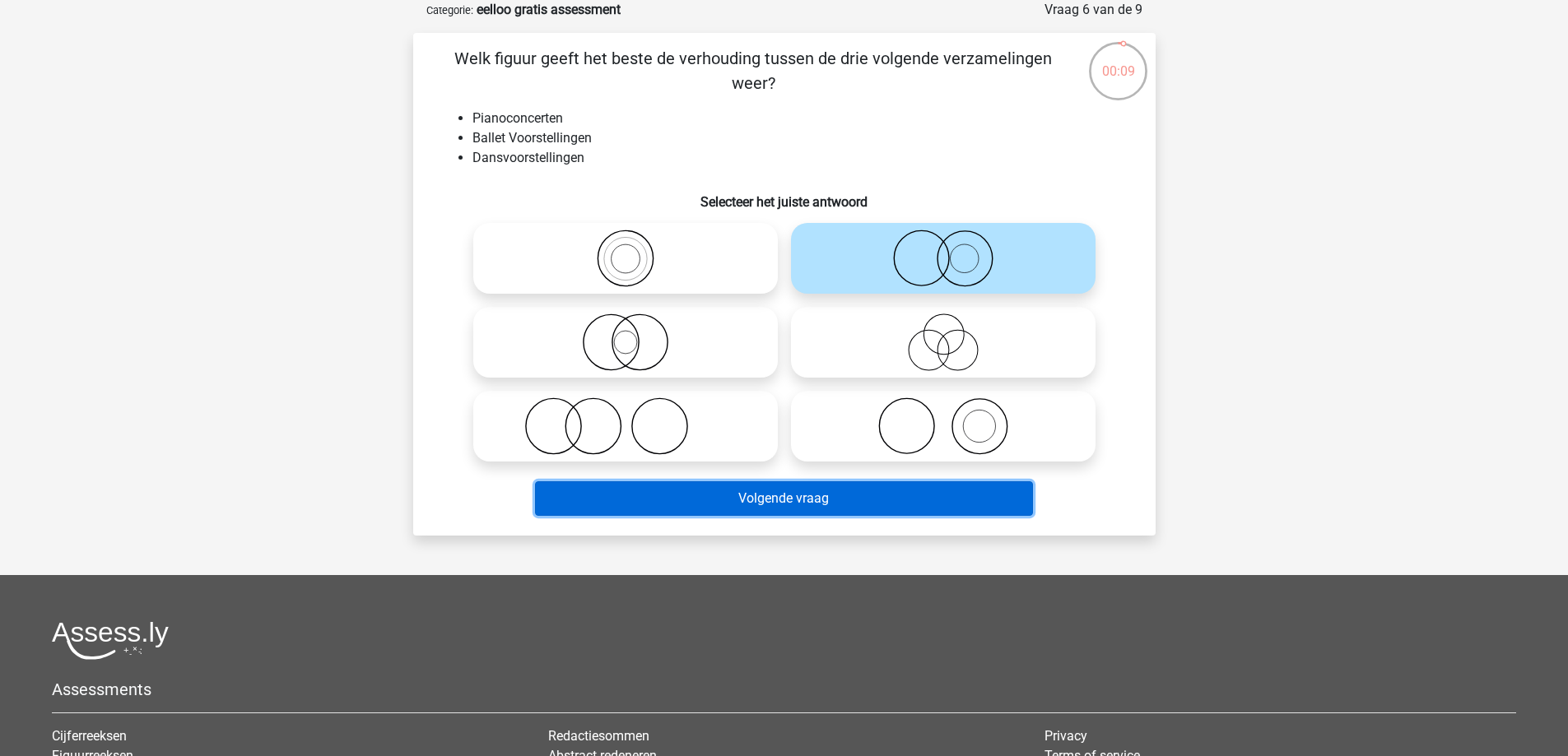
click at [797, 496] on button "Volgende vraag" at bounding box center [784, 499] width 498 height 34
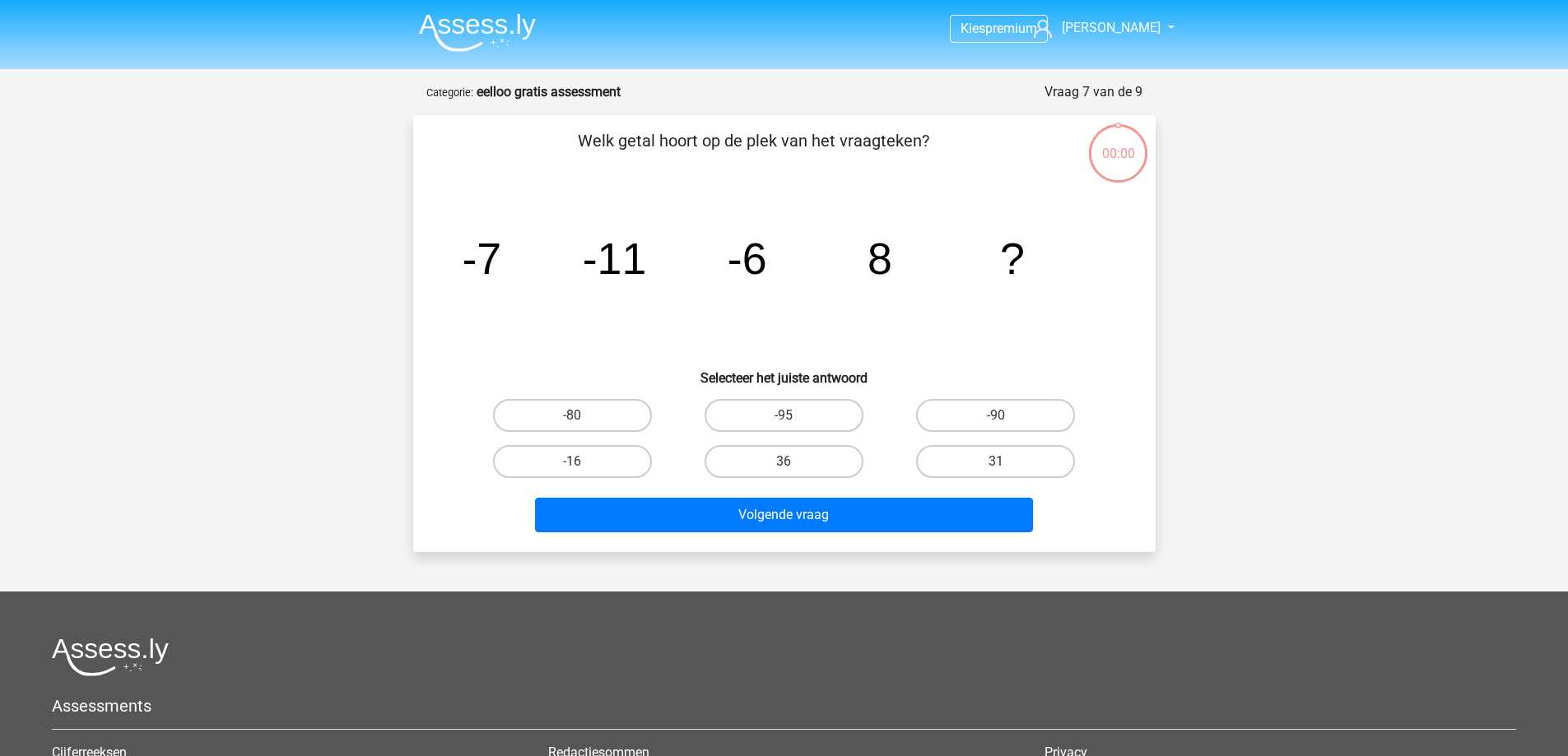
scroll to position [82, 0]
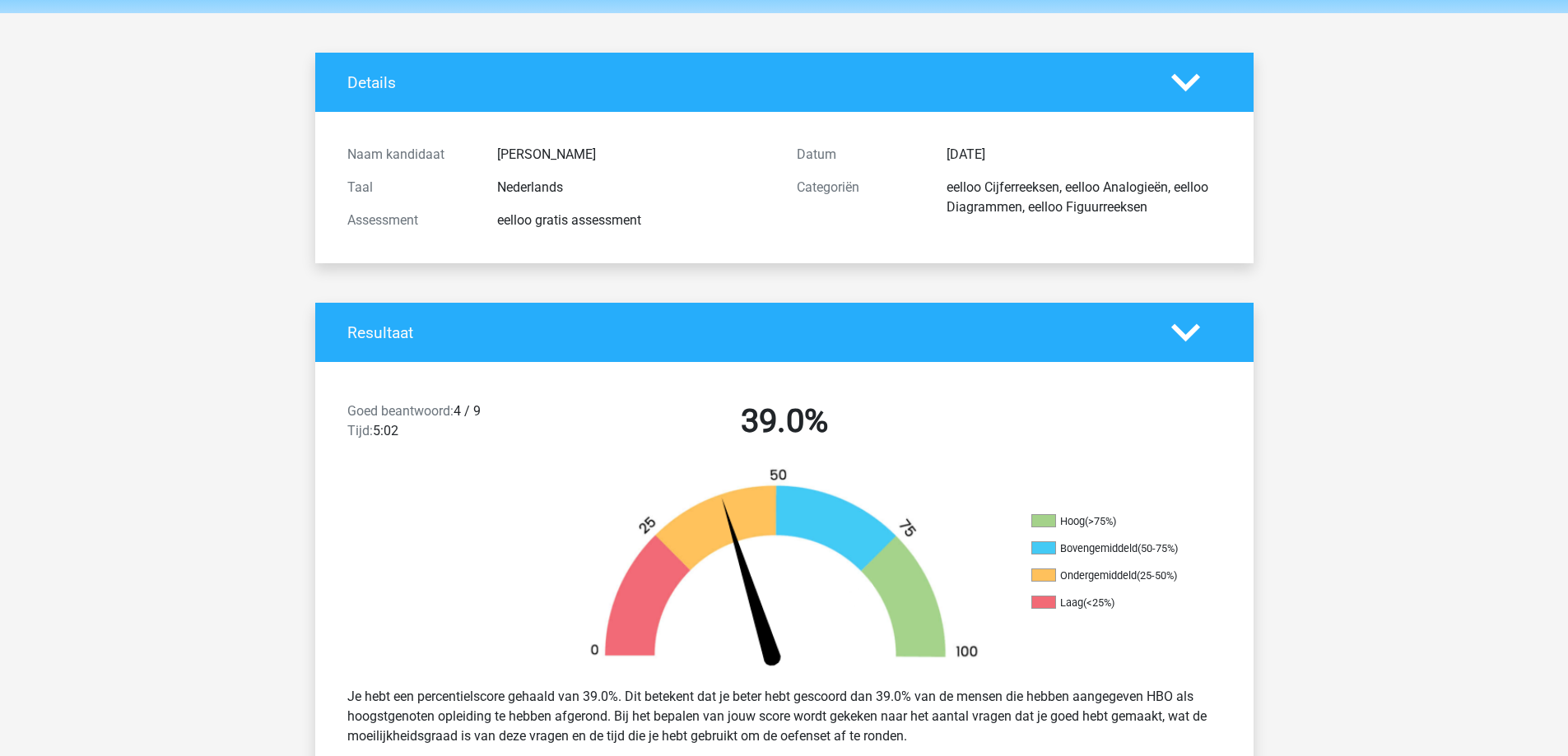
scroll to position [82, 0]
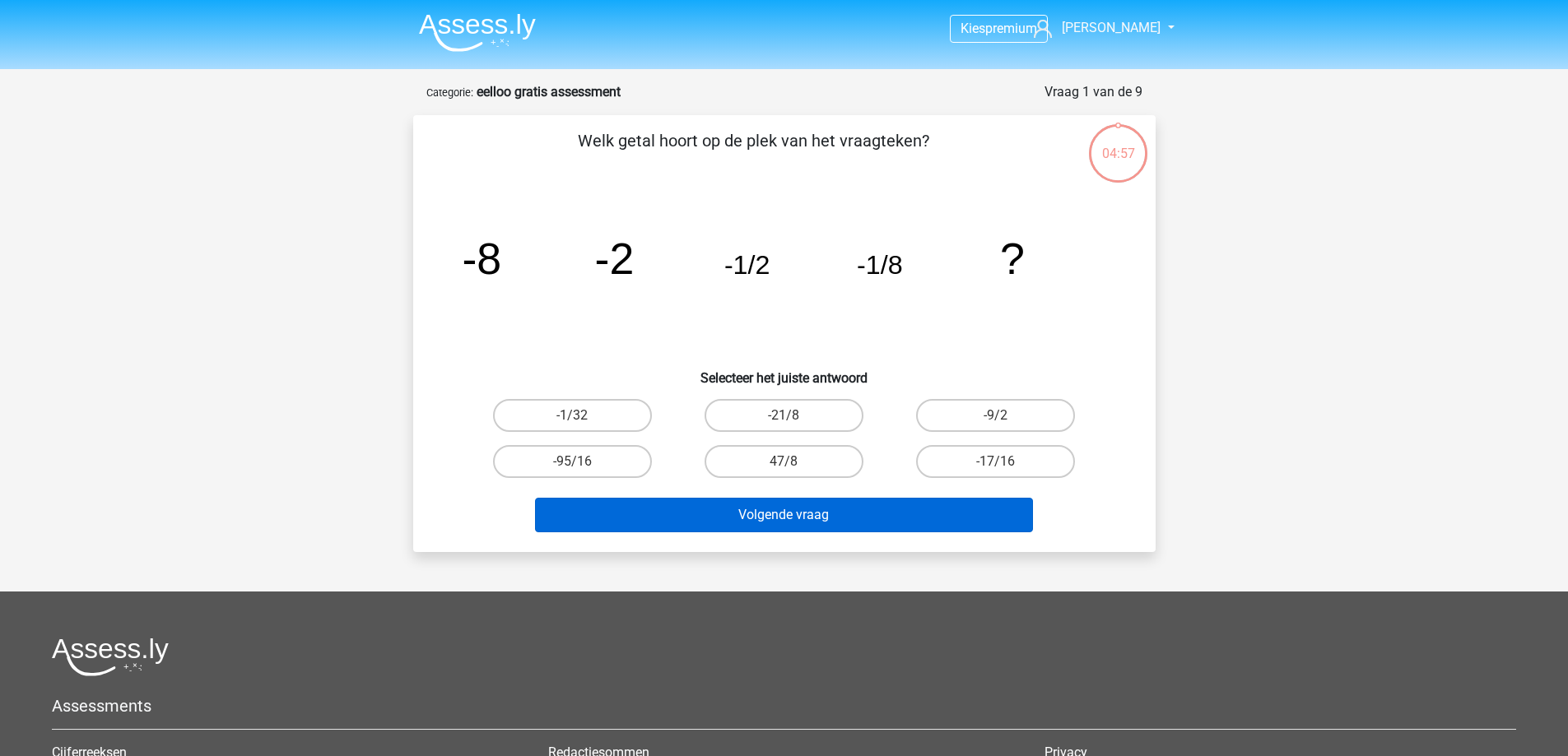
click at [571, 412] on label "-1/32" at bounding box center [572, 416] width 159 height 33
click at [572, 416] on input "-1/32" at bounding box center [578, 421] width 11 height 11
radio input "true"
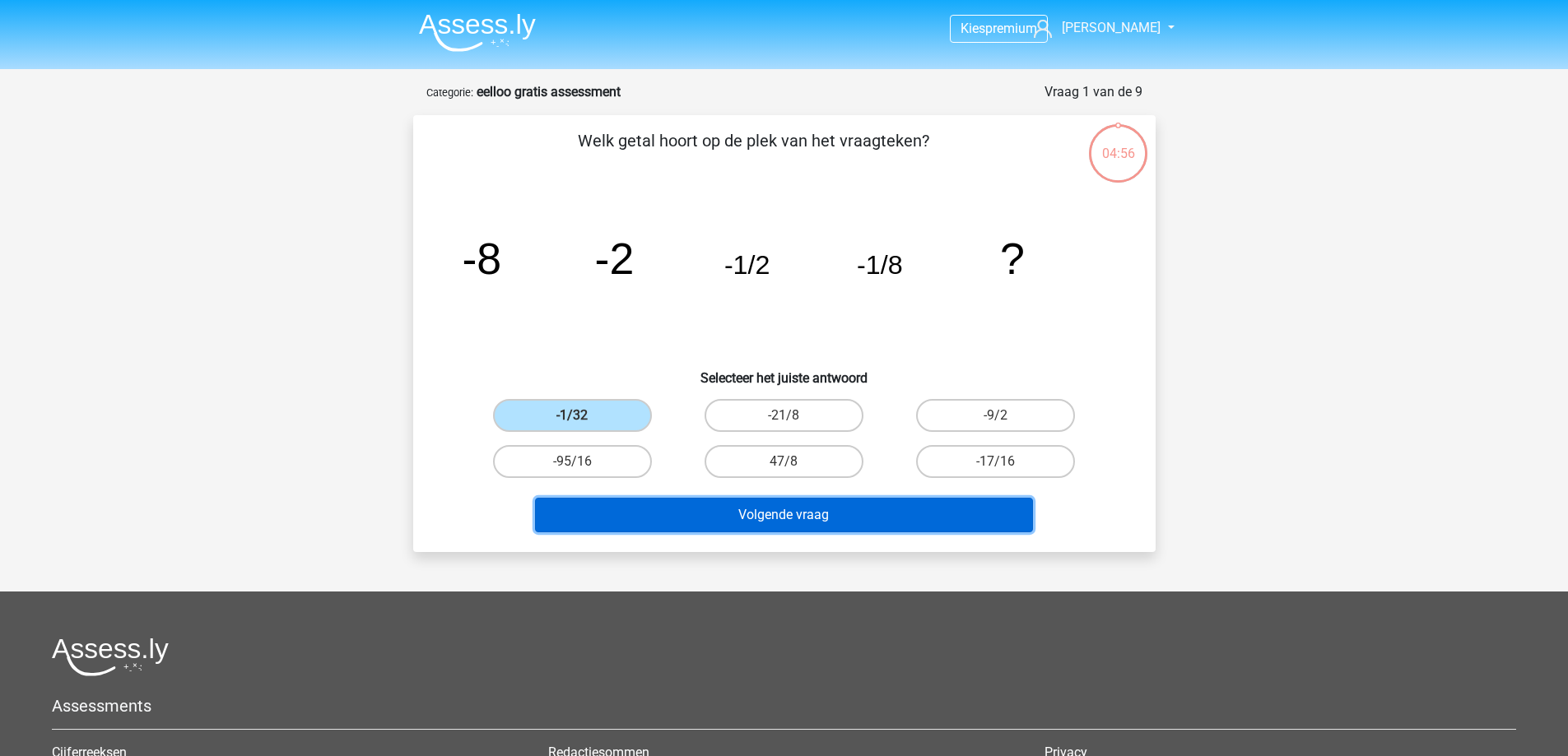
click at [730, 516] on button "Volgende vraag" at bounding box center [784, 515] width 498 height 34
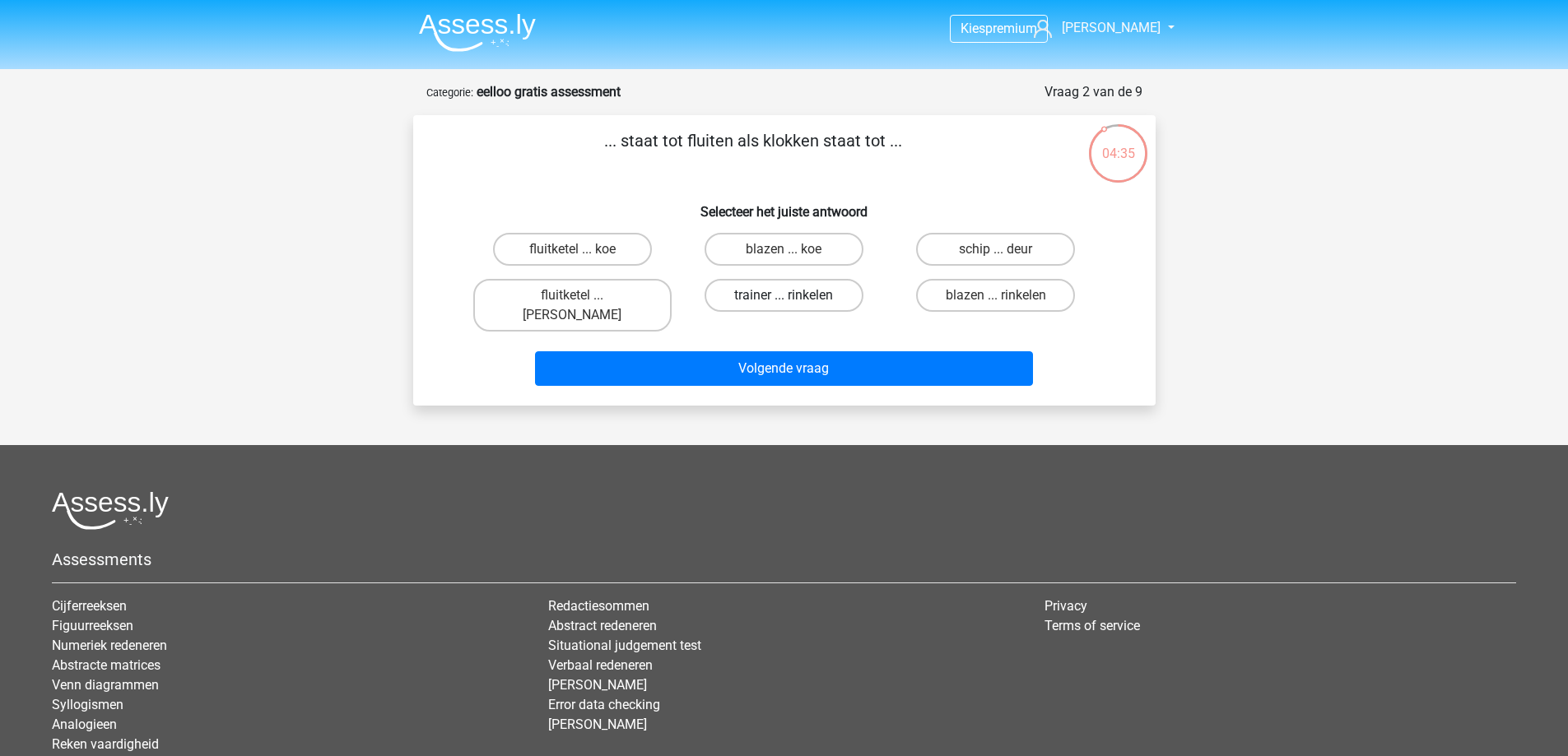
click at [801, 292] on label "trainer ... rinkelen" at bounding box center [784, 295] width 159 height 33
click at [794, 295] on input "trainer ... rinkelen" at bounding box center [789, 301] width 11 height 11
radio input "true"
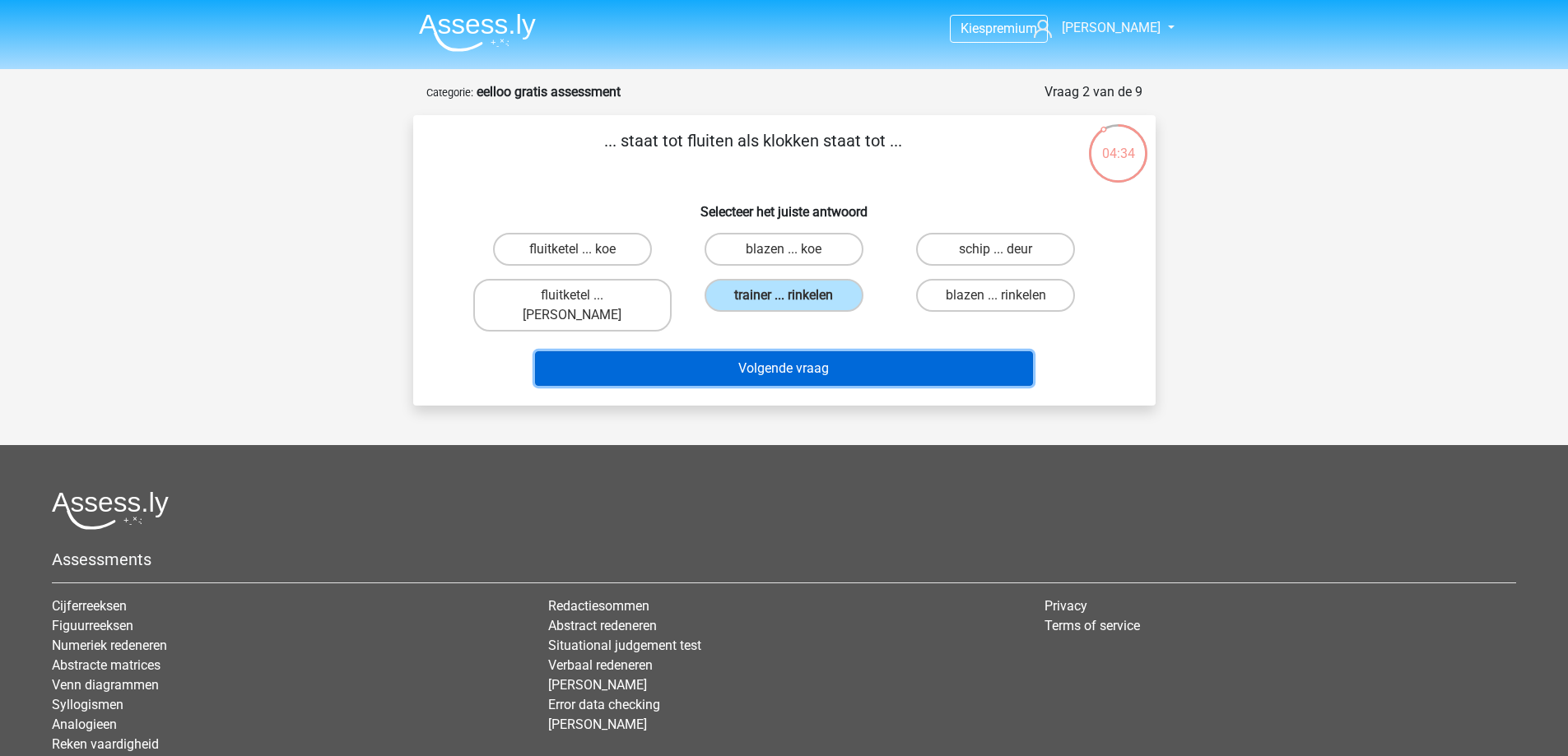
click at [791, 351] on button "Volgende vraag" at bounding box center [784, 368] width 498 height 34
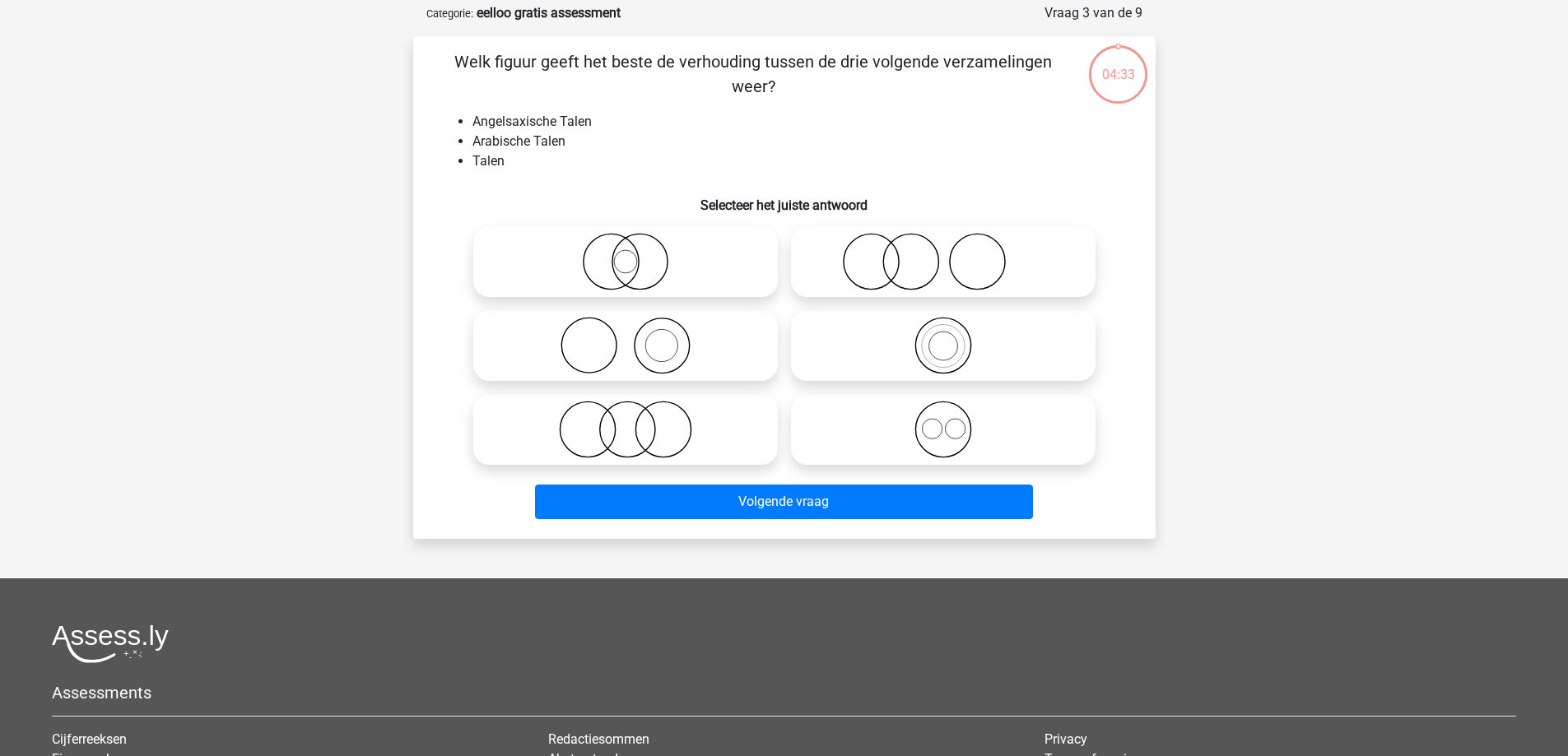
scroll to position [82, 0]
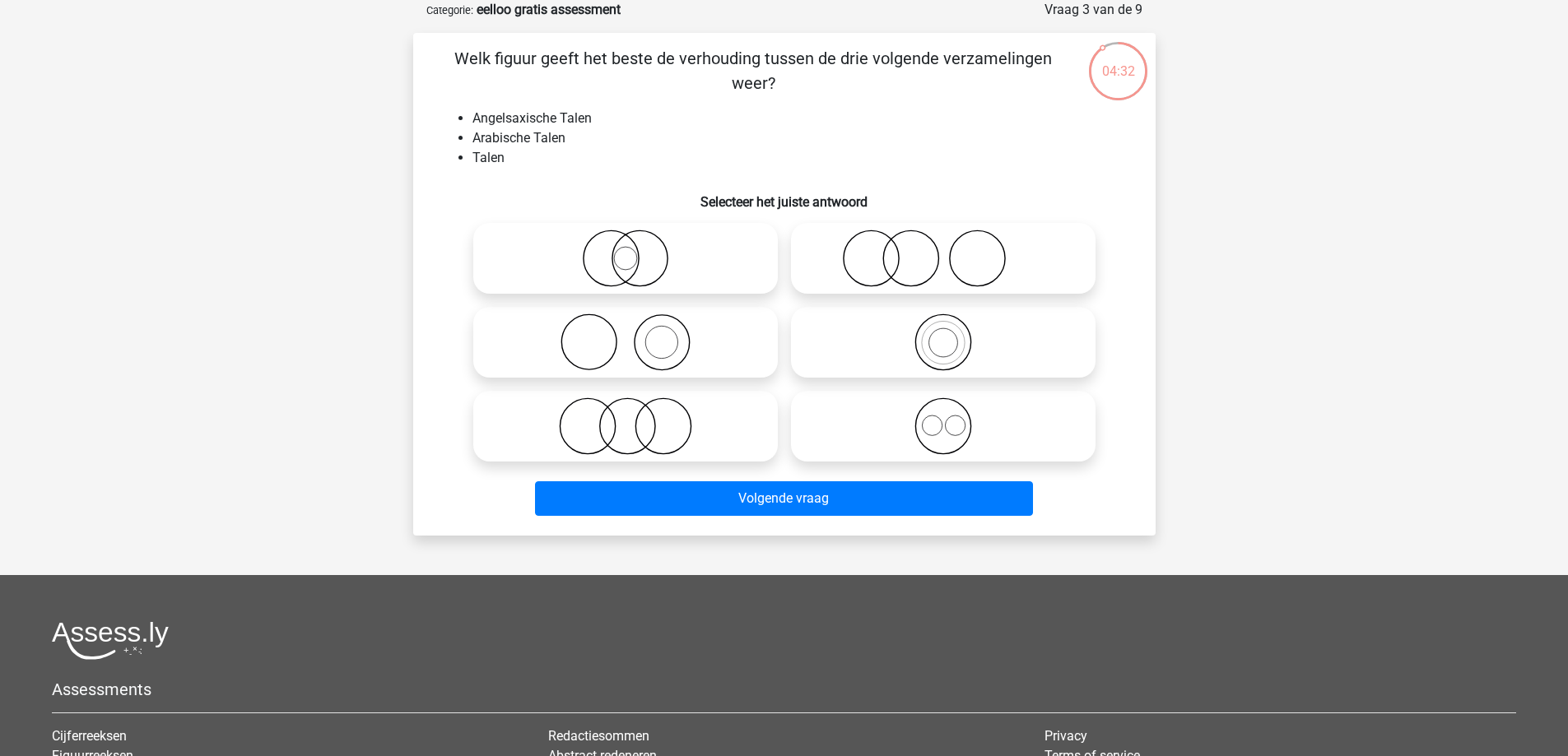
click at [922, 407] on icon at bounding box center [943, 426] width 292 height 58
click at [943, 407] on input "radio" at bounding box center [948, 413] width 11 height 11
radio input "true"
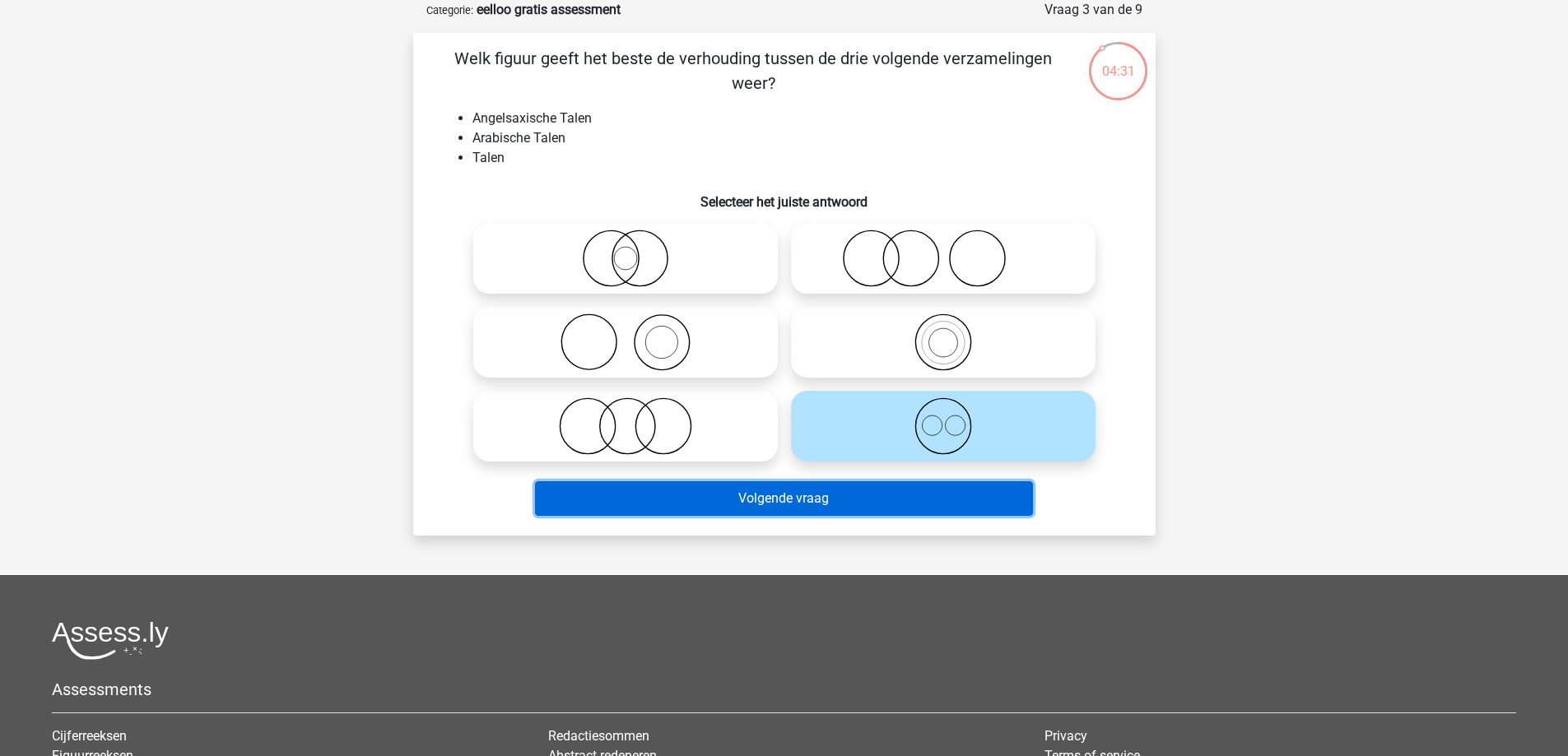
click at [826, 485] on button "Volgende vraag" at bounding box center [784, 499] width 498 height 34
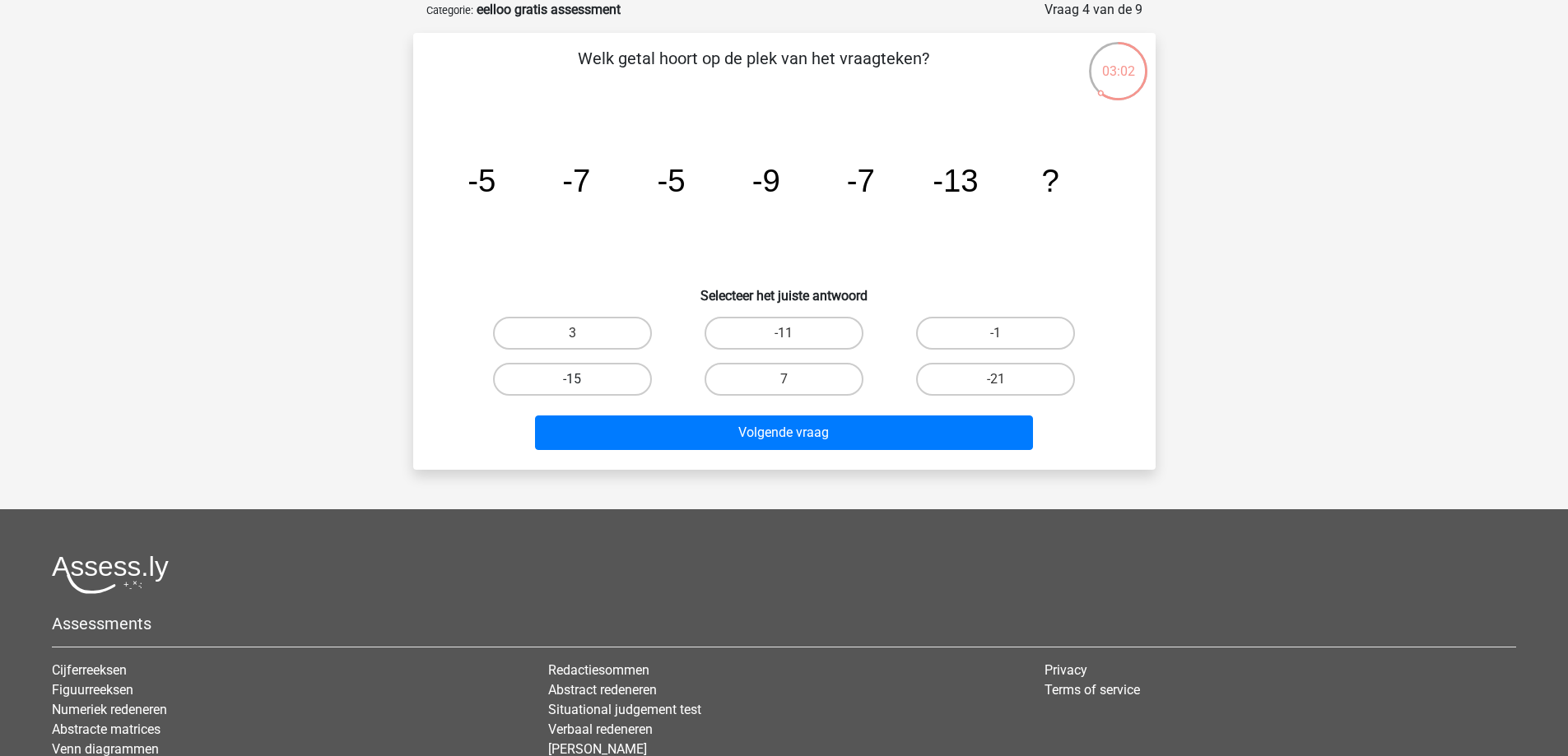
click at [544, 378] on label "-15" at bounding box center [572, 379] width 159 height 33
click at [572, 379] on input "-15" at bounding box center [578, 385] width 11 height 11
radio input "true"
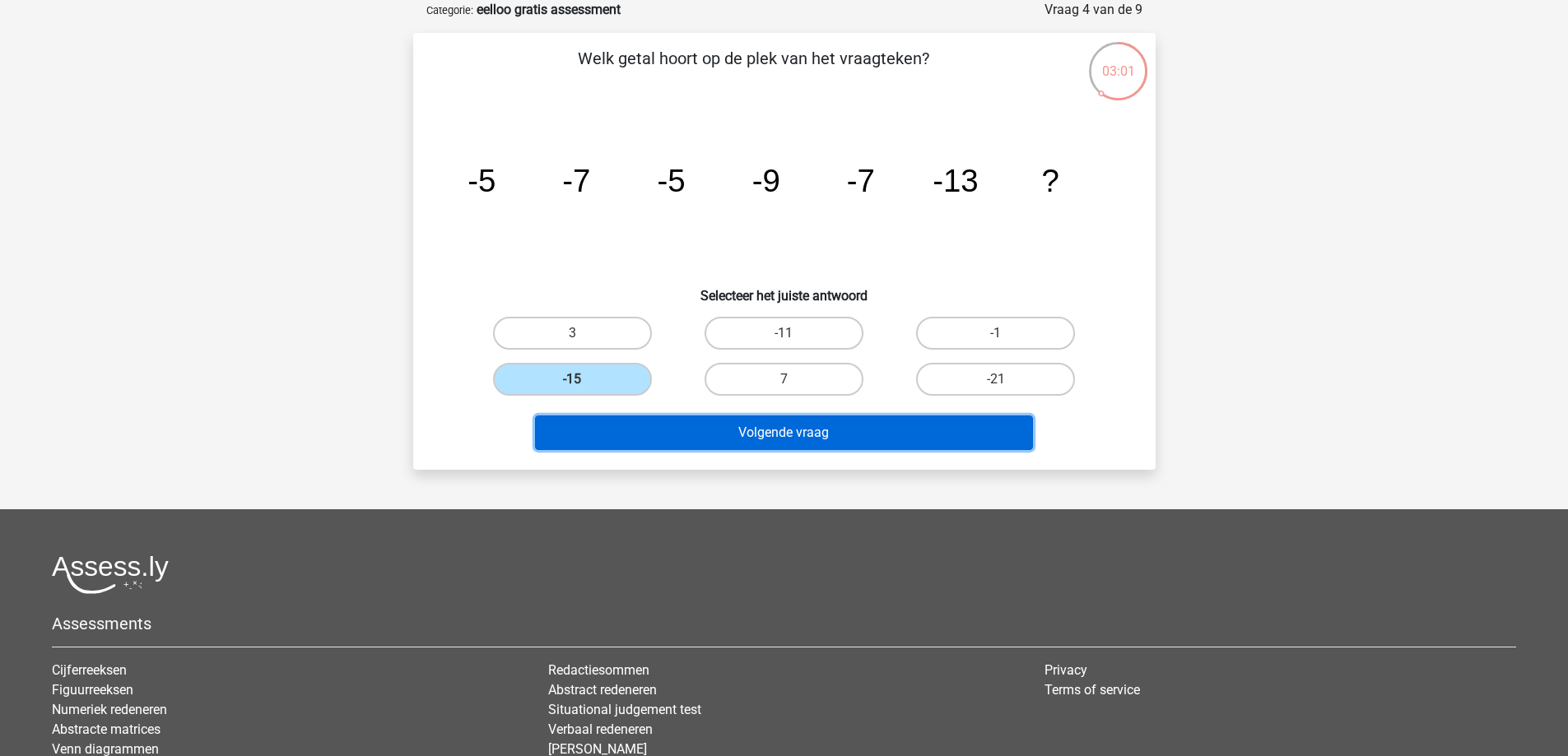
click at [712, 433] on button "Volgende vraag" at bounding box center [784, 433] width 498 height 34
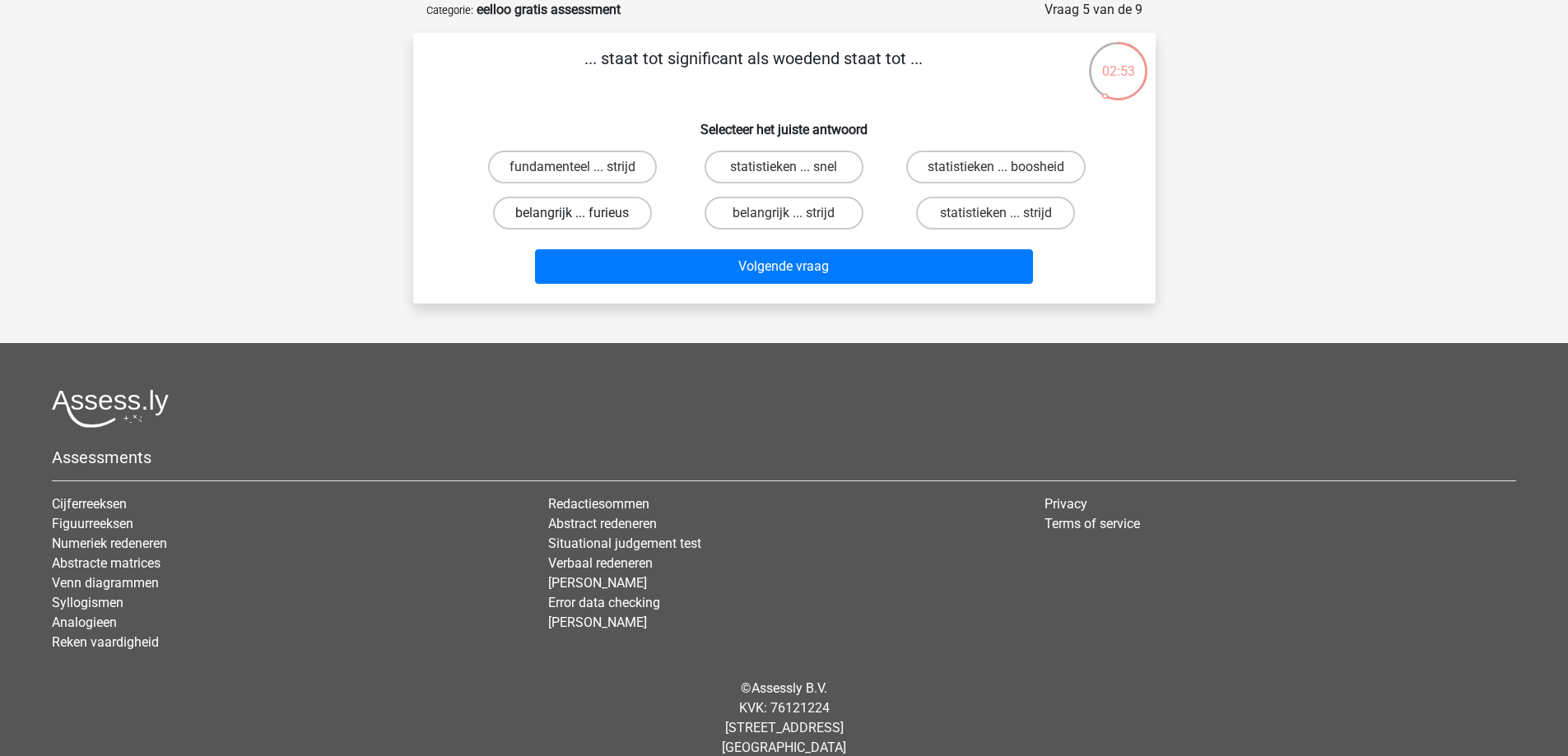
click at [601, 213] on label "belangrijk ... furieus" at bounding box center [572, 213] width 159 height 33
click at [582, 213] on input "belangrijk ... furieus" at bounding box center [578, 218] width 11 height 11
radio input "true"
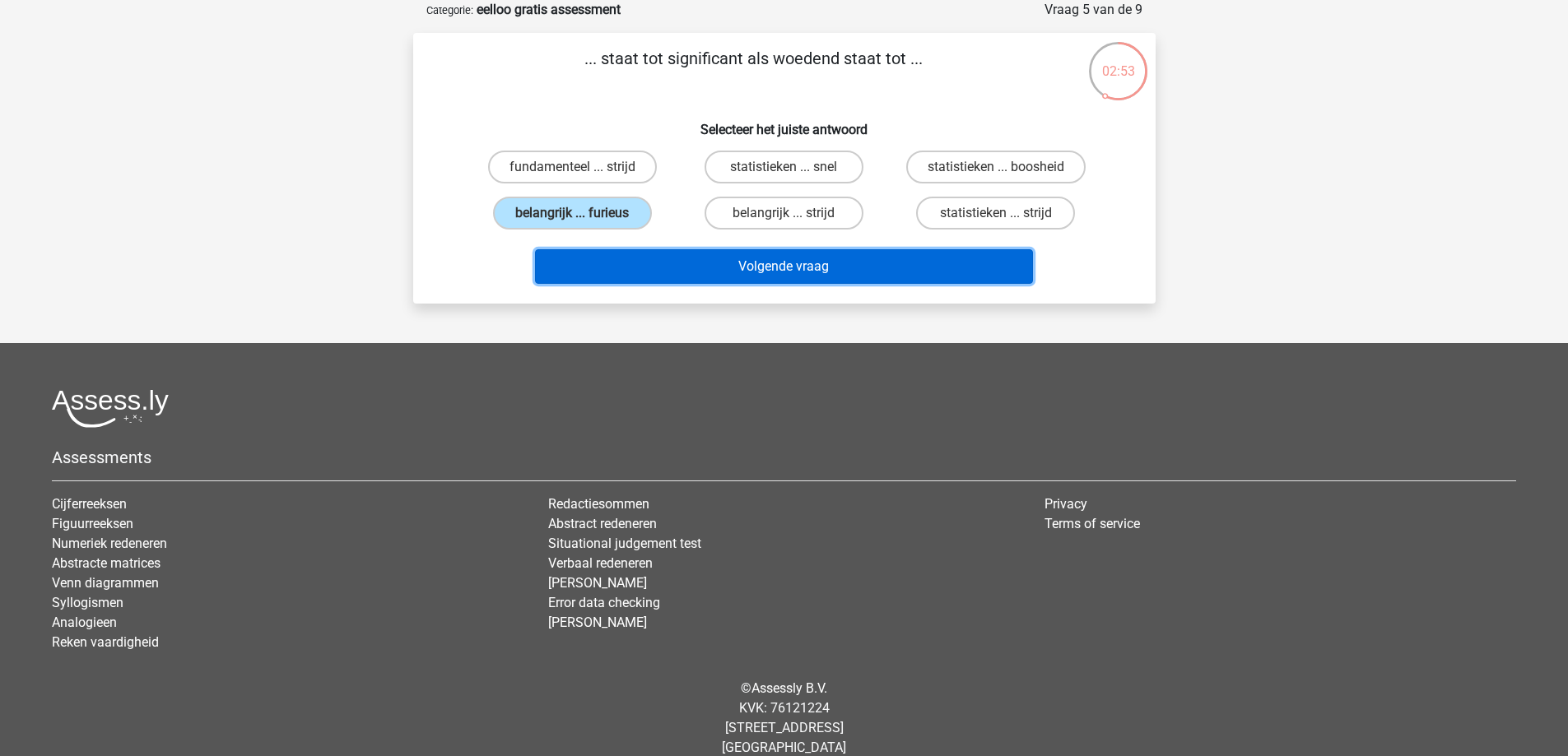
click at [670, 273] on button "Volgende vraag" at bounding box center [784, 266] width 498 height 34
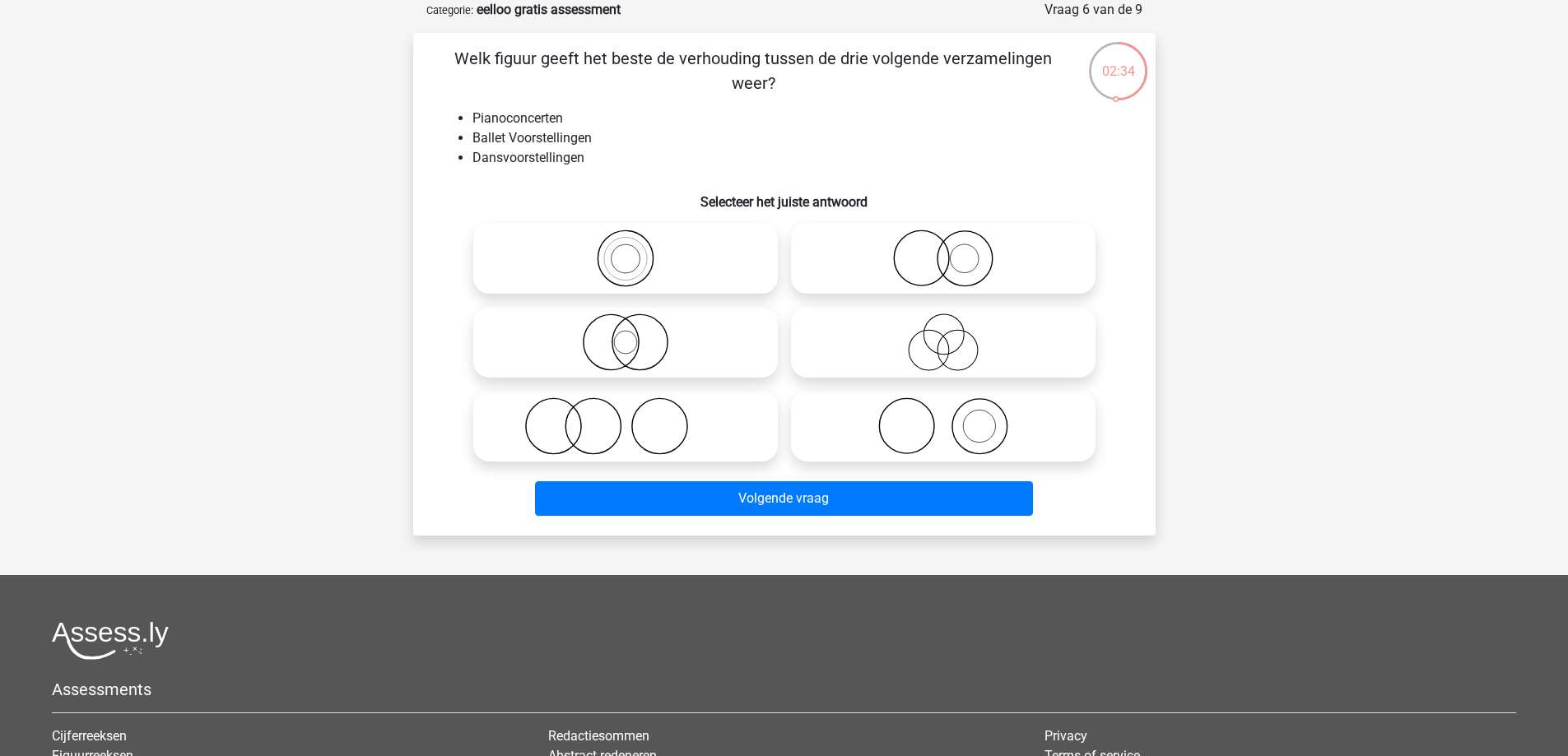
click at [973, 434] on icon at bounding box center [943, 426] width 292 height 58
click at [954, 418] on input "radio" at bounding box center [948, 413] width 11 height 11
radio input "true"
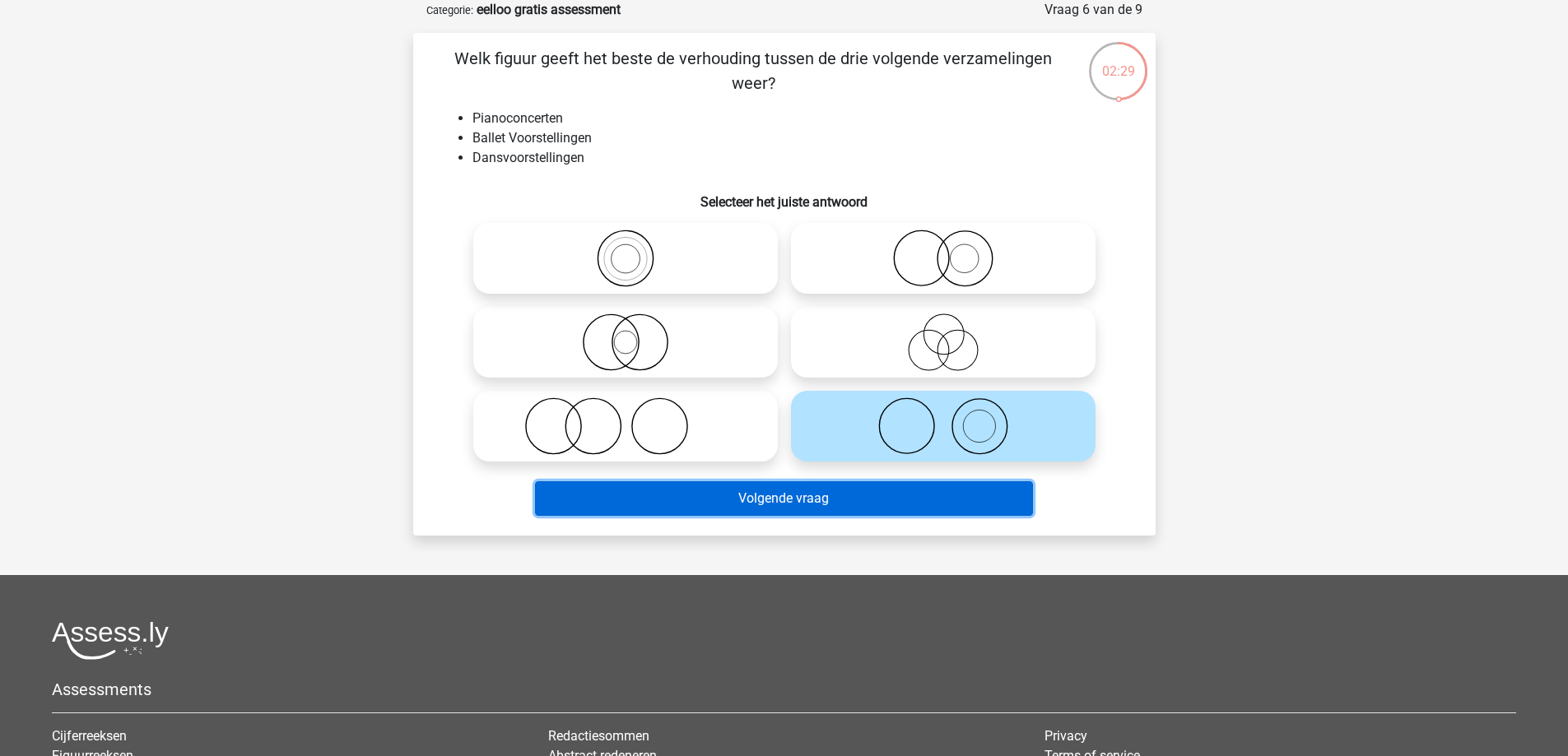
click at [843, 496] on button "Volgende vraag" at bounding box center [784, 499] width 498 height 34
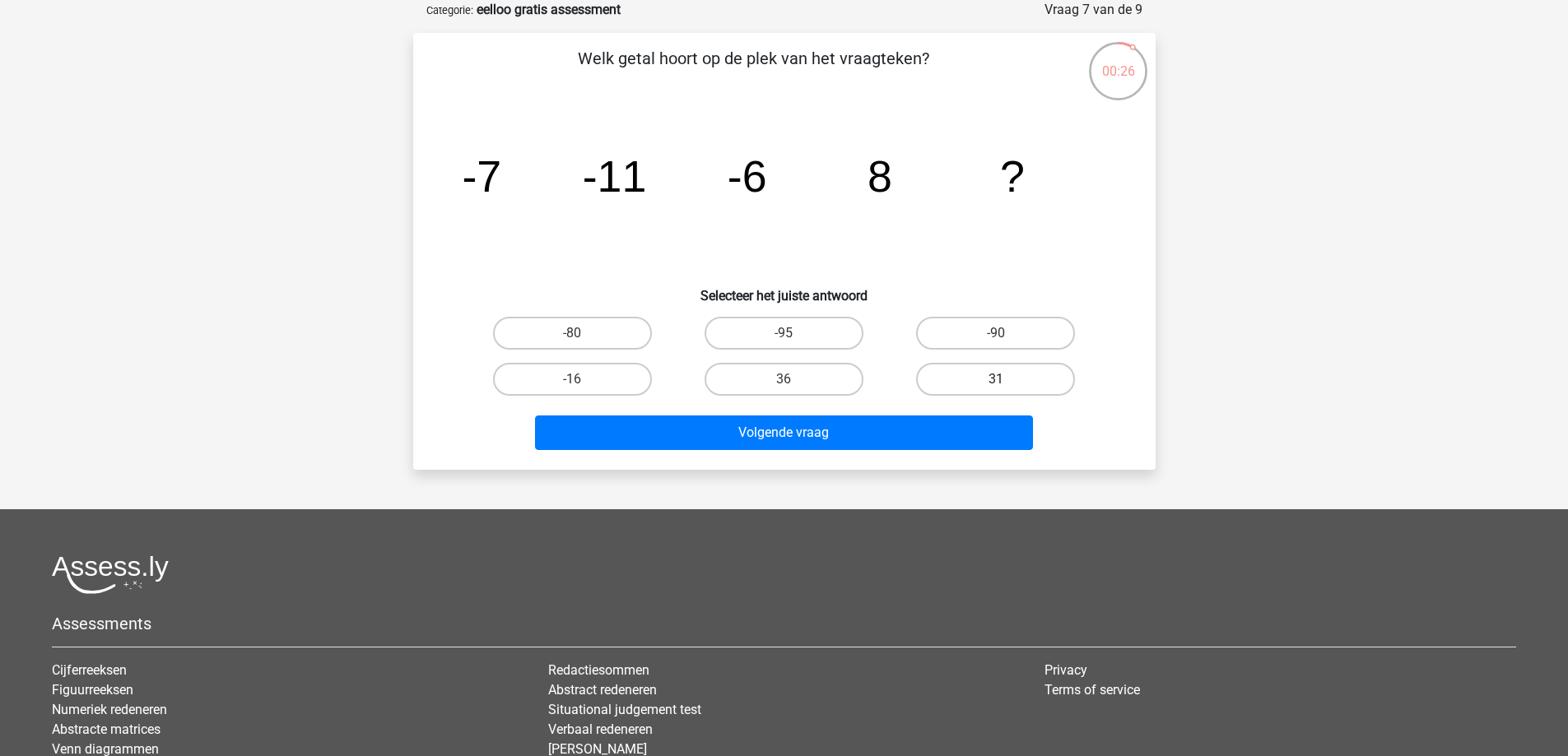
click at [990, 388] on label "31" at bounding box center [995, 379] width 159 height 33
click at [996, 388] on input "31" at bounding box center [1001, 385] width 11 height 11
radio input "true"
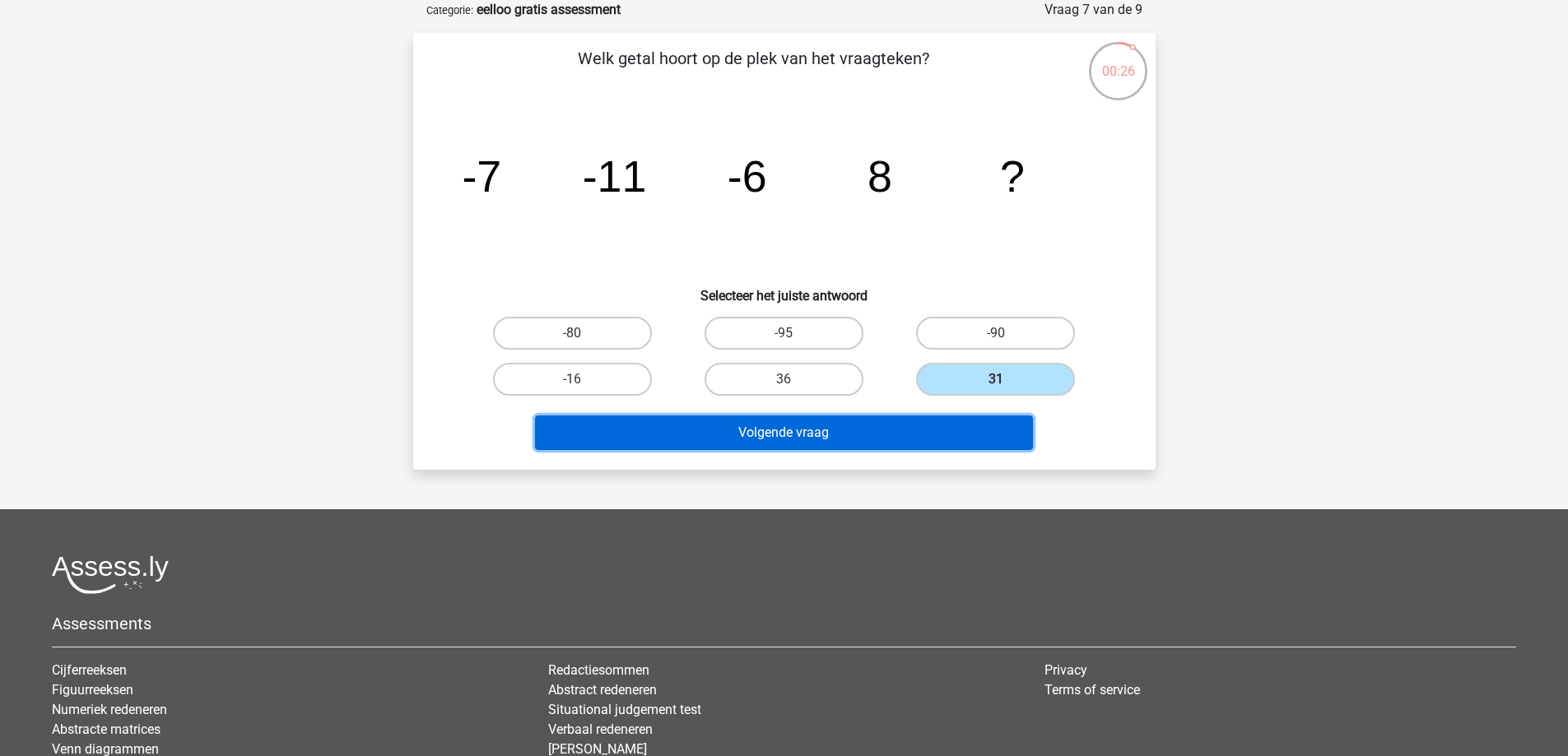
click at [897, 426] on button "Volgende vraag" at bounding box center [784, 433] width 498 height 34
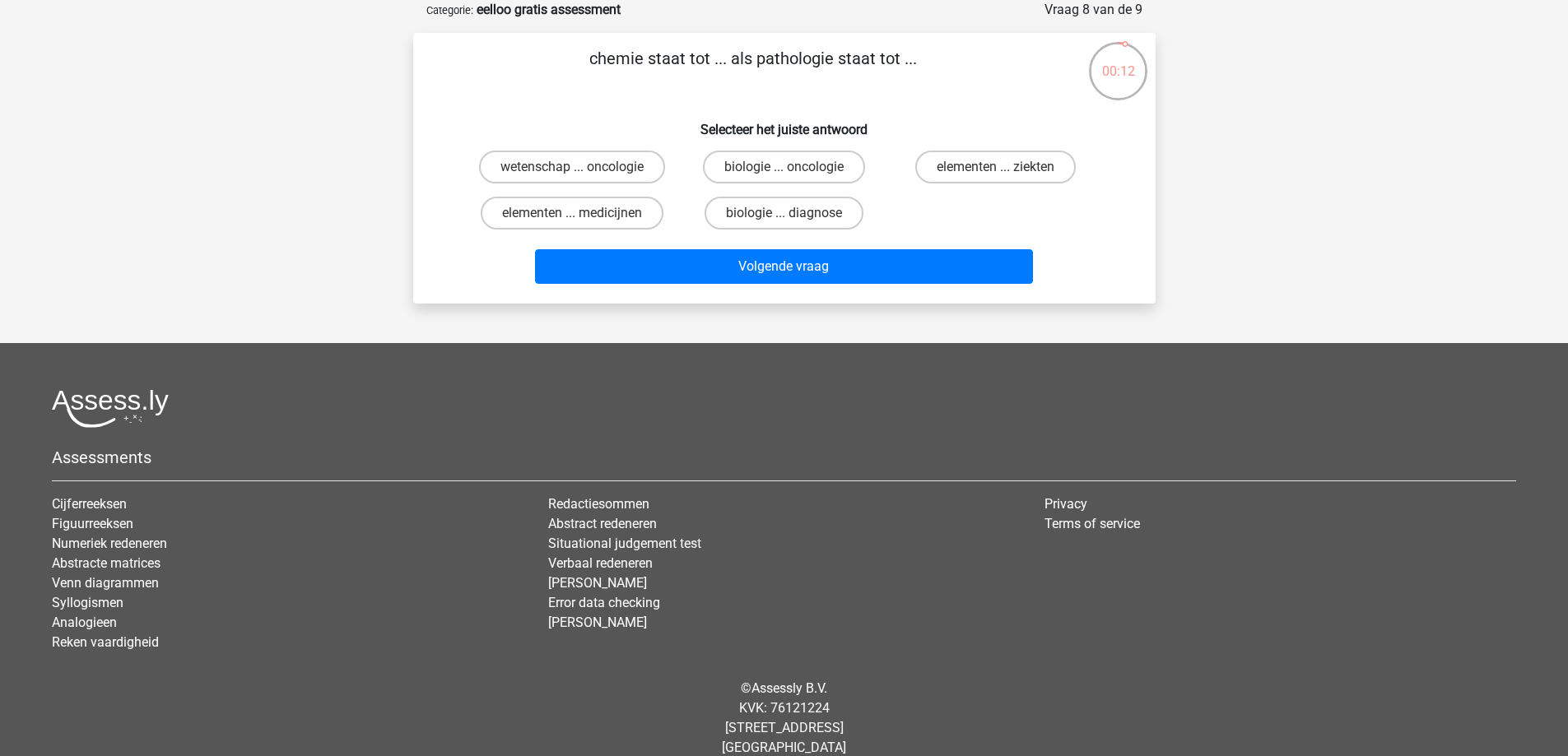
drag, startPoint x: 626, startPoint y: 212, endPoint x: 650, endPoint y: 239, distance: 36.1
click at [627, 214] on label "elementen ... medicijnen" at bounding box center [572, 213] width 183 height 33
click at [582, 214] on input "elementen ... medicijnen" at bounding box center [578, 218] width 11 height 11
radio input "true"
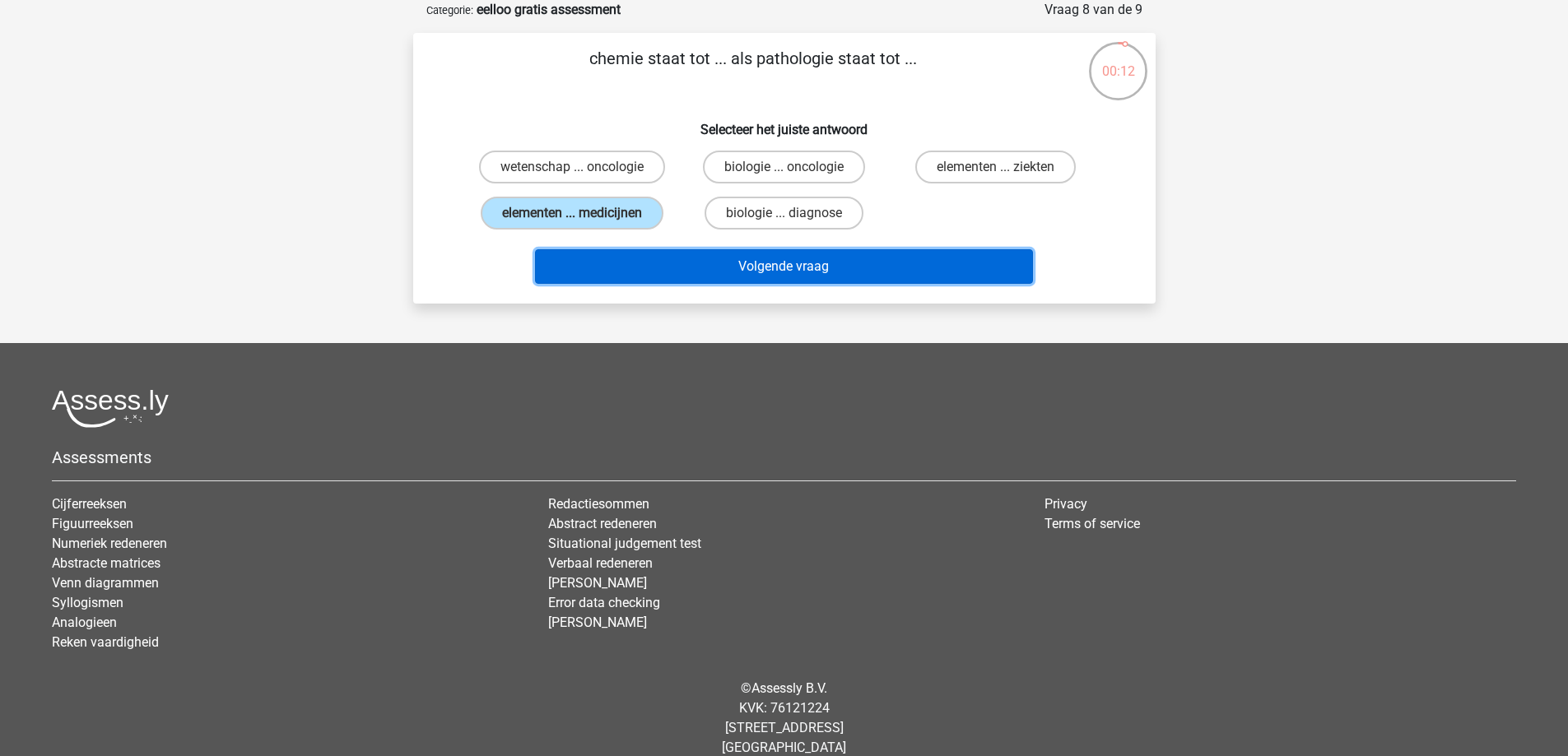
click at [678, 275] on button "Volgende vraag" at bounding box center [784, 266] width 498 height 34
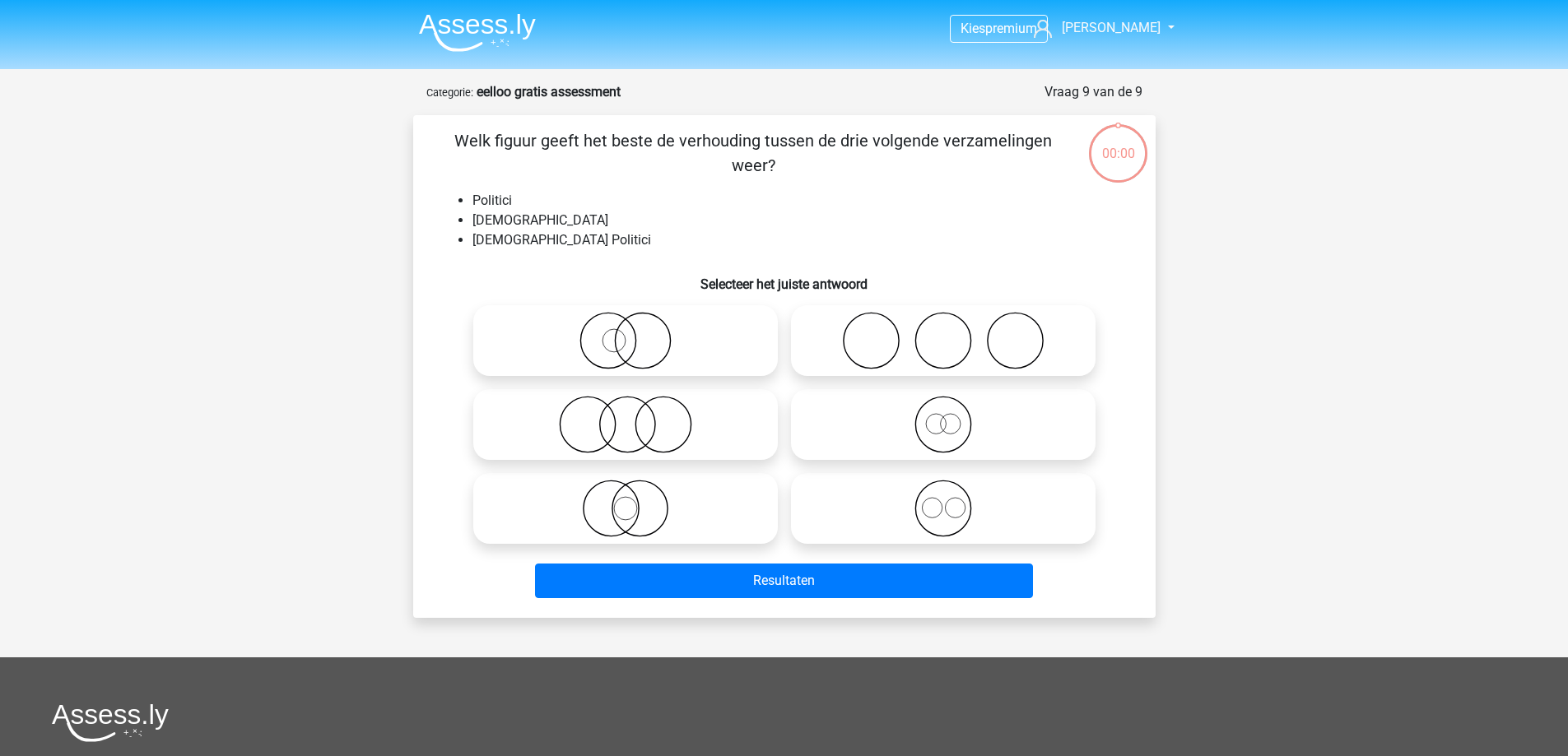
scroll to position [82, 0]
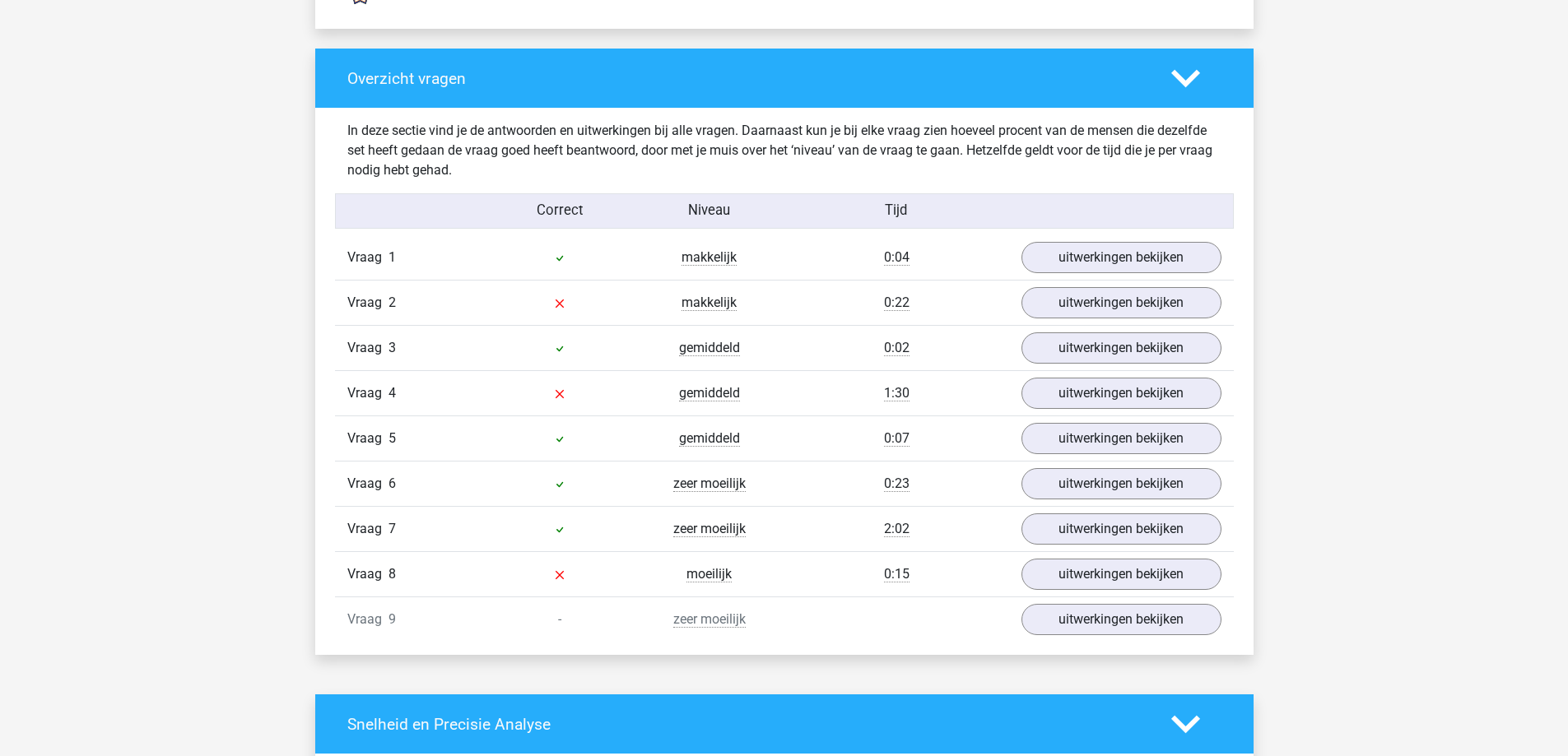
scroll to position [1645, 0]
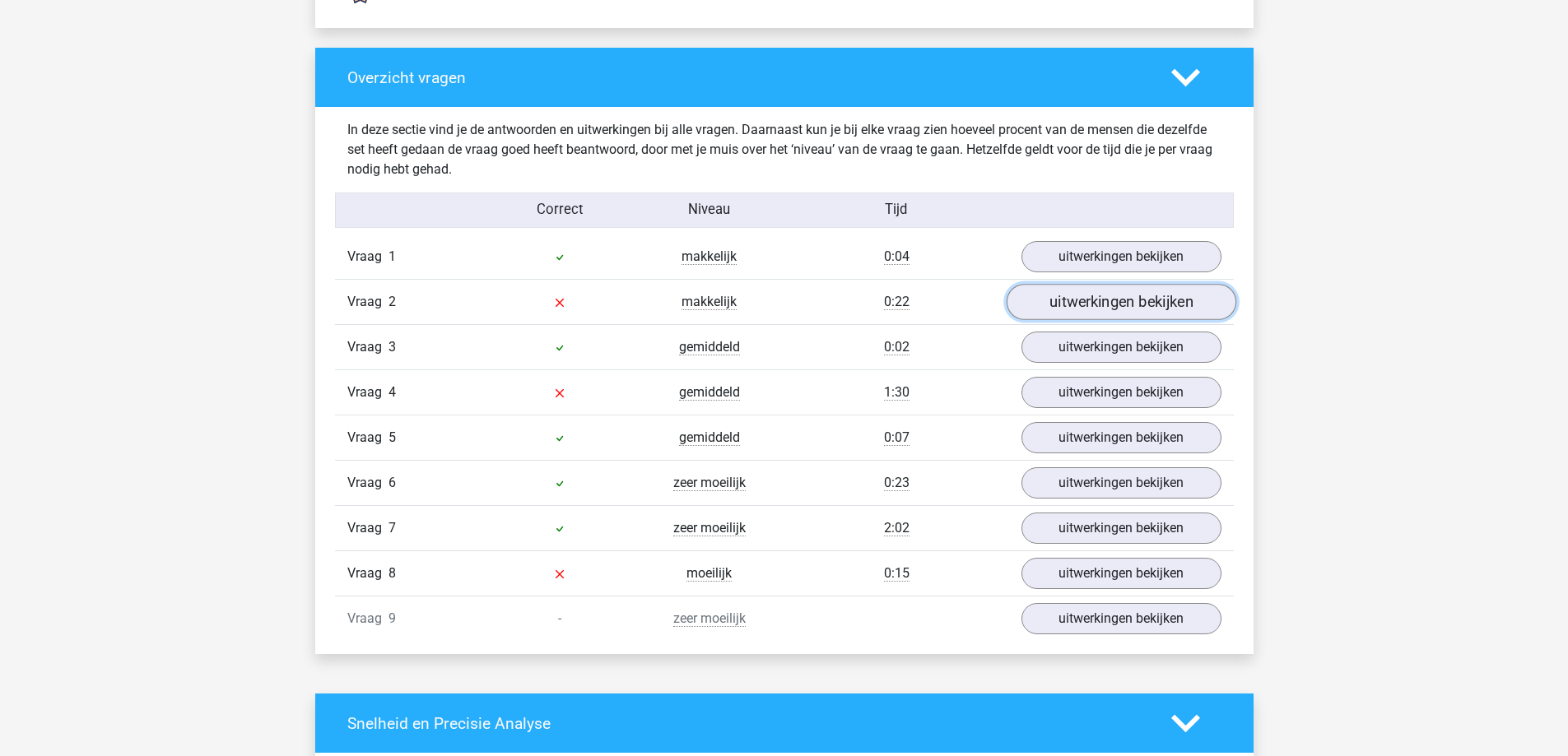
click at [1095, 301] on link "uitwerkingen bekijken" at bounding box center [1121, 301] width 230 height 36
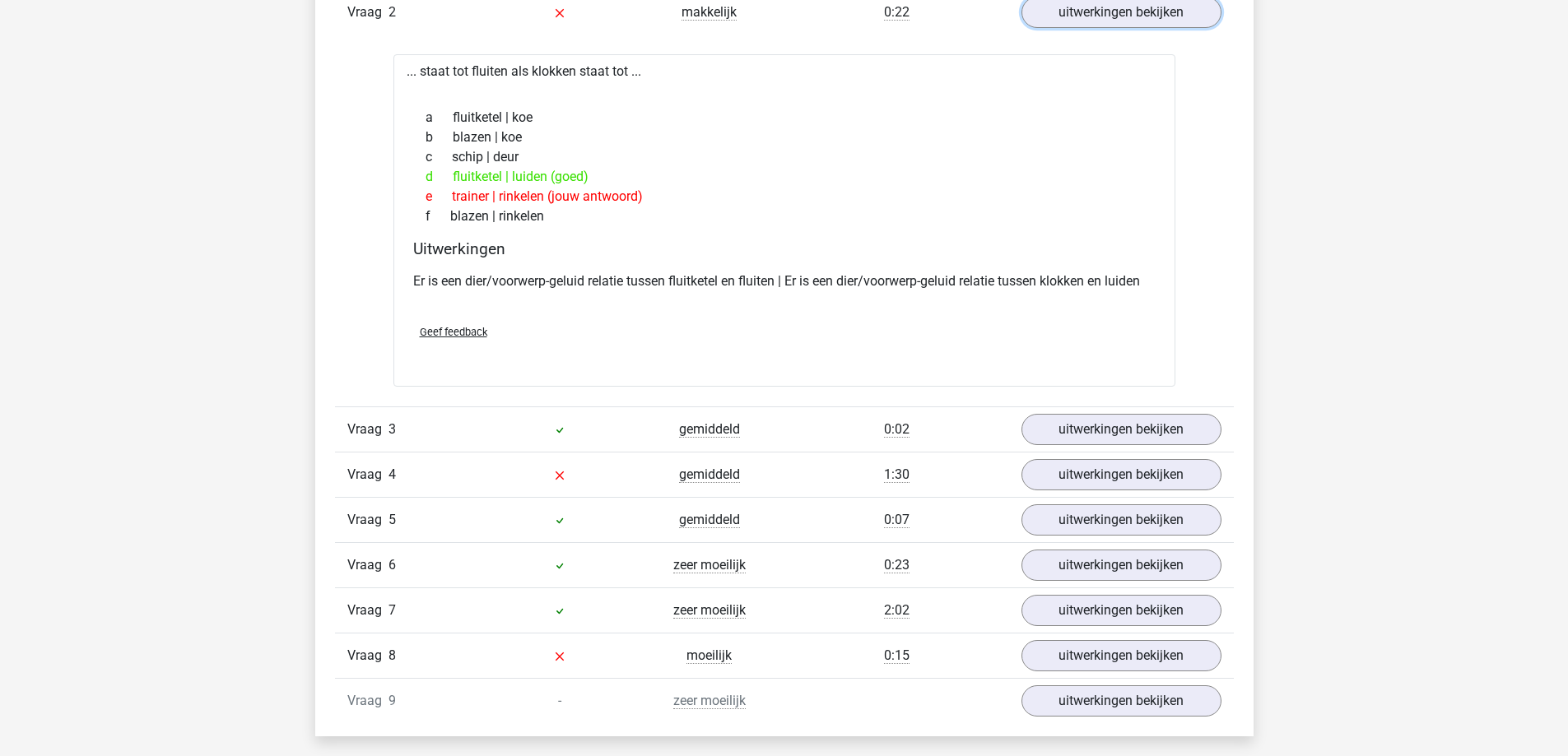
scroll to position [1975, 0]
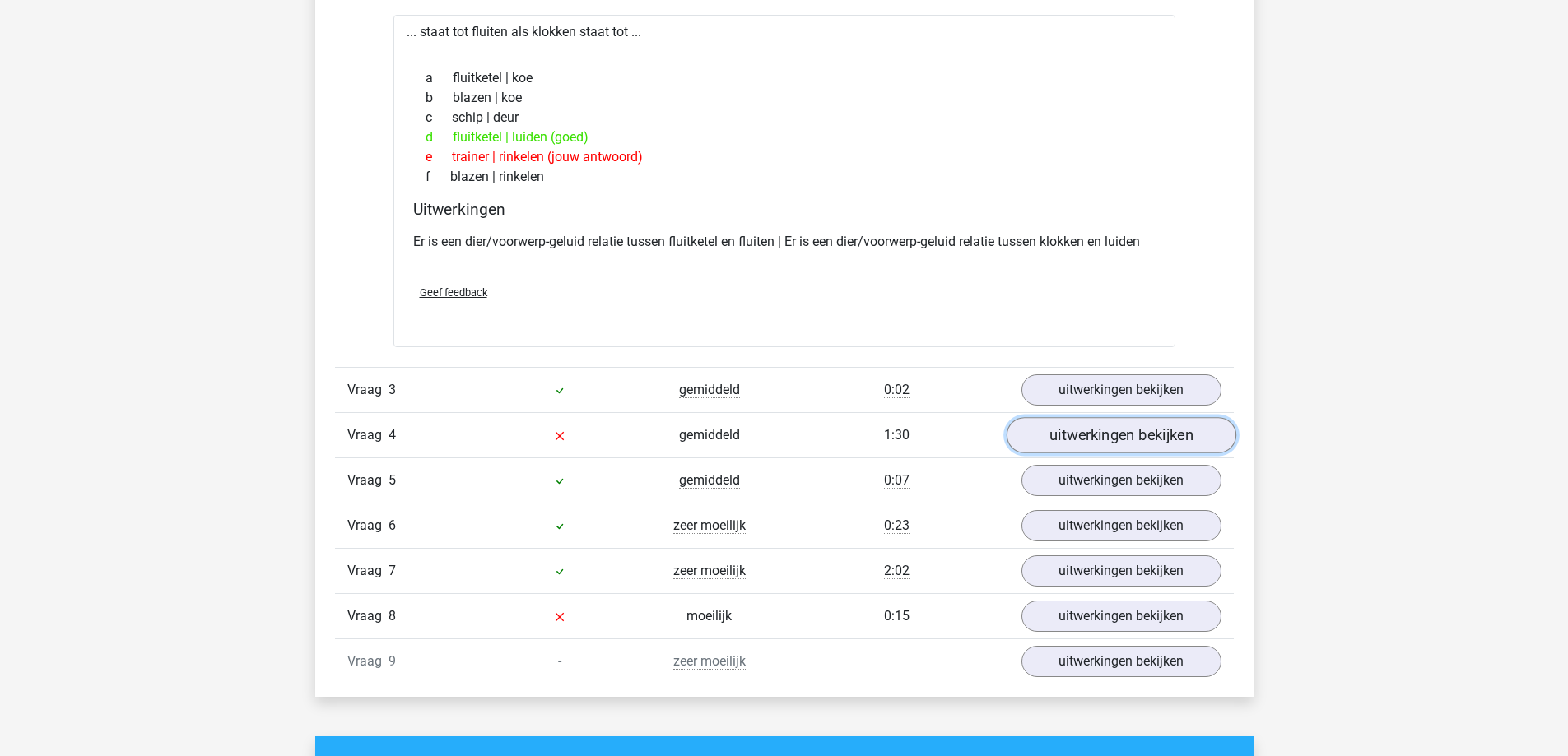
click at [1059, 427] on link "uitwerkingen bekijken" at bounding box center [1121, 436] width 230 height 36
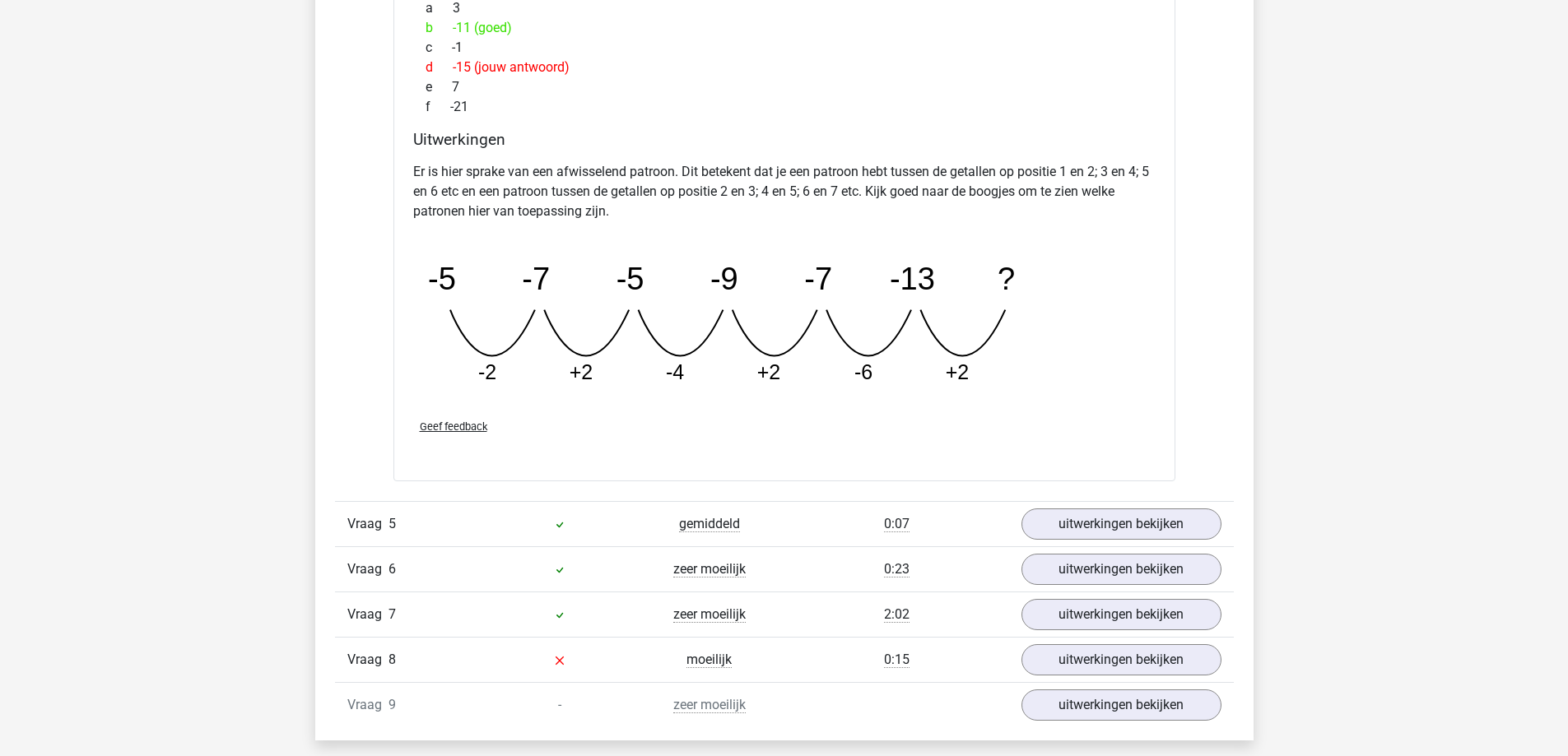
scroll to position [2797, 0]
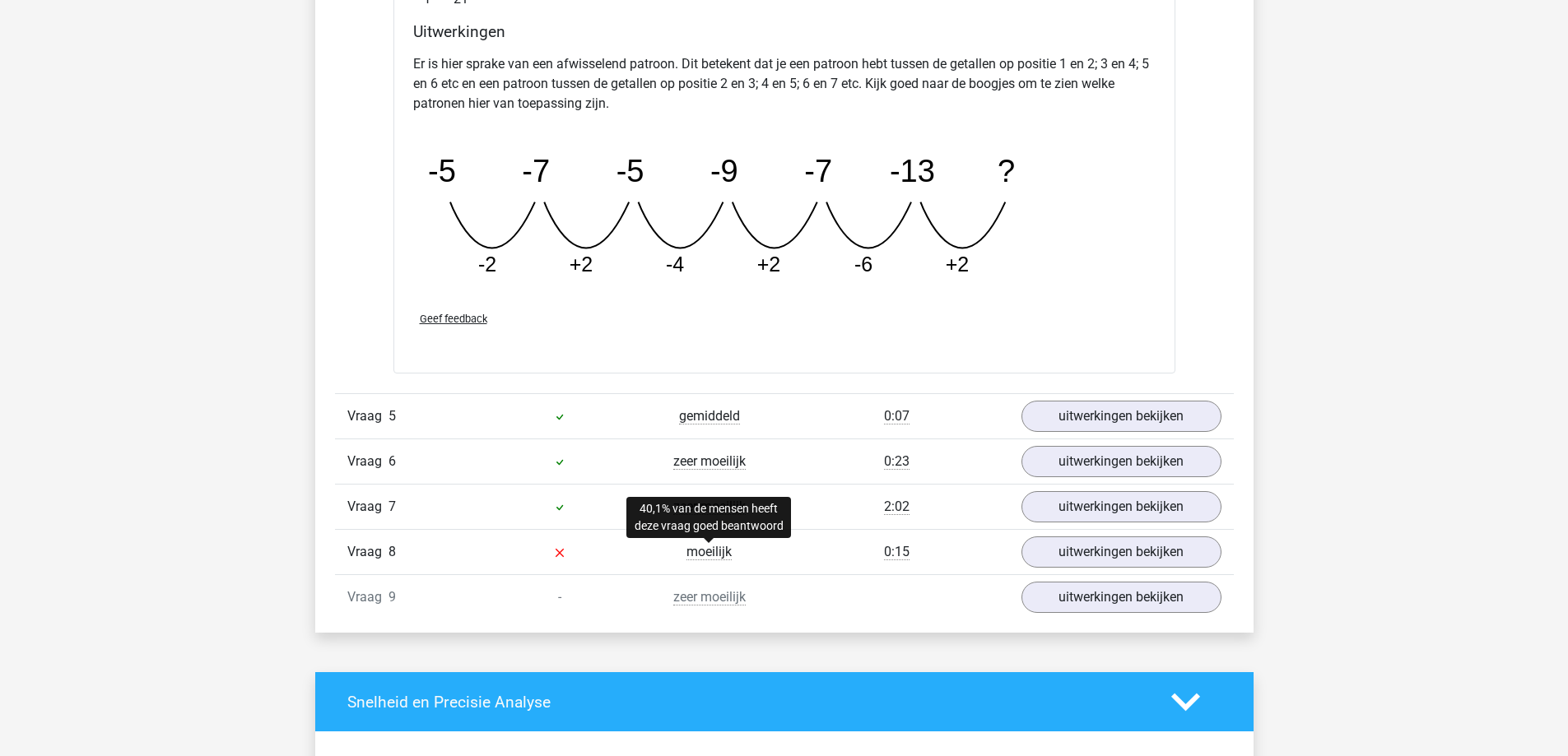
click at [715, 550] on span "moeilijk" at bounding box center [709, 552] width 45 height 16
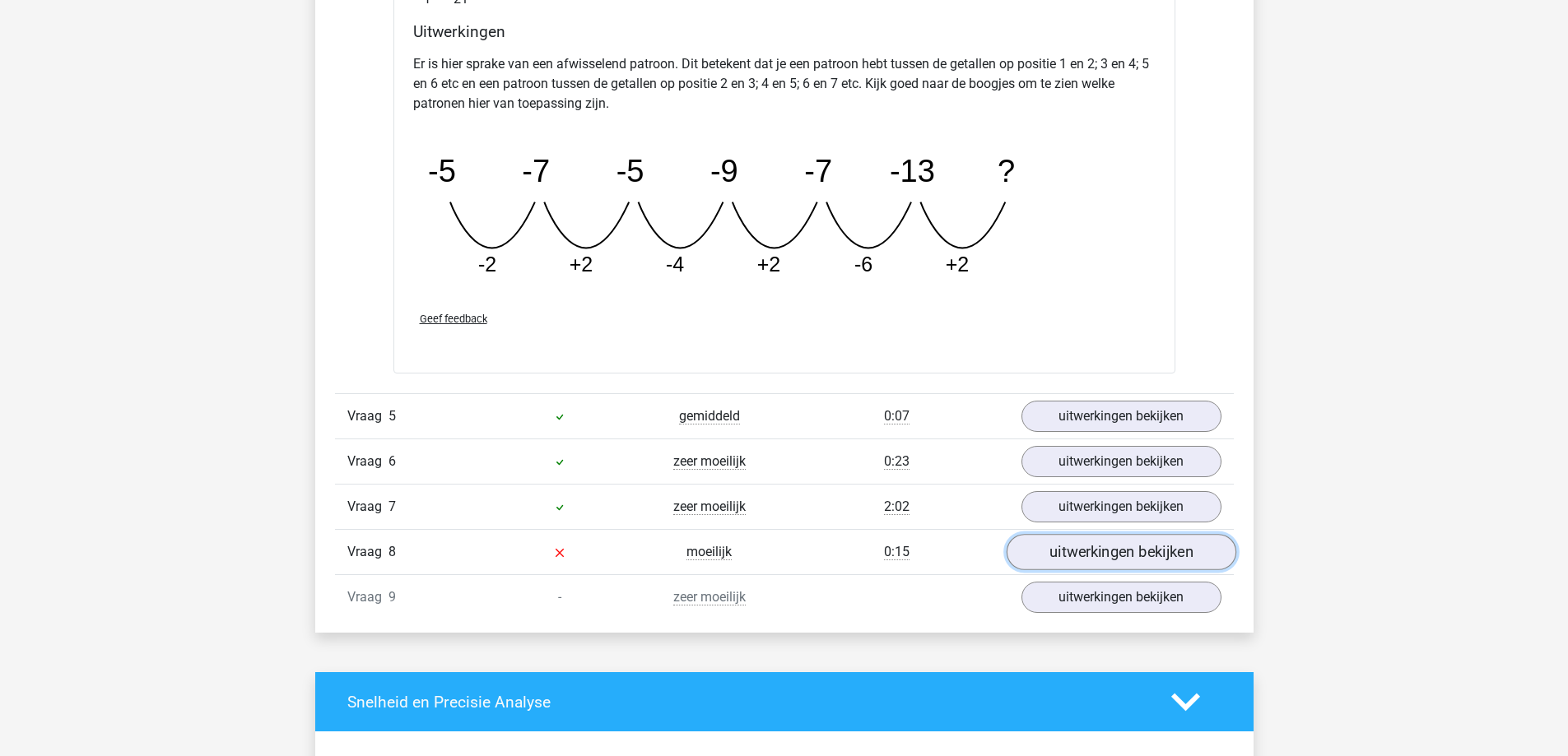
click at [1077, 542] on link "uitwerkingen bekijken" at bounding box center [1121, 552] width 230 height 36
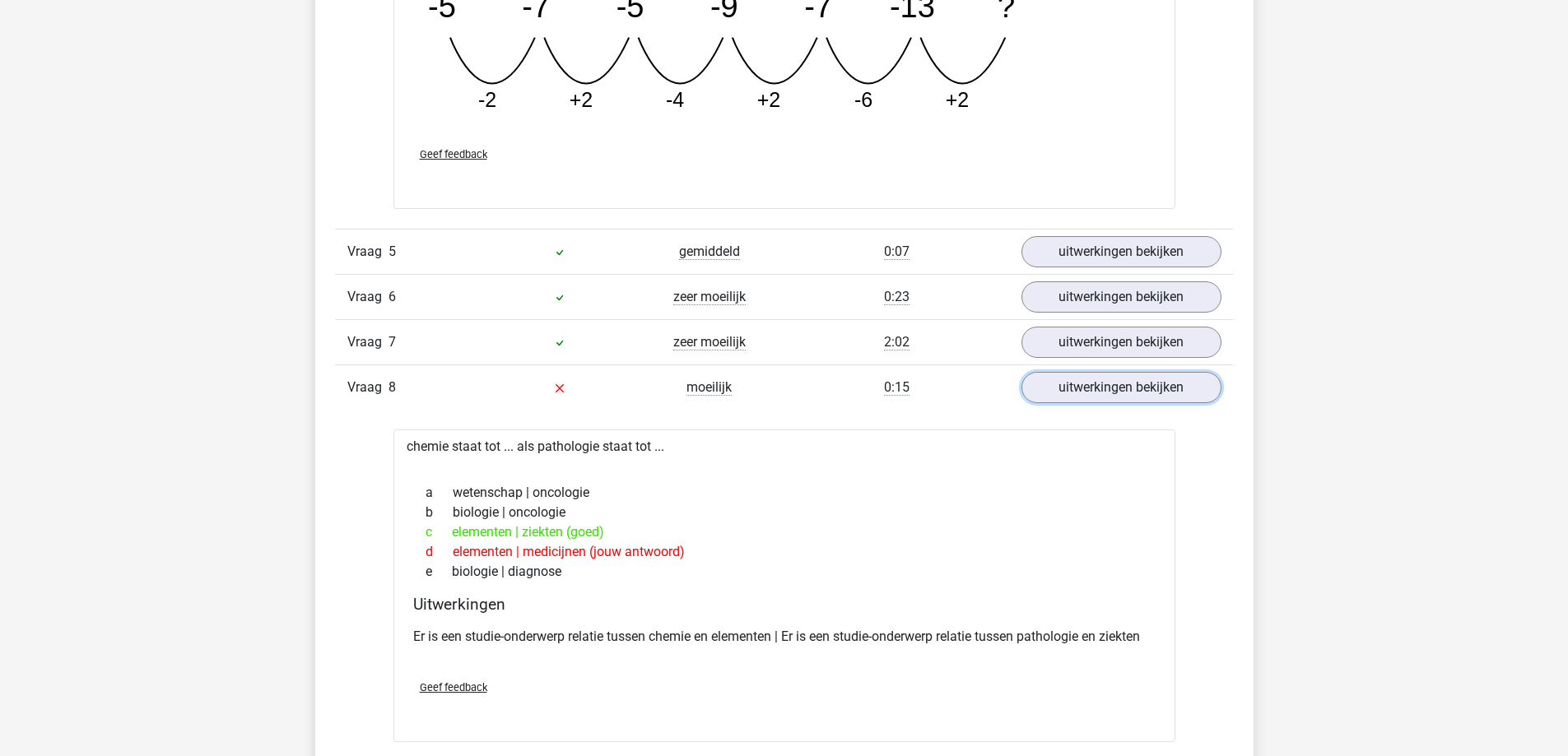
scroll to position [2879, 0]
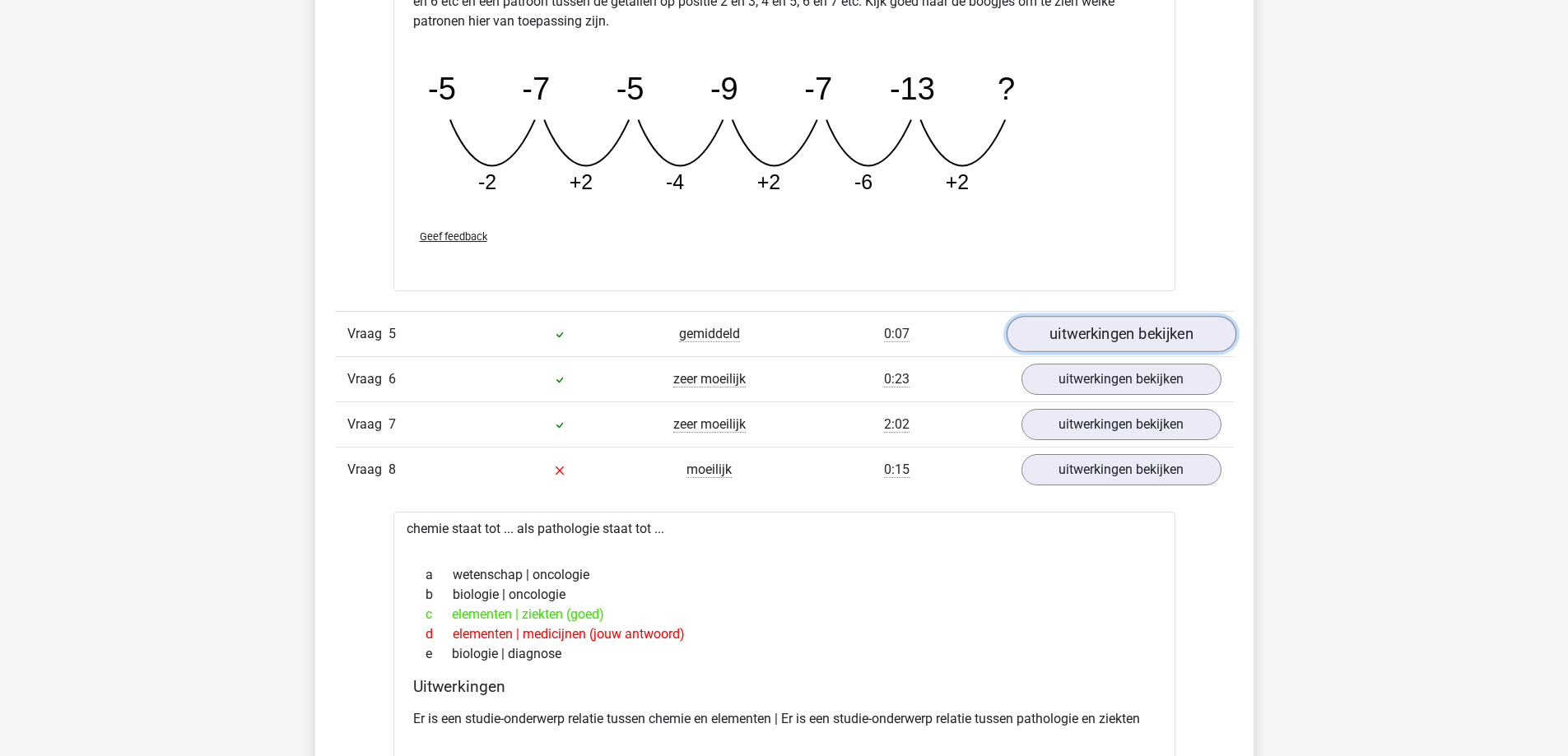
click at [1154, 337] on link "uitwerkingen bekijken" at bounding box center [1121, 334] width 230 height 36
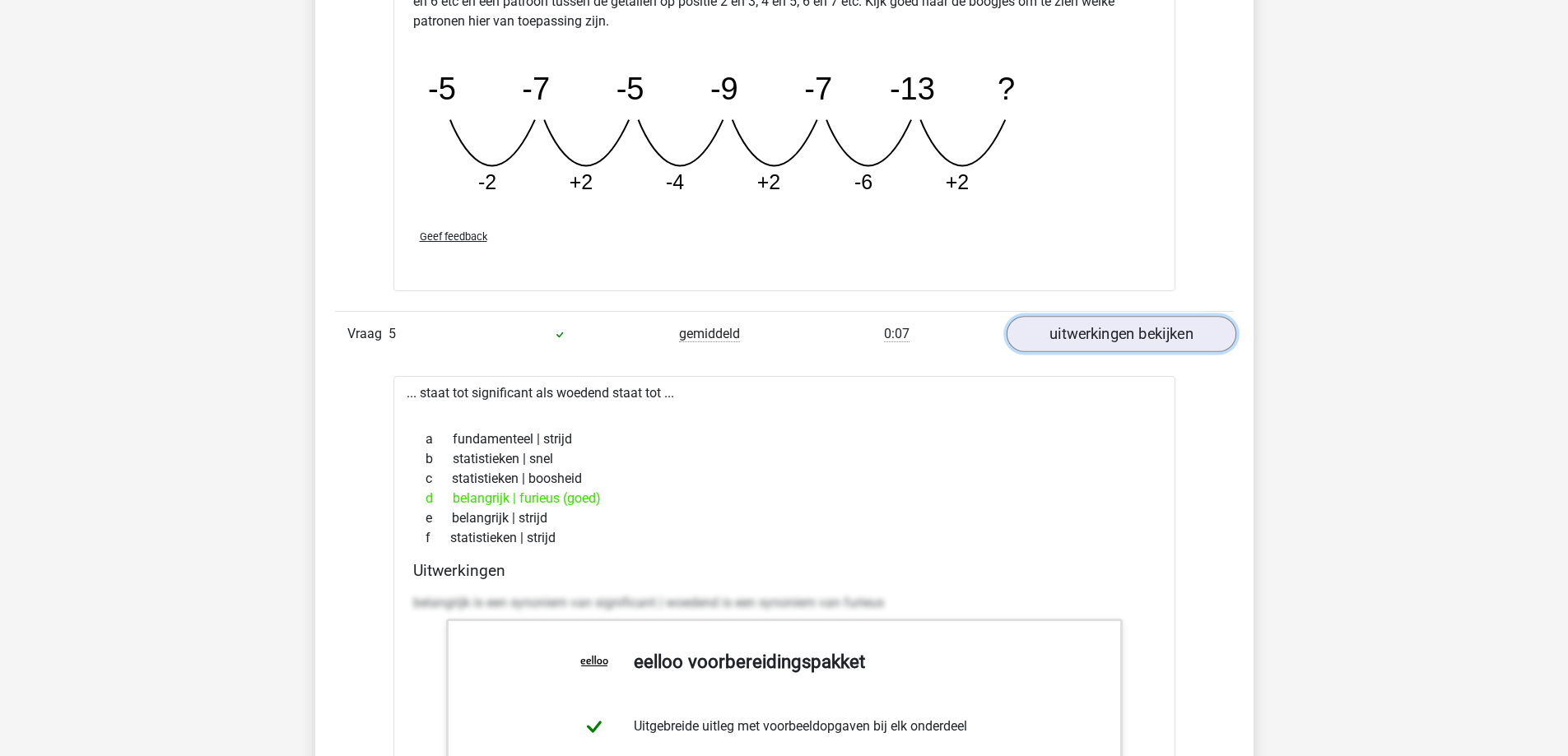
click at [1153, 337] on link "uitwerkingen bekijken" at bounding box center [1121, 334] width 230 height 36
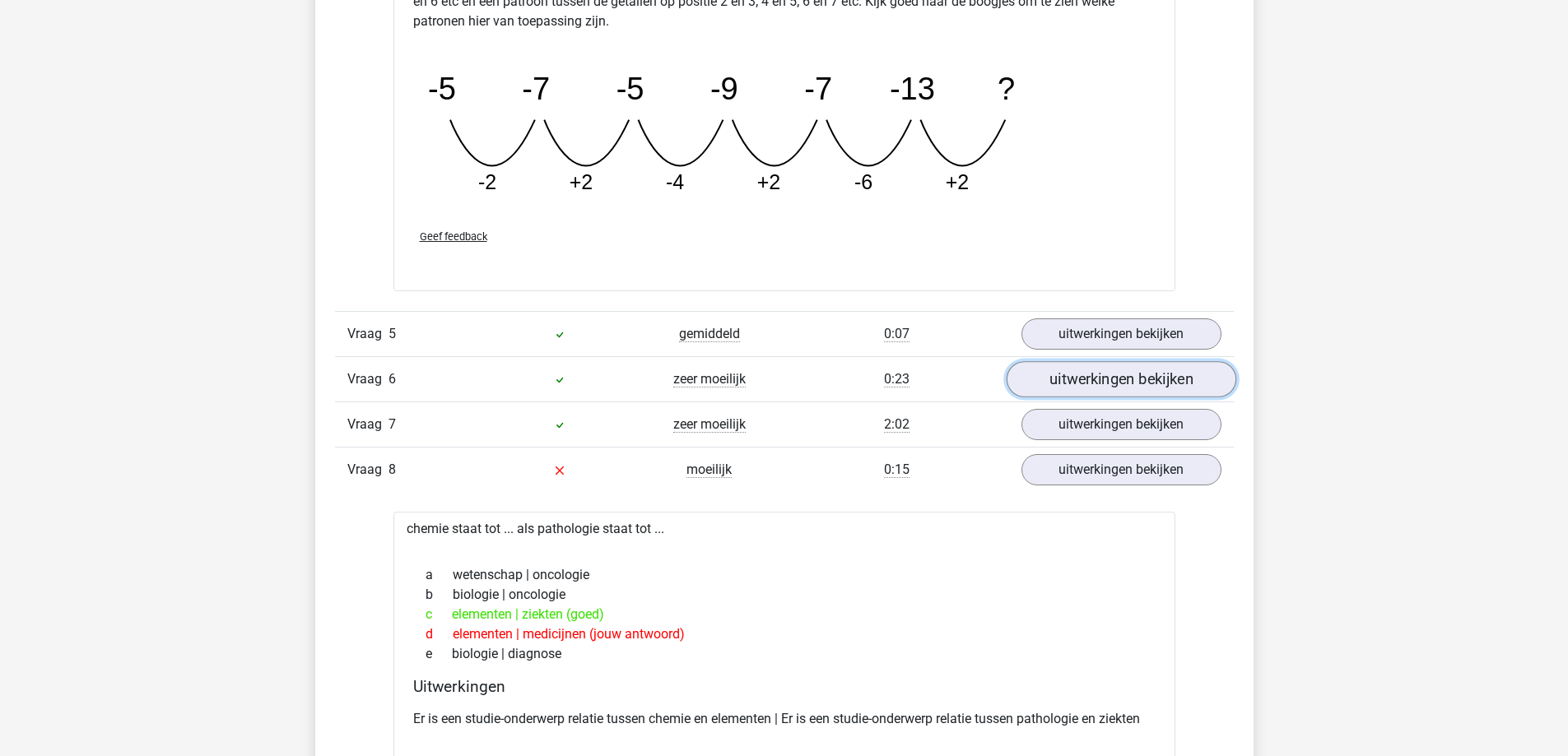
click at [1092, 381] on link "uitwerkingen bekijken" at bounding box center [1121, 379] width 230 height 36
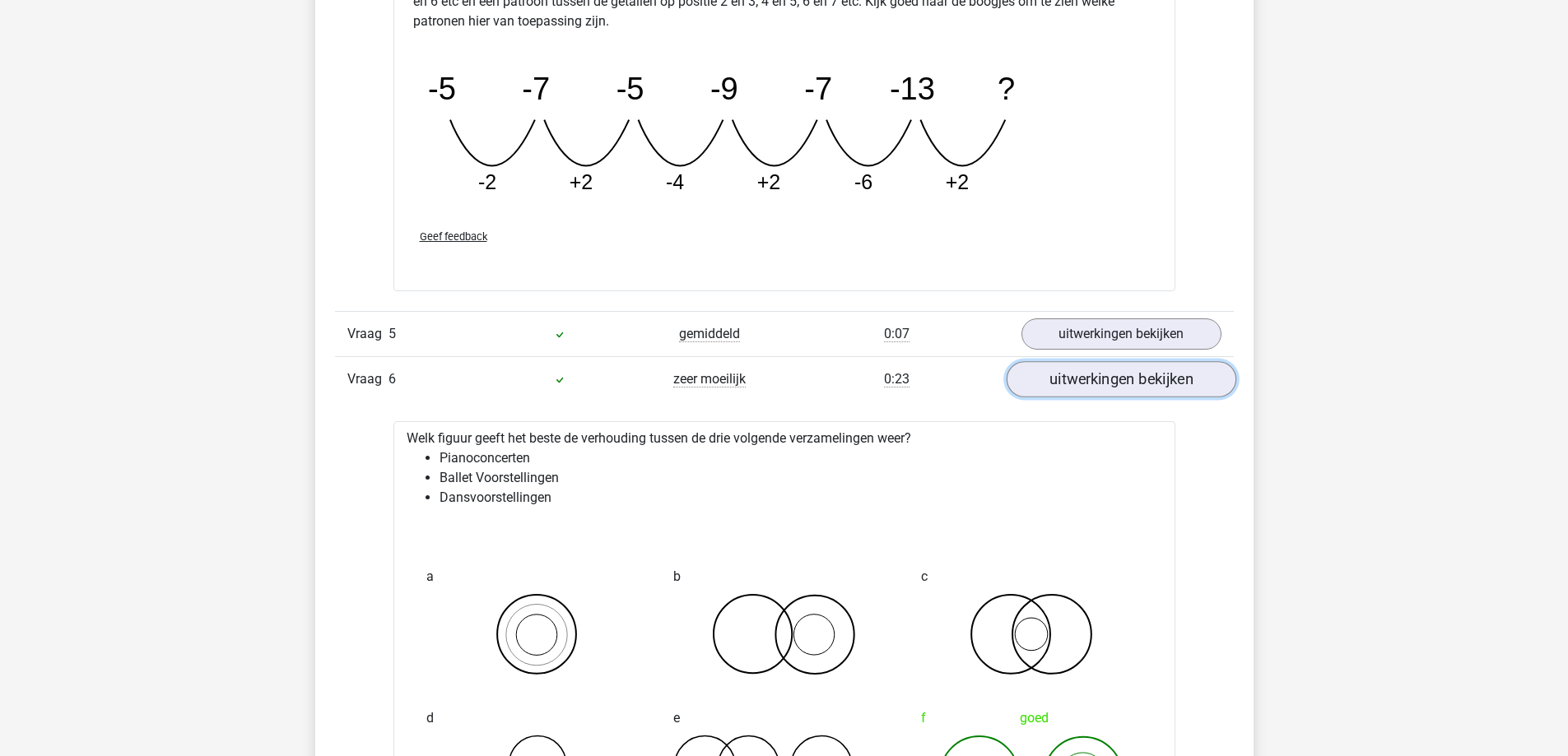
click at [1092, 381] on link "uitwerkingen bekijken" at bounding box center [1121, 379] width 230 height 36
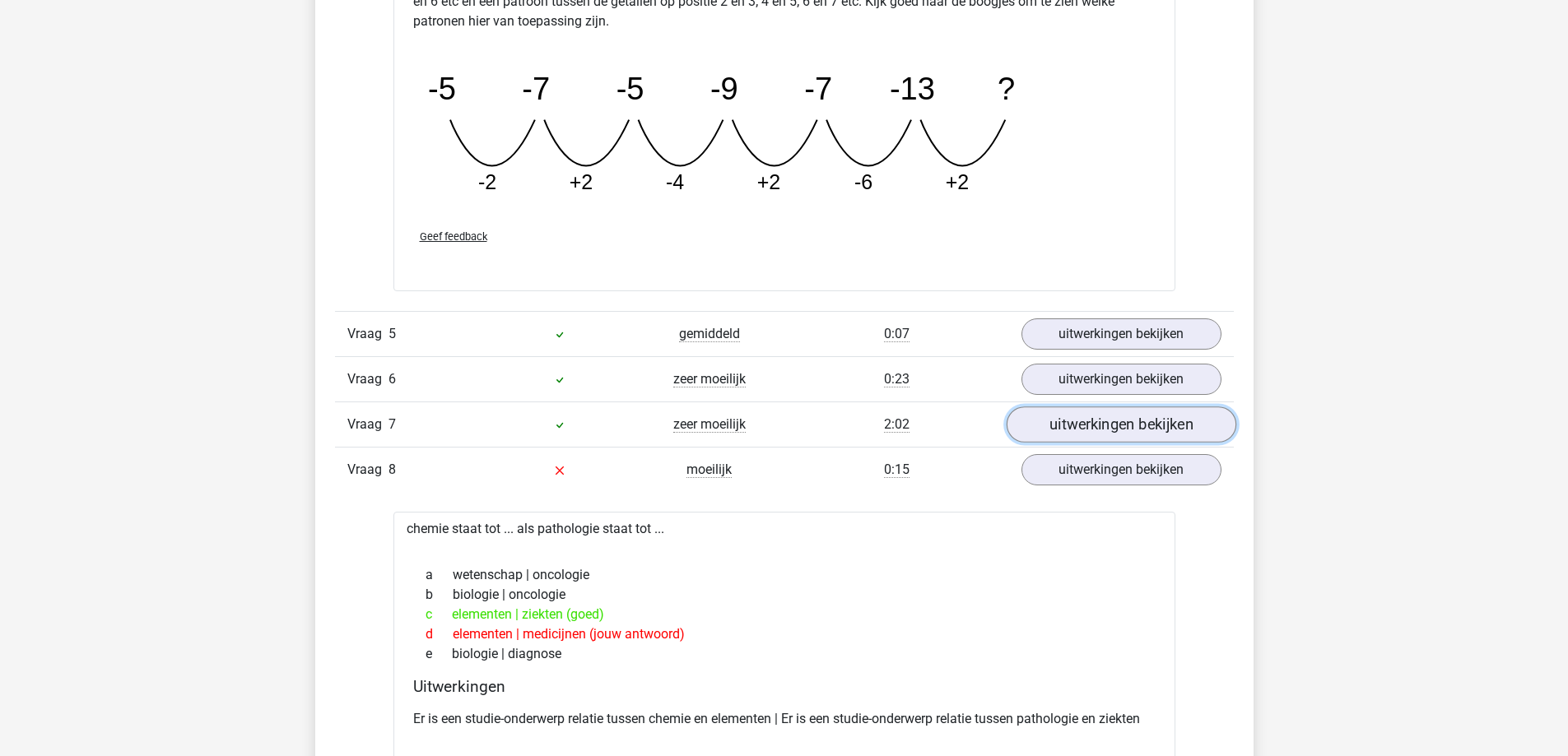
click at [1073, 409] on link "uitwerkingen bekijken" at bounding box center [1121, 425] width 230 height 36
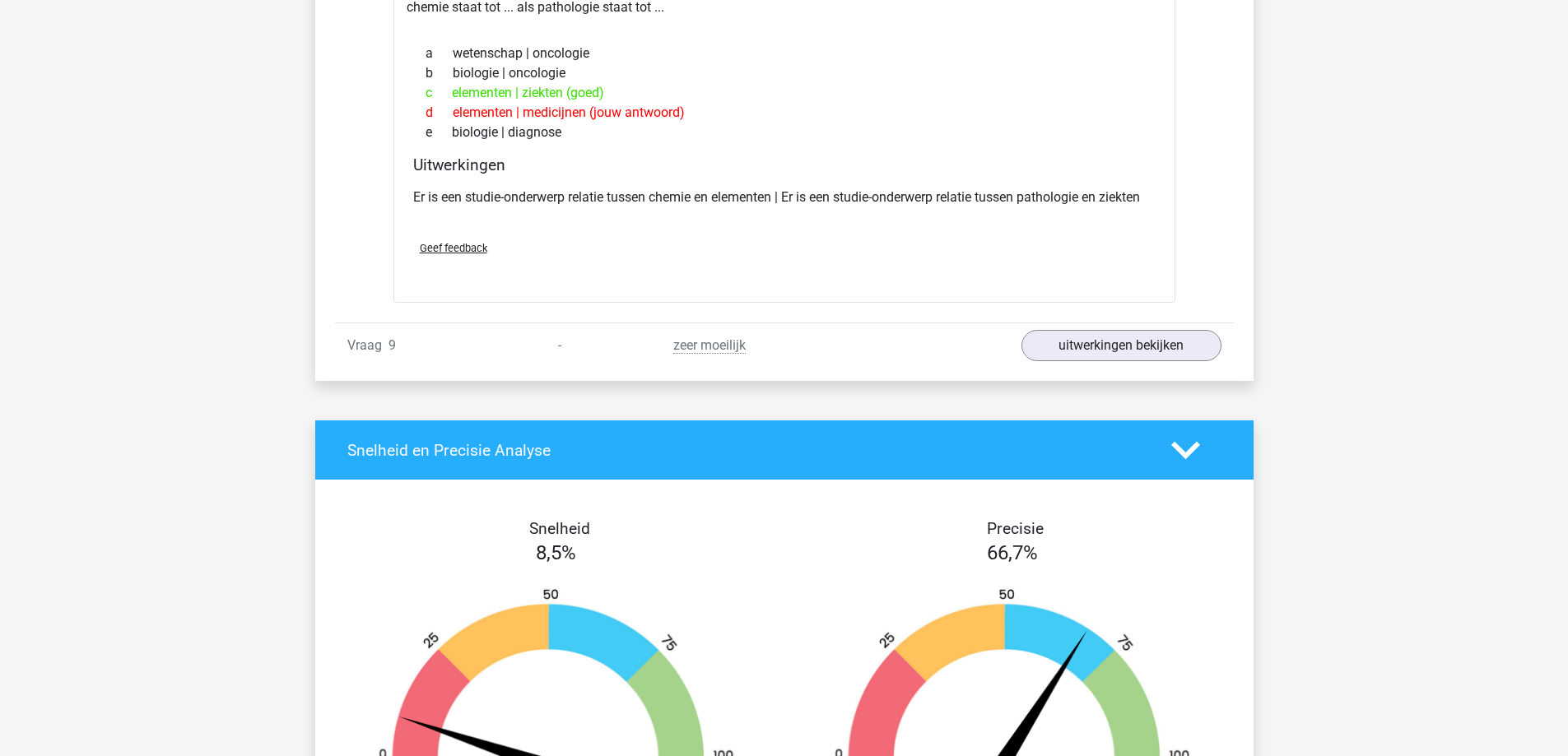
scroll to position [4360, 0]
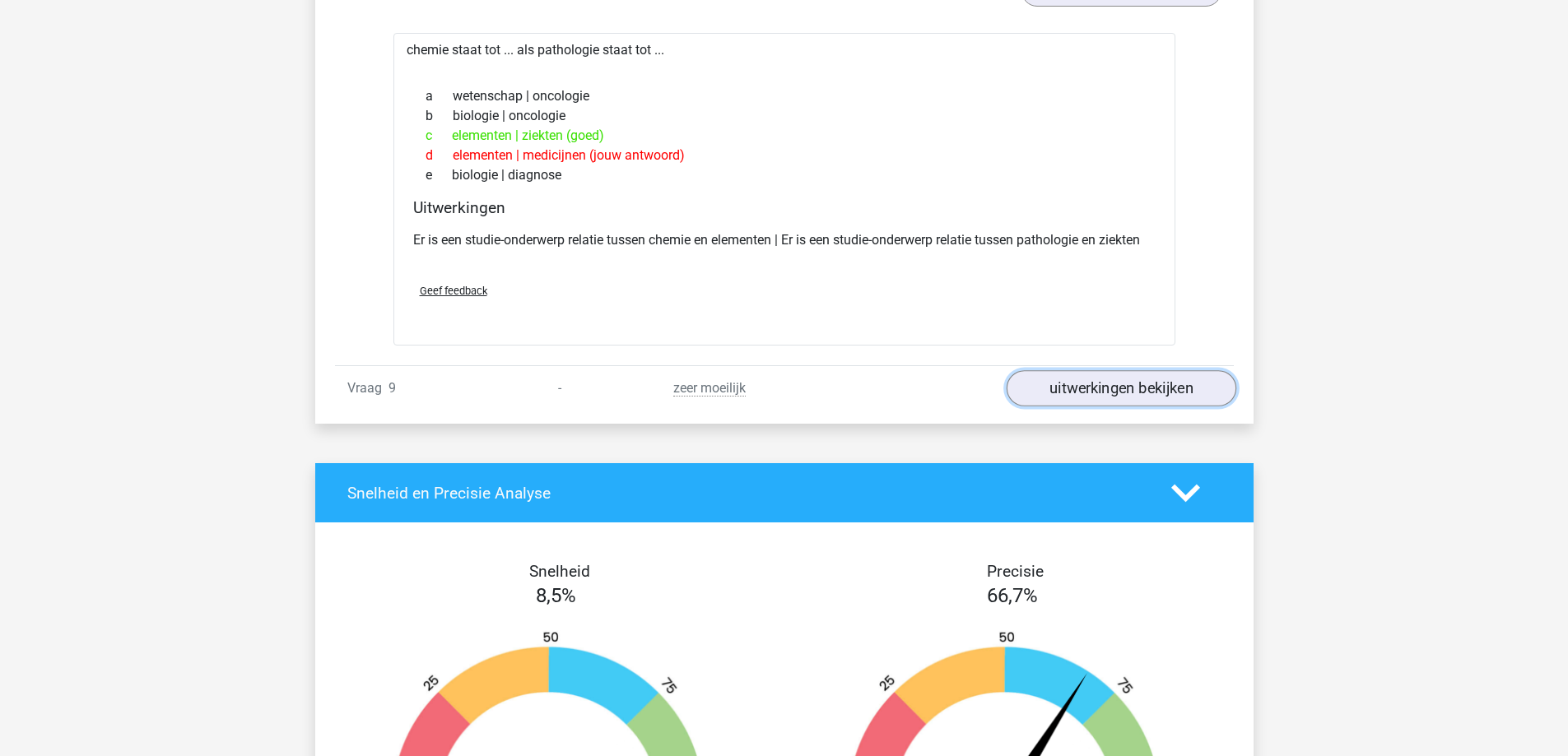
click at [1121, 378] on link "uitwerkingen bekijken" at bounding box center [1121, 388] width 230 height 36
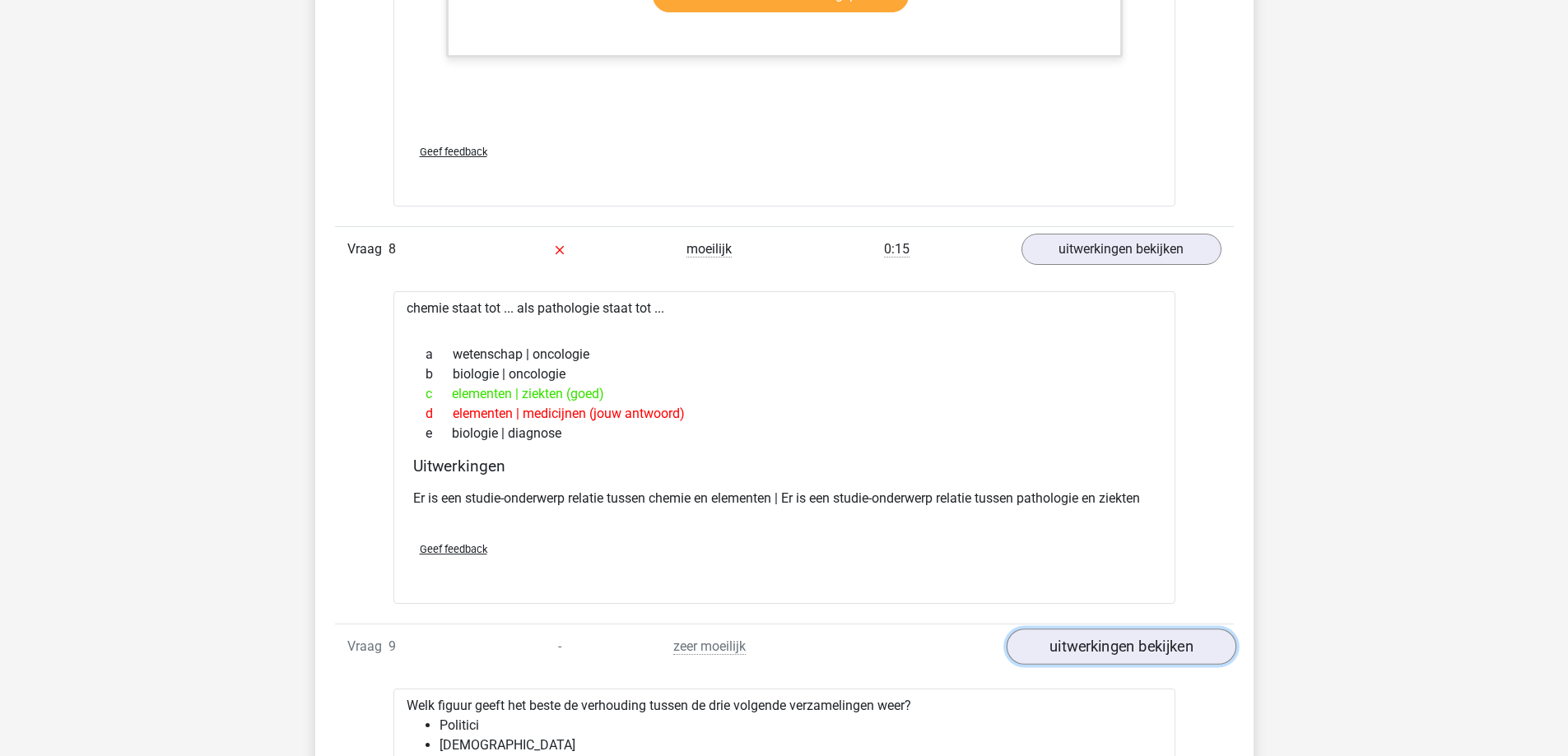
scroll to position [3948, 0]
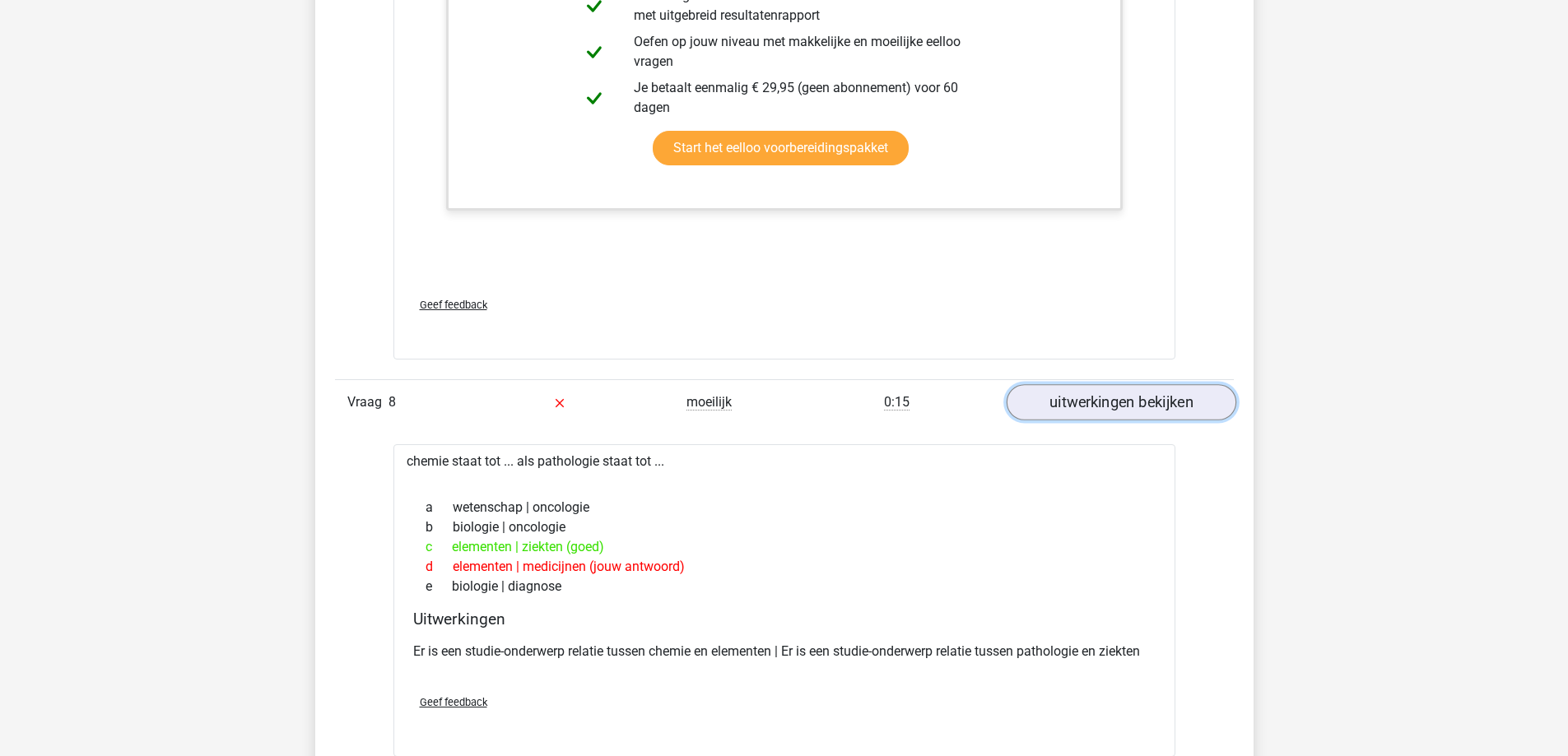
click at [1080, 393] on link "uitwerkingen bekijken" at bounding box center [1121, 402] width 230 height 36
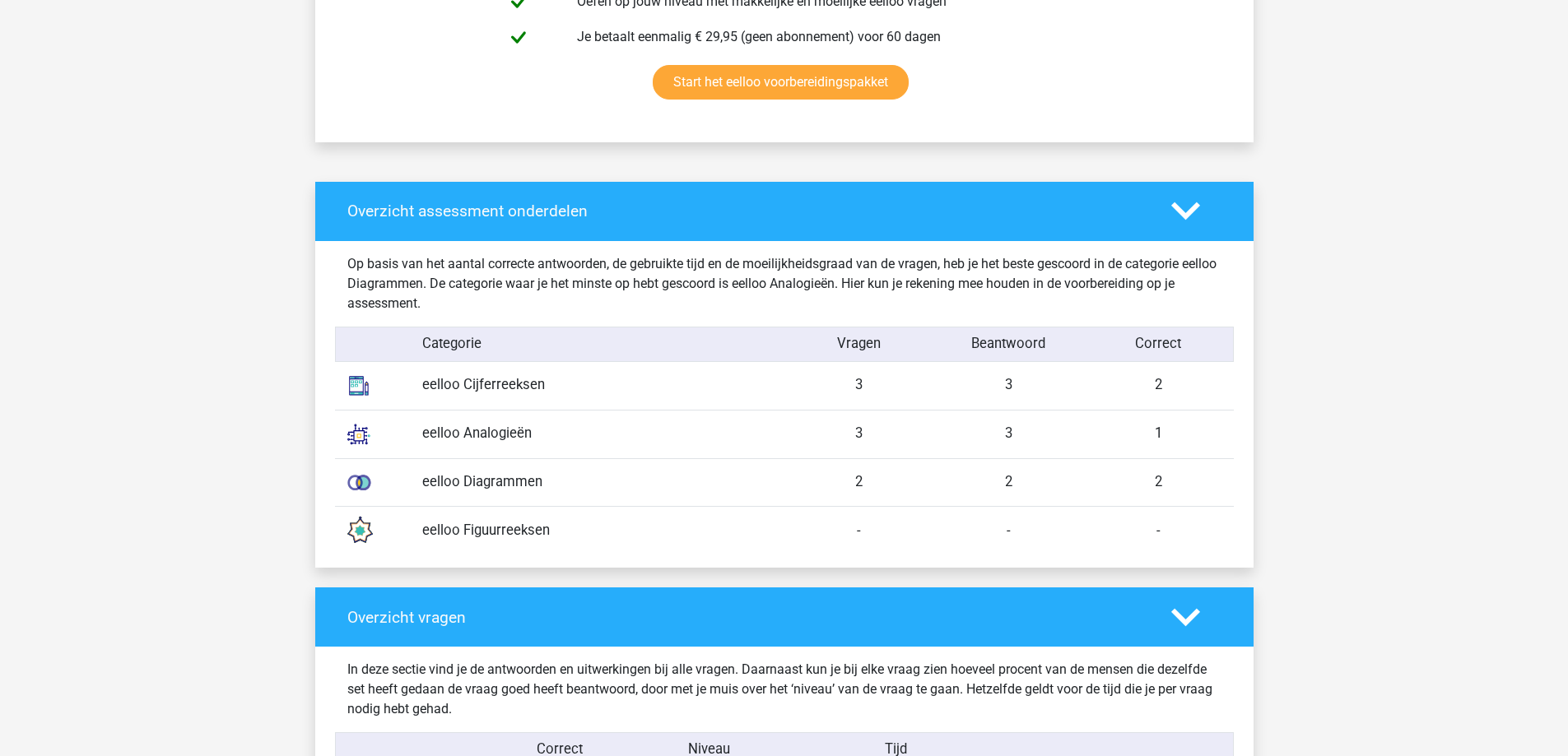
scroll to position [1139, 0]
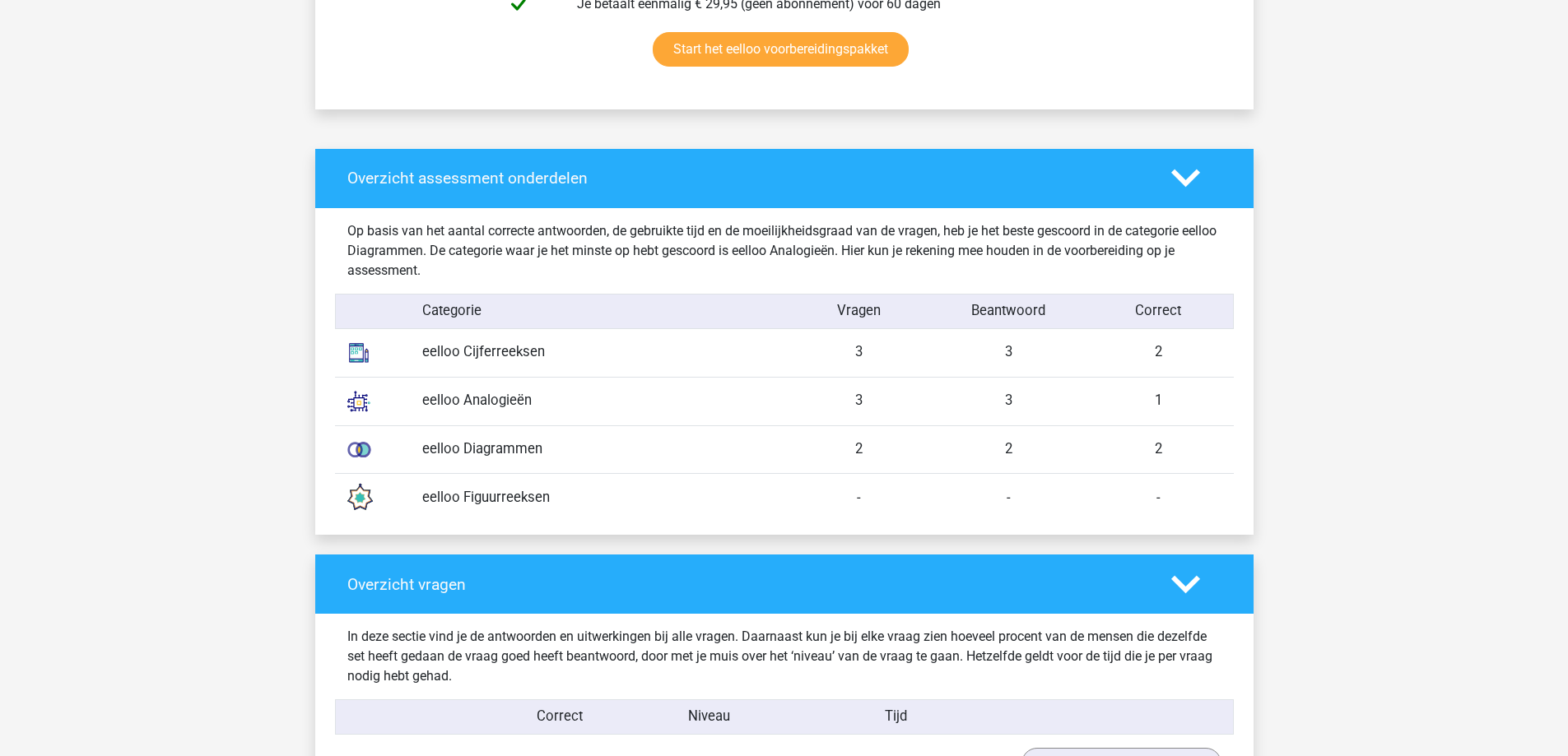
click at [853, 502] on div "-" at bounding box center [859, 498] width 149 height 21
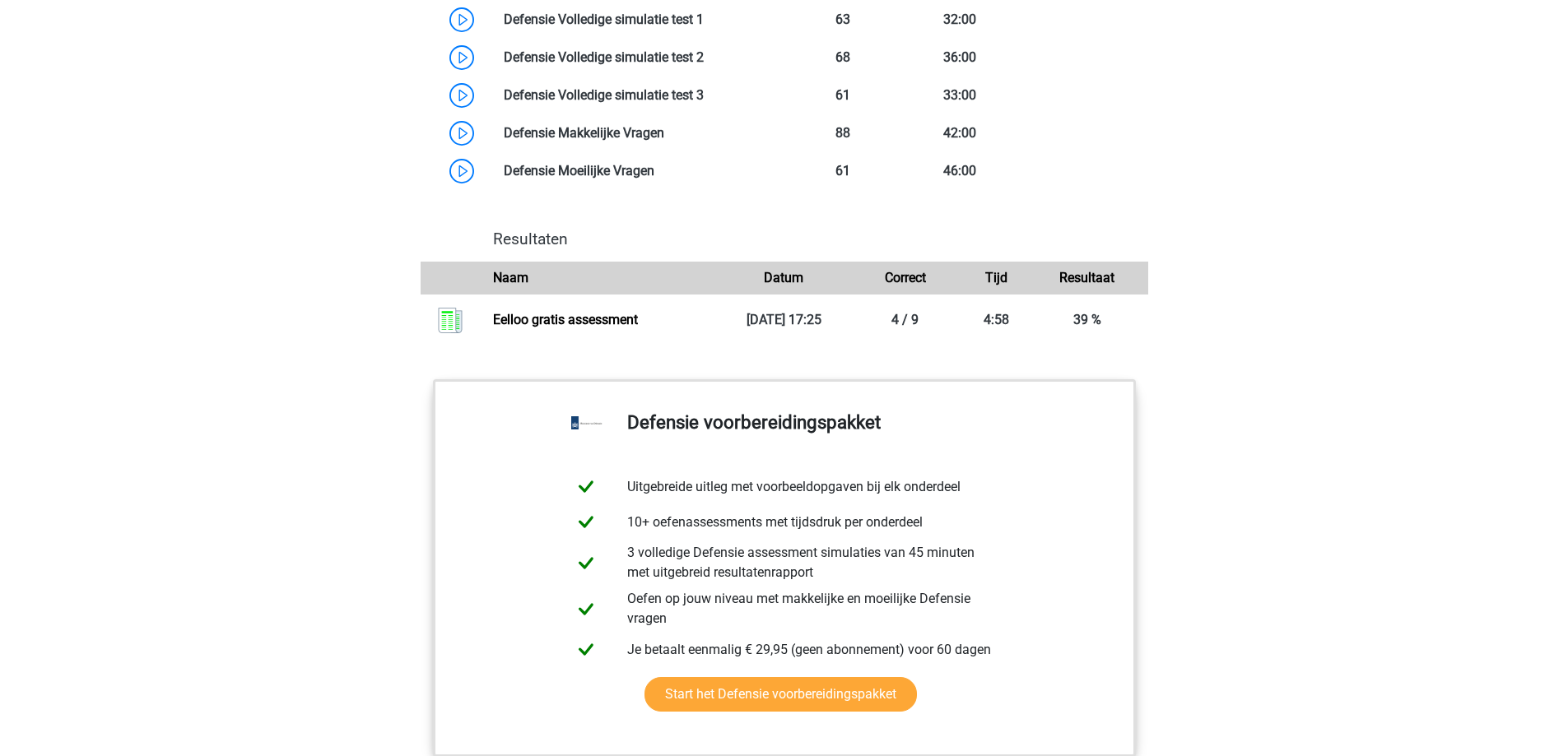
scroll to position [1727, 0]
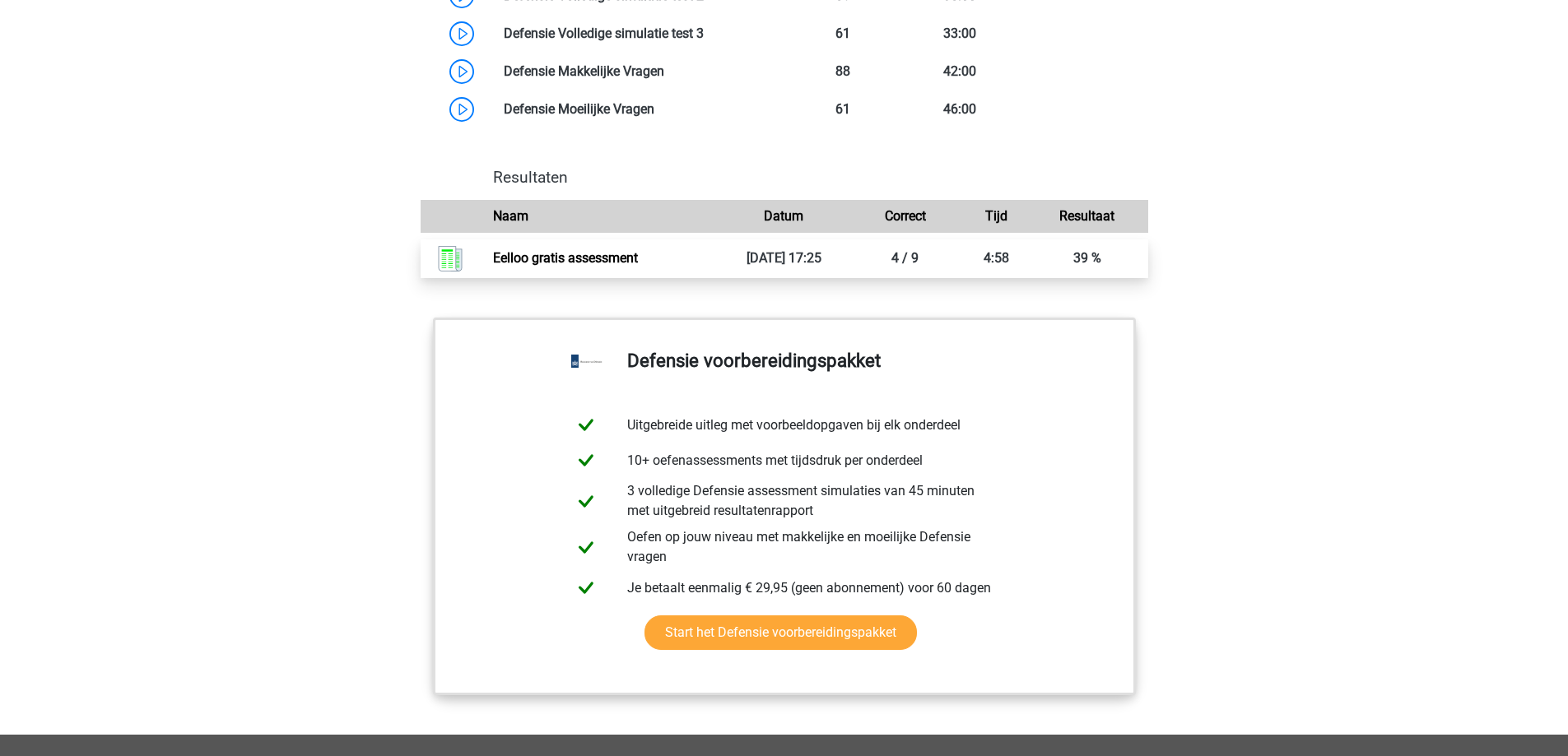
click at [572, 265] on link "Eelloo gratis assessment" at bounding box center [565, 257] width 145 height 15
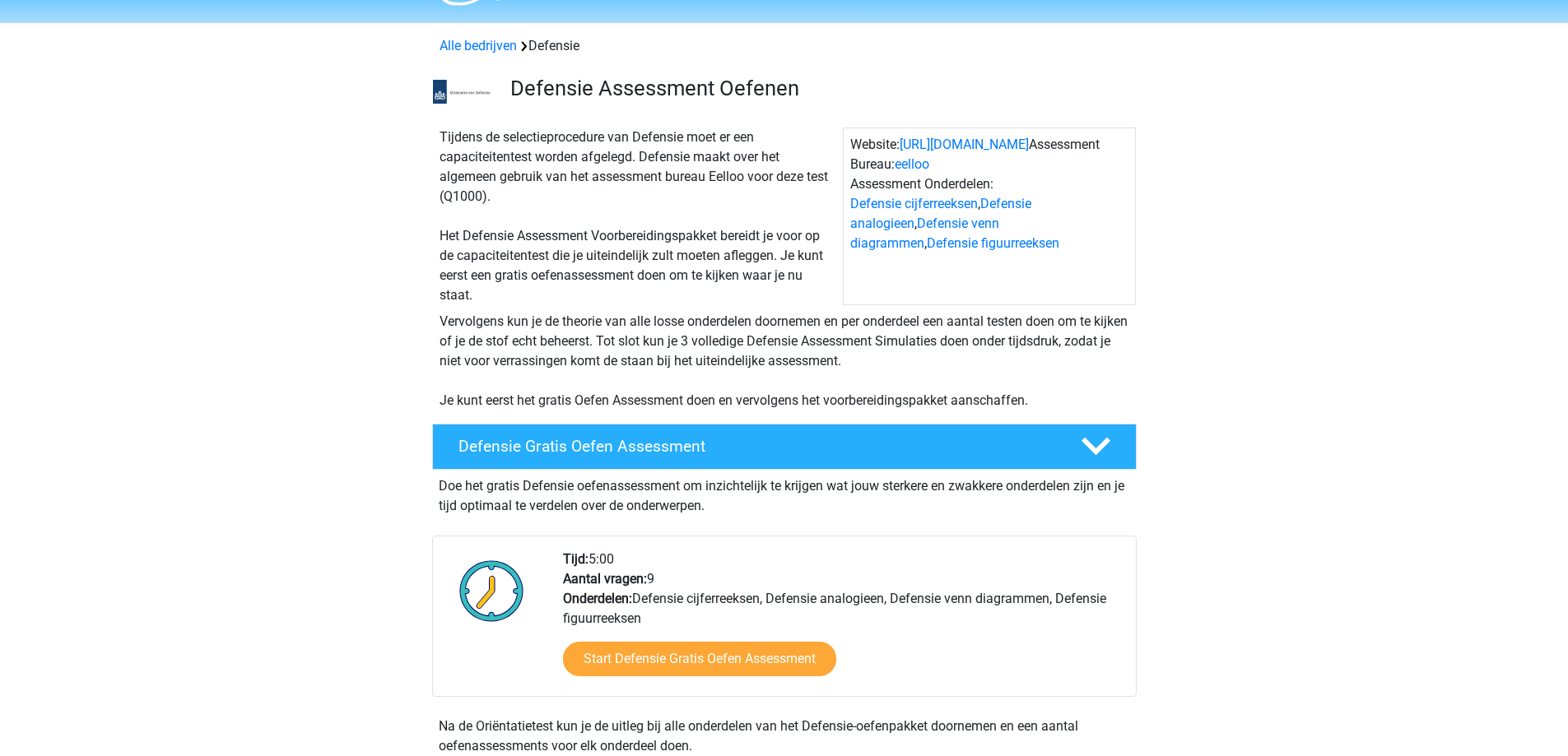
scroll to position [0, 0]
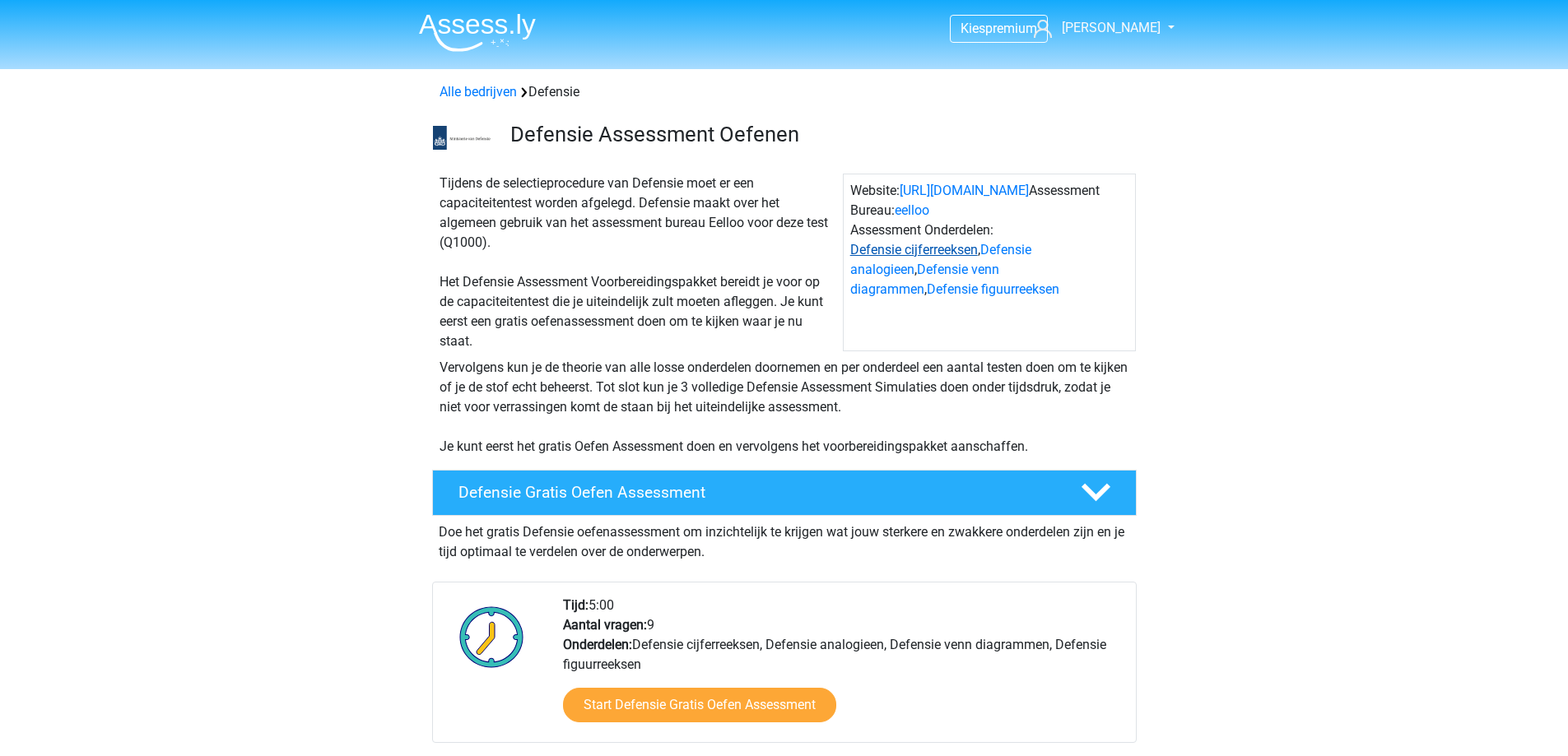
click at [939, 252] on link "Defensie cijferreeksen" at bounding box center [914, 249] width 128 height 15
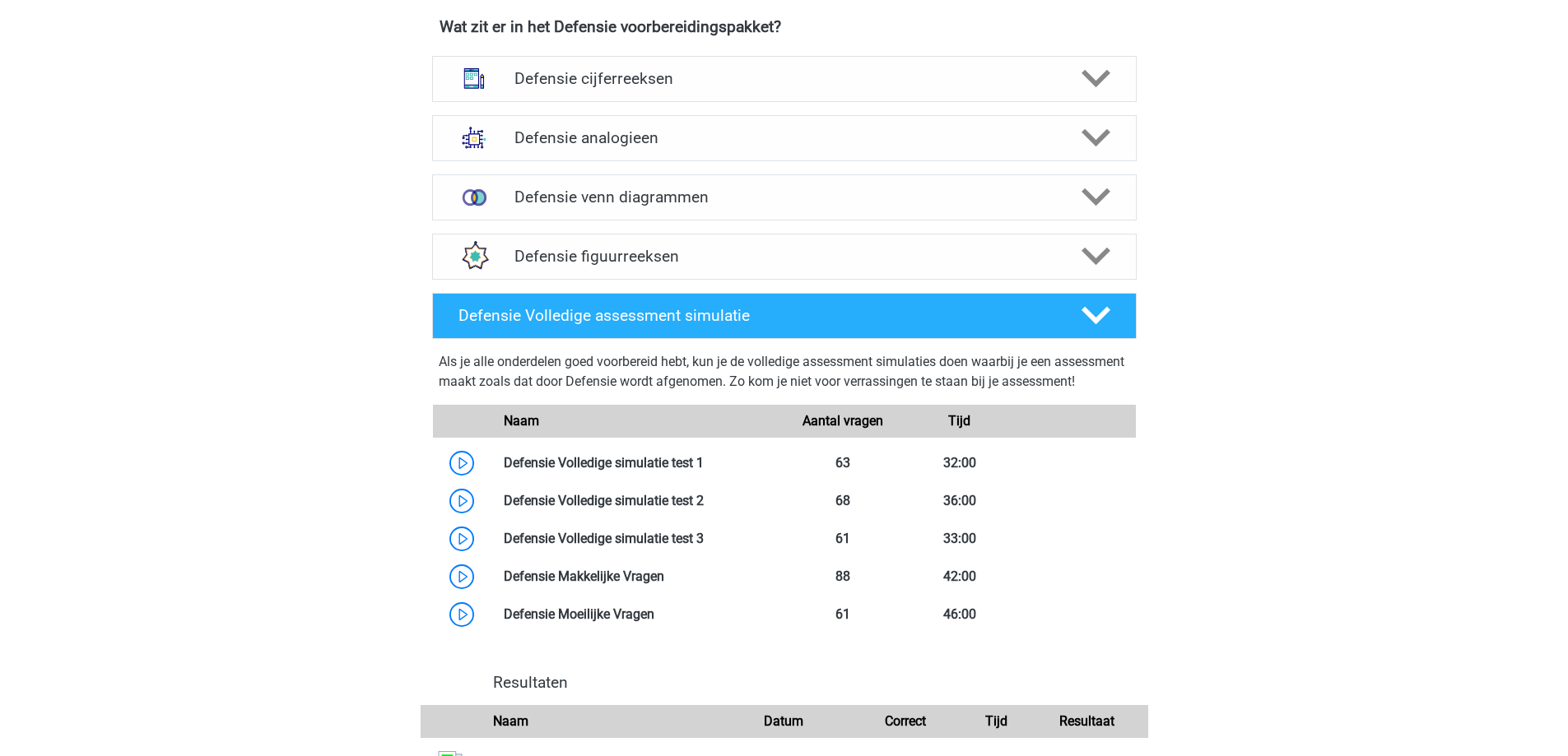
scroll to position [1190, 0]
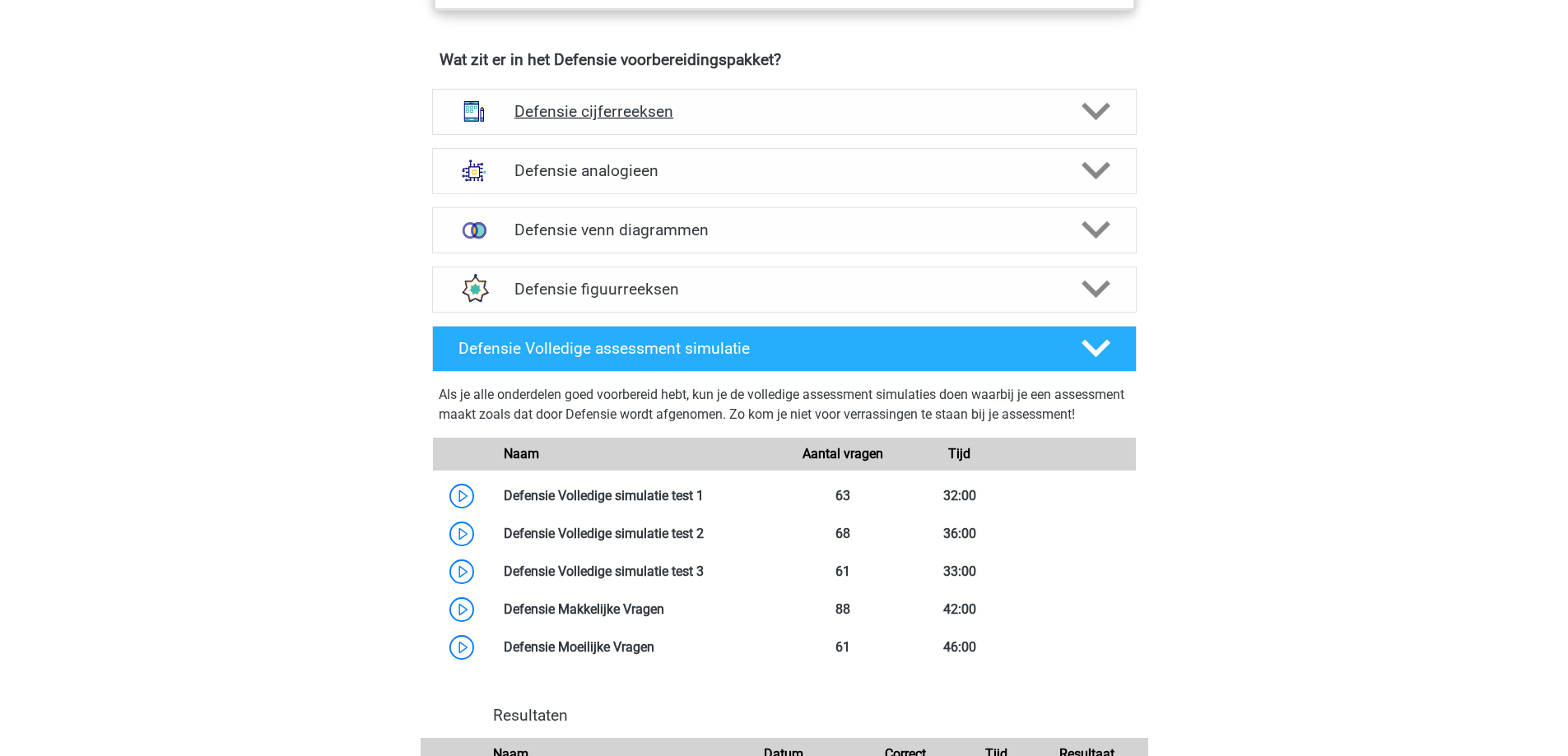
click at [747, 116] on h4 "Defensie cijferreeksen" at bounding box center [784, 111] width 539 height 19
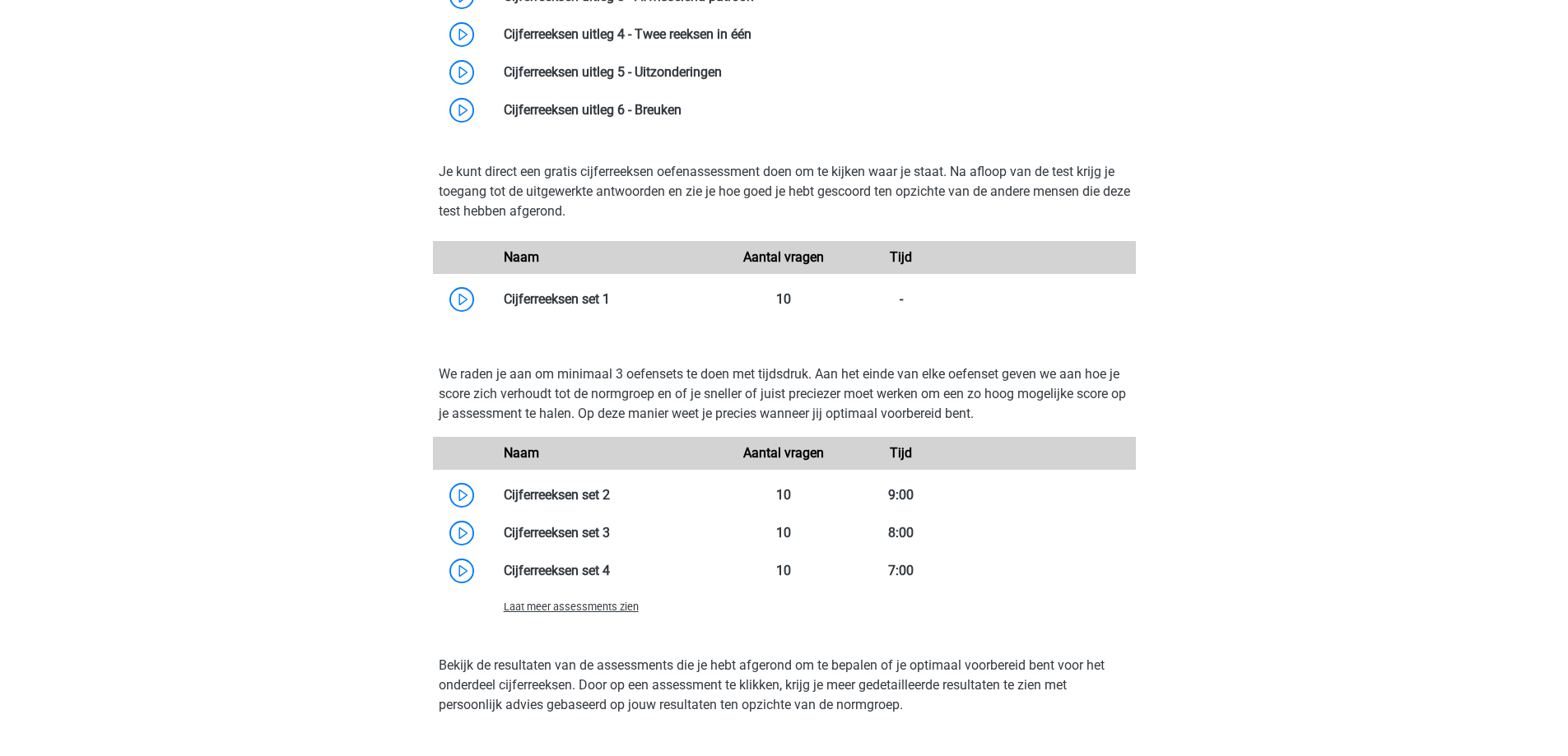
scroll to position [1601, 0]
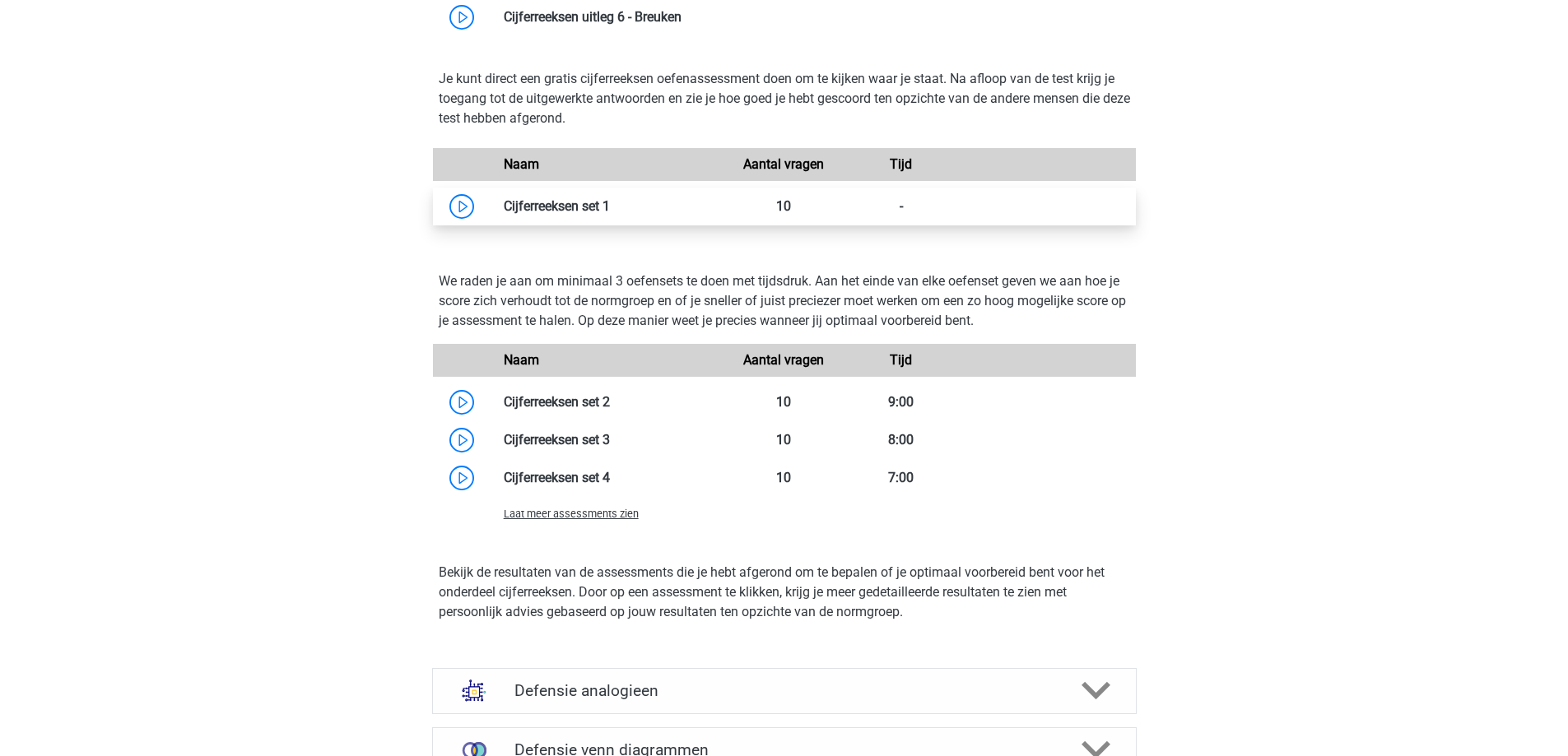
click at [610, 206] on link at bounding box center [610, 206] width 0 height 15
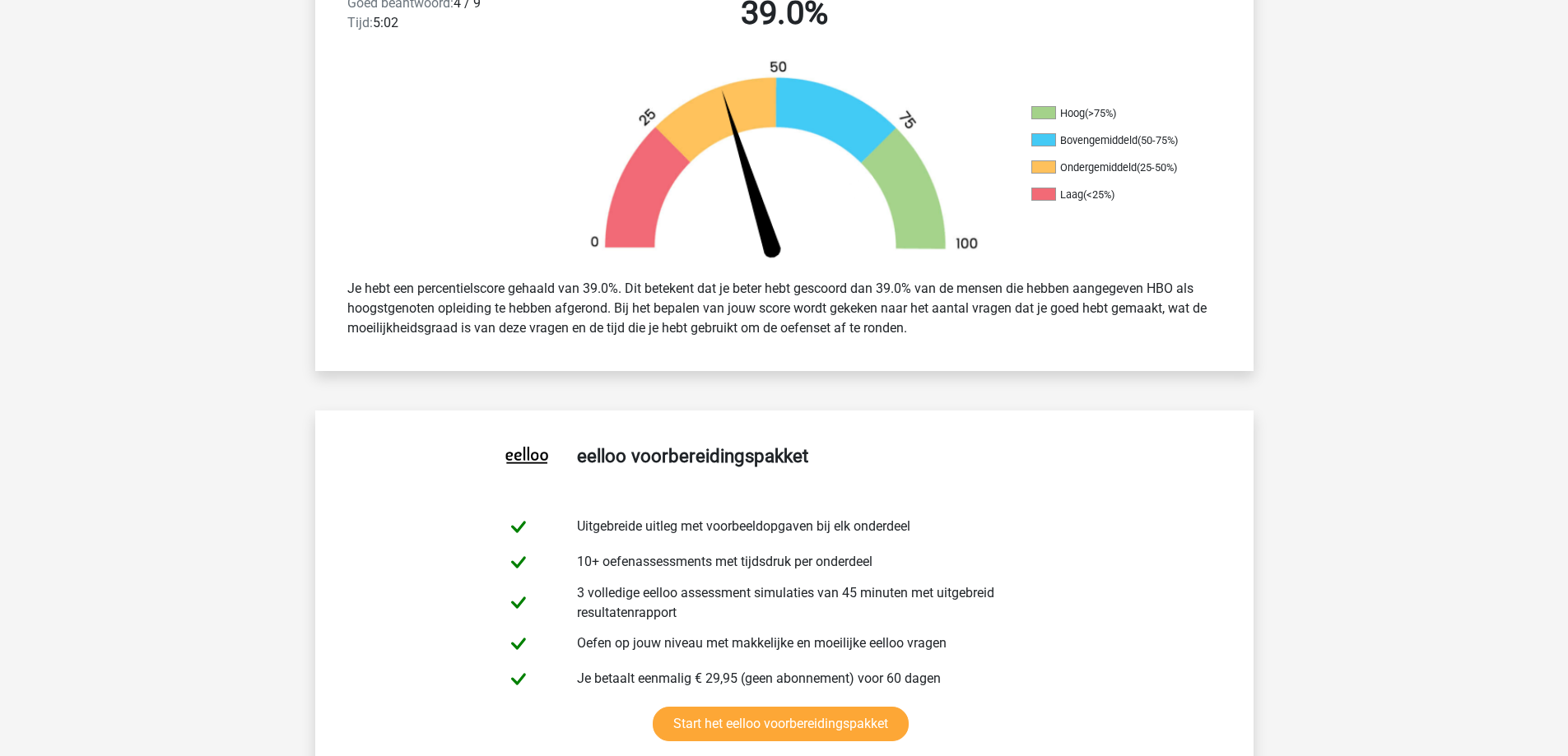
scroll to position [411, 0]
